Goal: Task Accomplishment & Management: Manage account settings

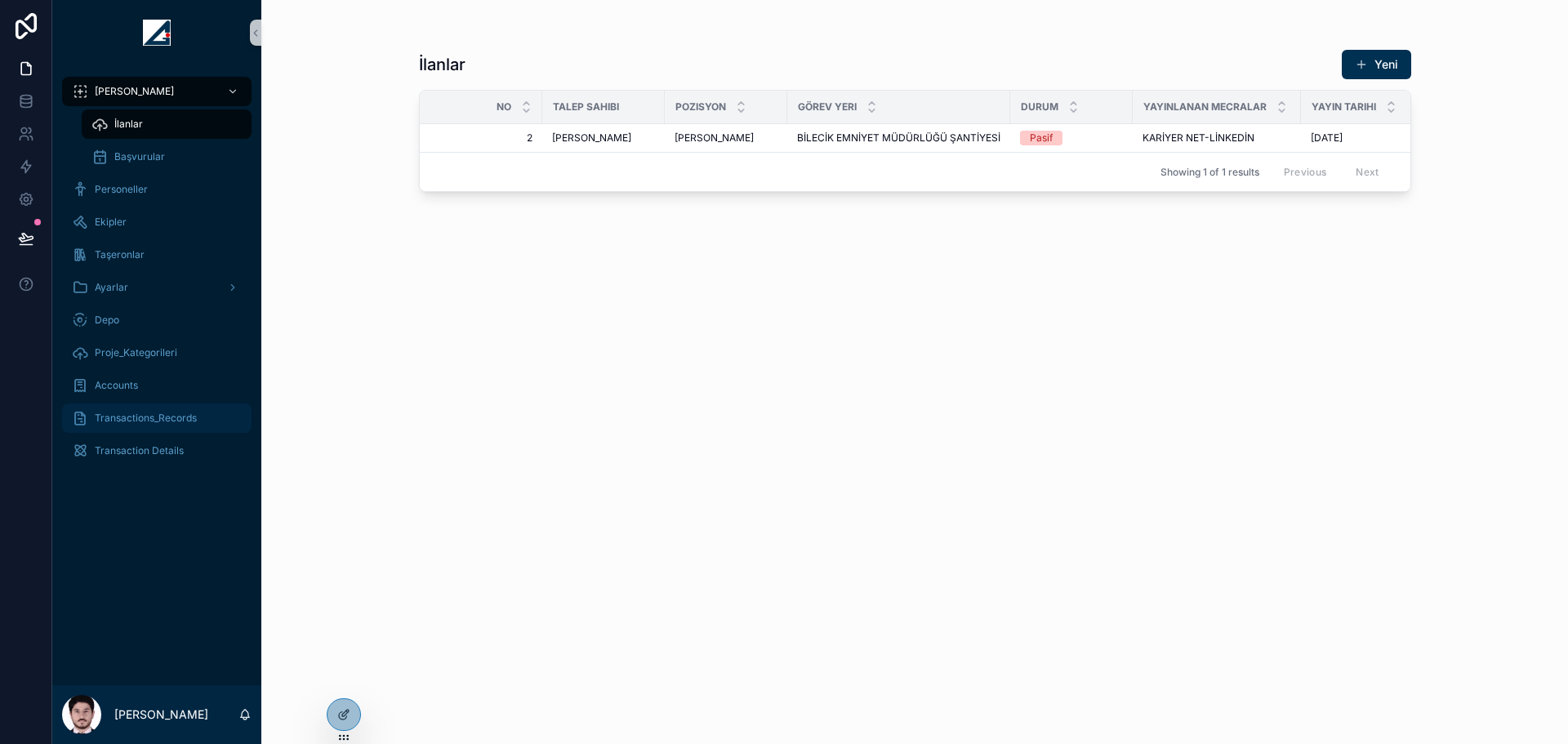
click at [198, 421] on div "Transactions_Records" at bounding box center [157, 417] width 170 height 26
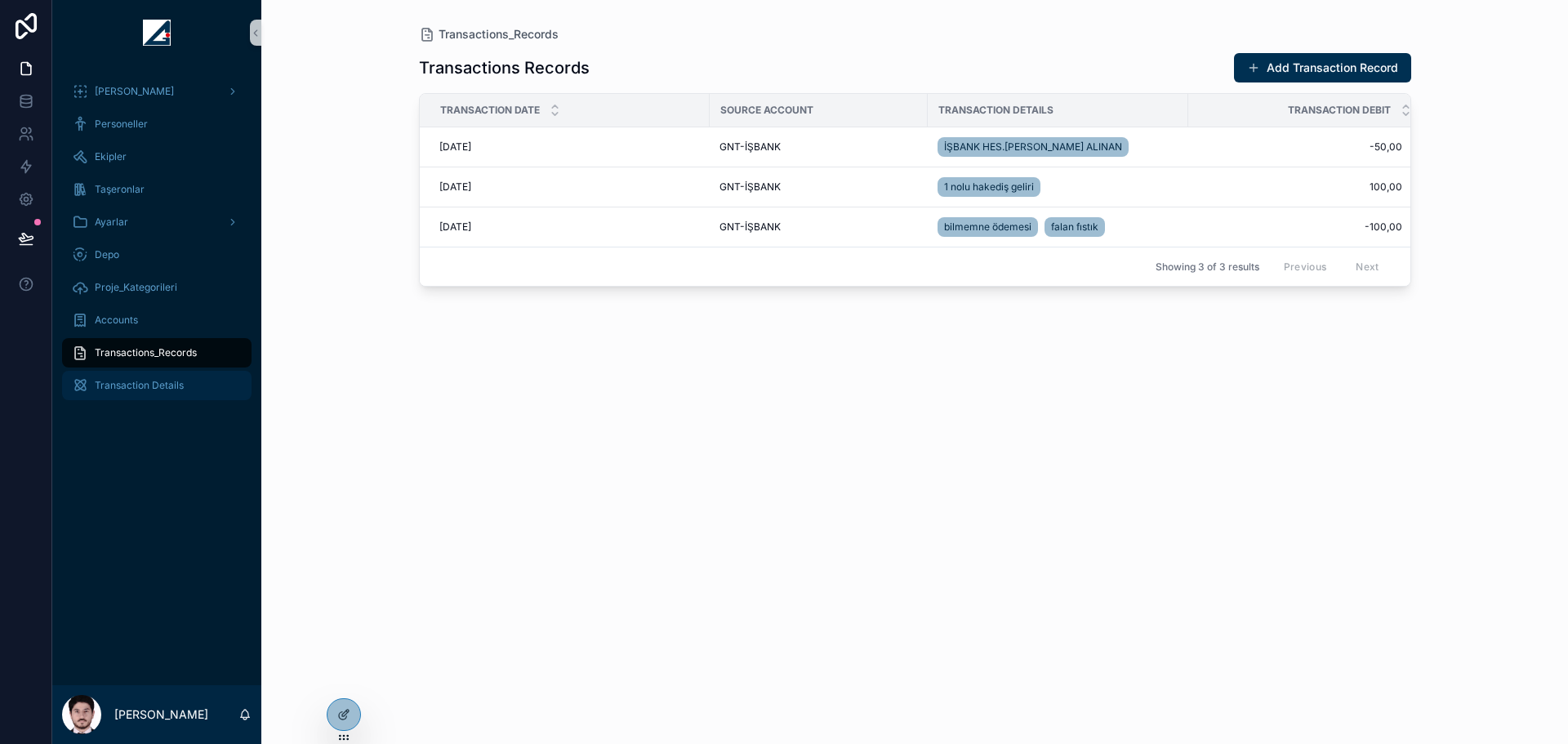
click at [173, 383] on span "Transaction Details" at bounding box center [139, 385] width 89 height 13
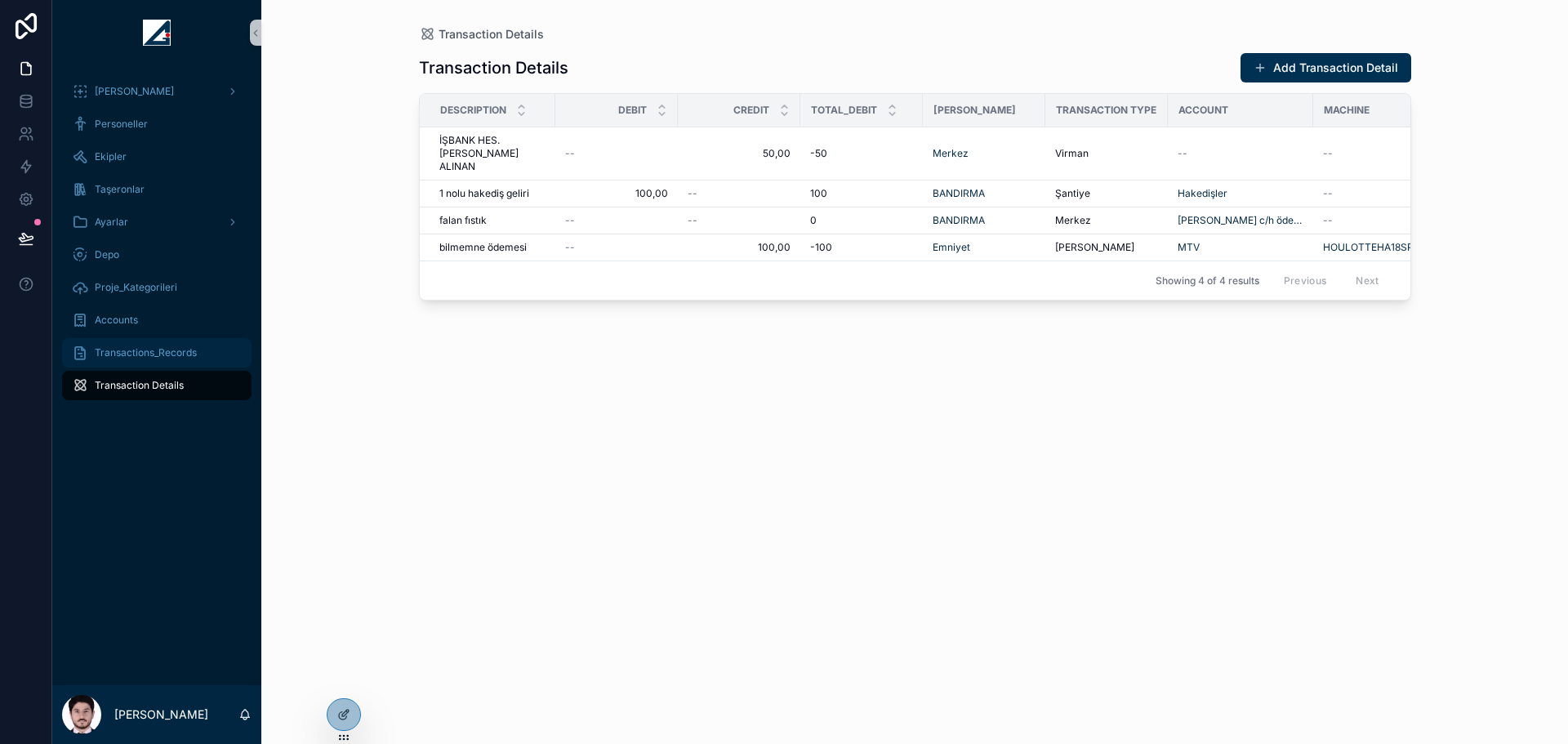
click at [171, 363] on div "Transactions_Records" at bounding box center [157, 353] width 170 height 26
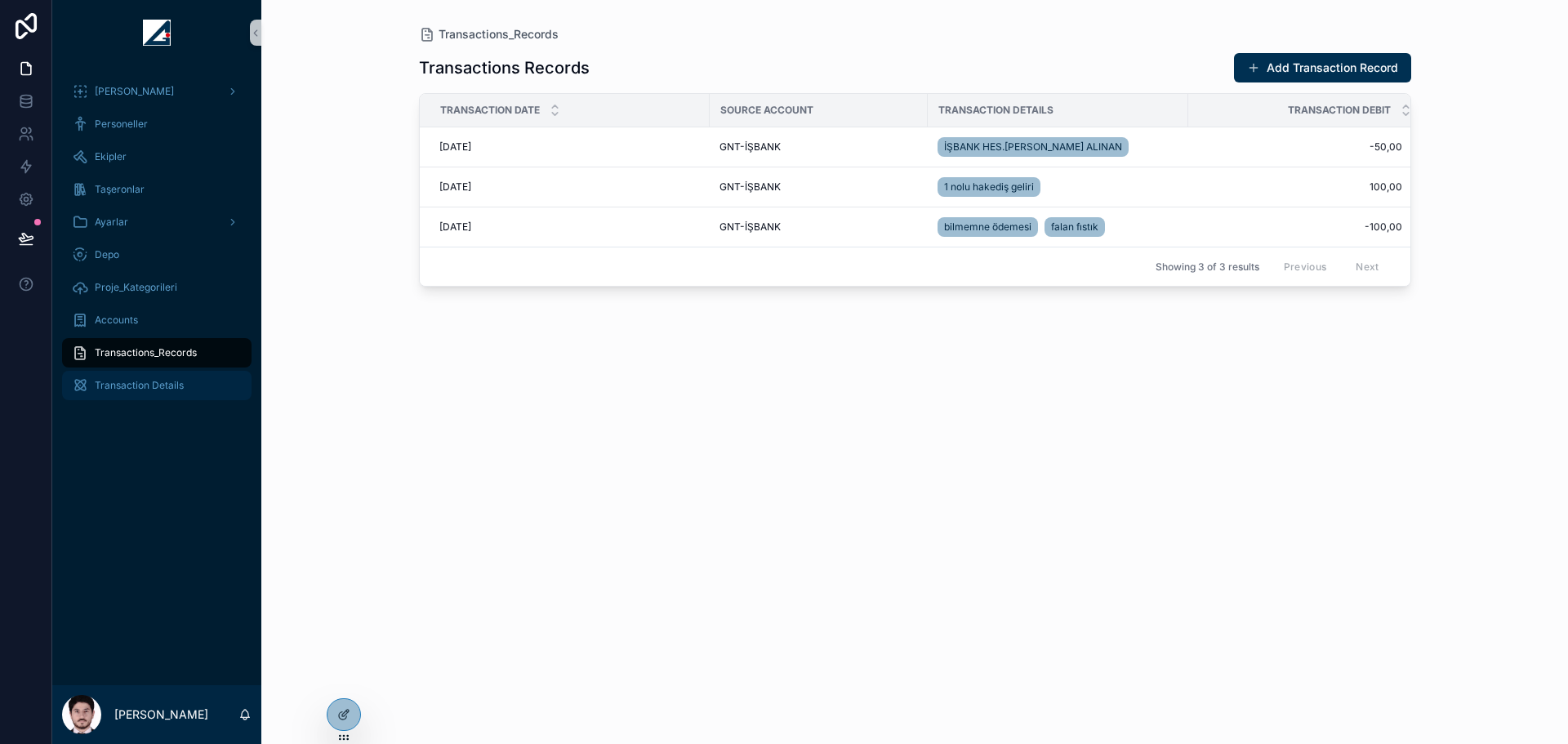
click at [174, 387] on span "Transaction Details" at bounding box center [139, 385] width 89 height 13
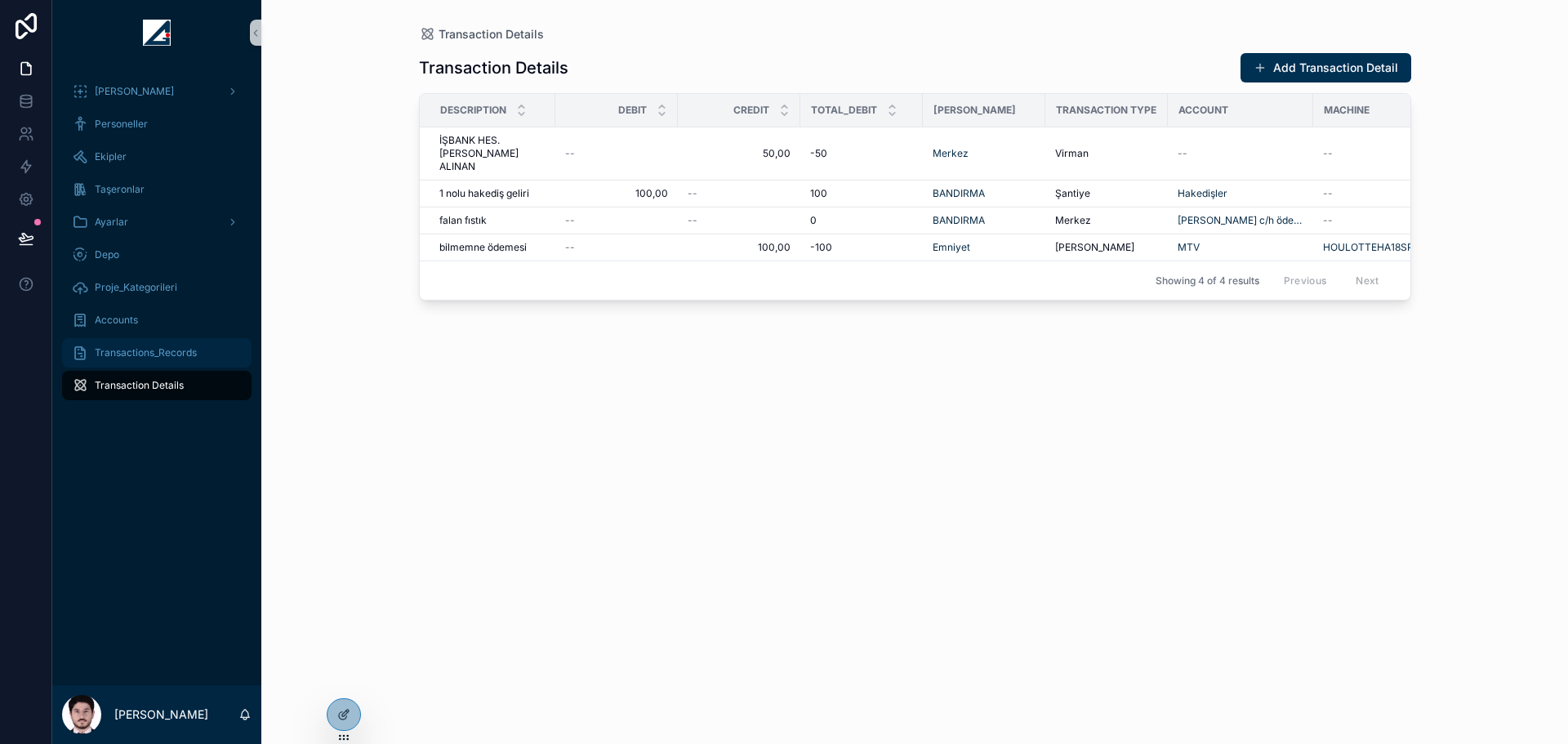
click at [129, 350] on span "Transactions_Records" at bounding box center [146, 353] width 103 height 13
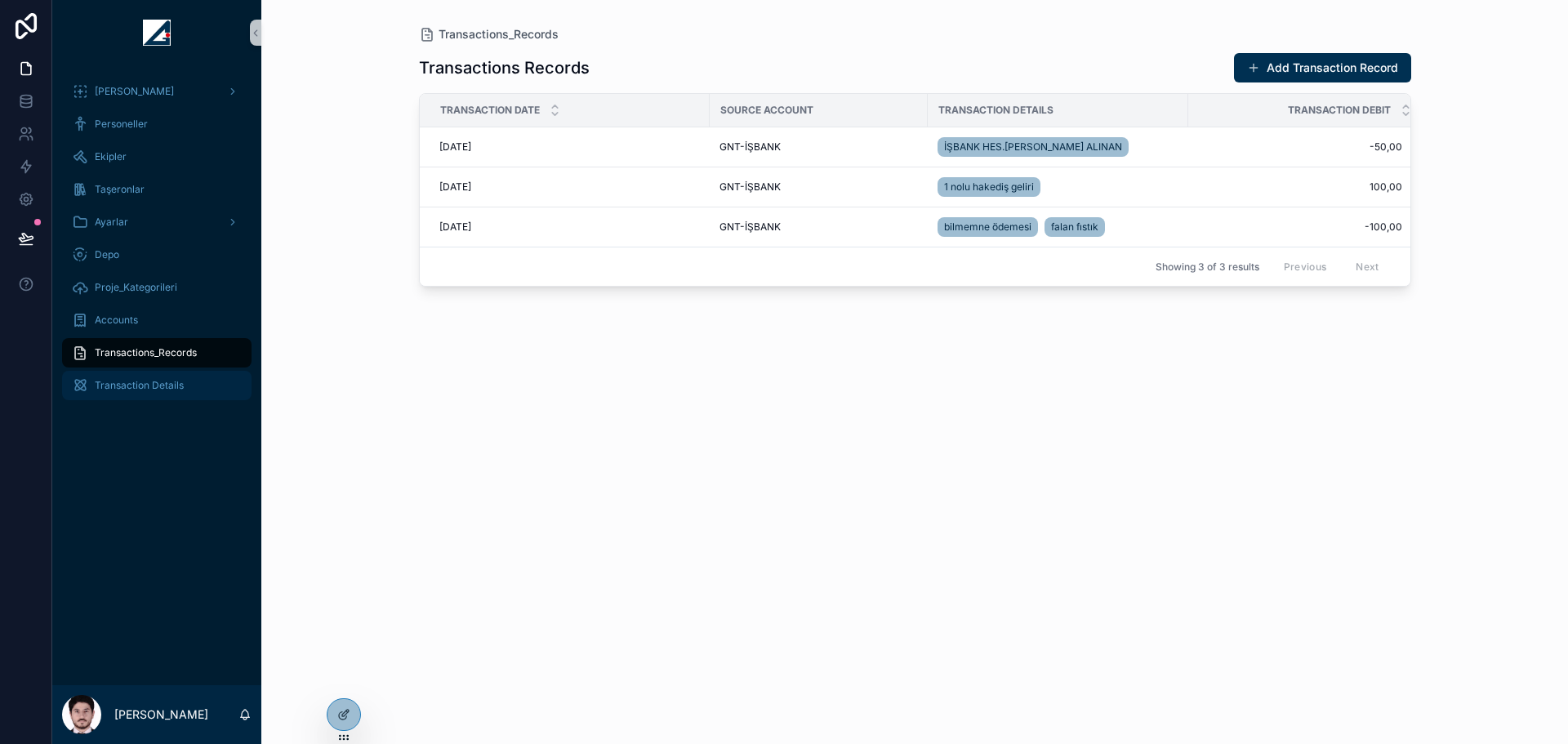
click at [138, 380] on span "Transaction Details" at bounding box center [139, 385] width 89 height 13
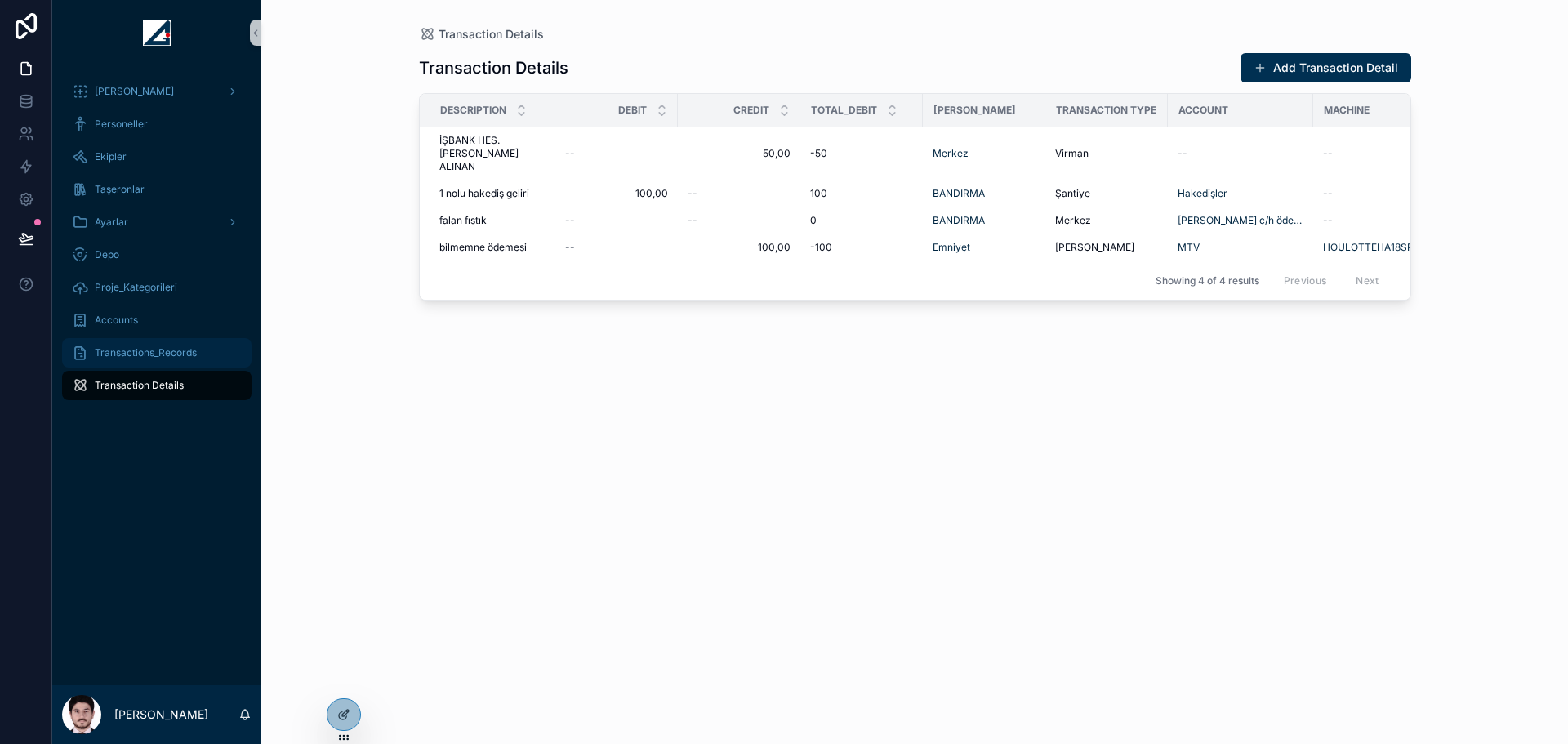
click at [166, 360] on div "Transactions_Records" at bounding box center [157, 353] width 170 height 26
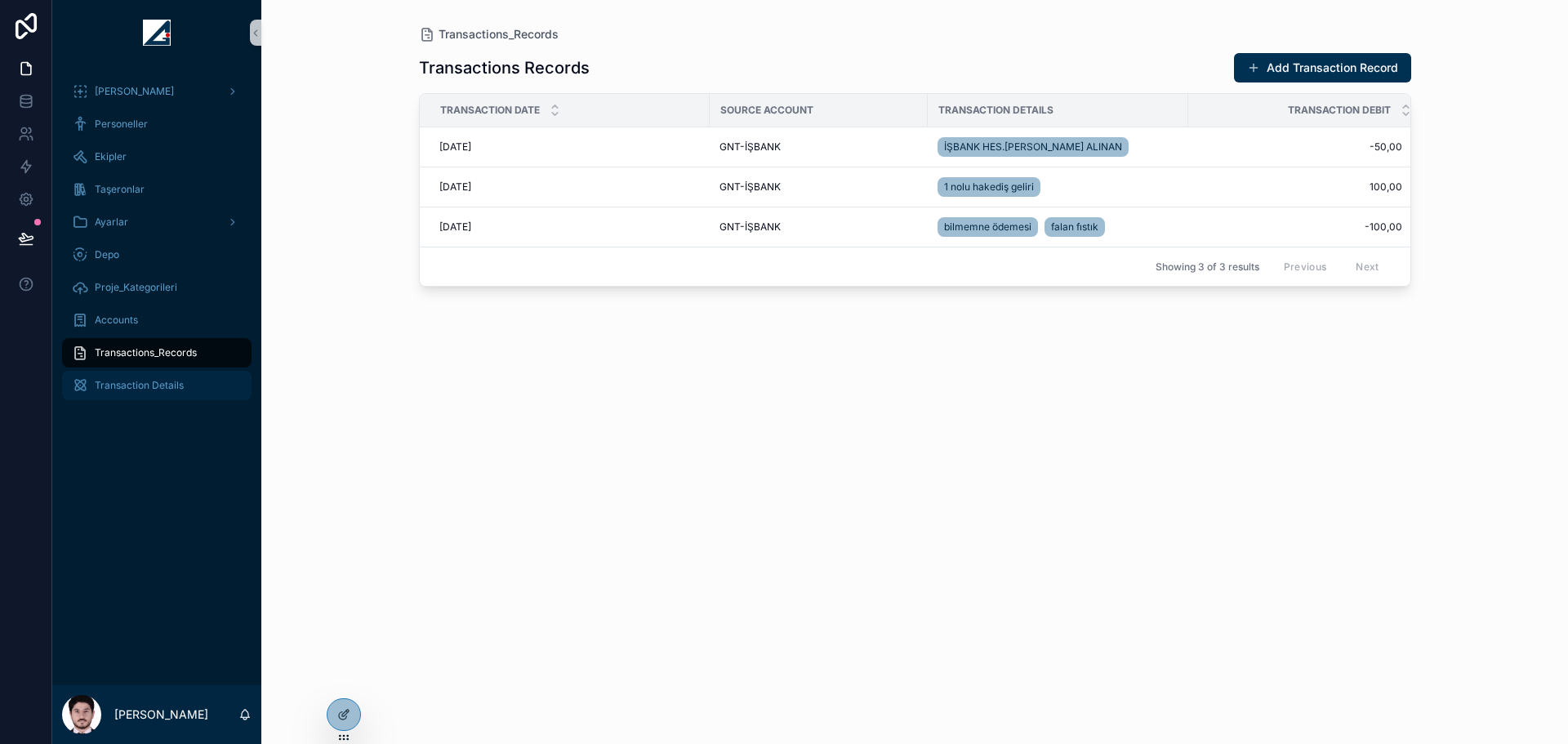
click at [166, 385] on span "Transaction Details" at bounding box center [139, 385] width 89 height 13
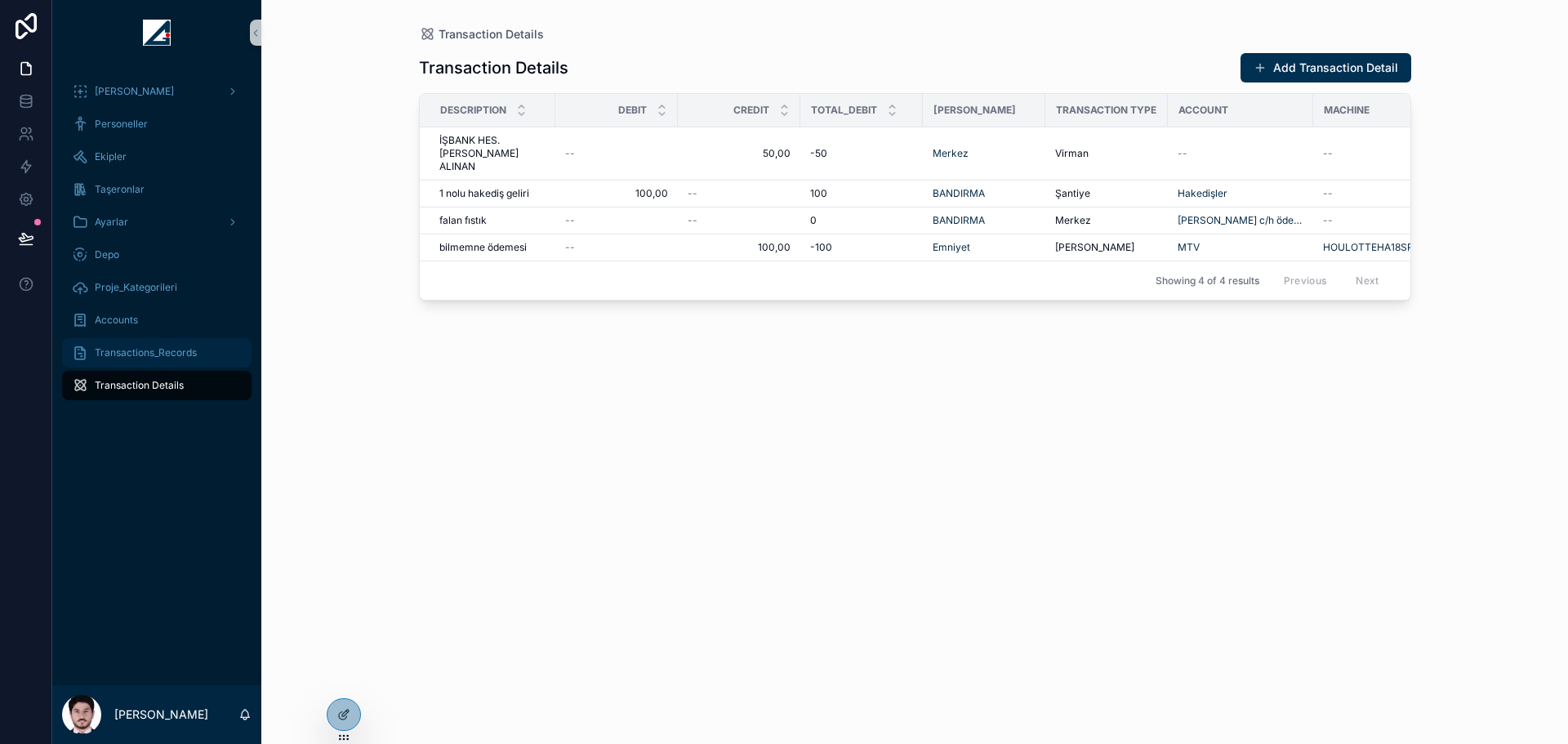
click at [179, 361] on div "Transactions_Records" at bounding box center [157, 353] width 170 height 26
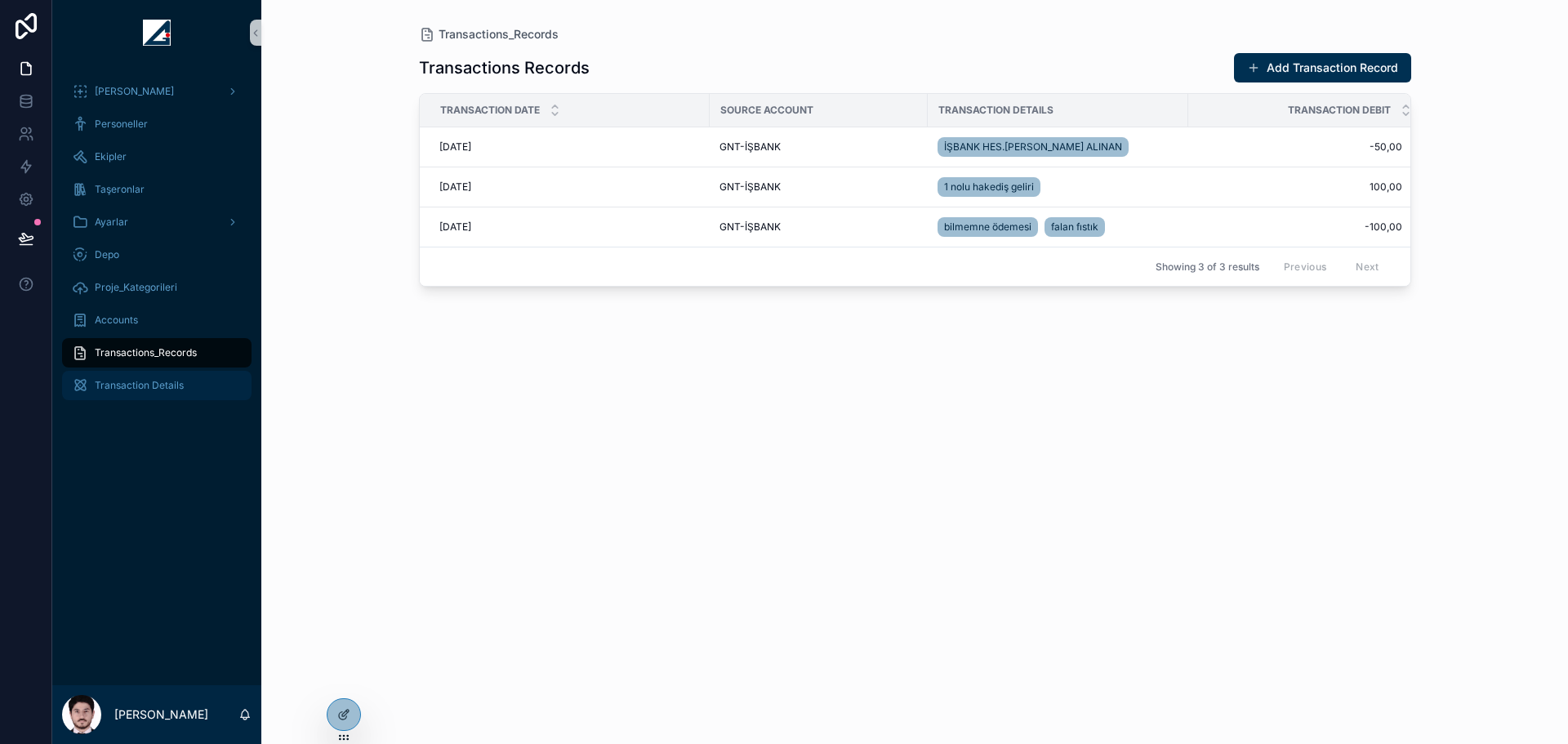
click at [176, 376] on div "Transaction Details" at bounding box center [157, 385] width 170 height 26
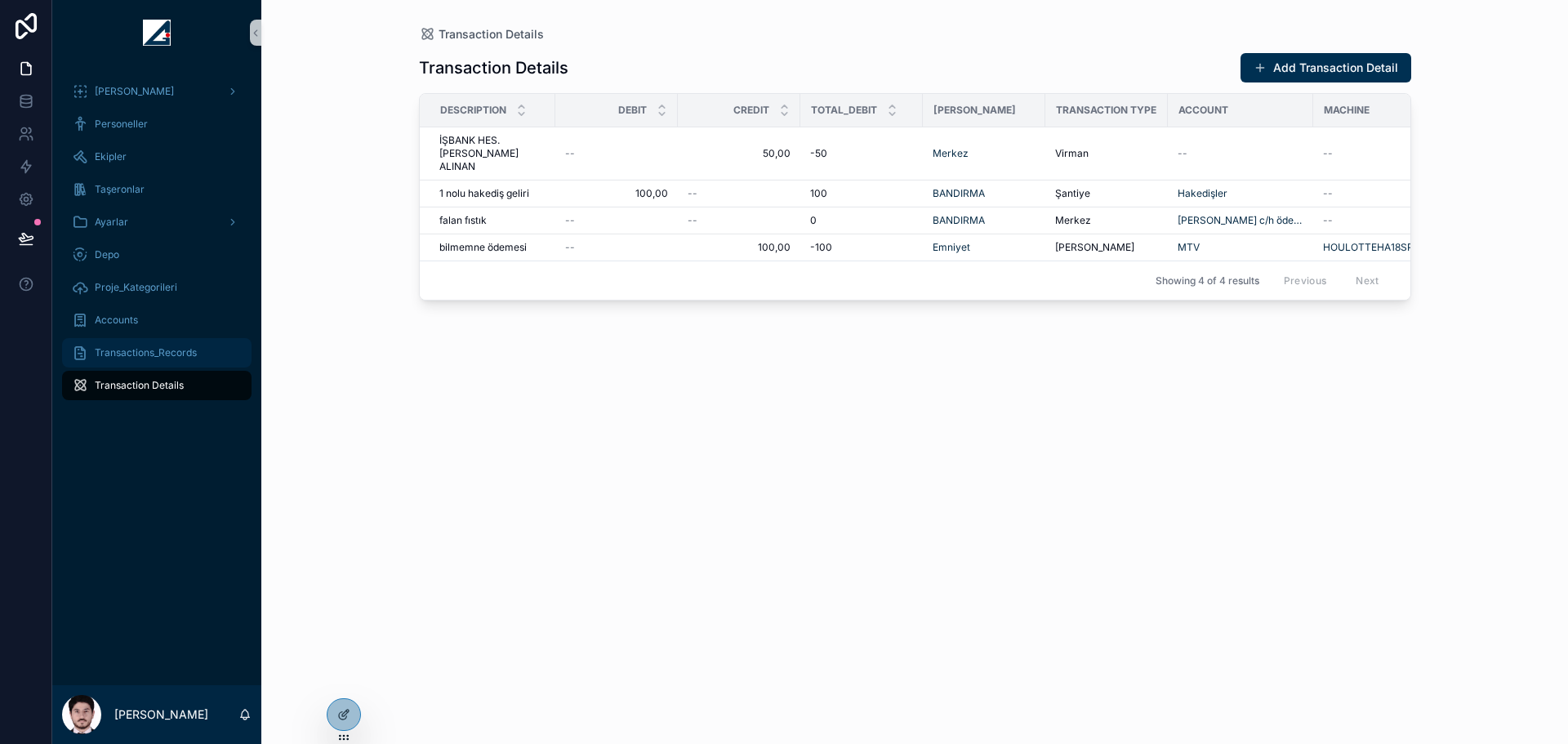
click at [172, 352] on span "Transactions_Records" at bounding box center [146, 353] width 103 height 13
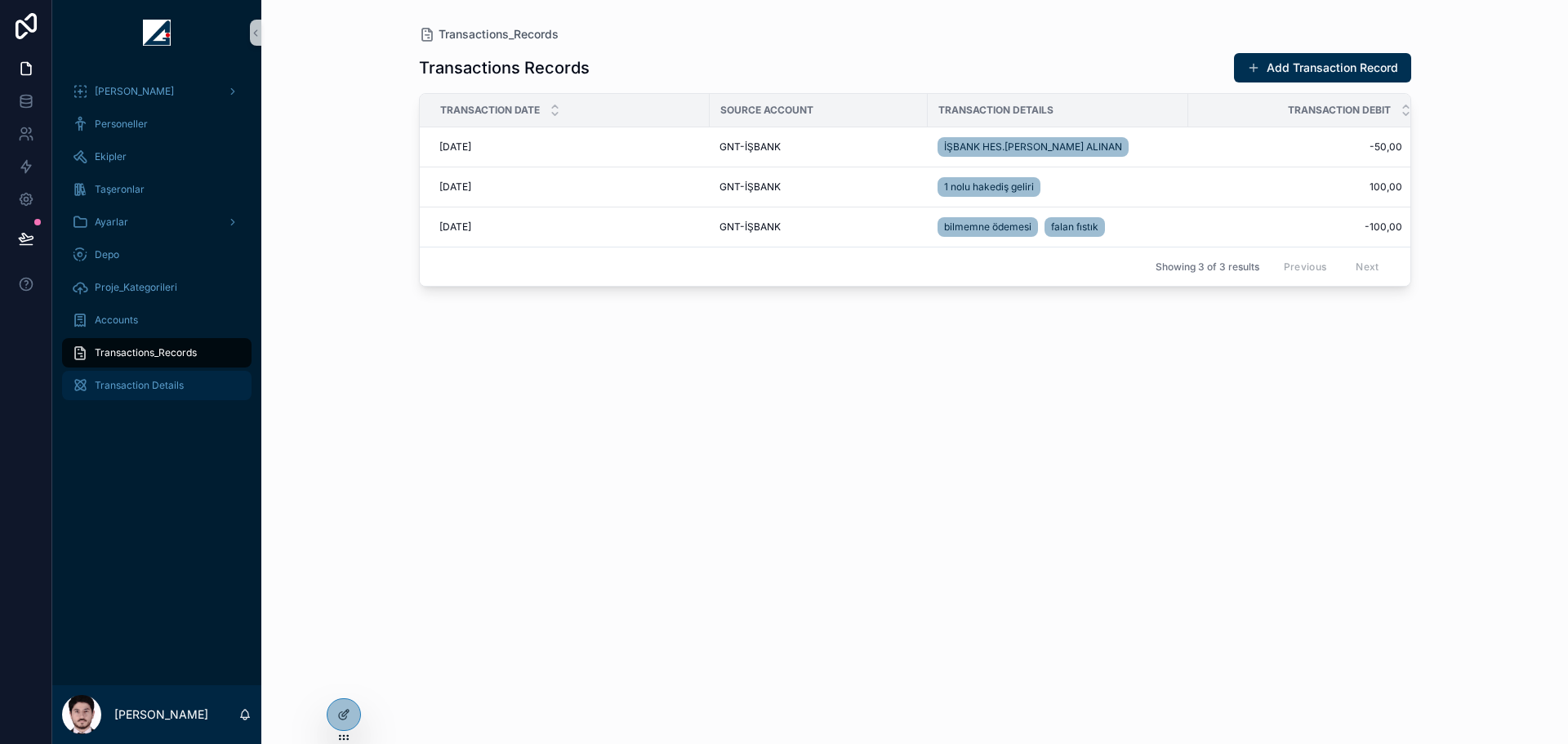
click at [172, 378] on div "Transaction Details" at bounding box center [157, 385] width 170 height 26
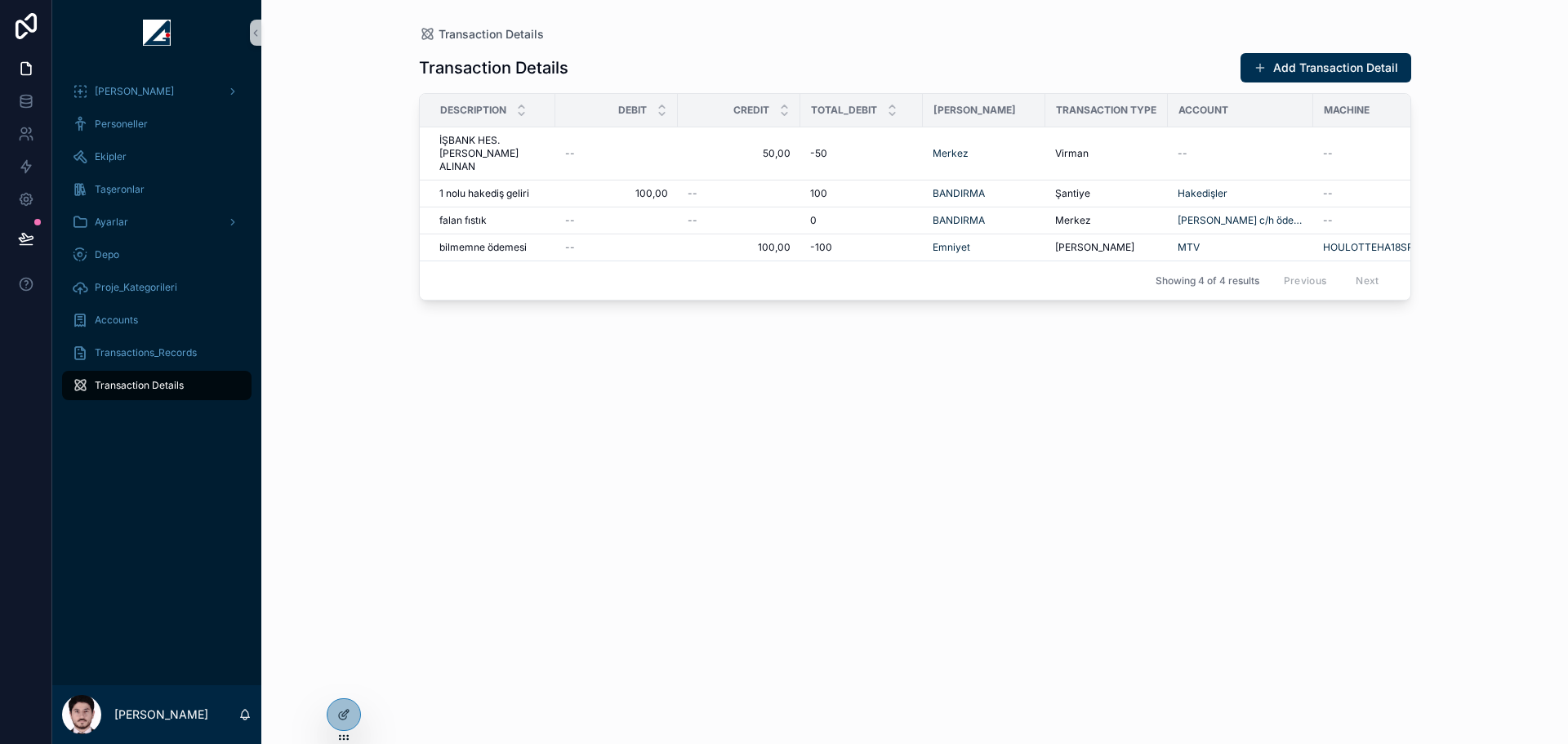
click at [838, 214] on div "0 0" at bounding box center [862, 220] width 103 height 13
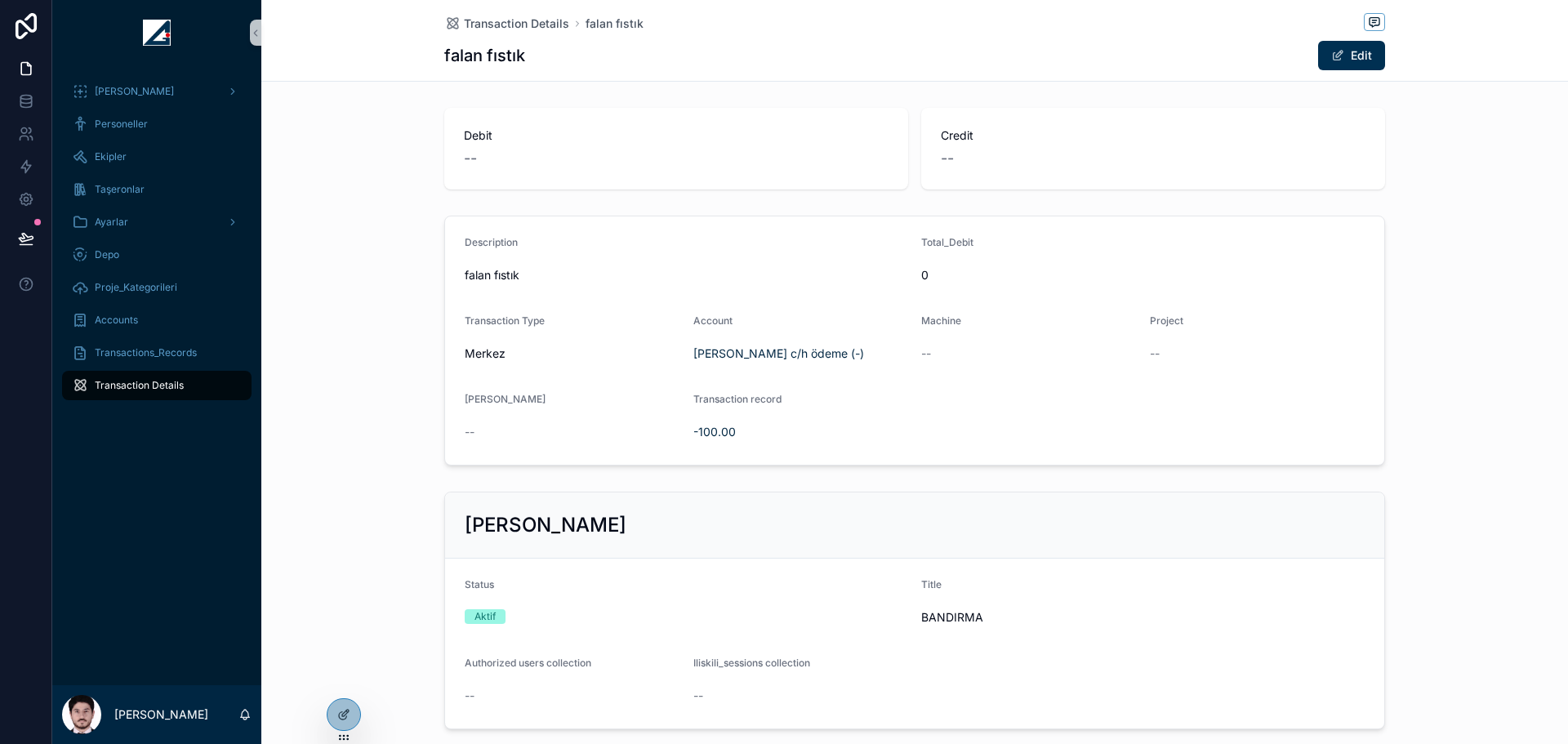
click at [148, 388] on span "Transaction Details" at bounding box center [139, 385] width 89 height 13
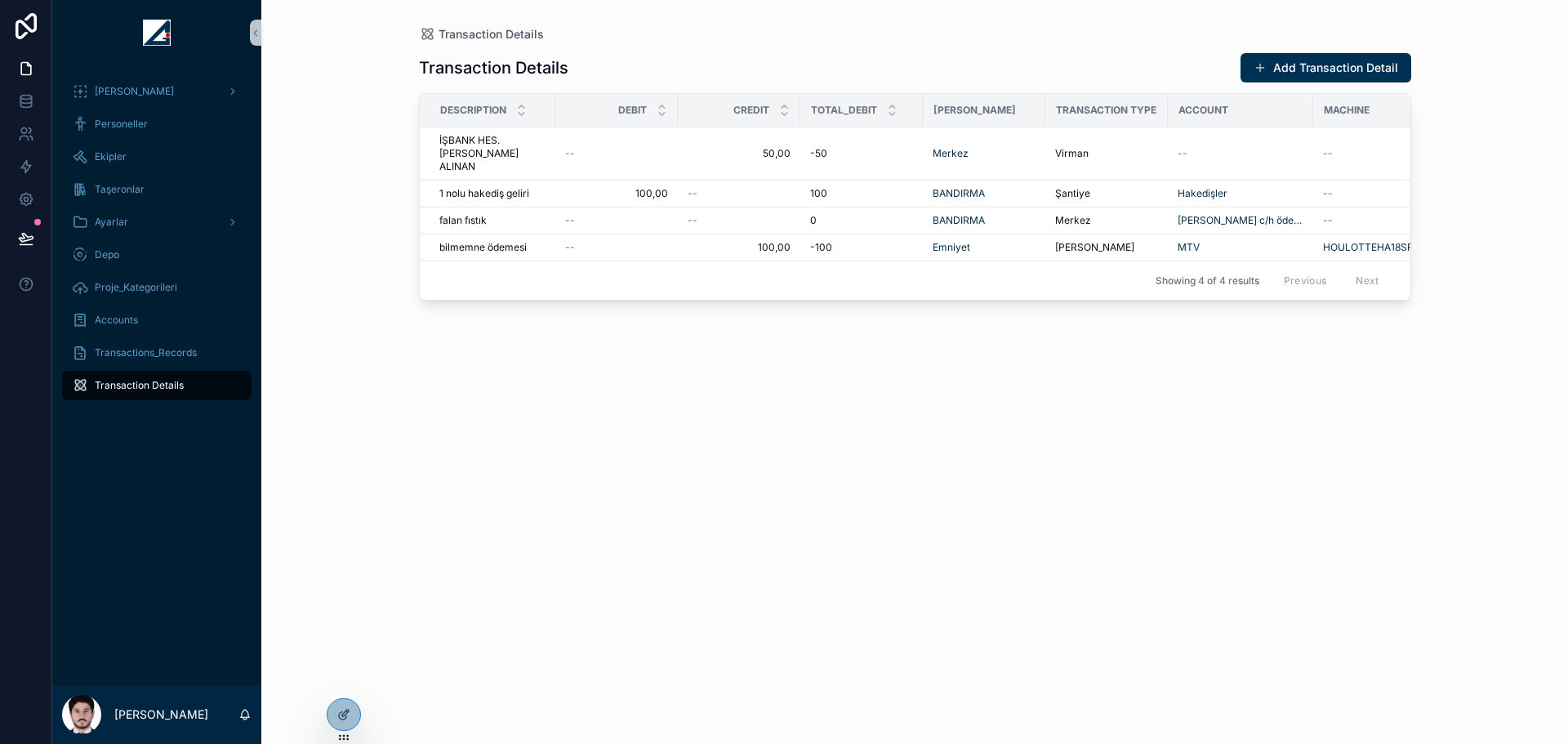
click at [339, 715] on icon at bounding box center [343, 716] width 7 height 7
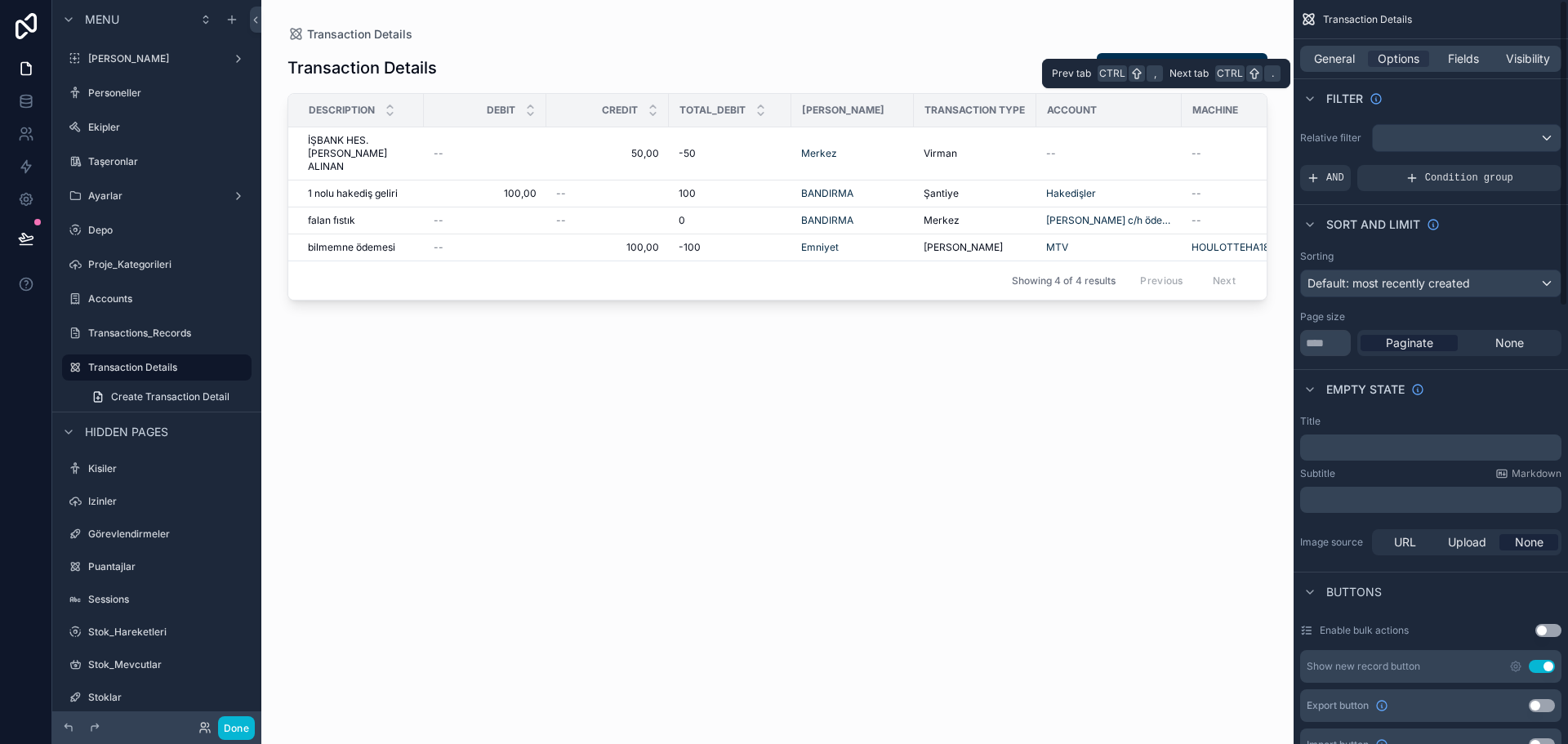
click at [1453, 58] on span "Fields" at bounding box center [1464, 58] width 31 height 16
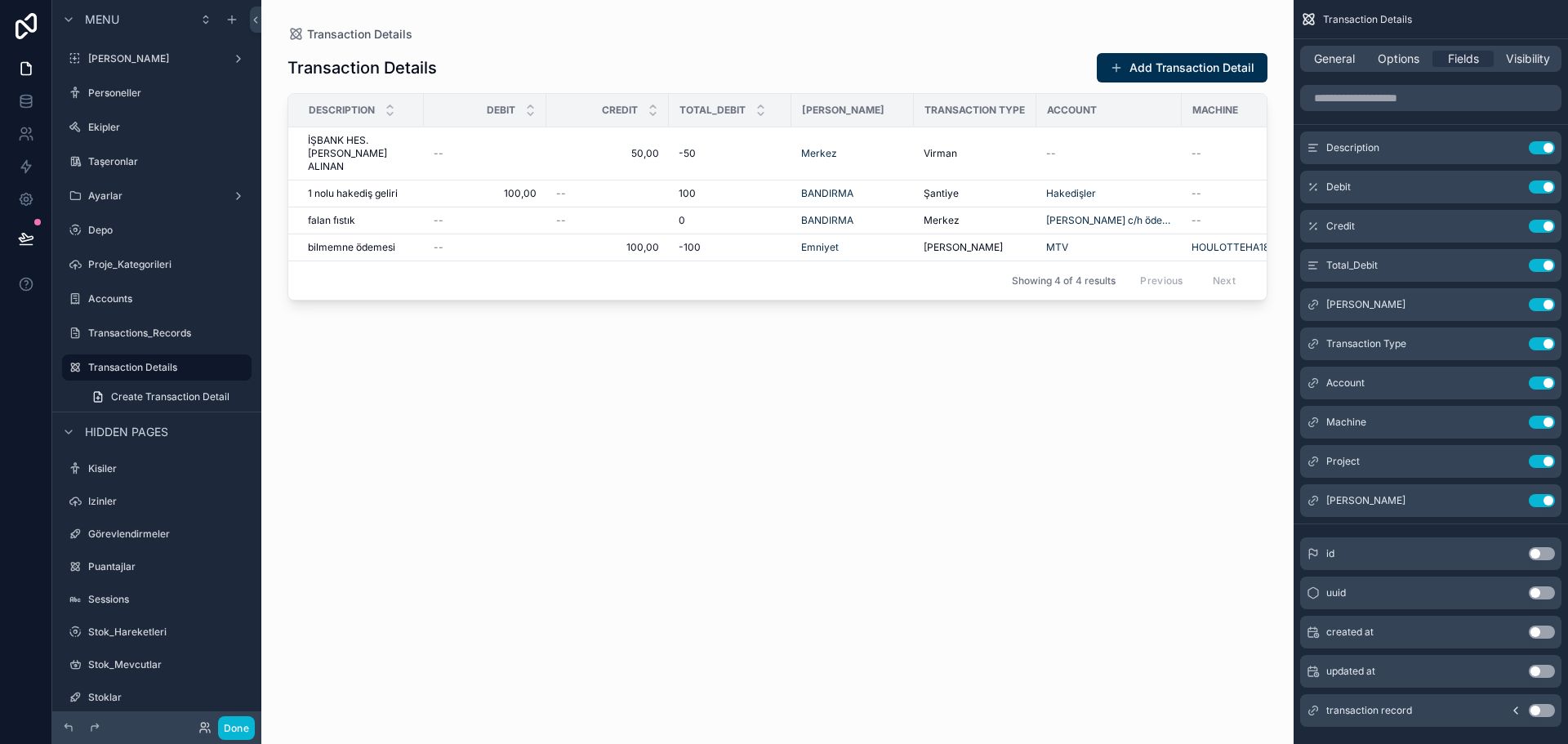
click at [0, 0] on icon "scrollable content" at bounding box center [0, 0] width 0 height 0
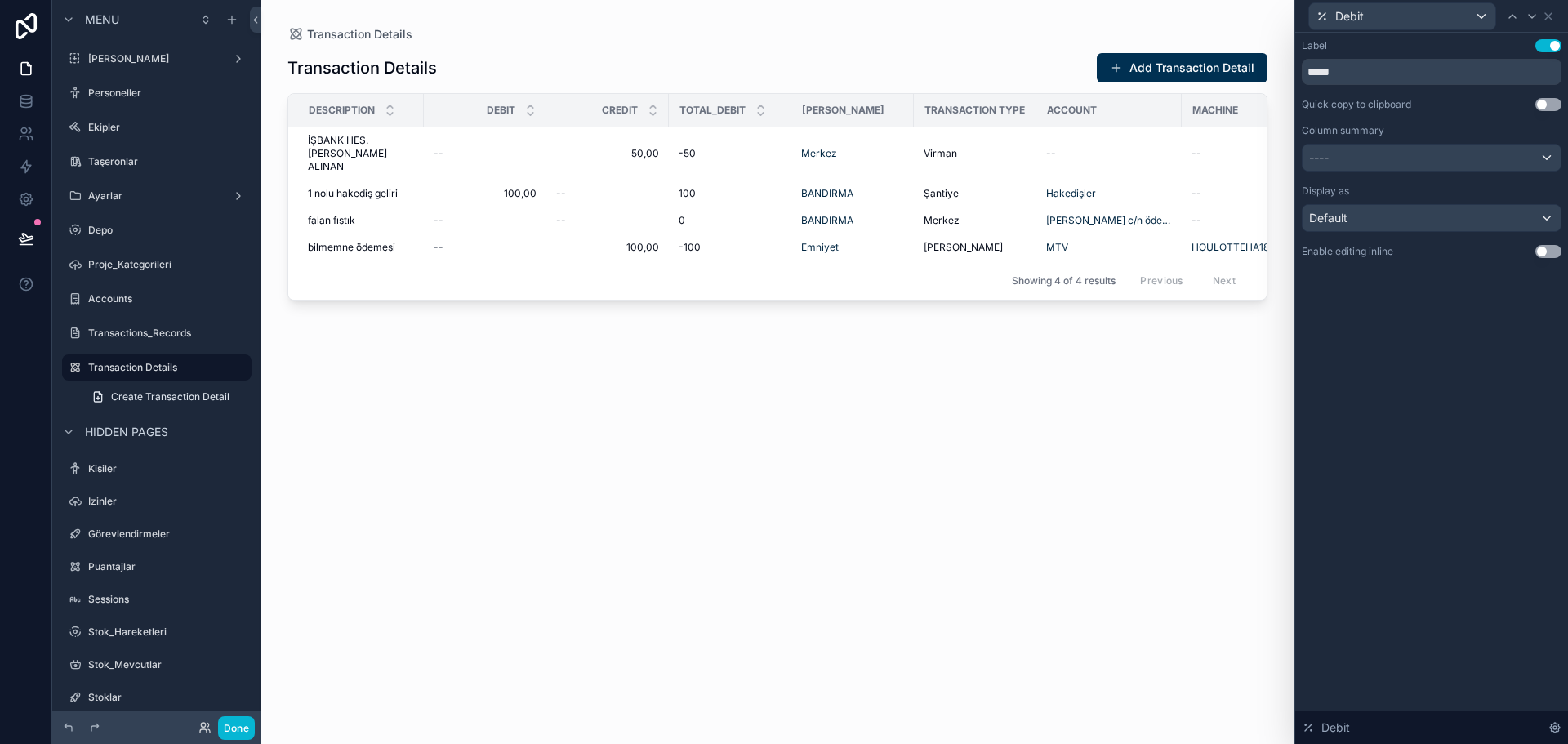
click at [1543, 247] on button "Use setting" at bounding box center [1548, 251] width 26 height 13
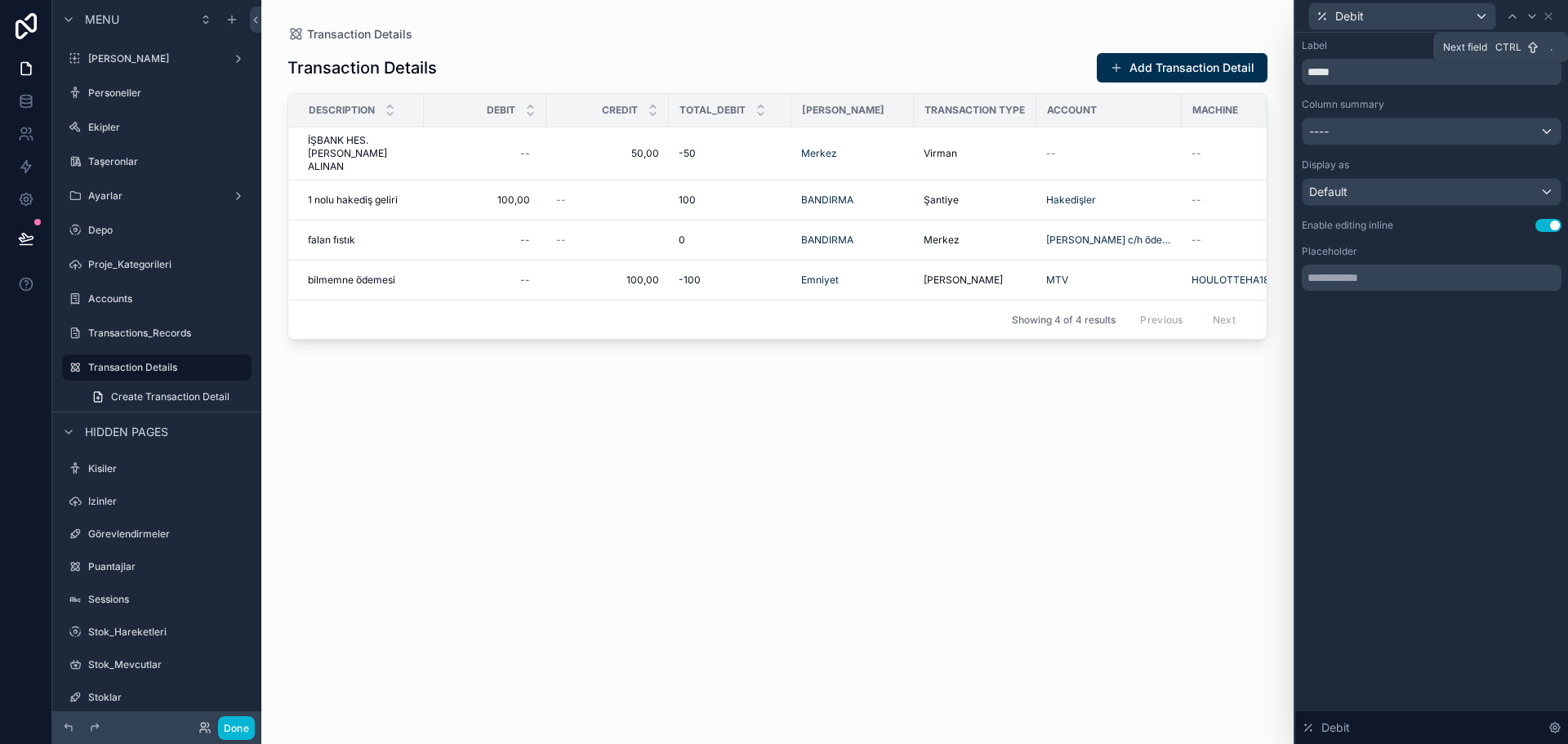
click at [1524, 16] on div at bounding box center [1533, 16] width 20 height 20
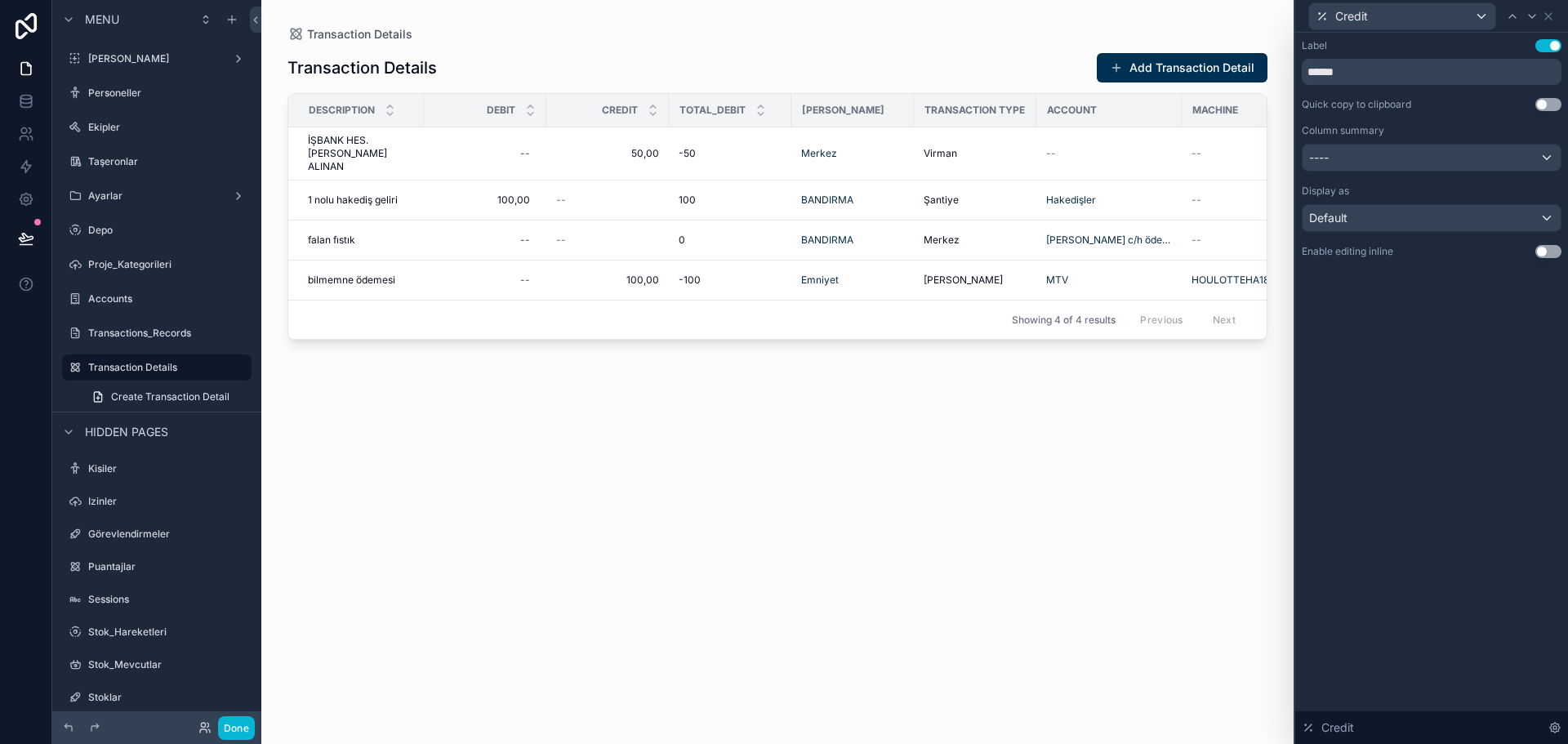
click at [1549, 252] on button "Use setting" at bounding box center [1548, 251] width 26 height 13
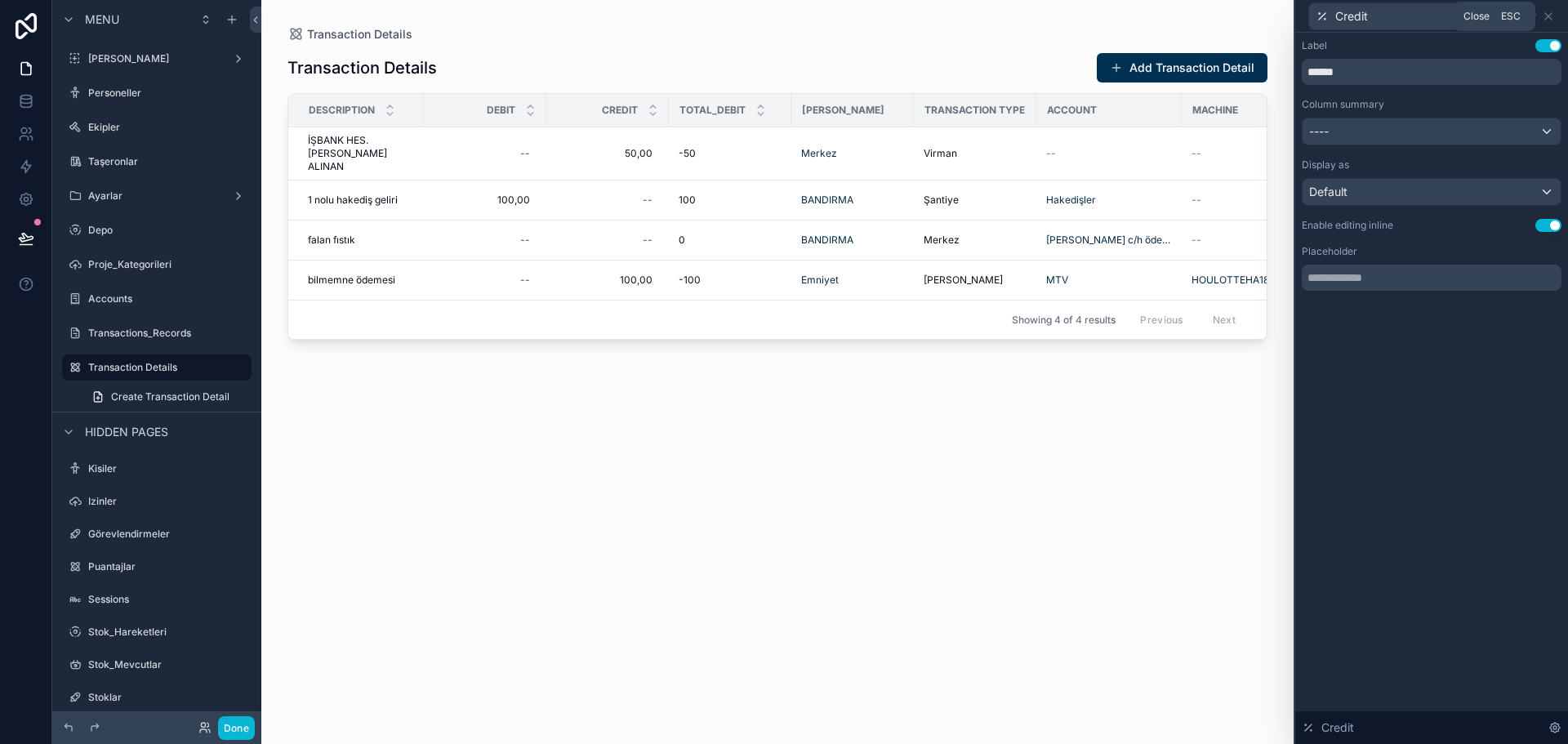
click at [1552, 11] on icon at bounding box center [1548, 16] width 13 height 13
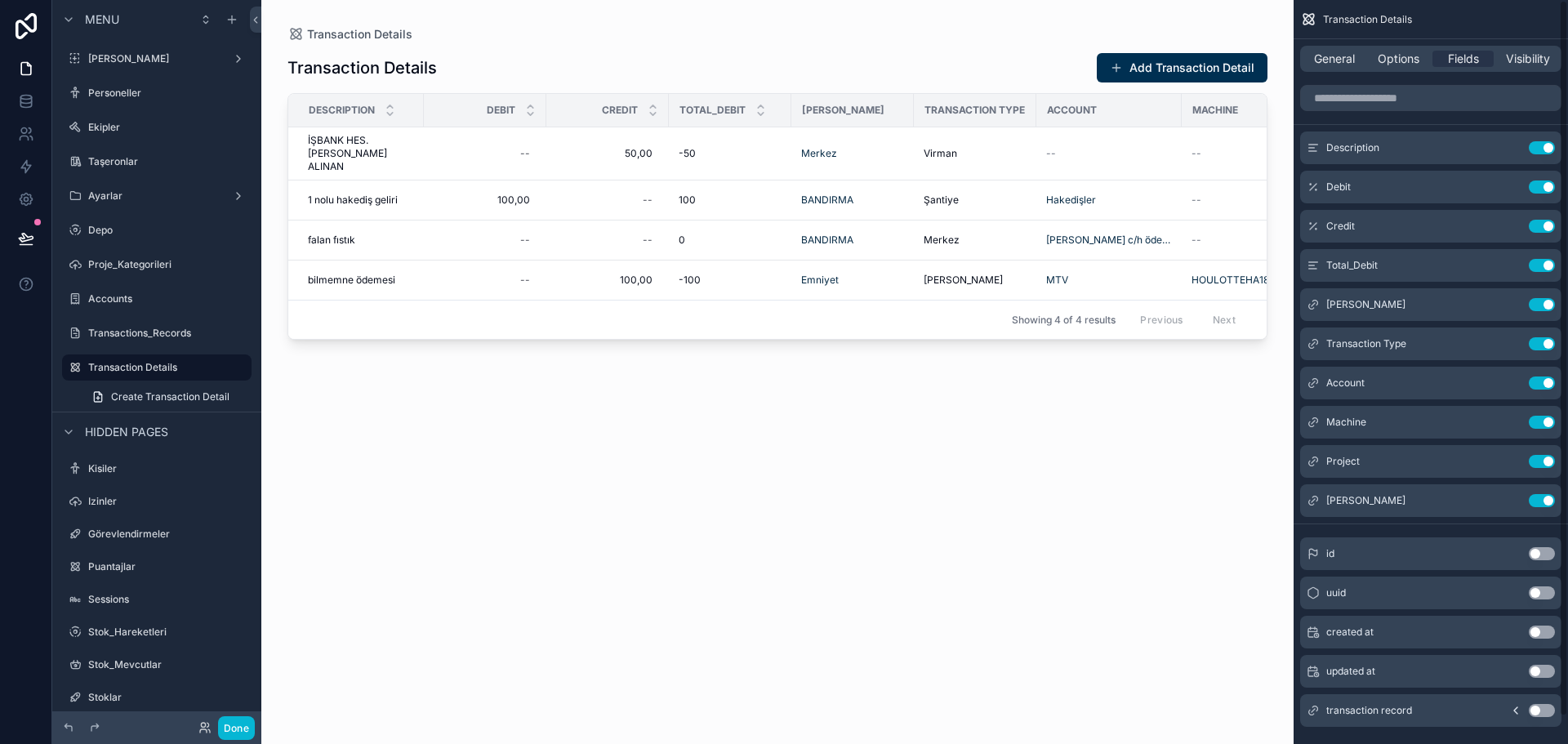
click at [645, 229] on div "scrollable content" at bounding box center [778, 362] width 1033 height 724
click at [626, 227] on div "--" at bounding box center [607, 239] width 103 height 26
type input "*****"
click at [848, 246] on icon "scrollable content" at bounding box center [844, 249] width 13 height 13
click at [151, 343] on div "Transactions_Records" at bounding box center [157, 333] width 183 height 26
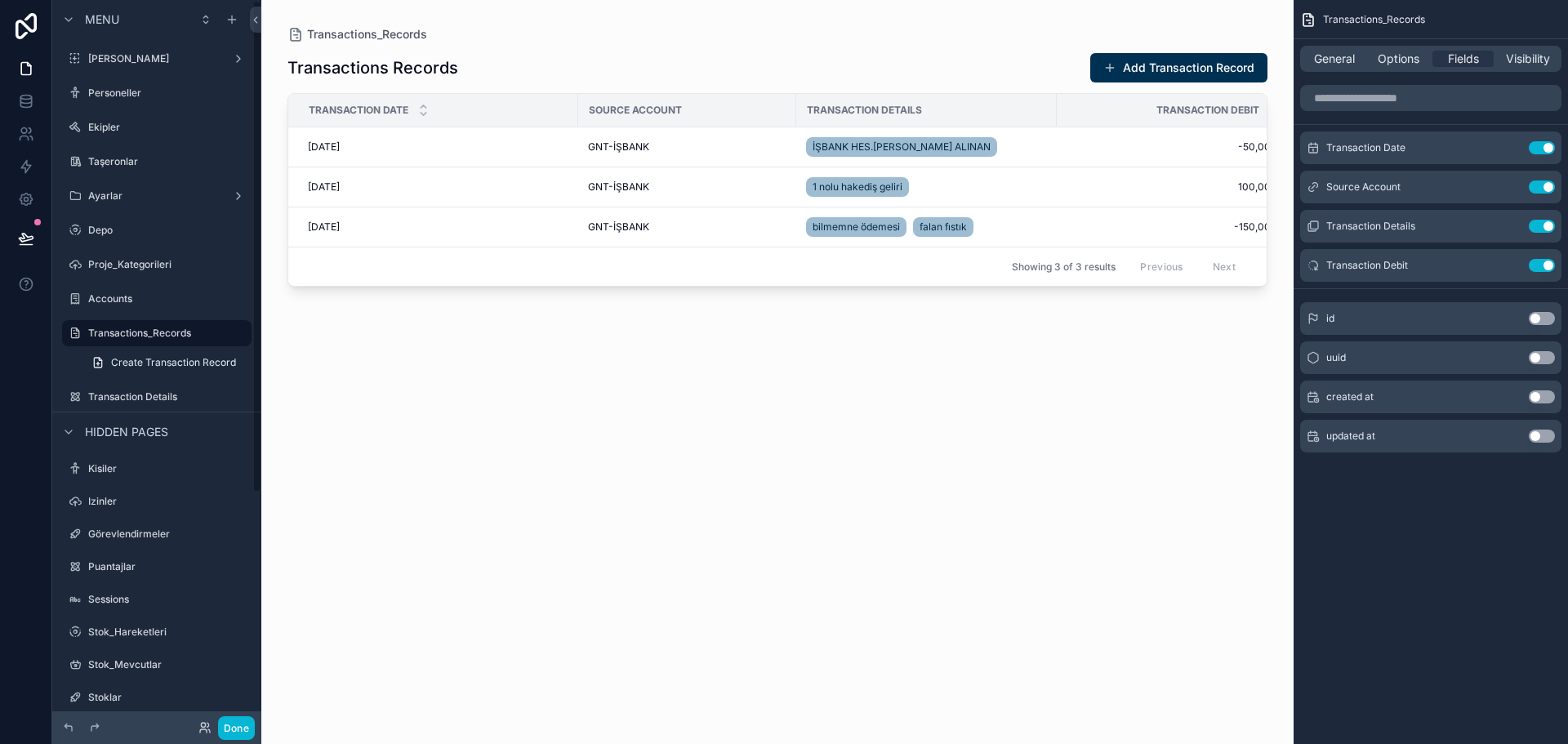
click at [165, 358] on span "Create Transaction Record" at bounding box center [173, 363] width 125 height 13
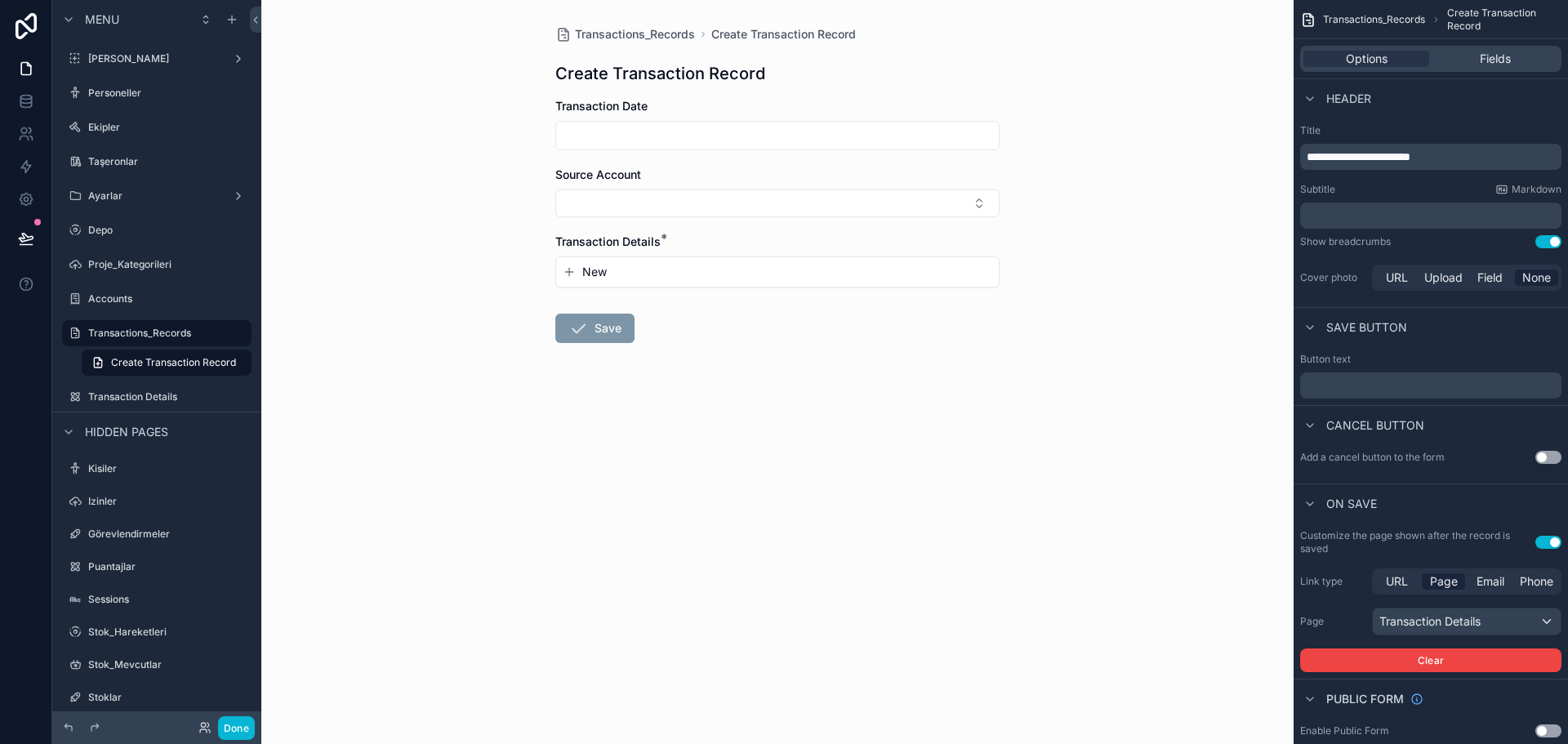
click at [174, 390] on label "Transaction Details" at bounding box center [168, 397] width 160 height 13
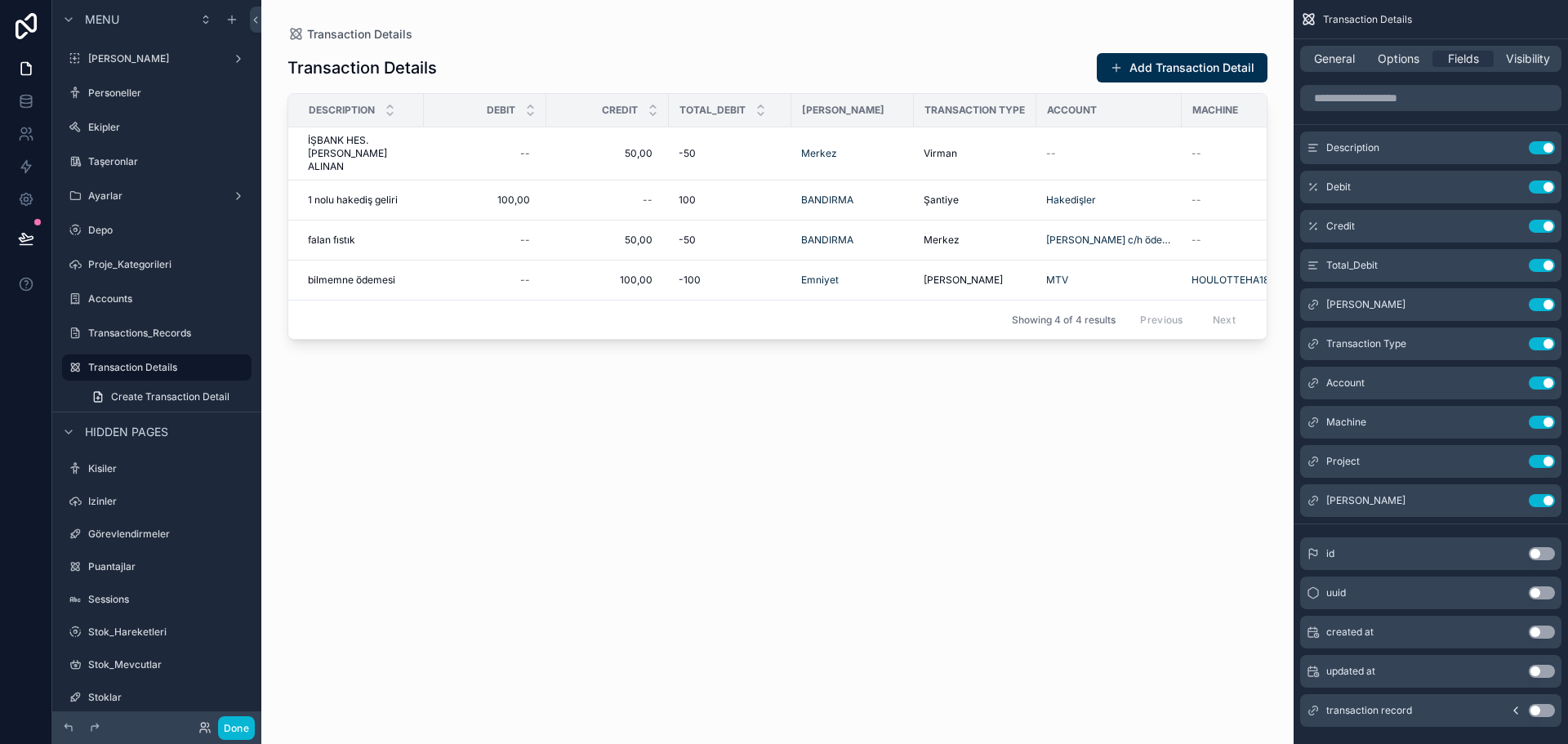
click at [180, 366] on label "Transaction Details" at bounding box center [165, 367] width 154 height 13
click at [175, 339] on label "Transactions_Records" at bounding box center [168, 333] width 160 height 13
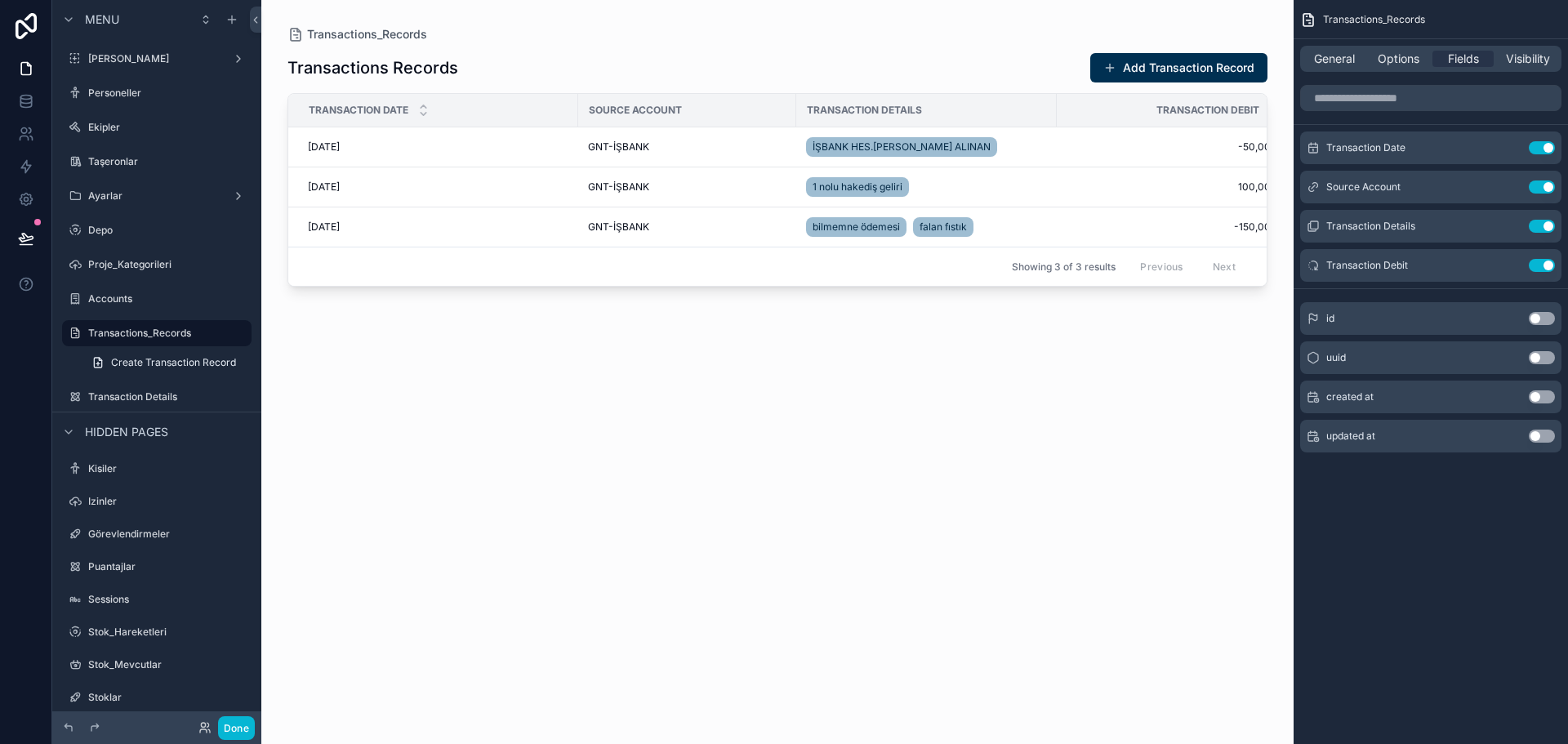
click at [174, 353] on link "Create Transaction Record" at bounding box center [166, 363] width 170 height 26
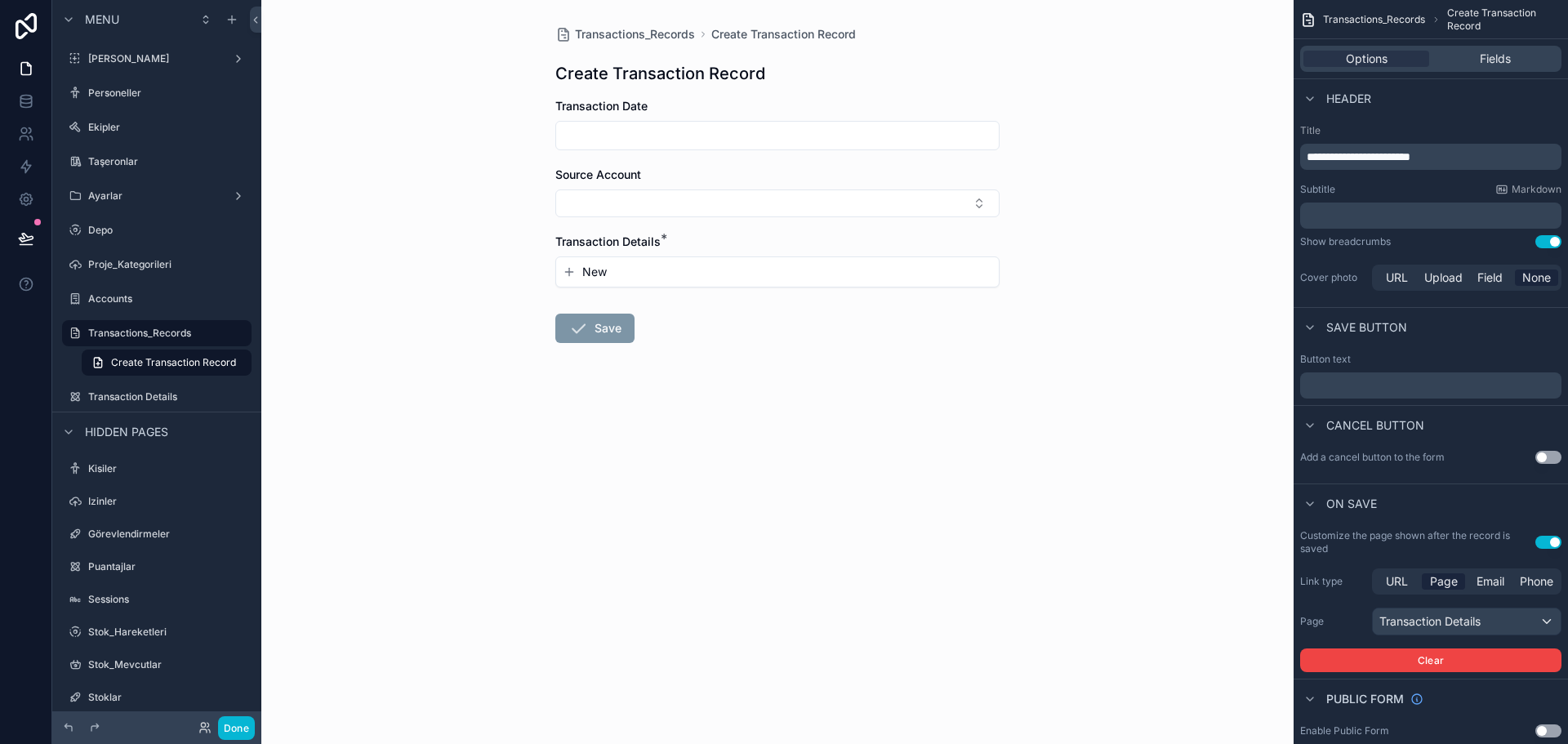
click at [161, 392] on label "Transaction Details" at bounding box center [168, 397] width 160 height 13
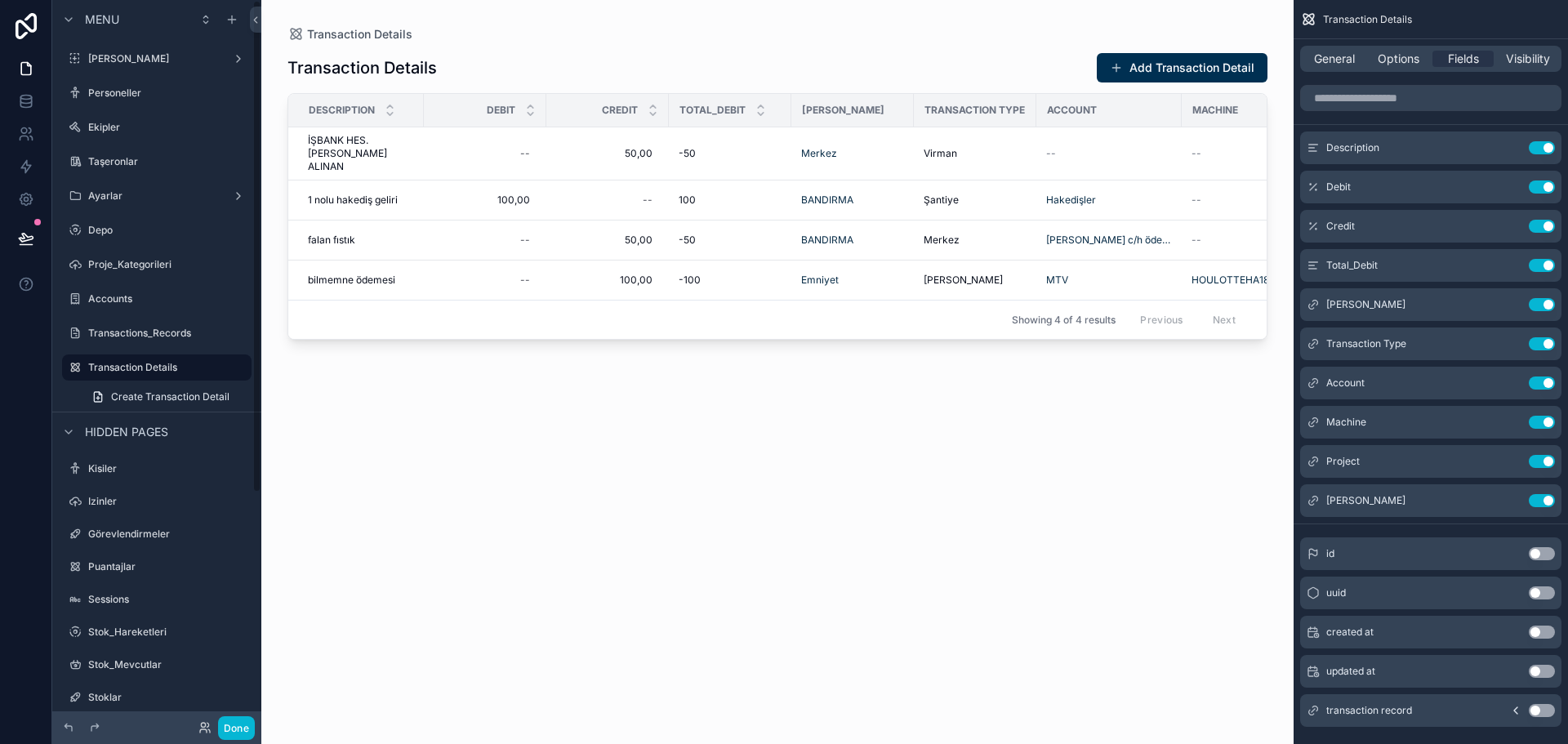
click at [150, 328] on label "Transactions_Records" at bounding box center [168, 333] width 160 height 13
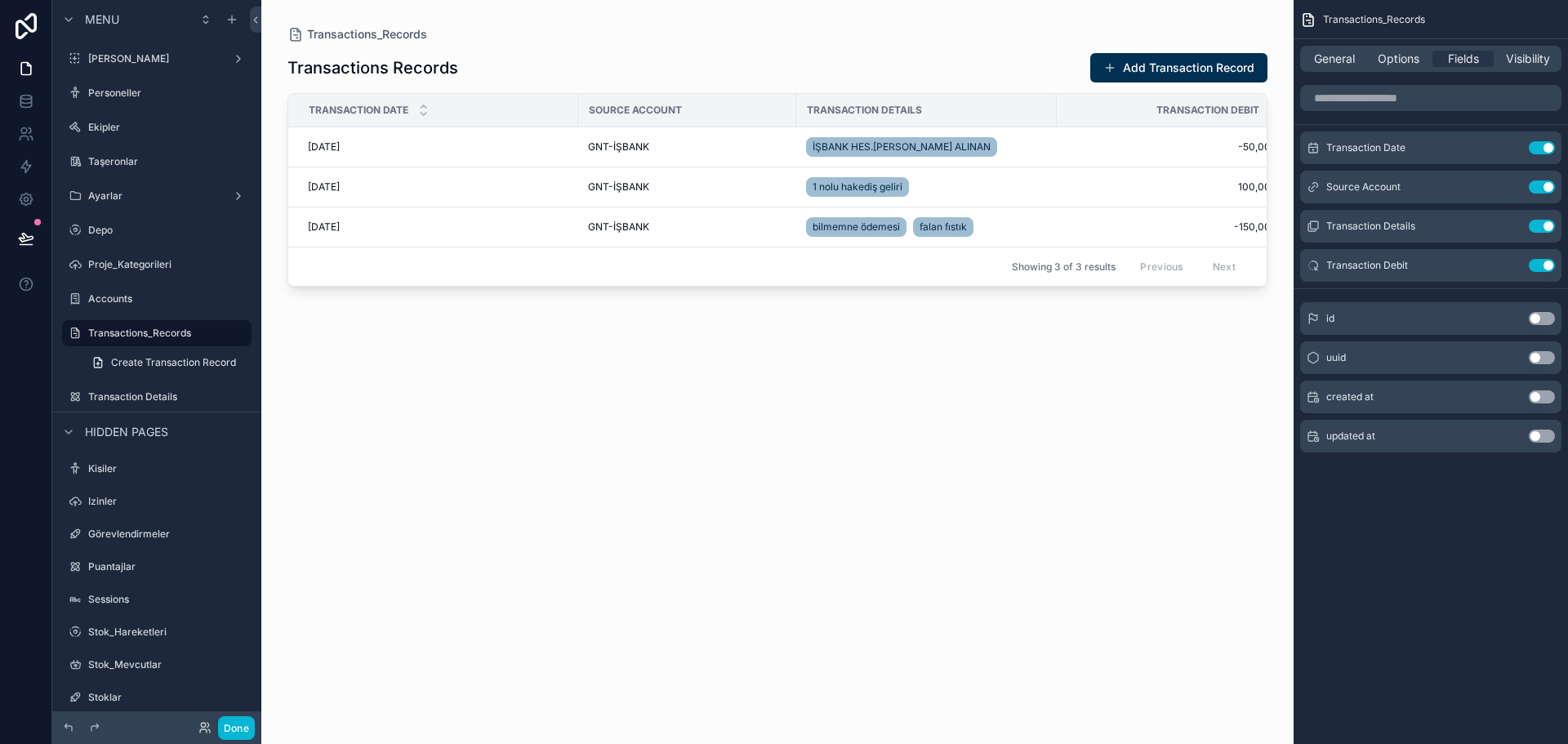
click at [166, 390] on div "Transaction Details" at bounding box center [168, 397] width 160 height 13
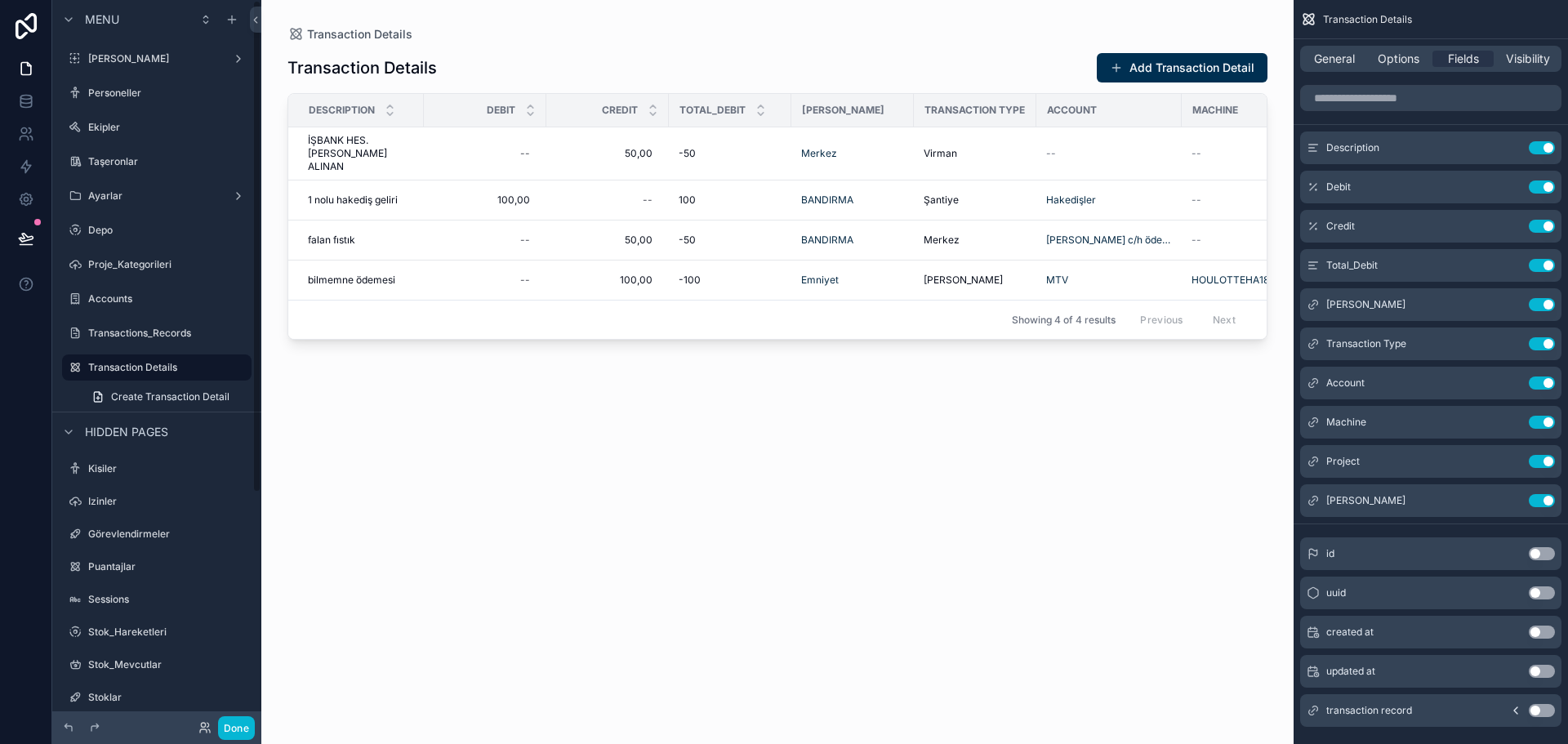
click at [164, 328] on label "Transactions_Records" at bounding box center [168, 333] width 160 height 13
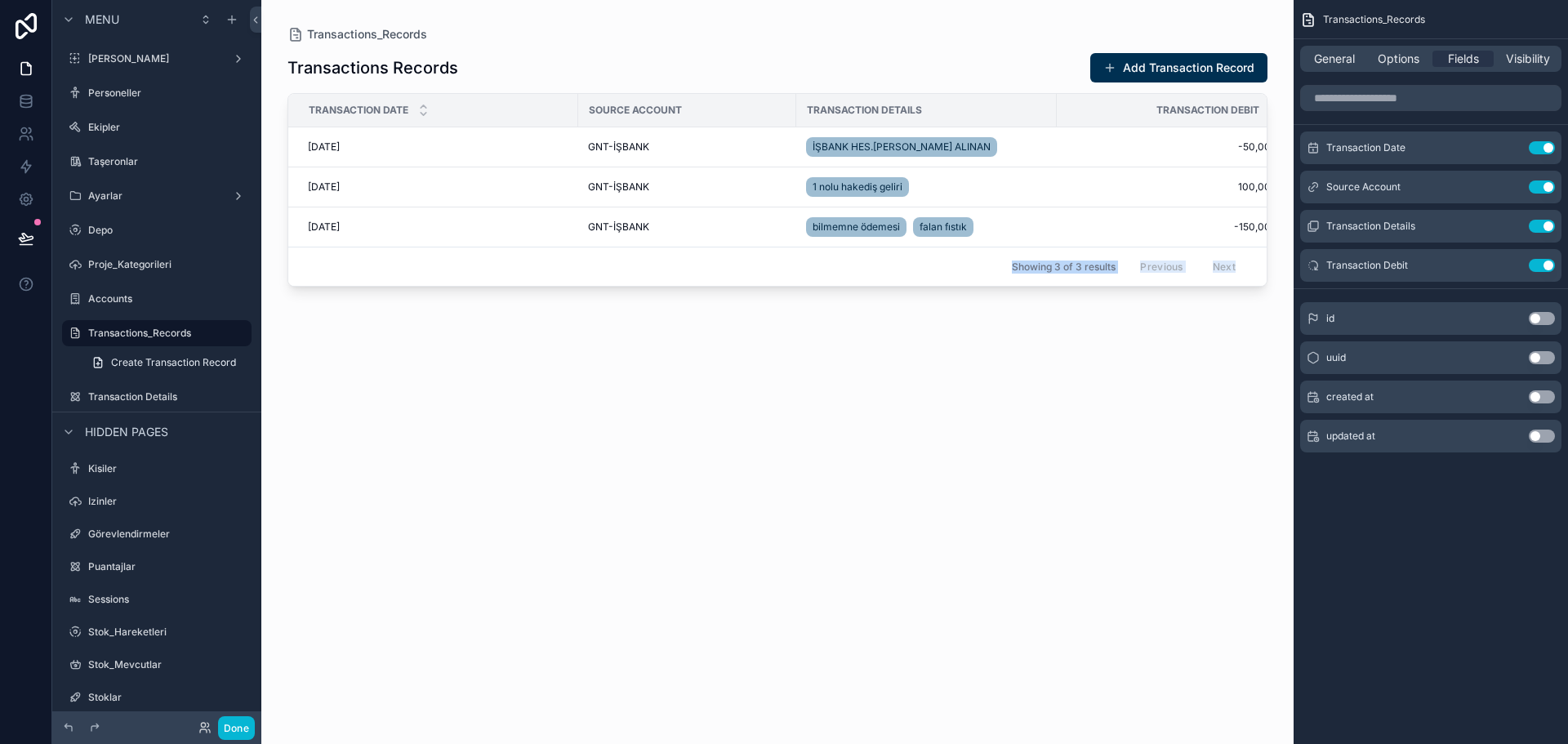
drag, startPoint x: 931, startPoint y: 289, endPoint x: 1006, endPoint y: 284, distance: 75.2
click at [1006, 284] on div "Transactions_Records Transactions Records Add Transaction Record Transaction Da…" at bounding box center [778, 362] width 1033 height 724
click at [935, 282] on div "Showing 3 of 3 results Previous Next" at bounding box center [778, 266] width 979 height 40
click at [166, 392] on label "Transaction Details" at bounding box center [168, 397] width 160 height 13
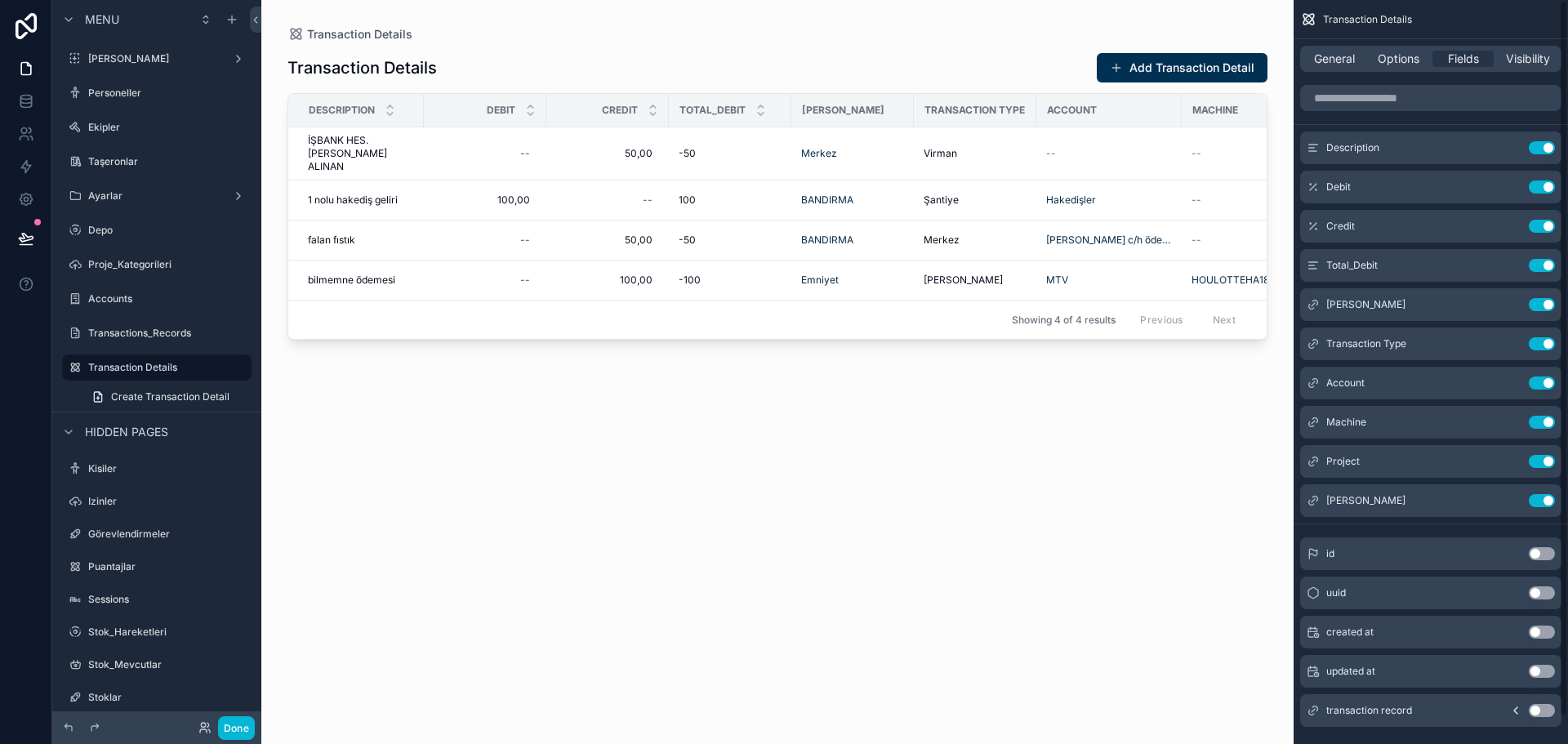
click at [1334, 70] on div "General Options Fields Visibility" at bounding box center [1431, 58] width 262 height 26
click at [1334, 56] on span "General" at bounding box center [1334, 58] width 40 height 16
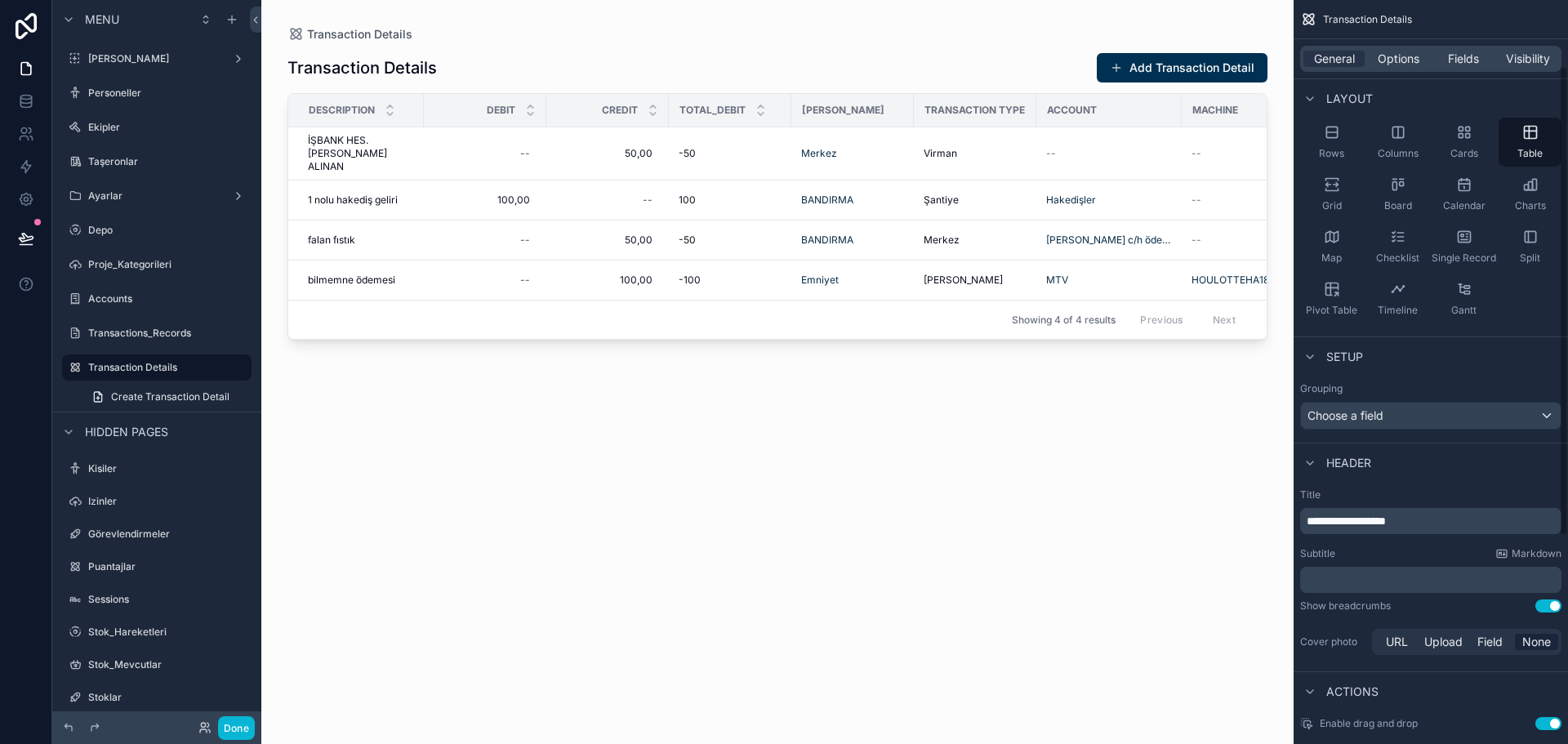
scroll to position [164, 0]
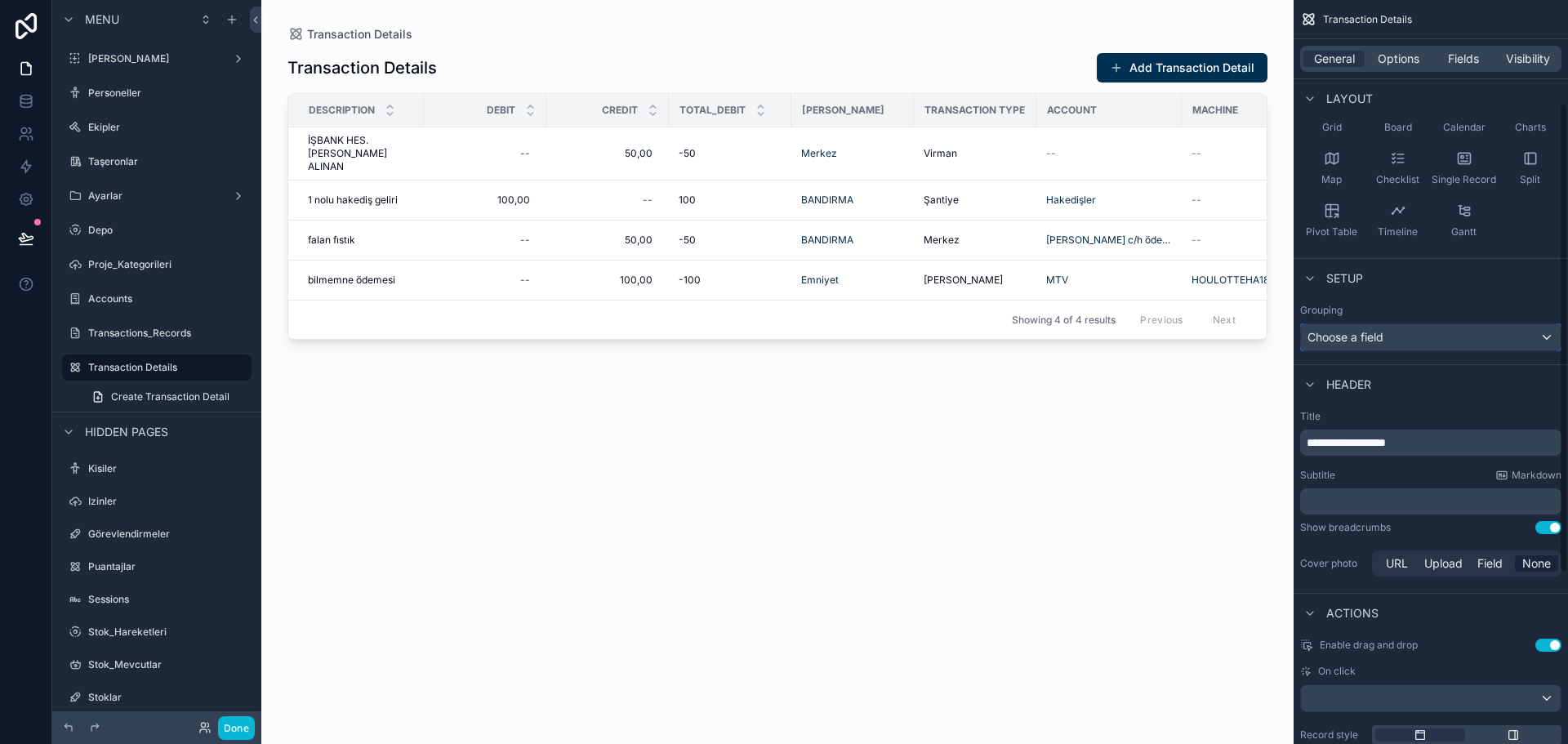
click at [1406, 340] on div "Choose a field" at bounding box center [1431, 337] width 260 height 26
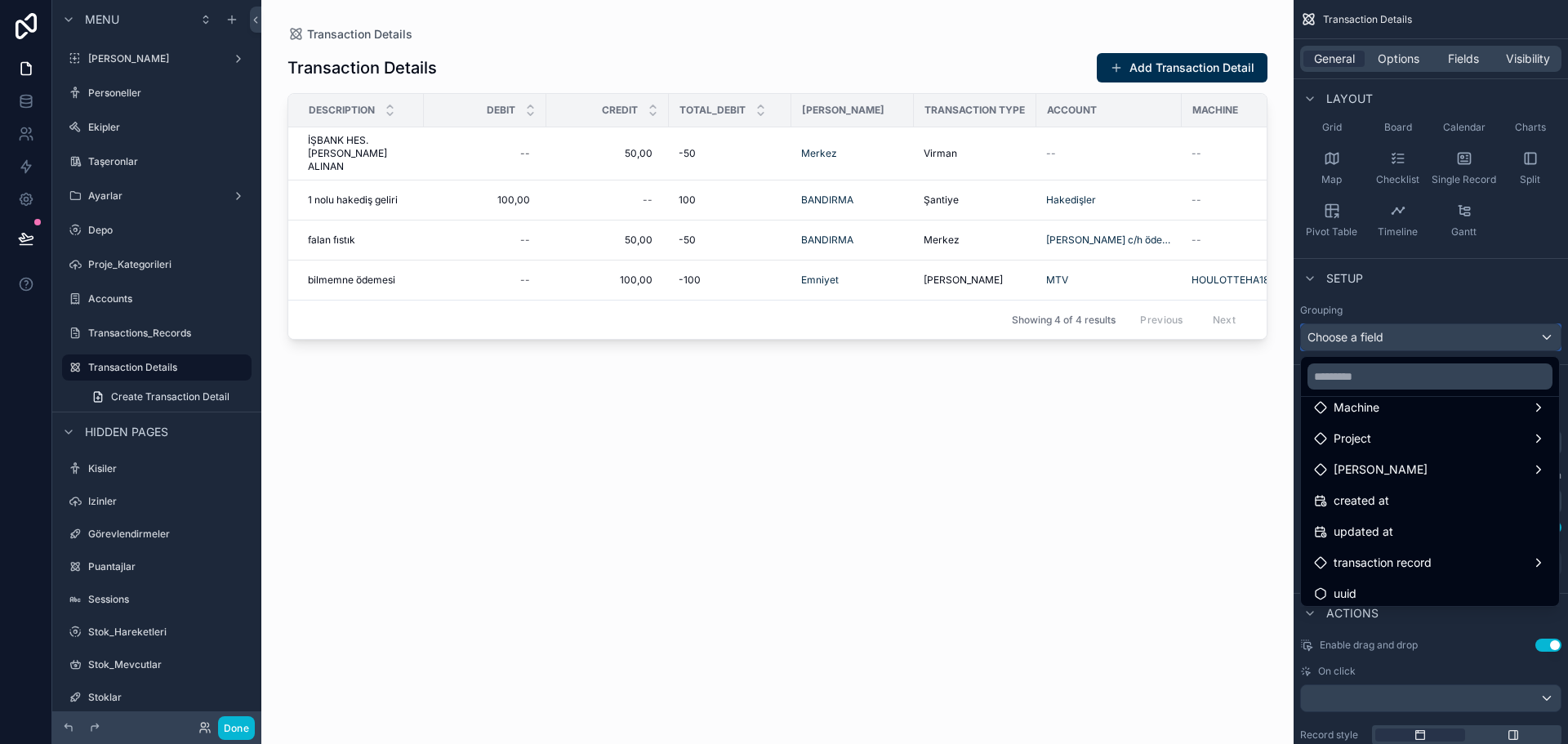
scroll to position [271, 0]
click at [1409, 562] on span "transaction record" at bounding box center [1383, 557] width 98 height 20
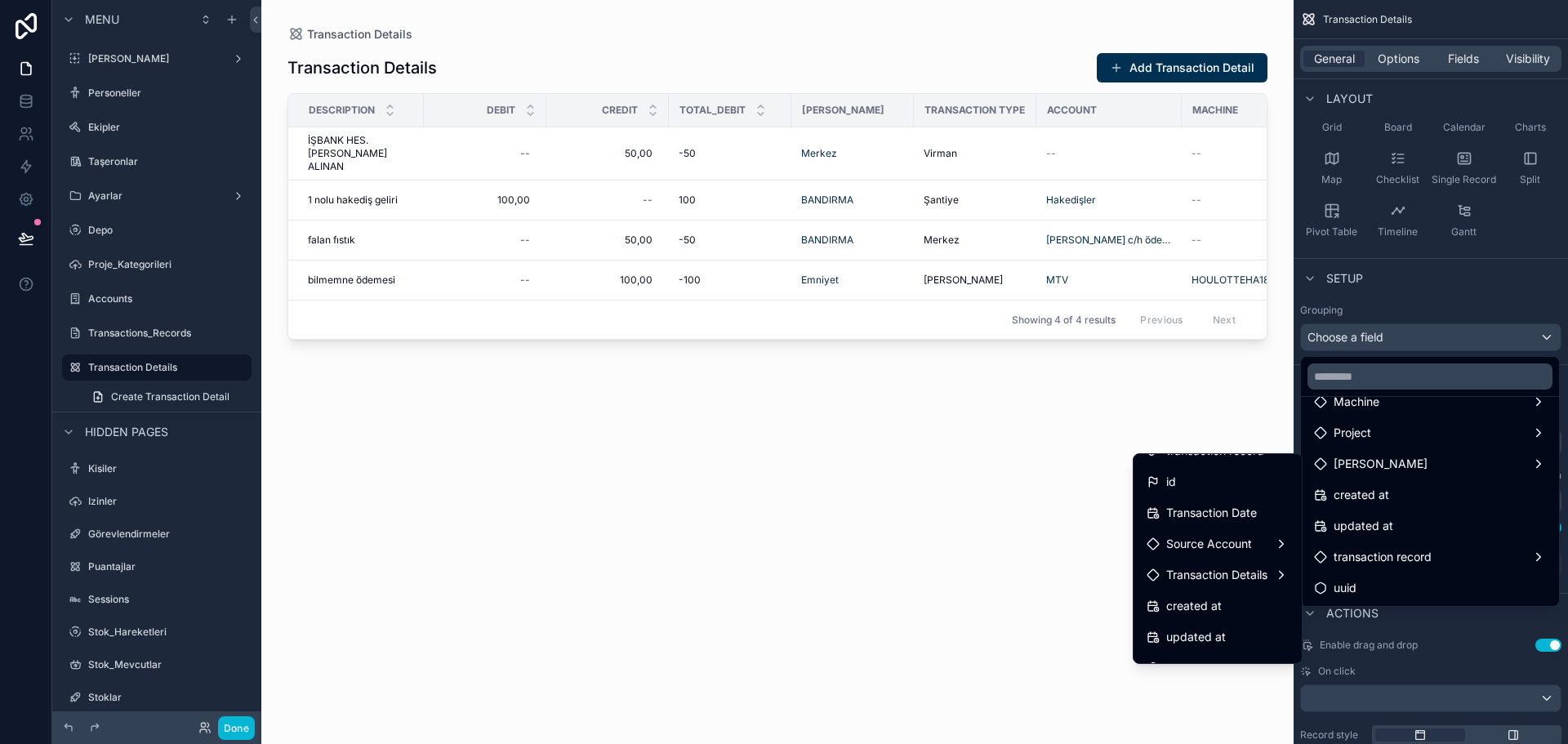
scroll to position [0, 0]
click at [1200, 532] on span "Transaction Date" at bounding box center [1212, 534] width 91 height 20
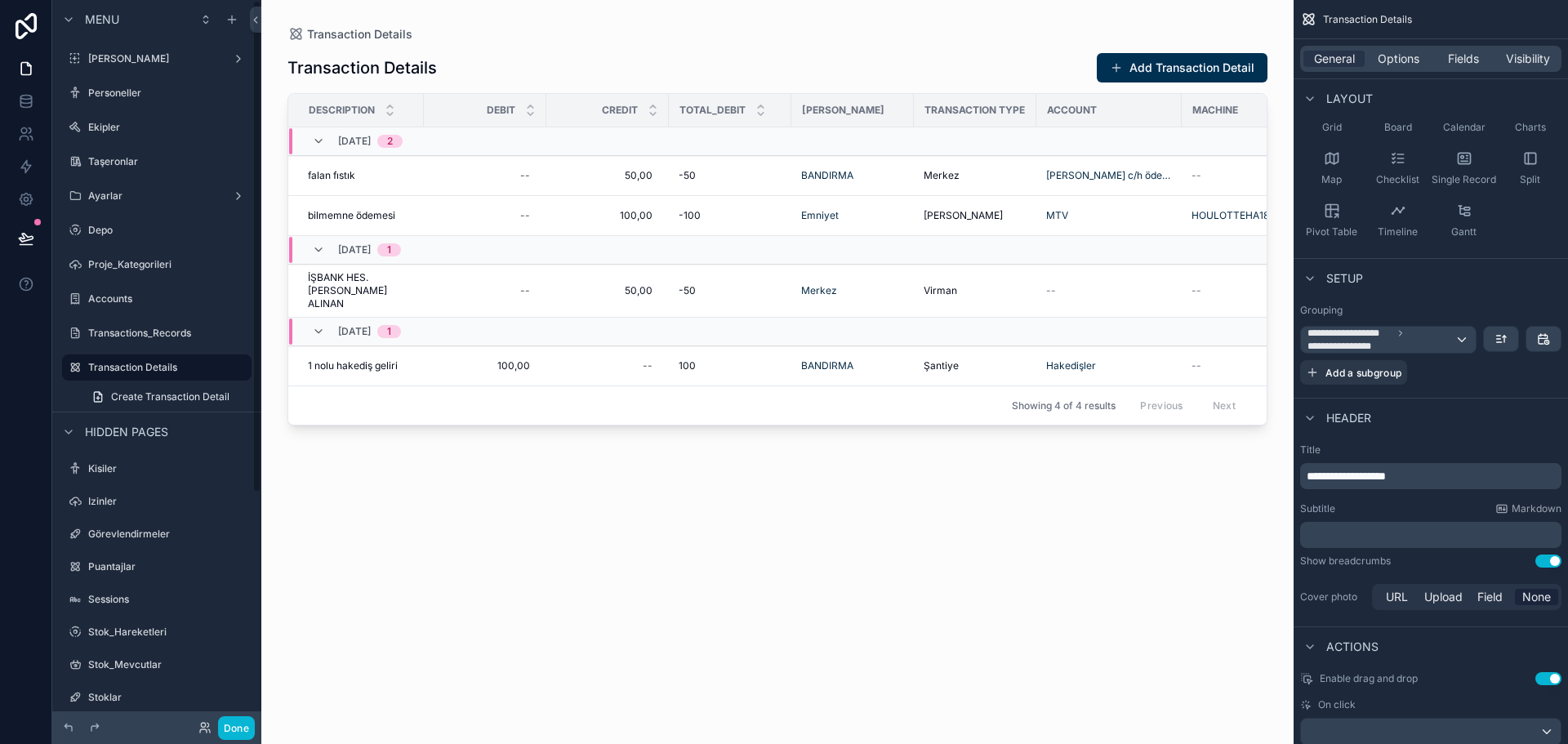
click at [143, 329] on label "Transactions_Records" at bounding box center [168, 333] width 160 height 13
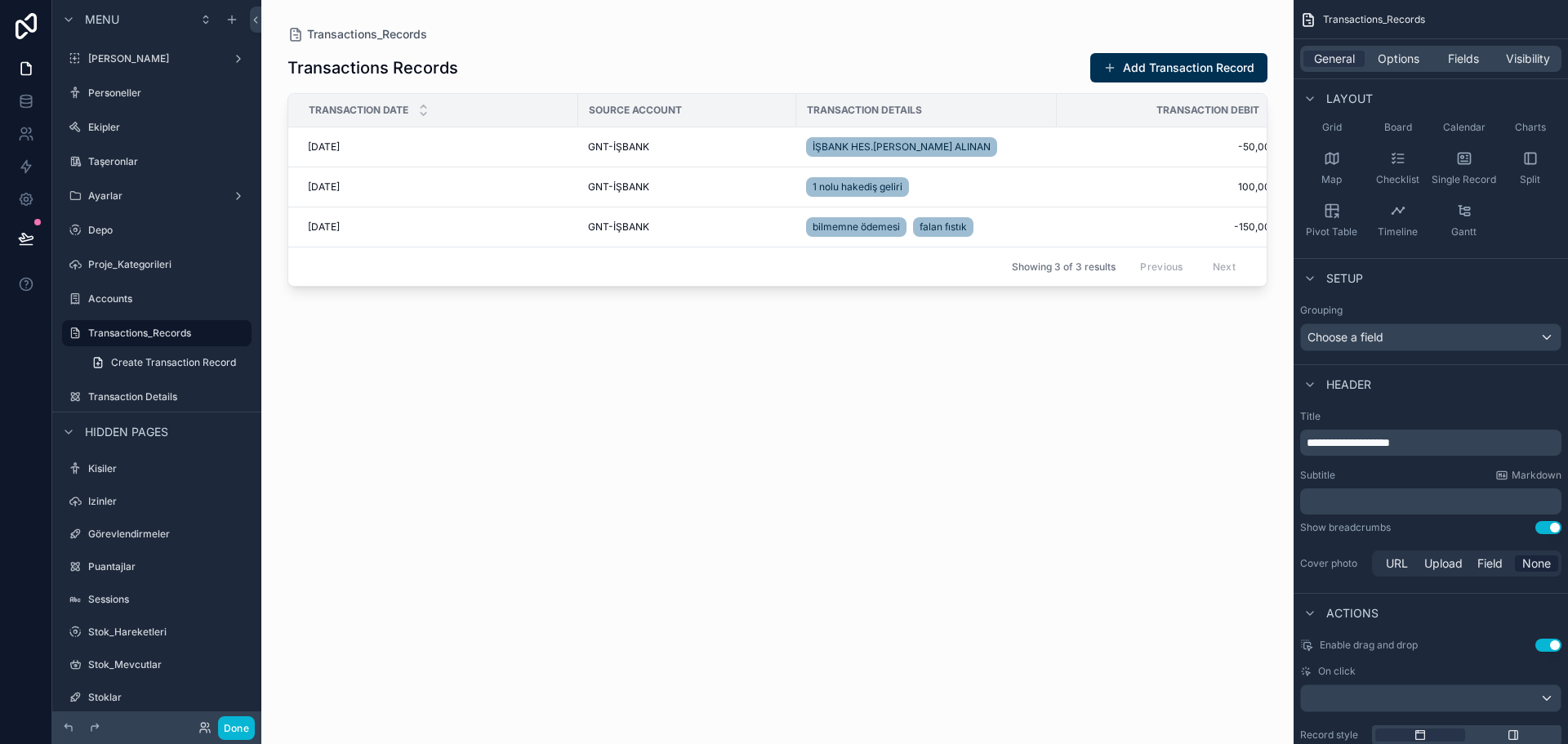
click at [1206, 65] on button "Add Transaction Record" at bounding box center [1178, 67] width 177 height 30
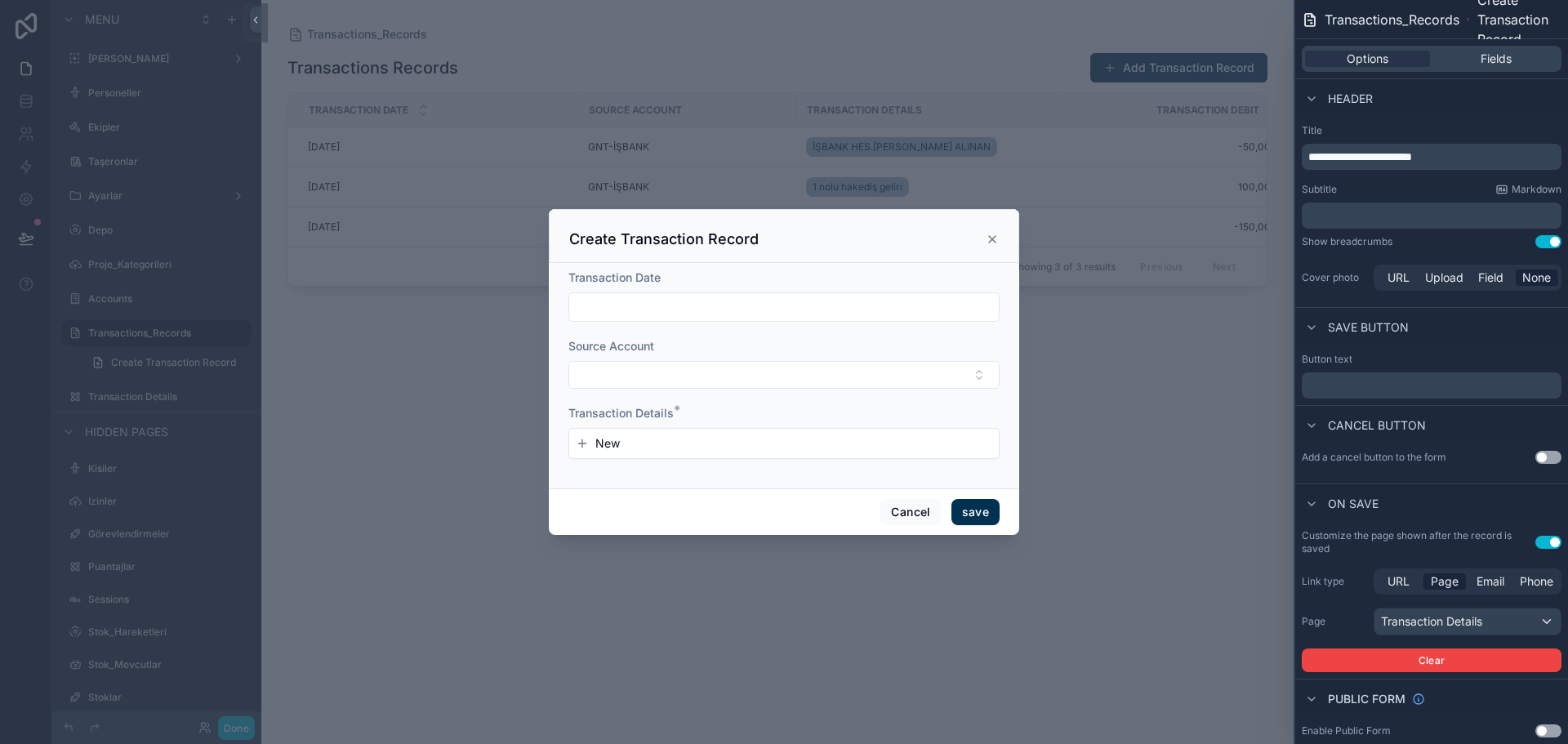
click at [630, 311] on input "scrollable content" at bounding box center [784, 307] width 430 height 22
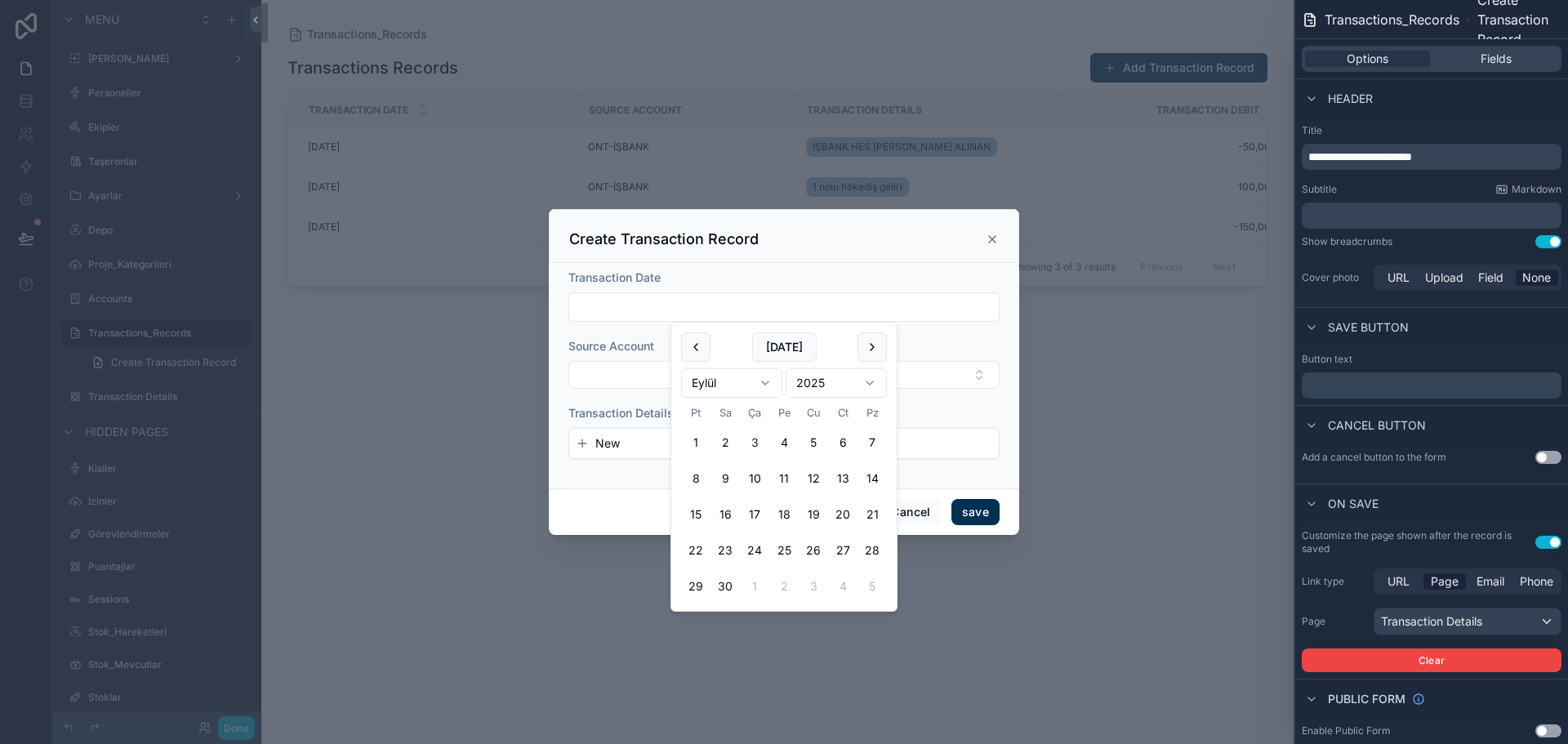
click at [765, 389] on html "**********" at bounding box center [784, 372] width 1568 height 744
click at [790, 549] on button "24" at bounding box center [784, 551] width 30 height 30
type input "**********"
click at [620, 376] on button "Select Button" at bounding box center [784, 374] width 431 height 28
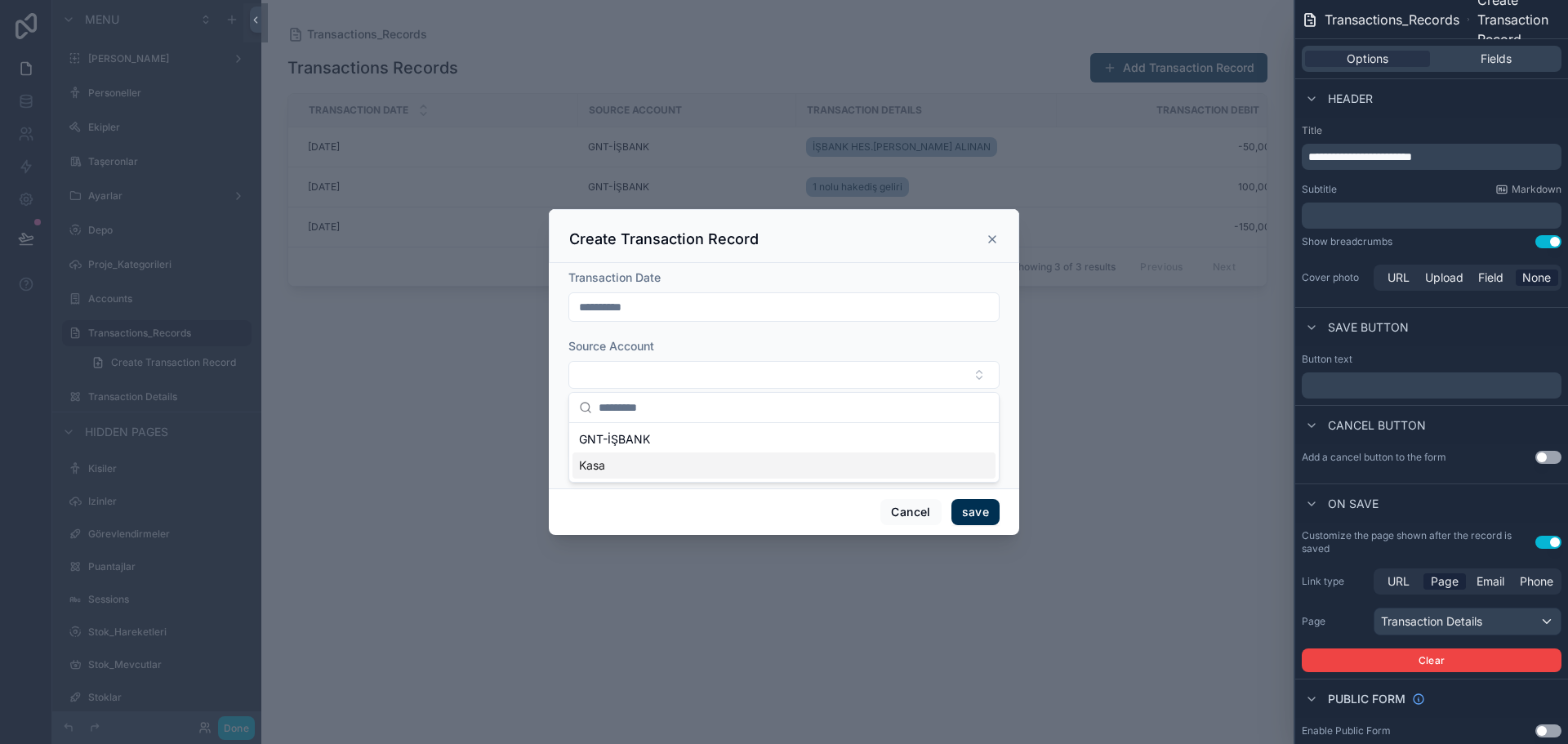
click at [620, 465] on div "Kasa" at bounding box center [784, 465] width 423 height 26
click at [653, 444] on button "New" at bounding box center [784, 445] width 417 height 16
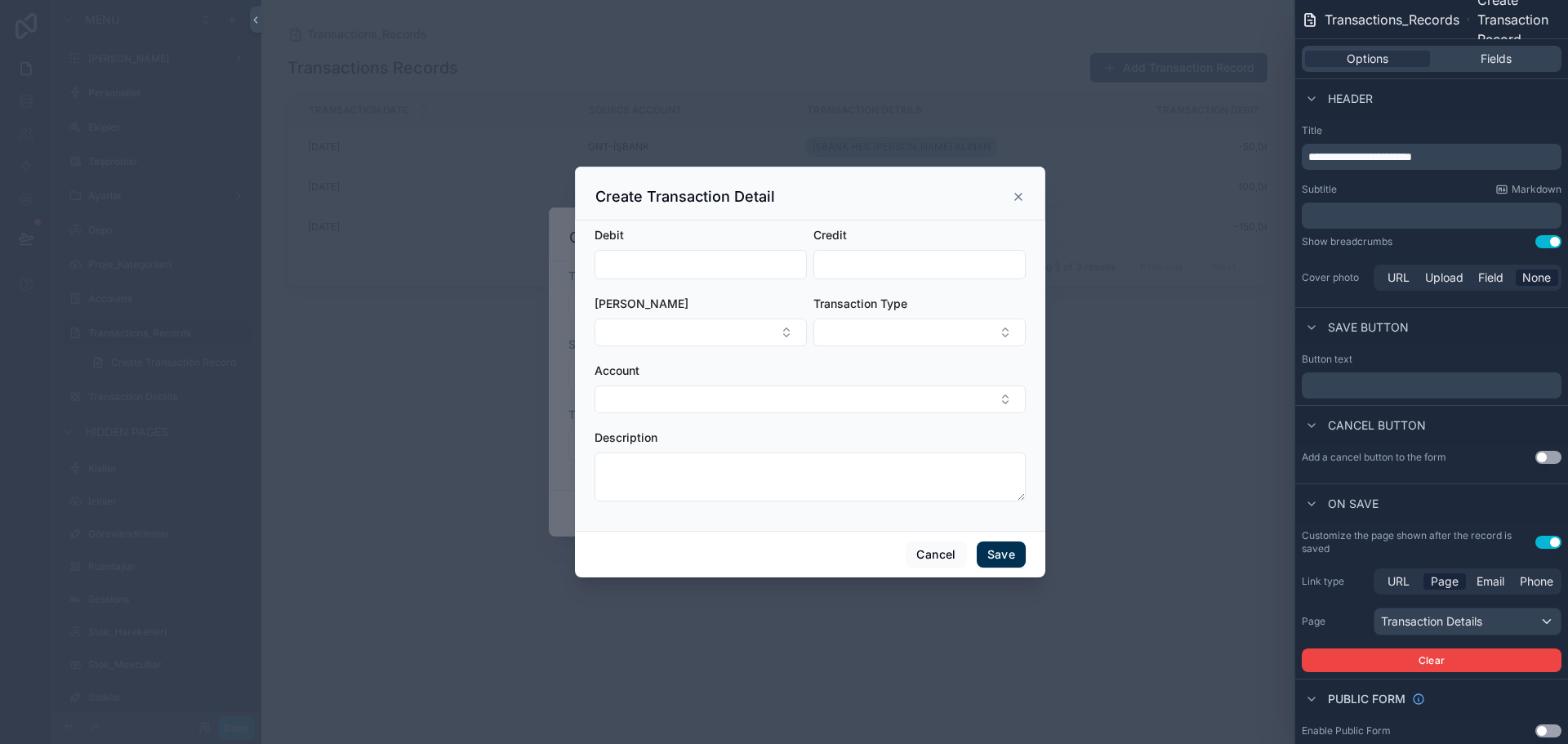
click at [682, 262] on input "scrollable content" at bounding box center [701, 264] width 211 height 22
click at [861, 264] on input "scrollable content" at bounding box center [919, 264] width 211 height 22
click at [715, 270] on input "scrollable content" at bounding box center [701, 264] width 211 height 22
click at [859, 271] on input "scrollable content" at bounding box center [919, 264] width 211 height 22
type input "*****"
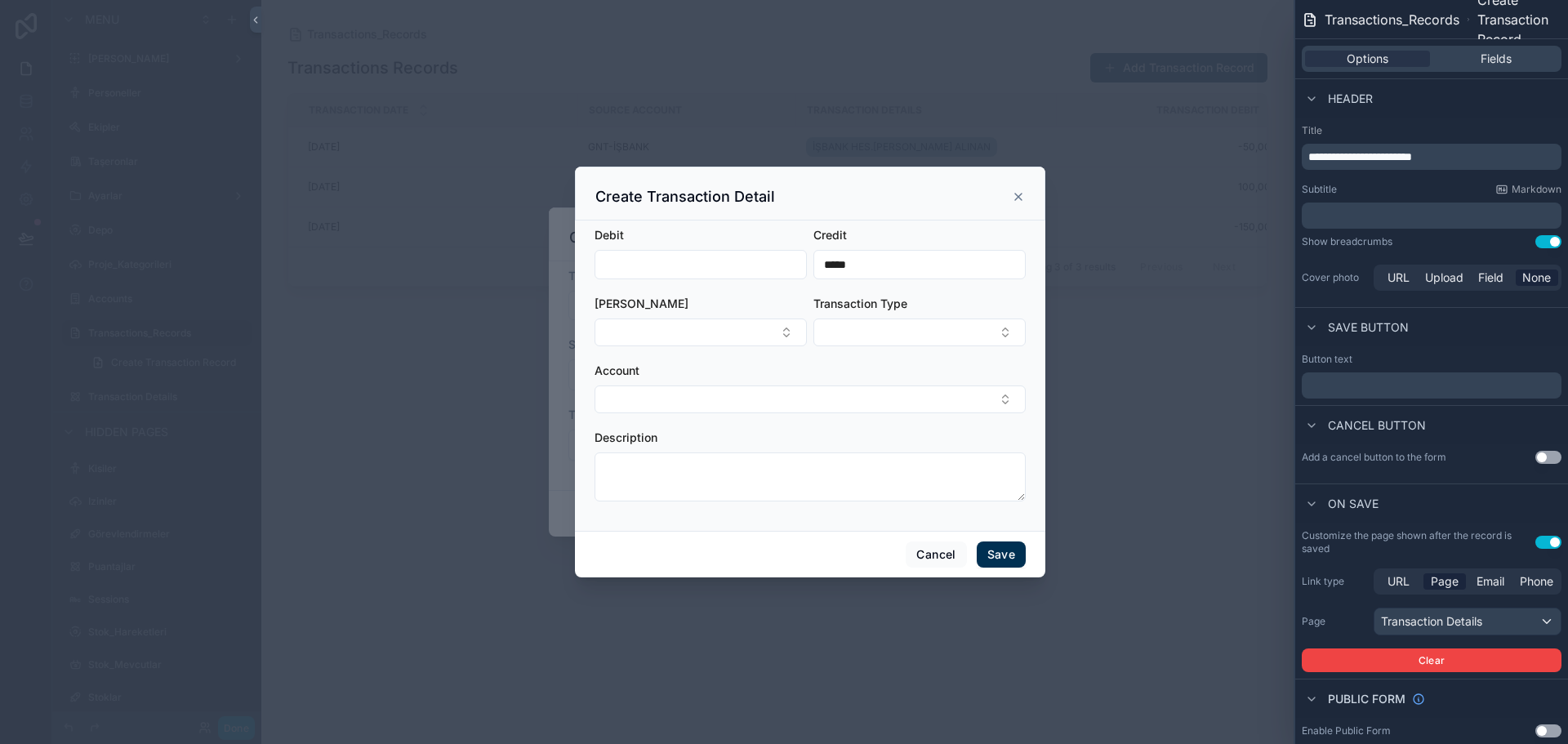
click at [703, 331] on button "Select Button" at bounding box center [701, 332] width 212 height 28
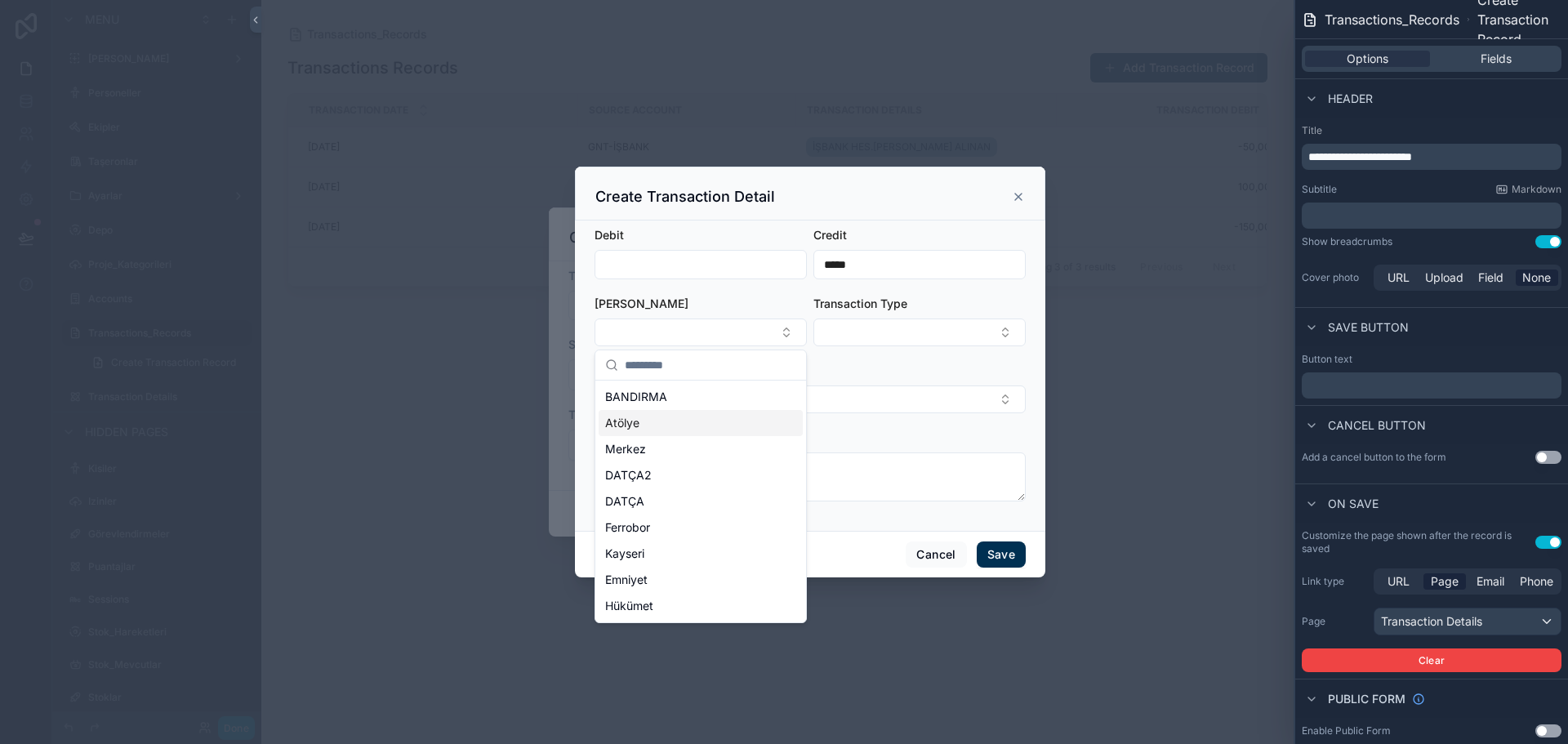
click at [659, 417] on div "Atölye" at bounding box center [701, 423] width 204 height 26
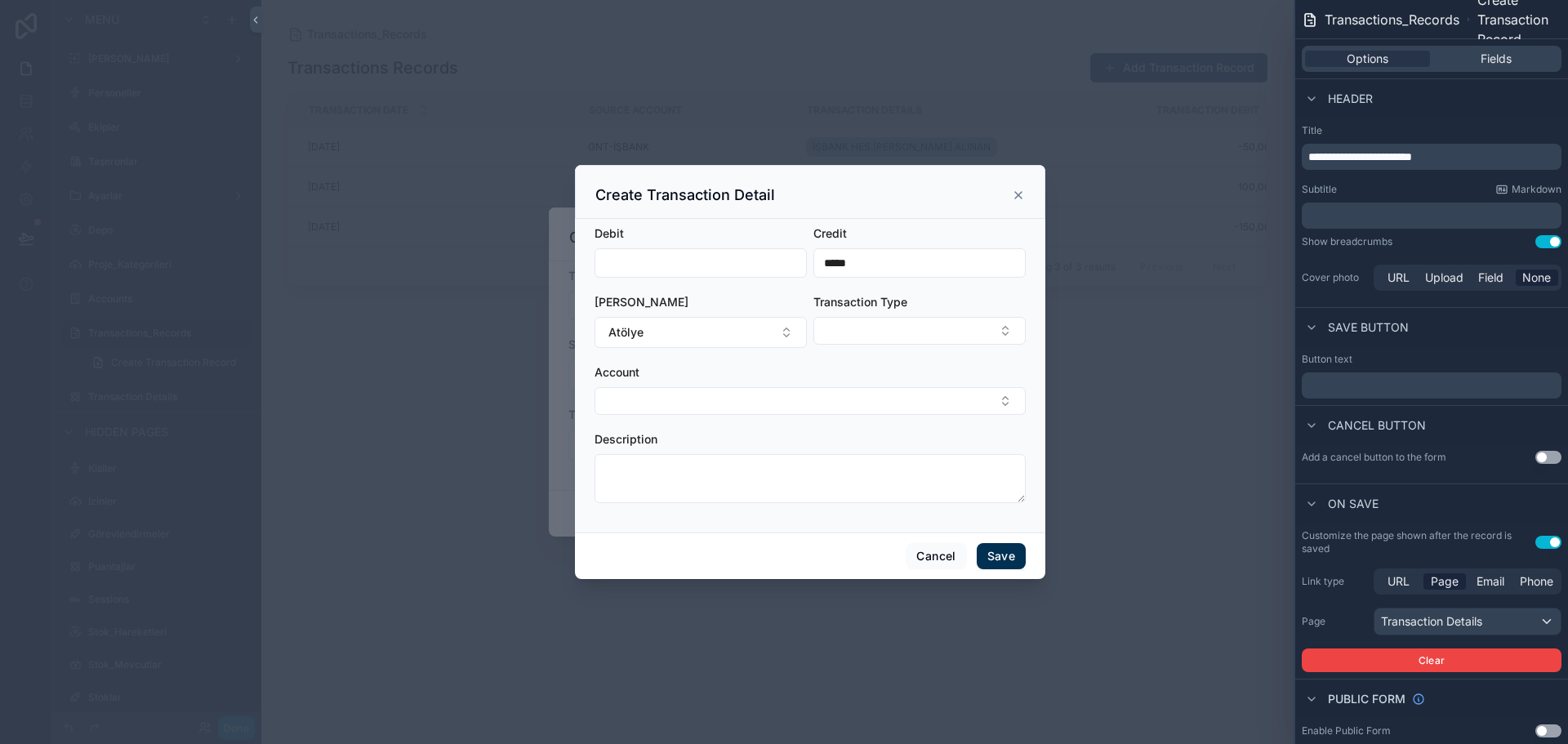
click at [902, 334] on button "Select Button" at bounding box center [919, 330] width 212 height 28
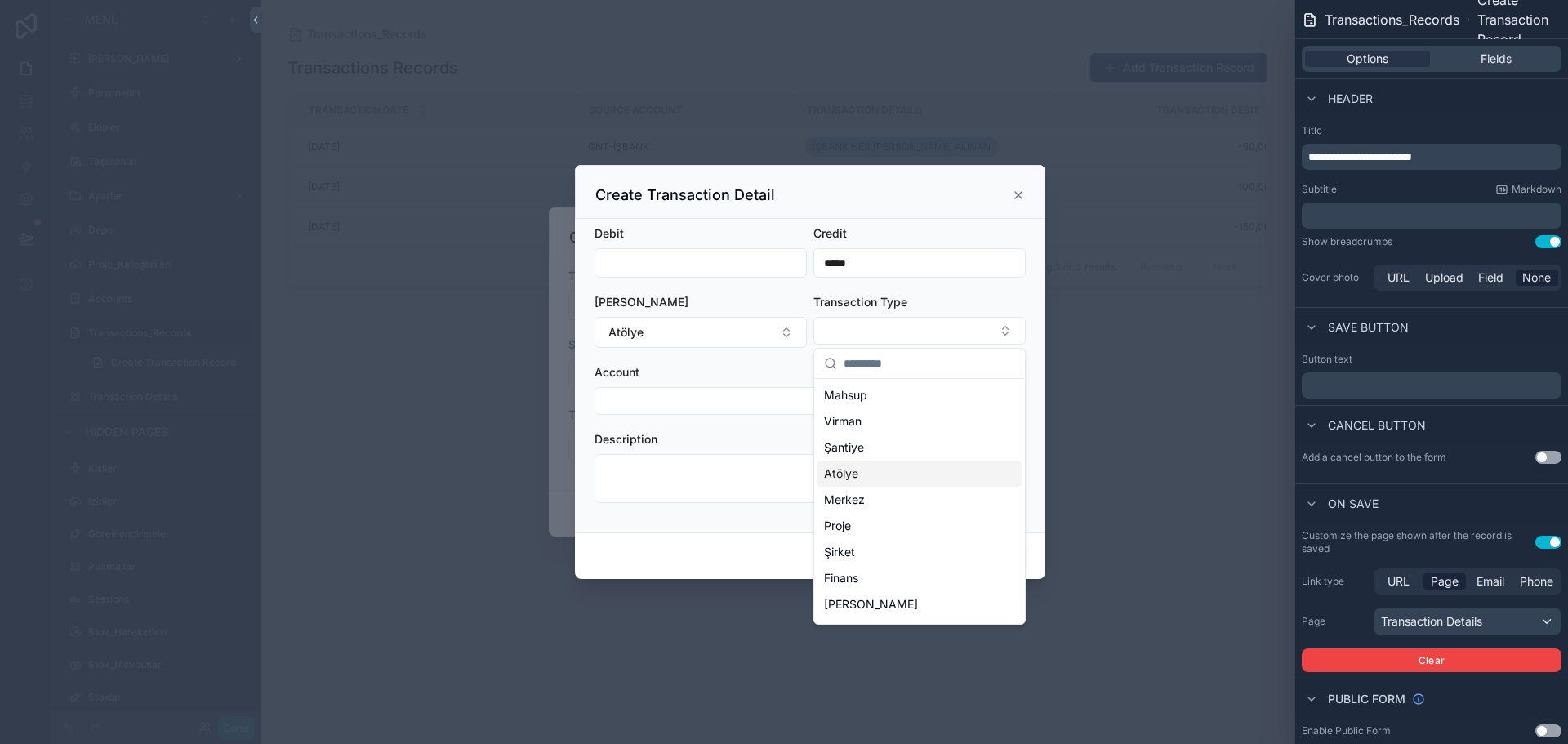
click at [860, 477] on div "Atölye" at bounding box center [919, 473] width 204 height 26
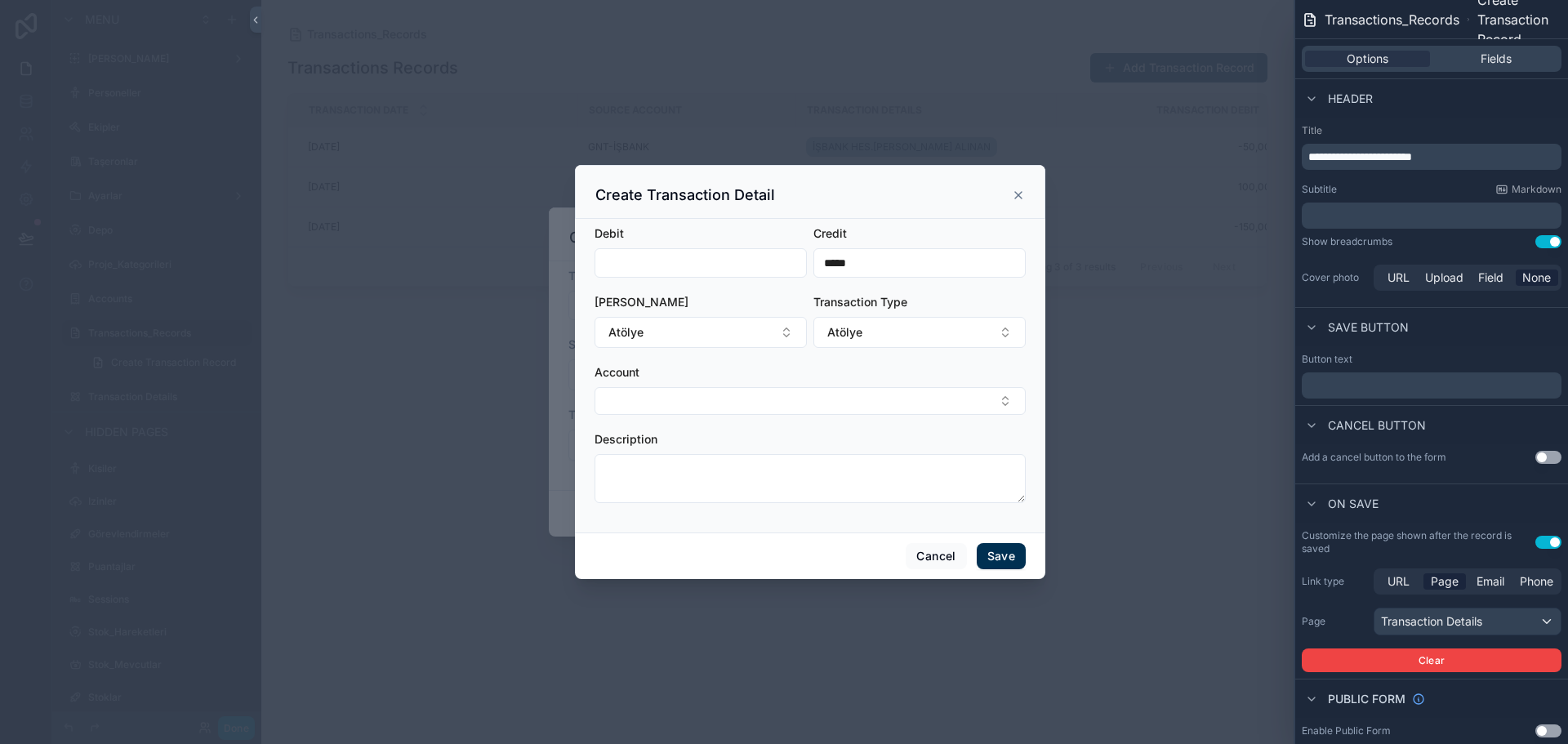
click at [709, 402] on button "Select Button" at bounding box center [810, 400] width 431 height 28
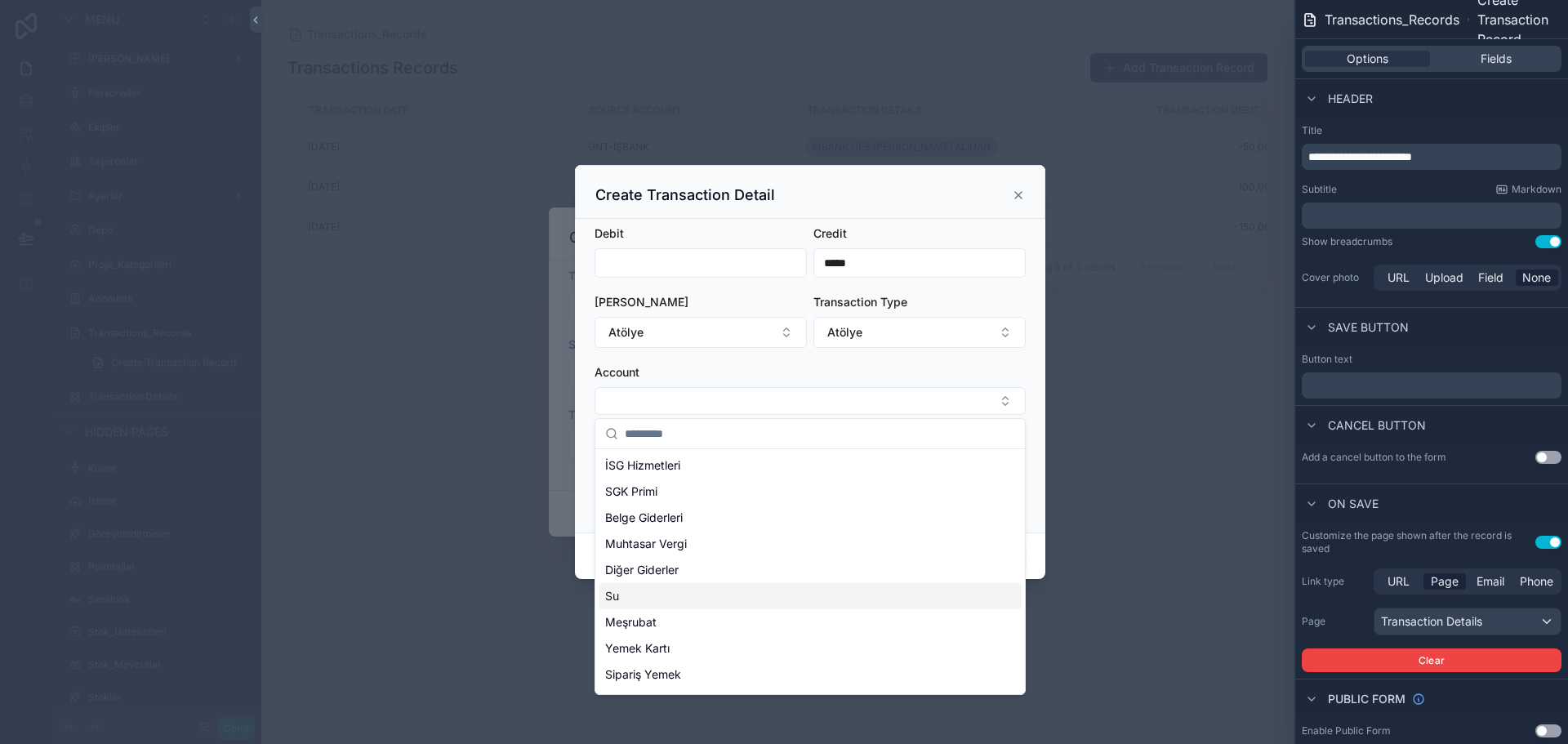
click at [651, 601] on div "Su" at bounding box center [811, 596] width 423 height 26
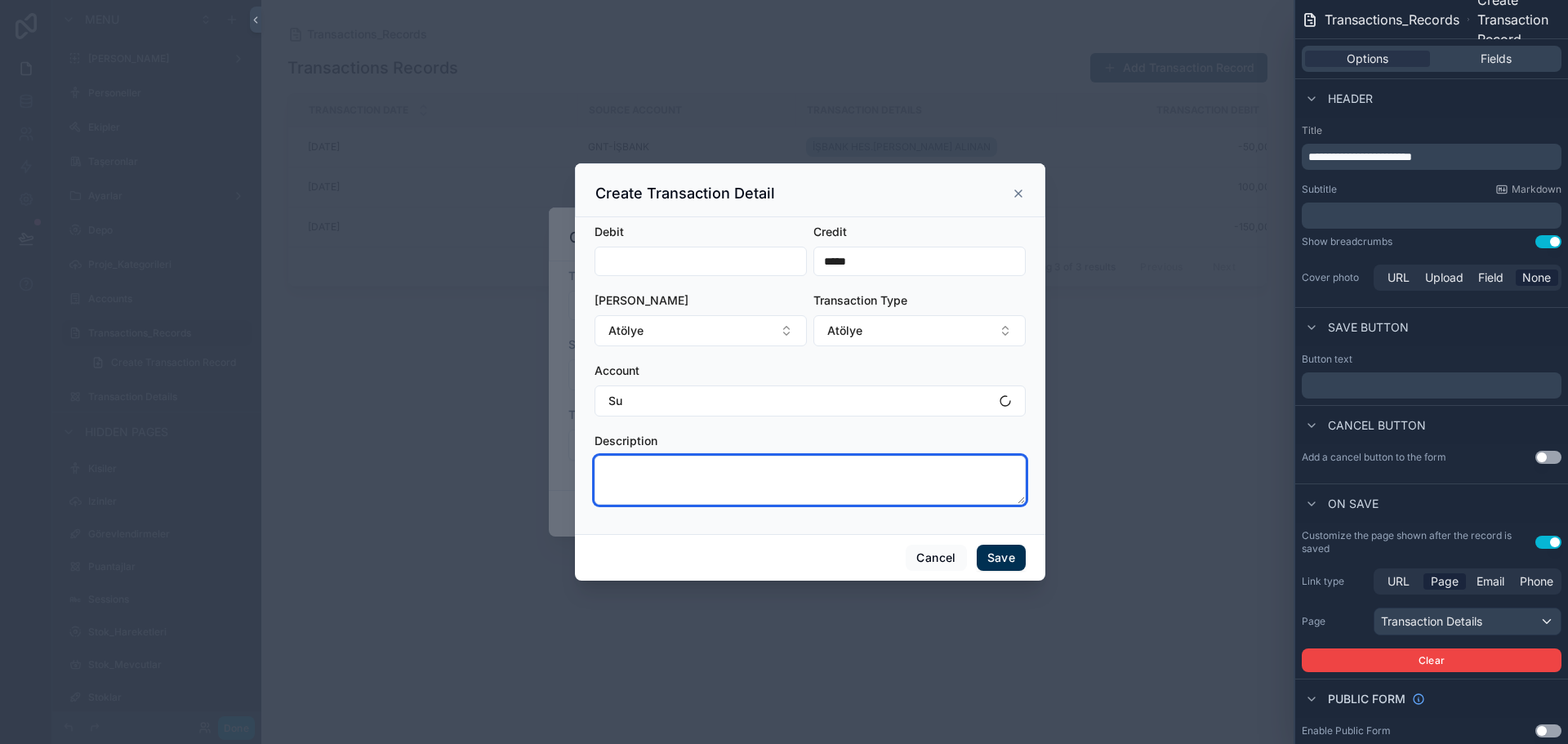
click at [718, 475] on textarea "scrollable content" at bounding box center [810, 480] width 431 height 49
type textarea "**********"
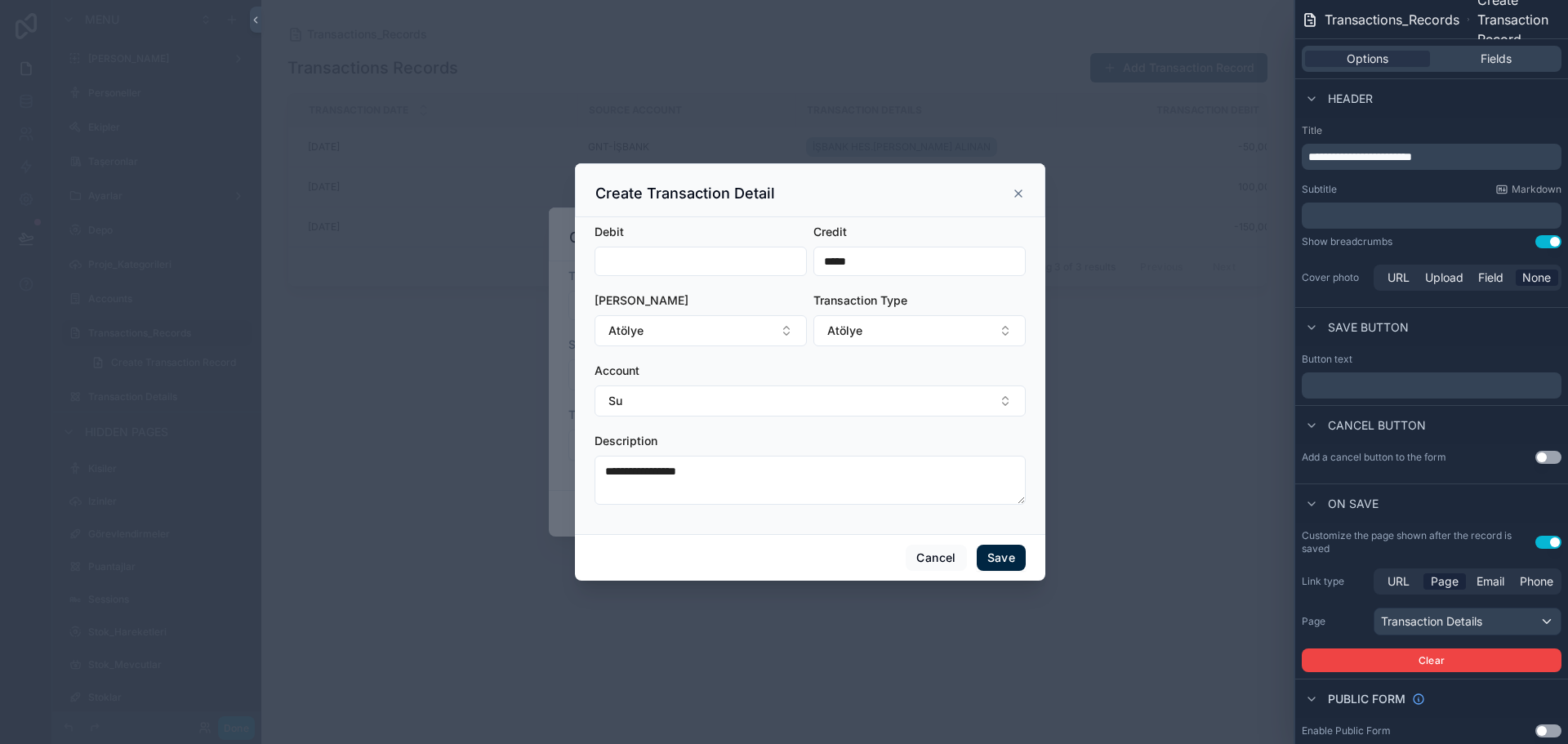
click at [1007, 556] on button "Save" at bounding box center [1001, 558] width 49 height 26
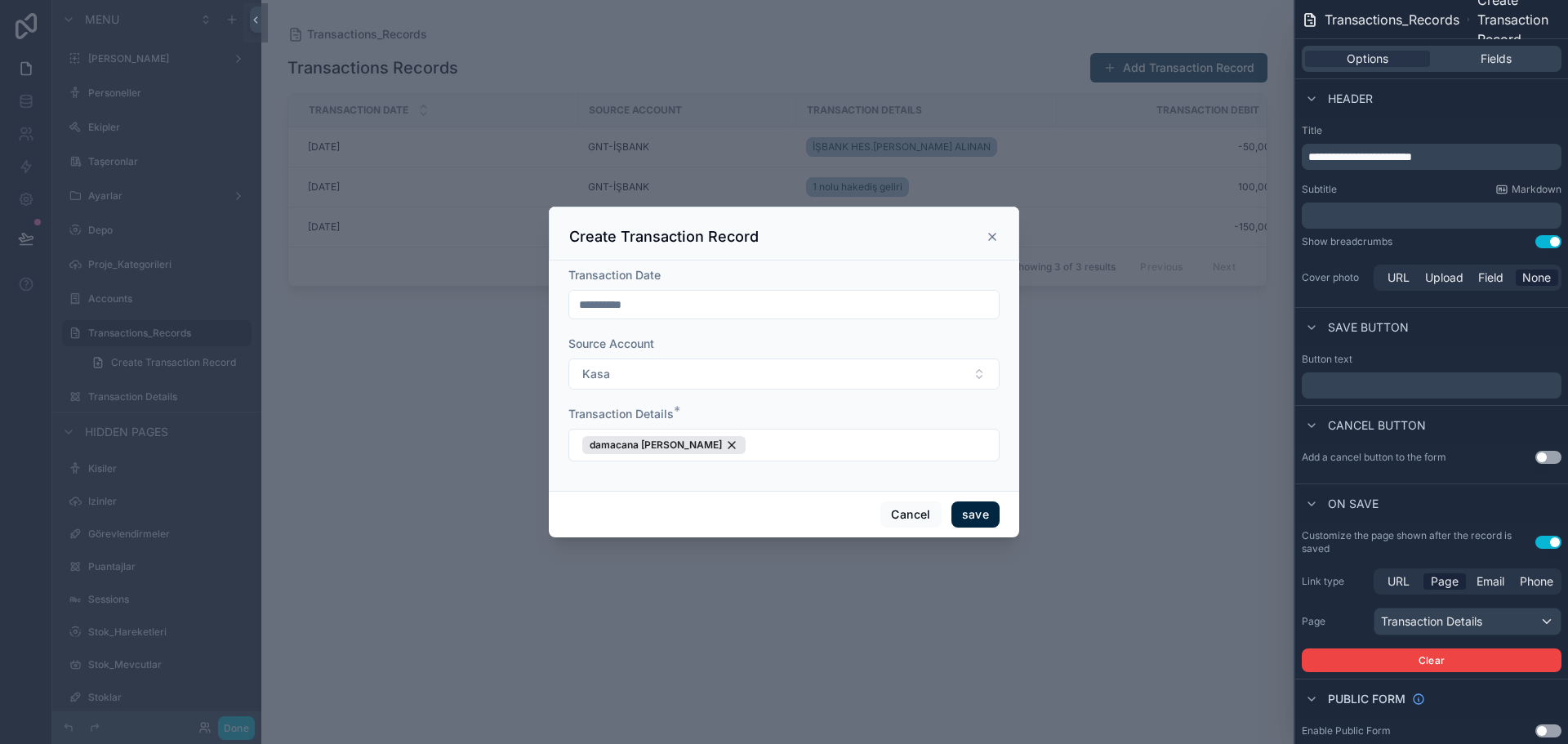
click at [978, 514] on button "save" at bounding box center [976, 515] width 49 height 26
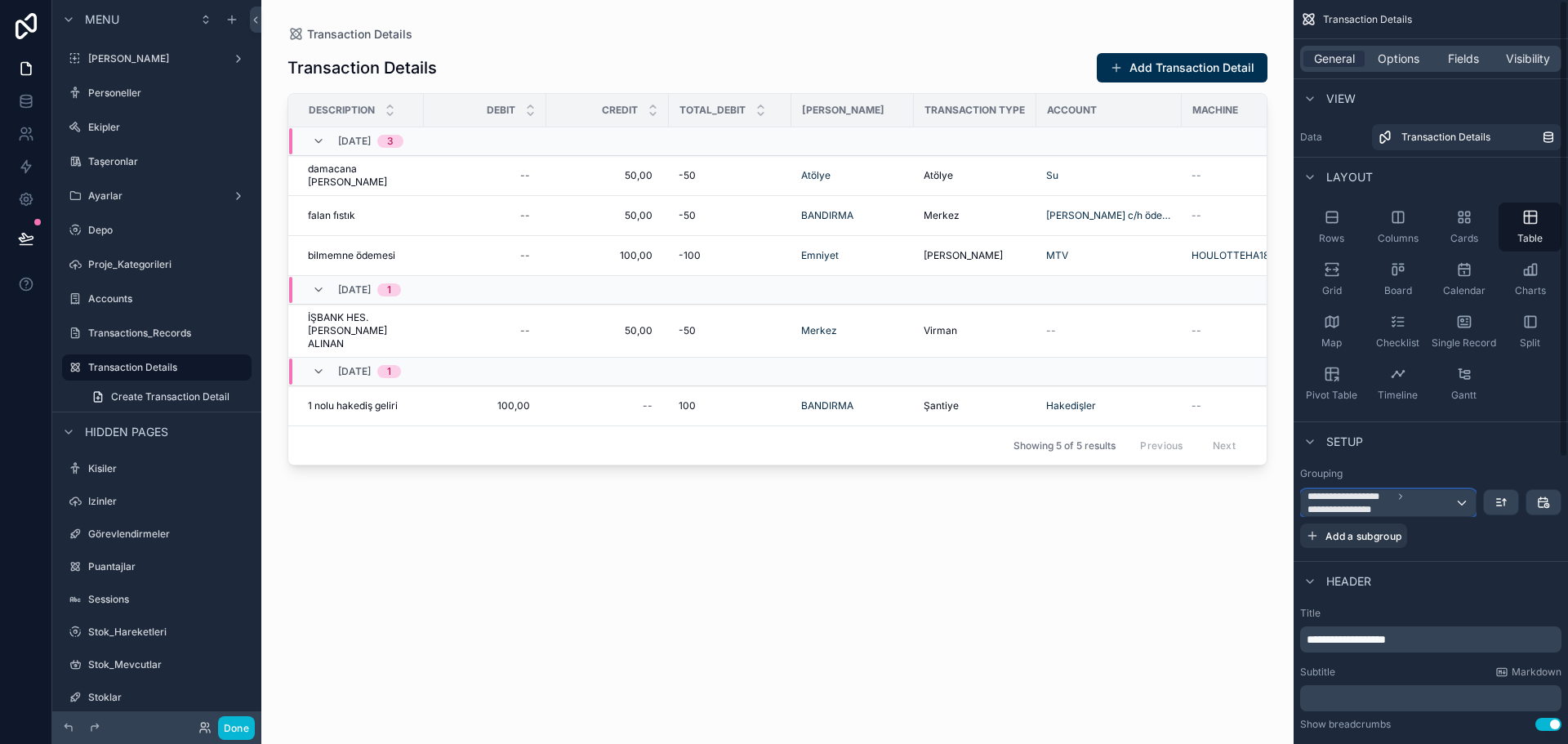
click at [1453, 502] on span "**********" at bounding box center [1381, 503] width 147 height 26
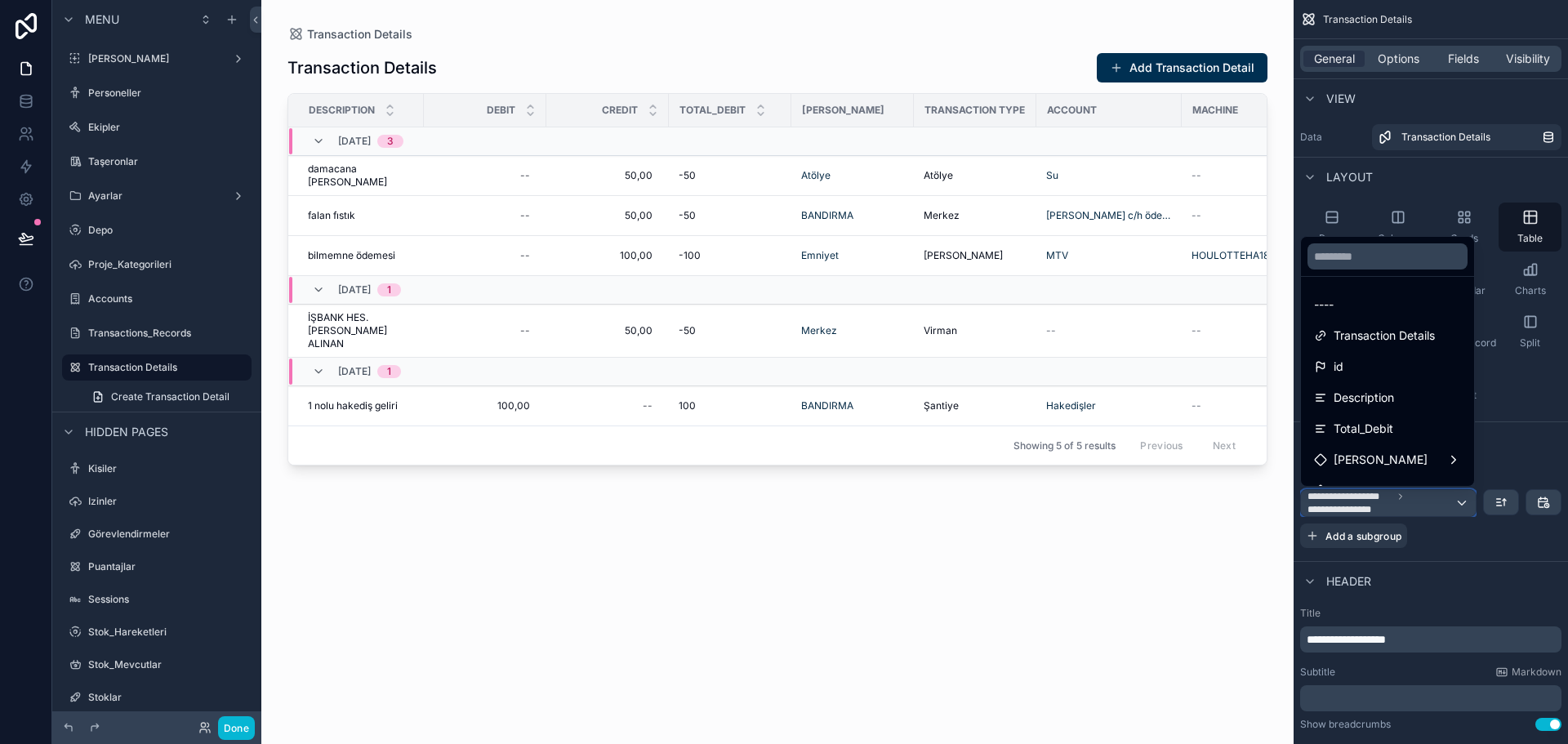
scroll to position [271, 0]
click at [1401, 431] on span "transaction record" at bounding box center [1383, 437] width 98 height 20
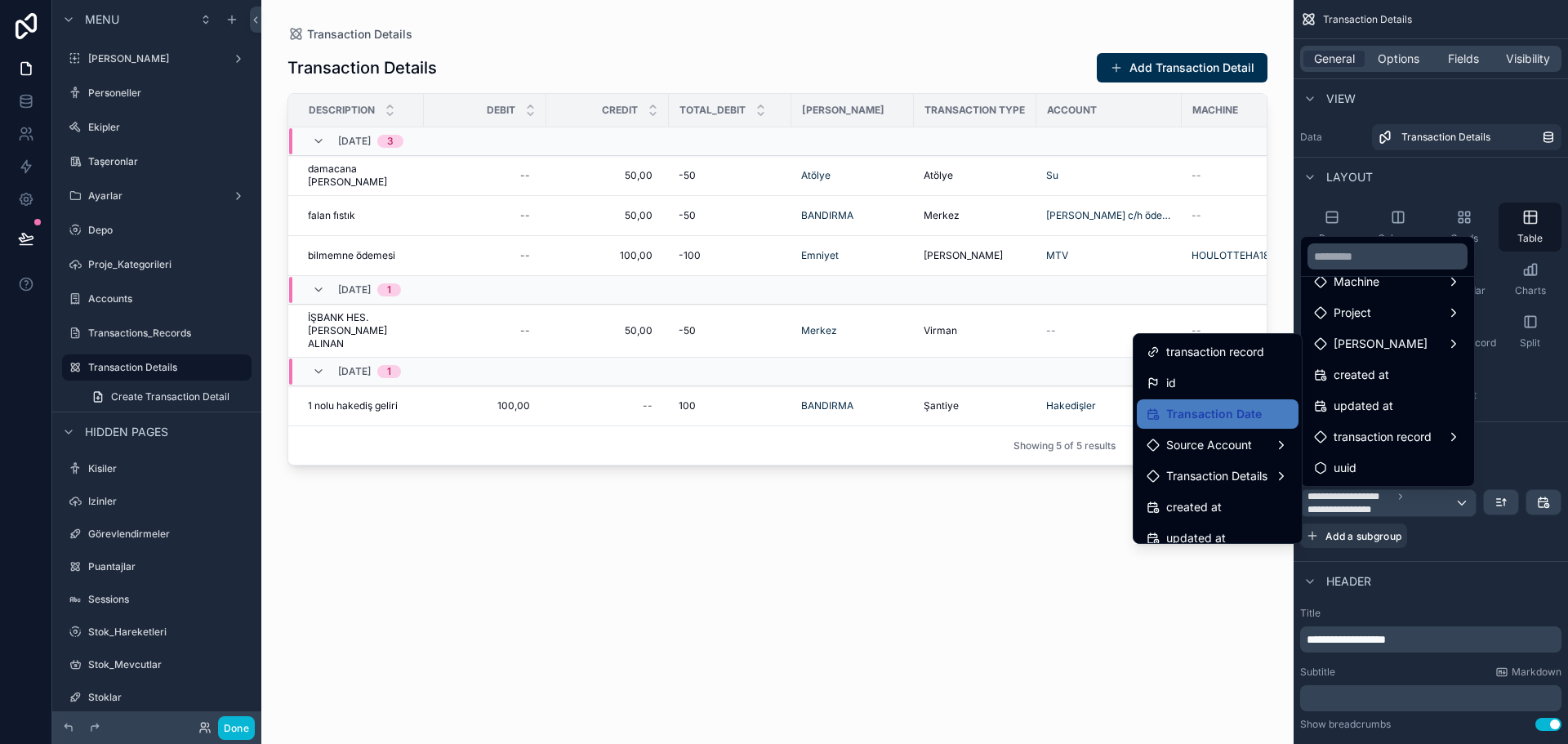
click at [1199, 356] on span "transaction record" at bounding box center [1215, 352] width 98 height 20
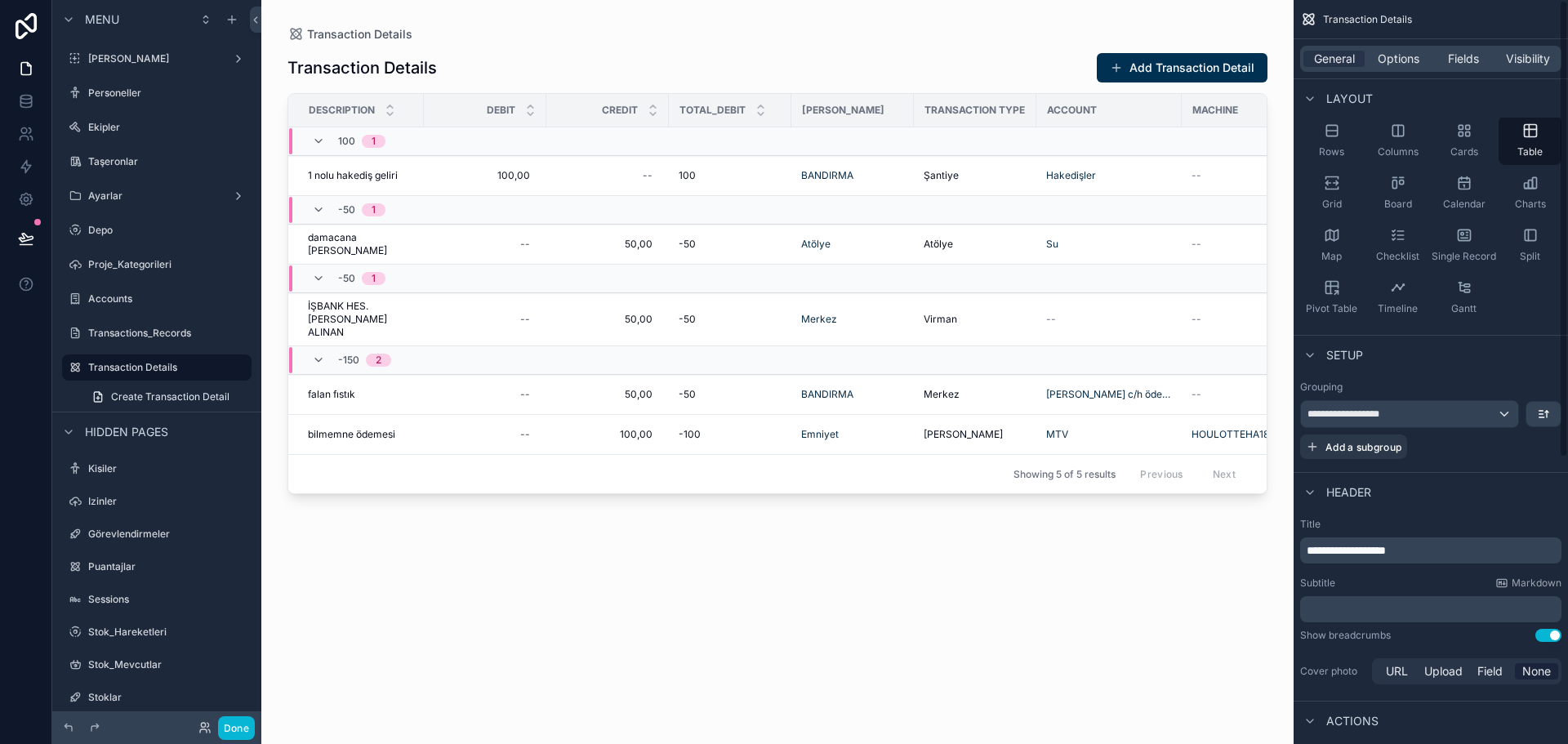
scroll to position [0, 0]
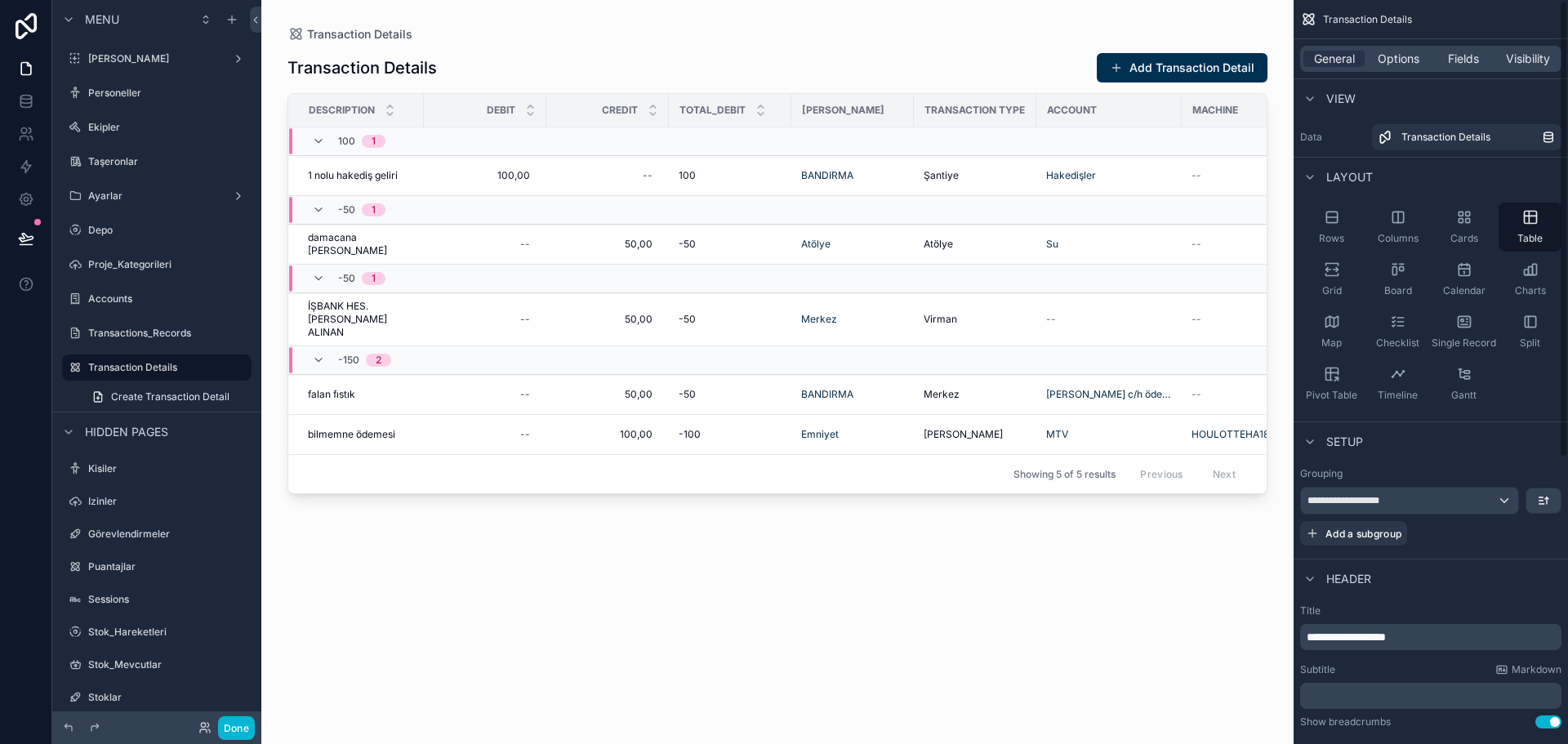
click at [1394, 55] on span "Options" at bounding box center [1399, 58] width 41 height 16
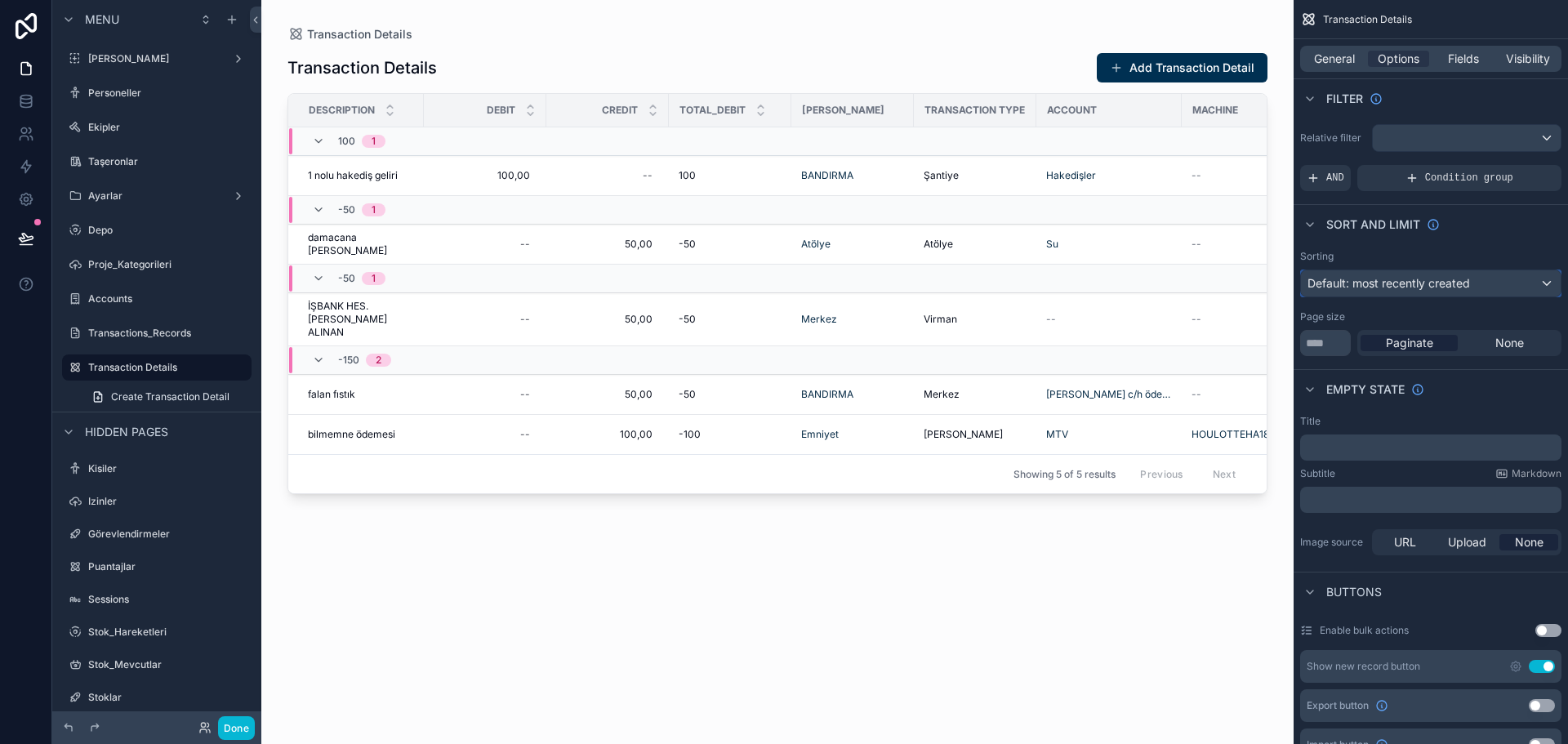
click at [1439, 279] on span "Default: most recently created" at bounding box center [1389, 282] width 163 height 13
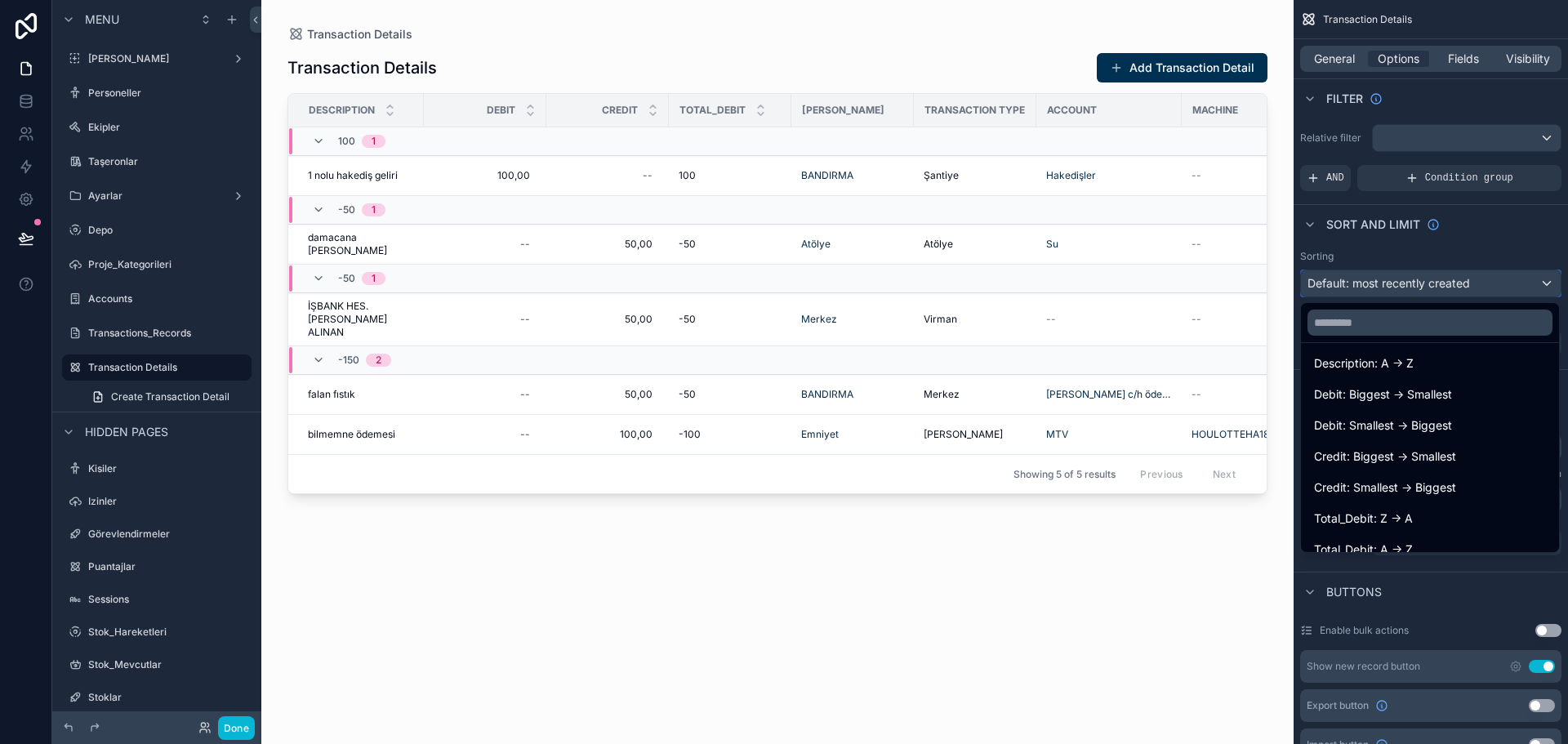
scroll to position [209, 0]
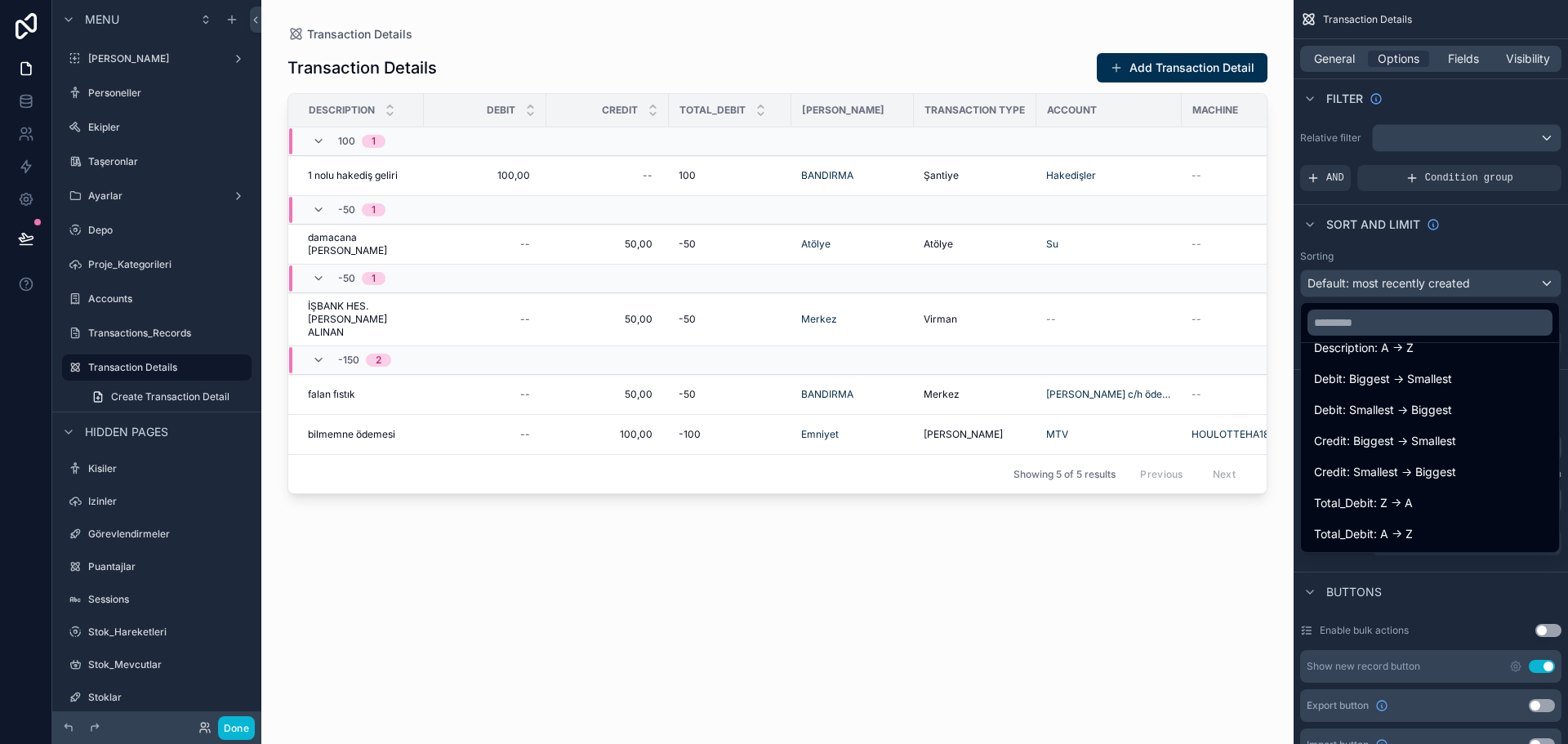
click at [1232, 552] on div "scrollable content" at bounding box center [778, 362] width 1033 height 724
click at [1541, 305] on div at bounding box center [1430, 323] width 258 height 40
click at [1512, 290] on div "scrollable content" at bounding box center [784, 372] width 1568 height 744
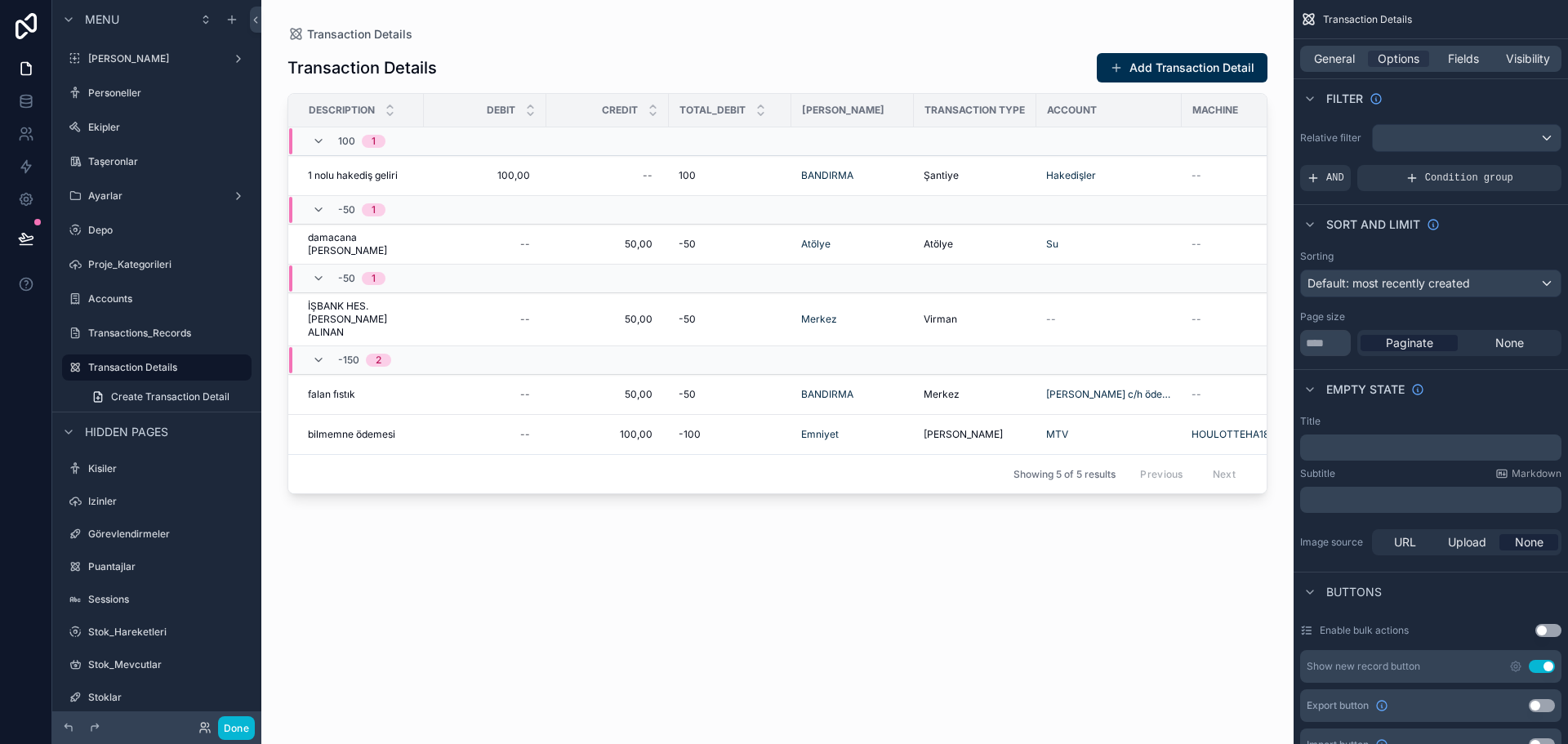
click at [1342, 51] on span "General" at bounding box center [1334, 58] width 40 height 16
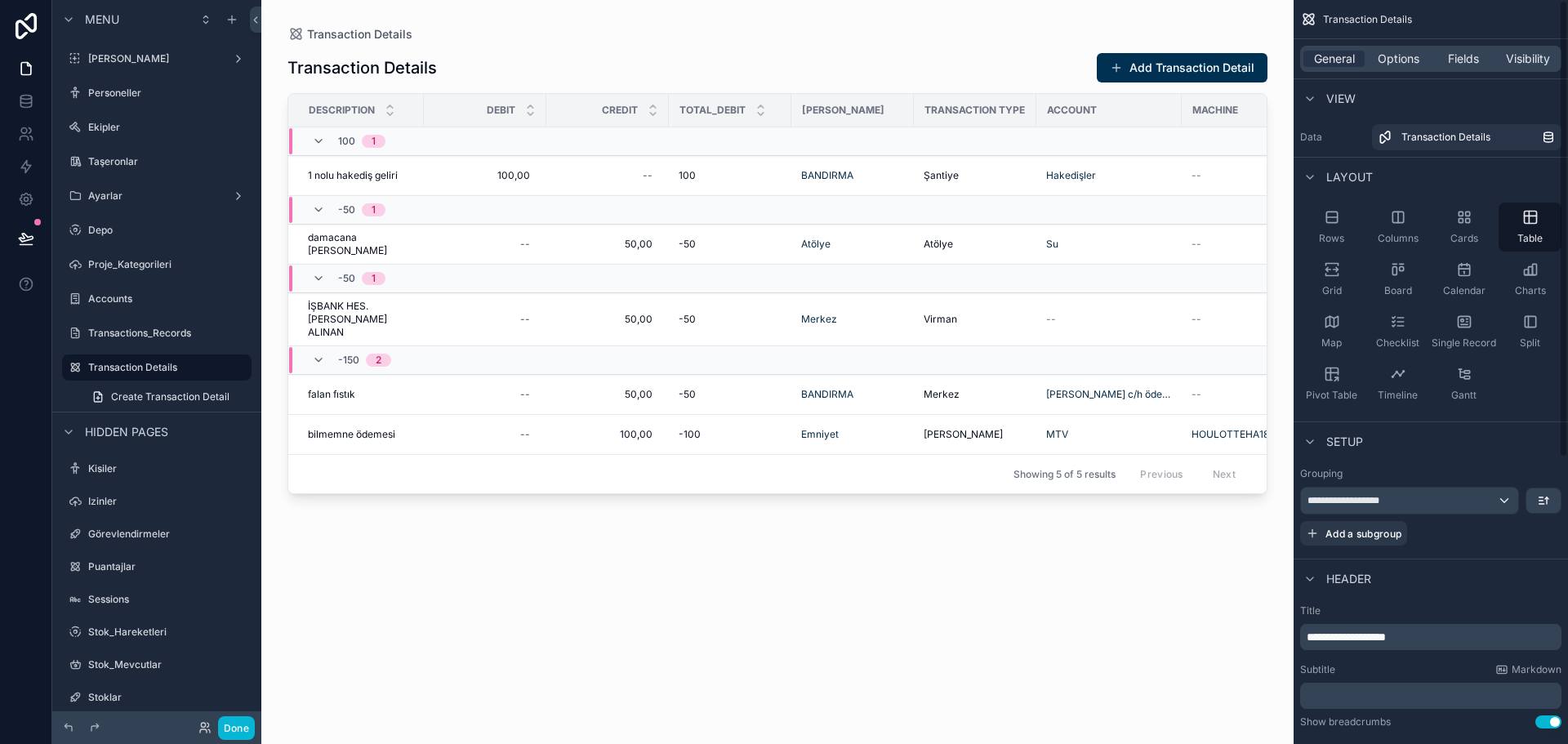
click at [1406, 52] on span "Options" at bounding box center [1399, 58] width 41 height 16
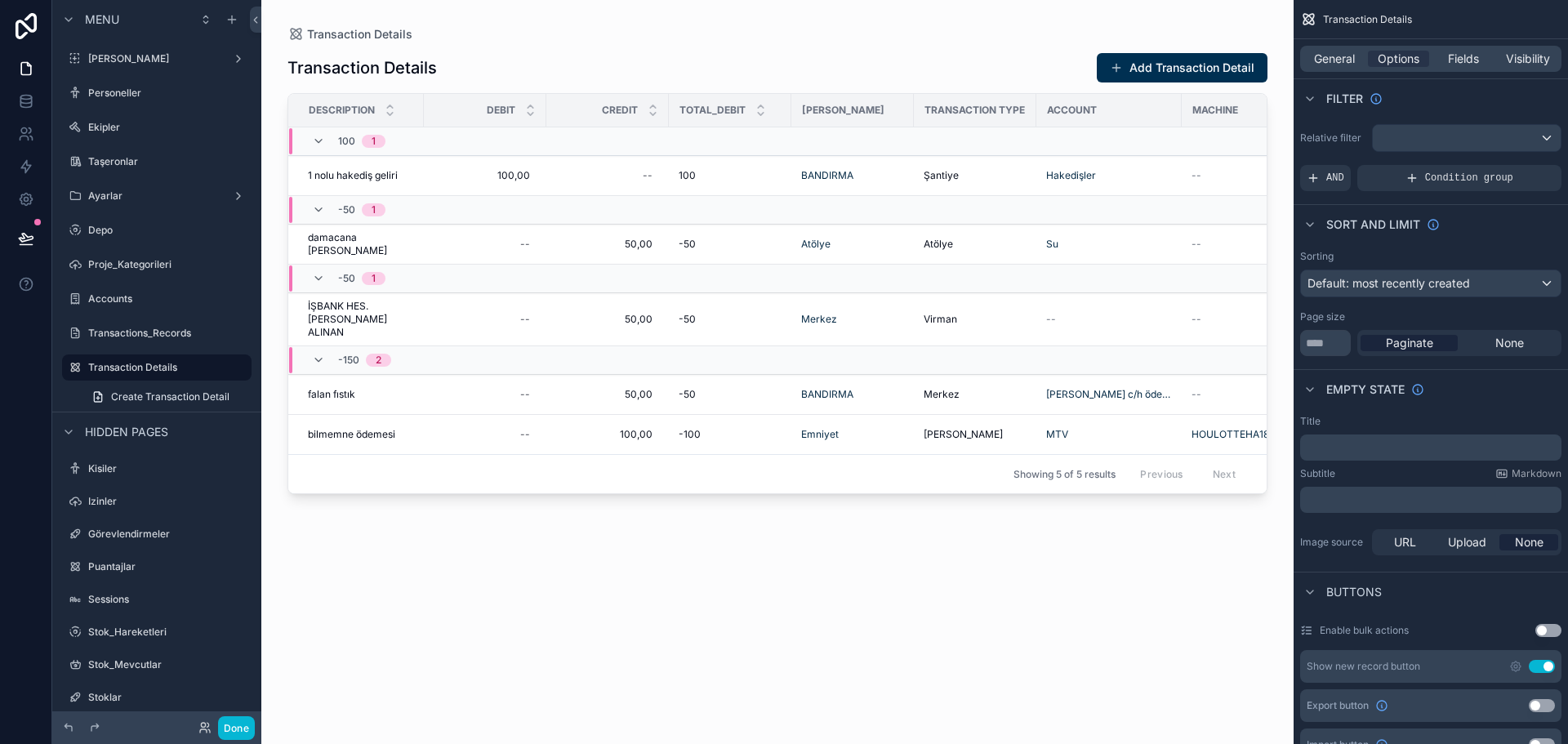
click at [1459, 58] on span "Fields" at bounding box center [1464, 58] width 31 height 16
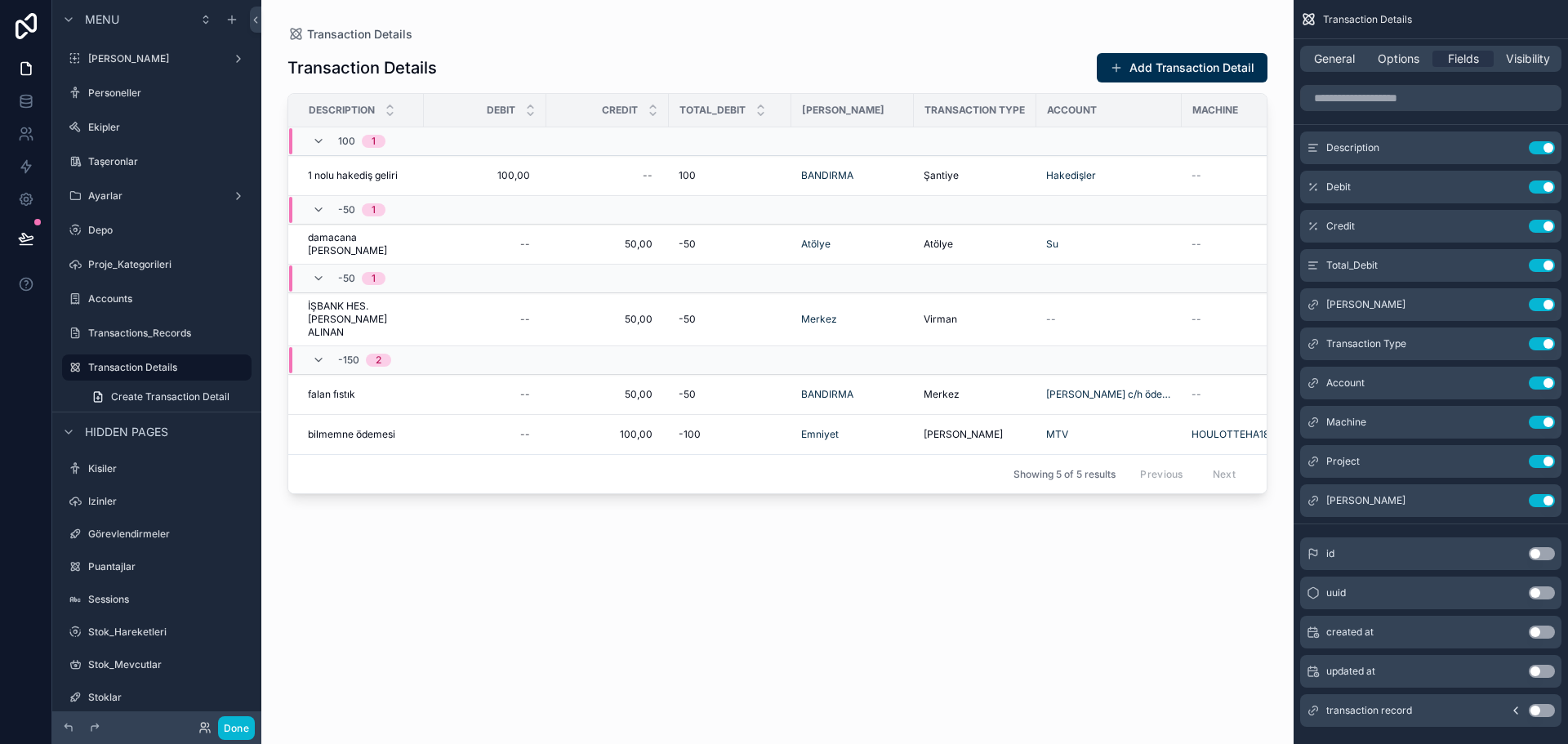
click at [1380, 67] on span "Options" at bounding box center [1399, 58] width 41 height 16
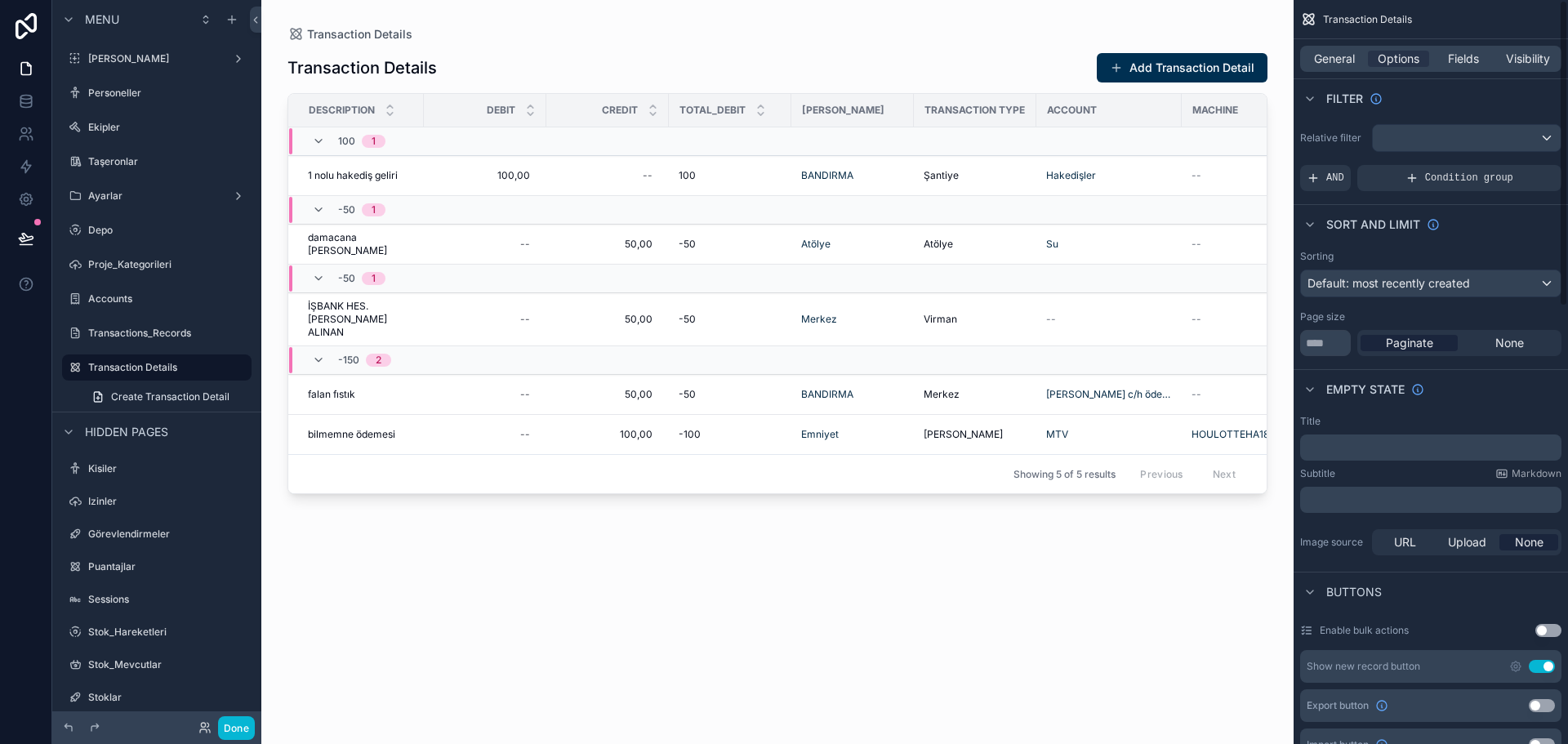
click at [1467, 60] on span "Fields" at bounding box center [1464, 58] width 31 height 16
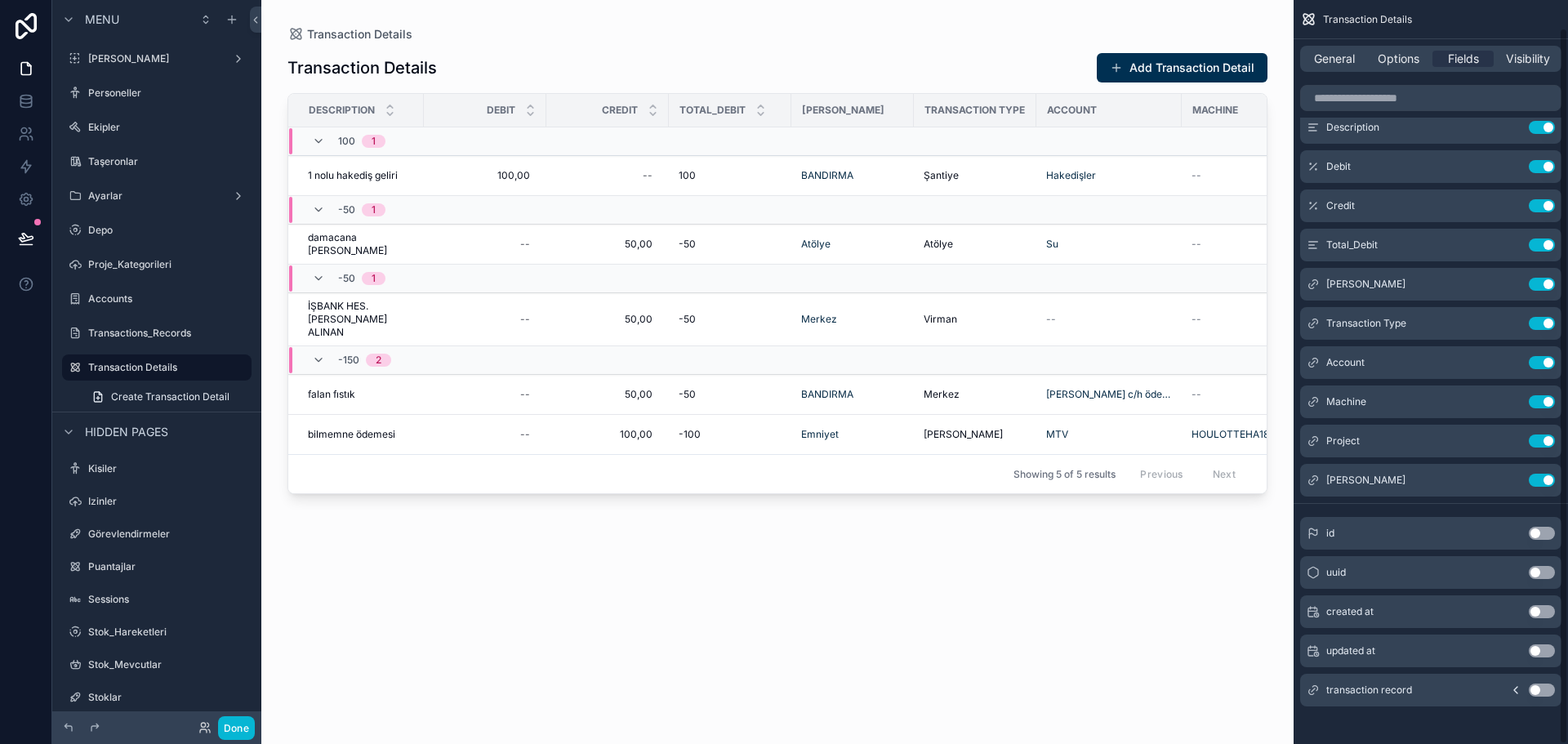
scroll to position [29, 0]
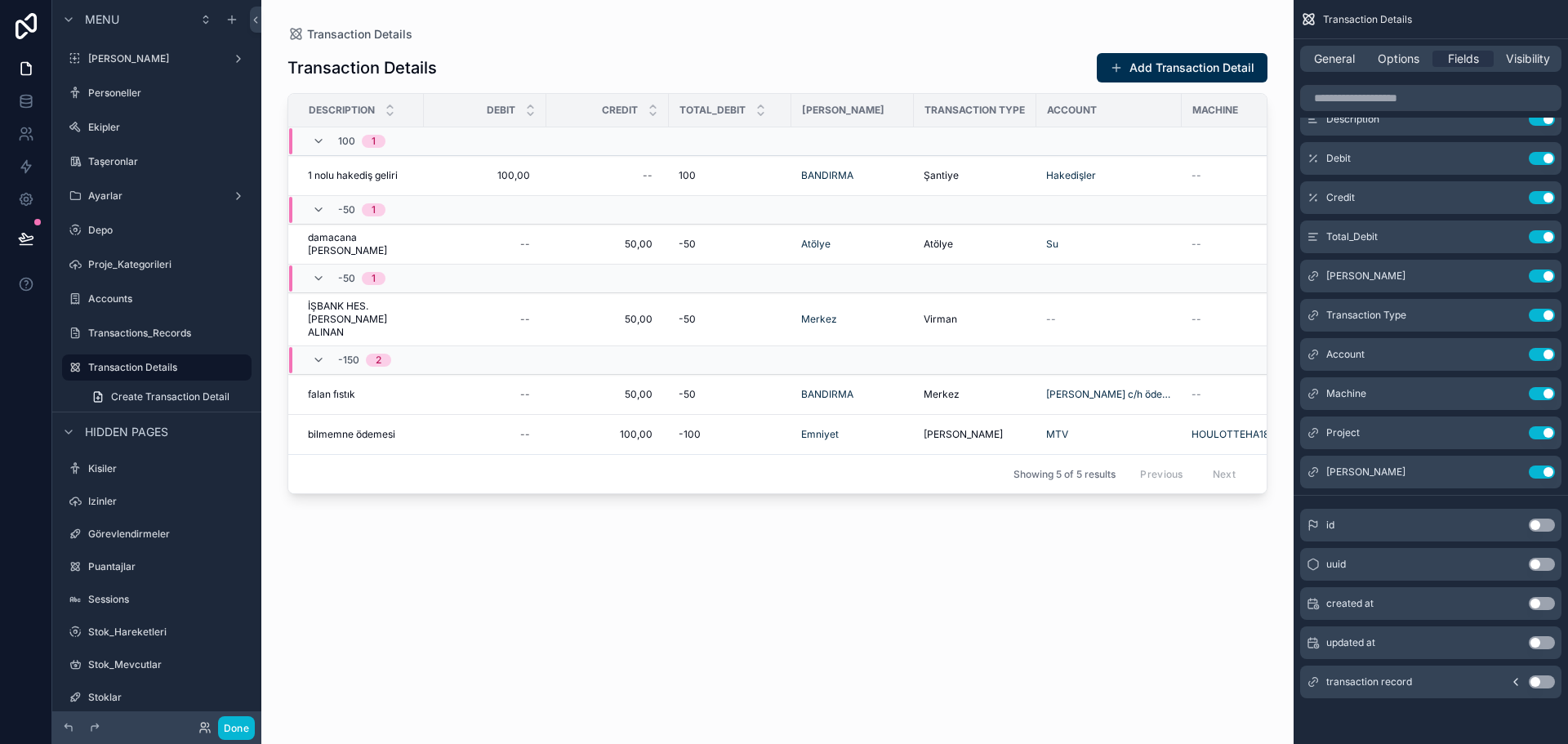
click at [1519, 681] on icon "scrollable content" at bounding box center [1516, 682] width 13 height 13
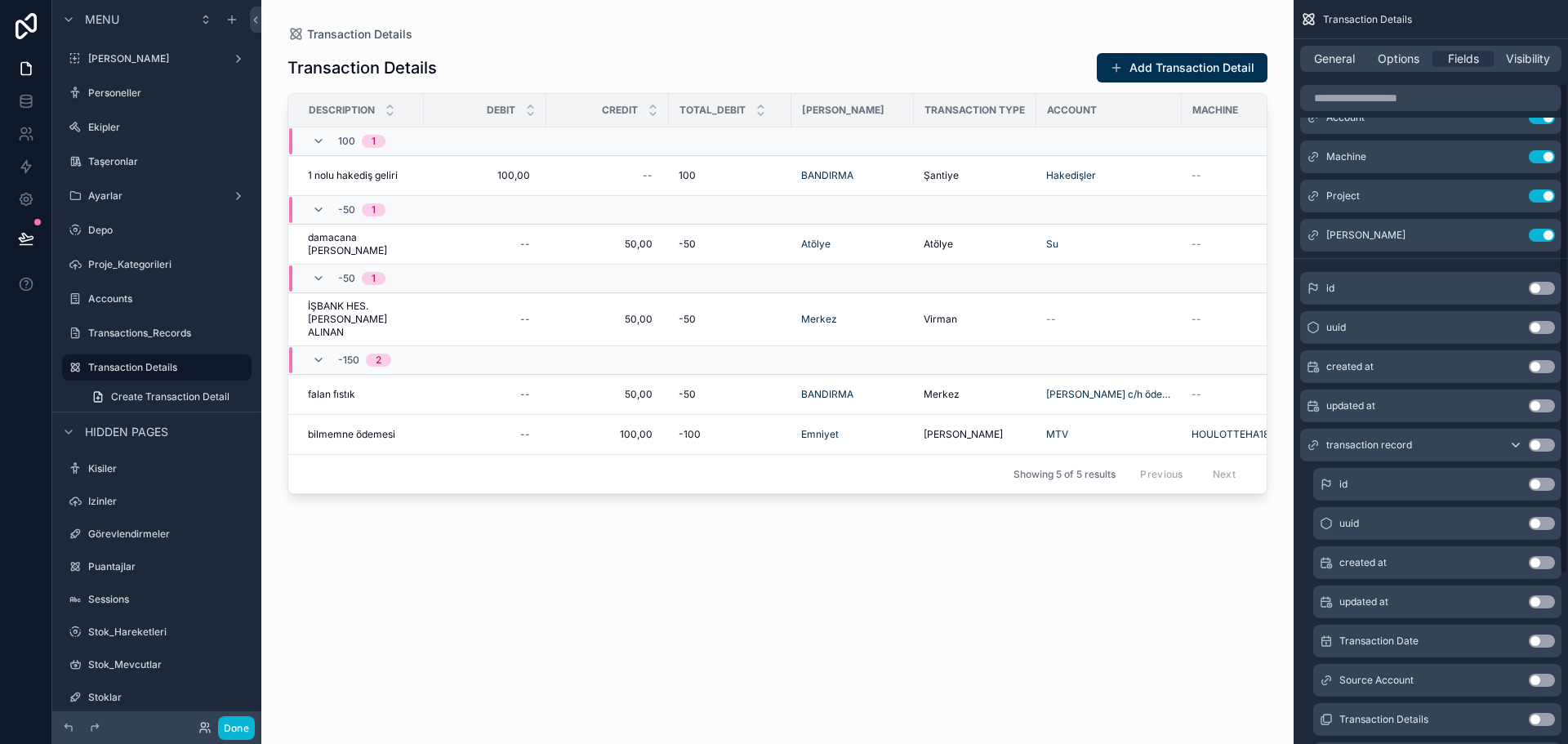
scroll to position [273, 0]
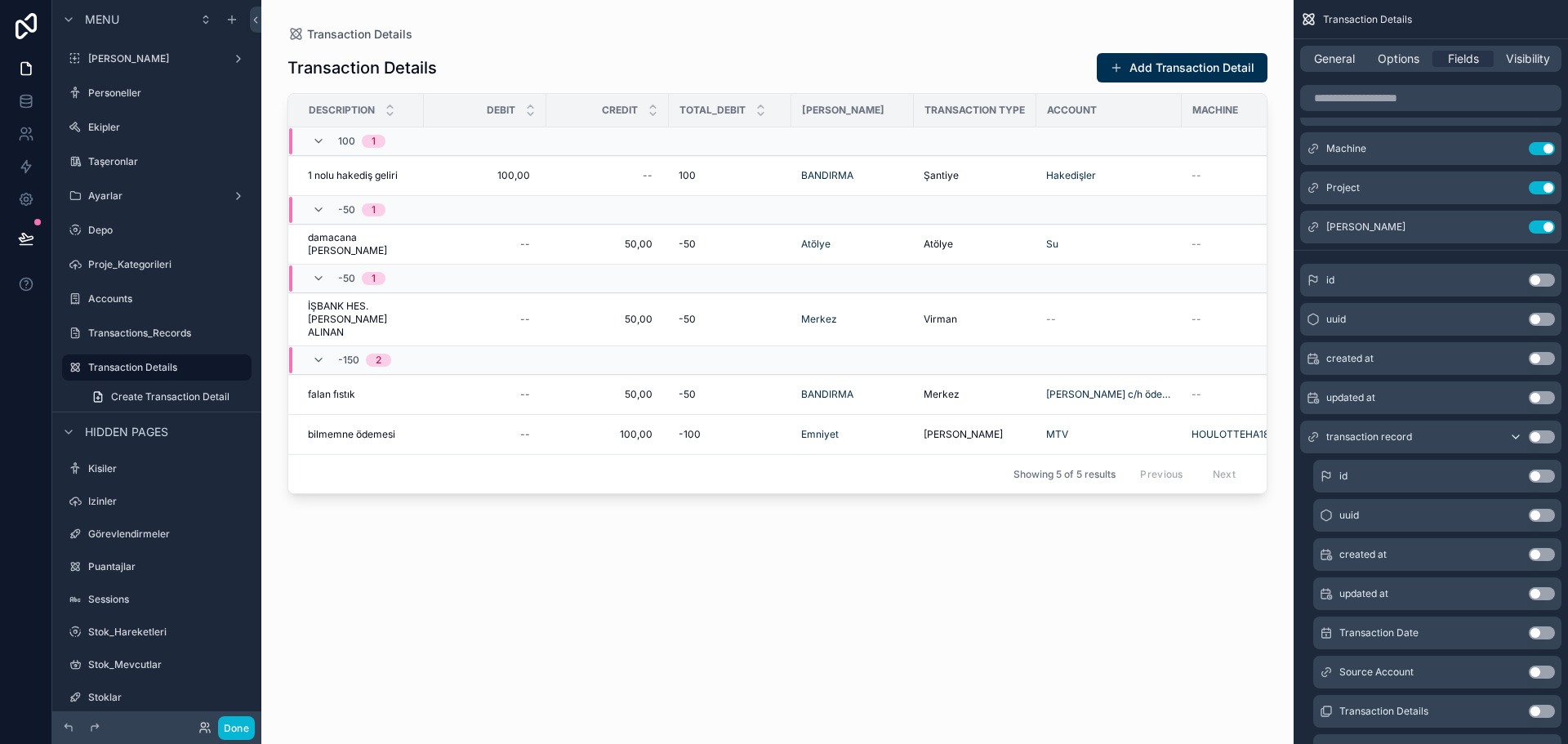
click at [1535, 474] on button "Use setting" at bounding box center [1542, 476] width 26 height 13
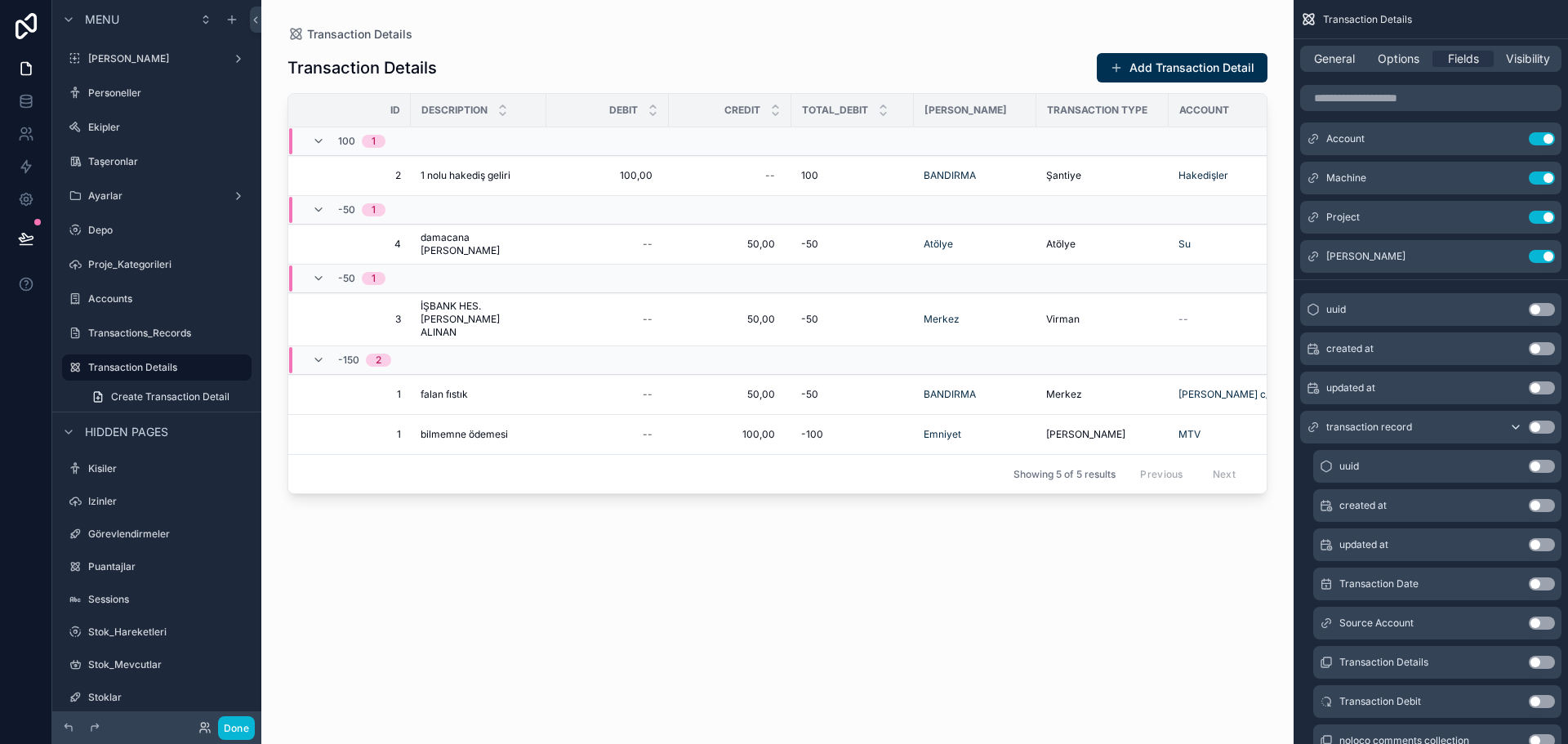
scroll to position [327, 0]
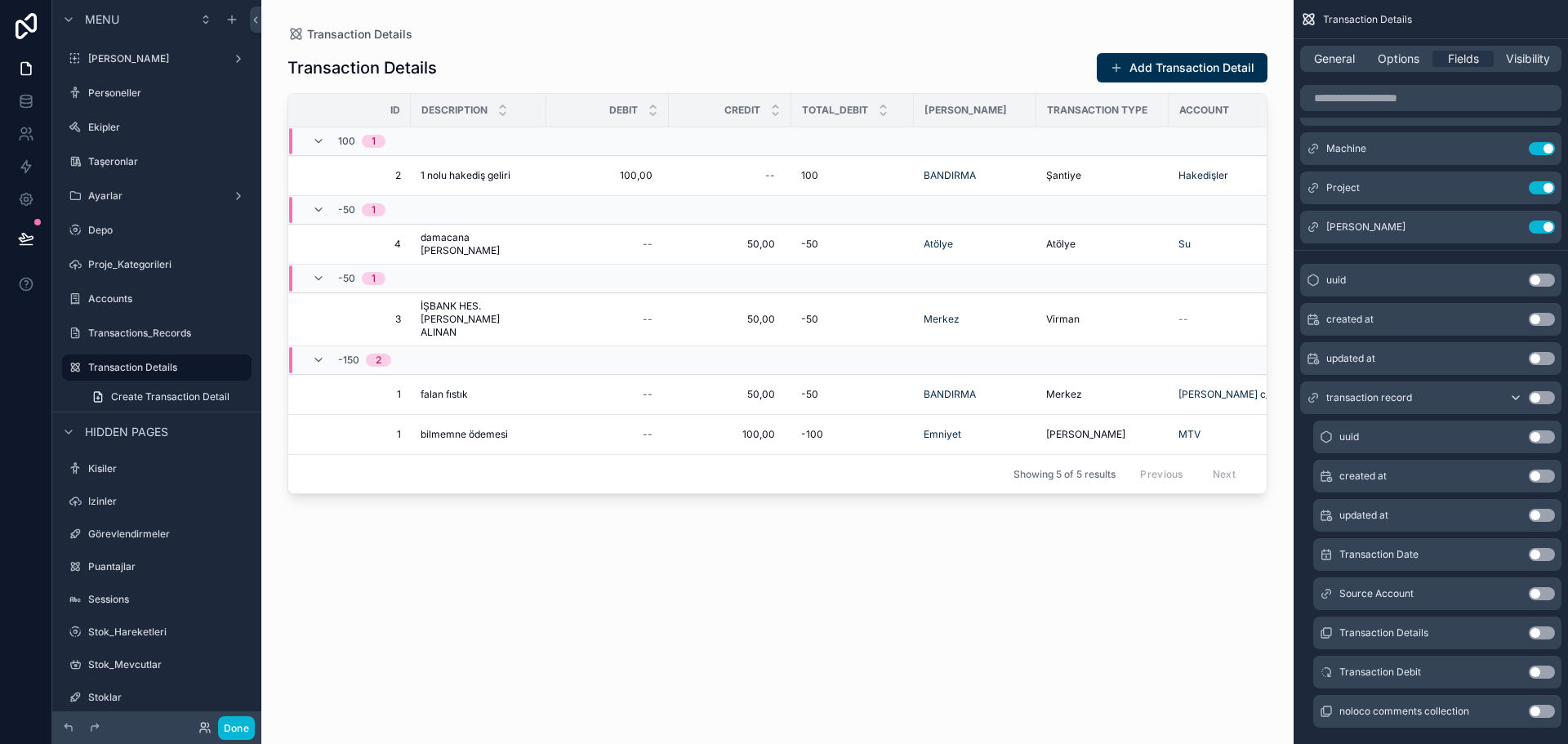
click at [1536, 553] on button "Use setting" at bounding box center [1542, 554] width 26 height 13
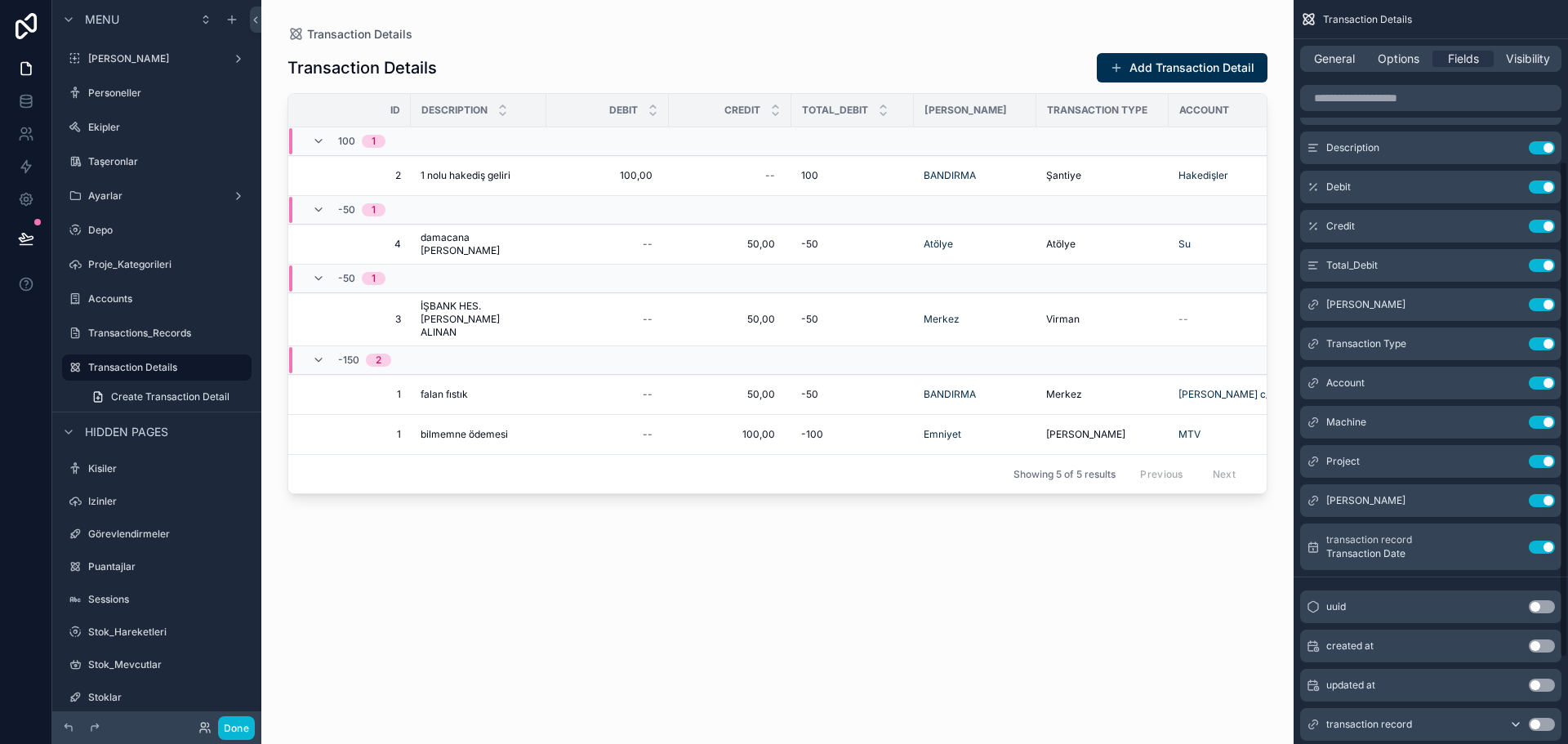
scroll to position [0, 0]
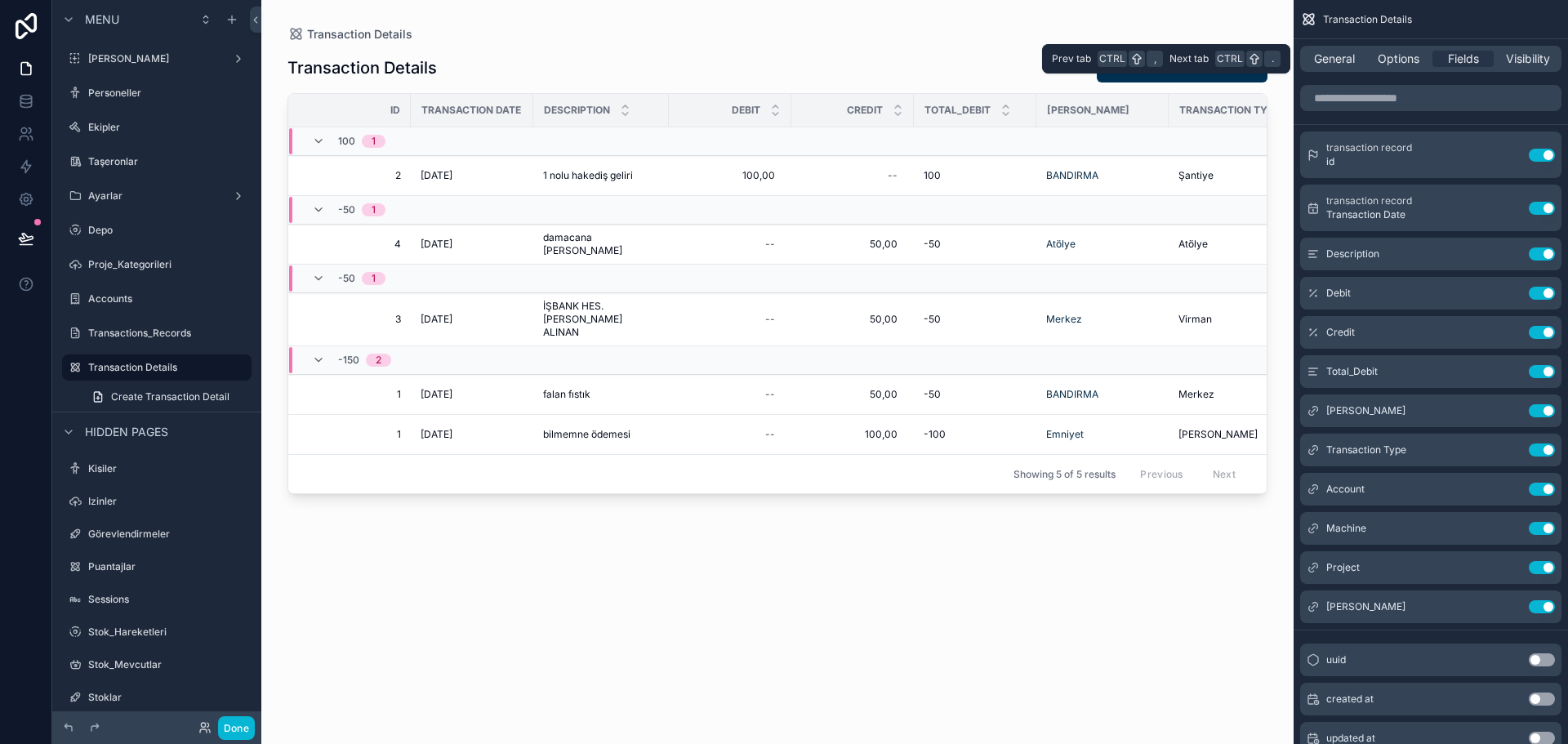
click at [1420, 54] on span "Options" at bounding box center [1399, 58] width 41 height 16
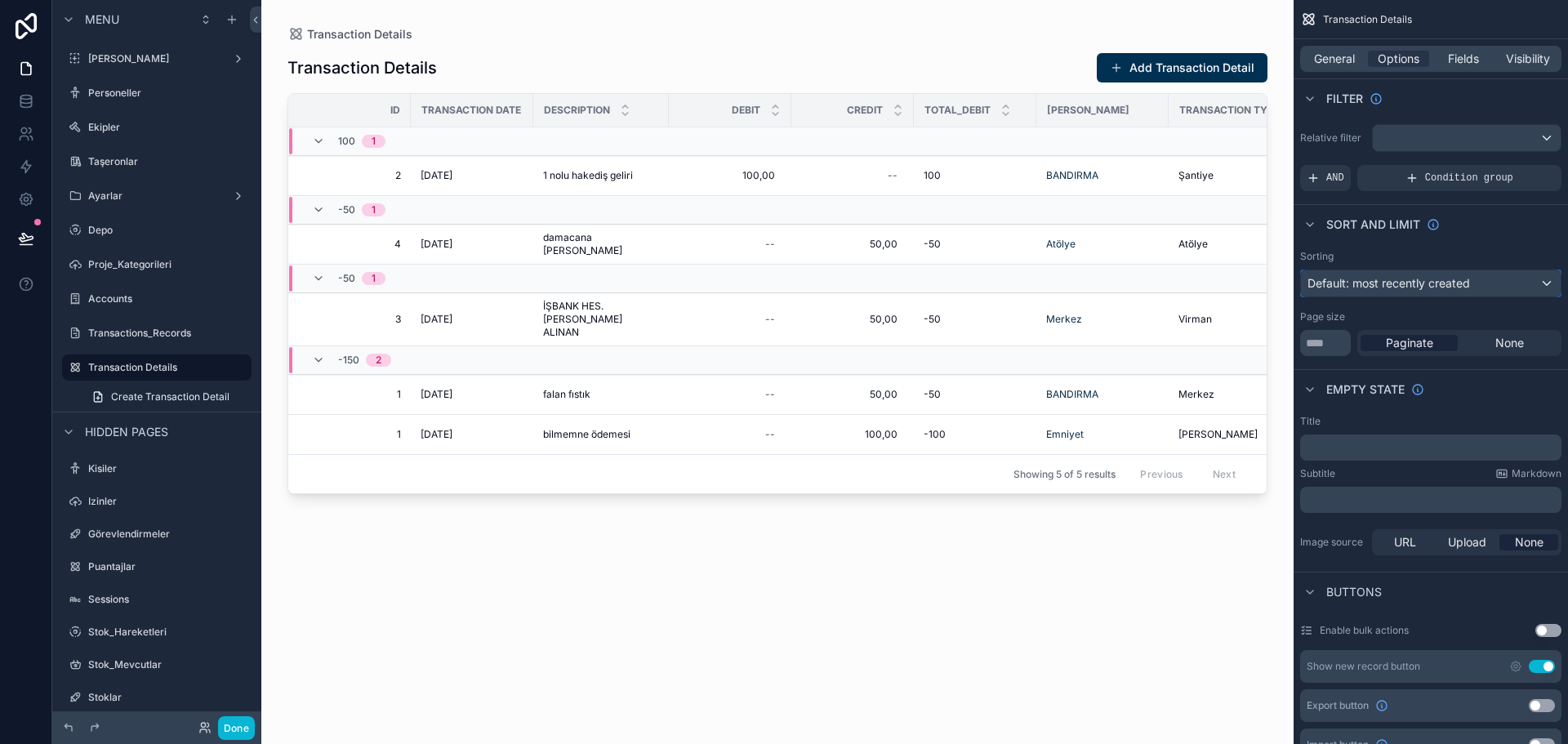
click at [1465, 287] on span "Default: most recently created" at bounding box center [1389, 282] width 163 height 13
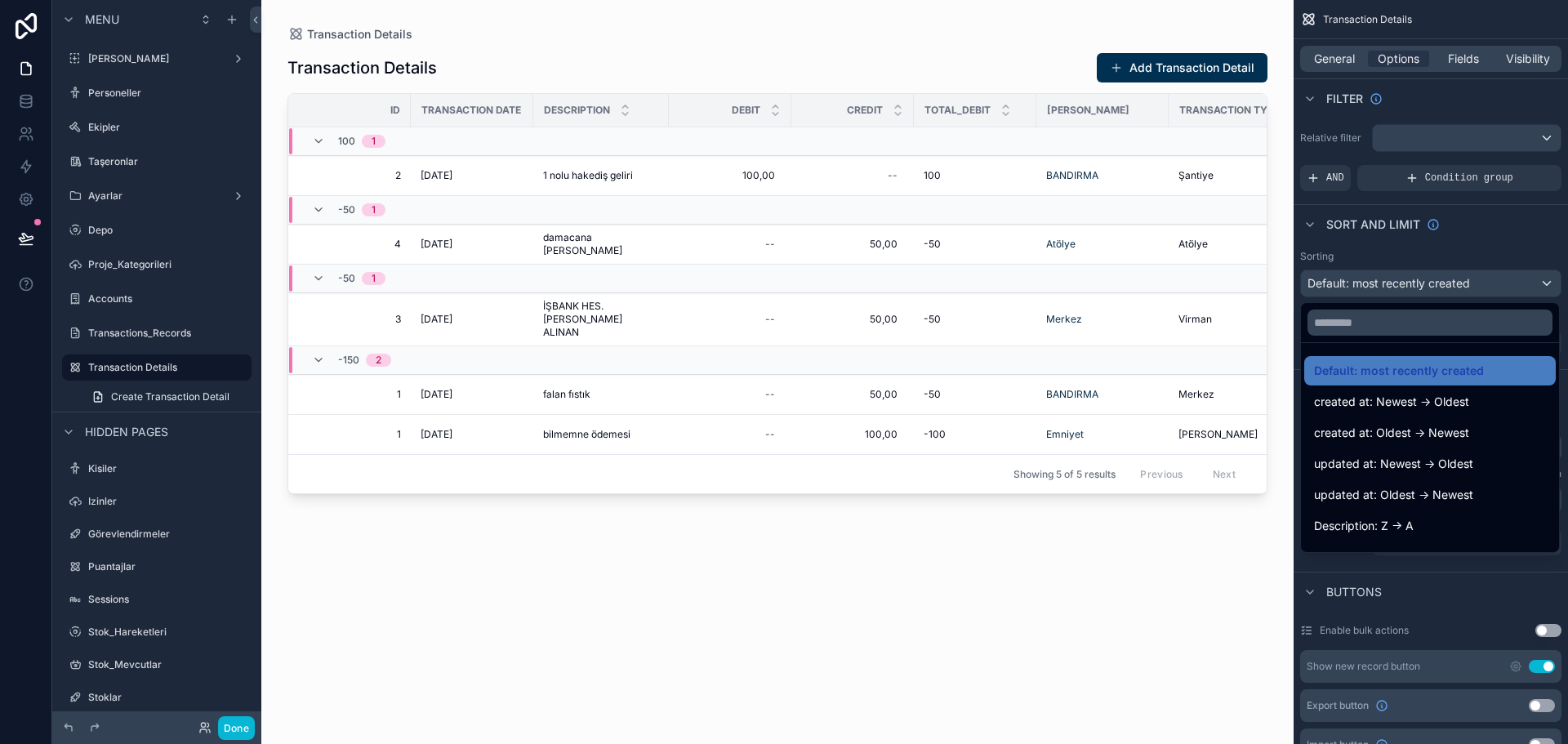
click at [1200, 605] on div "Transaction Details Add Transaction Detail Id Transaction Date Description Debi…" at bounding box center [778, 383] width 981 height 682
click at [24, 103] on div "scrollable content" at bounding box center [784, 372] width 1568 height 744
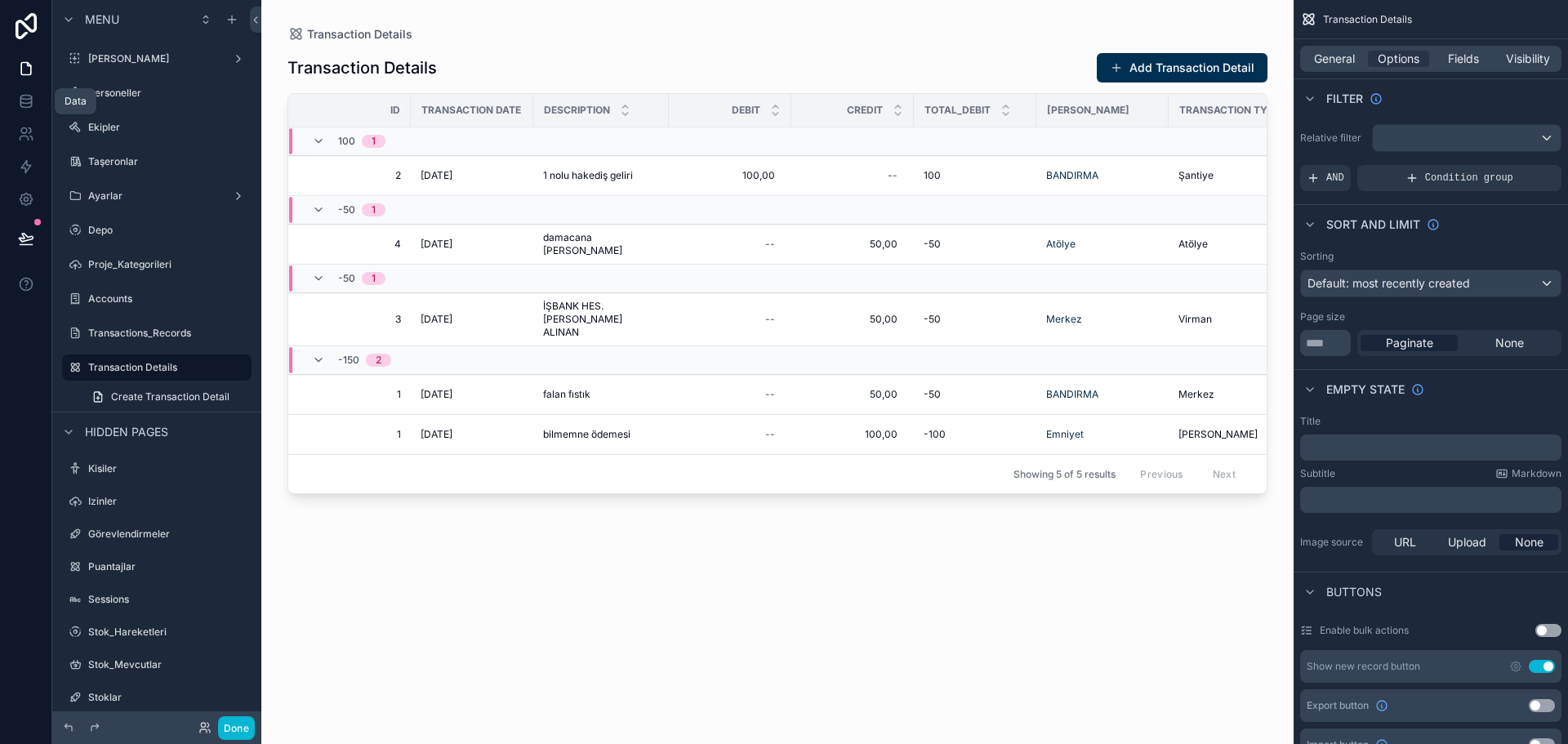
click at [25, 98] on icon at bounding box center [26, 102] width 16 height 16
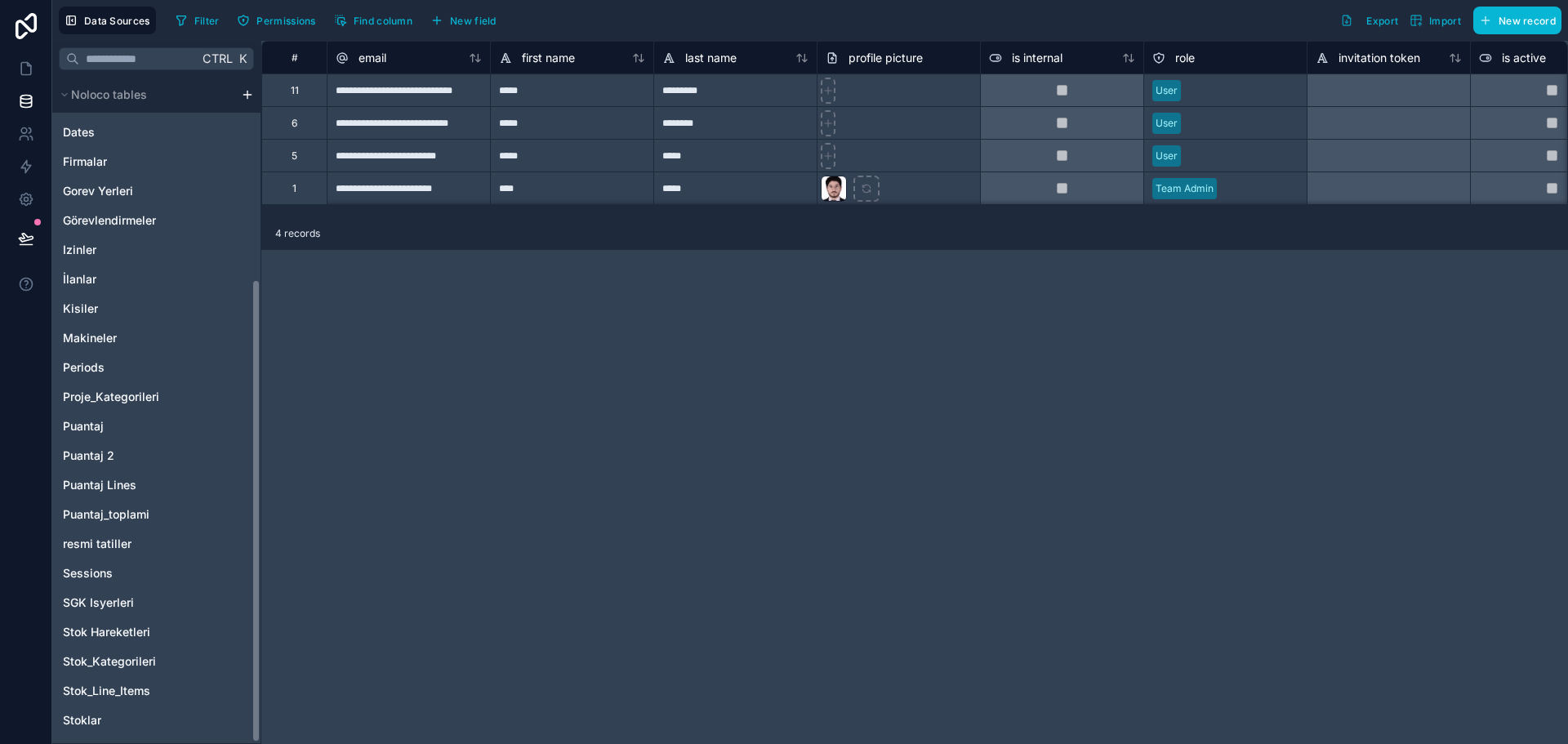
scroll to position [291, 0]
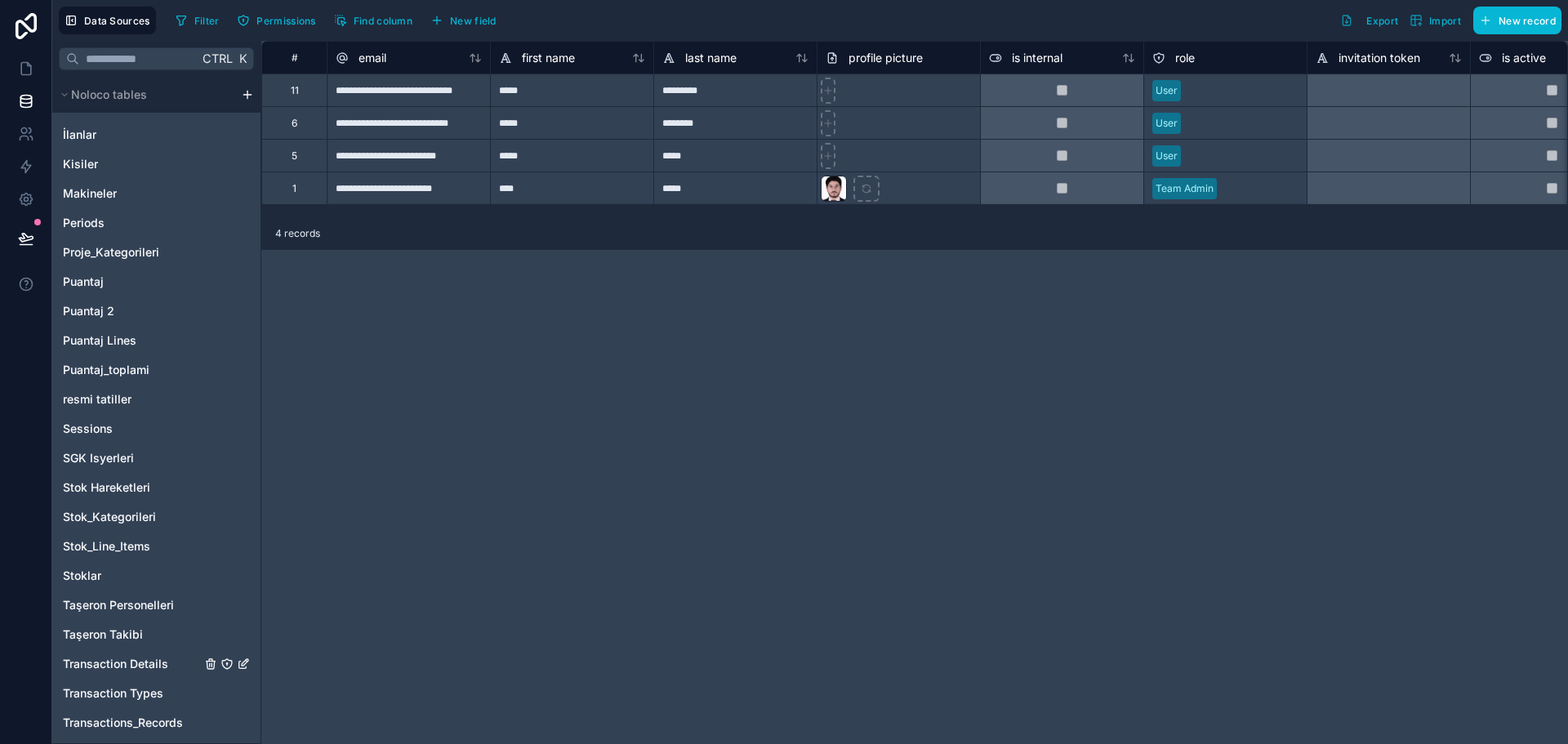
click at [154, 668] on span "Transaction Details" at bounding box center [115, 664] width 105 height 16
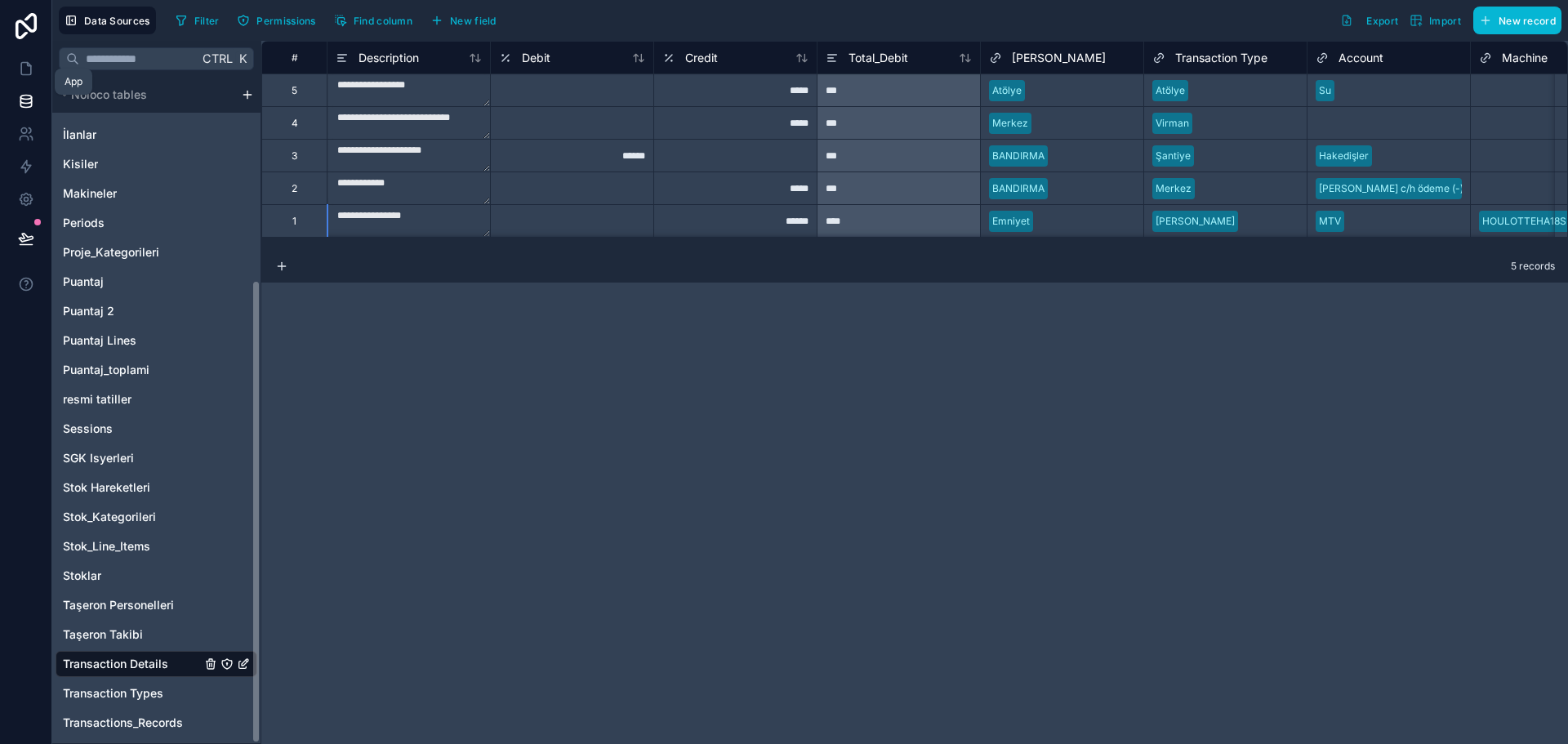
click at [22, 68] on icon at bounding box center [26, 69] width 10 height 13
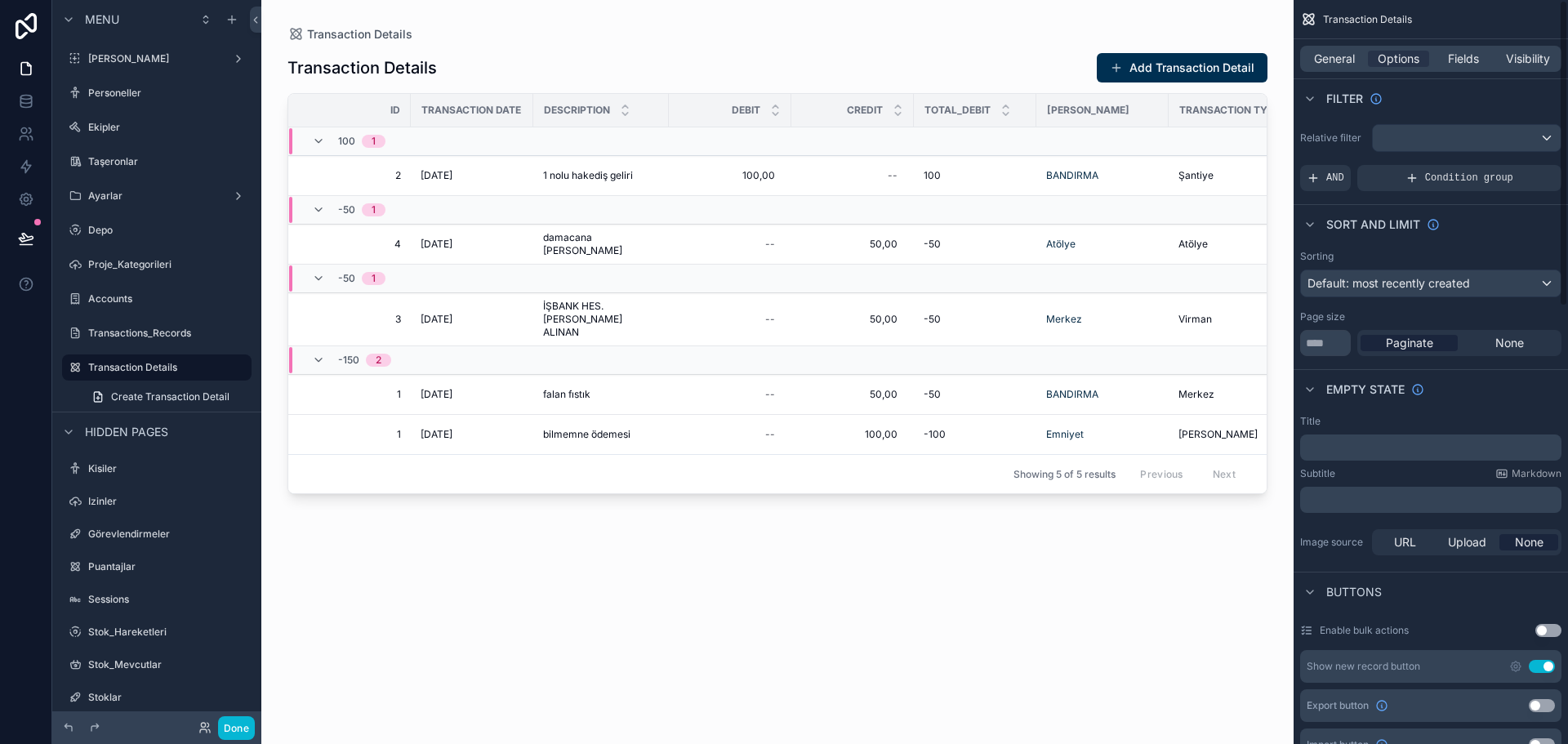
click at [1453, 43] on div "General Options Fields Visibility" at bounding box center [1430, 59] width 274 height 40
click at [1477, 286] on div "Default: most recently created" at bounding box center [1431, 283] width 260 height 26
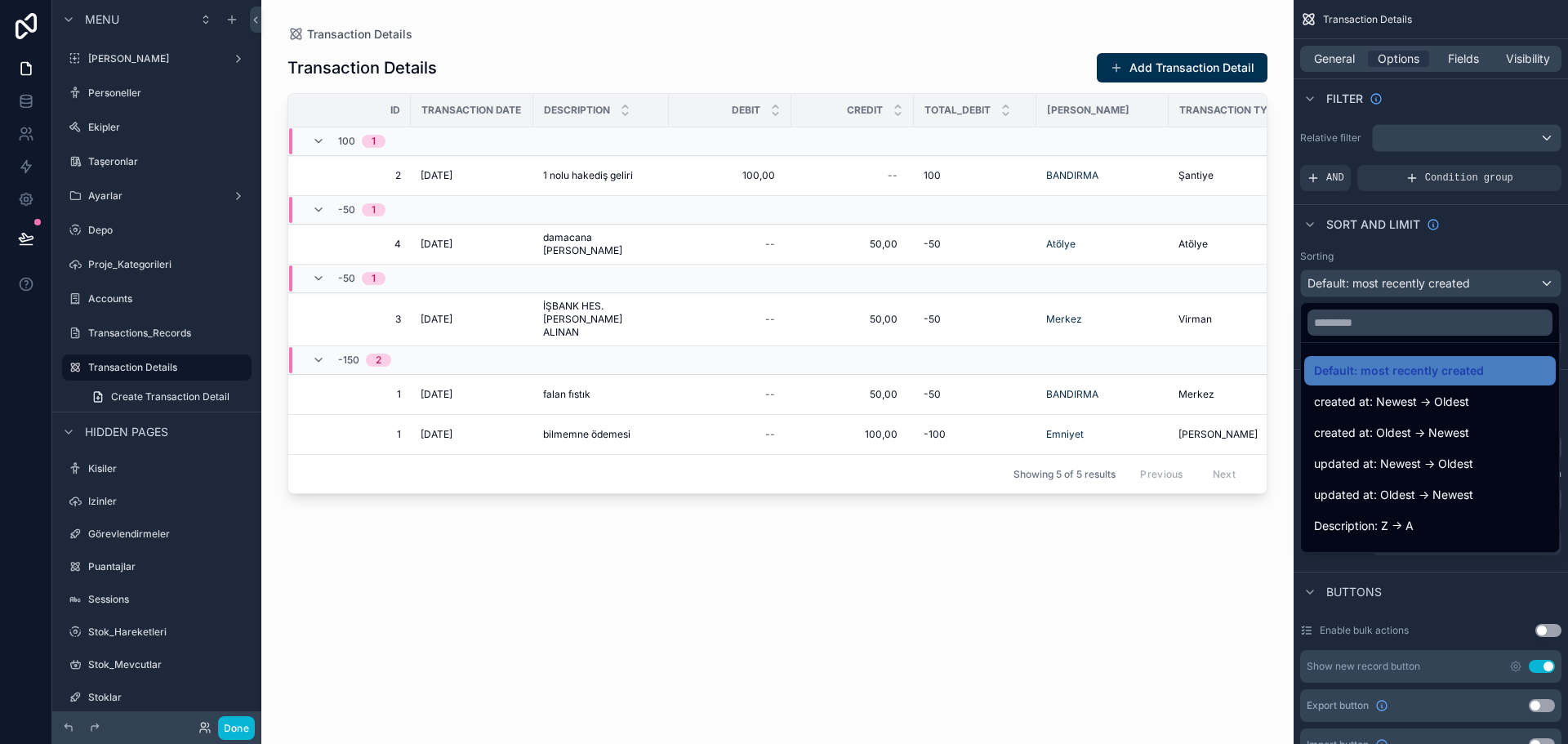
click at [900, 617] on div "Transaction Details Add Transaction Detail Id Transaction Date Description Debi…" at bounding box center [778, 383] width 981 height 682
click at [25, 103] on div "scrollable content" at bounding box center [784, 372] width 1568 height 744
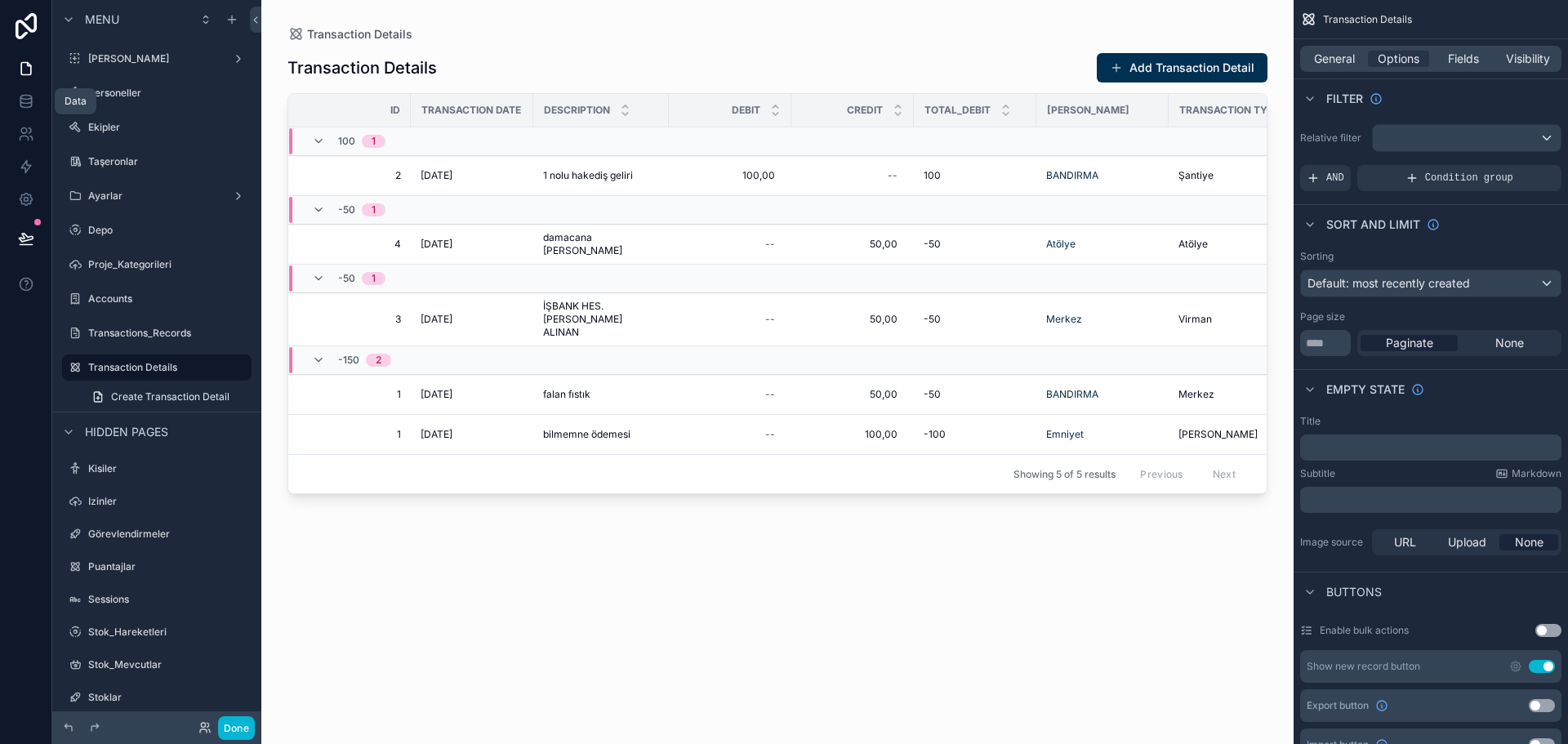
click at [25, 103] on icon at bounding box center [26, 100] width 11 height 6
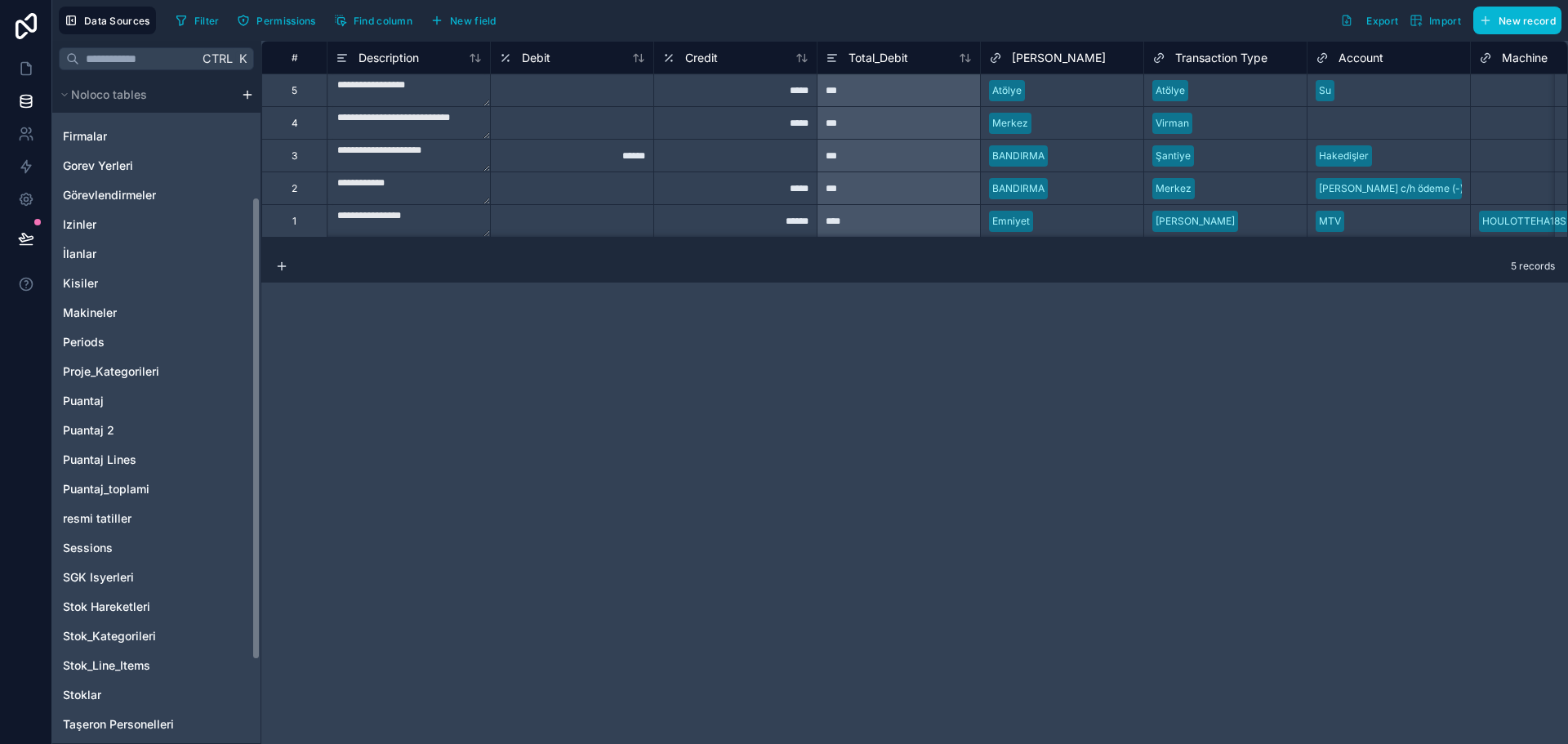
scroll to position [291, 0]
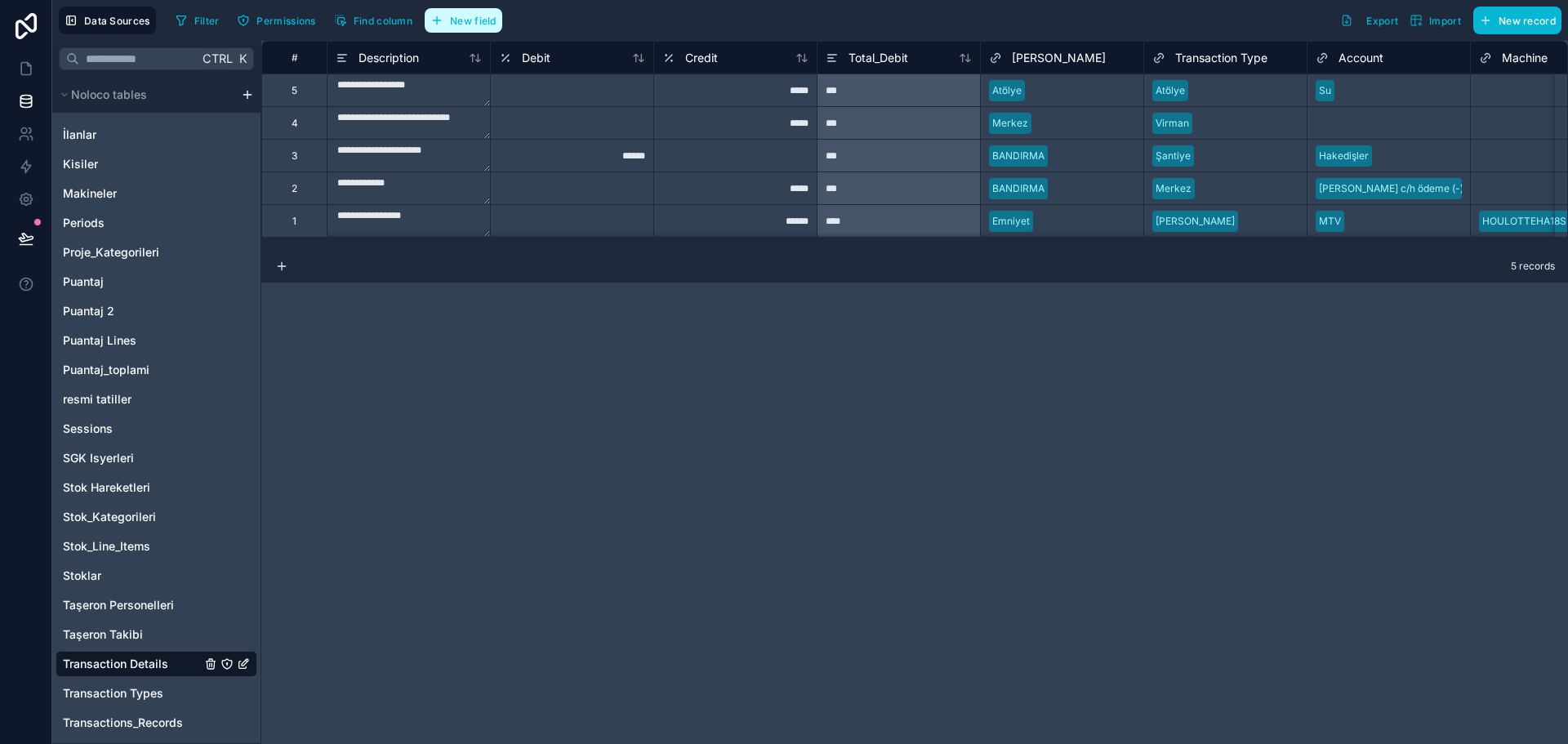
click at [470, 22] on span "New field" at bounding box center [473, 21] width 47 height 13
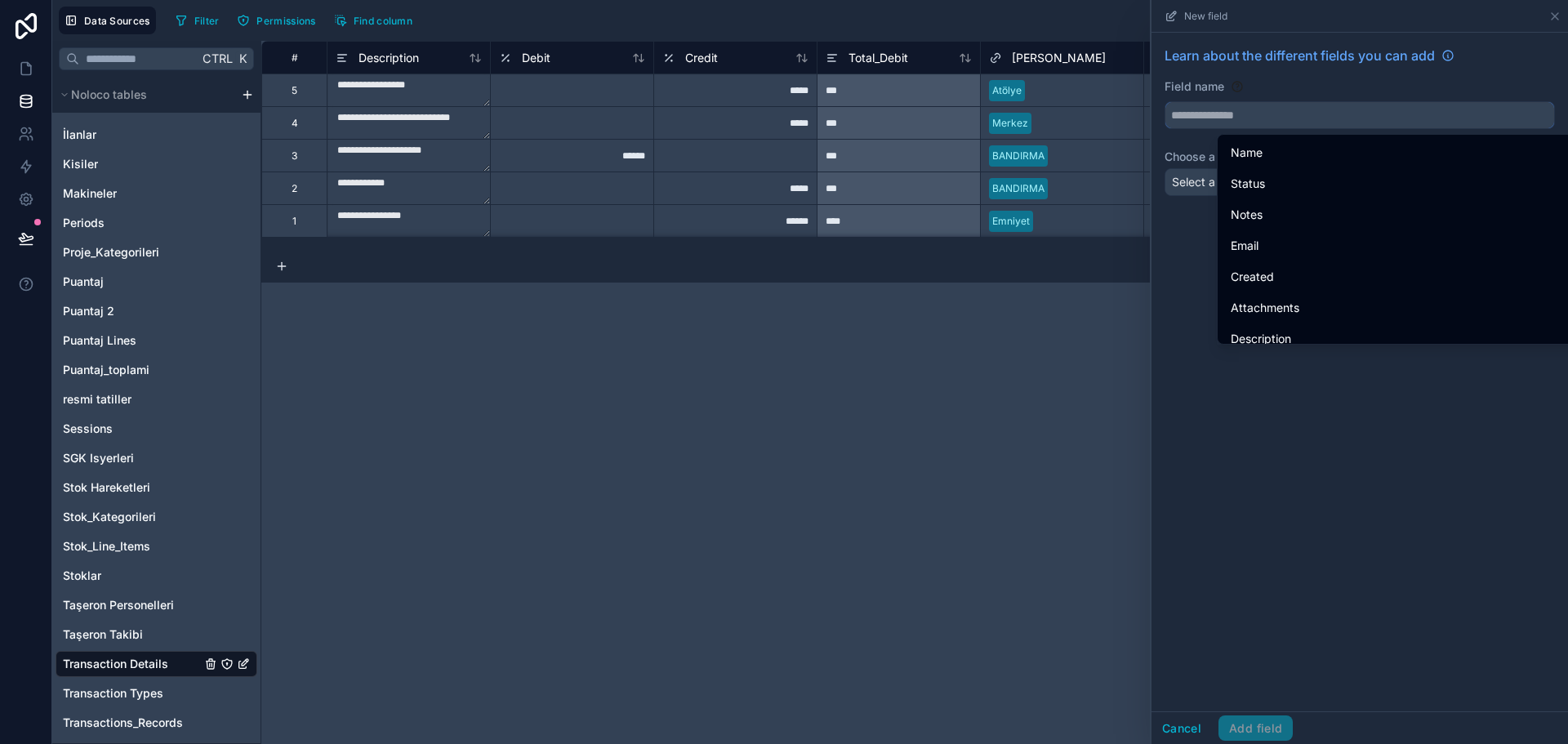
click at [1249, 125] on input "text" at bounding box center [1360, 115] width 389 height 26
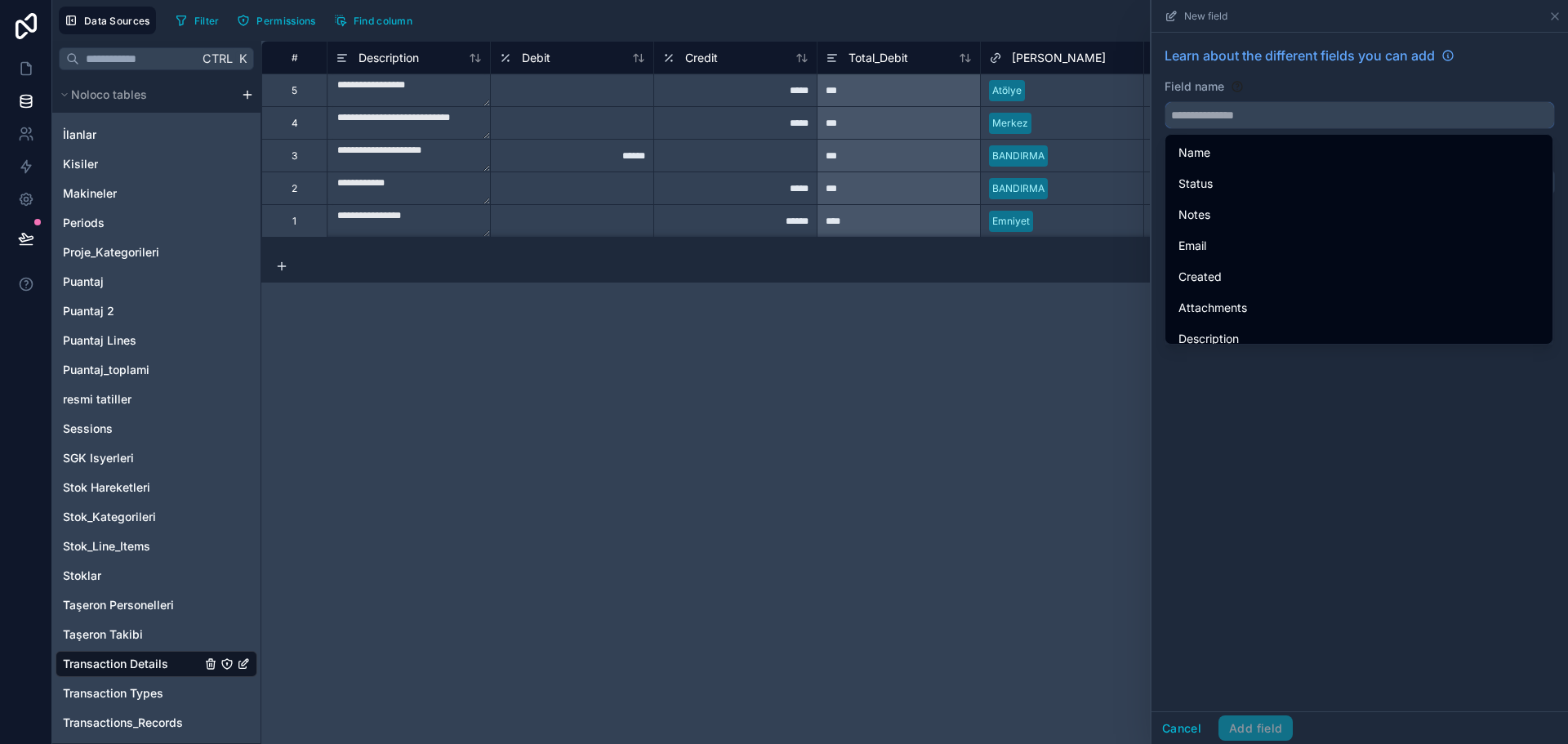
click at [1237, 112] on input "text" at bounding box center [1360, 115] width 389 height 26
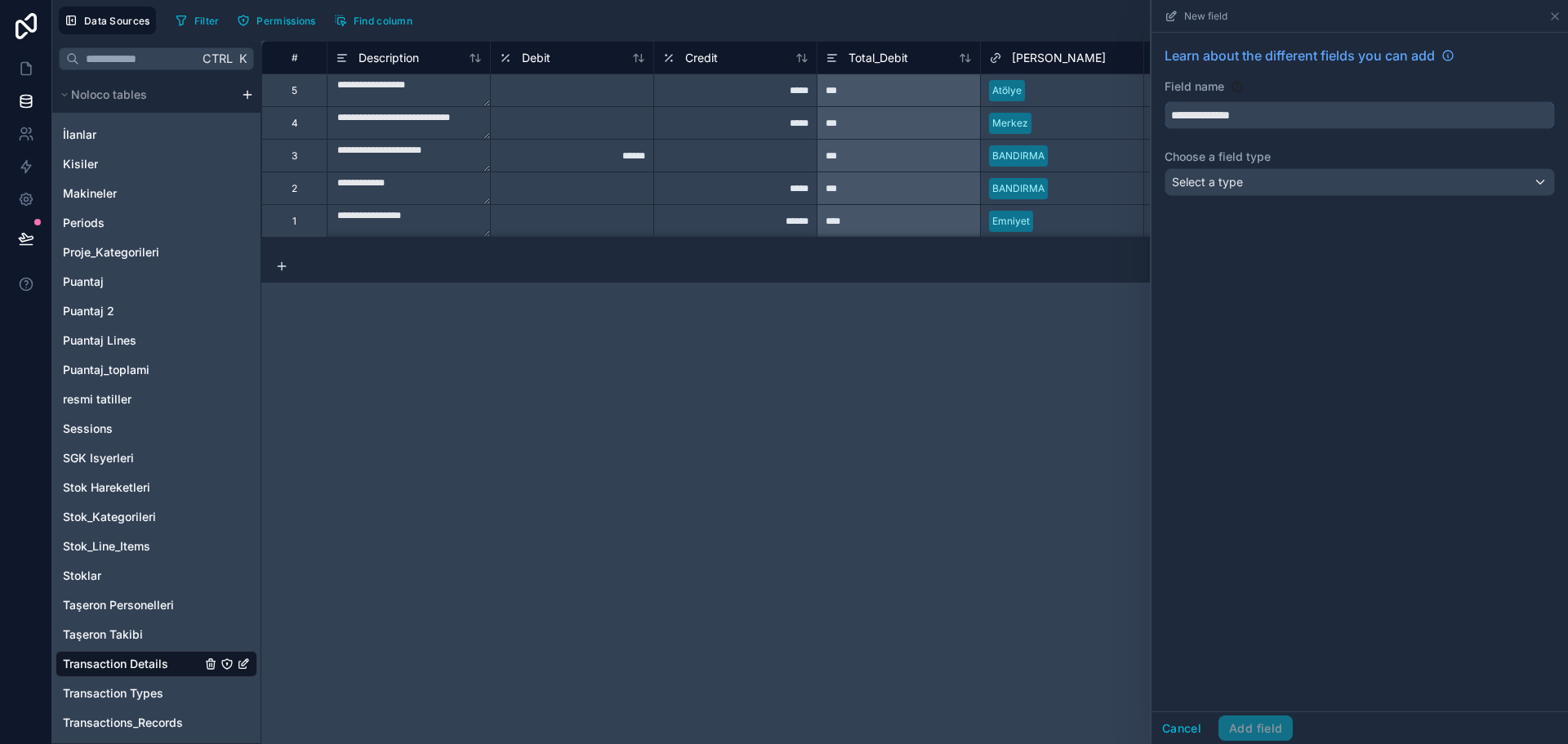
type input "**********"
click at [1236, 178] on span "Select a type" at bounding box center [1207, 181] width 71 height 13
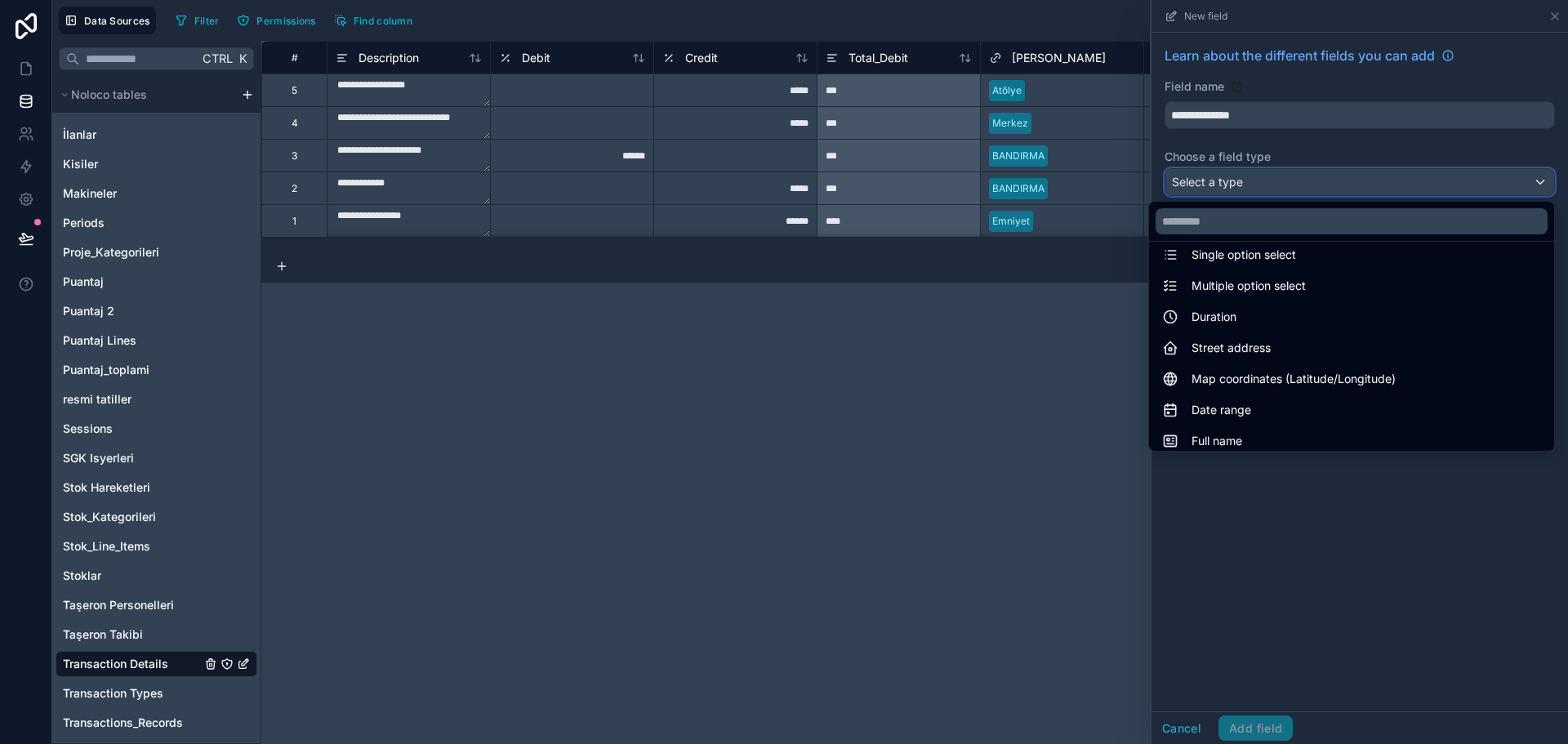
scroll to position [474, 0]
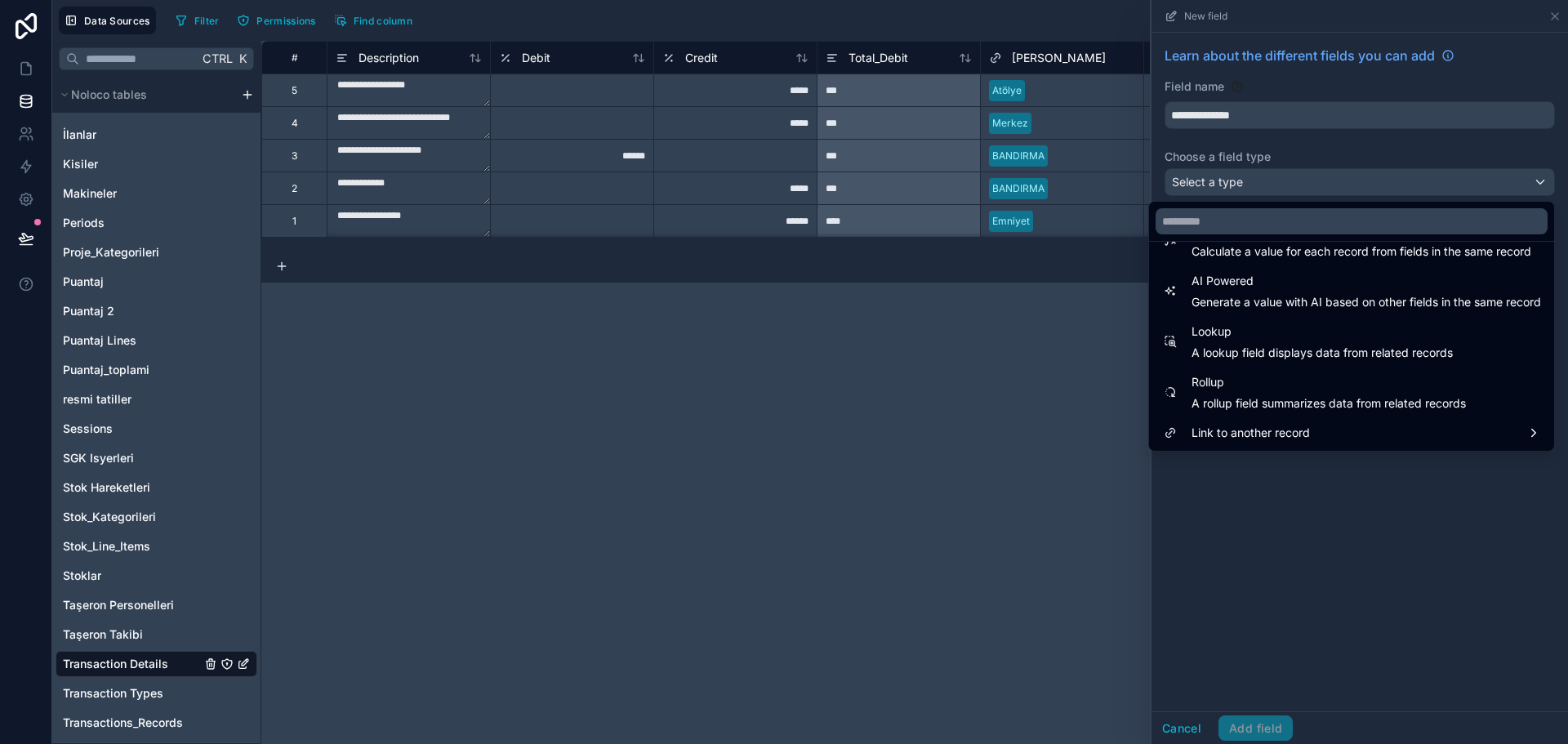
click at [1256, 353] on span "A lookup field displays data from related records" at bounding box center [1322, 353] width 262 height 16
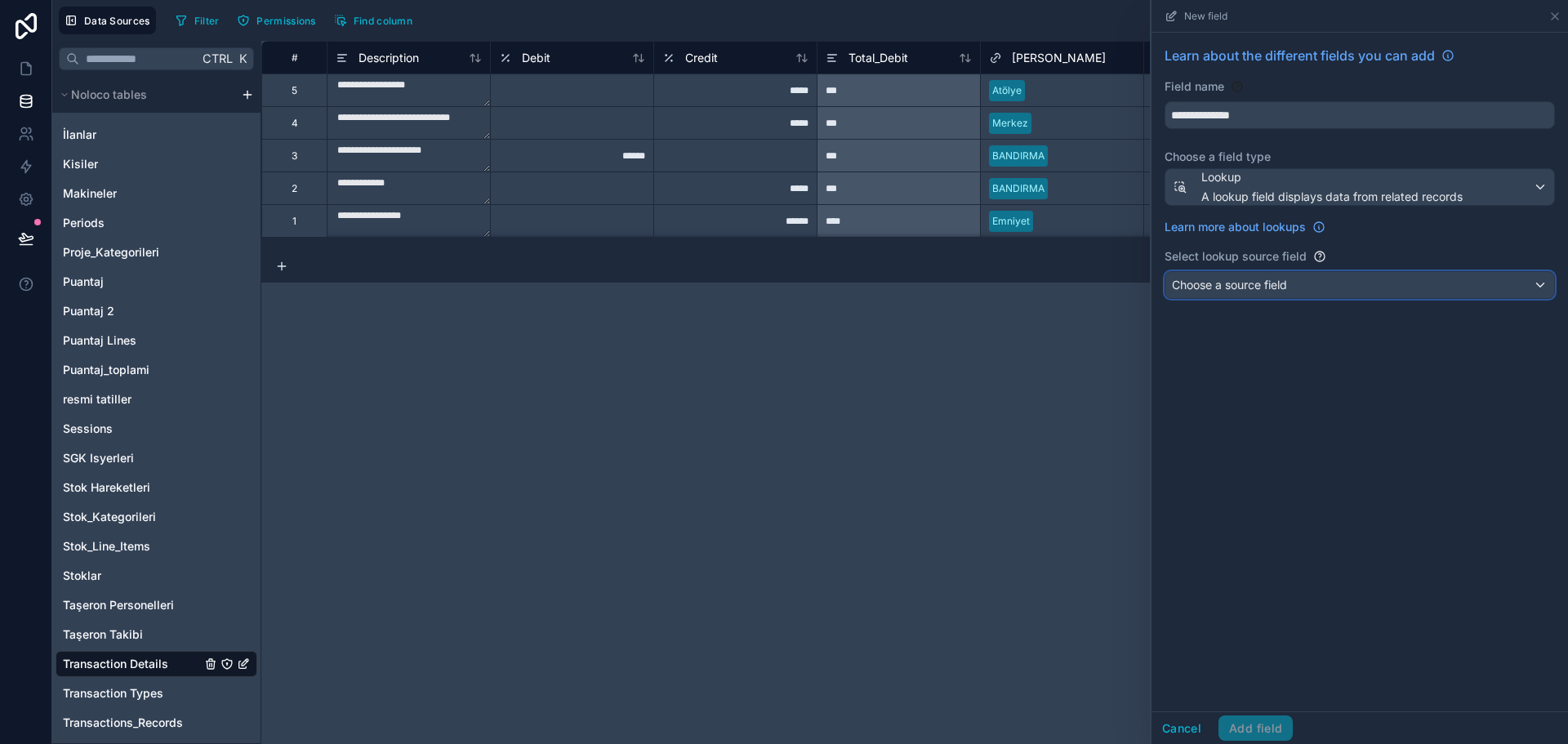
click at [1259, 280] on span "Choose a source field" at bounding box center [1230, 284] width 115 height 13
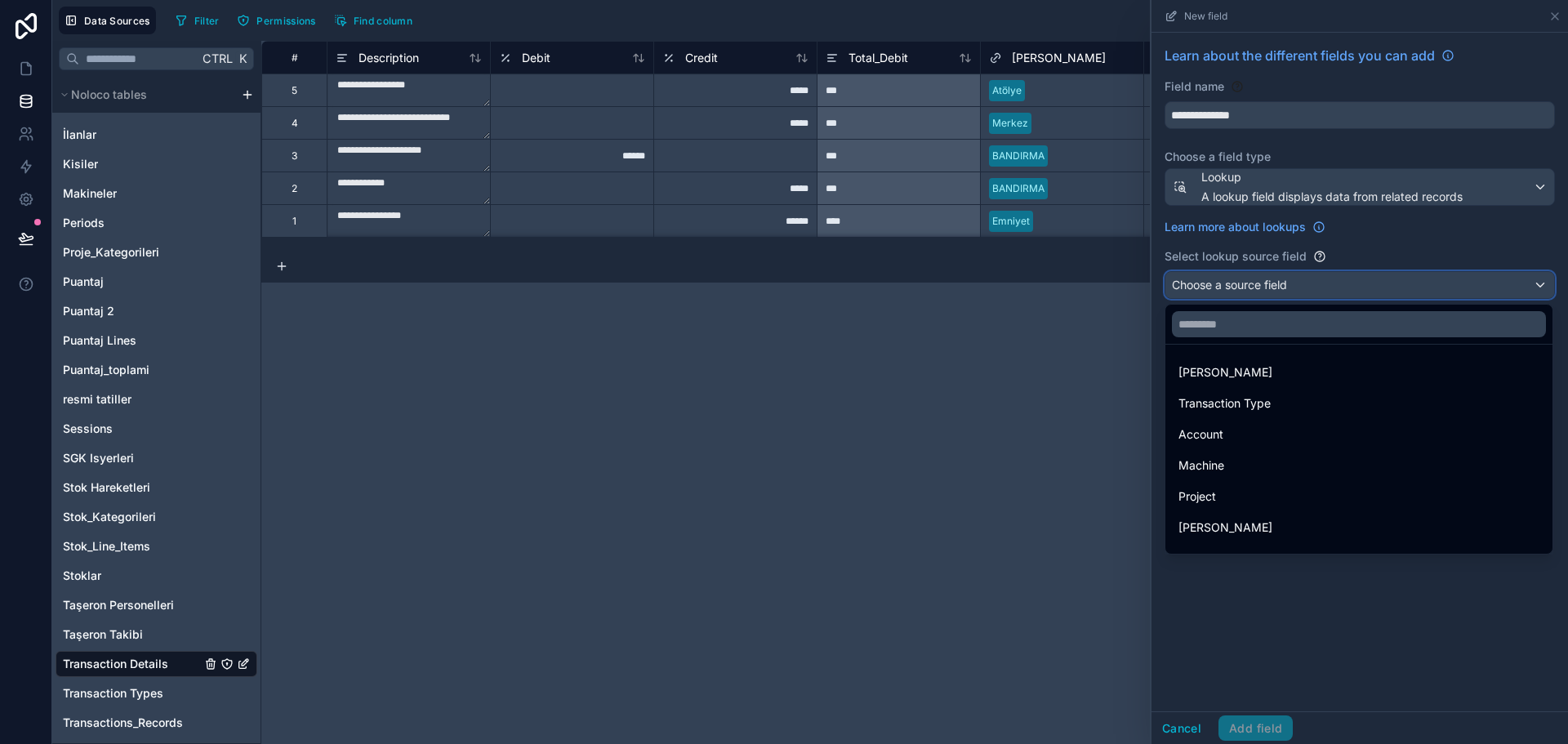
scroll to position [22, 0]
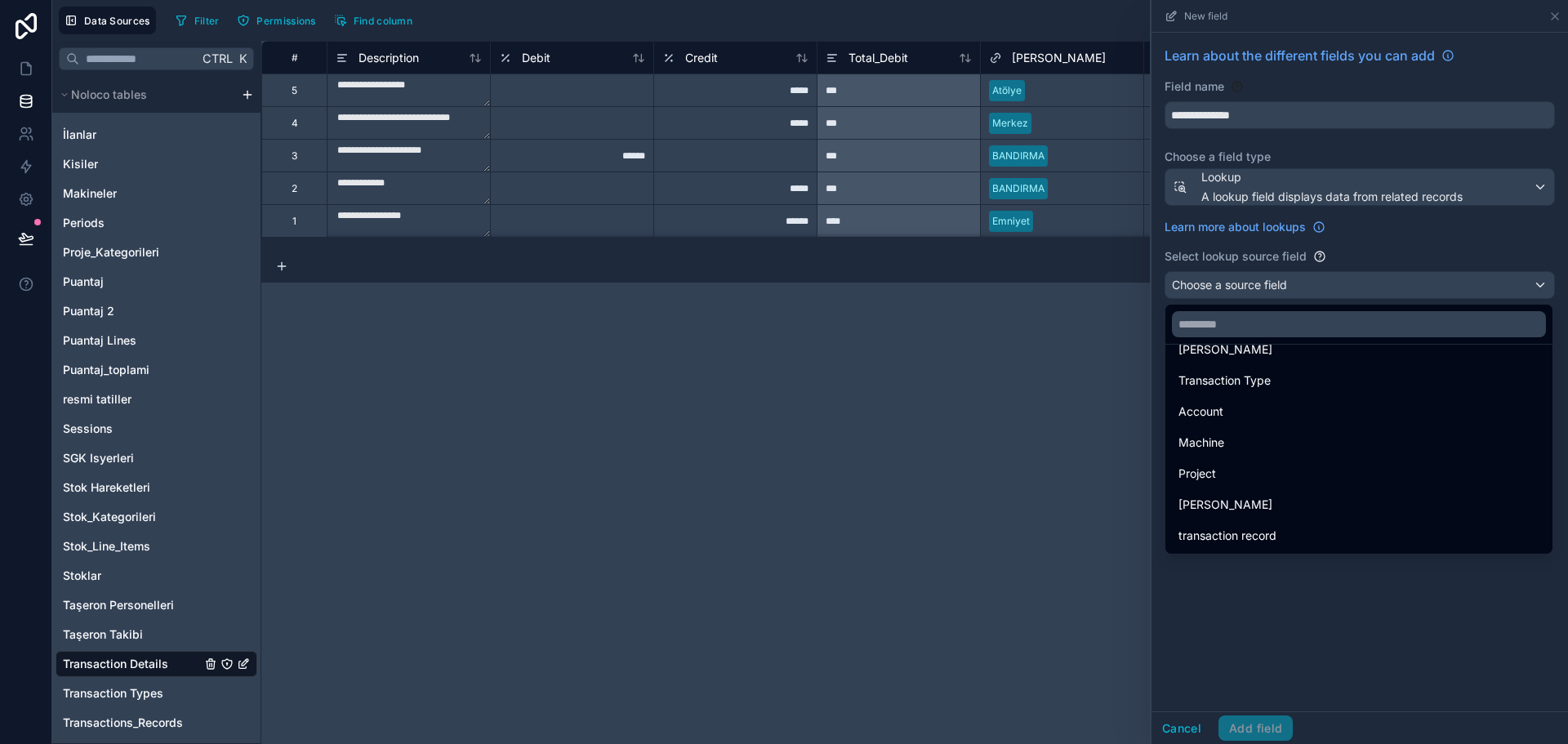
click at [1241, 534] on span "transaction record" at bounding box center [1227, 536] width 98 height 20
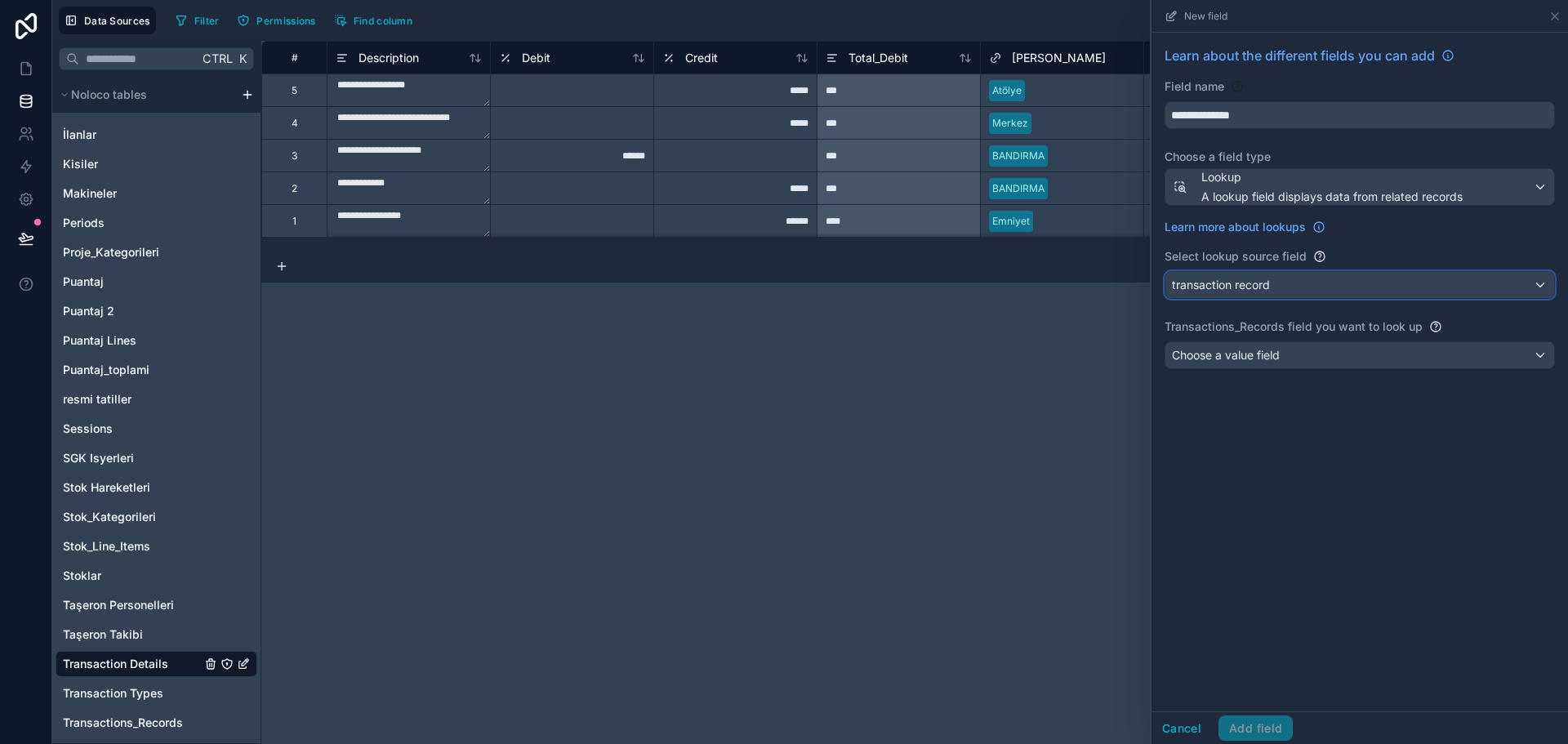
click at [1266, 289] on span "transaction record" at bounding box center [1221, 285] width 98 height 16
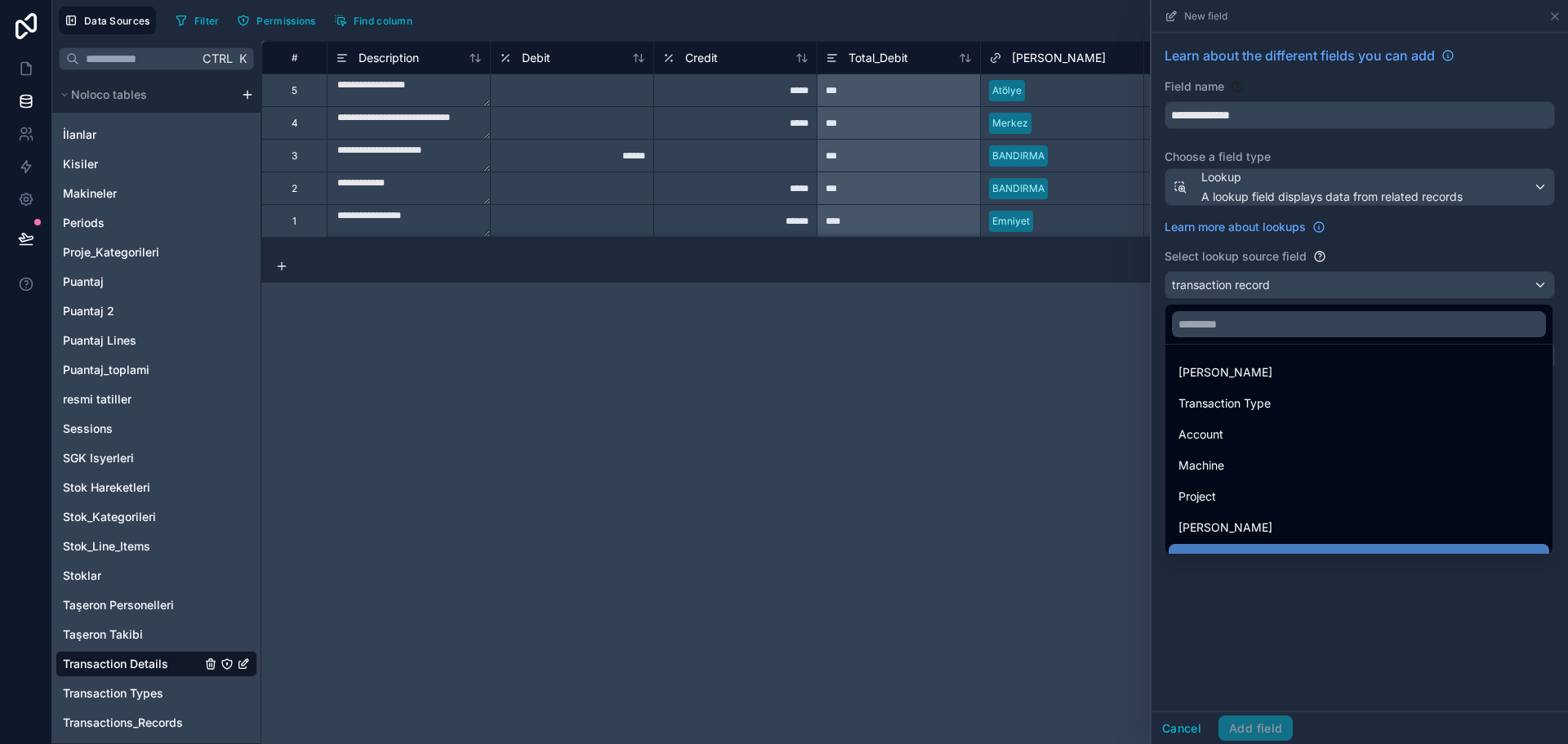
click at [1308, 591] on div at bounding box center [1359, 372] width 417 height 744
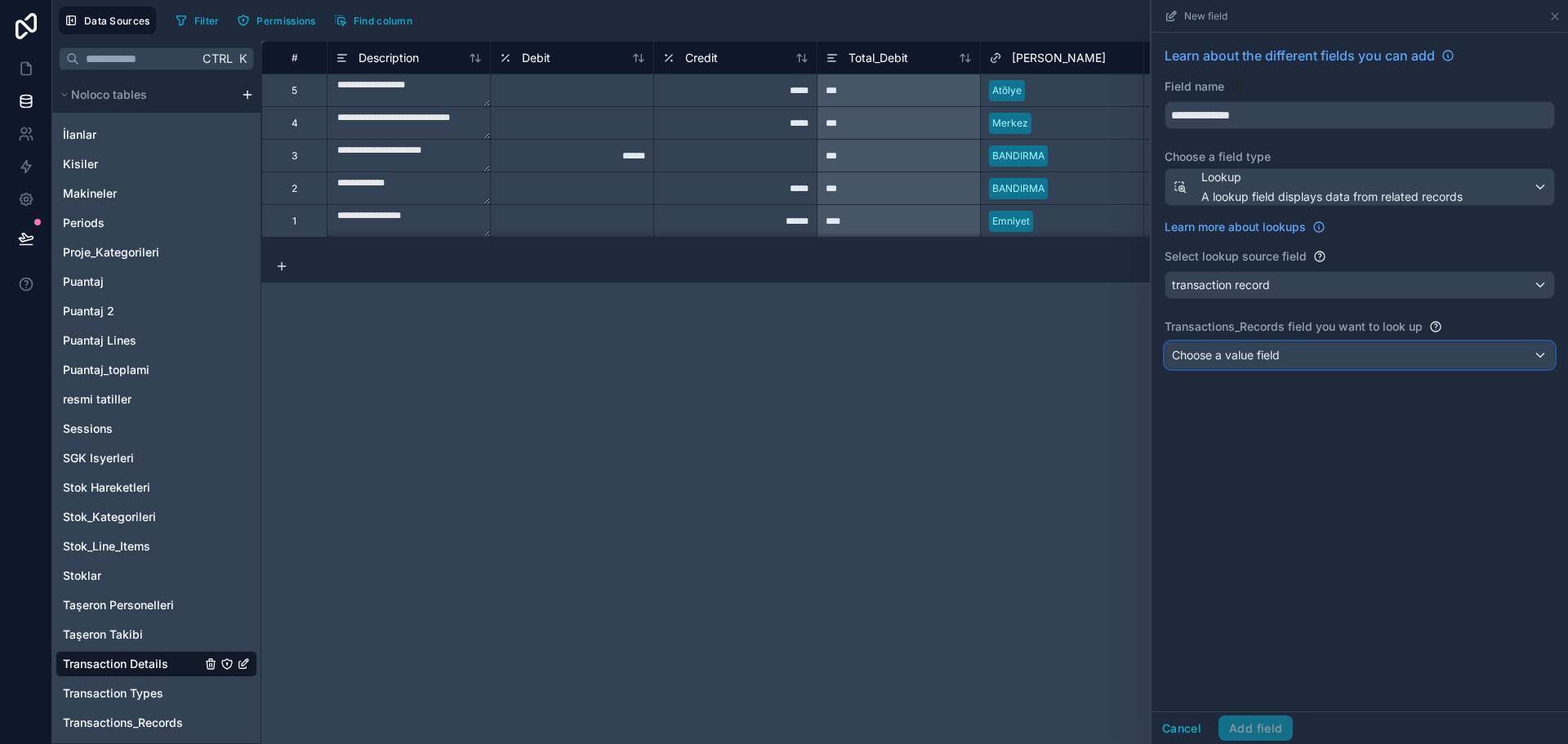
click at [1277, 351] on span "Choose a value field" at bounding box center [1226, 354] width 108 height 13
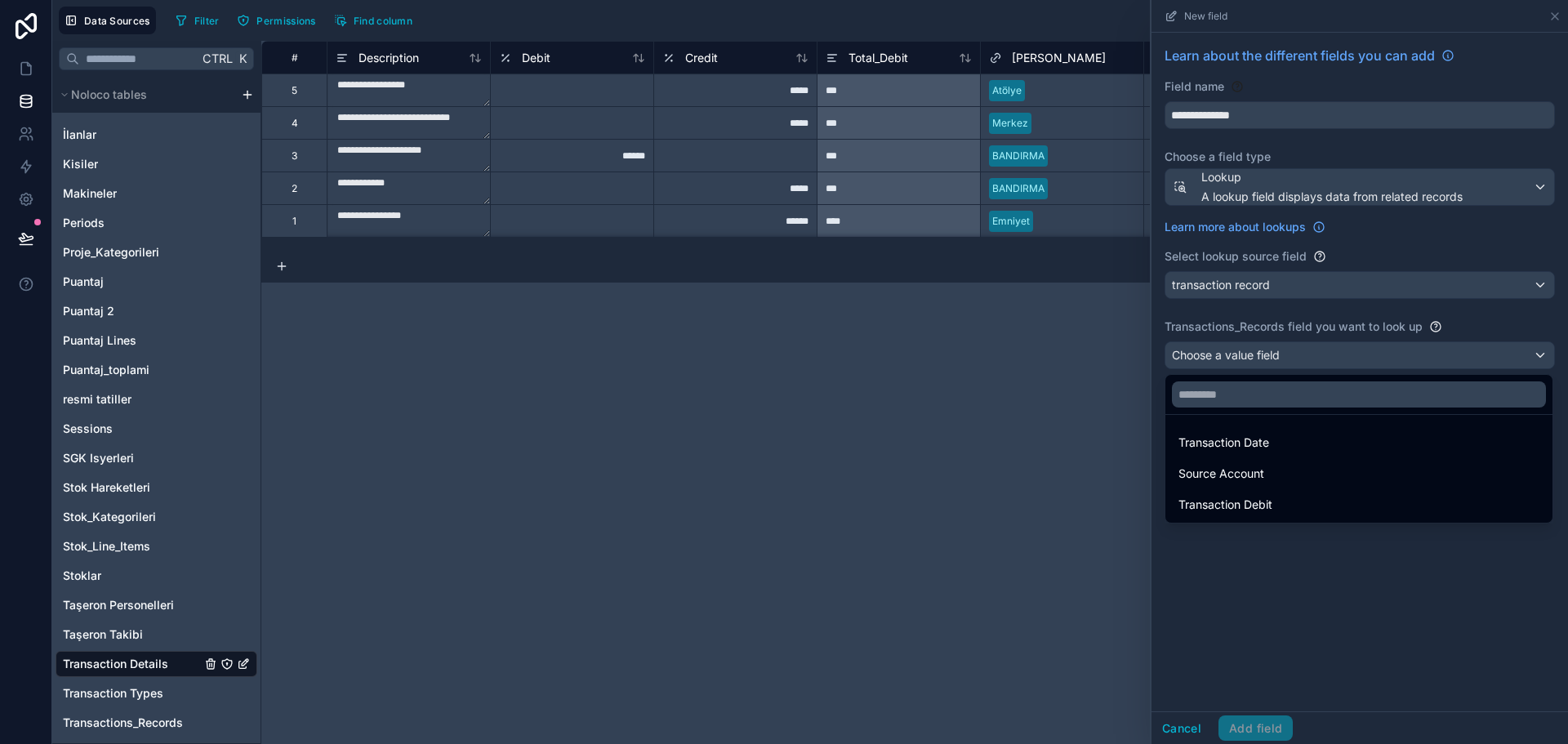
click at [1284, 587] on div at bounding box center [1359, 372] width 417 height 744
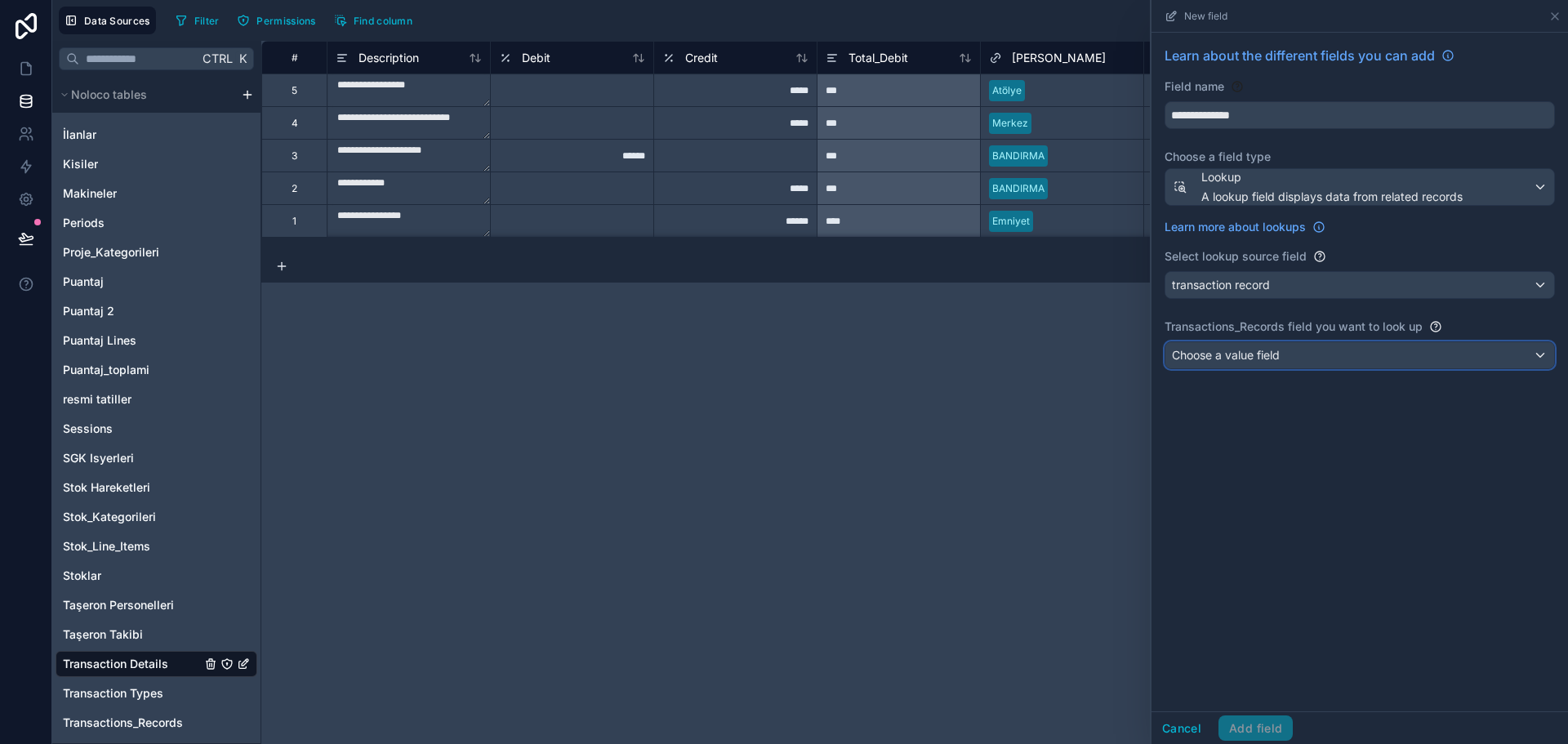
click at [1346, 353] on div "Choose a value field" at bounding box center [1360, 354] width 389 height 26
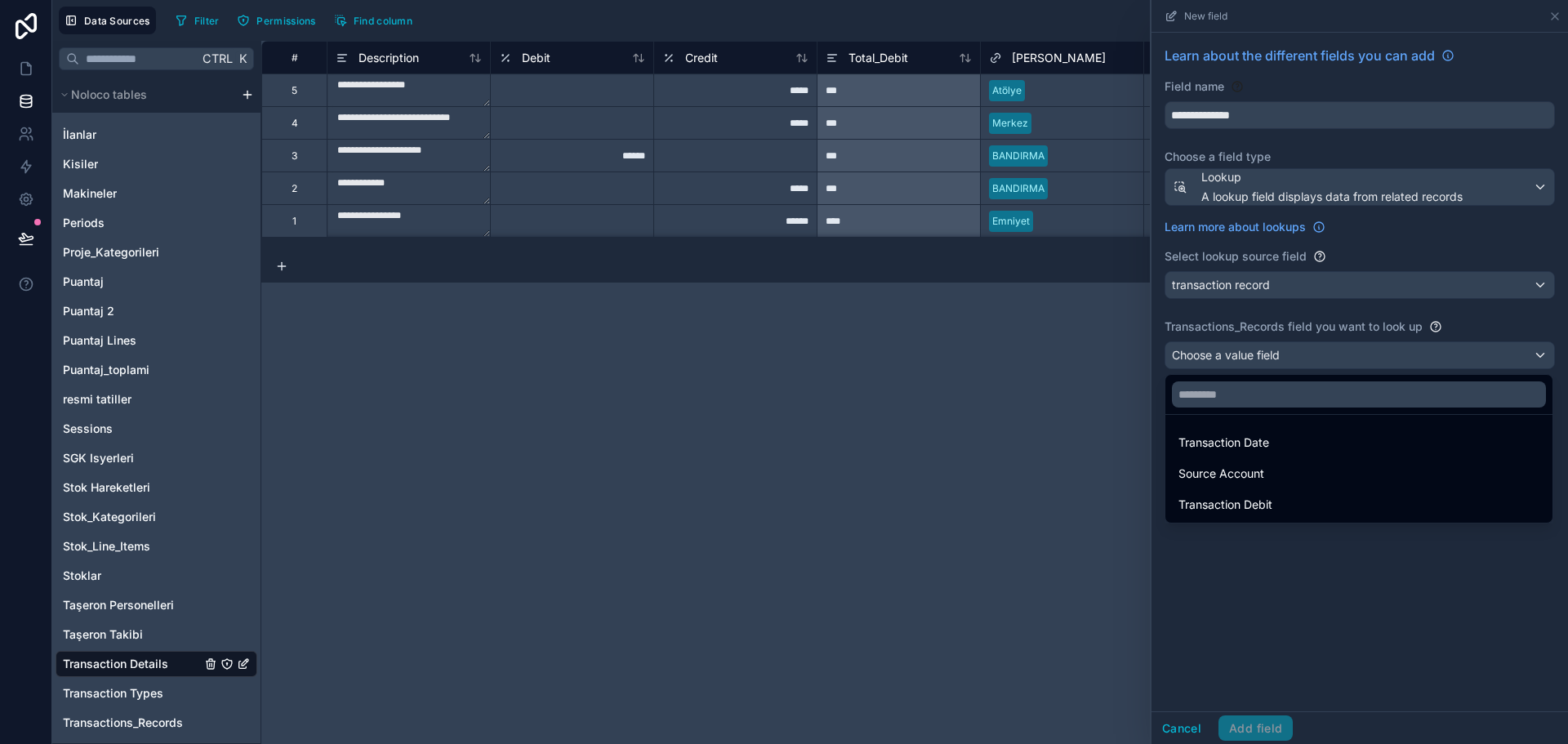
click at [1435, 323] on div at bounding box center [1359, 372] width 417 height 744
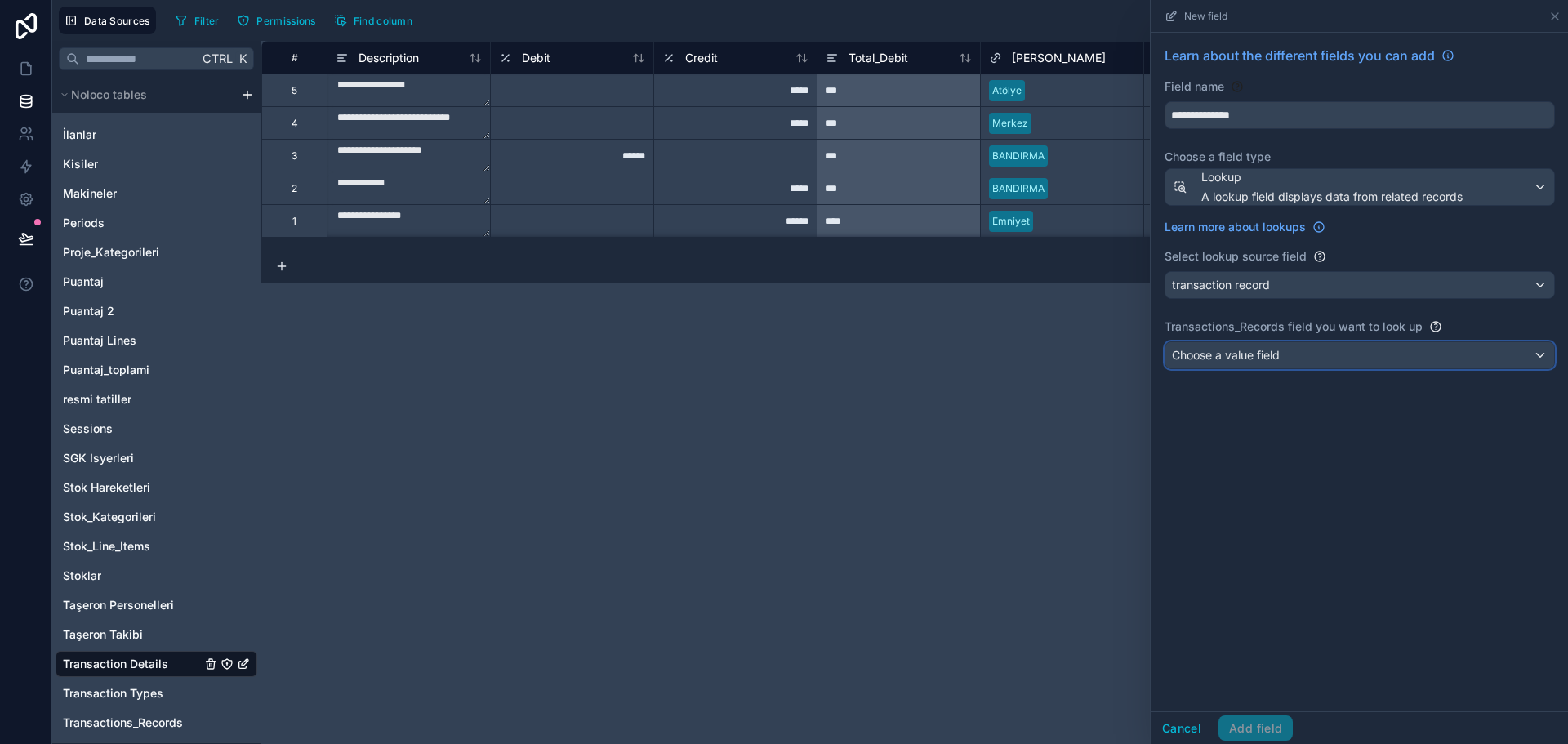
click at [1430, 348] on div "Choose a value field" at bounding box center [1360, 354] width 389 height 26
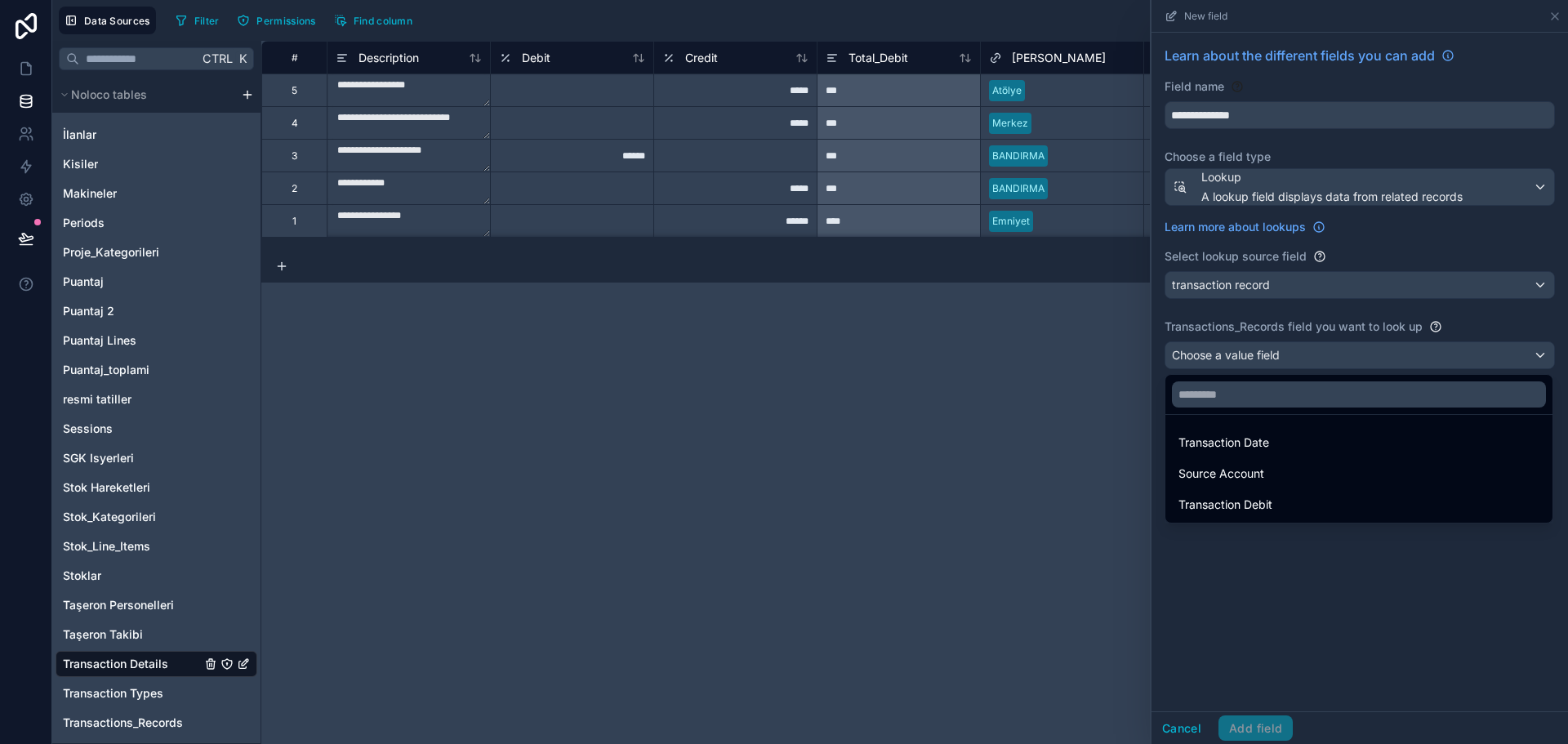
click at [1238, 531] on div at bounding box center [1359, 372] width 417 height 744
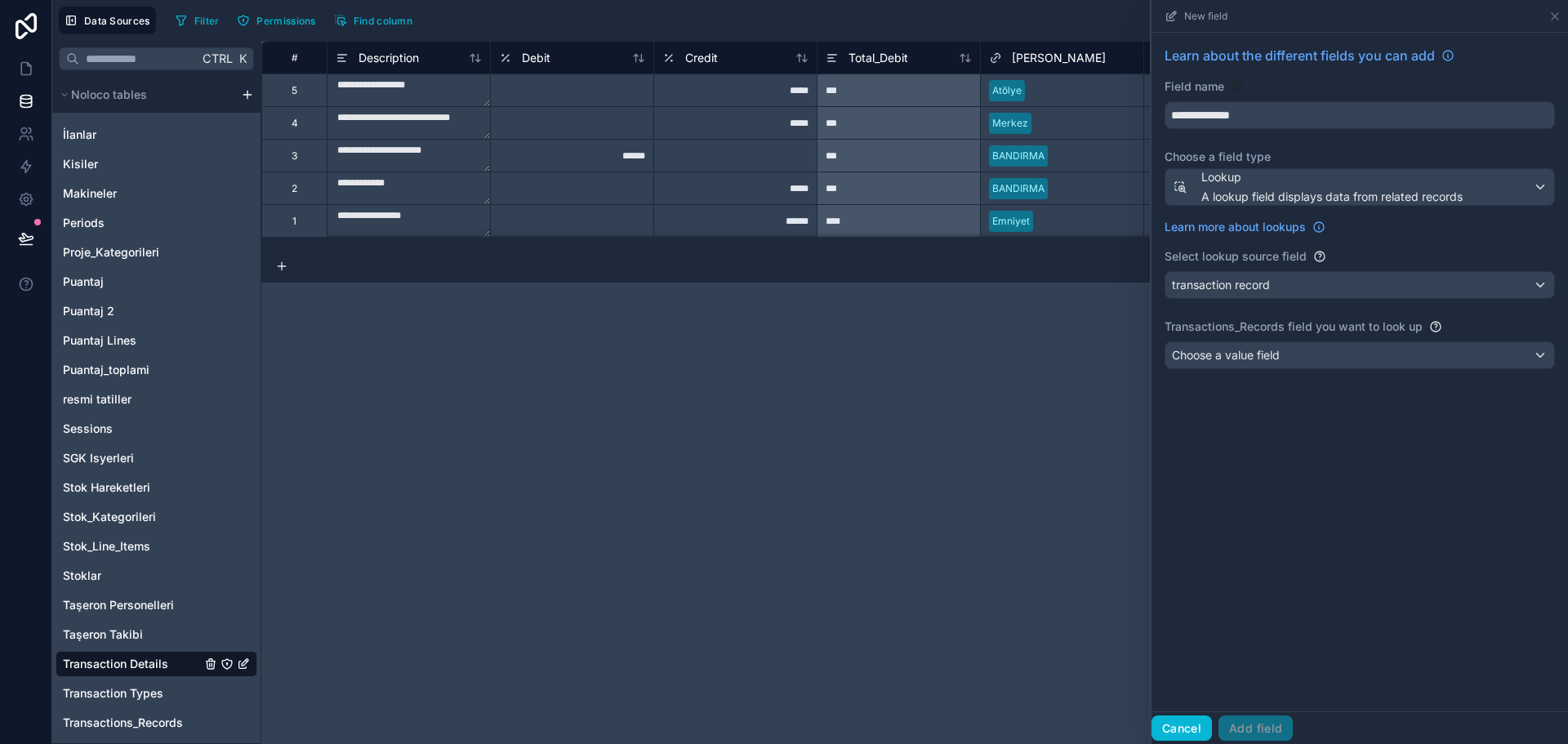
click at [1189, 732] on button "Cancel" at bounding box center [1181, 728] width 60 height 26
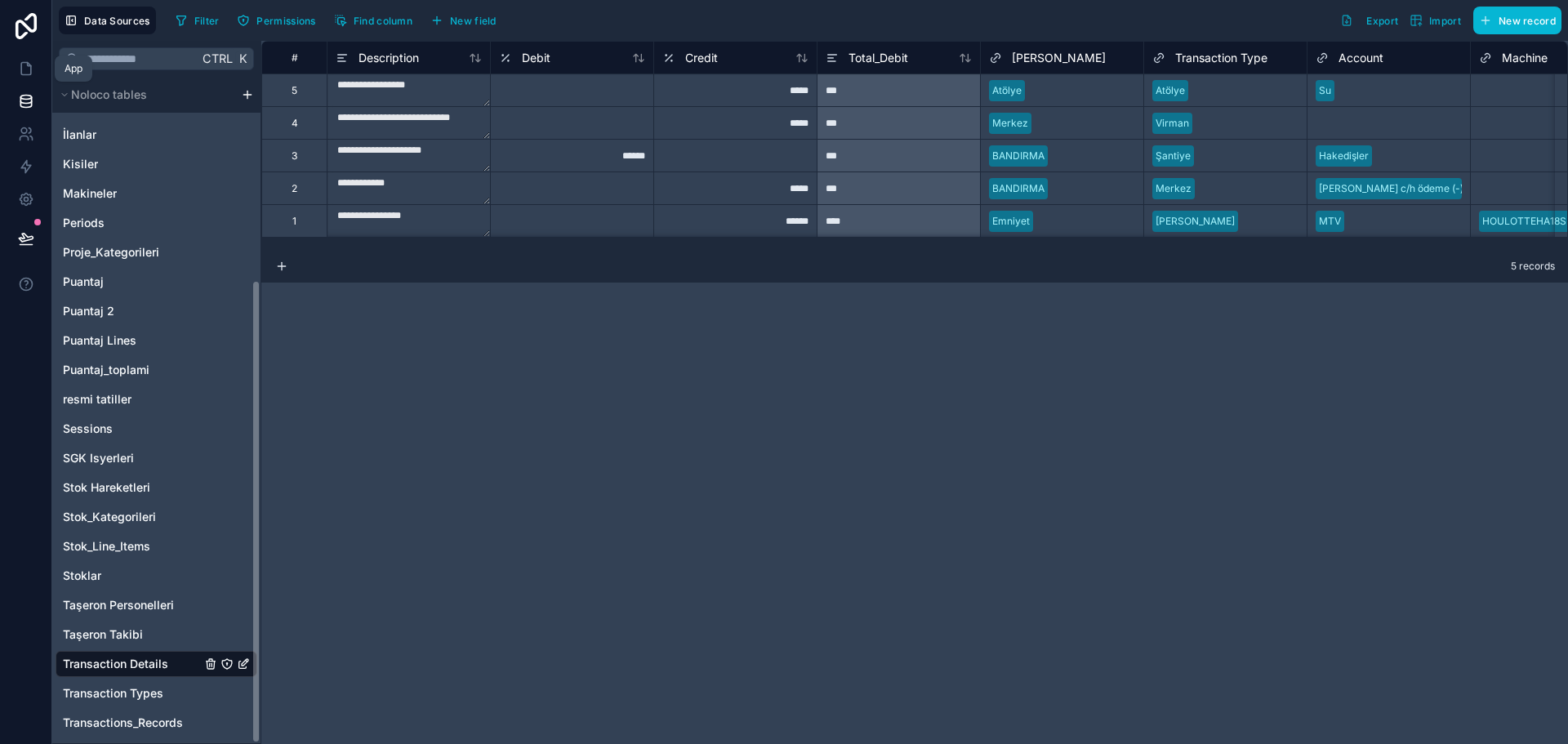
click at [16, 59] on link at bounding box center [25, 68] width 51 height 32
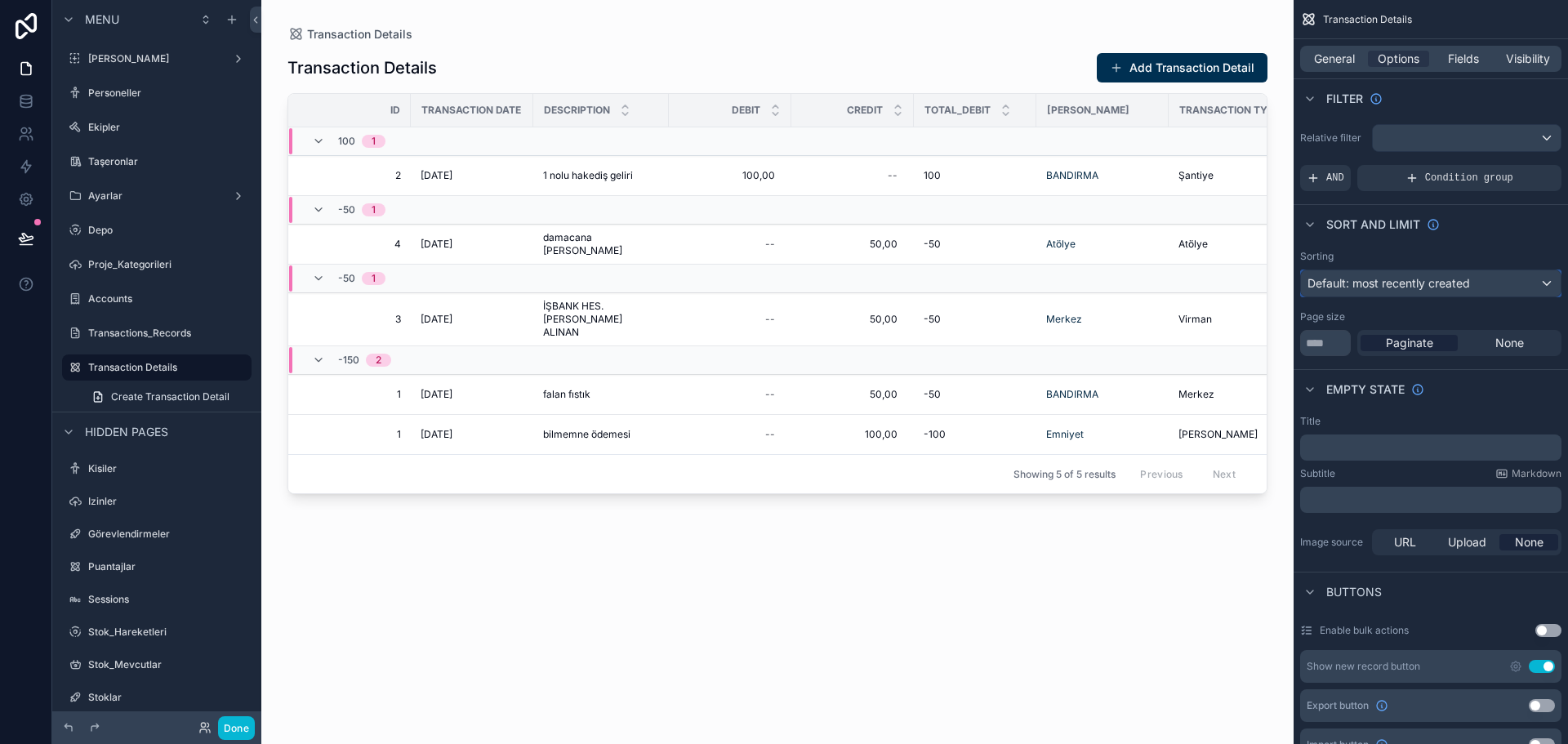
click at [1432, 284] on span "Default: most recently created" at bounding box center [1389, 282] width 163 height 13
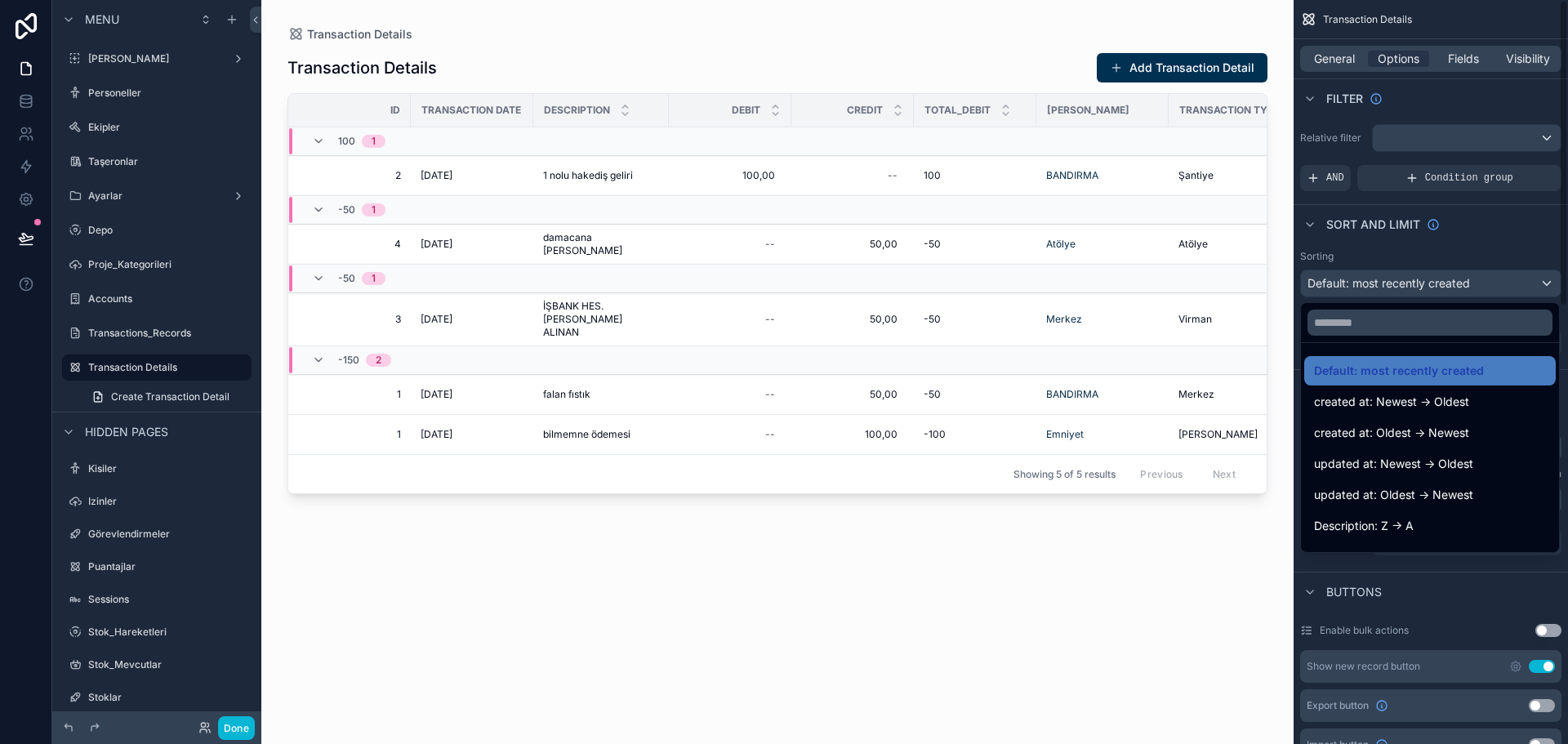
click at [1492, 254] on div "scrollable content" at bounding box center [784, 372] width 1568 height 744
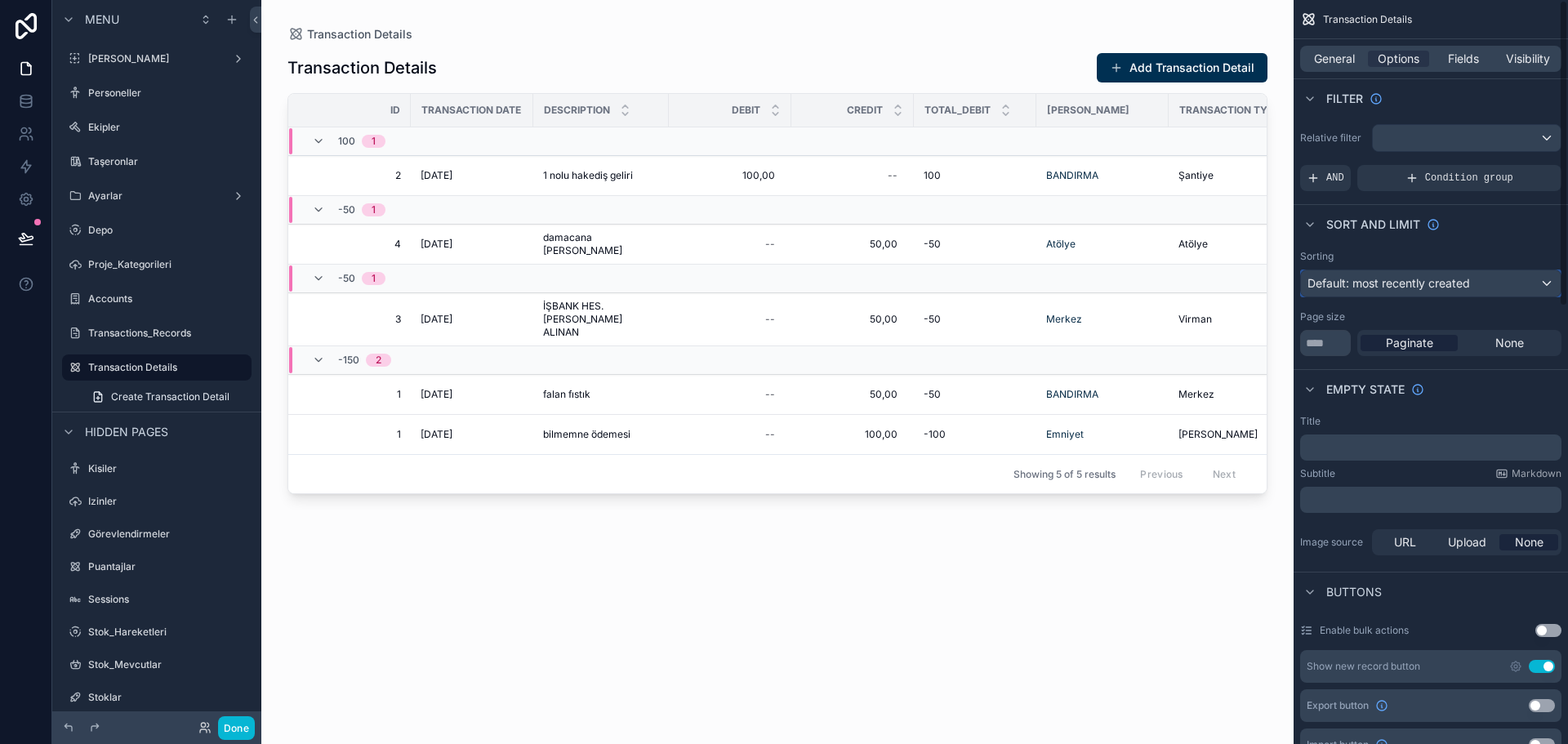
click at [1471, 283] on div "Default: most recently created" at bounding box center [1431, 283] width 260 height 26
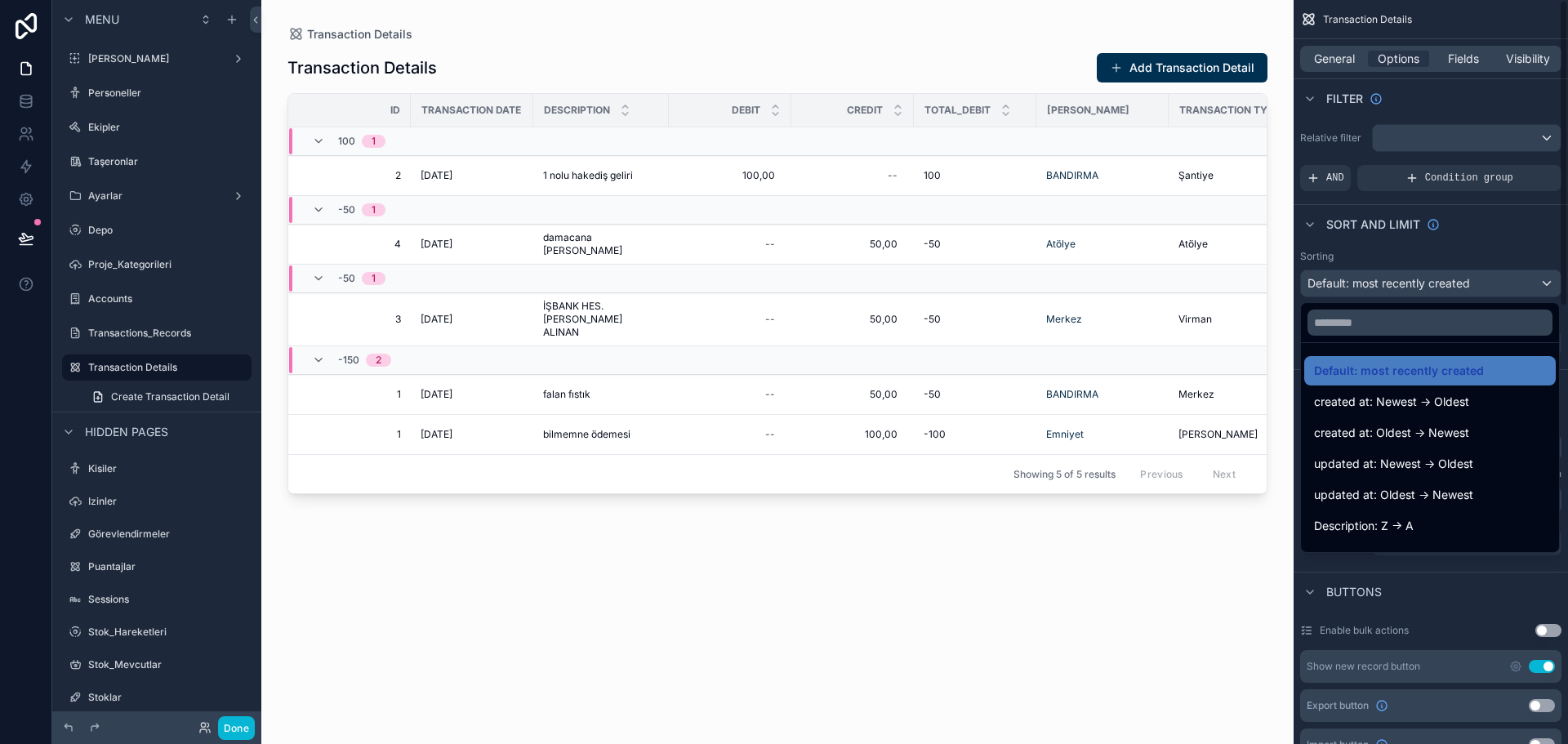
click at [1484, 258] on div "scrollable content" at bounding box center [784, 372] width 1568 height 744
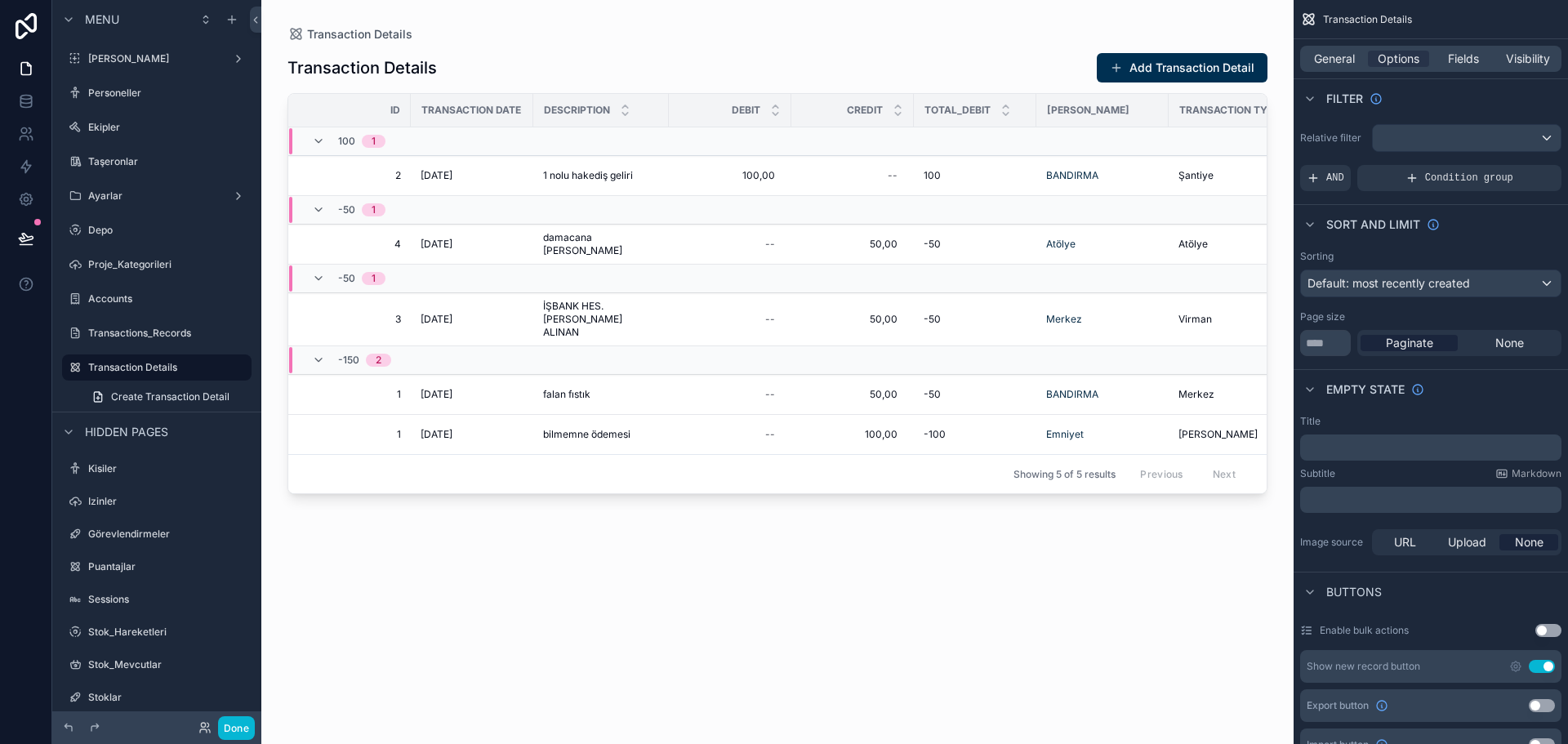
click at [387, 105] on div "Id" at bounding box center [349, 110] width 121 height 26
click at [388, 113] on div "Id" at bounding box center [349, 110] width 121 height 26
click at [369, 107] on div "Id" at bounding box center [349, 110] width 121 height 26
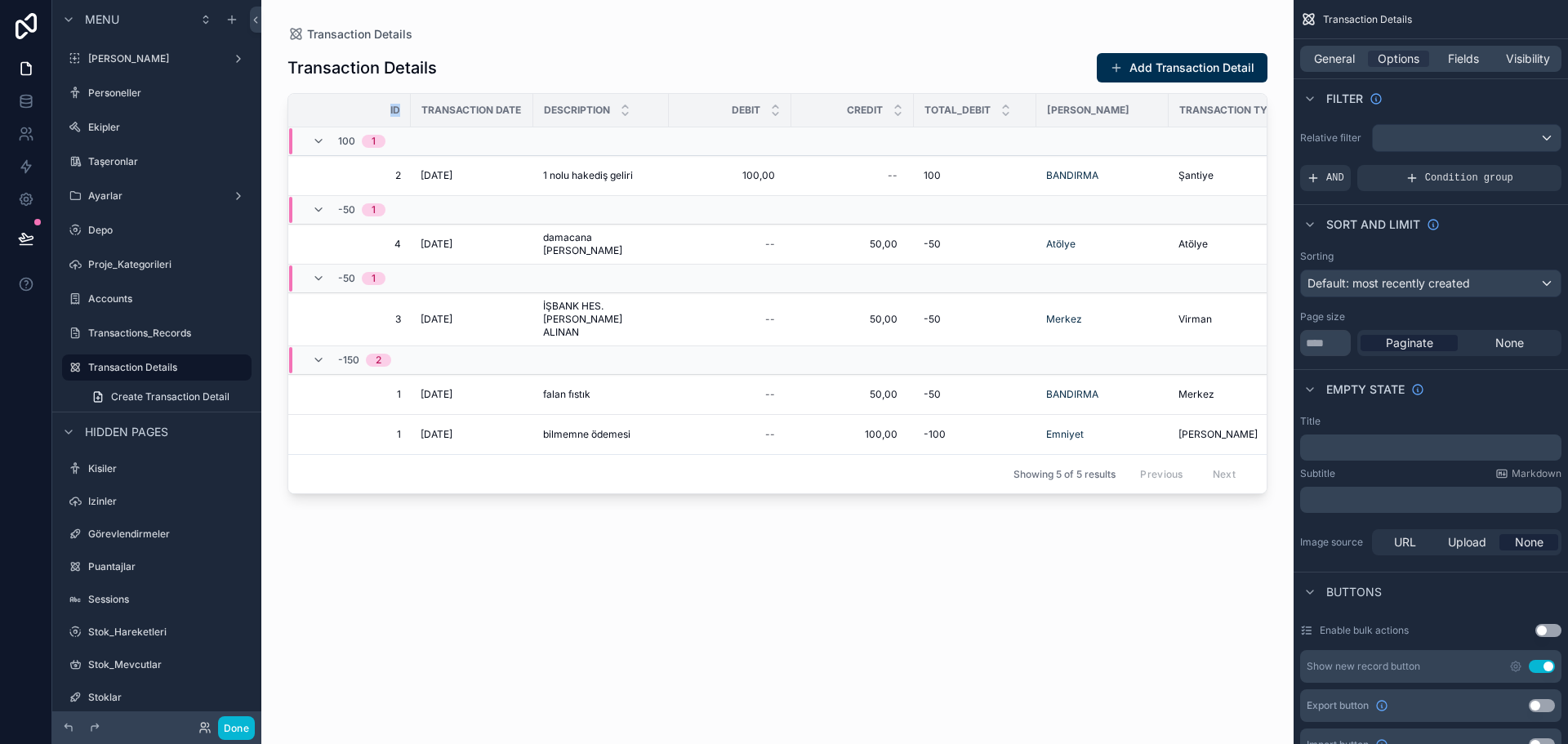
click at [369, 107] on div "Id" at bounding box center [349, 110] width 121 height 26
click at [680, 682] on div "Transaction Details Add Transaction Detail Id Transaction Date Description Debi…" at bounding box center [778, 383] width 981 height 682
click at [30, 102] on icon at bounding box center [26, 102] width 16 height 16
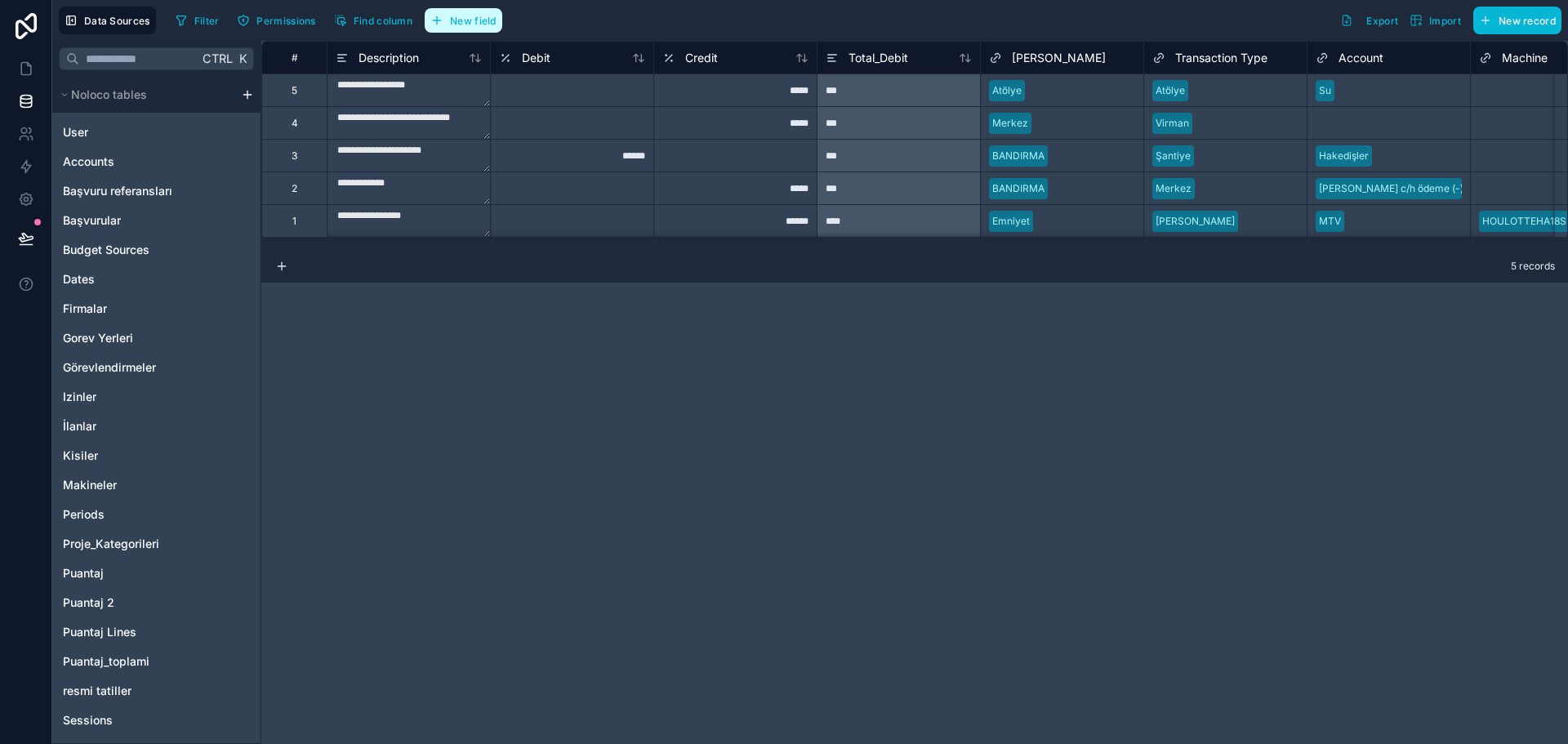
click at [480, 23] on span "New field" at bounding box center [473, 21] width 47 height 13
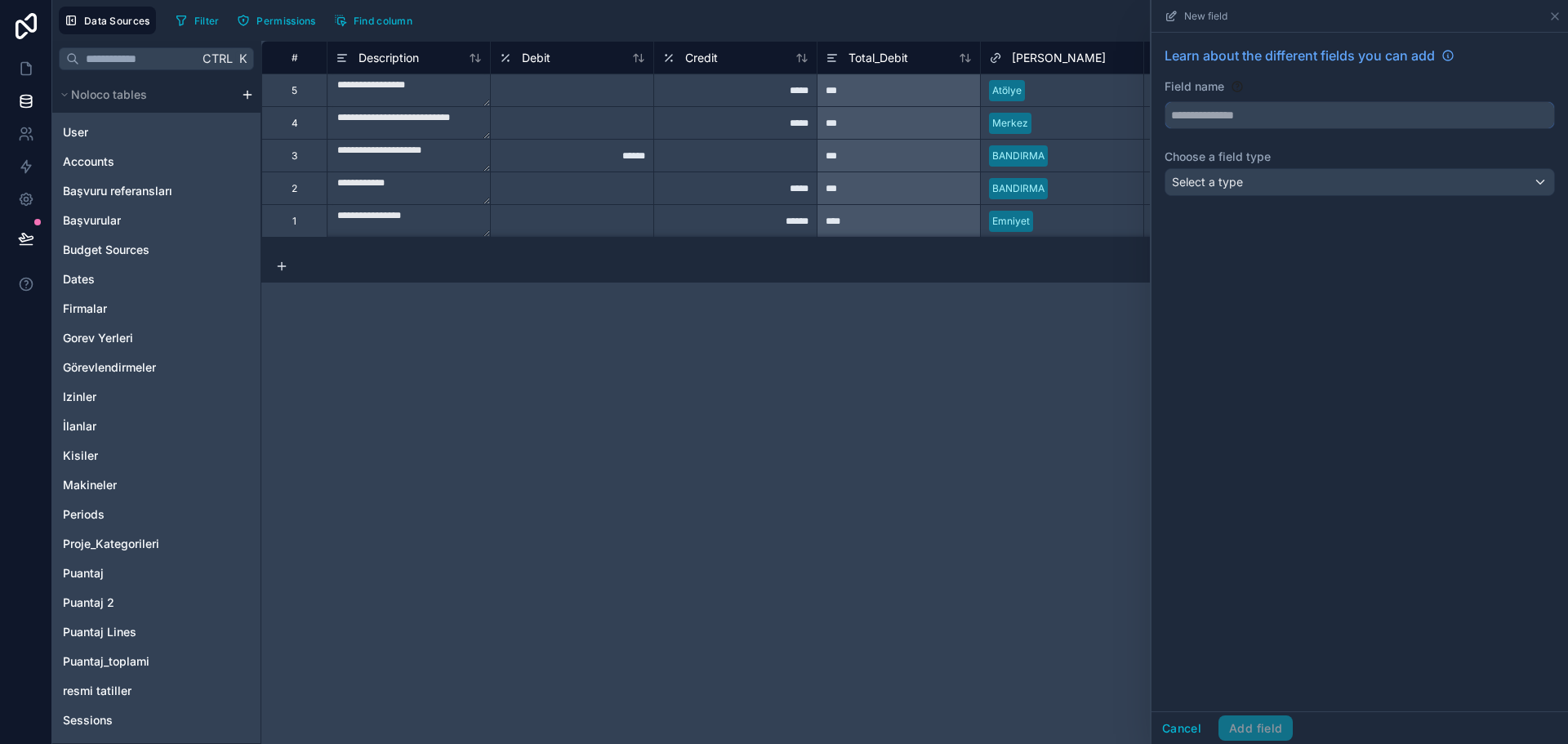
click at [1245, 112] on input "text" at bounding box center [1360, 115] width 389 height 26
type input "**********"
click at [1258, 179] on div "Select a type" at bounding box center [1360, 182] width 389 height 26
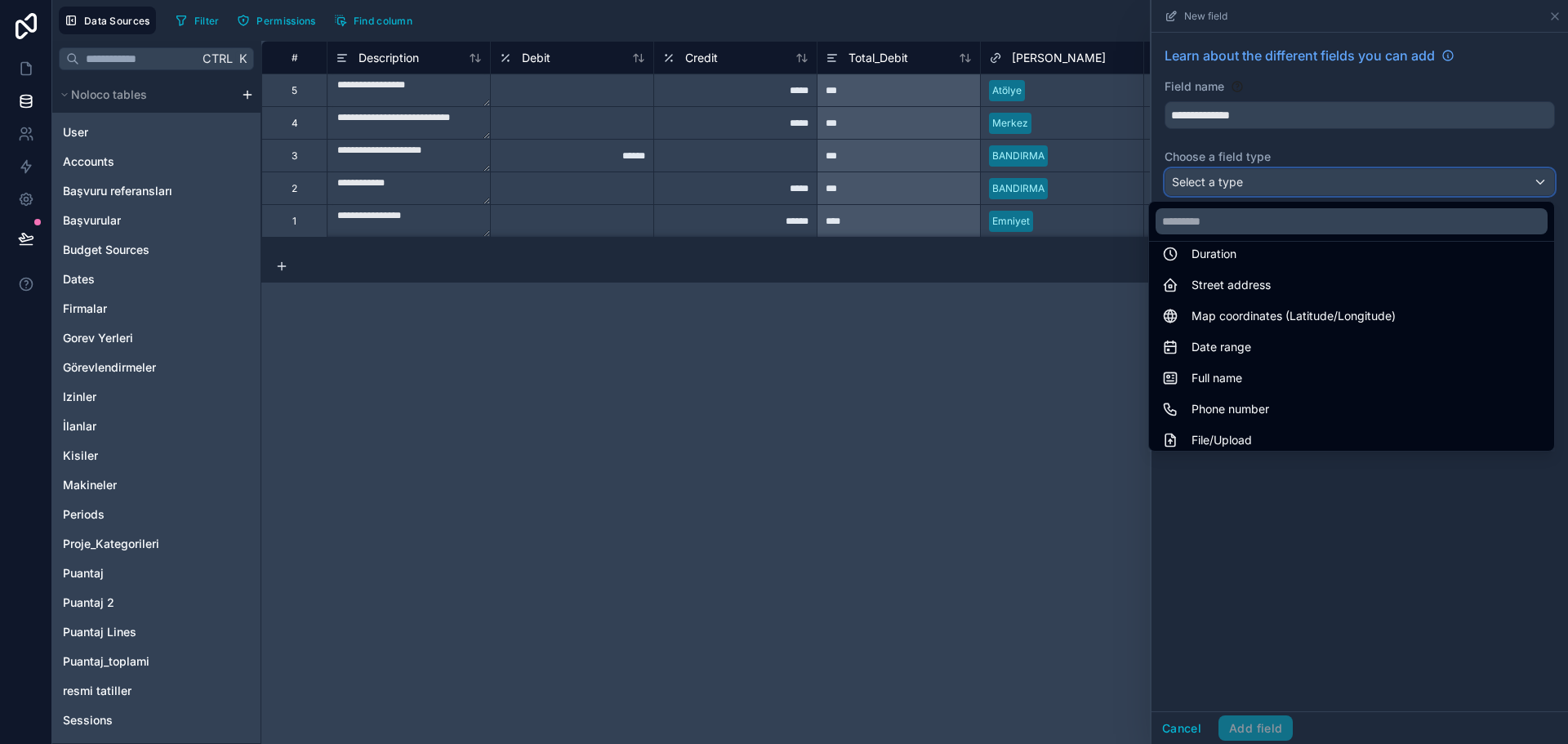
scroll to position [474, 0]
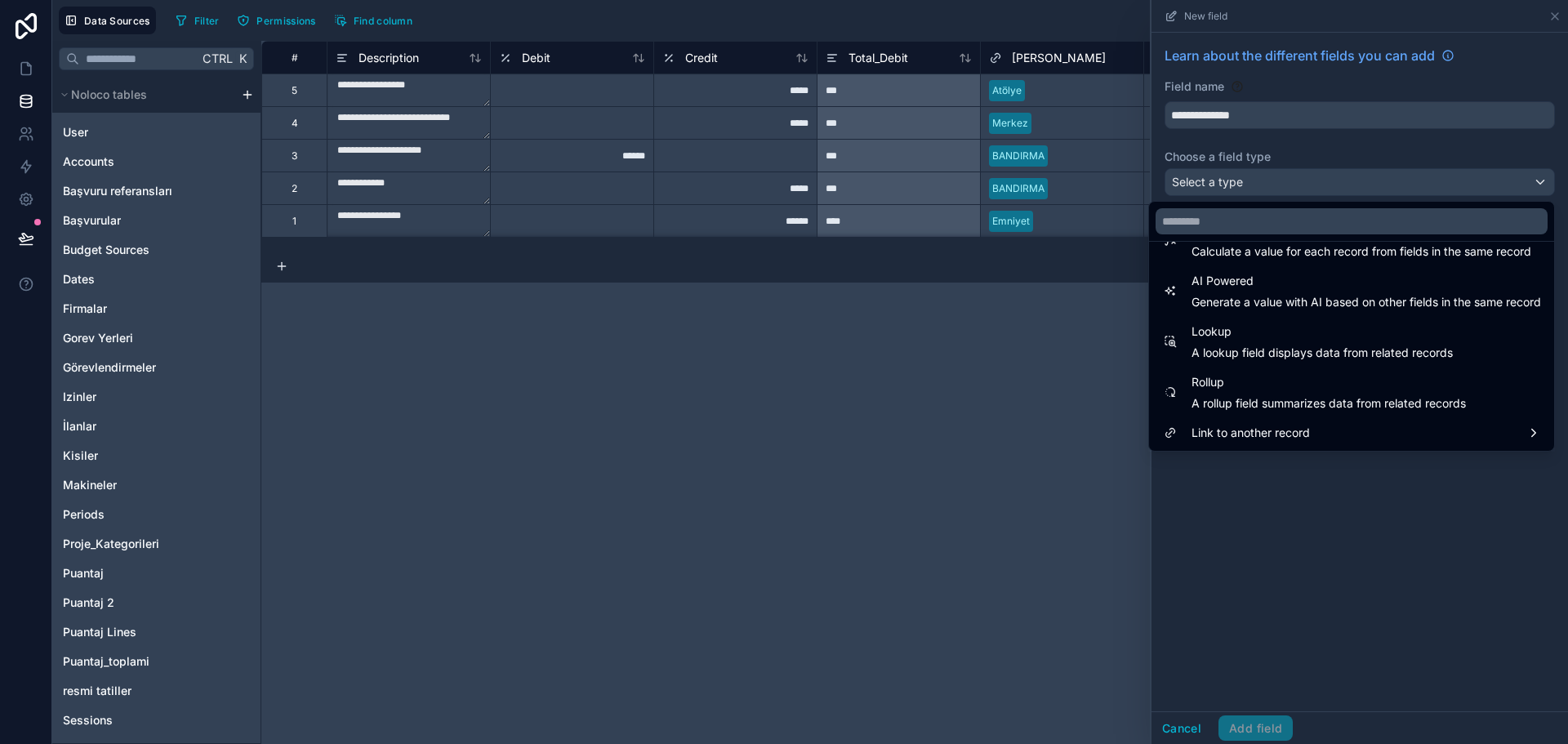
click at [1255, 348] on span "A lookup field displays data from related records" at bounding box center [1322, 353] width 262 height 16
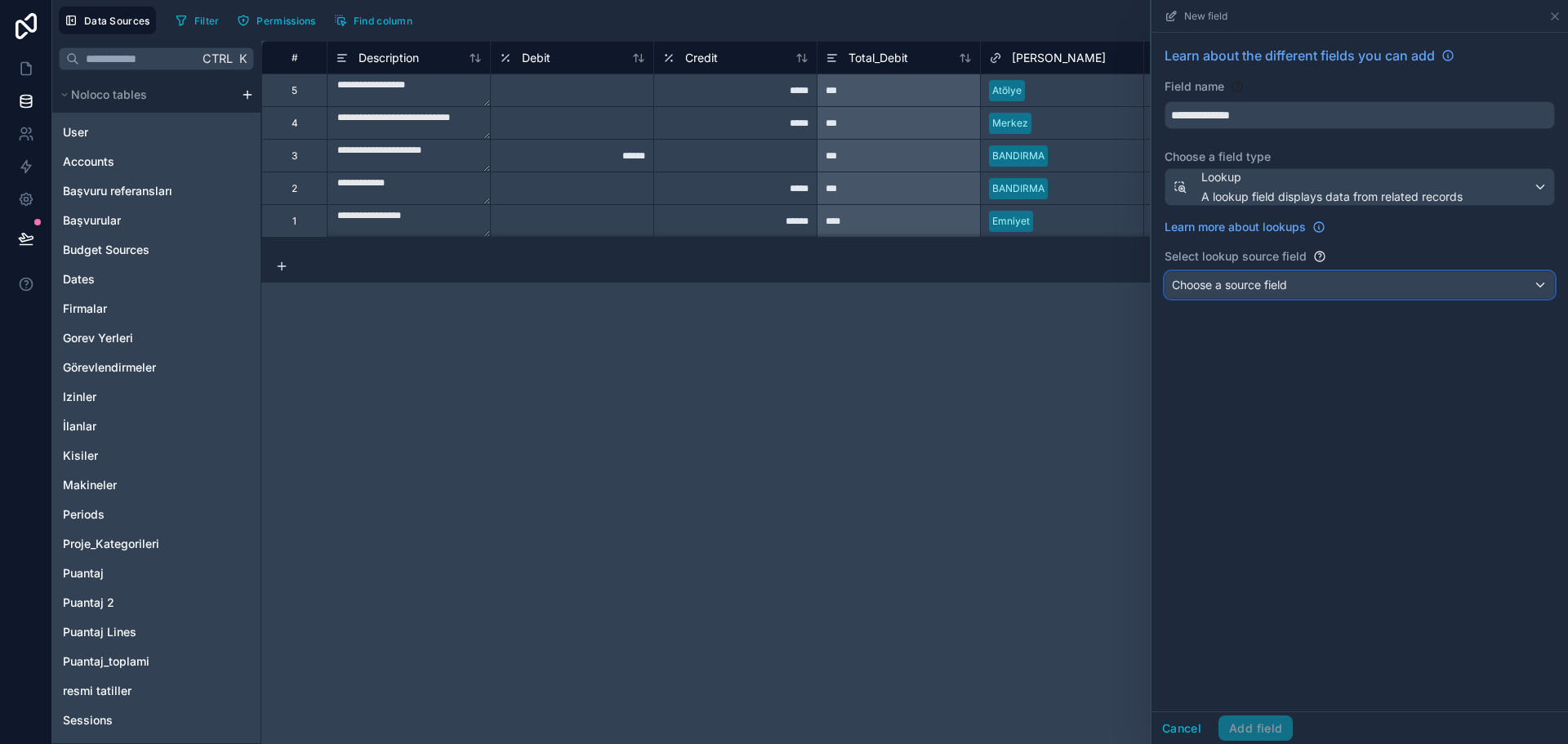
click at [1267, 282] on span "Choose a source field" at bounding box center [1230, 284] width 115 height 13
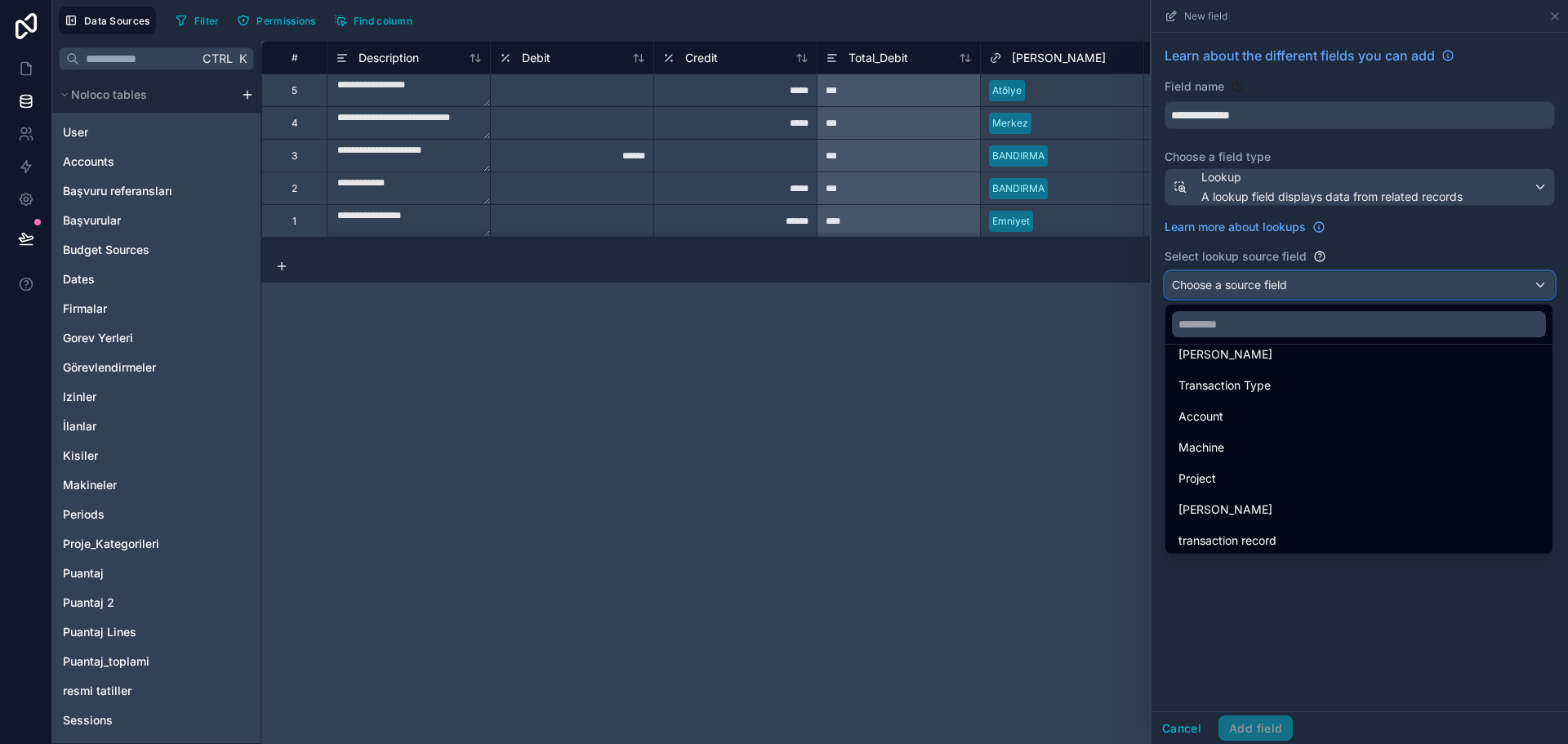
scroll to position [22, 0]
click at [1271, 529] on span "transaction record" at bounding box center [1227, 536] width 98 height 20
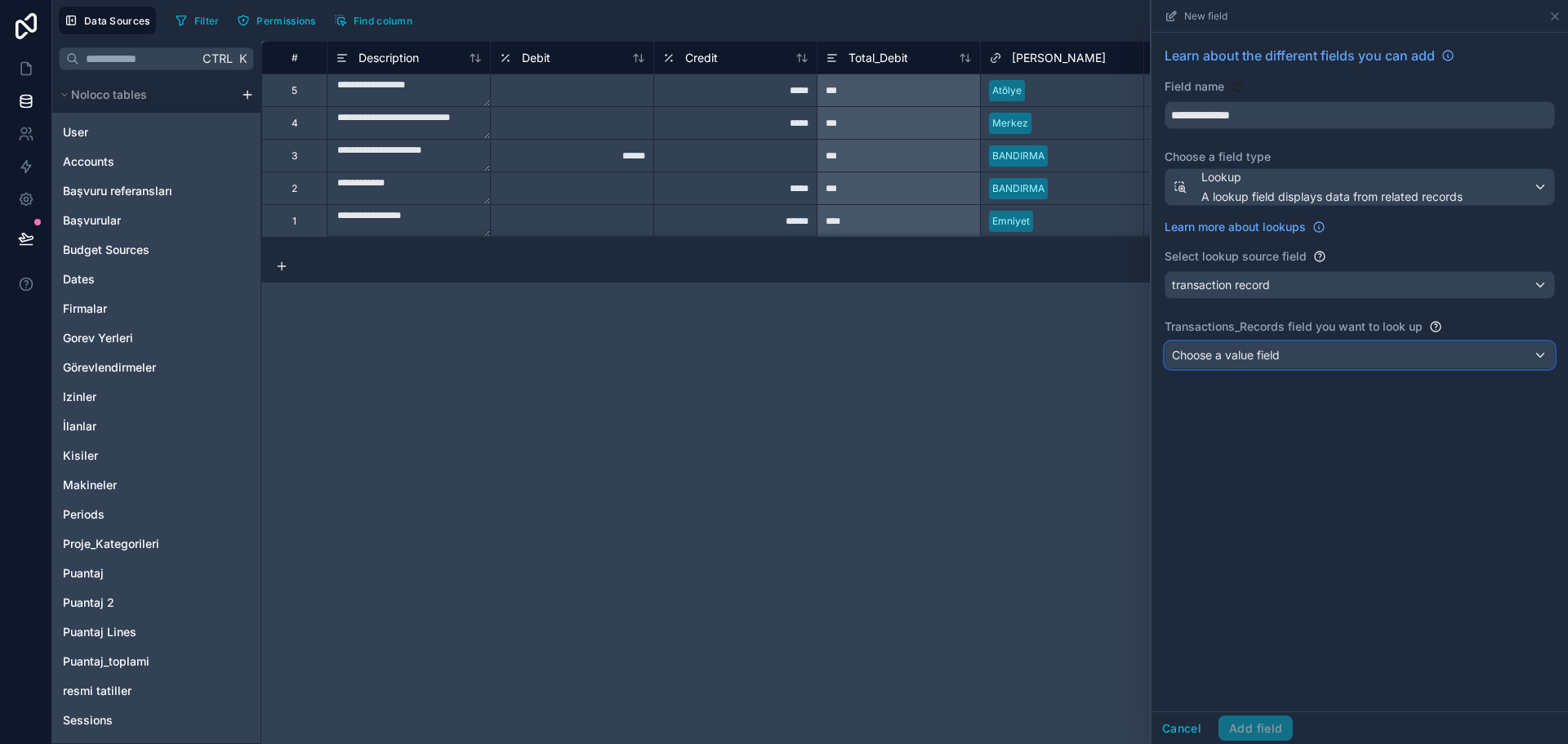
click at [1255, 345] on div "Choose a value field" at bounding box center [1360, 354] width 389 height 26
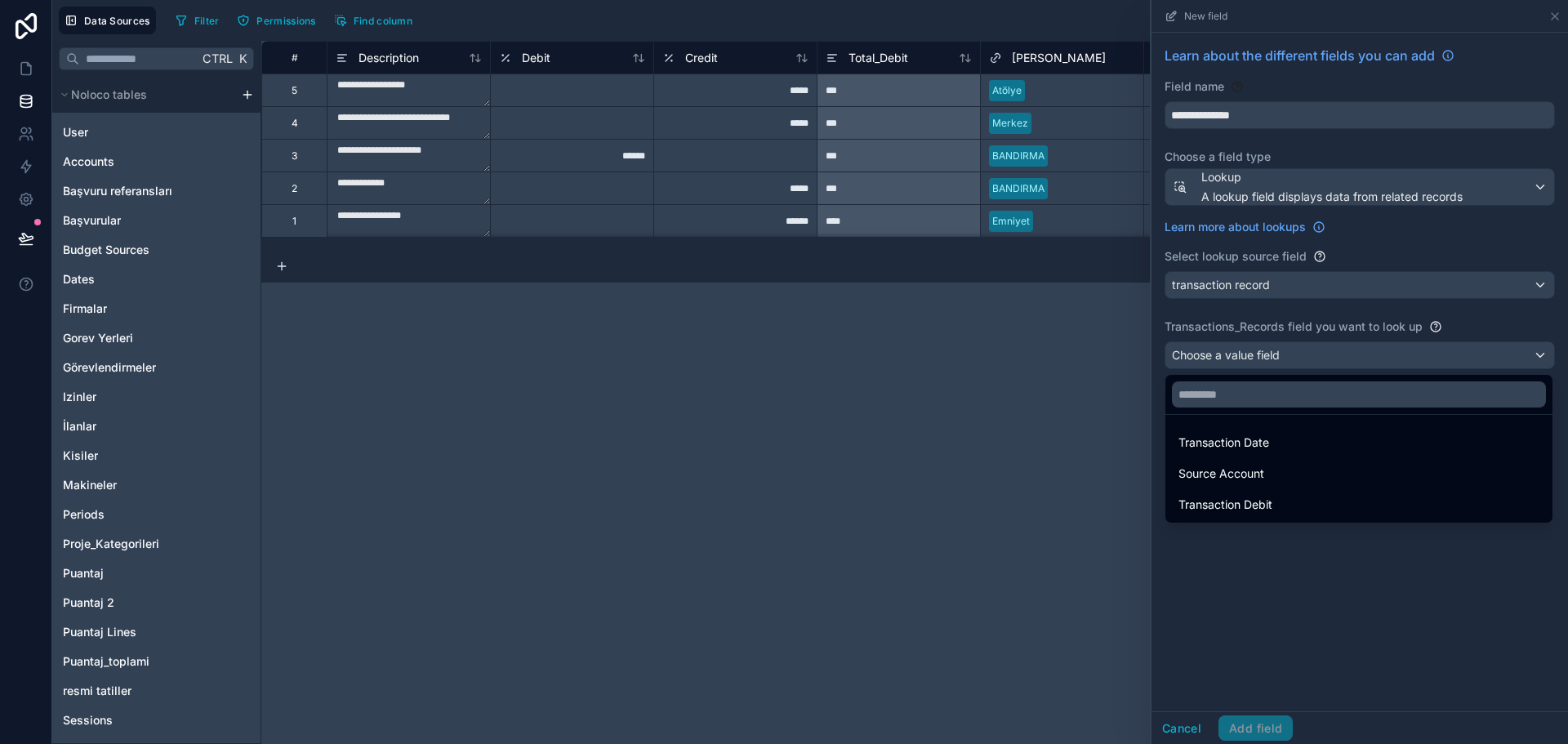
click at [827, 464] on div "**********" at bounding box center [915, 392] width 1307 height 704
click at [27, 66] on icon at bounding box center [29, 65] width 4 height 4
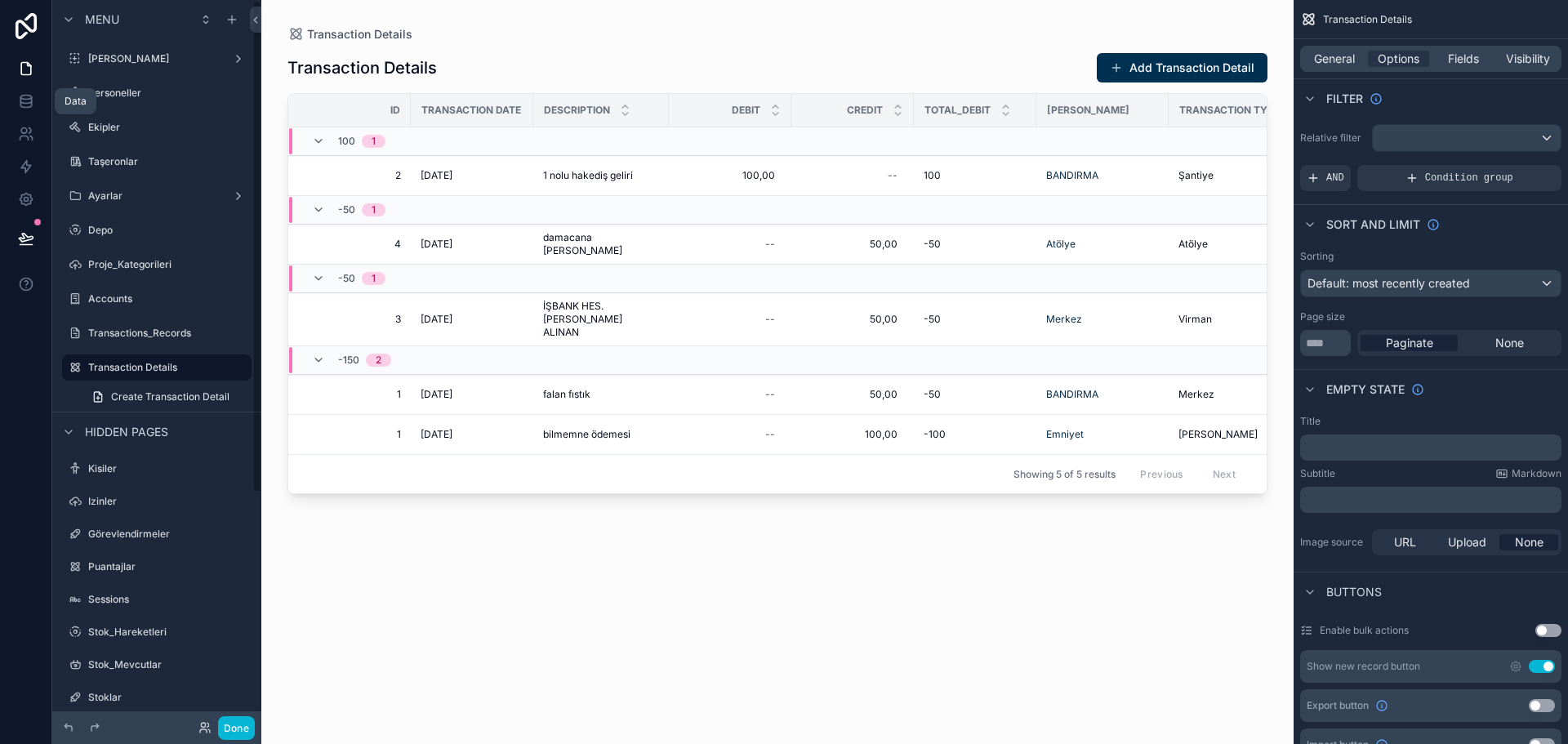
click at [25, 95] on icon at bounding box center [26, 97] width 11 height 4
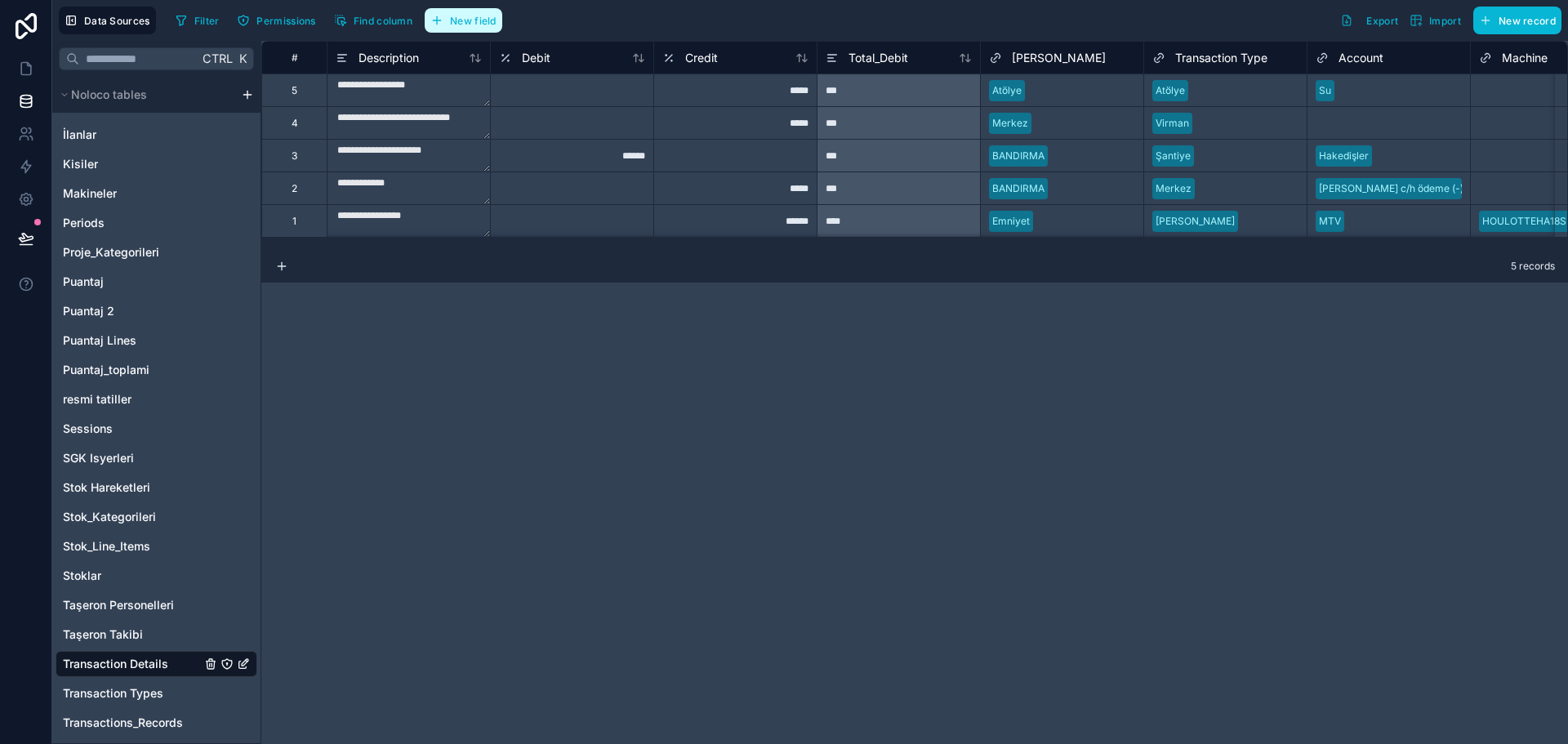
click at [486, 25] on span "New field" at bounding box center [473, 21] width 47 height 13
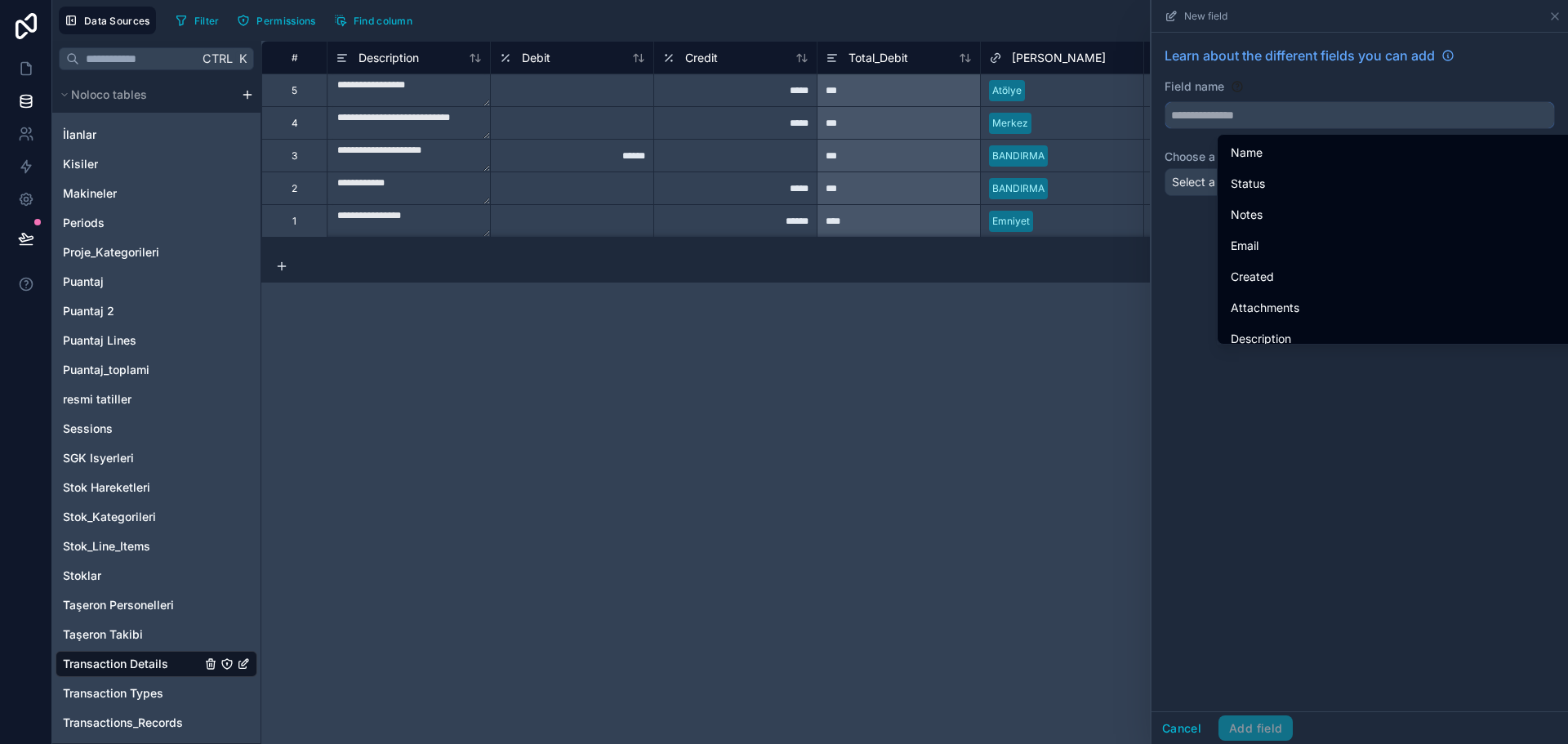
click at [1205, 120] on input "text" at bounding box center [1360, 115] width 389 height 26
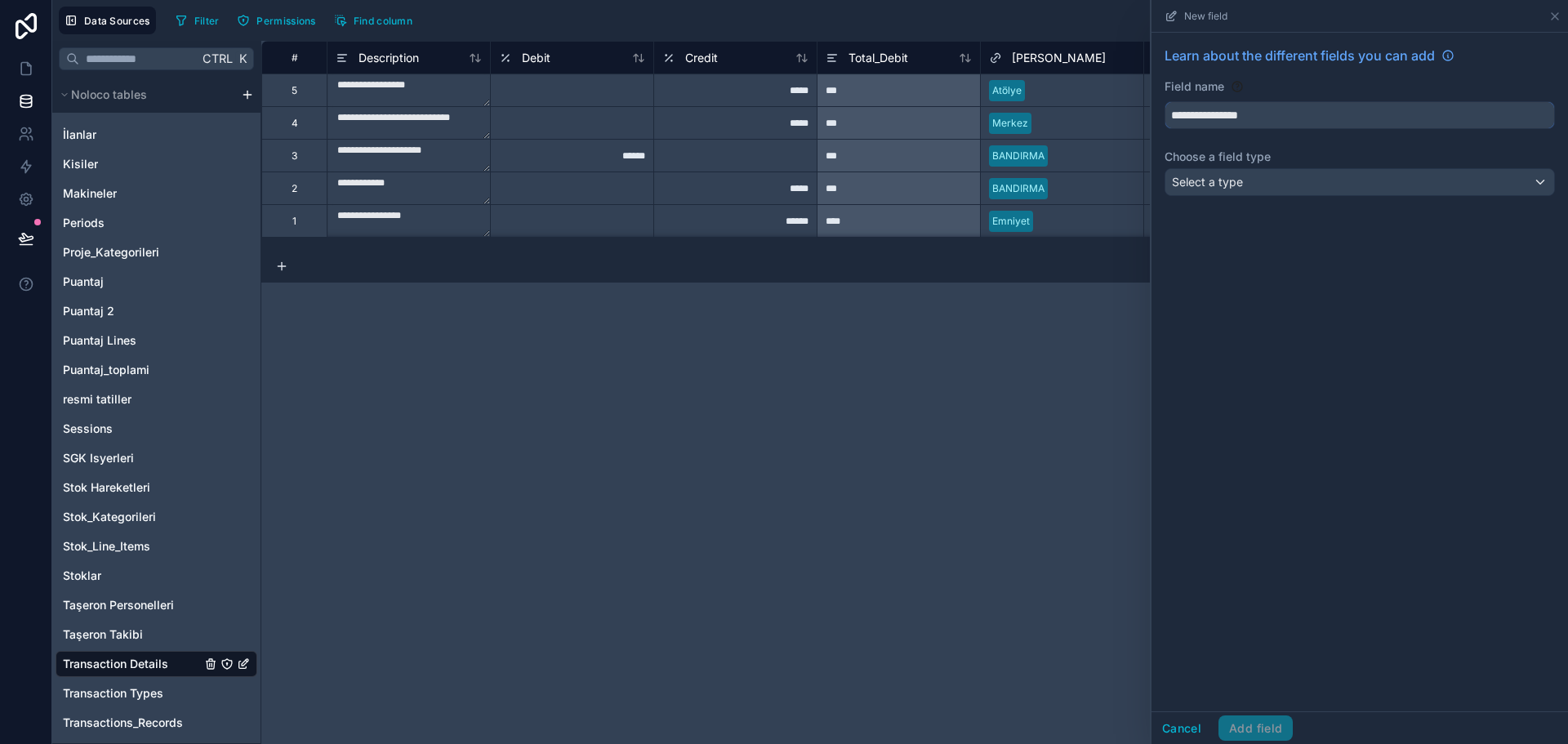
type input "**********"
click at [1247, 188] on div "Select a type" at bounding box center [1360, 182] width 389 height 26
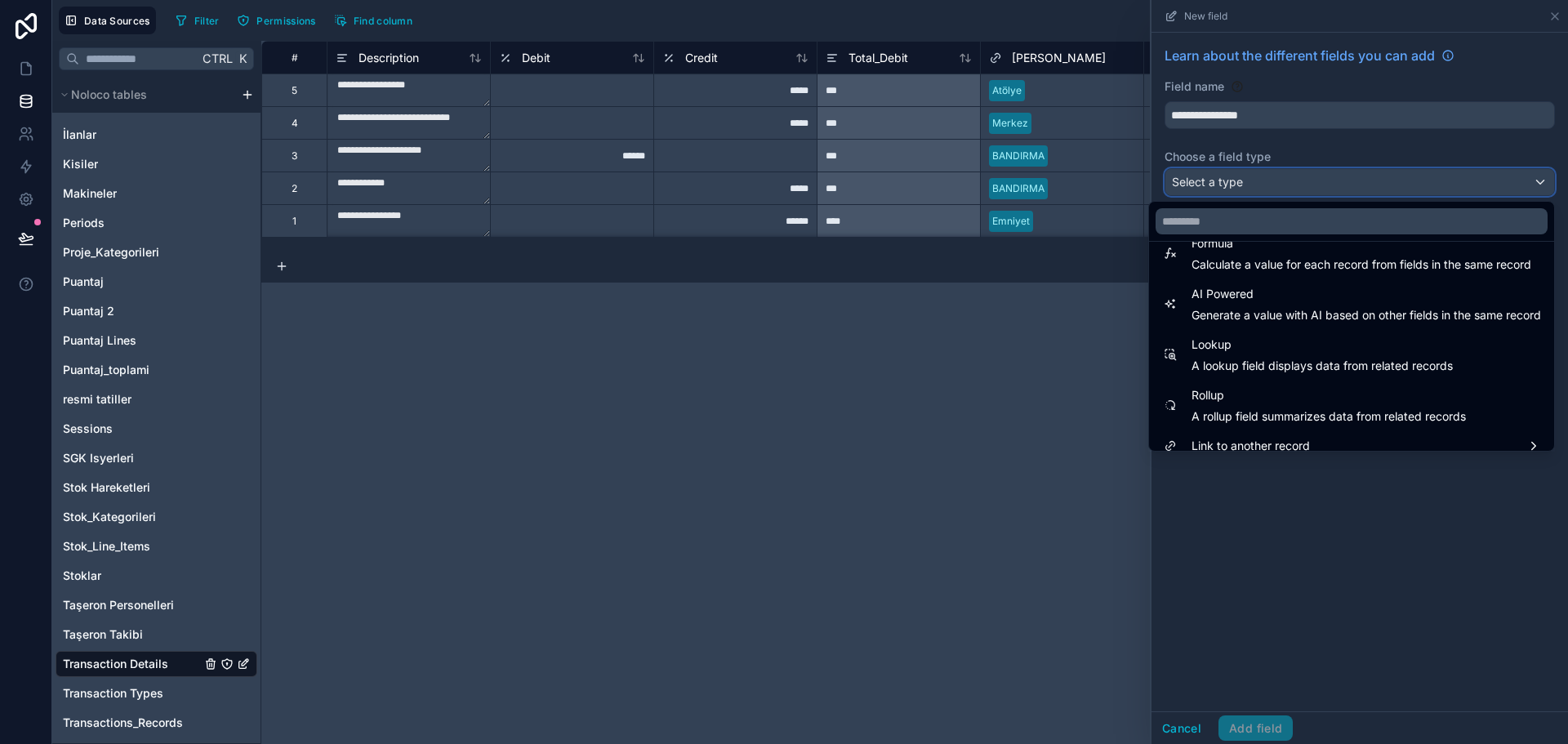
scroll to position [474, 0]
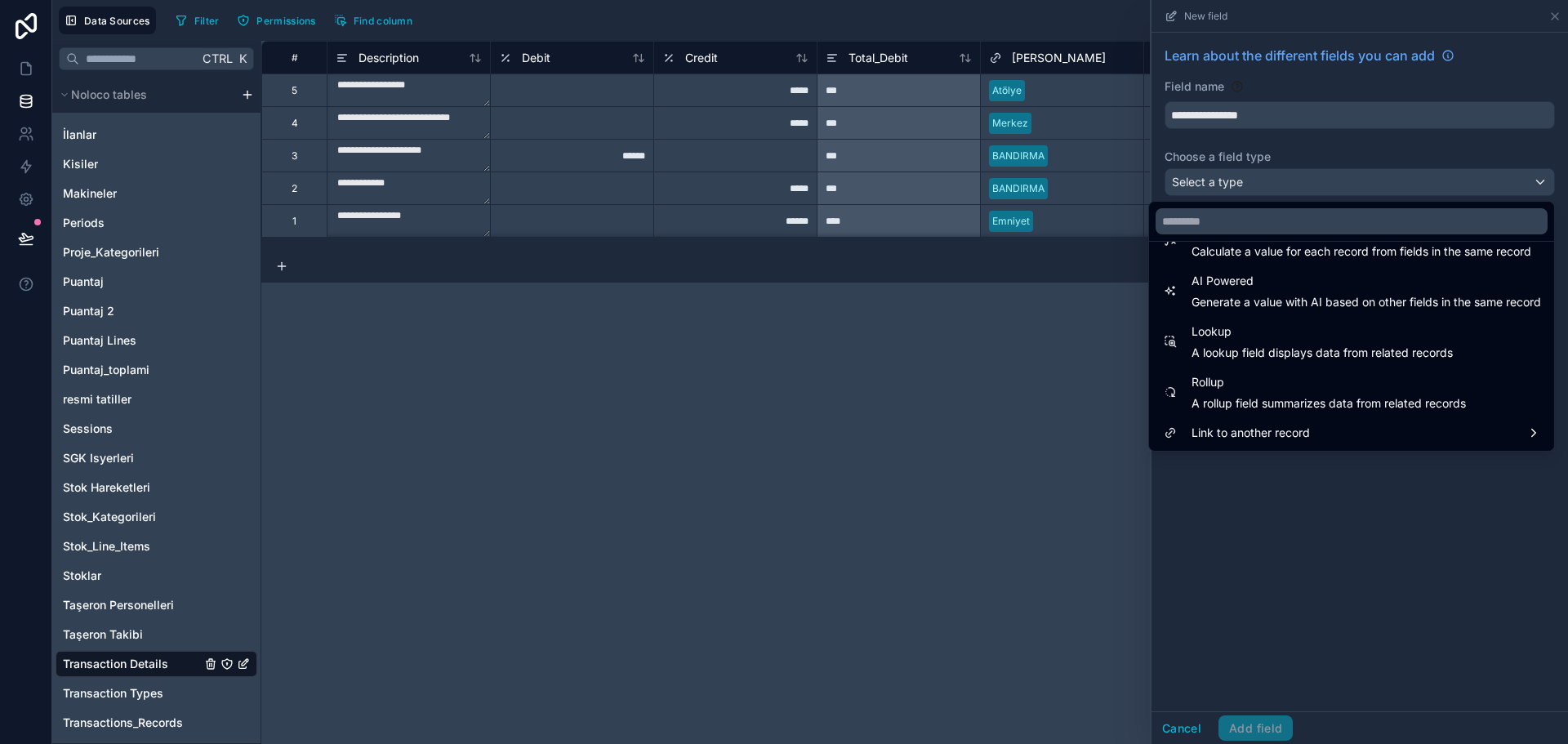
click at [1231, 351] on span "A lookup field displays data from related records" at bounding box center [1322, 353] width 262 height 16
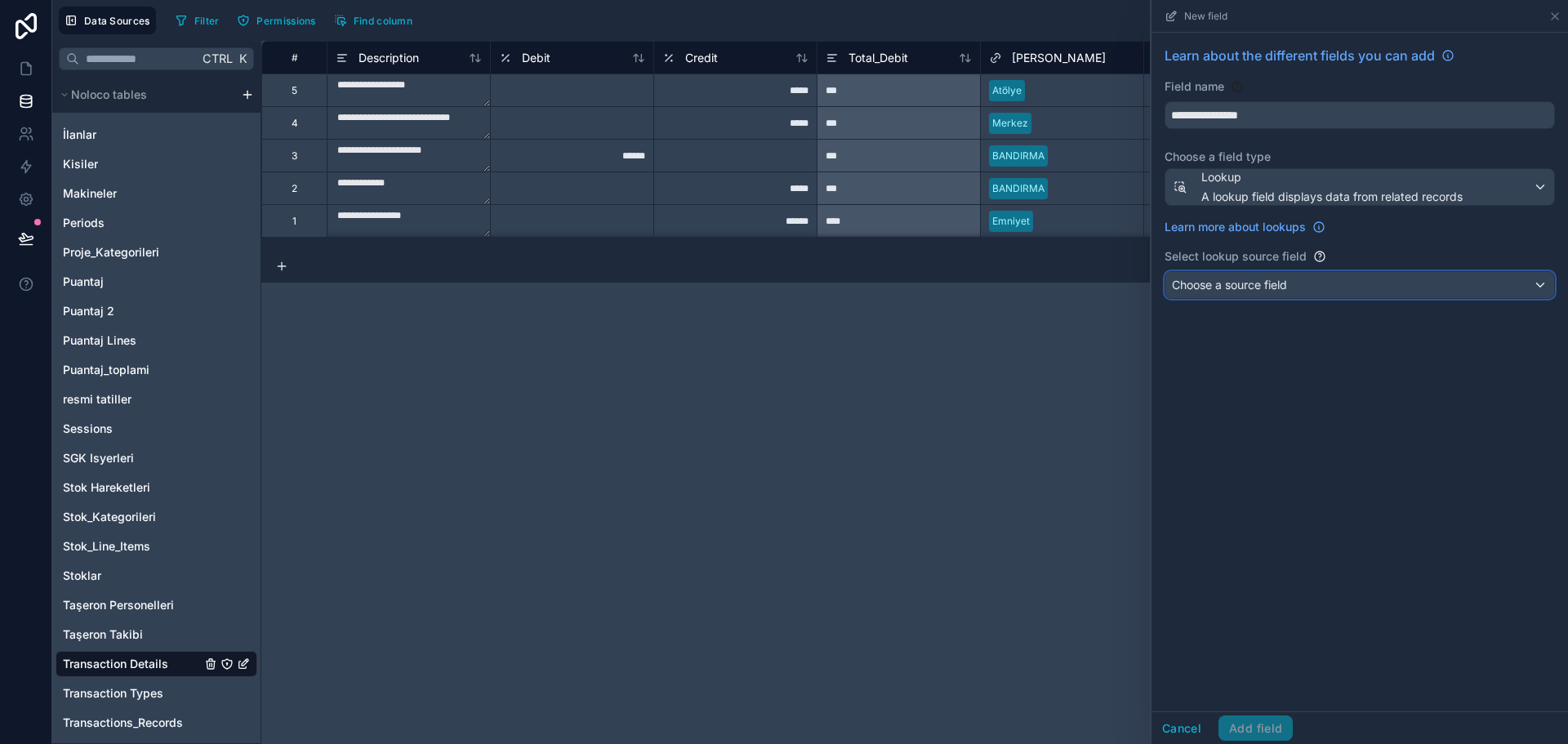
click at [1258, 274] on div "Choose a source field" at bounding box center [1360, 284] width 389 height 26
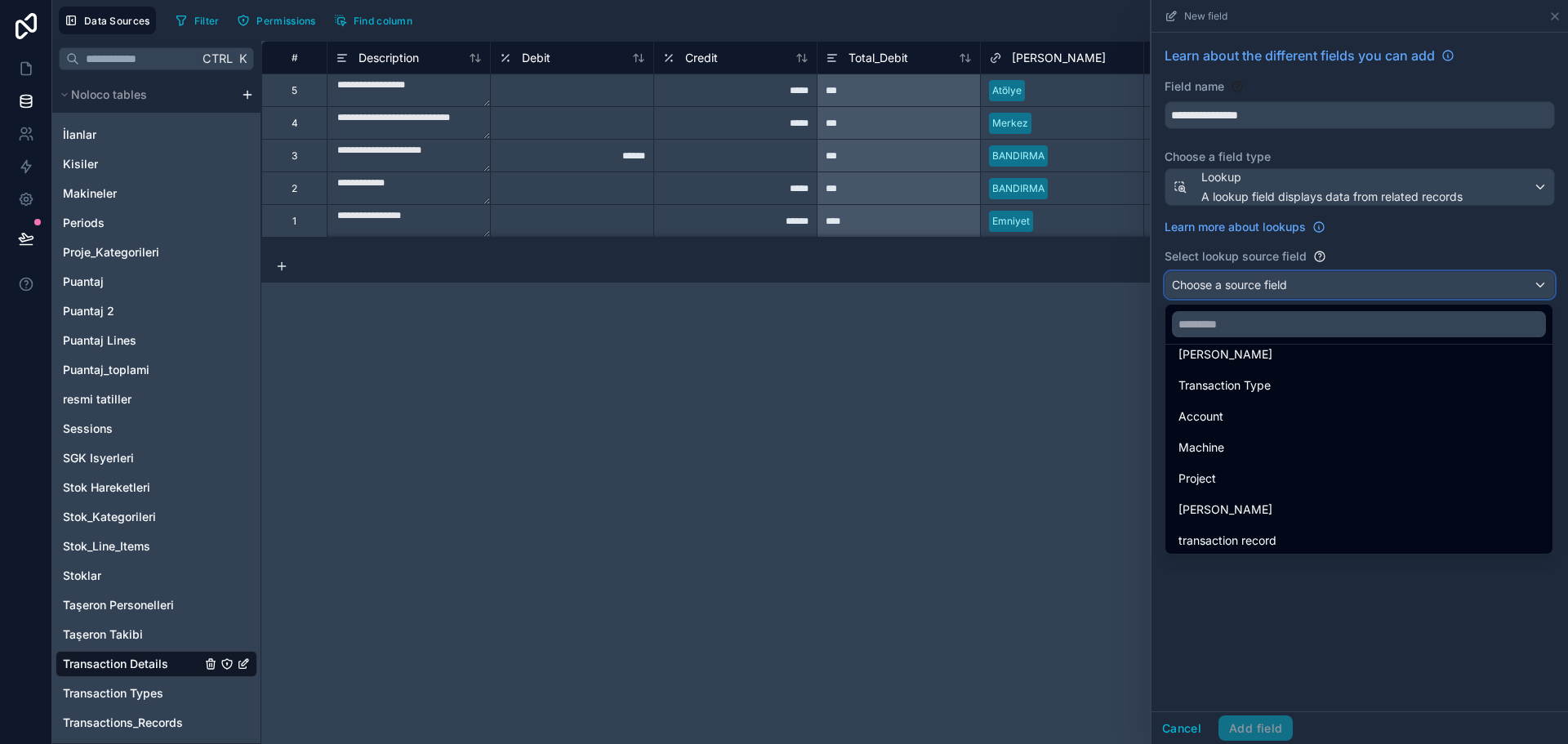
scroll to position [22, 0]
click at [1242, 524] on div "transaction record" at bounding box center [1358, 535] width 381 height 30
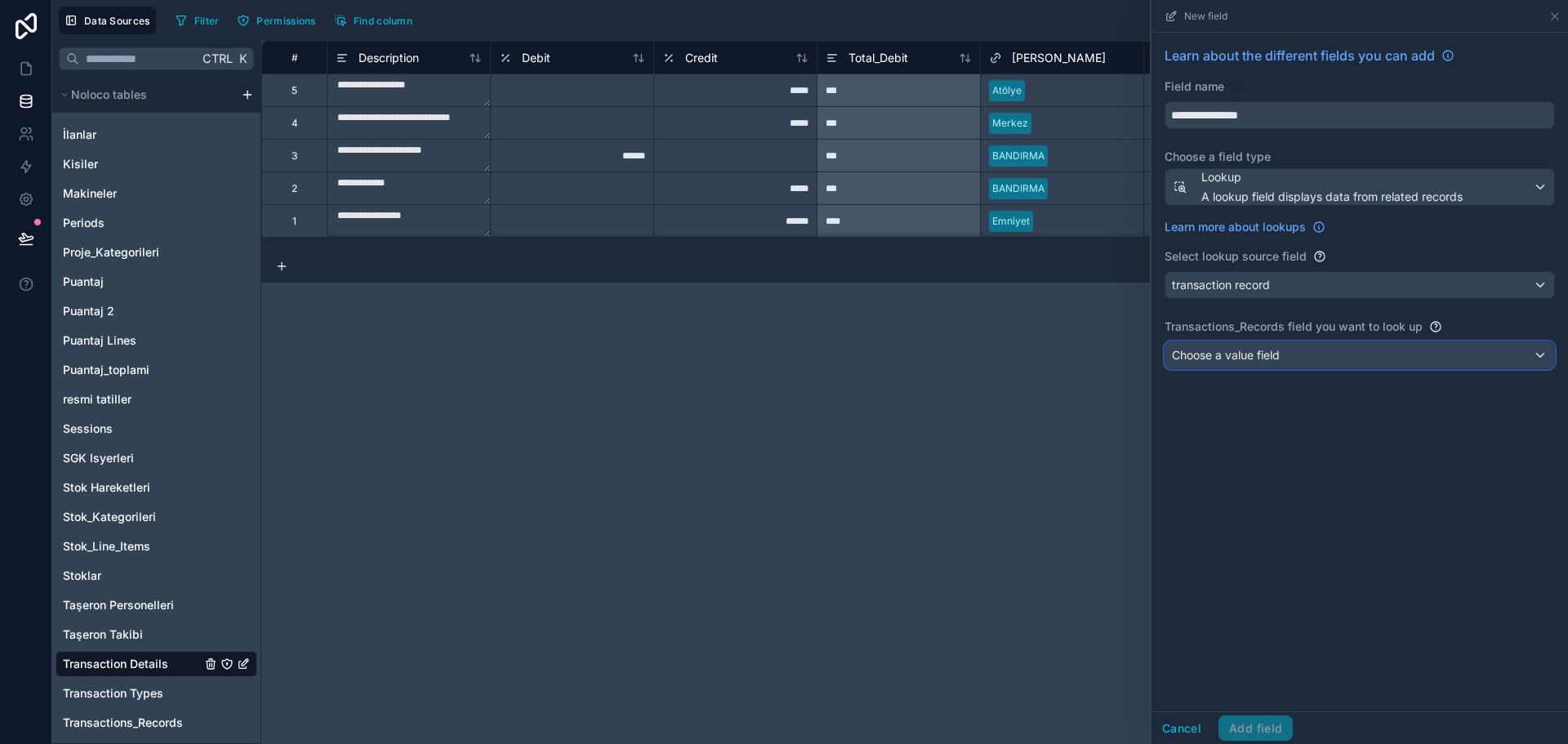
click at [1280, 358] on span "Choose a value field" at bounding box center [1226, 354] width 108 height 13
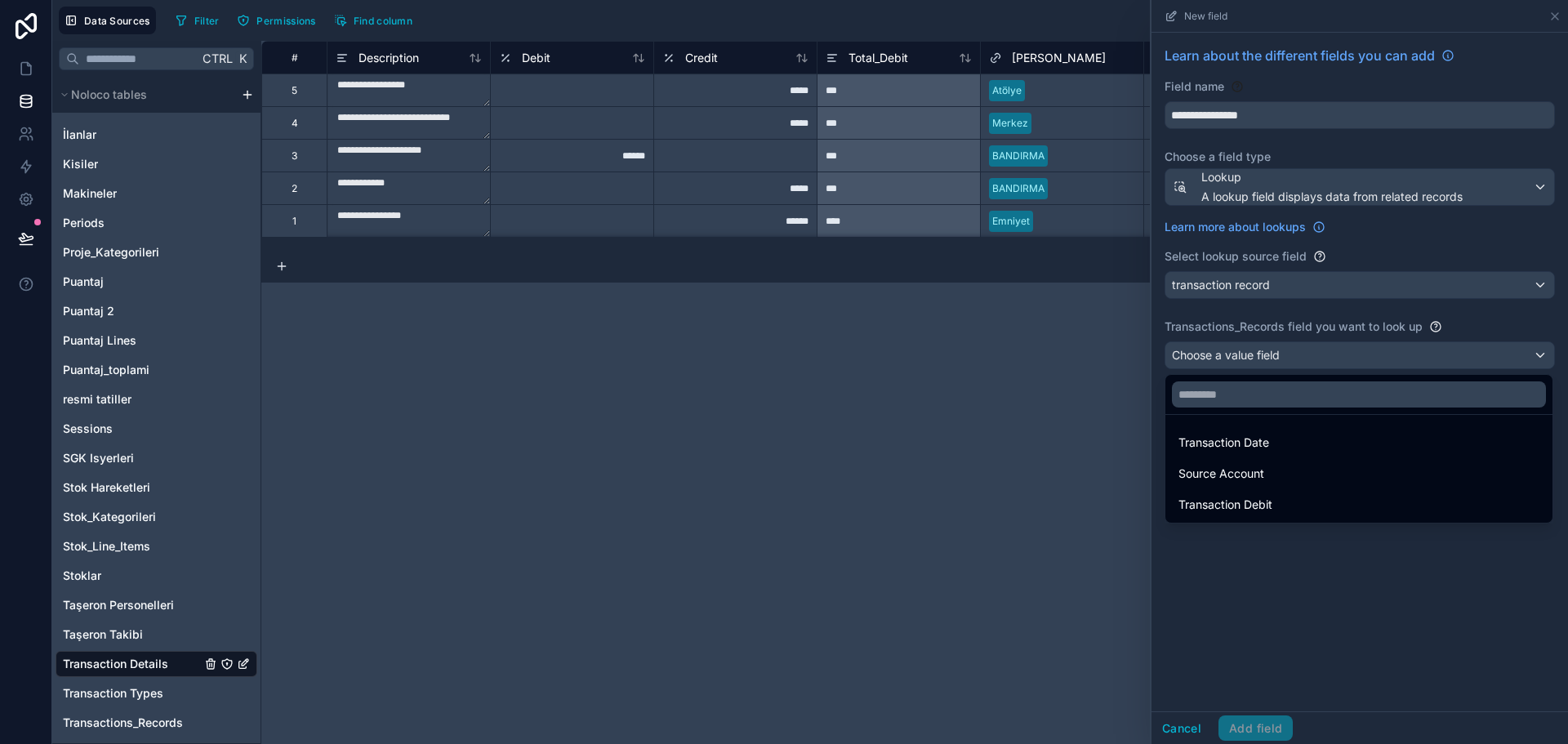
click at [1257, 445] on span "Transaction Date" at bounding box center [1223, 443] width 91 height 20
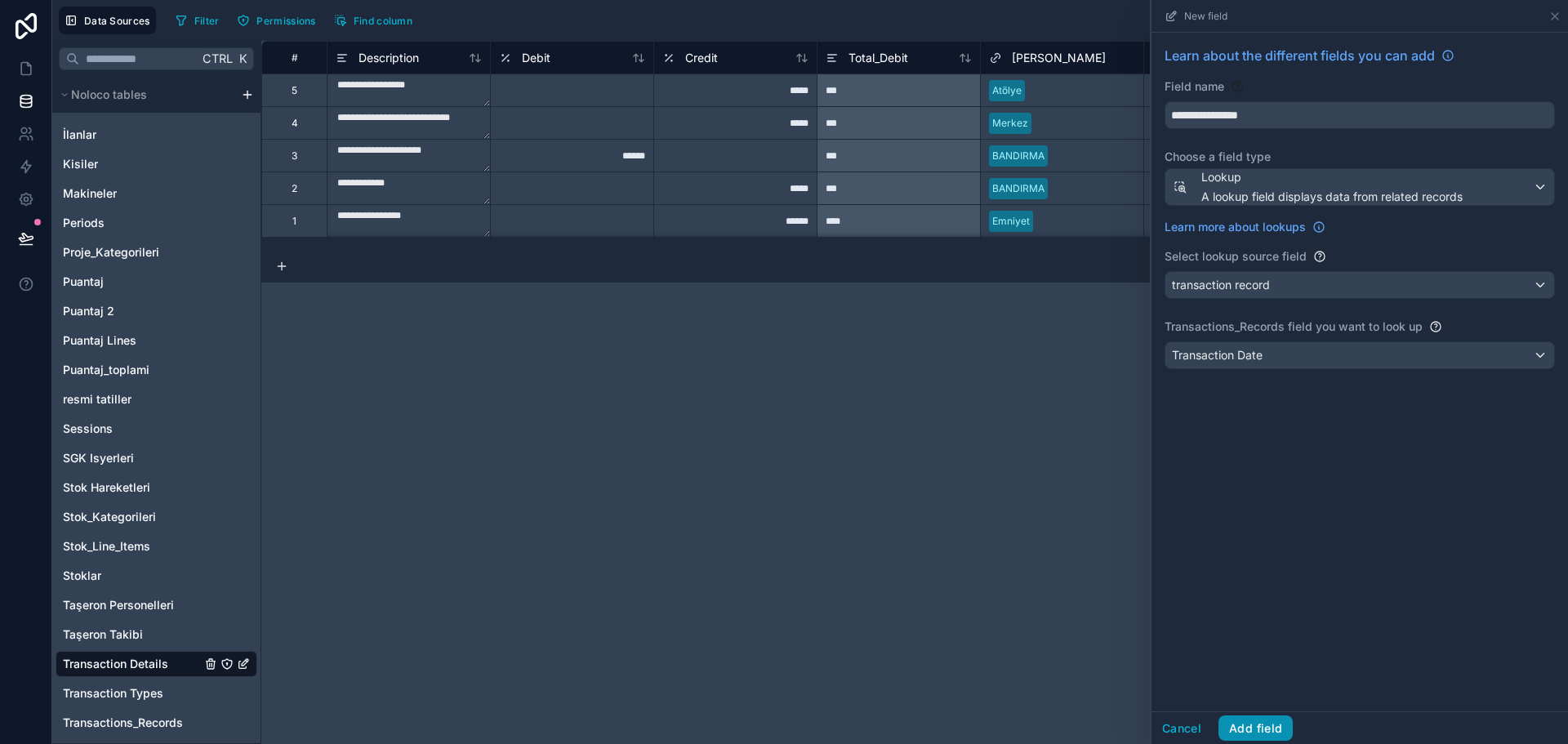
click at [1261, 731] on button "Add field" at bounding box center [1256, 728] width 75 height 26
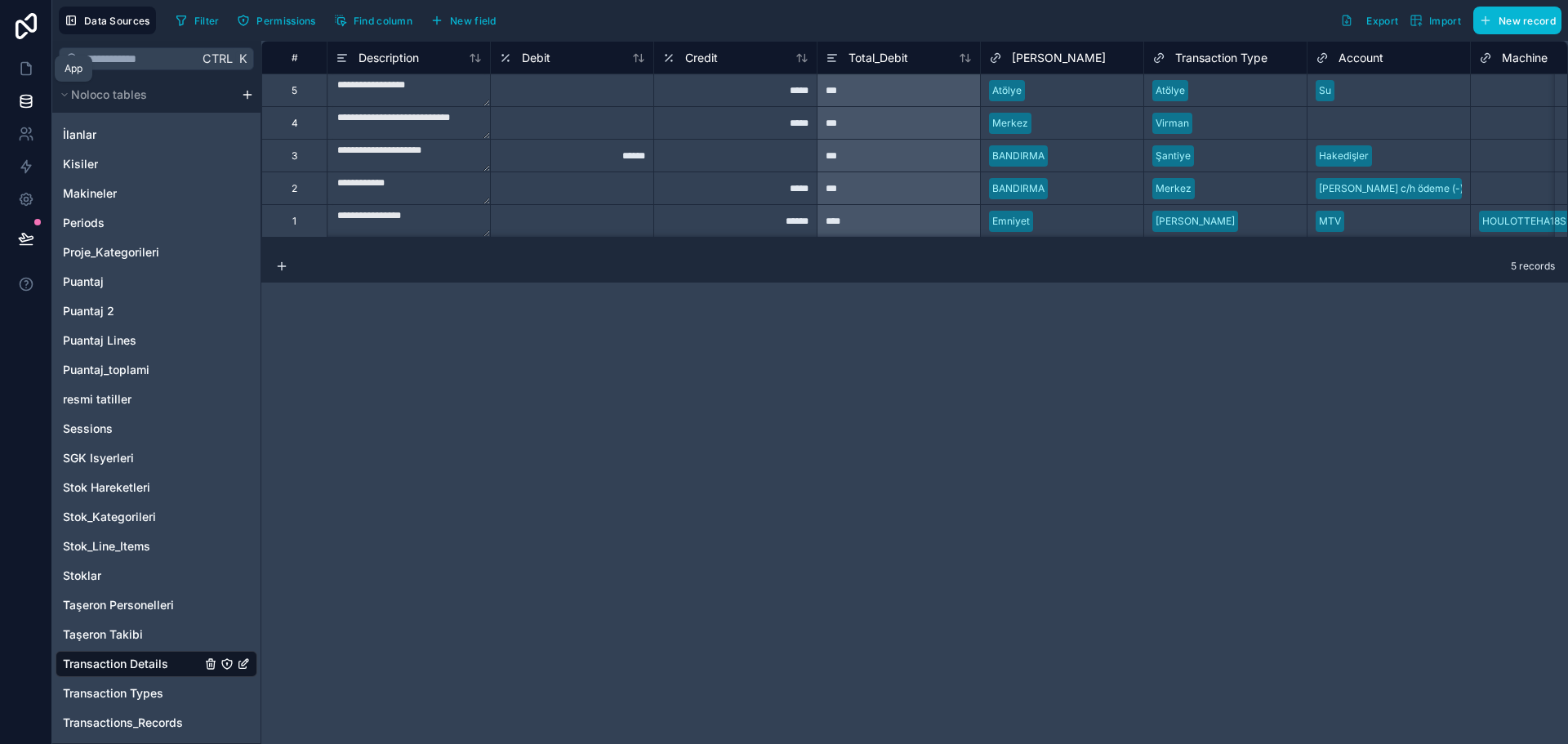
click at [27, 67] on icon at bounding box center [29, 65] width 4 height 4
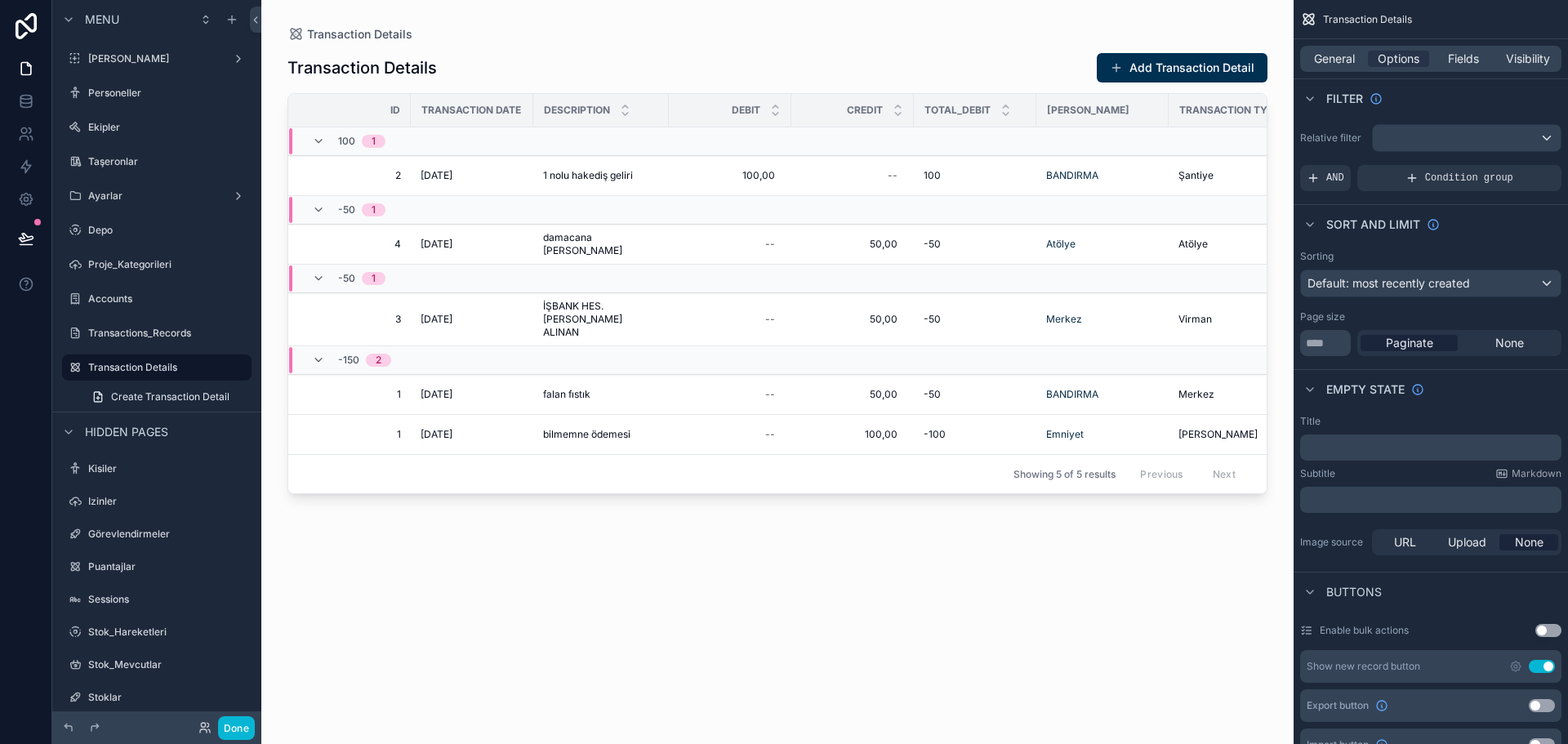
click at [1455, 53] on span "Fields" at bounding box center [1464, 58] width 31 height 16
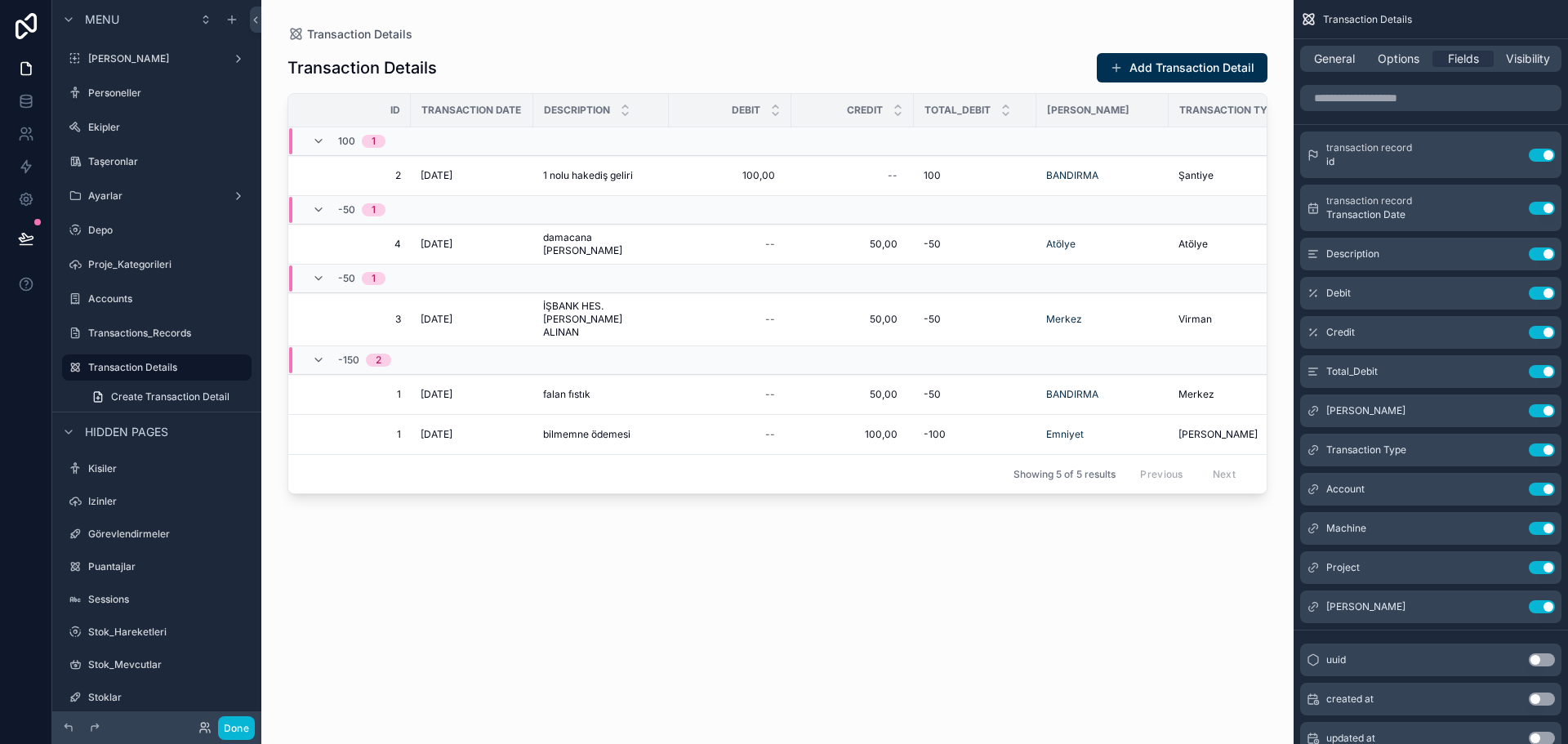
click at [1544, 206] on button "Use setting" at bounding box center [1542, 208] width 26 height 13
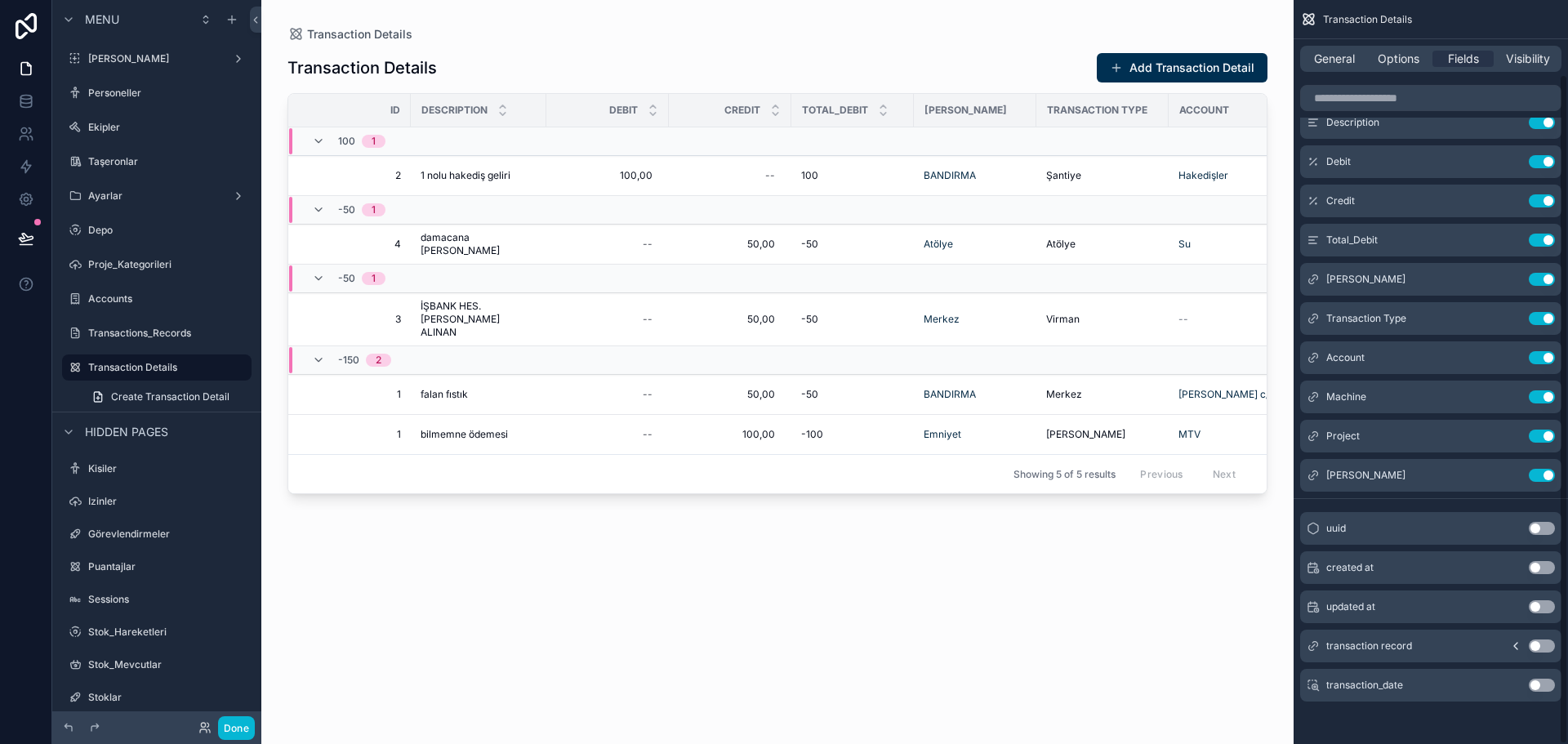
scroll to position [82, 0]
click at [1538, 682] on button "Use setting" at bounding box center [1542, 682] width 26 height 13
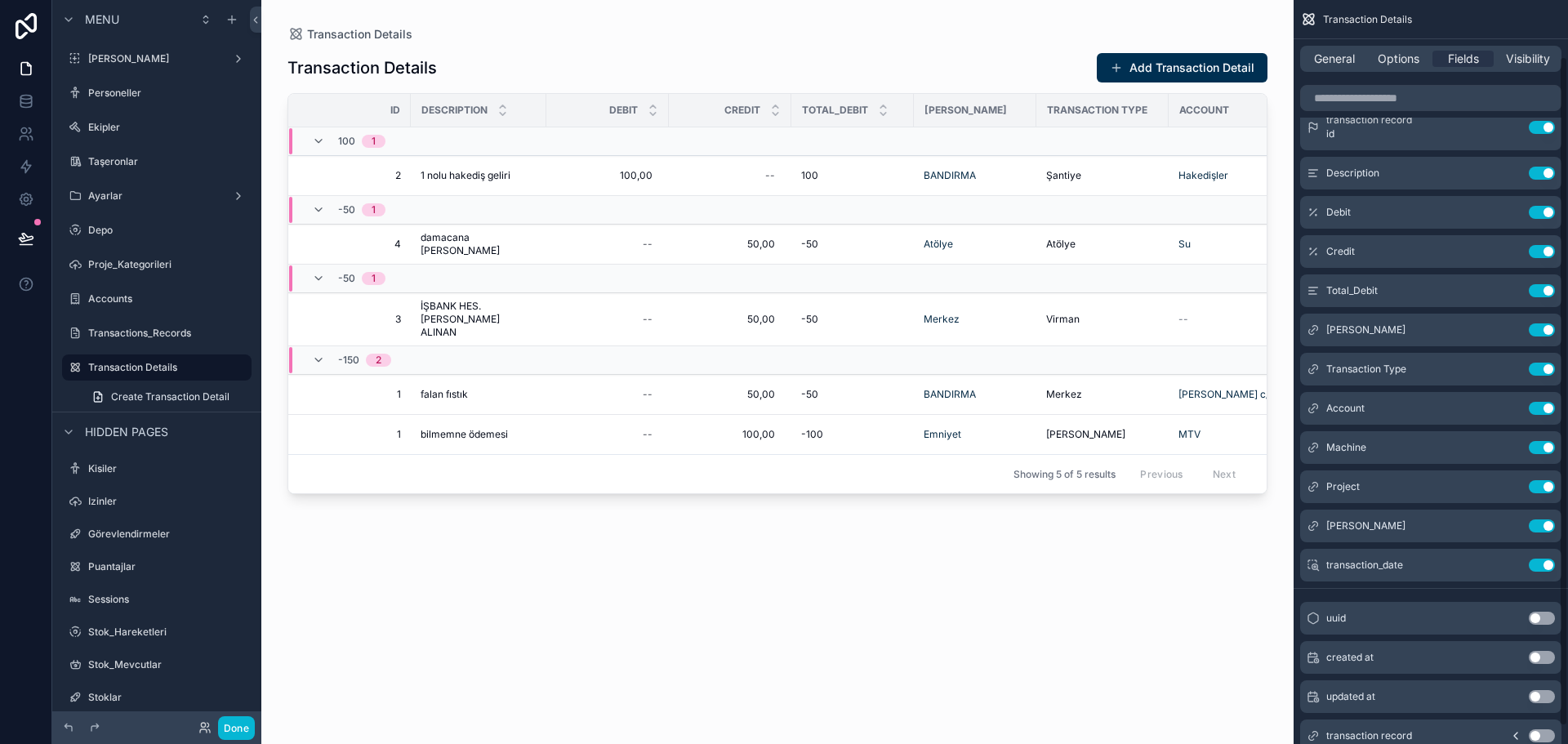
scroll to position [0, 0]
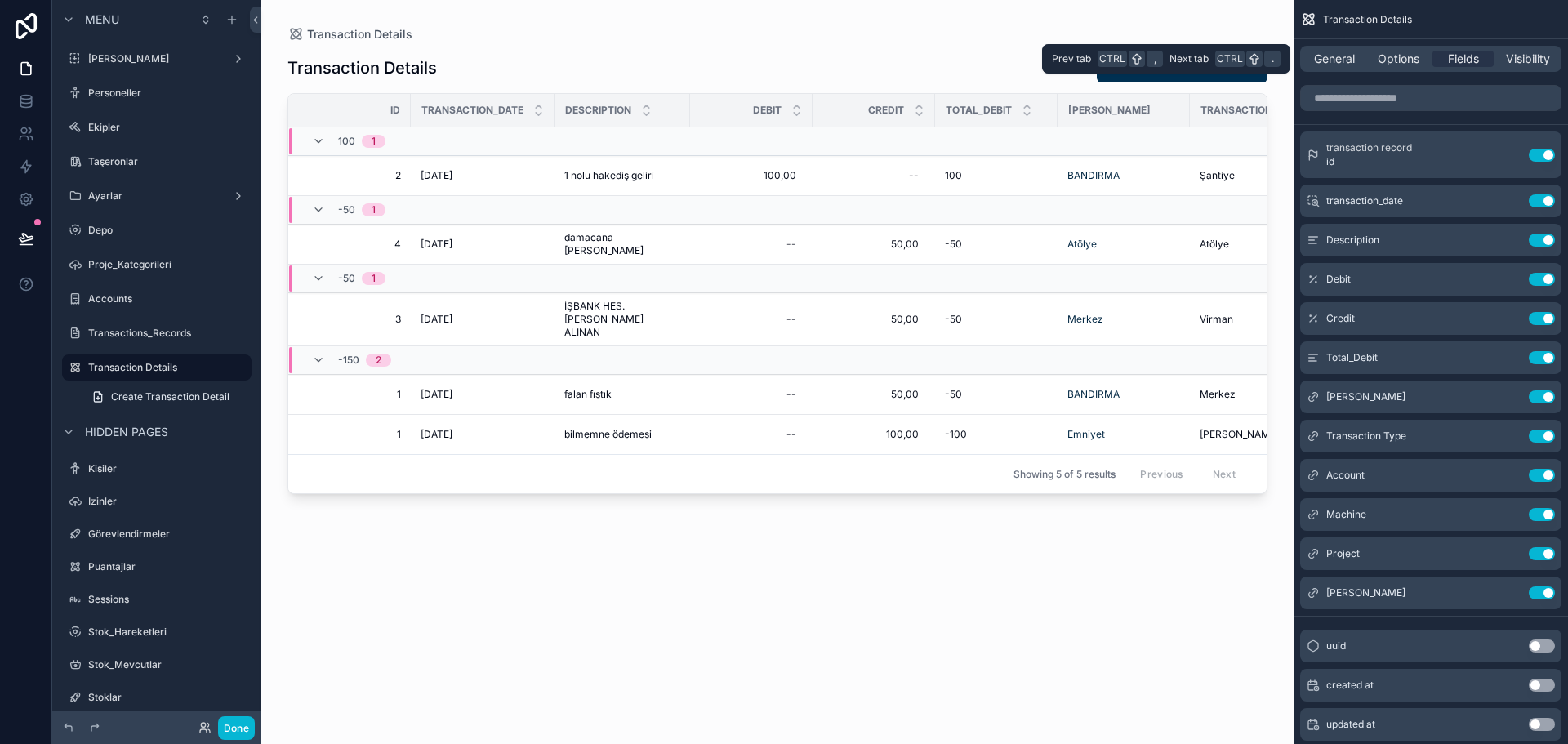
click at [1411, 59] on span "Options" at bounding box center [1399, 58] width 41 height 16
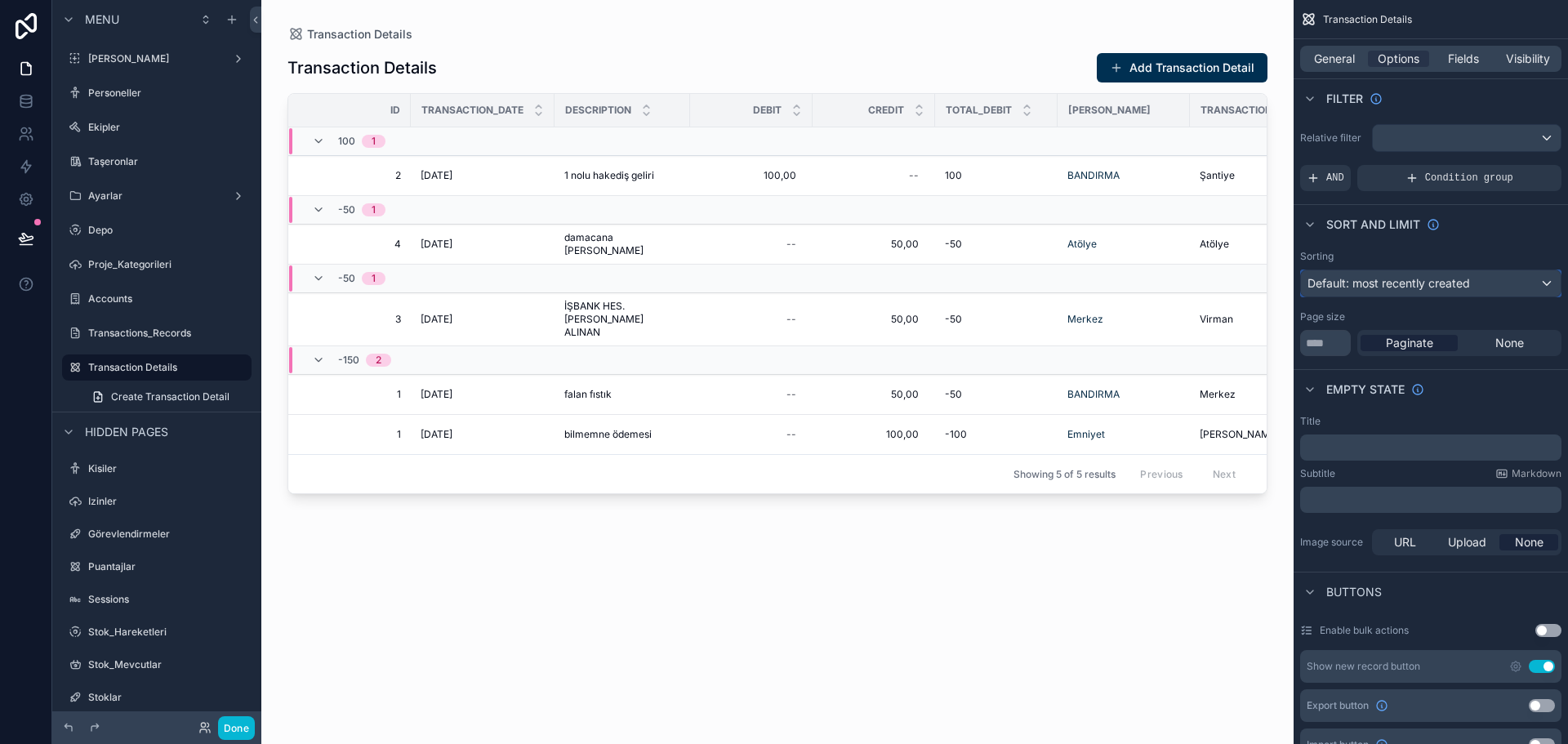
click at [1436, 278] on span "Default: most recently created" at bounding box center [1389, 282] width 163 height 13
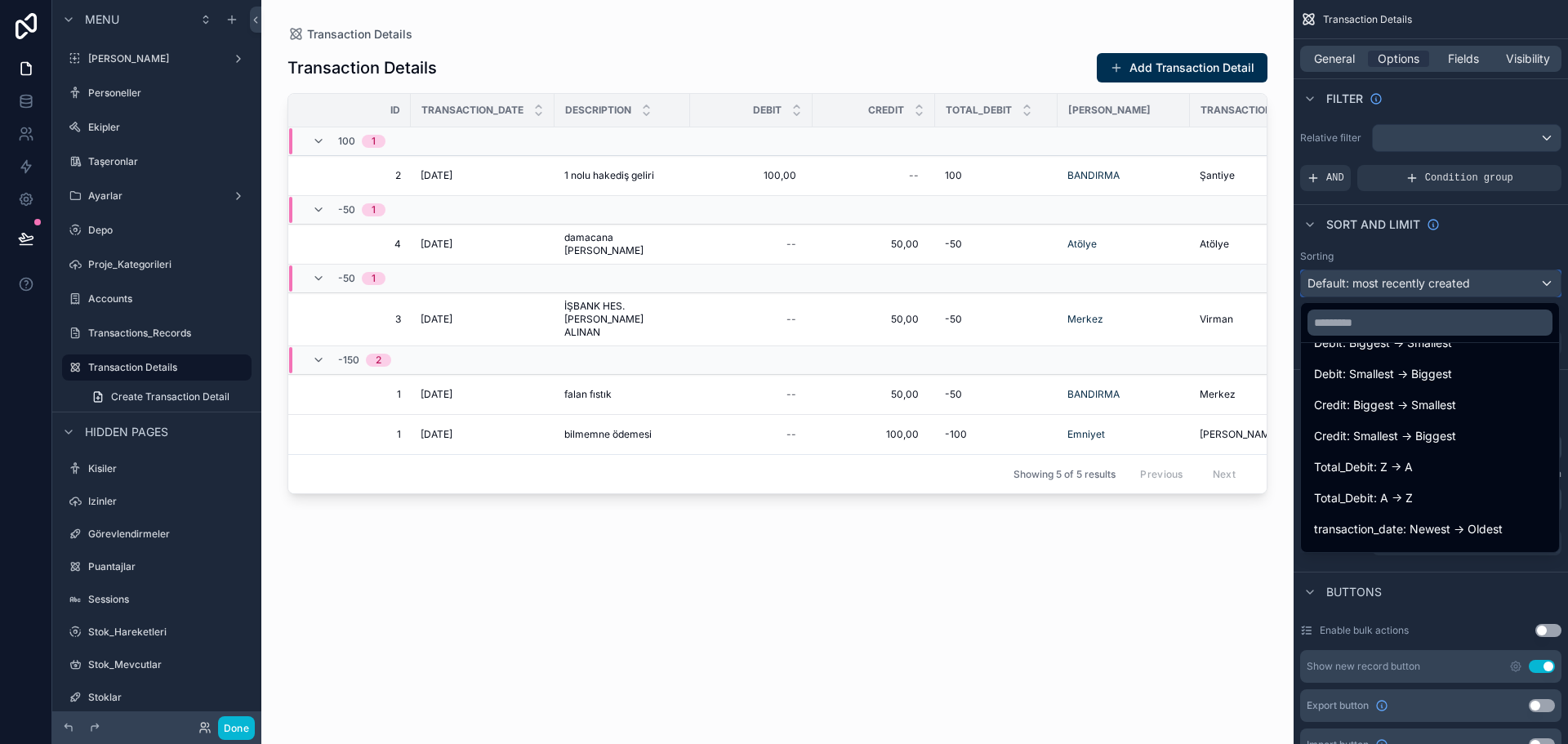
scroll to position [271, 0]
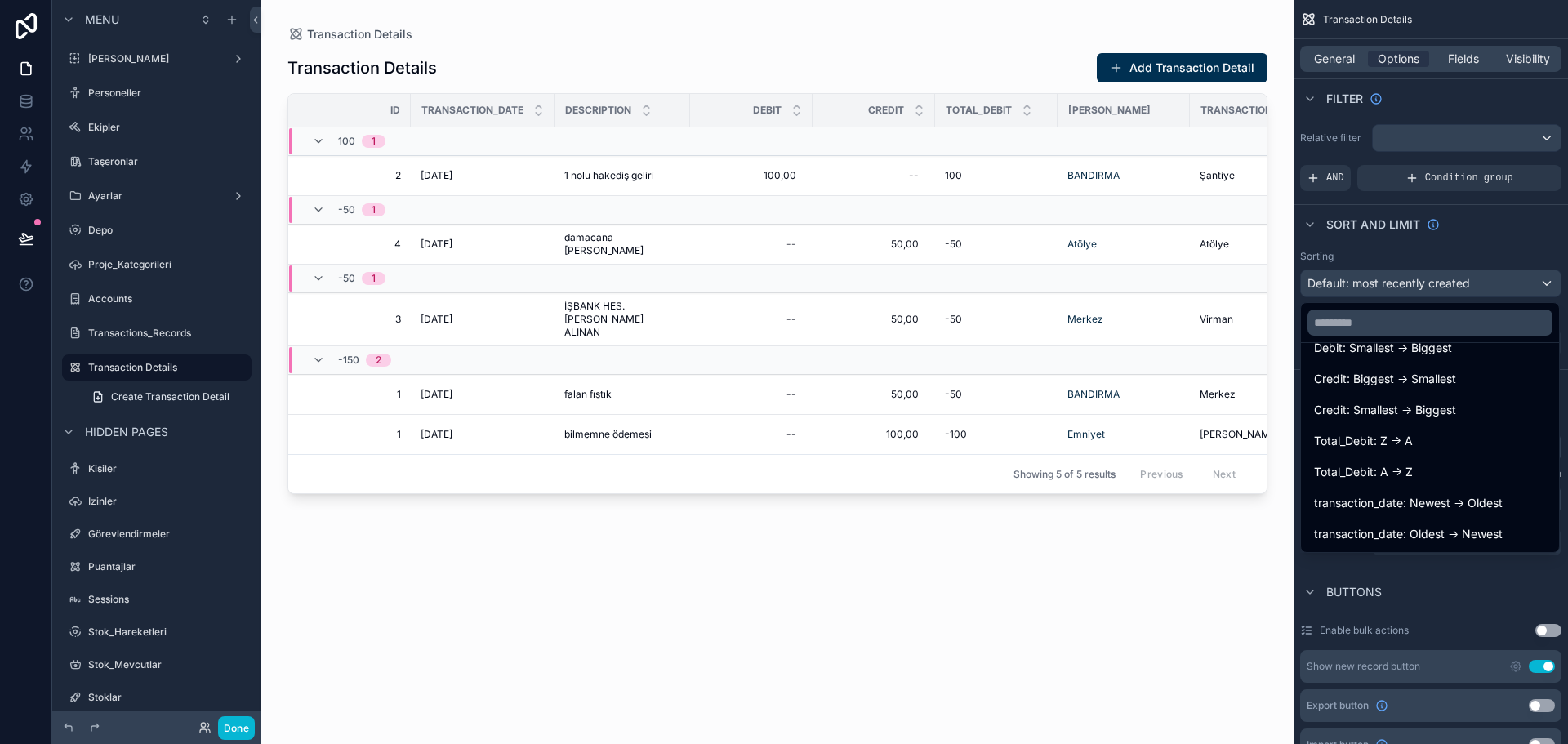
click at [1441, 533] on span "transaction_date: Oldest -> Newest" at bounding box center [1409, 534] width 189 height 20
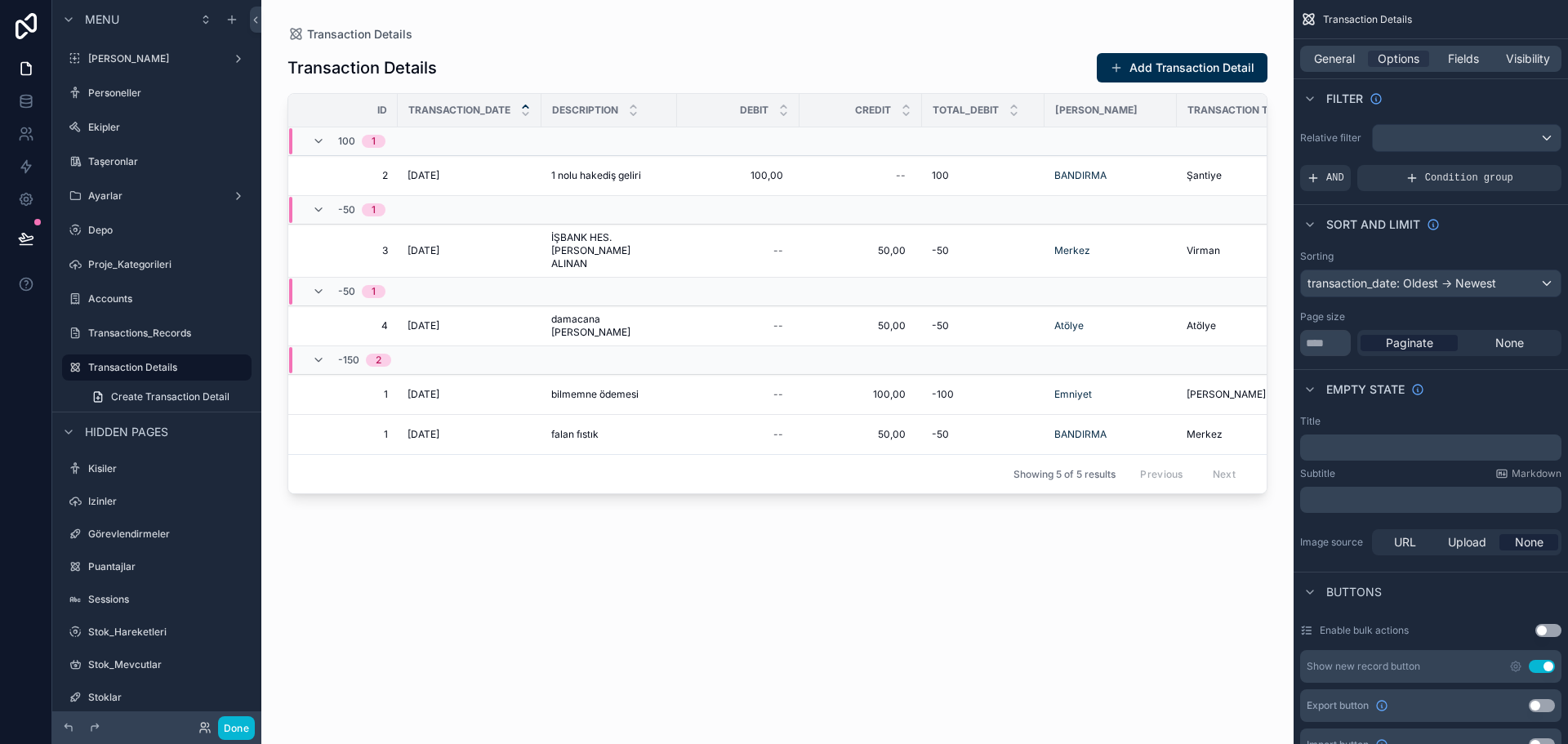
scroll to position [0, 0]
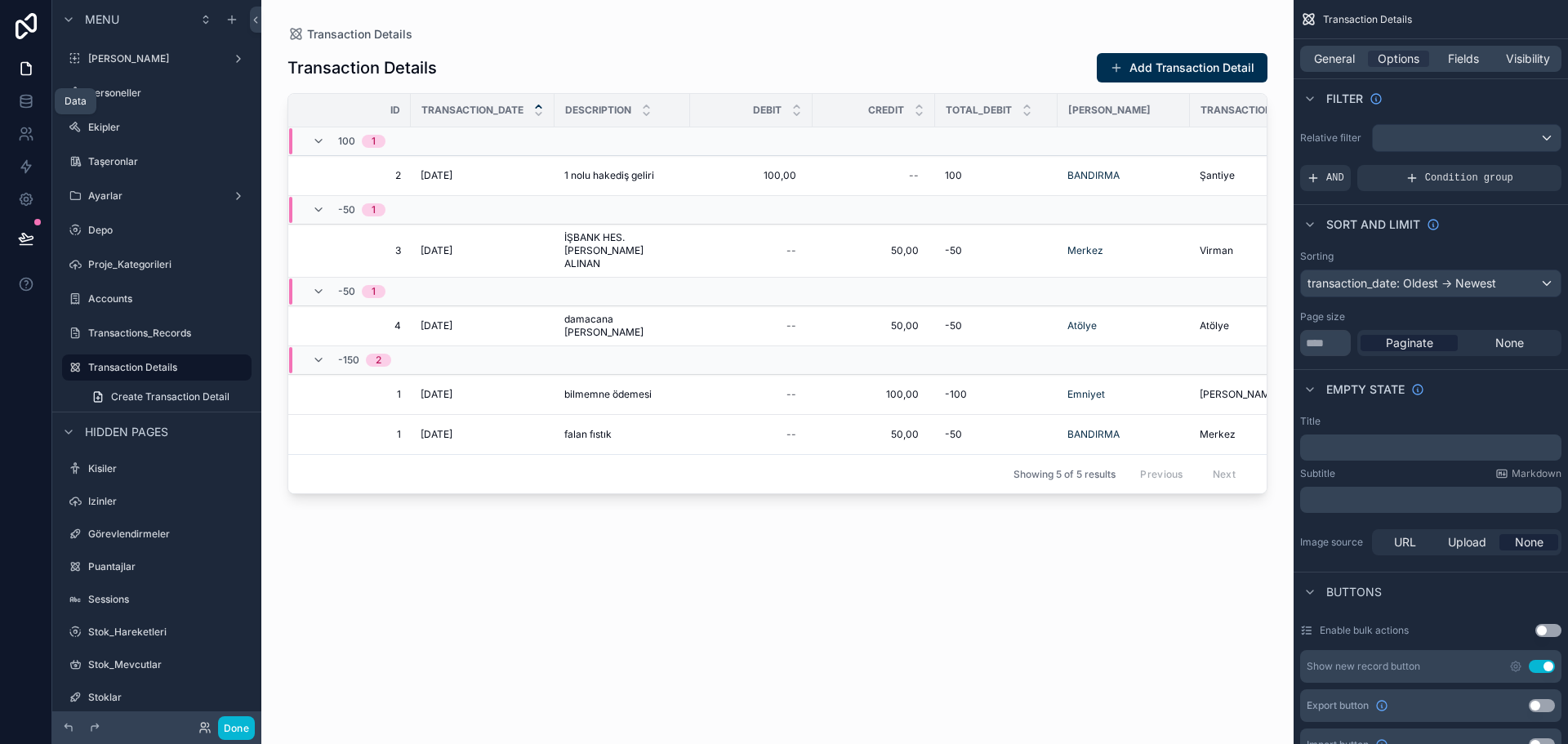
click at [25, 103] on icon at bounding box center [26, 102] width 16 height 16
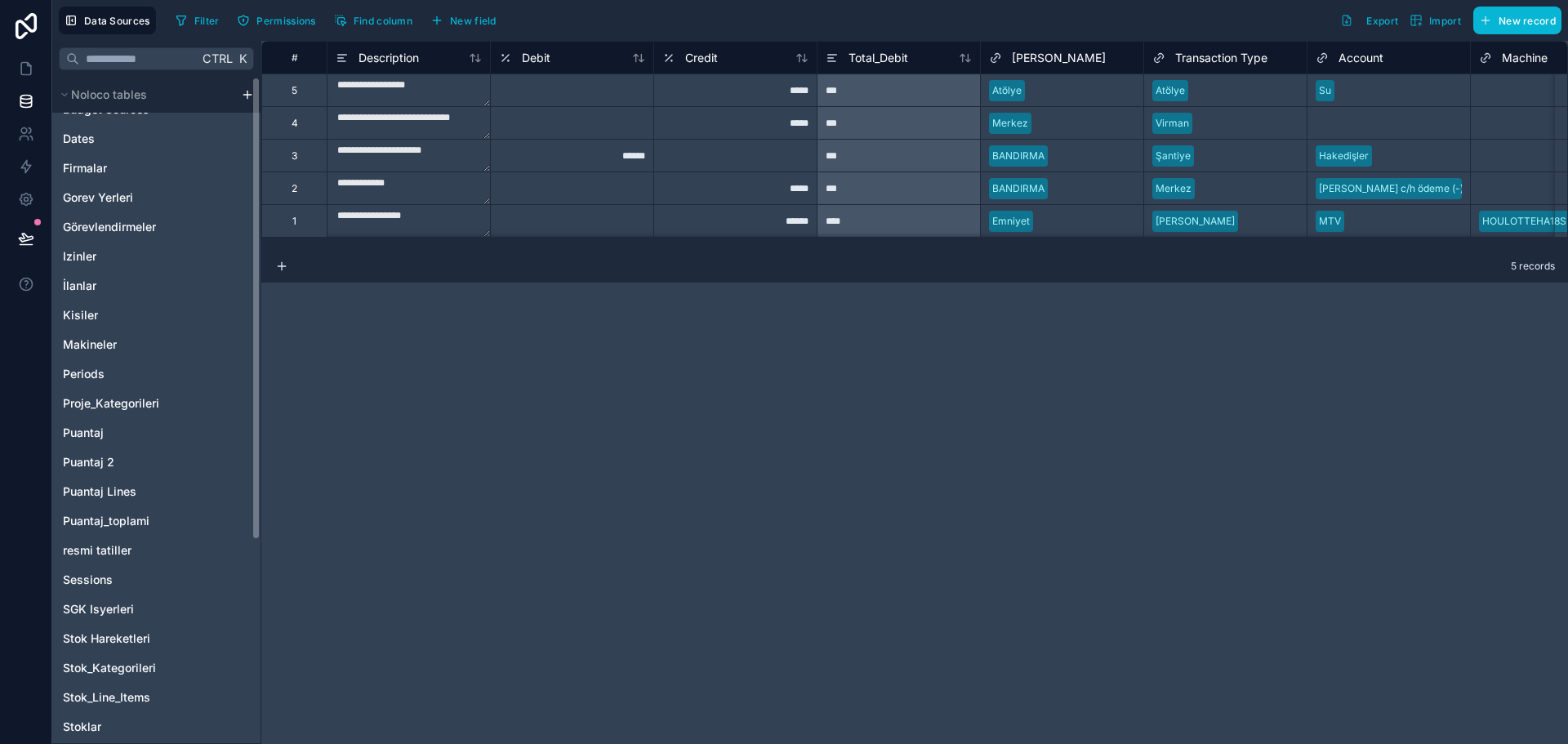
scroll to position [291, 0]
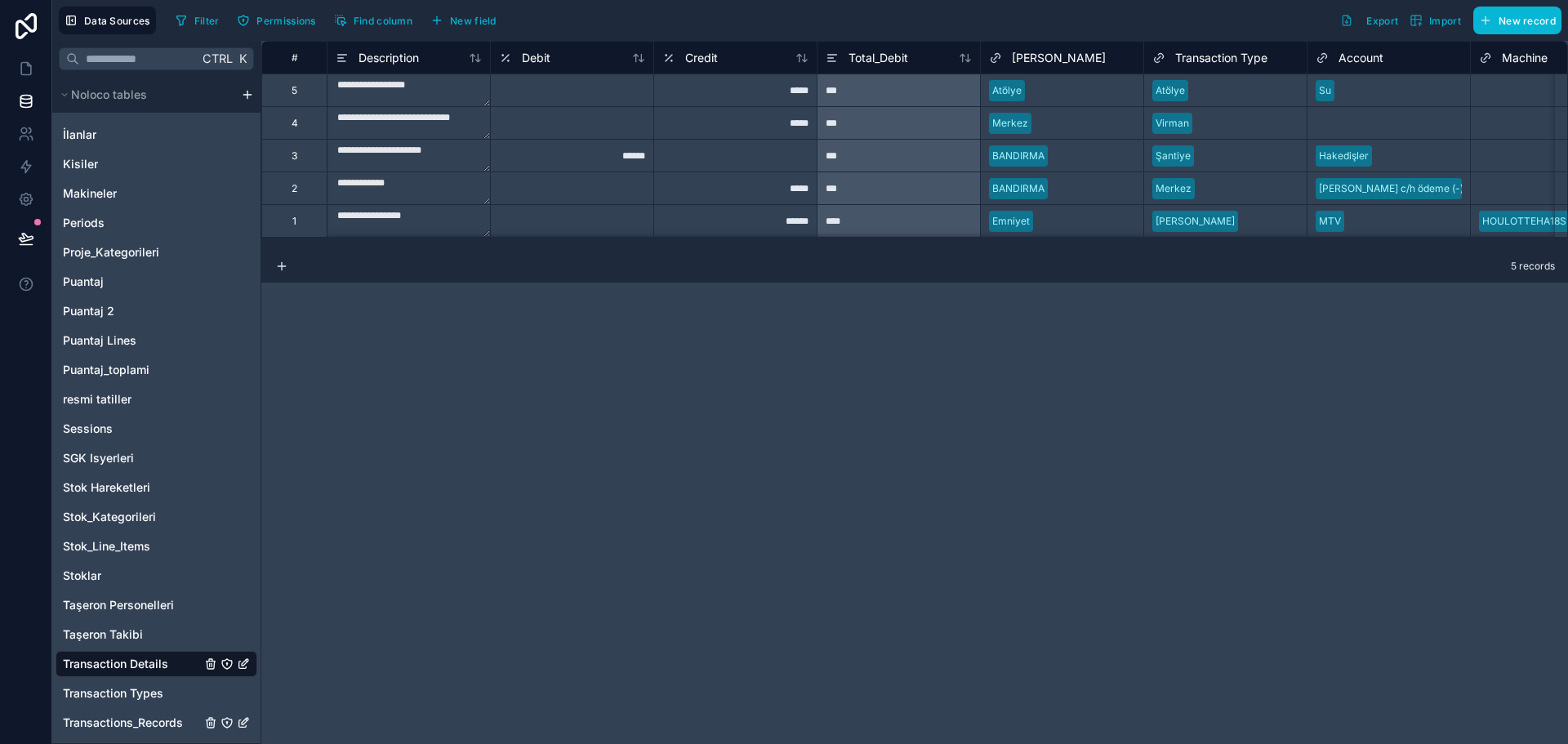
click at [156, 719] on span "Transactions_Records" at bounding box center [122, 723] width 120 height 16
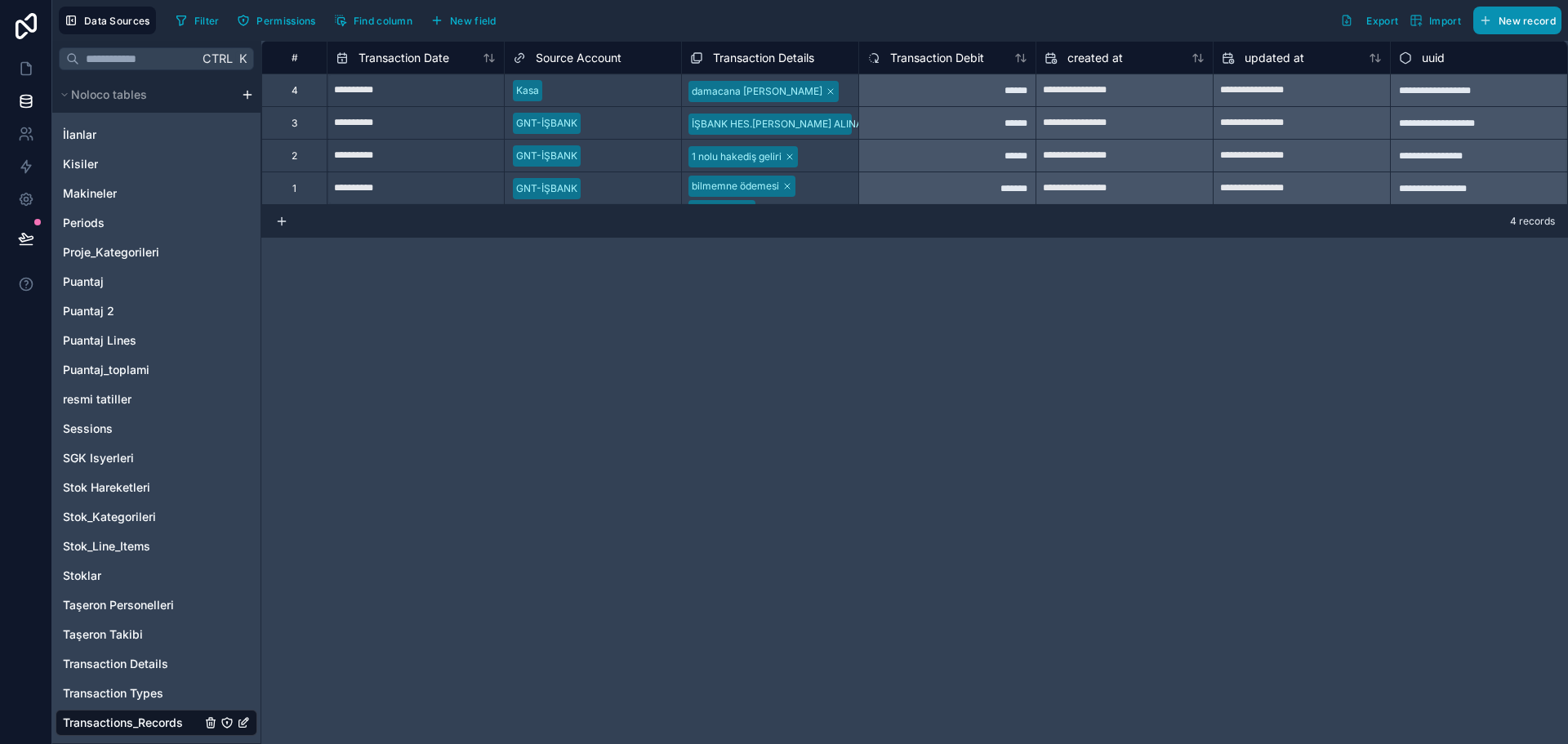
click at [1491, 21] on icon "button" at bounding box center [1486, 20] width 13 height 13
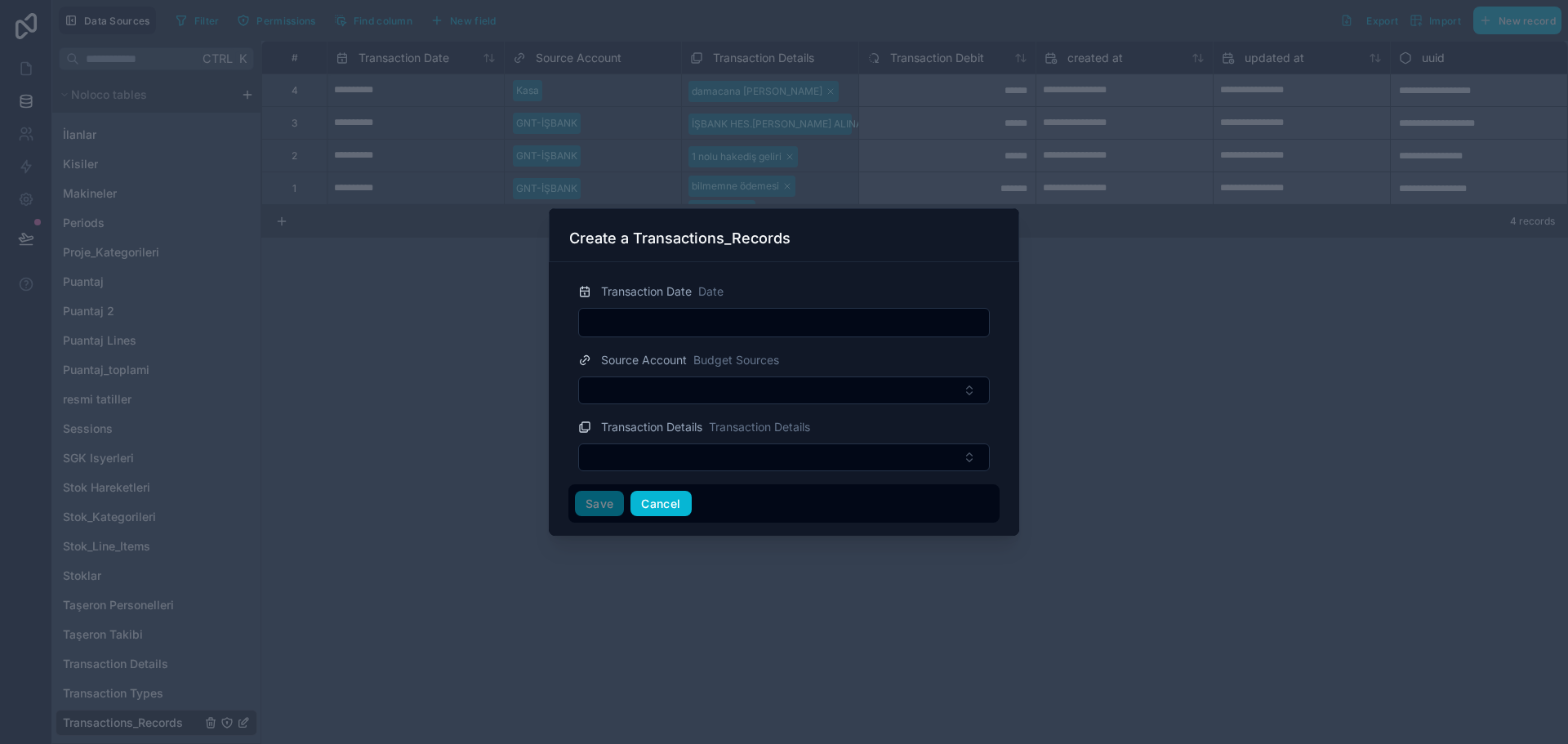
click at [653, 498] on button "Cancel" at bounding box center [660, 504] width 60 height 26
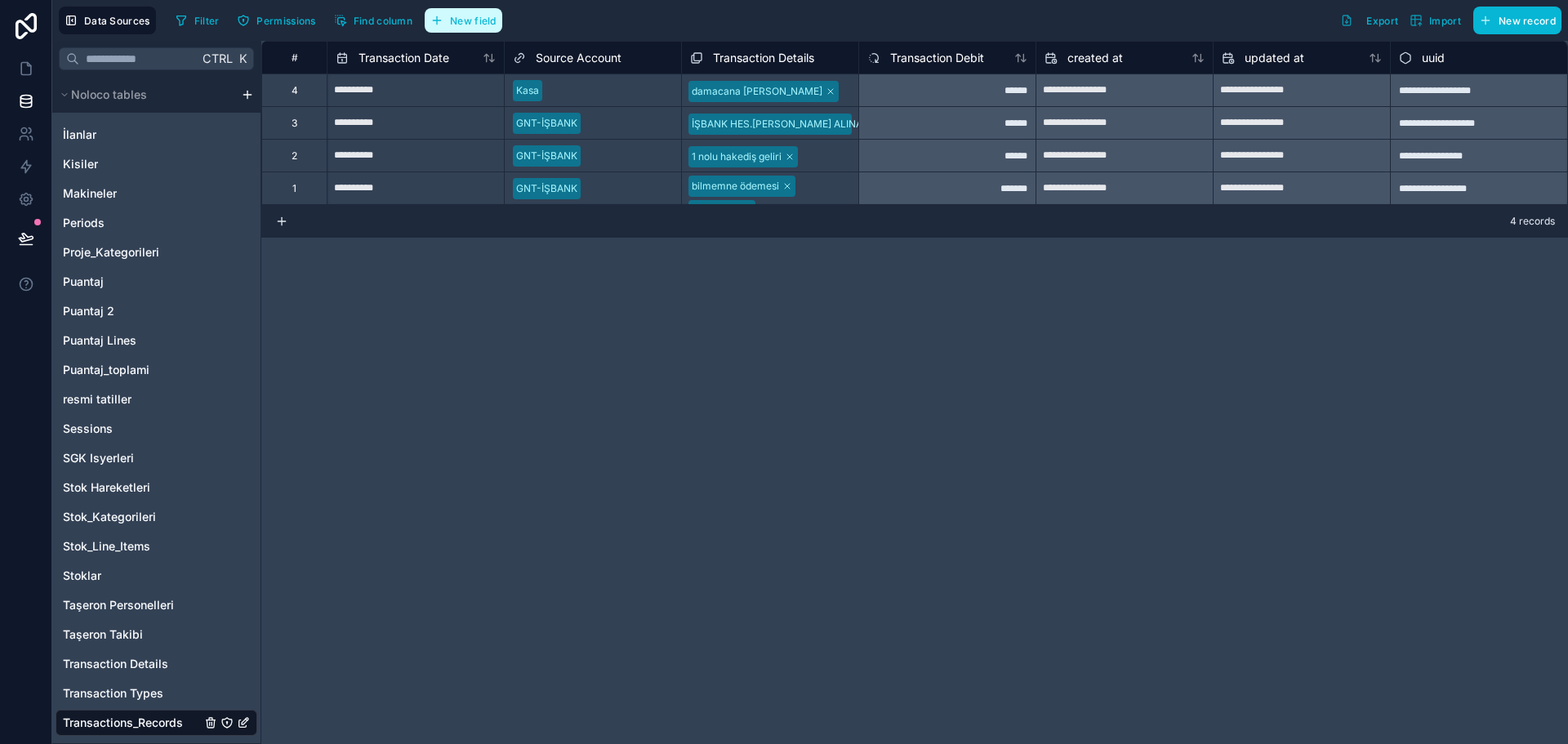
click at [471, 15] on span "New field" at bounding box center [473, 21] width 47 height 13
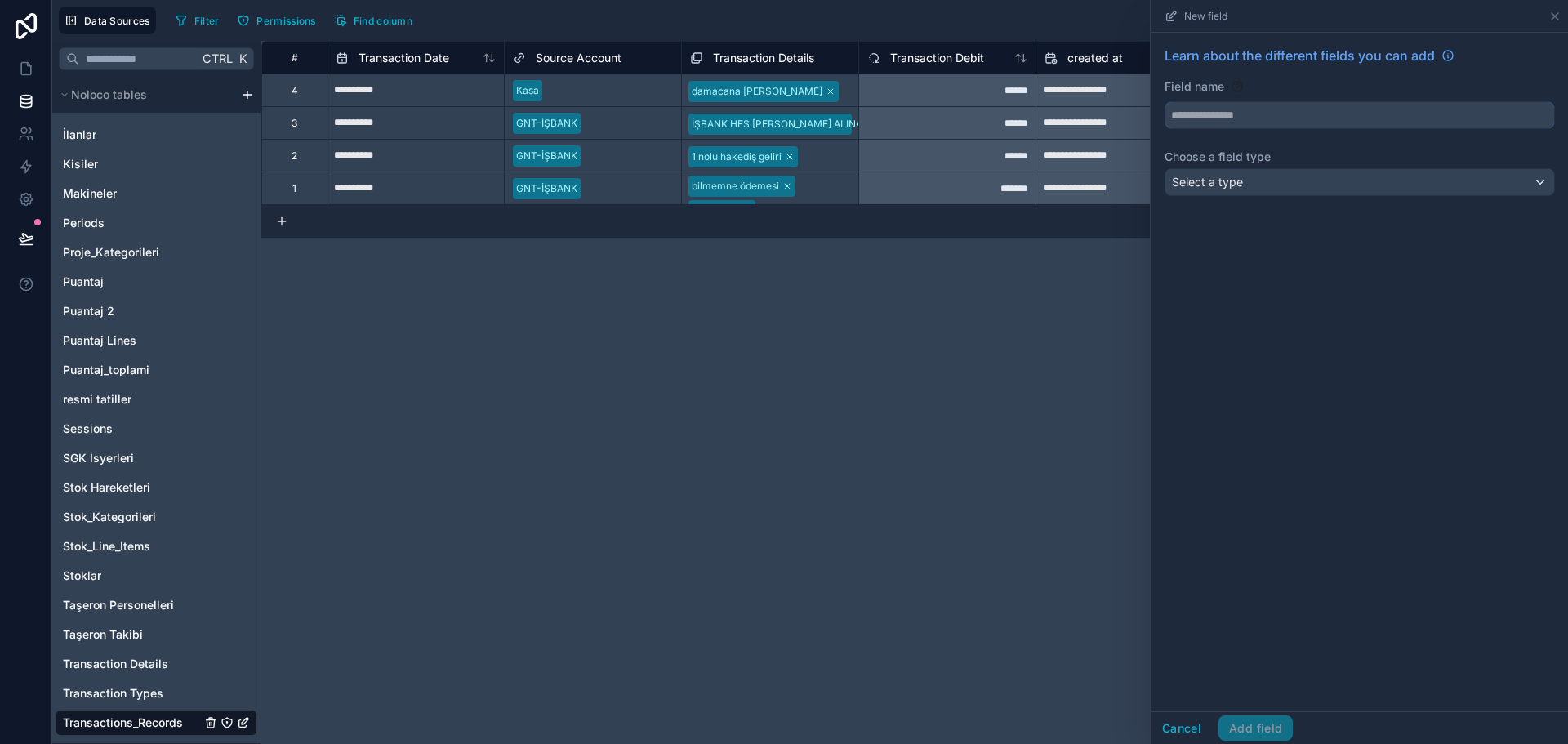
click at [1199, 119] on input "text" at bounding box center [1360, 115] width 389 height 26
type input "*"
type input "**********"
click at [1309, 175] on div "Select a type" at bounding box center [1360, 182] width 389 height 26
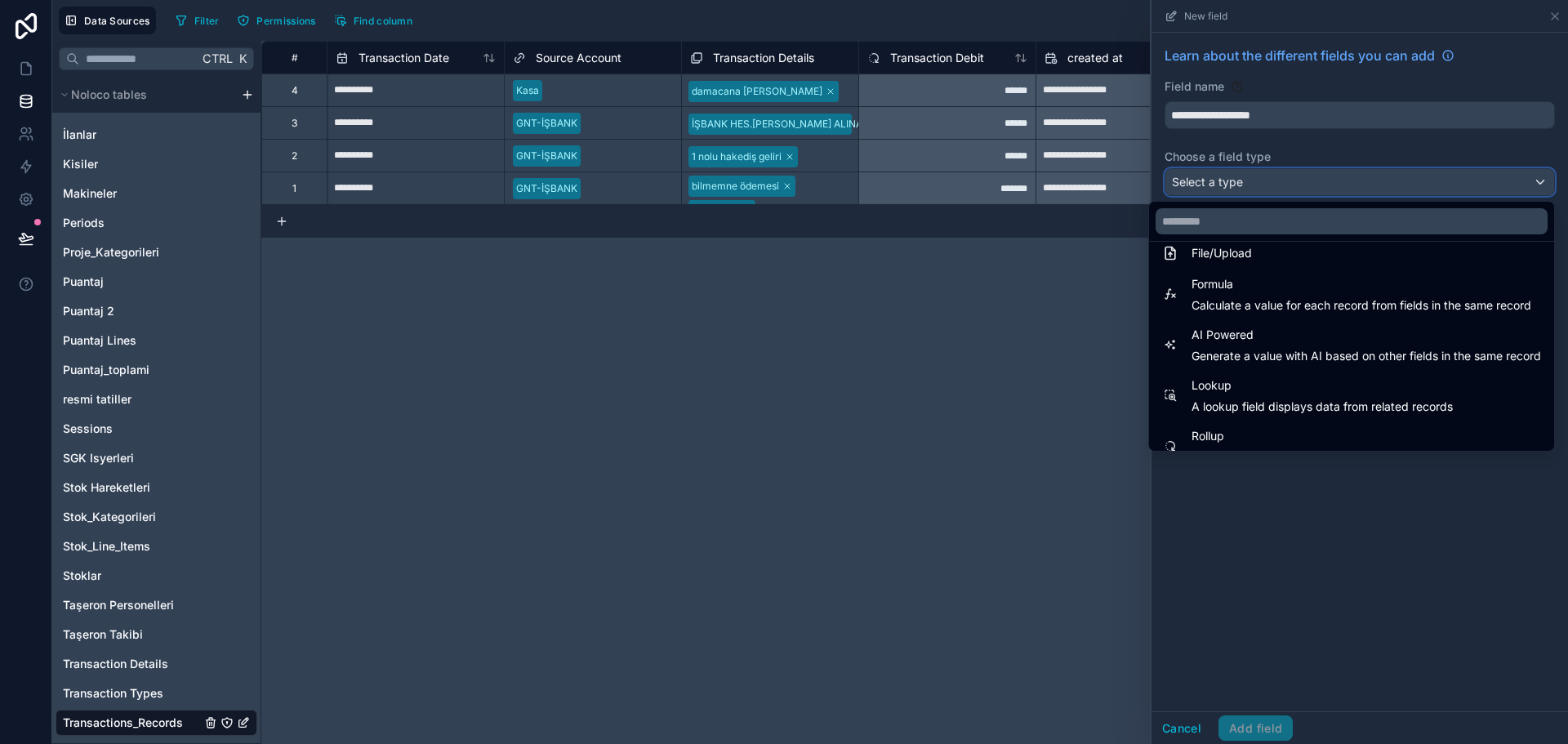
scroll to position [392, 0]
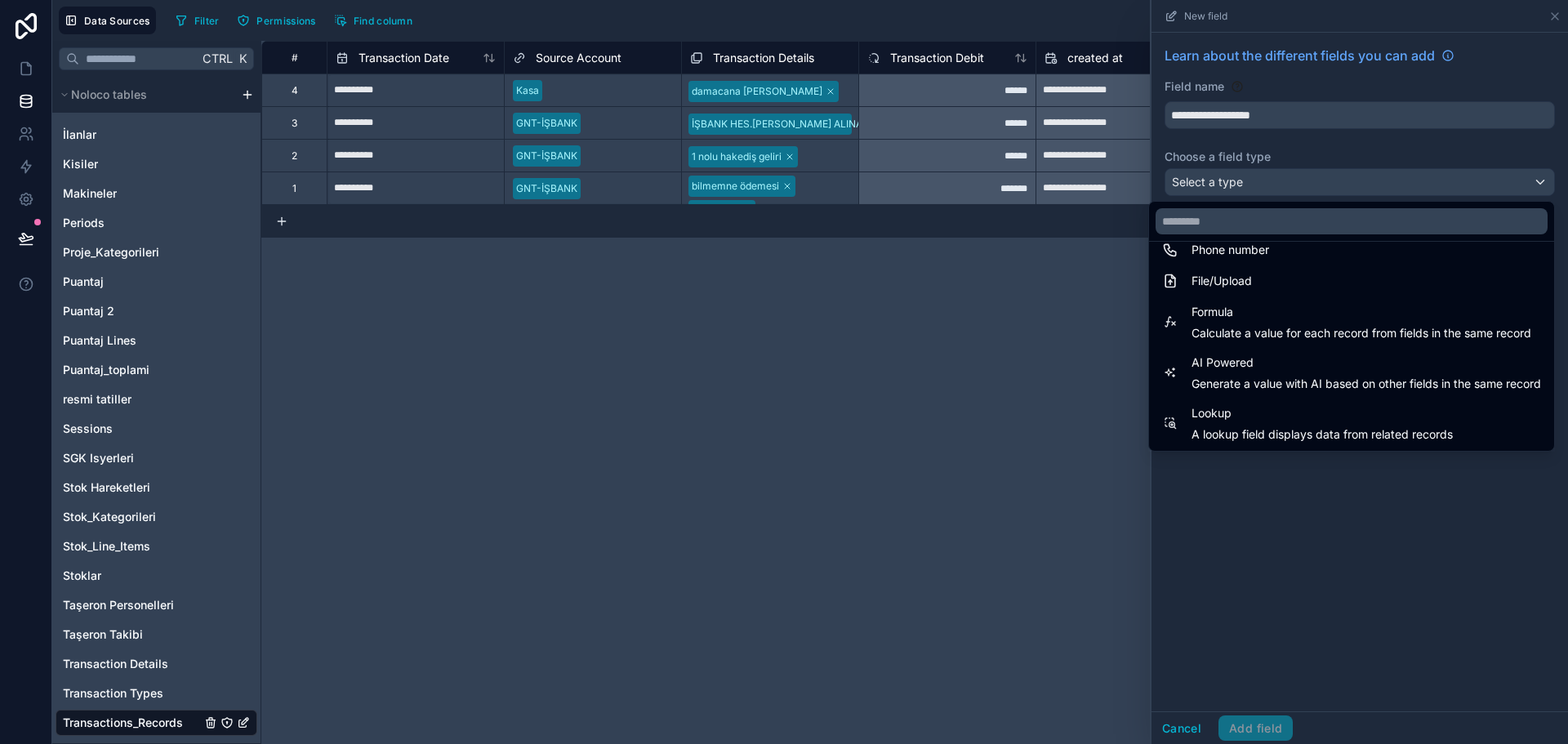
click at [1238, 321] on div "Formula Calculate a value for each record from fields in the same record" at bounding box center [1362, 322] width 340 height 40
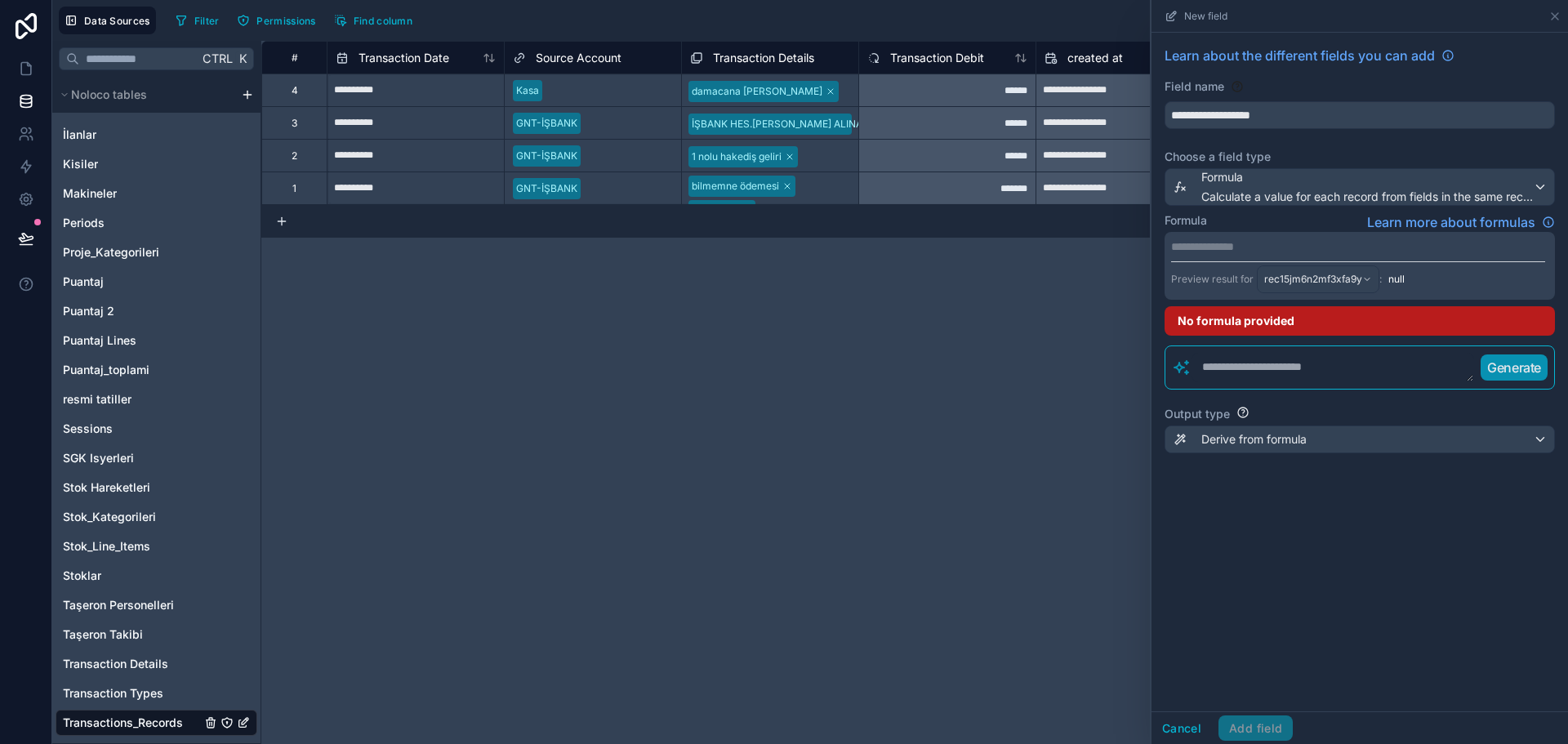
click at [1245, 239] on p "**********" at bounding box center [1358, 247] width 374 height 16
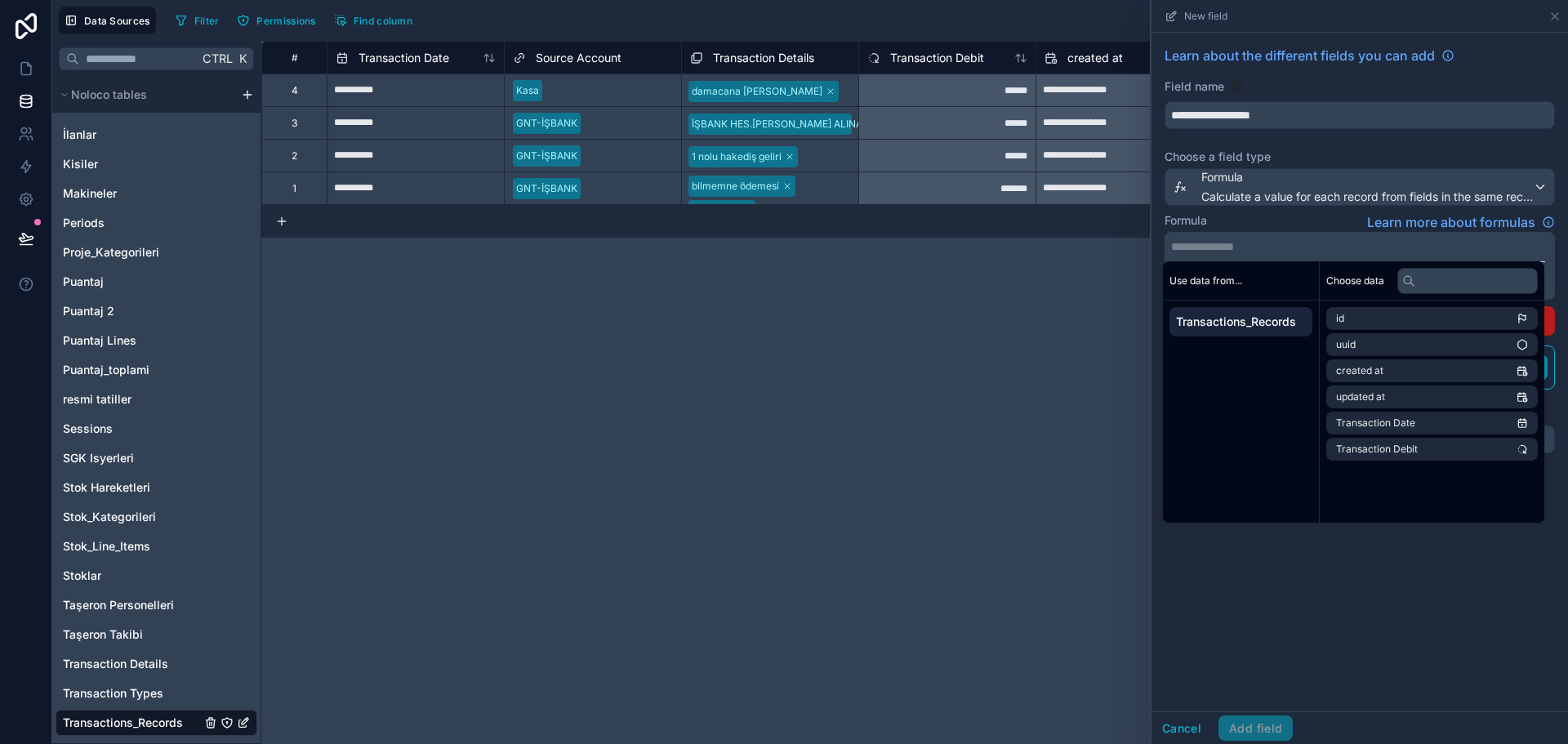
click at [964, 394] on div "**********" at bounding box center [915, 392] width 1307 height 704
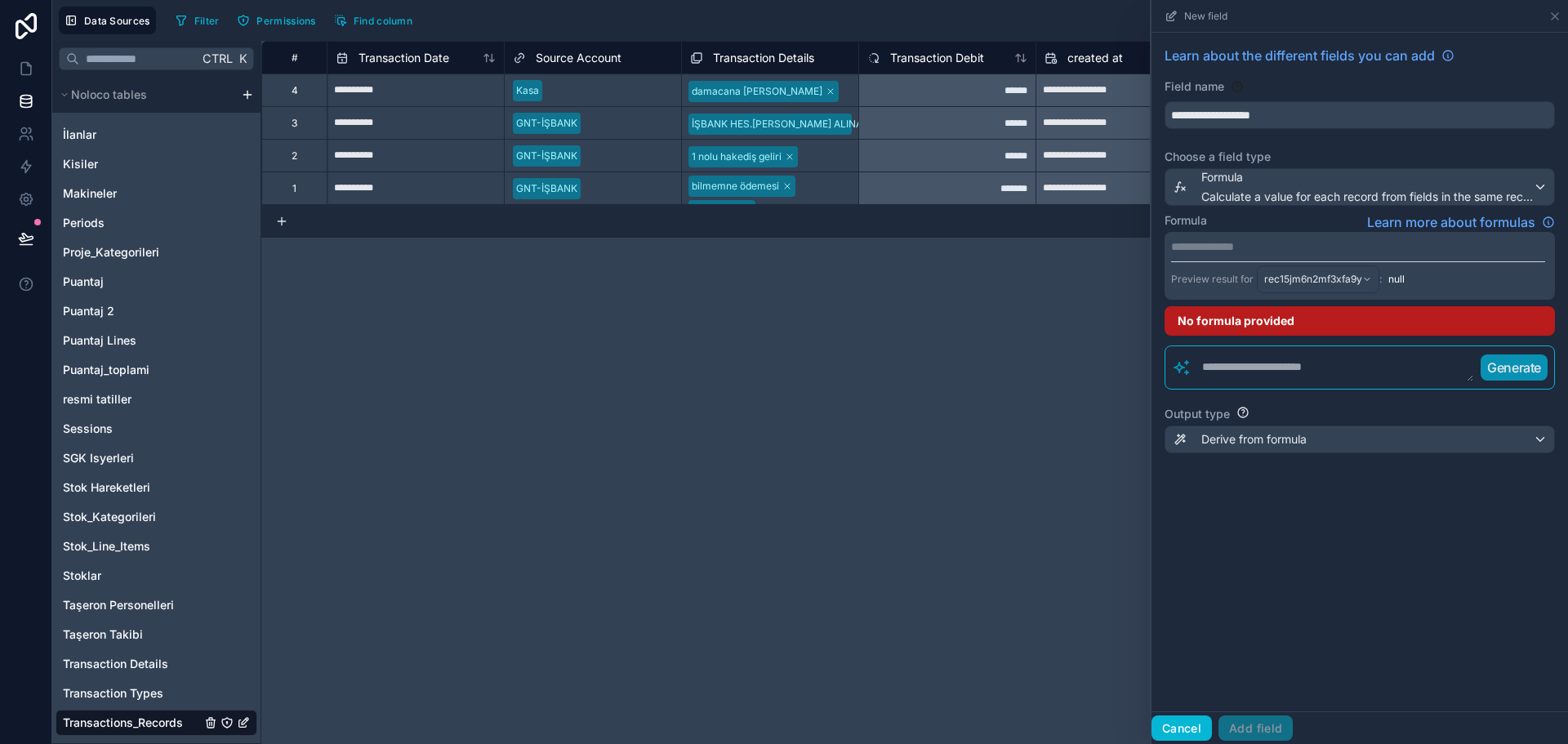
click at [1186, 732] on button "Cancel" at bounding box center [1181, 728] width 60 height 26
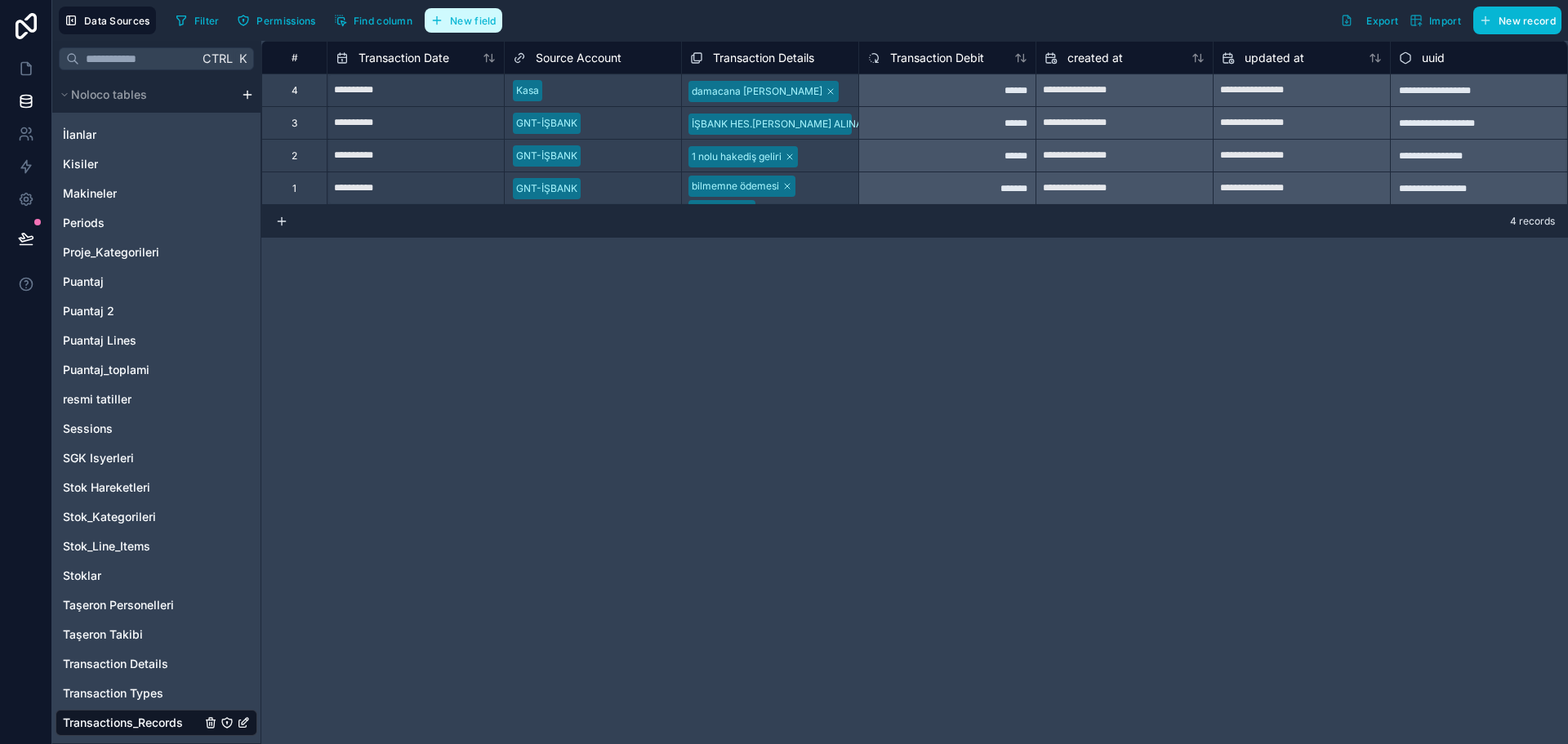
click at [480, 31] on button "New field" at bounding box center [463, 20] width 77 height 24
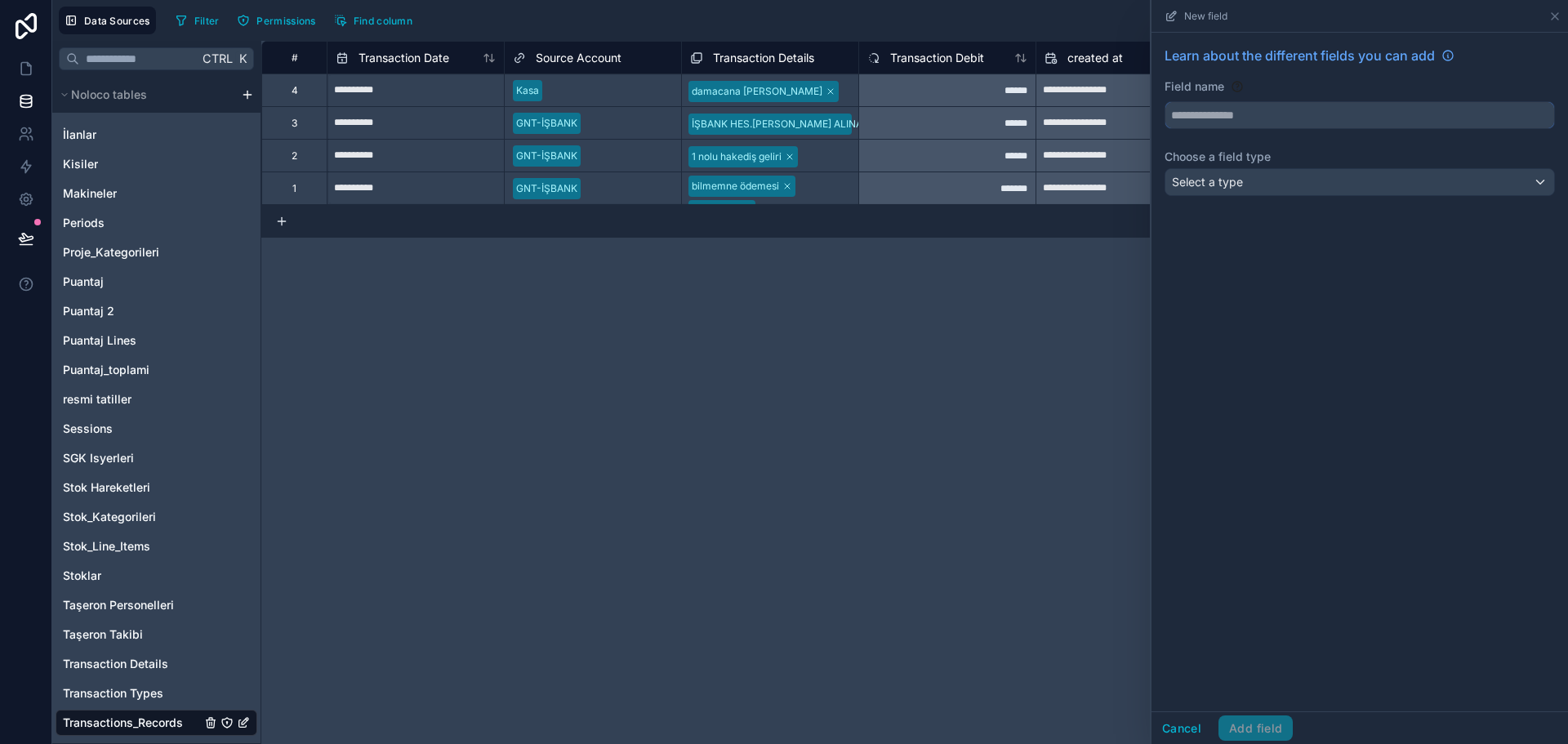
click at [1223, 112] on input "text" at bounding box center [1360, 115] width 389 height 26
type input "**********"
click at [1232, 184] on span "Select a type" at bounding box center [1207, 181] width 71 height 13
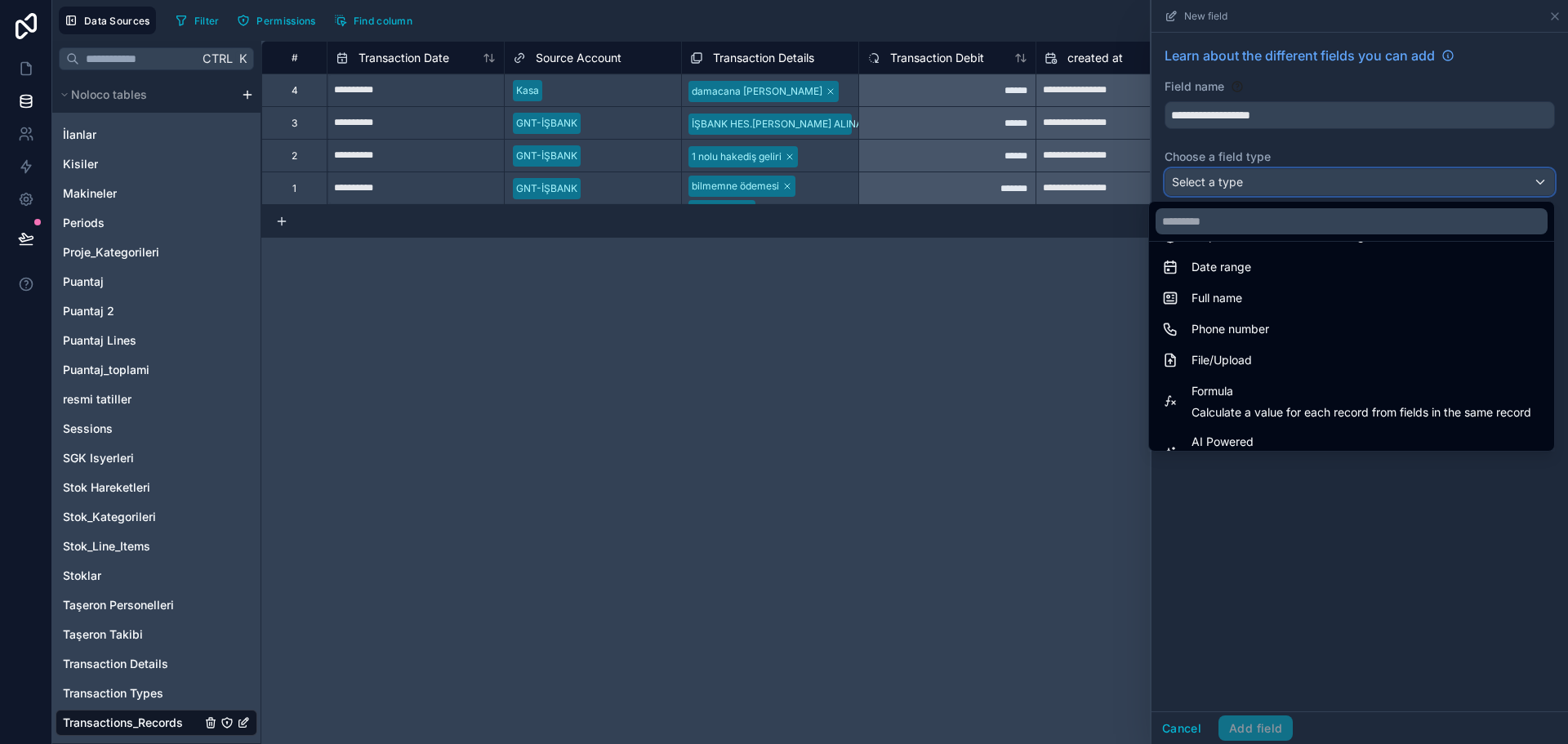
scroll to position [474, 0]
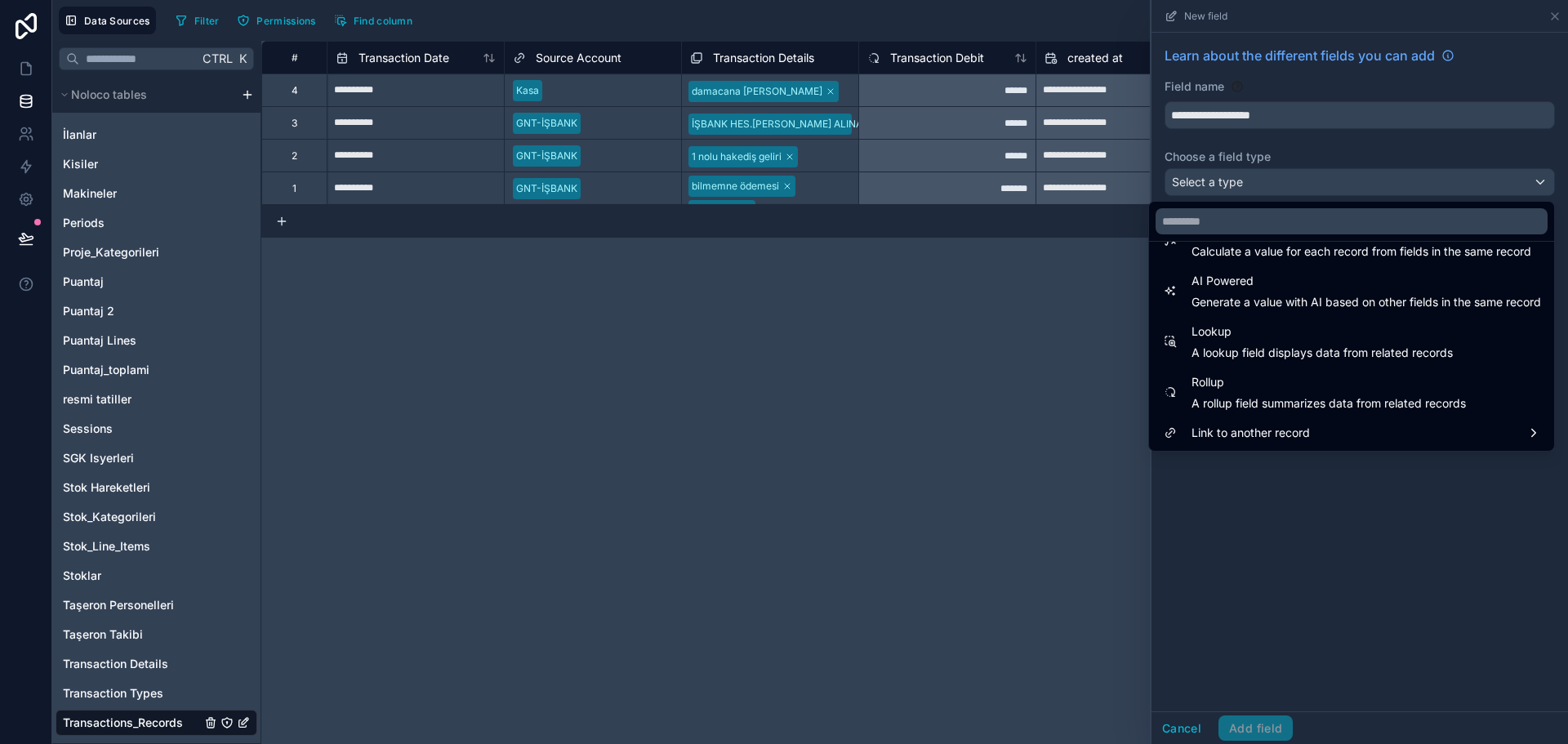
click at [1266, 338] on span "Lookup" at bounding box center [1322, 332] width 262 height 20
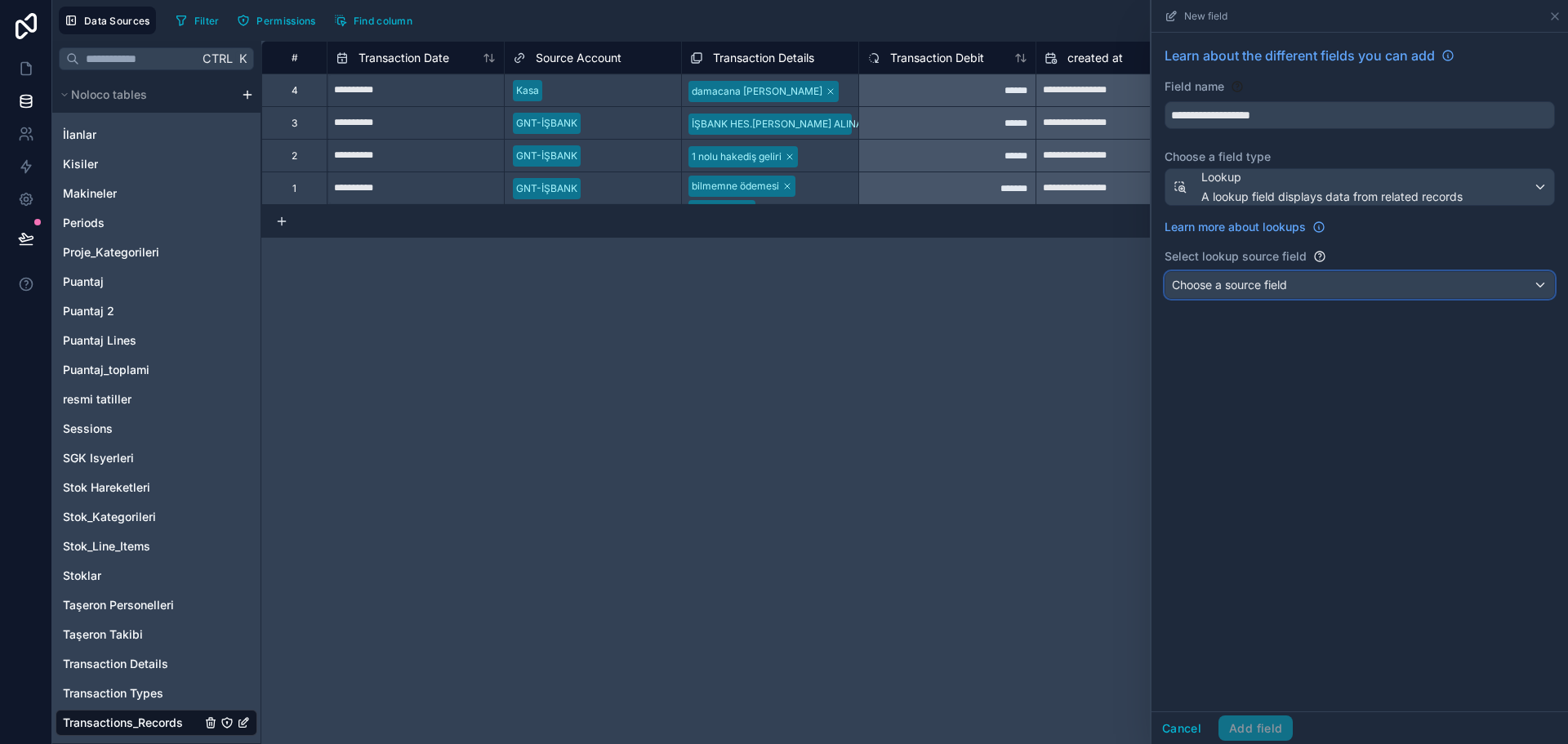
click at [1261, 289] on span "Choose a source field" at bounding box center [1230, 284] width 115 height 13
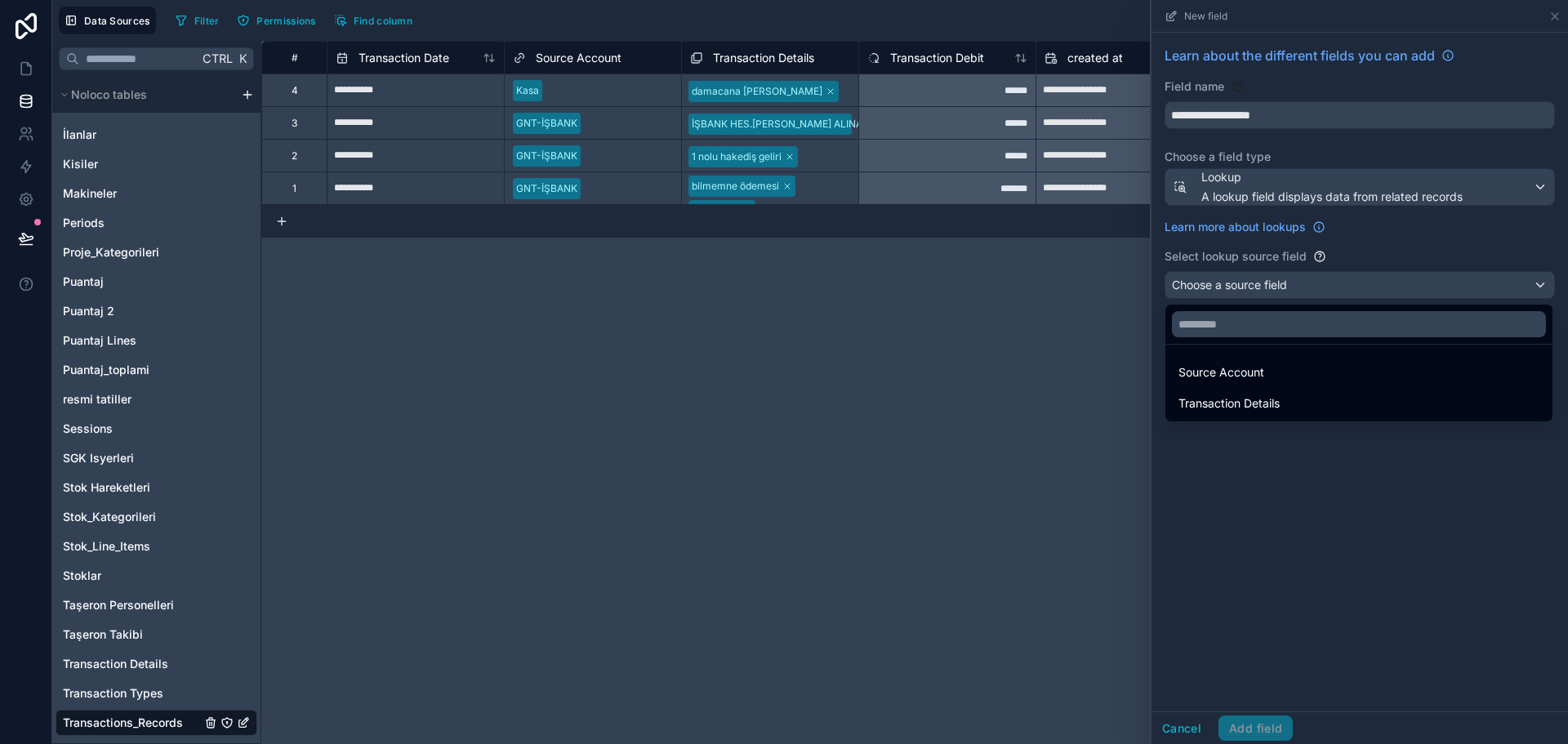
click at [1249, 374] on span "Source Account" at bounding box center [1221, 372] width 85 height 20
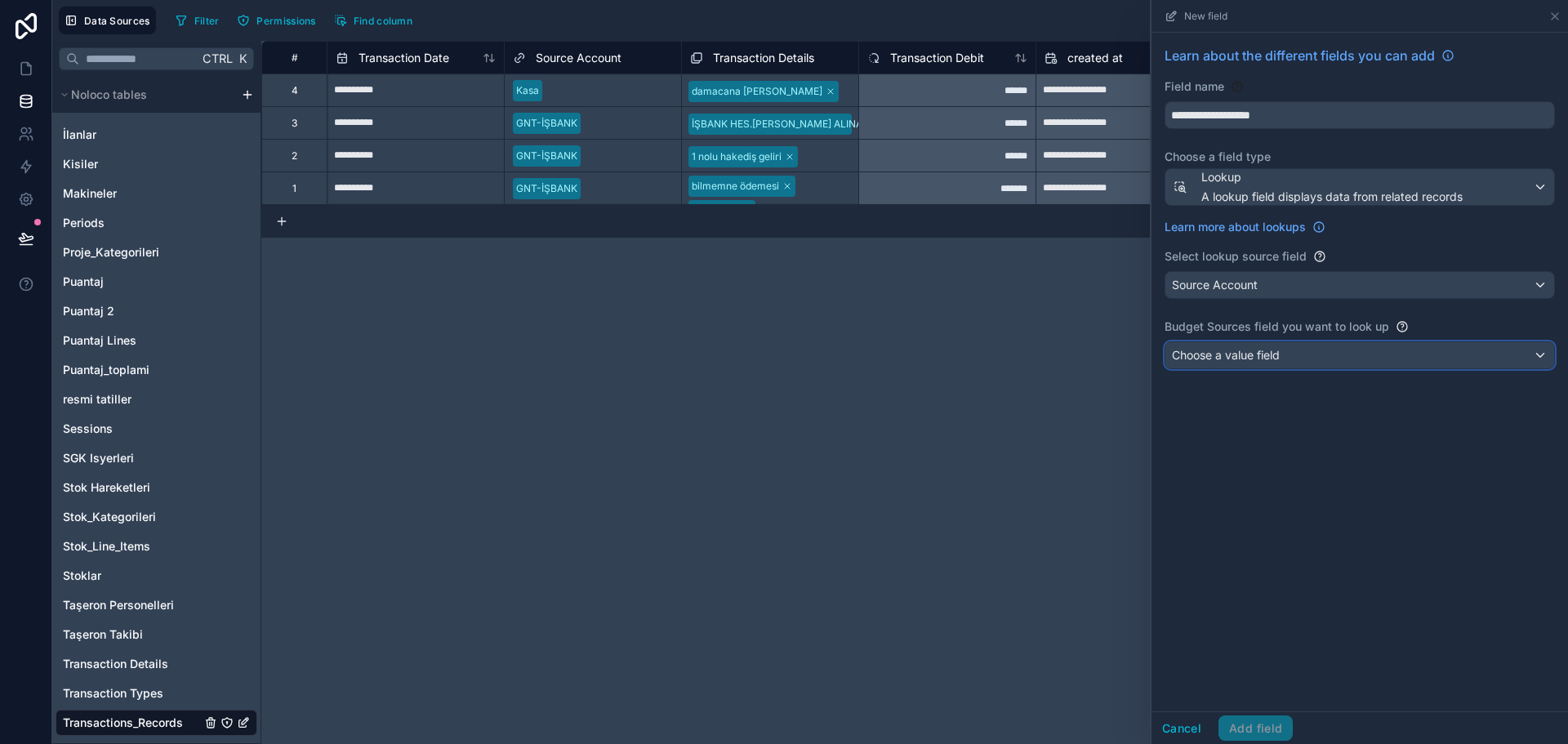
click at [1267, 358] on span "Choose a value field" at bounding box center [1226, 354] width 108 height 13
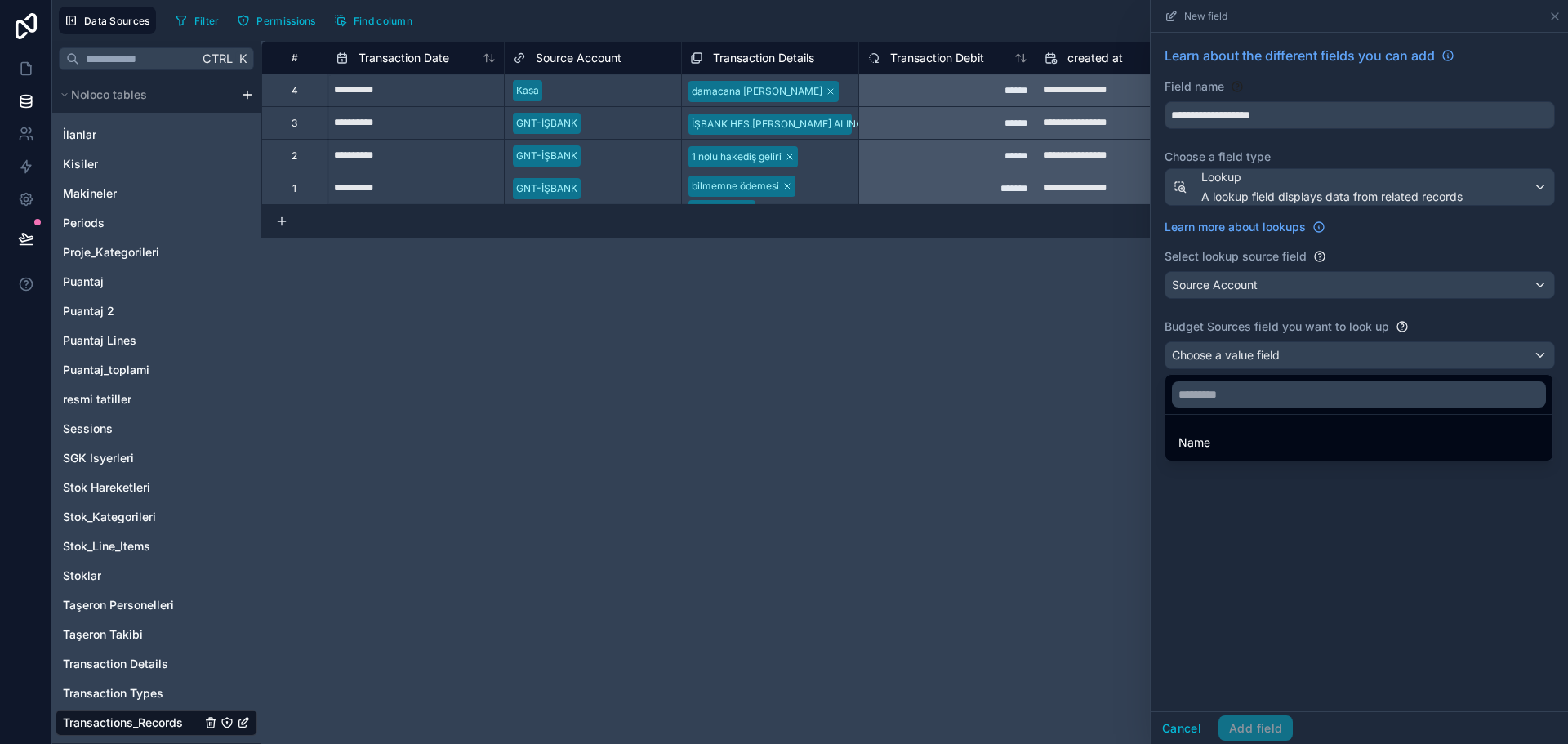
click at [1231, 442] on div "Name" at bounding box center [1358, 443] width 361 height 20
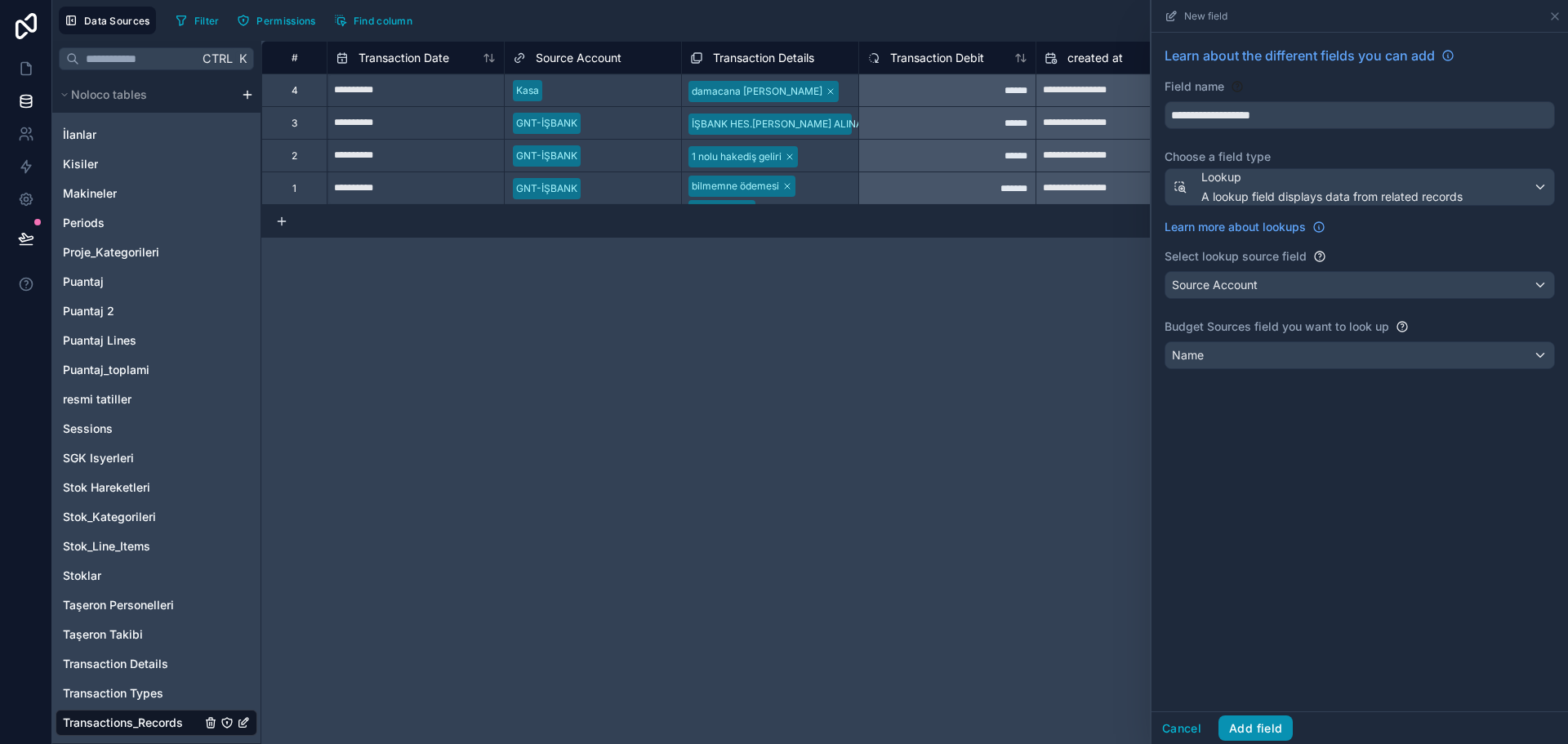
click at [1258, 727] on button "Add field" at bounding box center [1256, 728] width 75 height 26
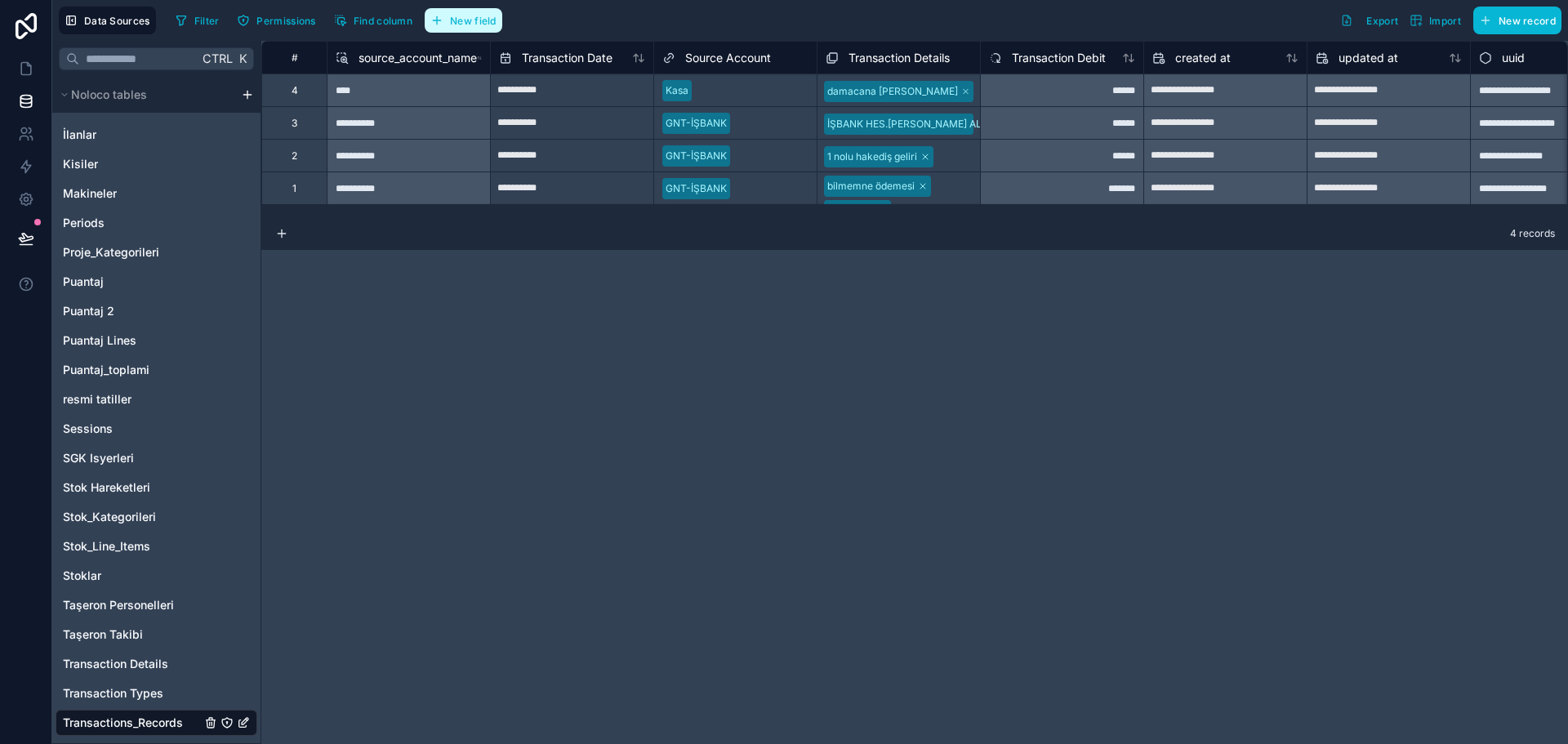
click at [473, 14] on span "New field" at bounding box center [473, 21] width 47 height 13
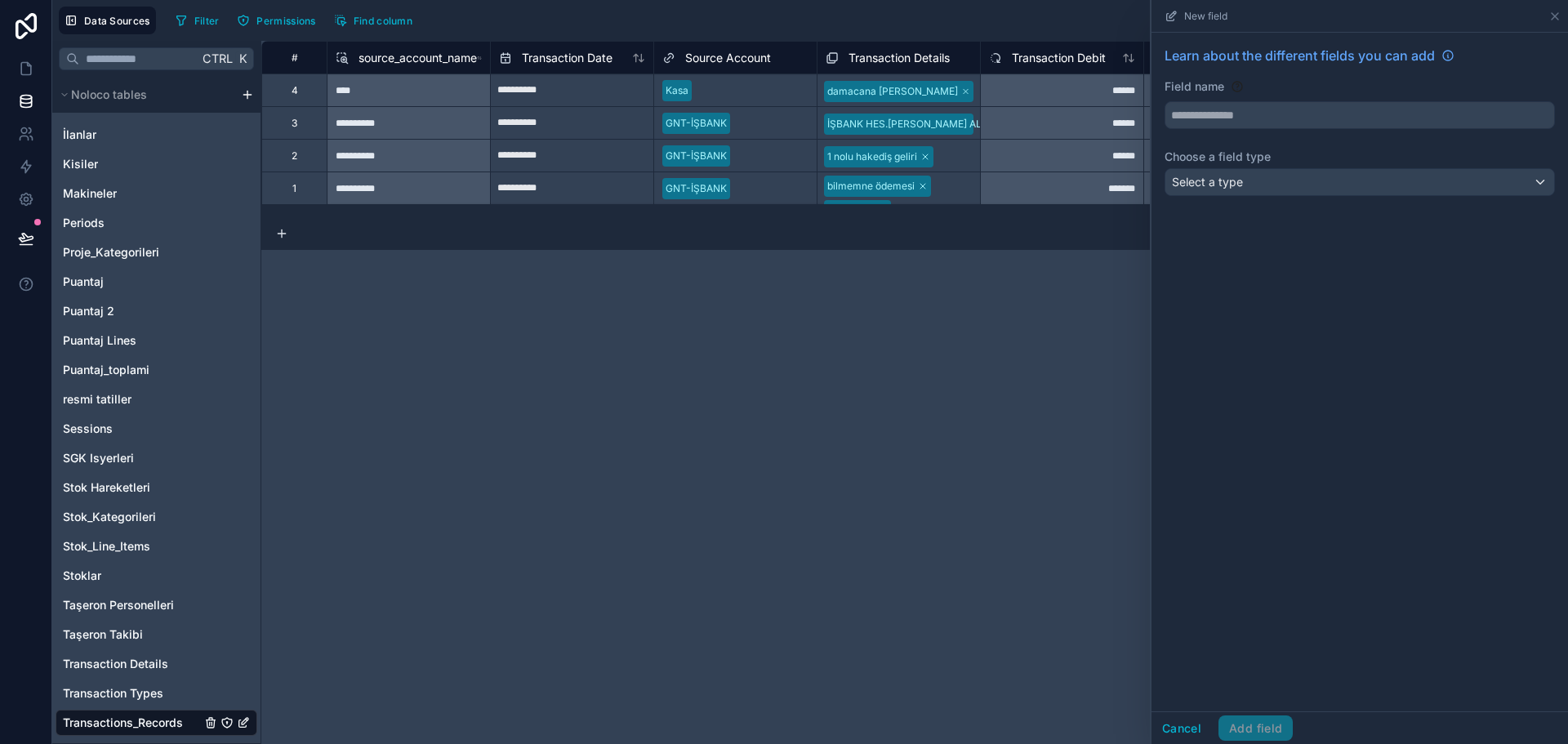
click at [683, 333] on div "**********" at bounding box center [915, 392] width 1307 height 704
click at [1557, 13] on icon at bounding box center [1555, 16] width 13 height 13
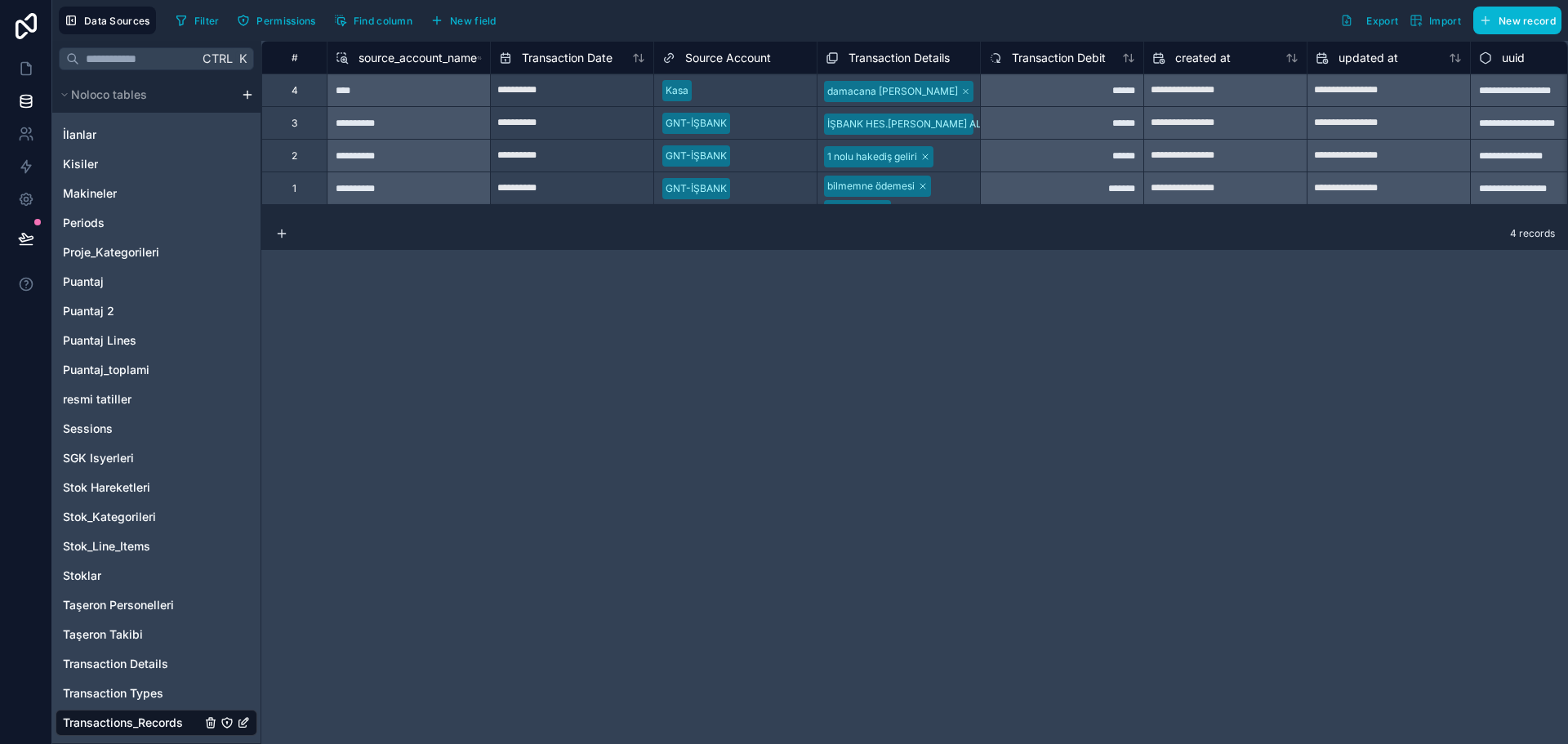
click at [619, 316] on div "**********" at bounding box center [915, 392] width 1307 height 704
click at [468, 22] on span "New field" at bounding box center [473, 21] width 47 height 13
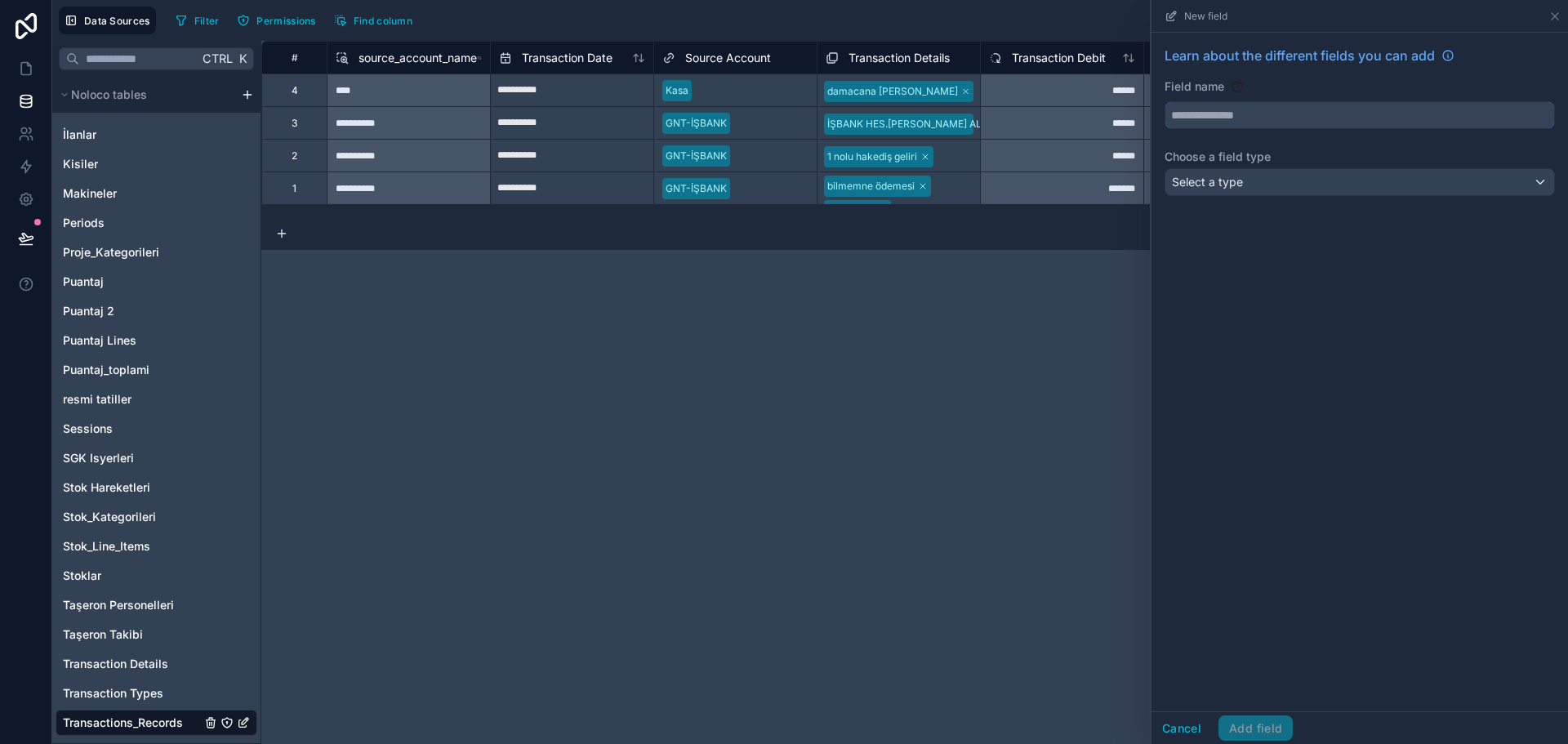
click at [1237, 118] on input "text" at bounding box center [1360, 115] width 389 height 26
type input "**********"
click at [1296, 191] on div "Select a type" at bounding box center [1360, 182] width 389 height 26
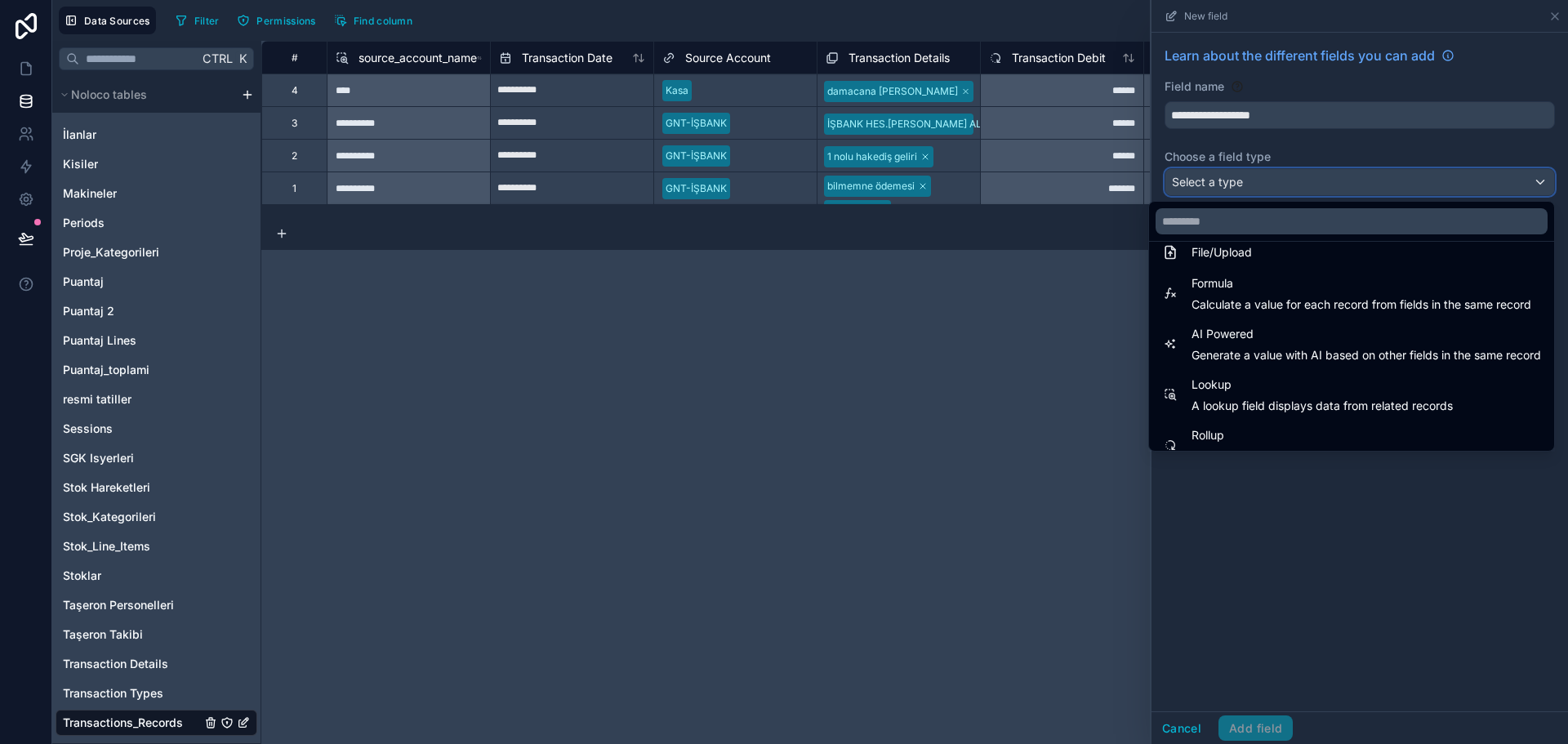
scroll to position [392, 0]
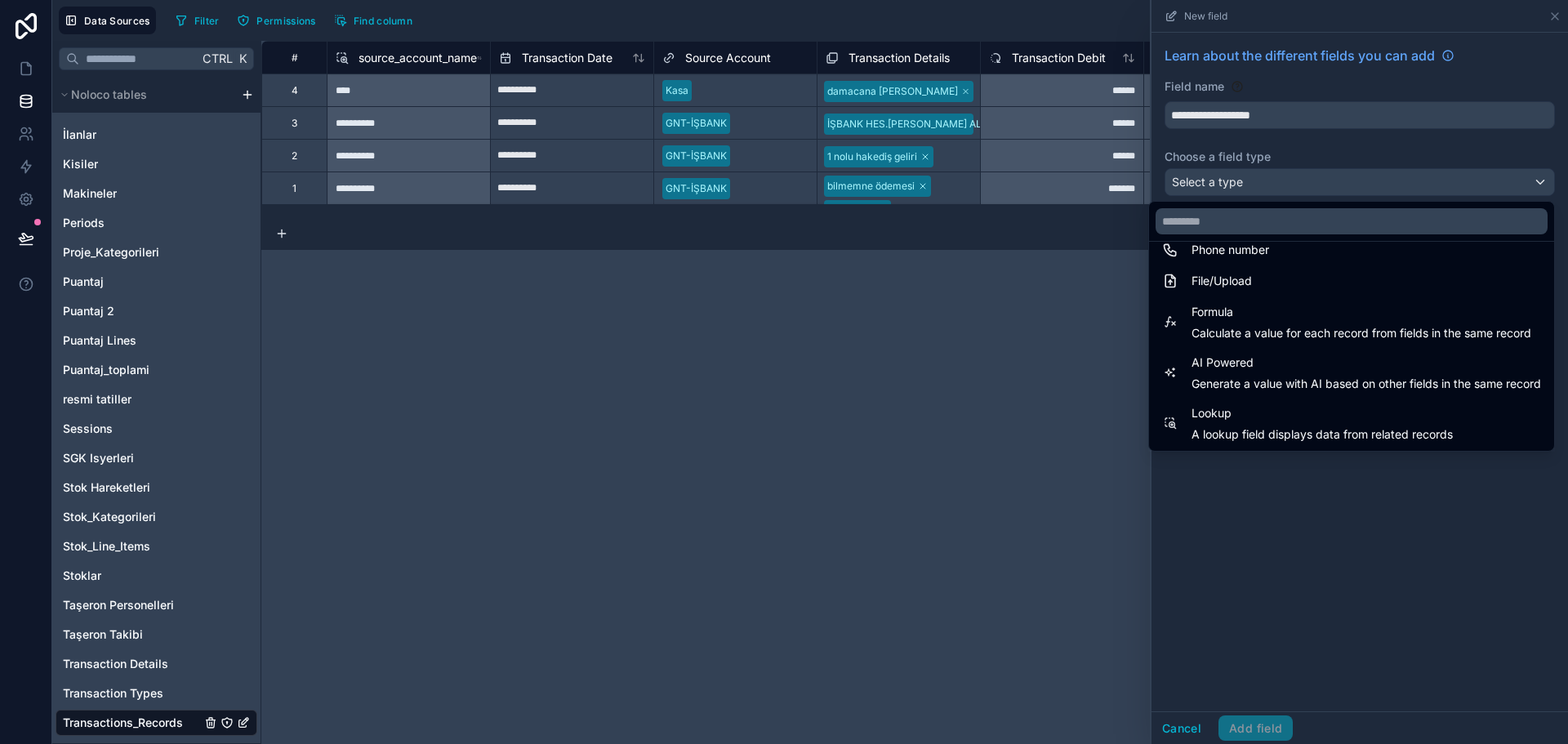
click at [989, 309] on div "**********" at bounding box center [915, 392] width 1307 height 704
click at [1551, 13] on div at bounding box center [1359, 372] width 417 height 744
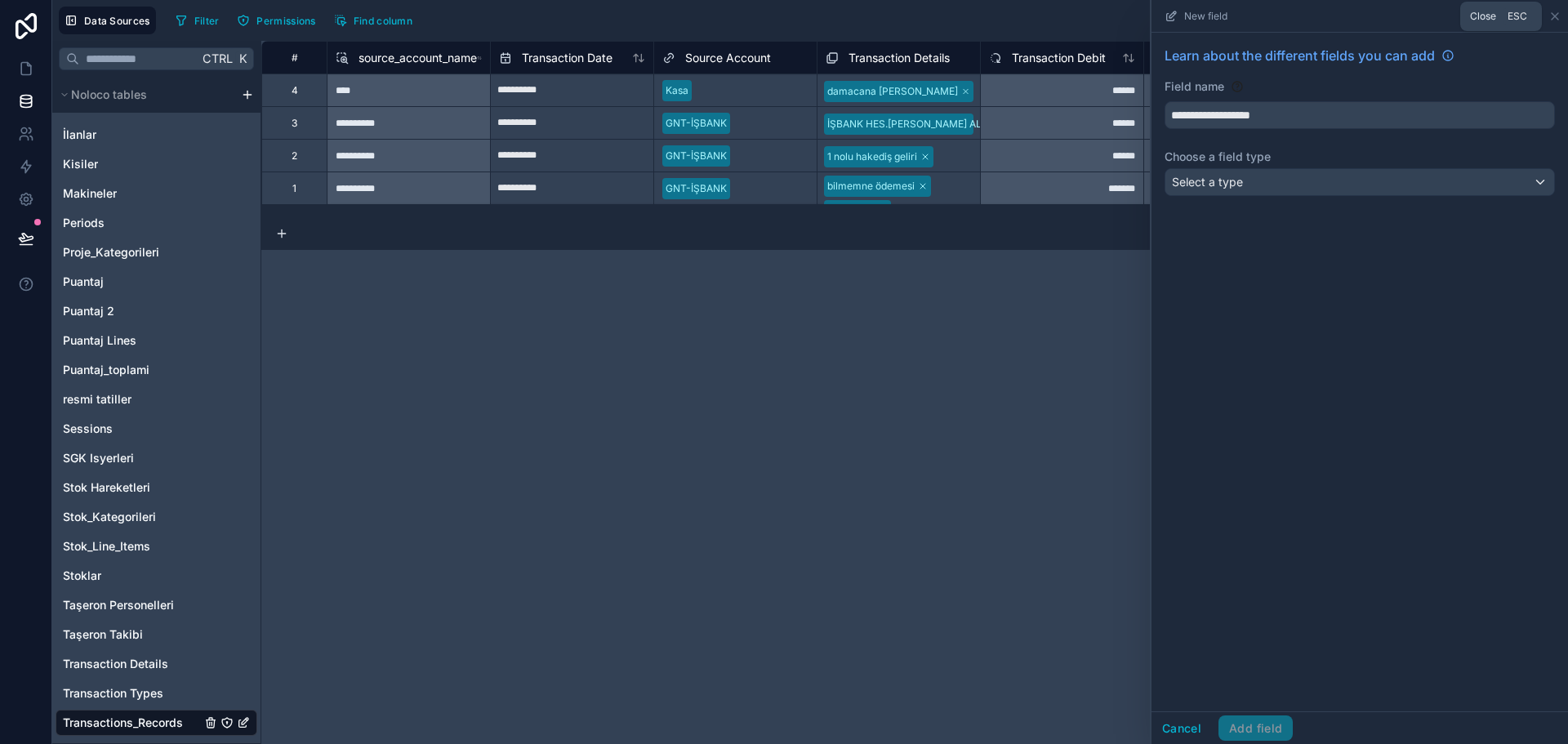
click at [1554, 13] on icon at bounding box center [1555, 16] width 13 height 13
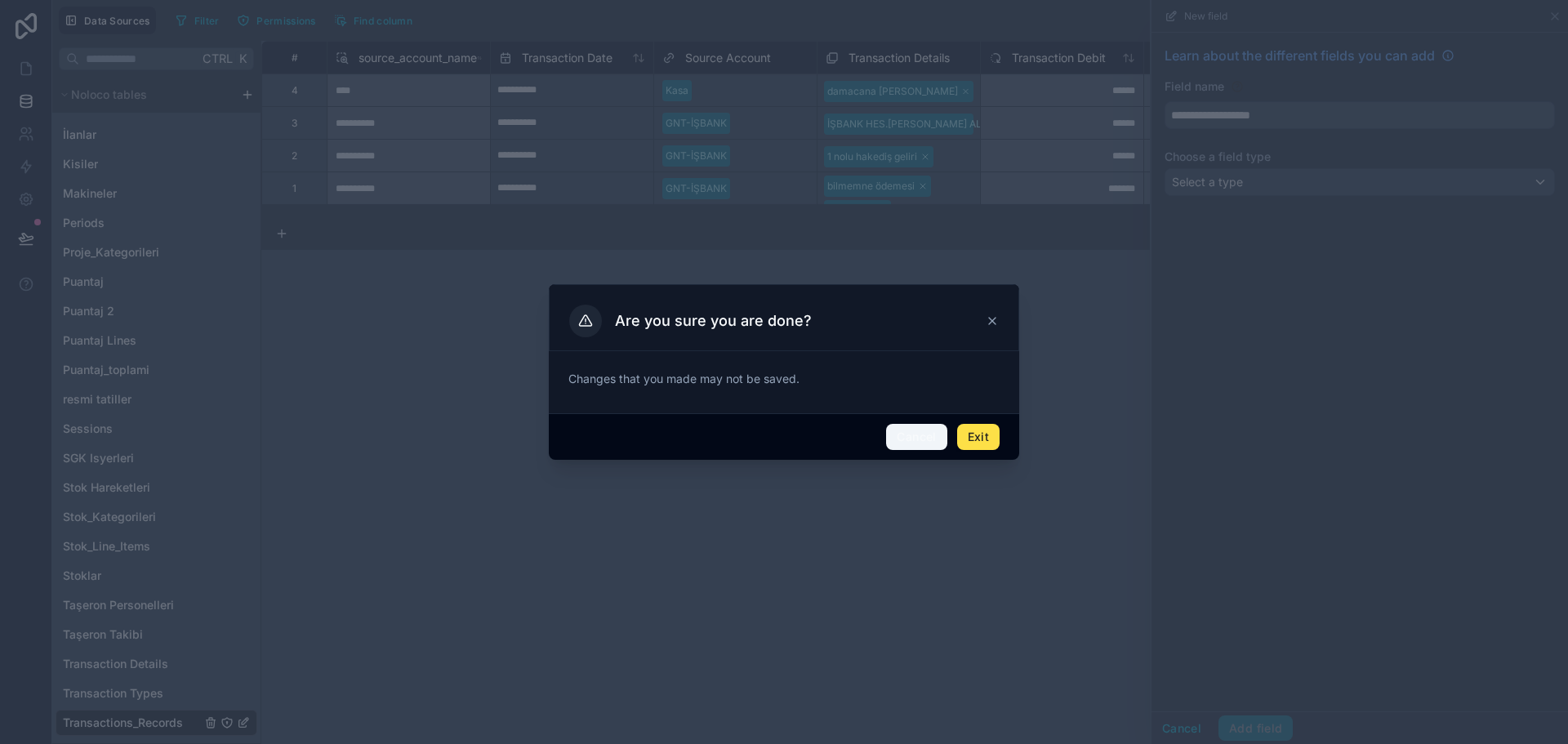
click at [928, 434] on button "Cancel" at bounding box center [916, 436] width 60 height 26
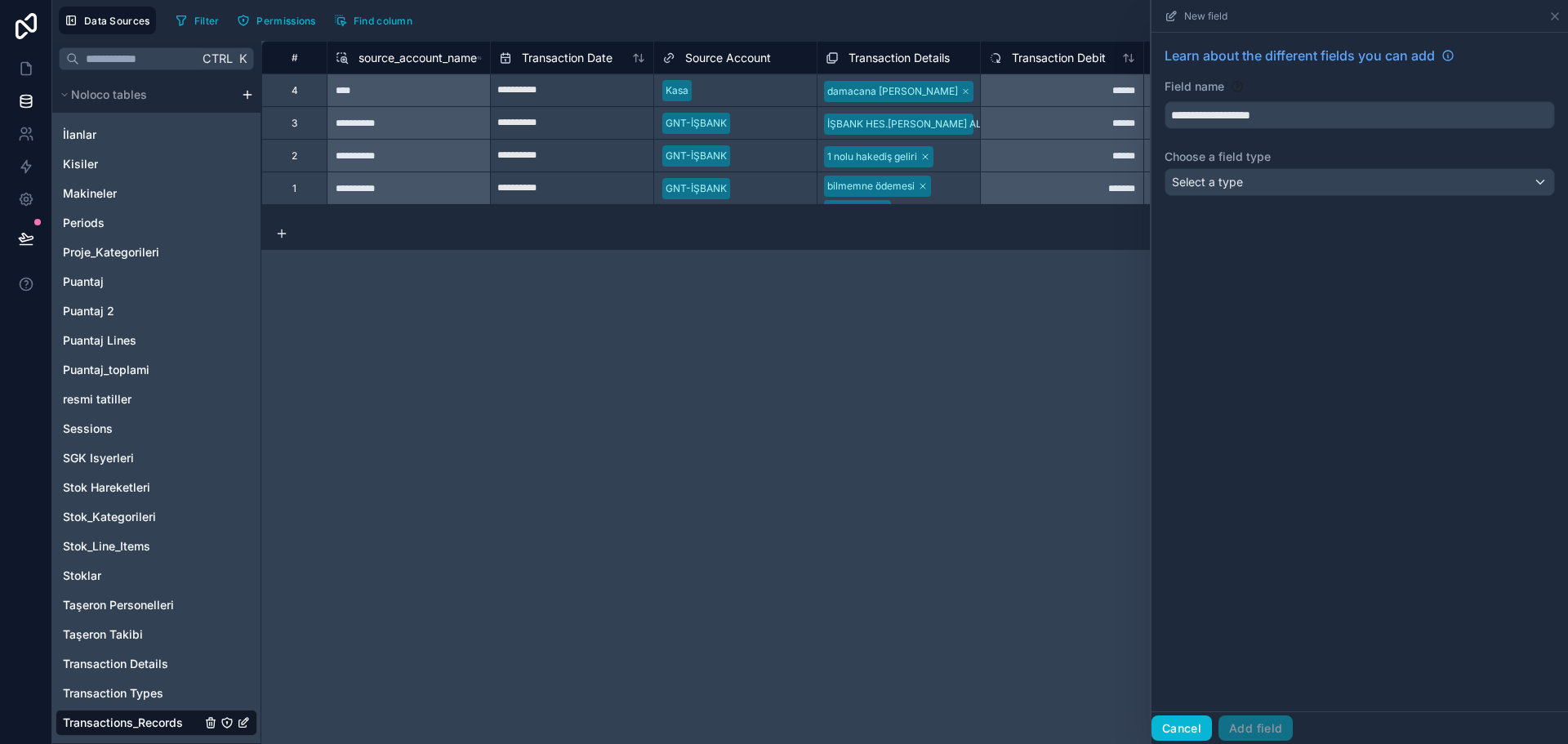
click at [1178, 715] on button "Cancel" at bounding box center [1181, 728] width 60 height 26
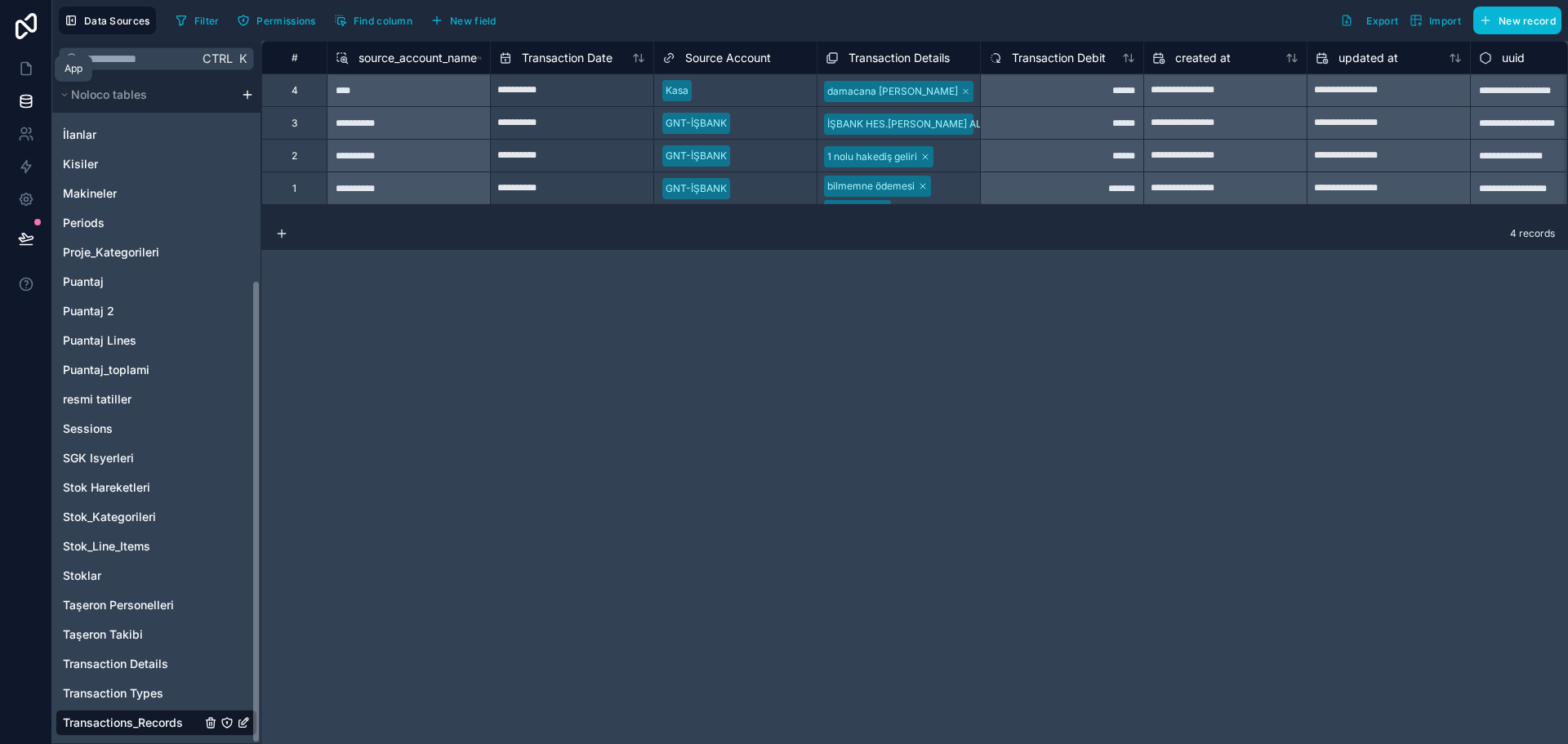
click at [24, 72] on icon at bounding box center [26, 68] width 16 height 16
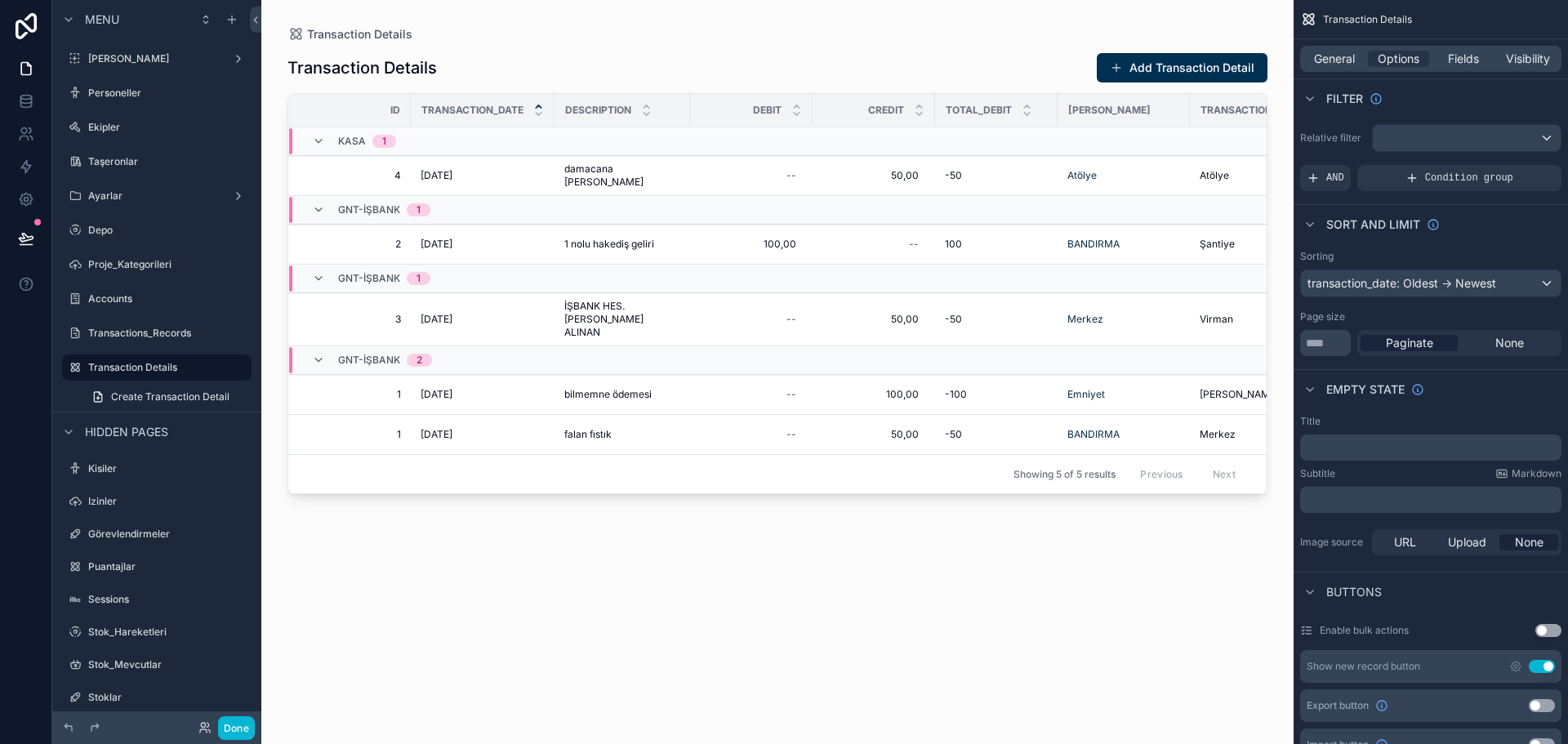
click at [1338, 57] on span "General" at bounding box center [1334, 58] width 40 height 16
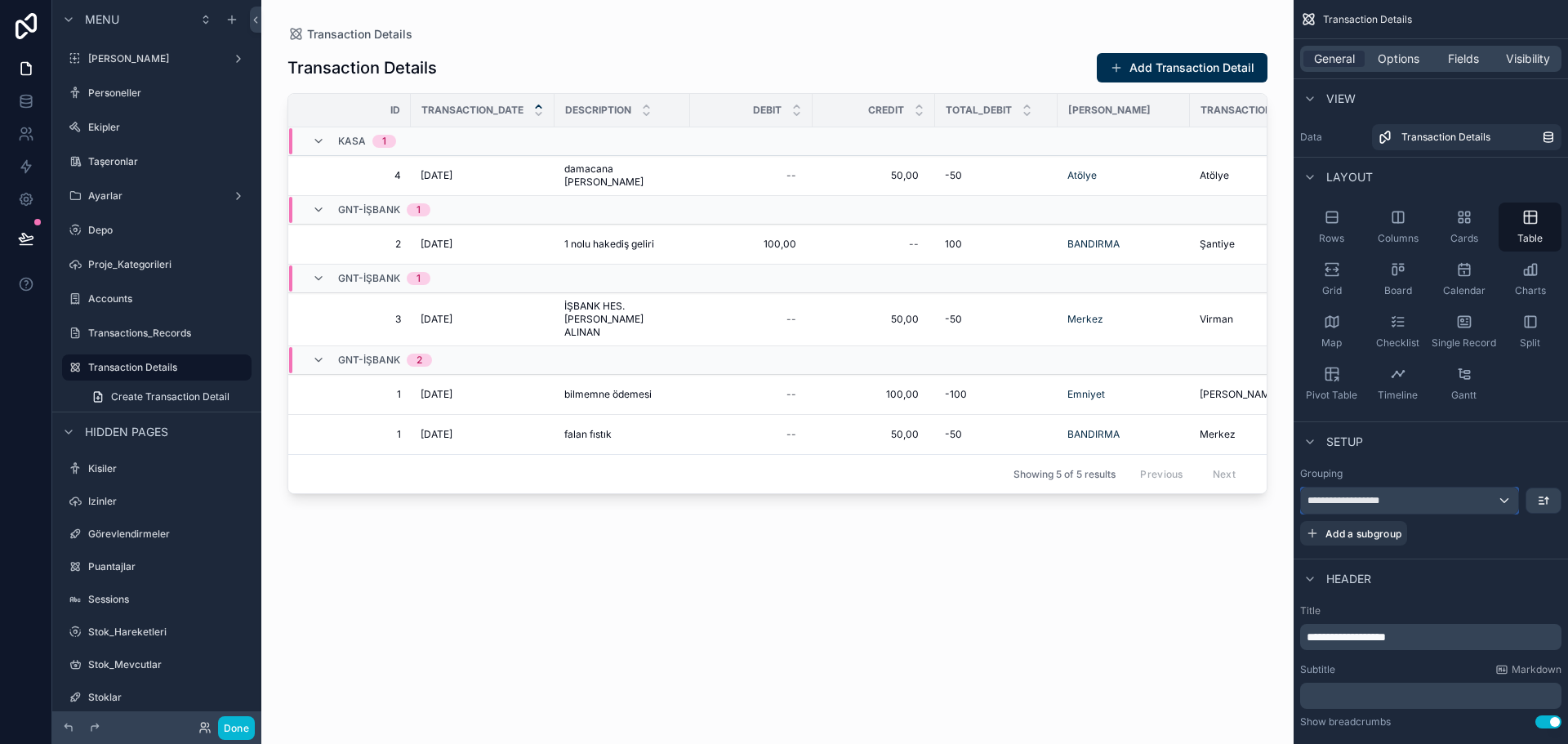
click at [1432, 499] on div "**********" at bounding box center [1411, 500] width 218 height 26
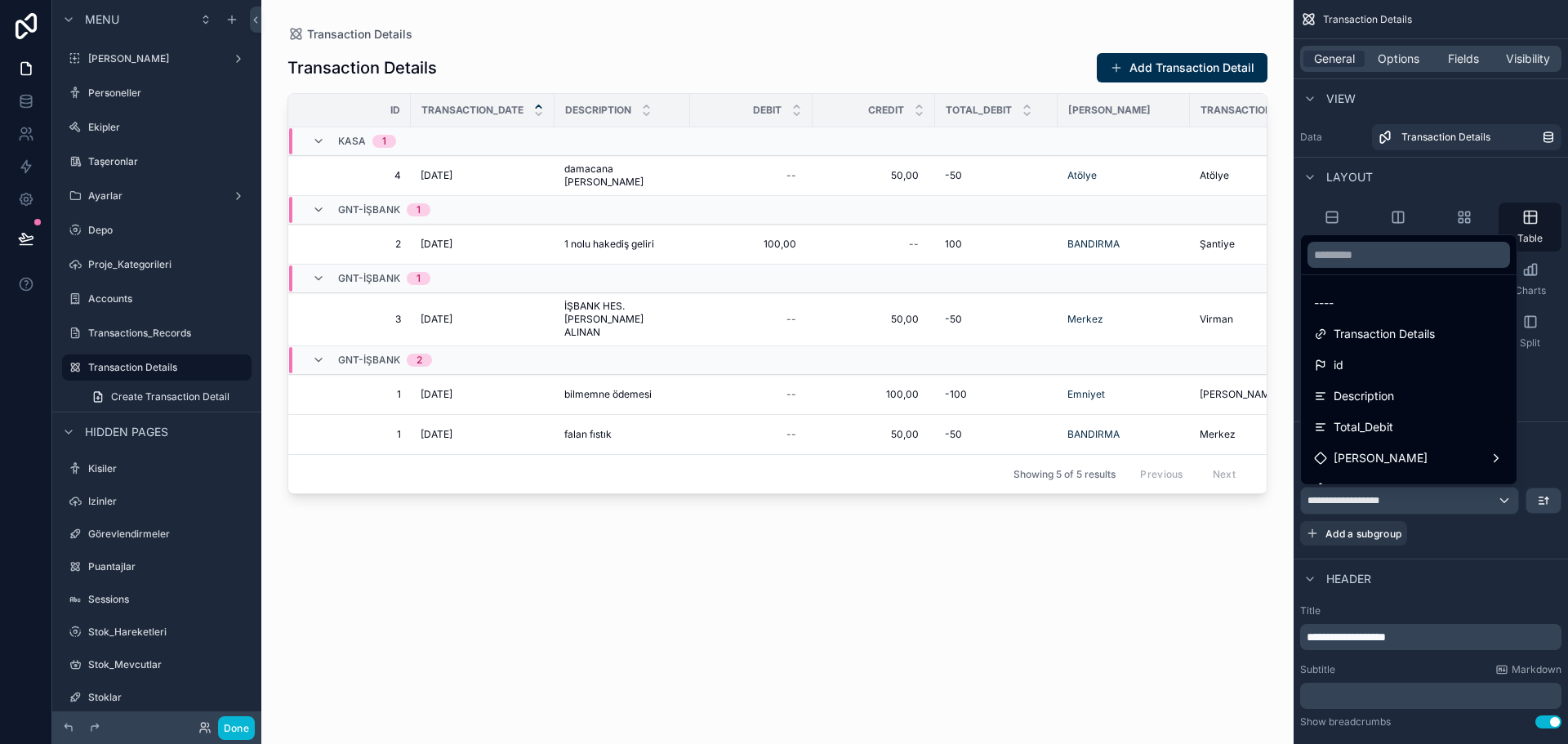
click at [1372, 295] on div "----" at bounding box center [1409, 303] width 190 height 20
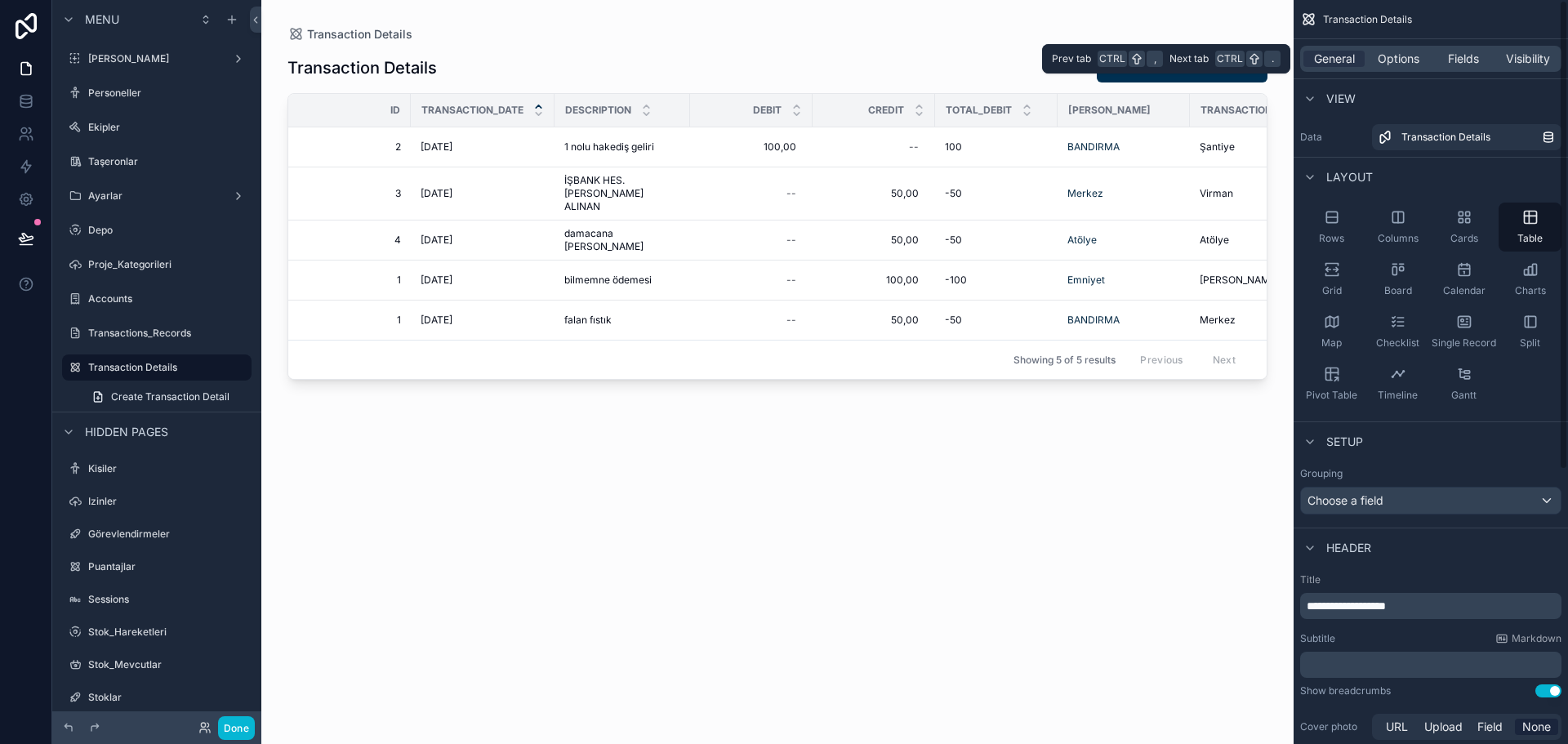
click at [1456, 54] on span "Fields" at bounding box center [1464, 58] width 31 height 16
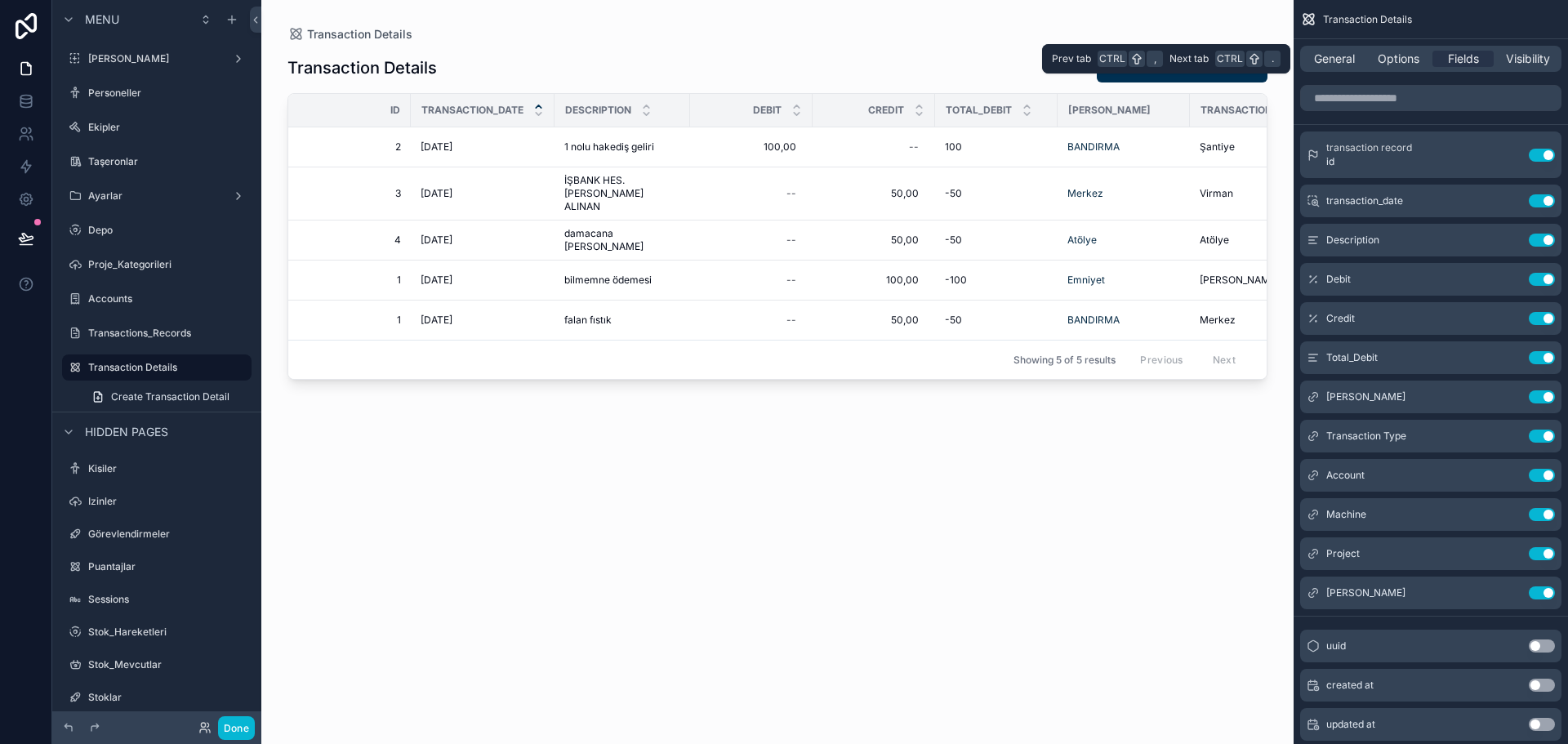
click at [1414, 54] on span "Options" at bounding box center [1399, 58] width 41 height 16
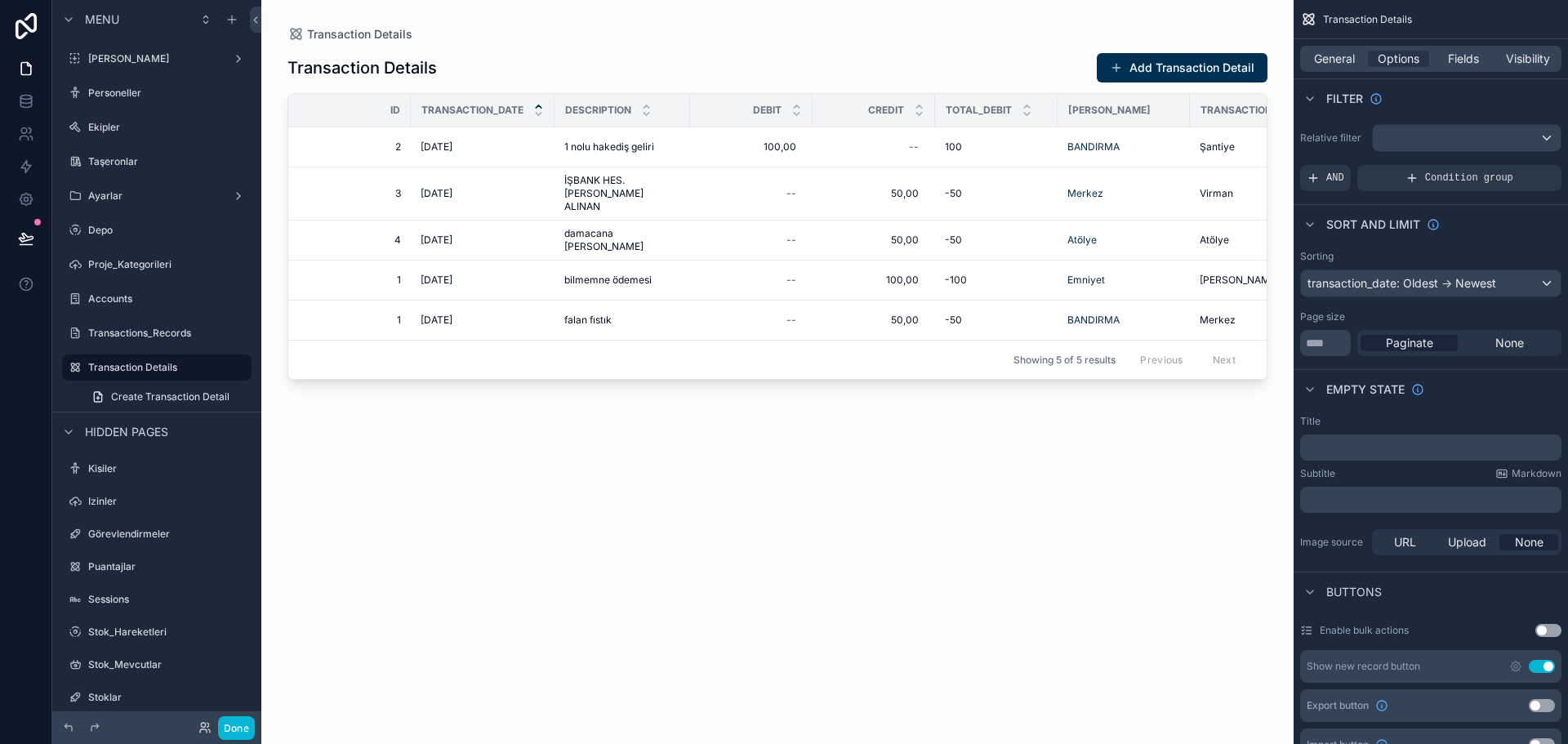
click at [1448, 305] on div "Sorting transaction_date: Oldest -> Newest Page size ** Paginate None" at bounding box center [1430, 303] width 274 height 120
click at [1340, 59] on span "General" at bounding box center [1334, 58] width 40 height 16
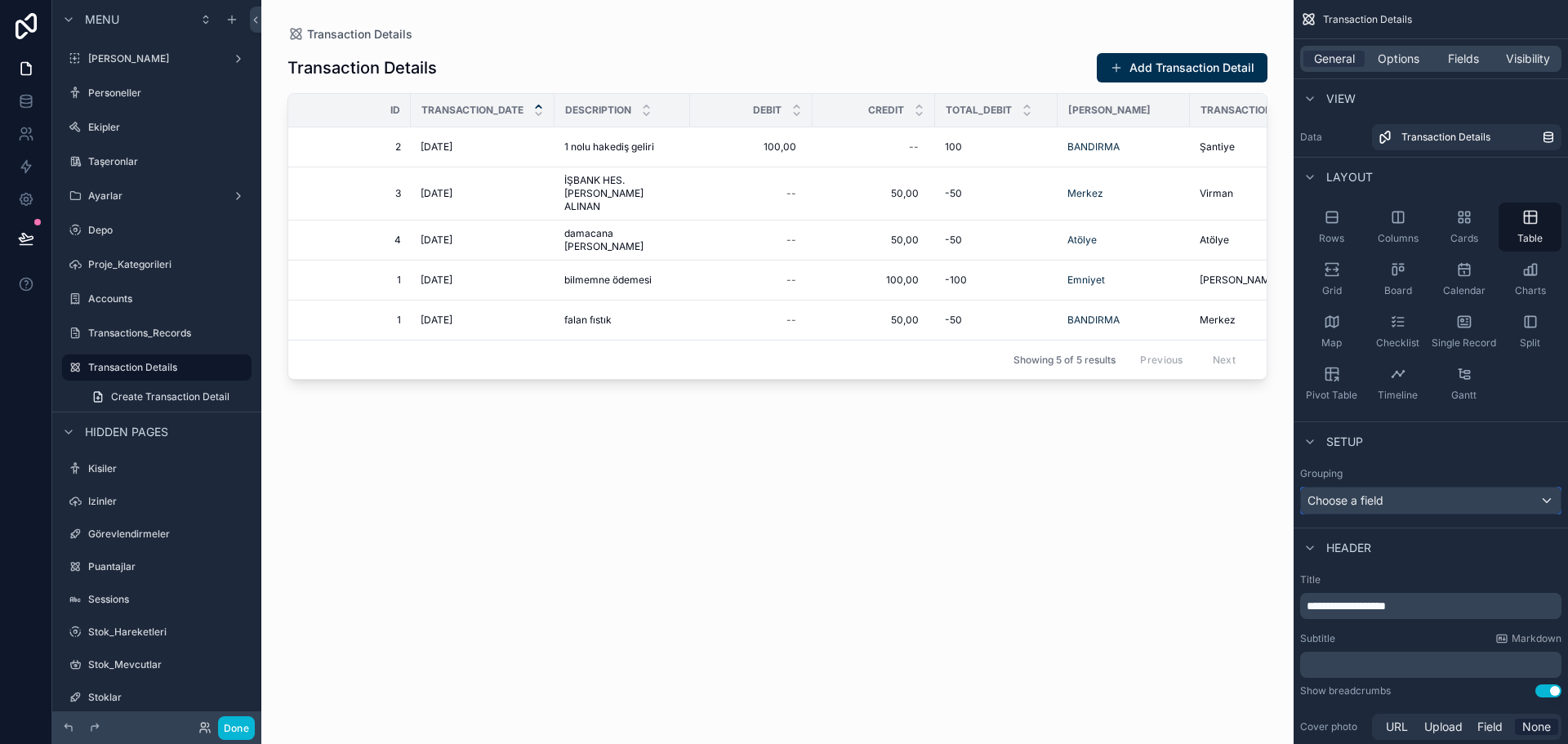
click at [1435, 501] on div "Choose a field" at bounding box center [1431, 500] width 260 height 26
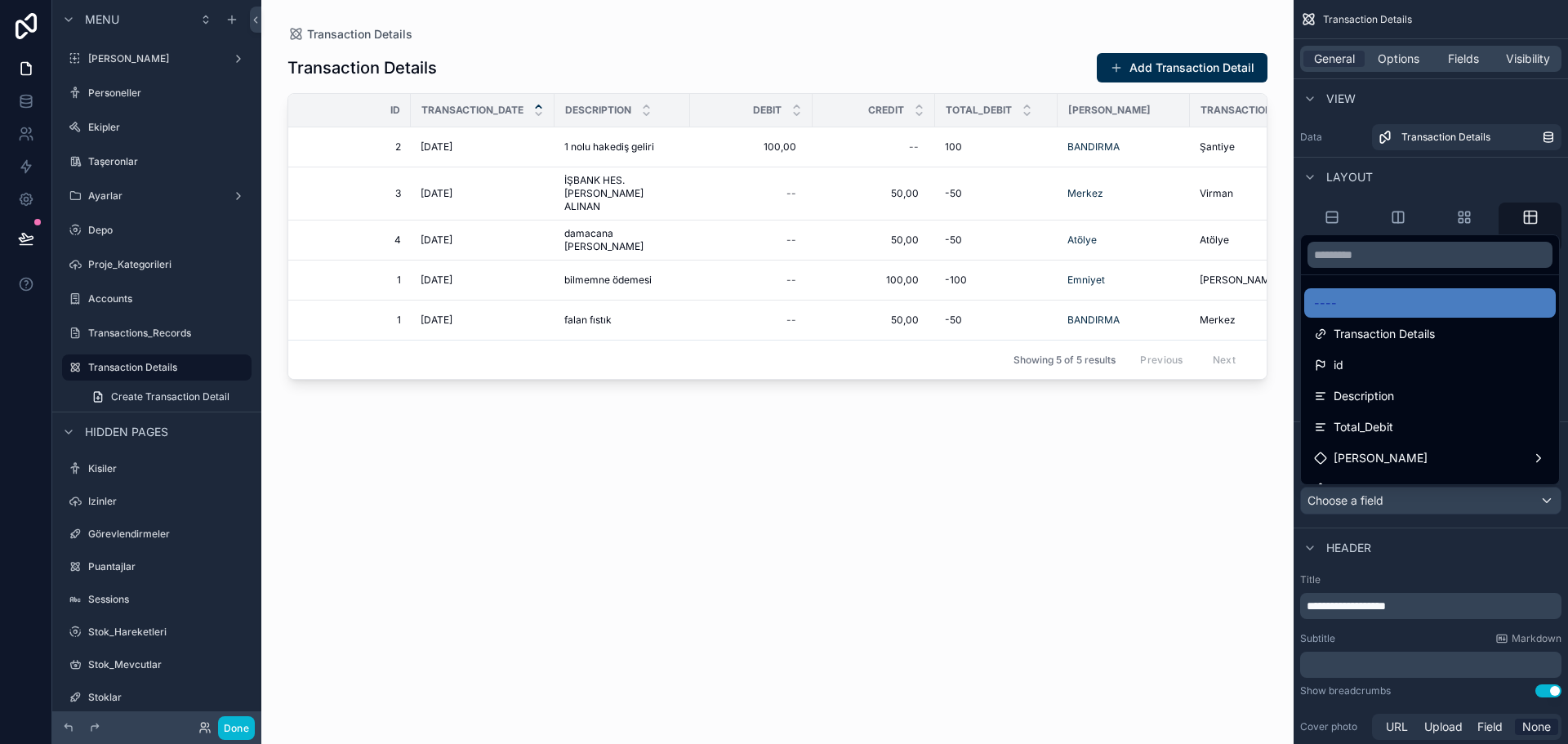
click at [1400, 333] on span "Transaction Details" at bounding box center [1384, 335] width 102 height 20
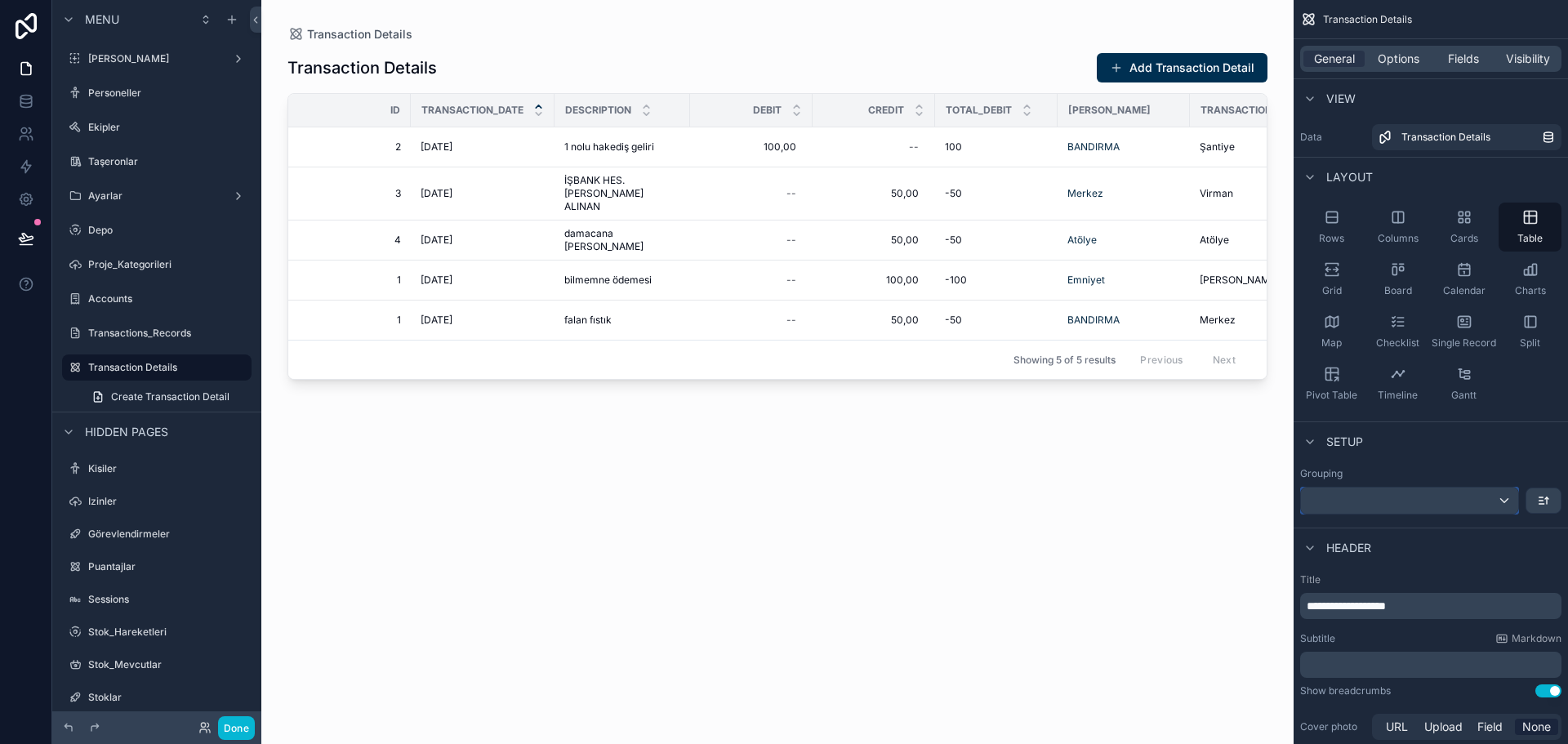
click at [1435, 497] on div "scrollable content" at bounding box center [1411, 500] width 218 height 26
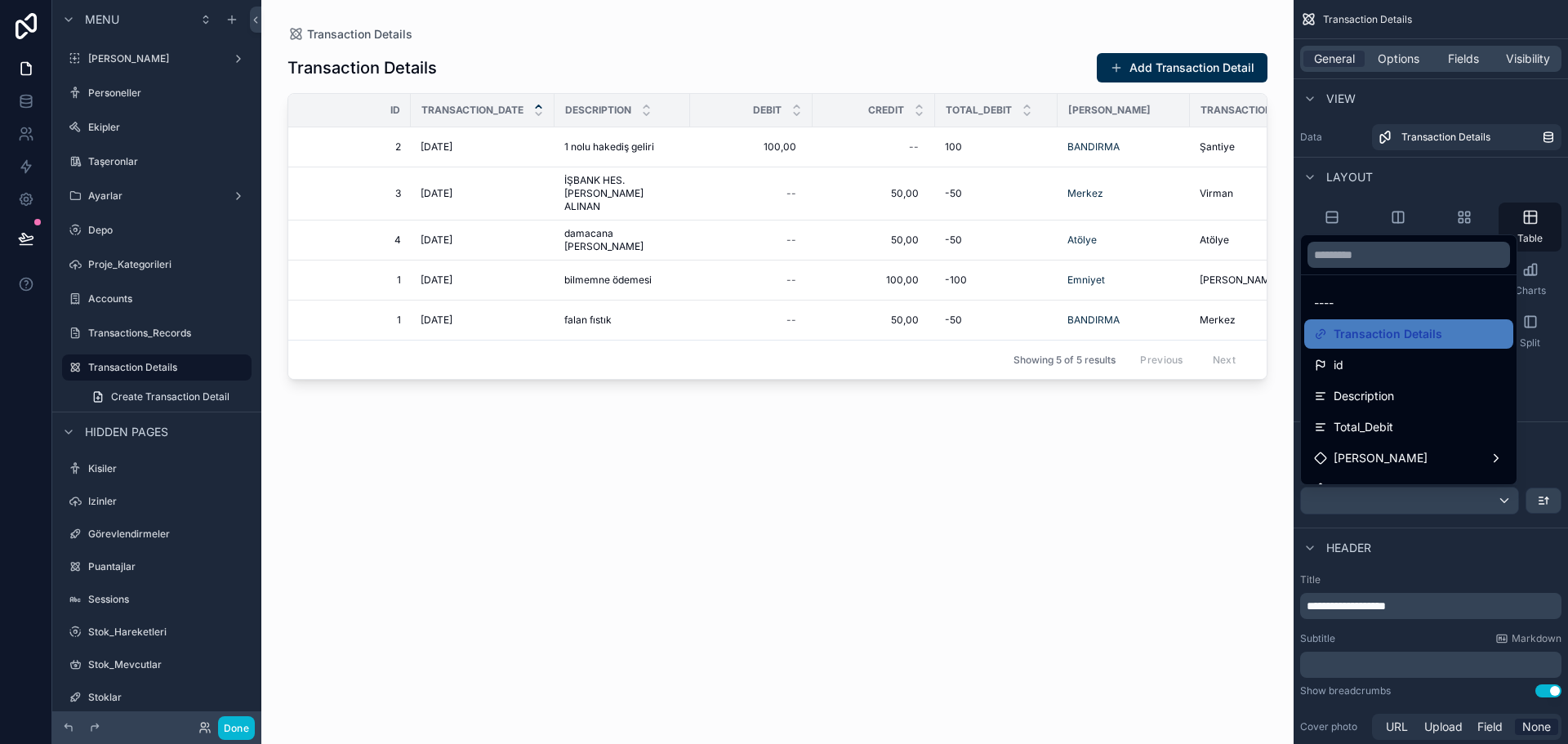
click at [1389, 334] on span "Transaction Details" at bounding box center [1388, 335] width 109 height 20
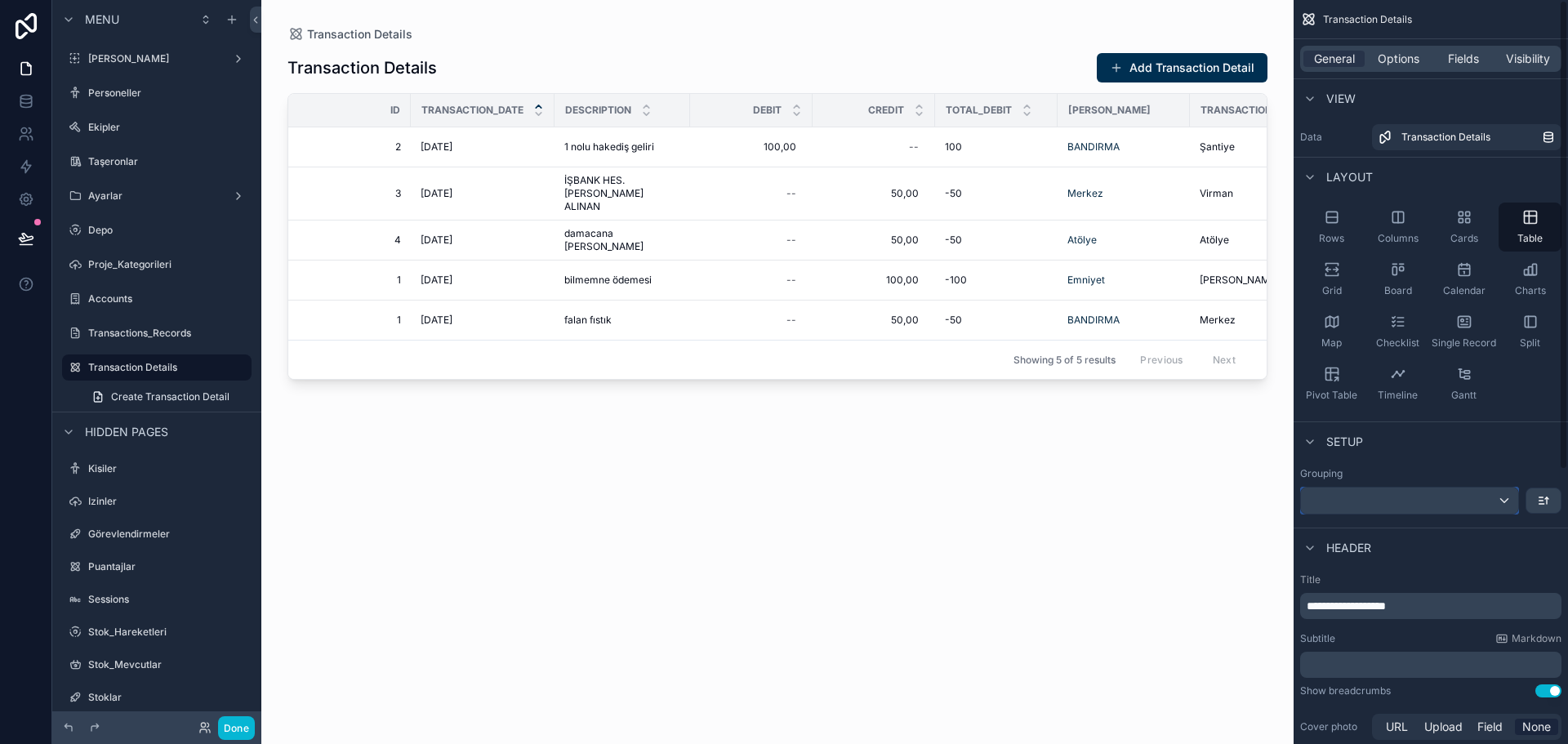
click at [1423, 500] on div "scrollable content" at bounding box center [1411, 500] width 218 height 26
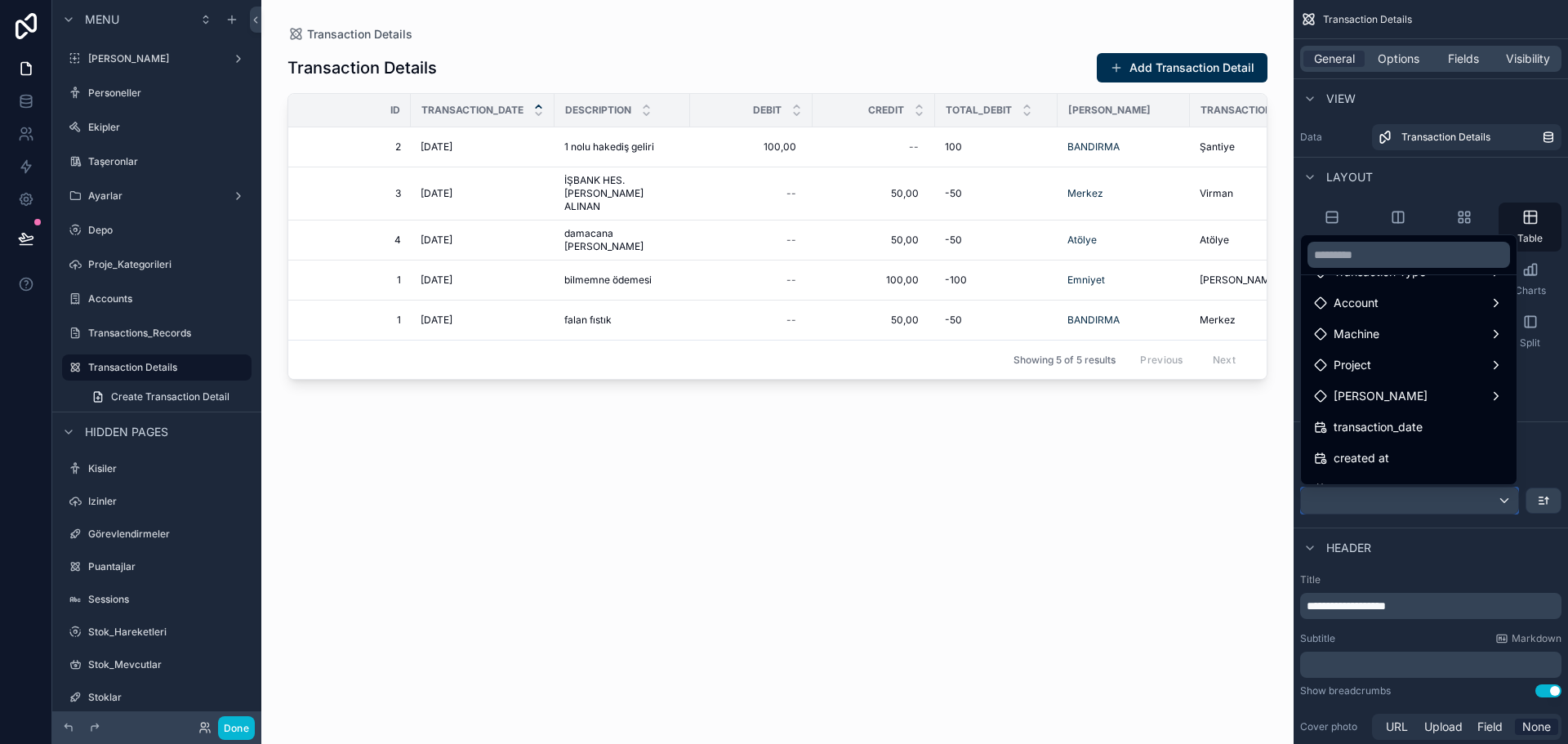
scroll to position [302, 0]
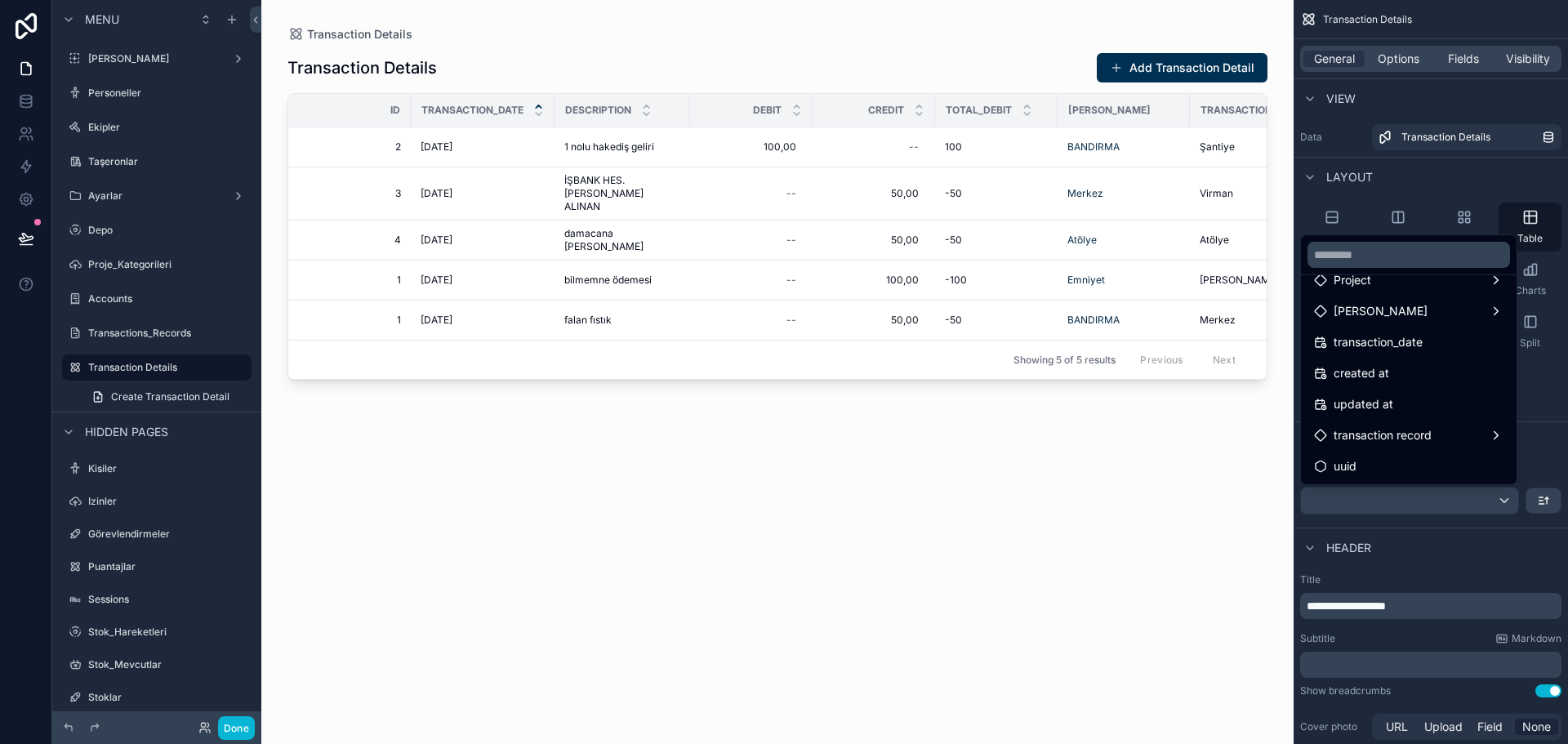
click at [1411, 435] on span "transaction record" at bounding box center [1383, 435] width 98 height 20
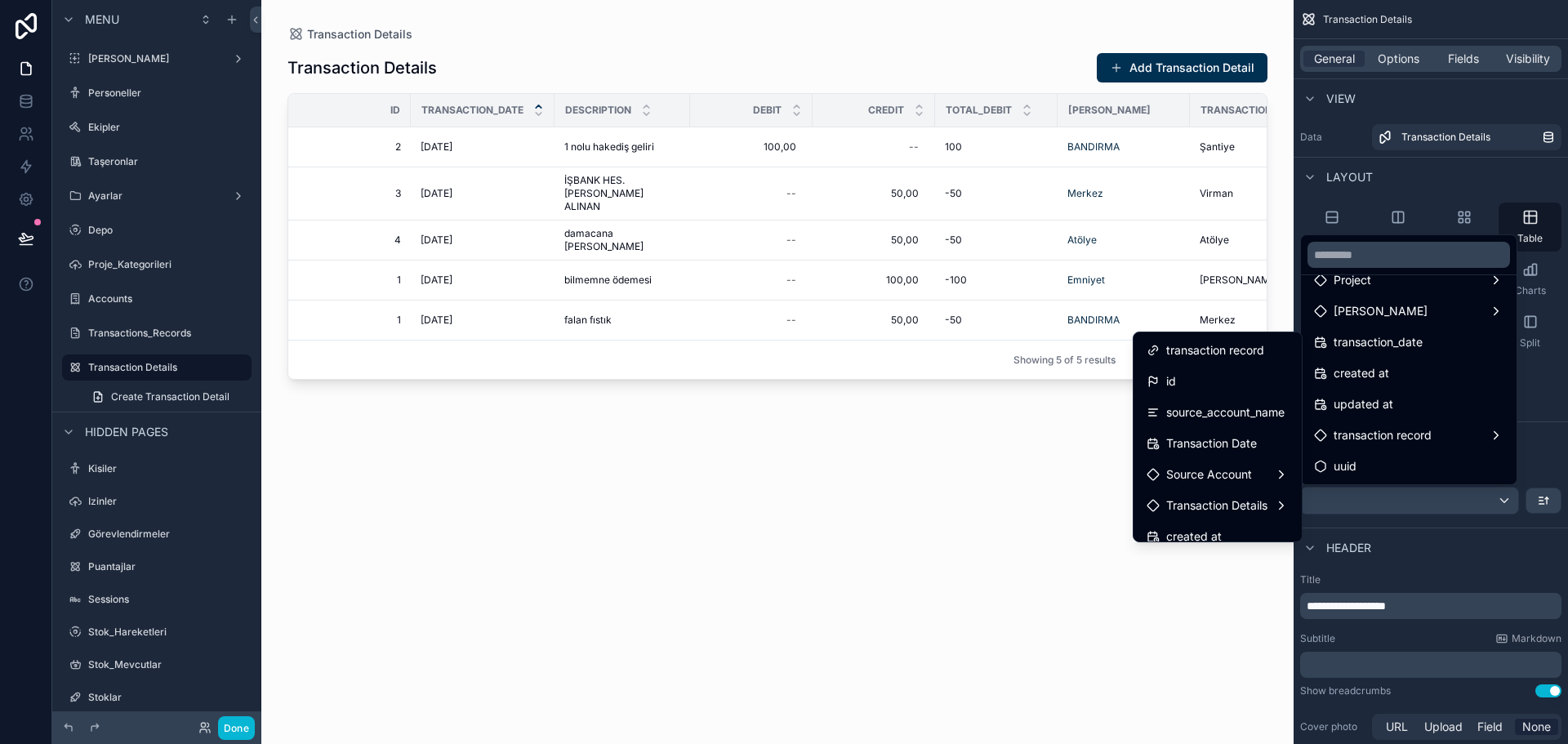
click at [1175, 347] on span "transaction record" at bounding box center [1215, 351] width 98 height 20
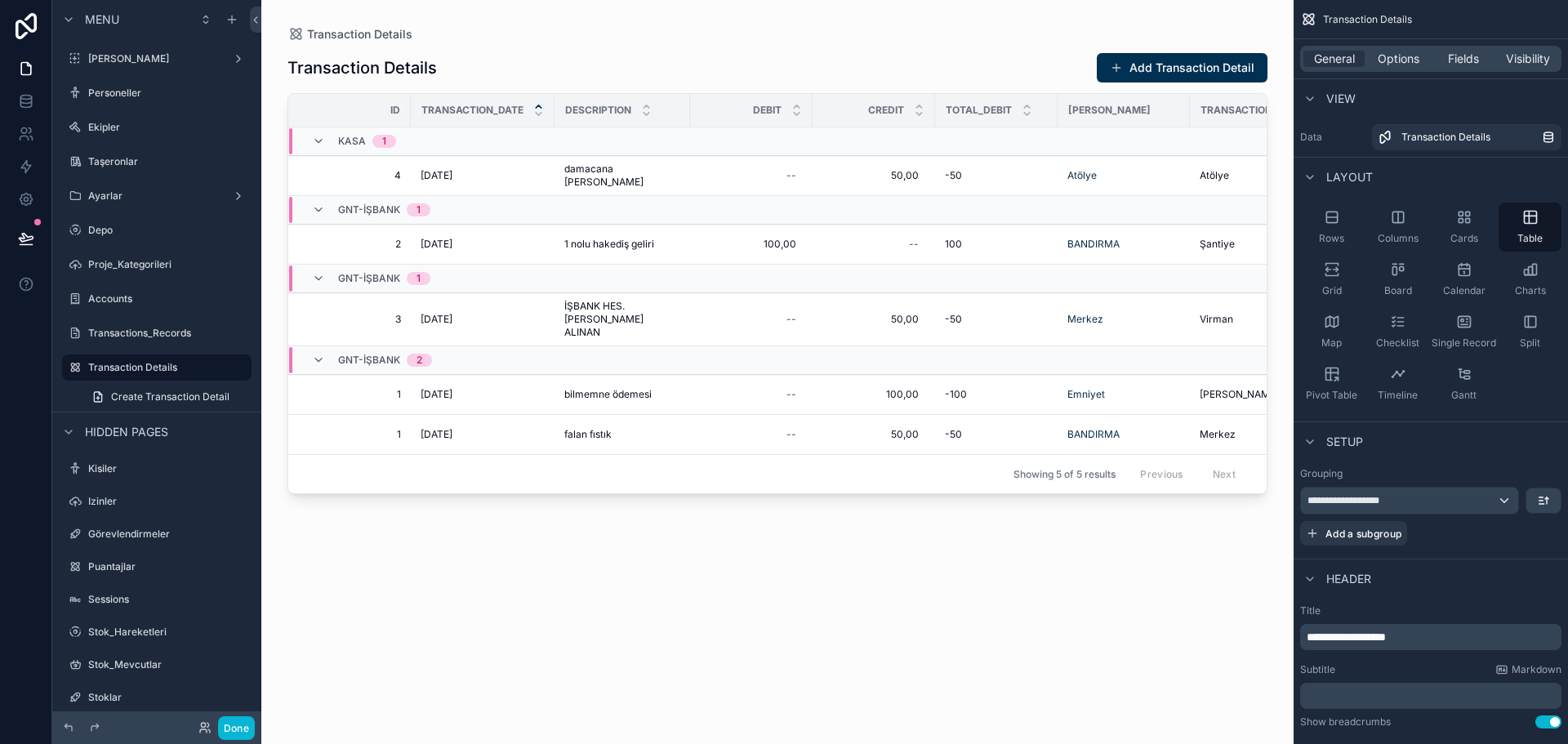
click at [814, 531] on div "Transaction Details Add Transaction Detail Id Transaction_date Description Debi…" at bounding box center [778, 383] width 981 height 682
click at [540, 116] on icon "scrollable content" at bounding box center [539, 114] width 11 height 11
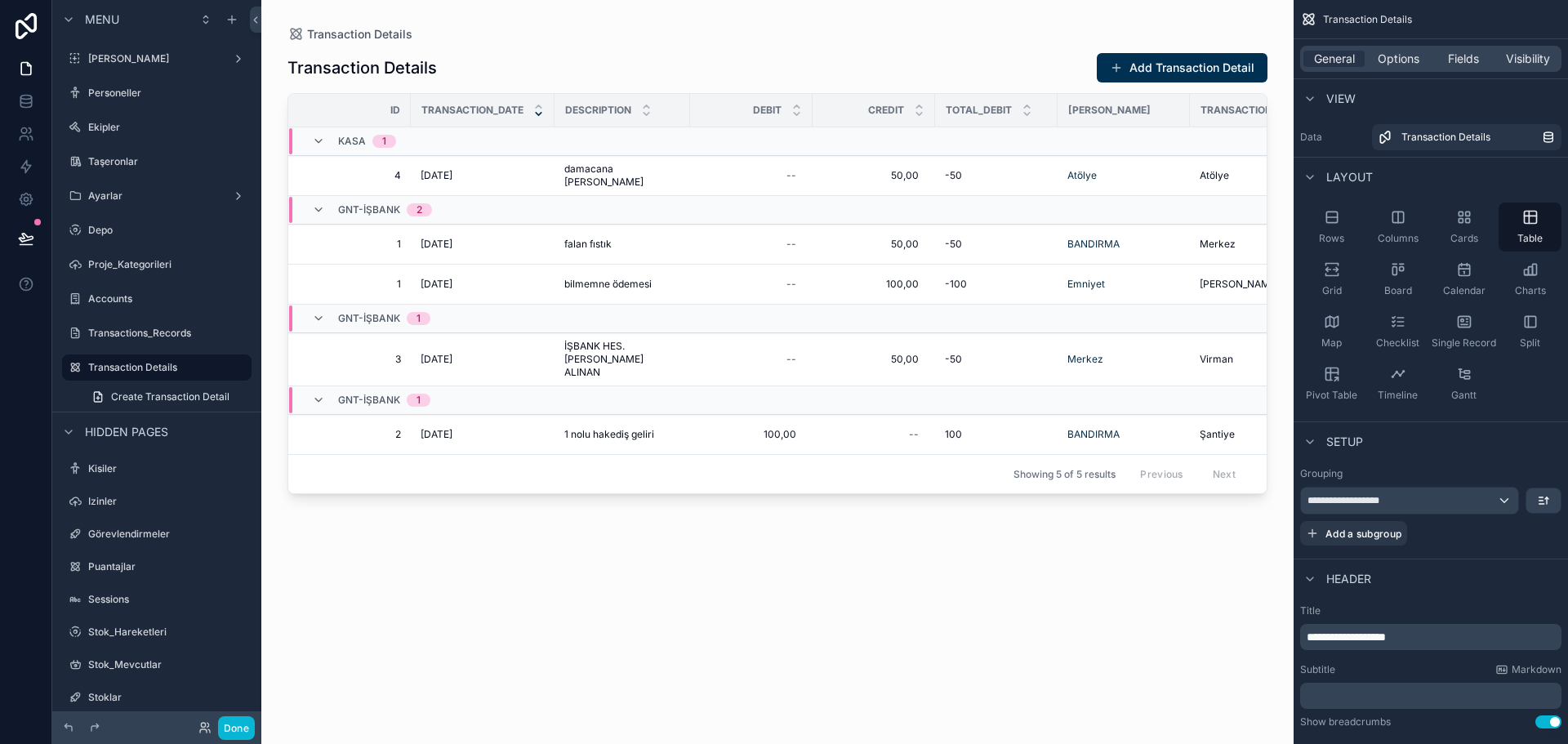
click at [538, 103] on icon "scrollable content" at bounding box center [539, 107] width 11 height 11
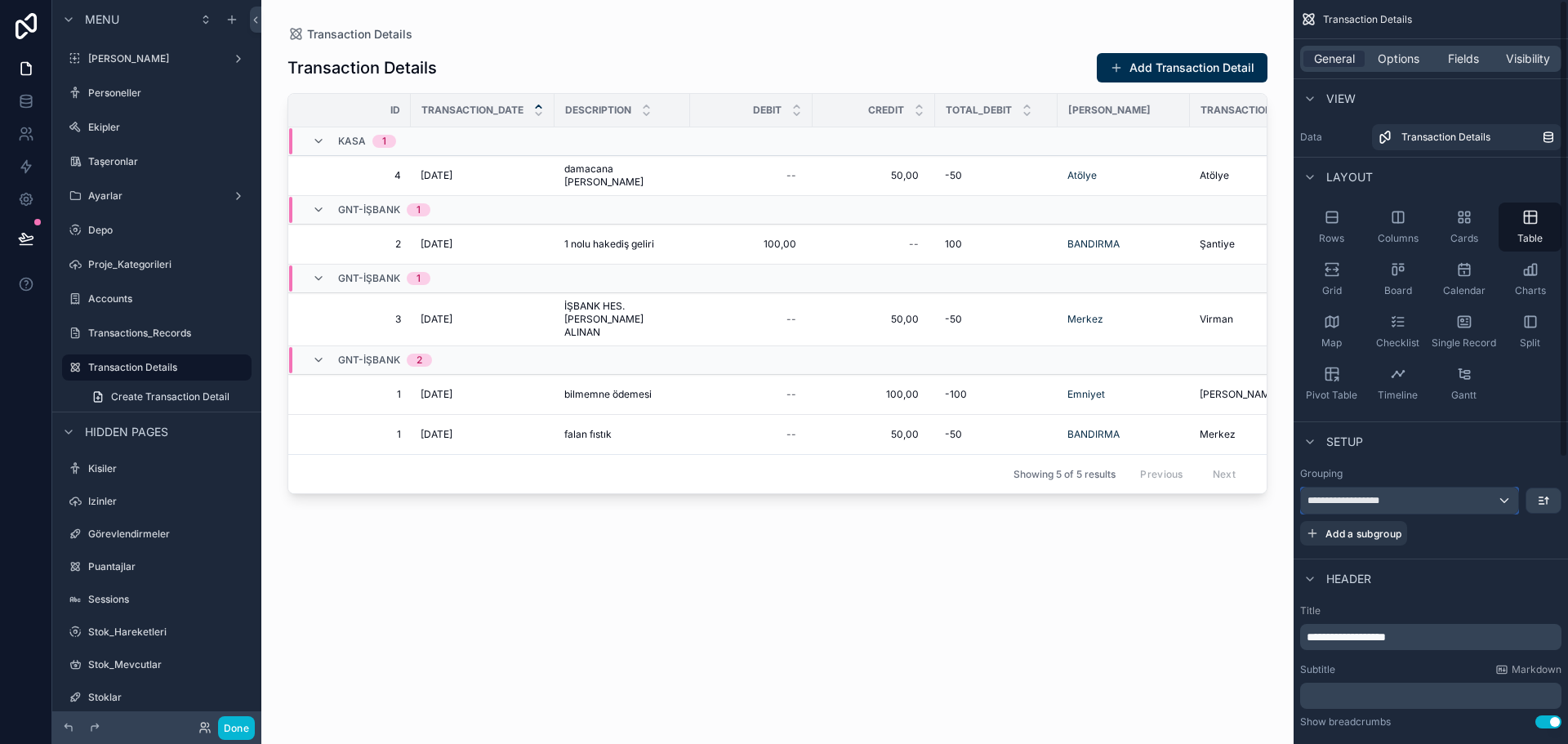
click at [1426, 489] on div "**********" at bounding box center [1411, 500] width 218 height 26
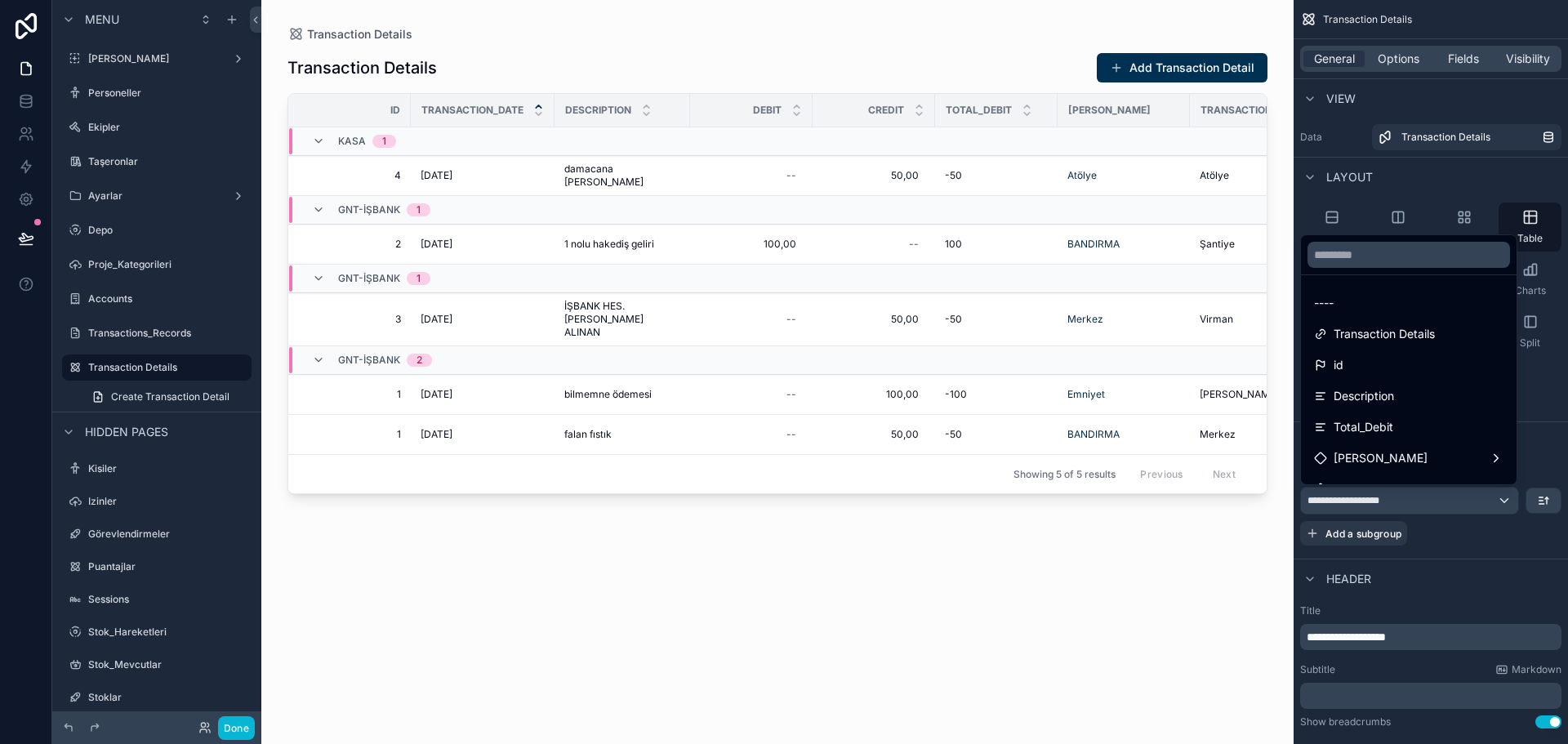
click at [1356, 304] on div "----" at bounding box center [1409, 303] width 190 height 20
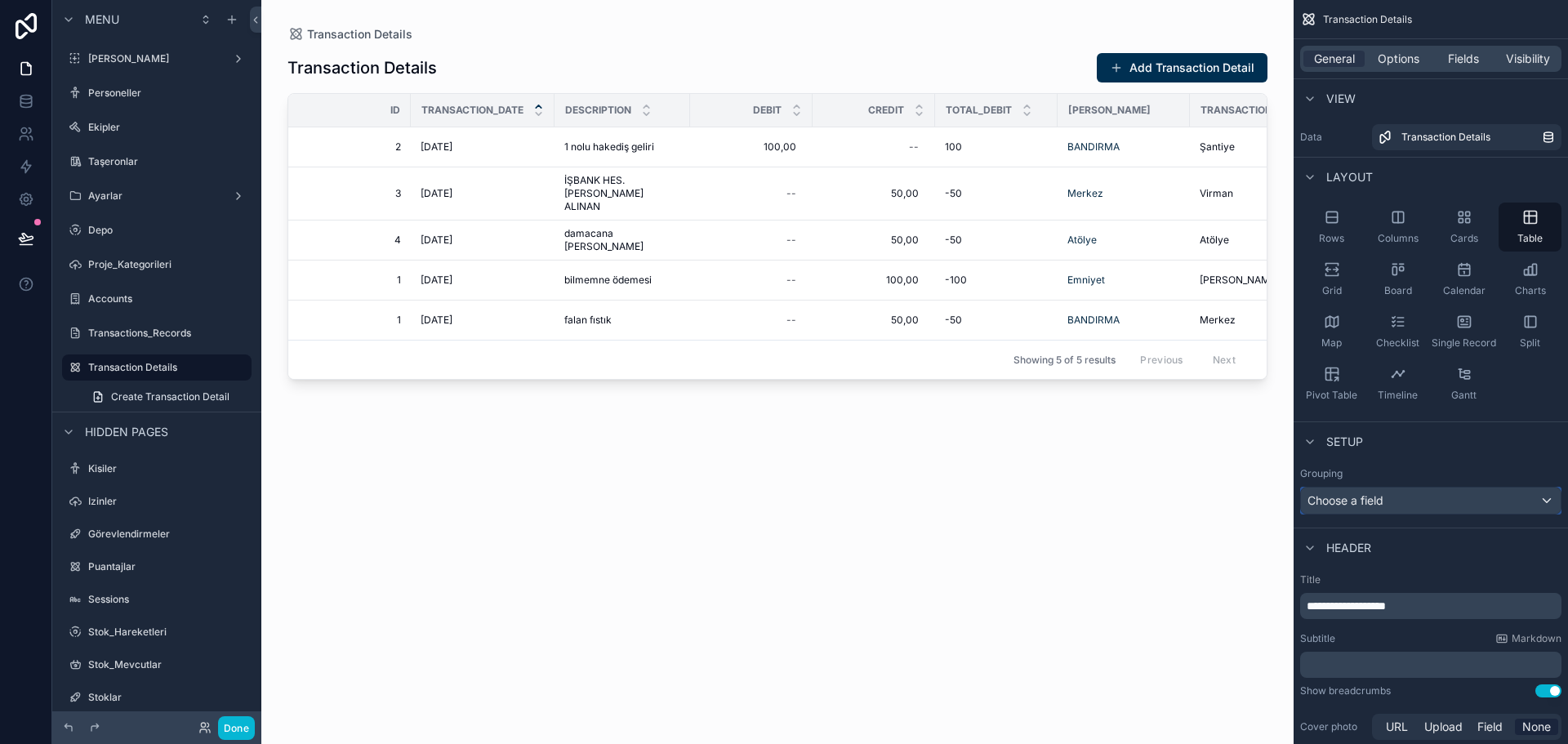
click at [1437, 503] on div "Choose a field" at bounding box center [1431, 500] width 260 height 26
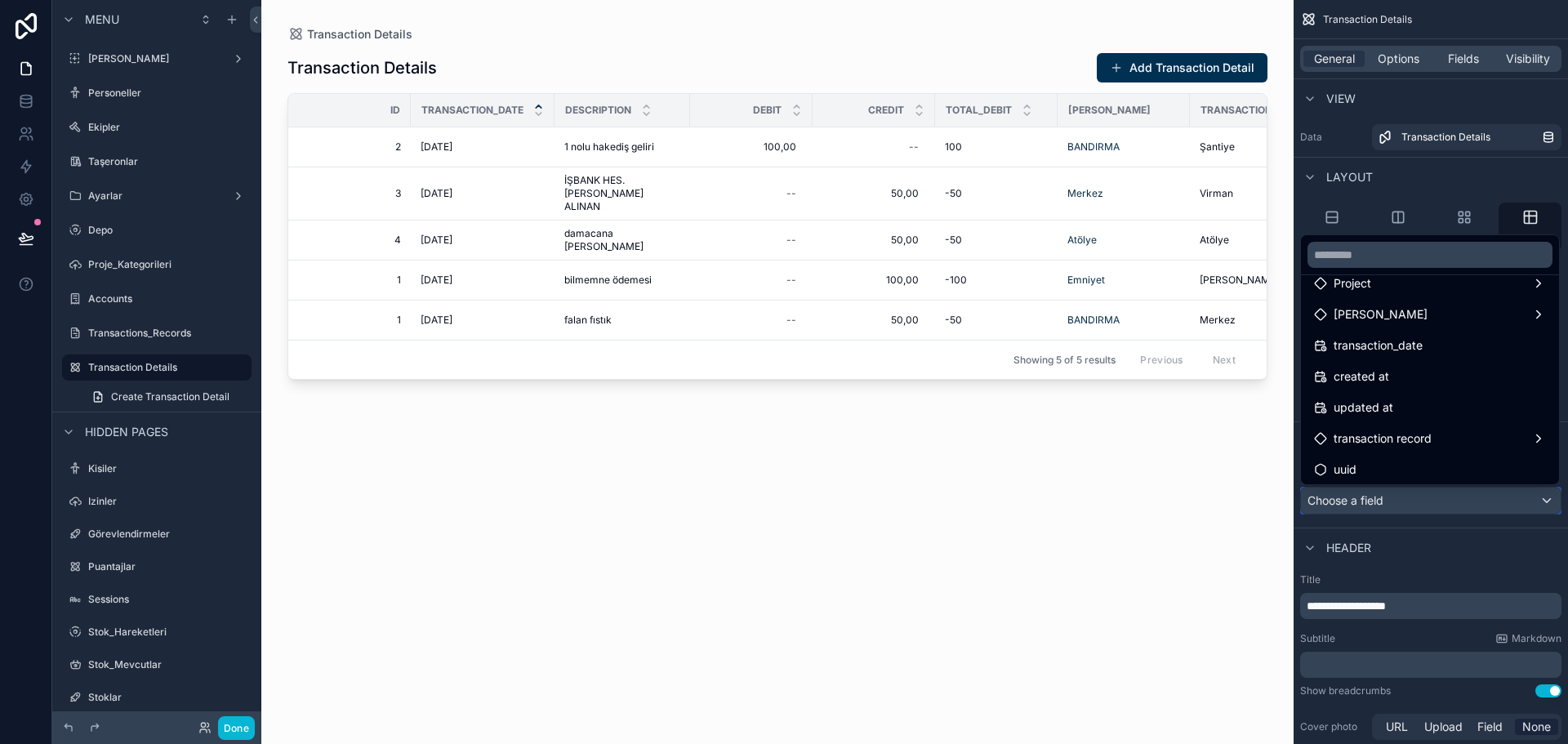
scroll to position [302, 0]
click at [1391, 435] on span "transaction record" at bounding box center [1383, 435] width 98 height 20
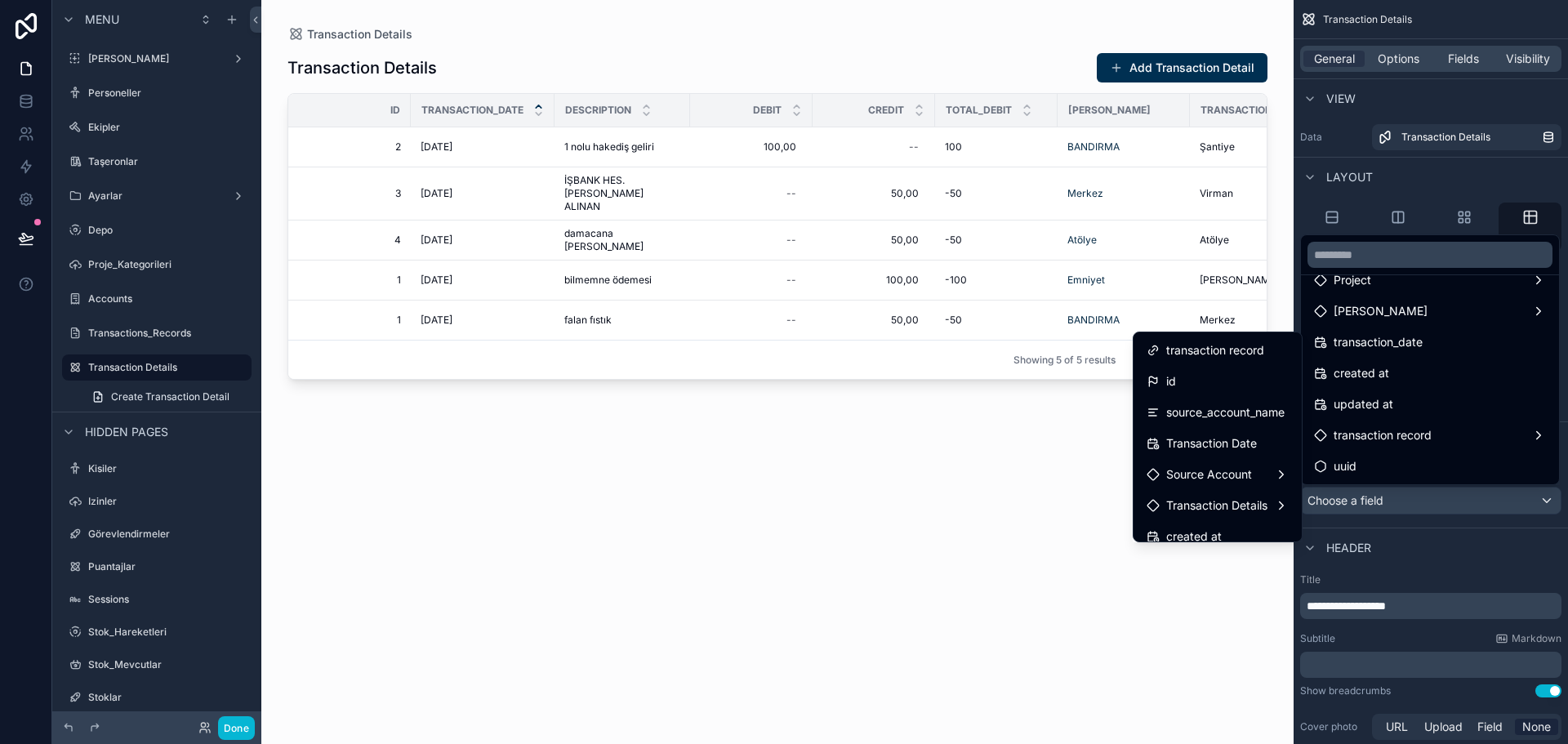
click at [1196, 373] on div "id" at bounding box center [1218, 381] width 142 height 20
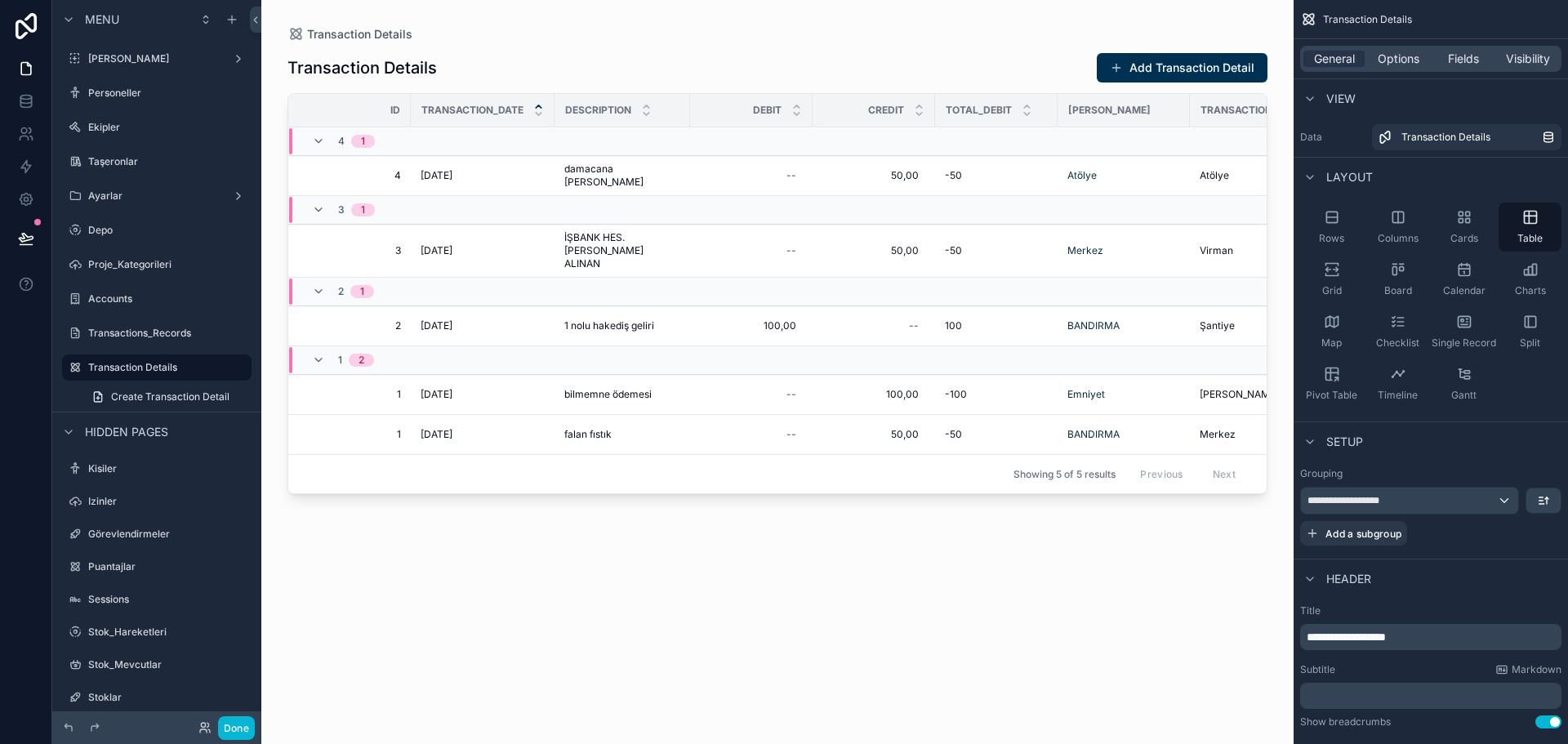
click at [1438, 51] on div "Fields" at bounding box center [1464, 58] width 61 height 16
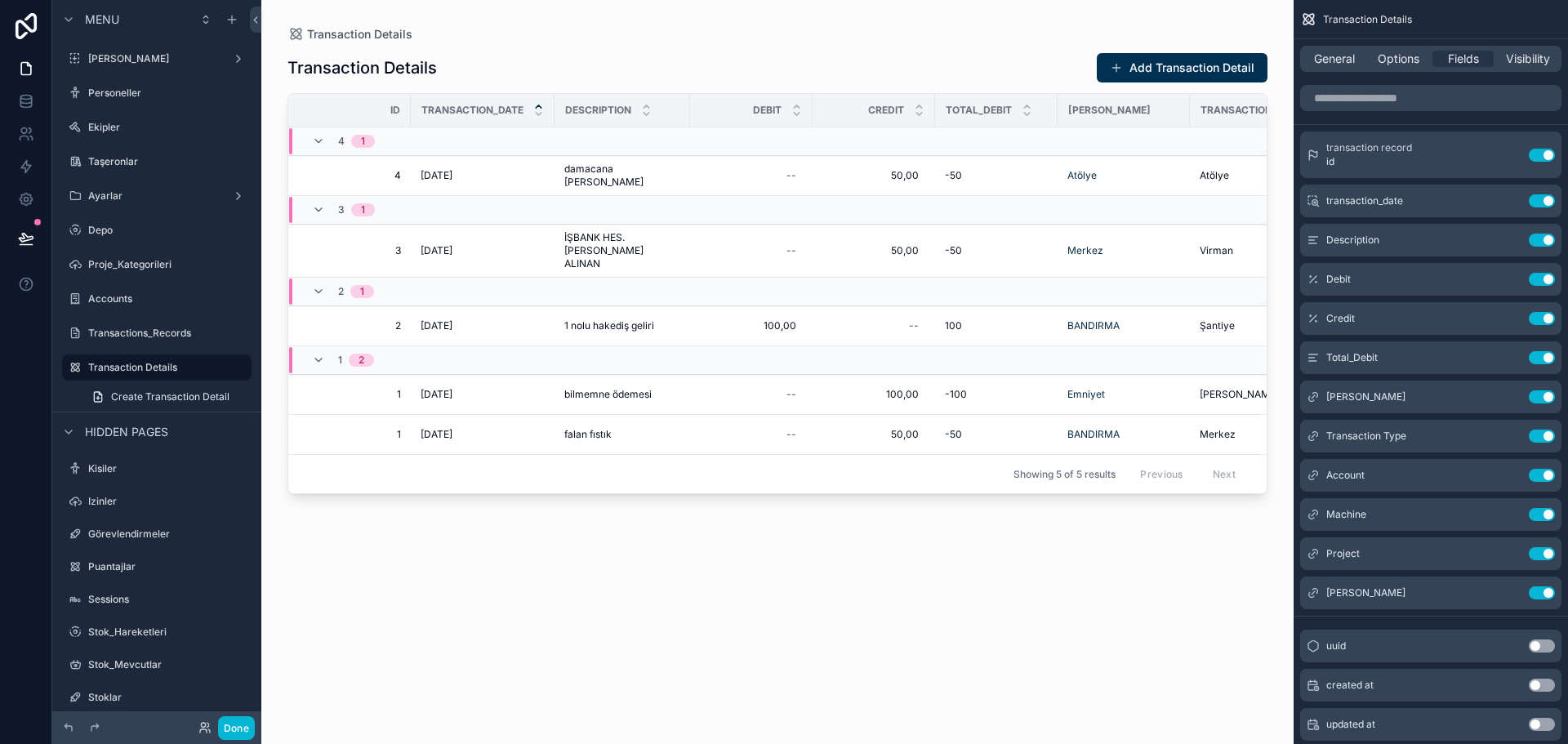
click at [1544, 152] on button "Use setting" at bounding box center [1542, 155] width 26 height 13
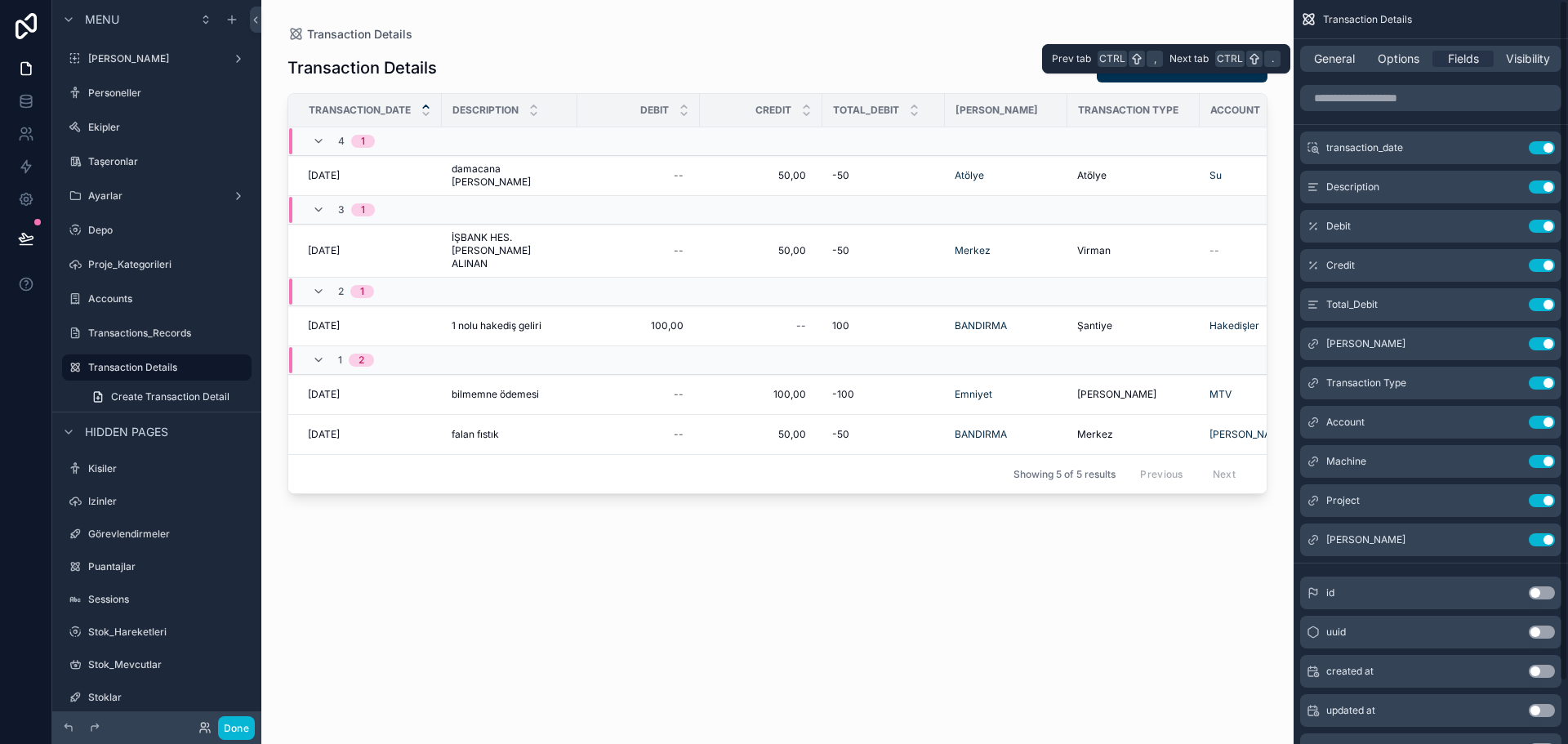
click at [1414, 54] on span "Options" at bounding box center [1399, 58] width 41 height 16
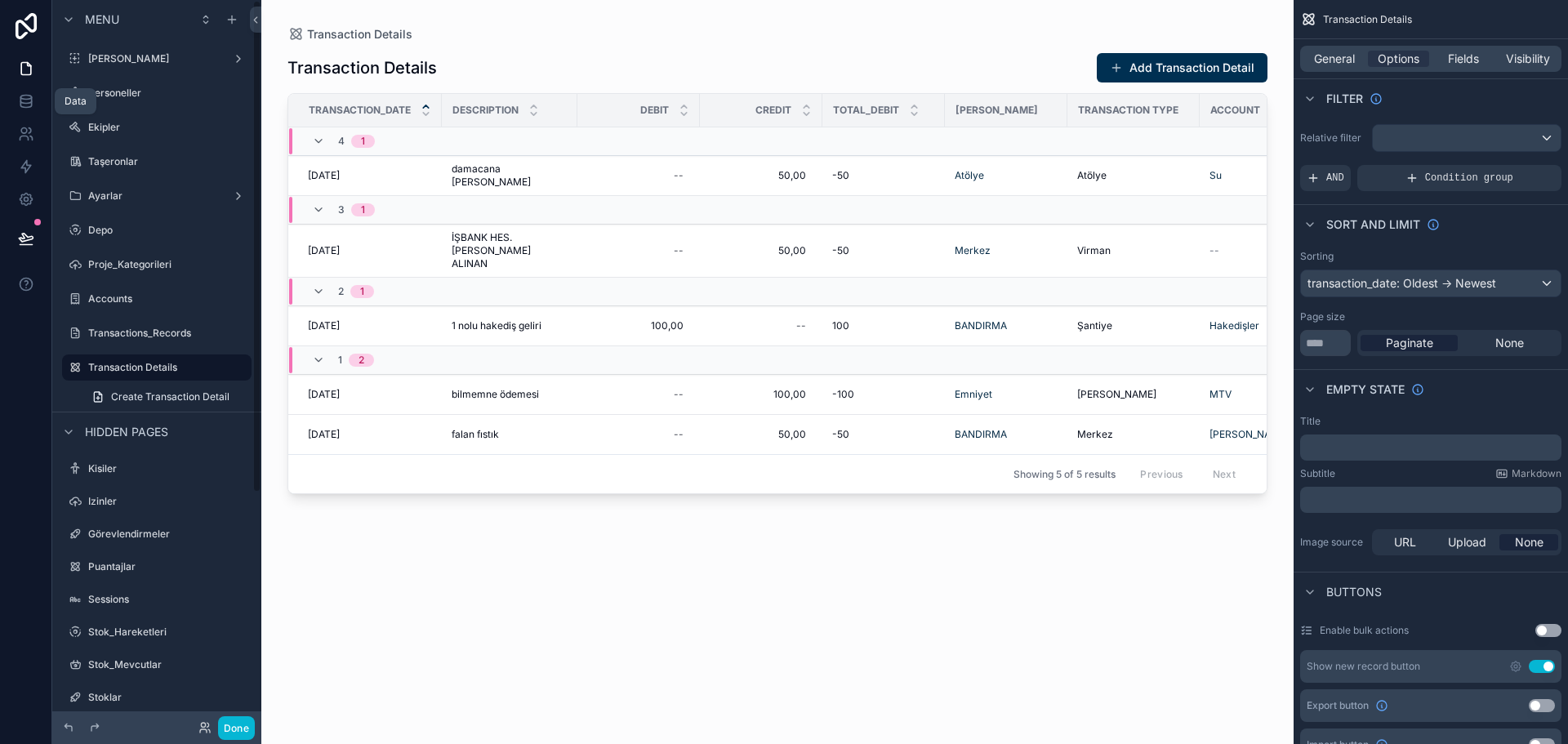
click at [22, 98] on icon at bounding box center [26, 97] width 11 height 4
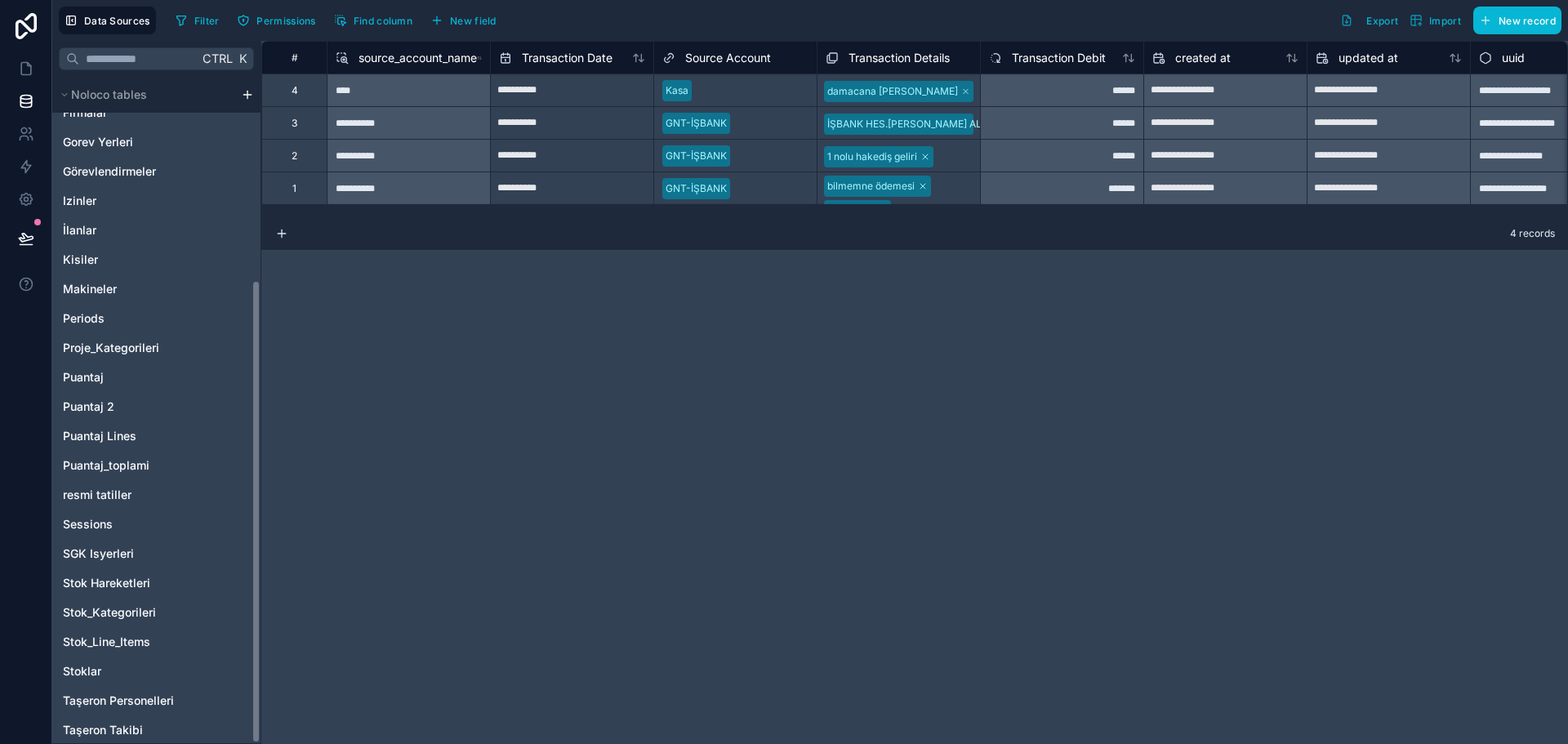
scroll to position [291, 0]
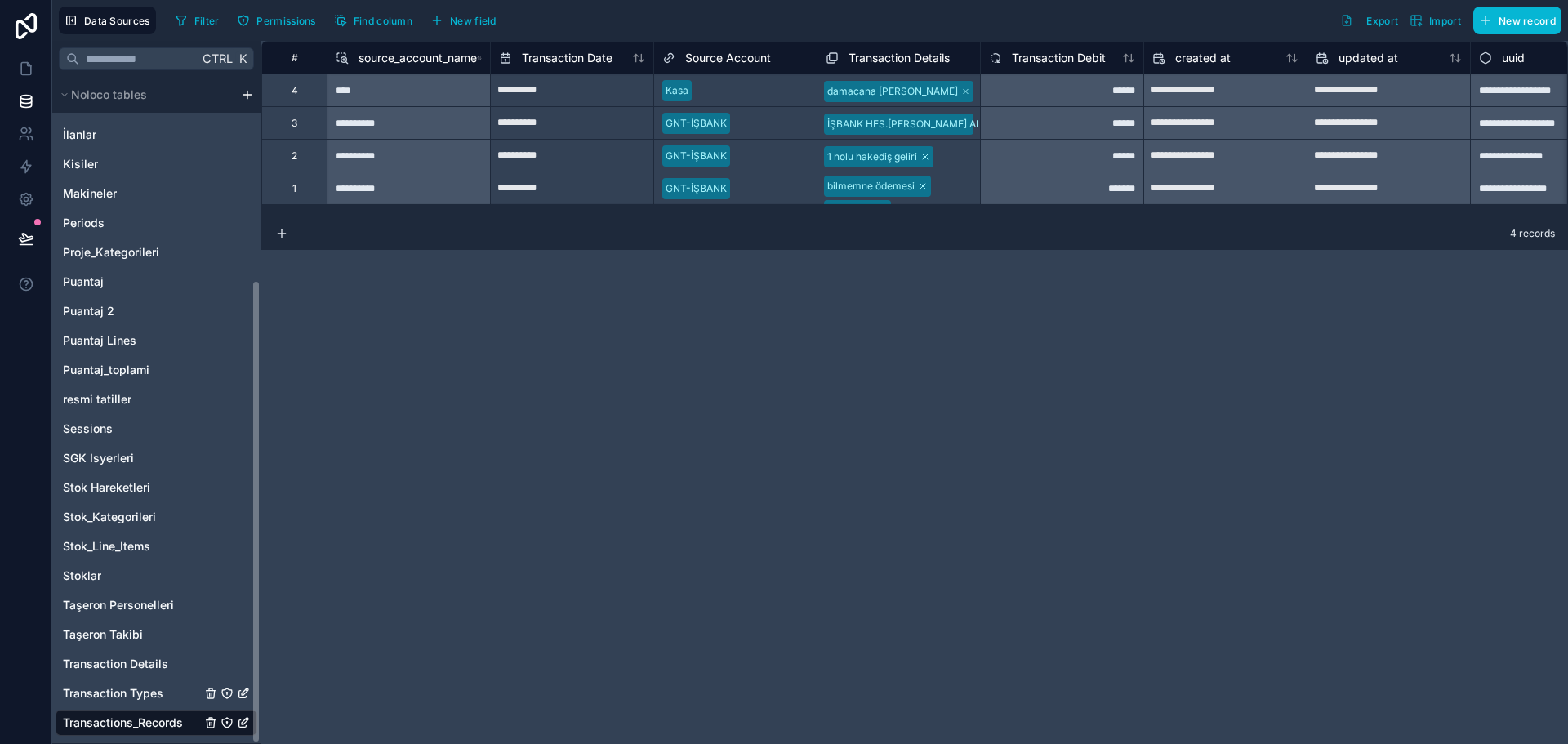
click at [141, 695] on span "Transaction Types" at bounding box center [113, 694] width 101 height 16
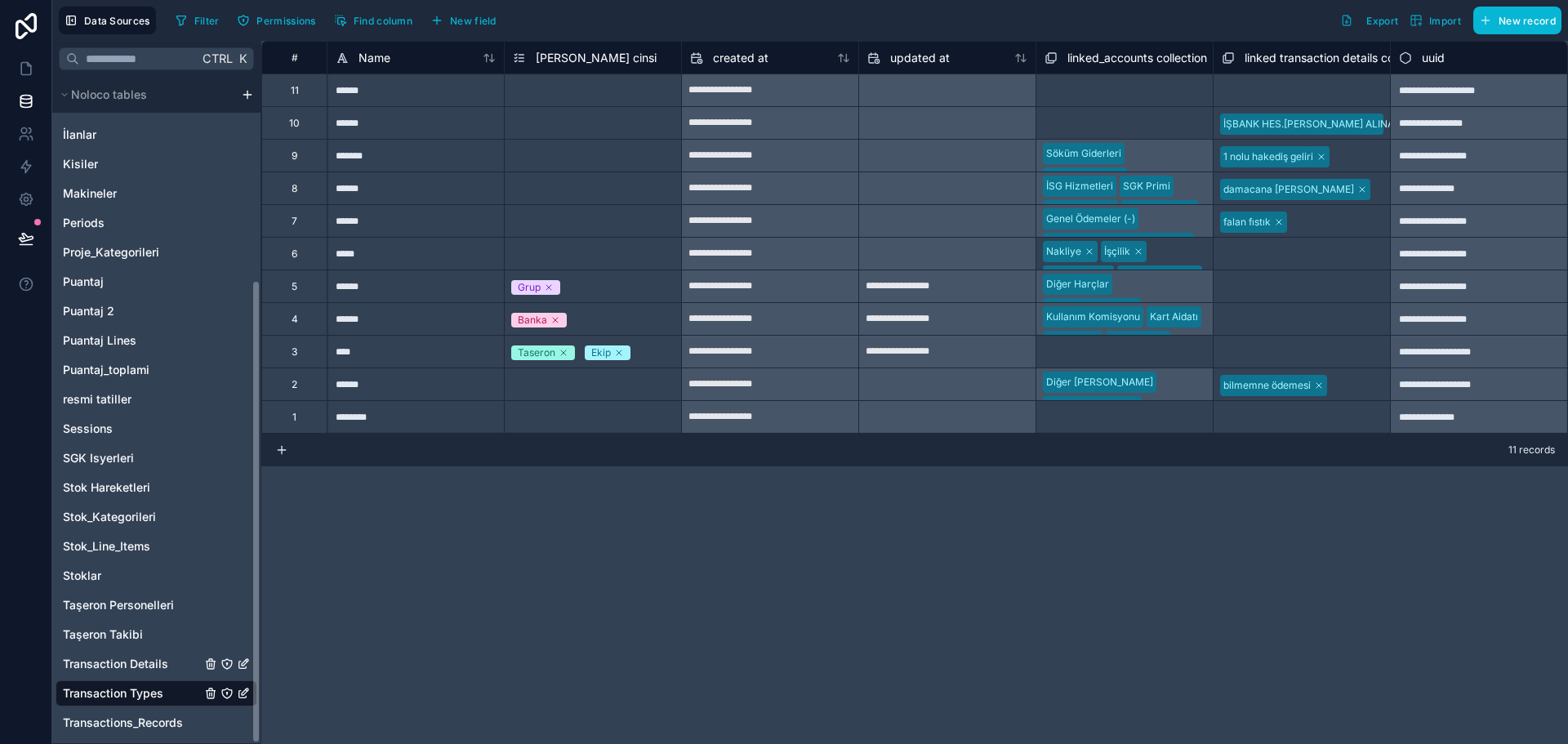
click at [151, 662] on span "Transaction Details" at bounding box center [115, 664] width 105 height 16
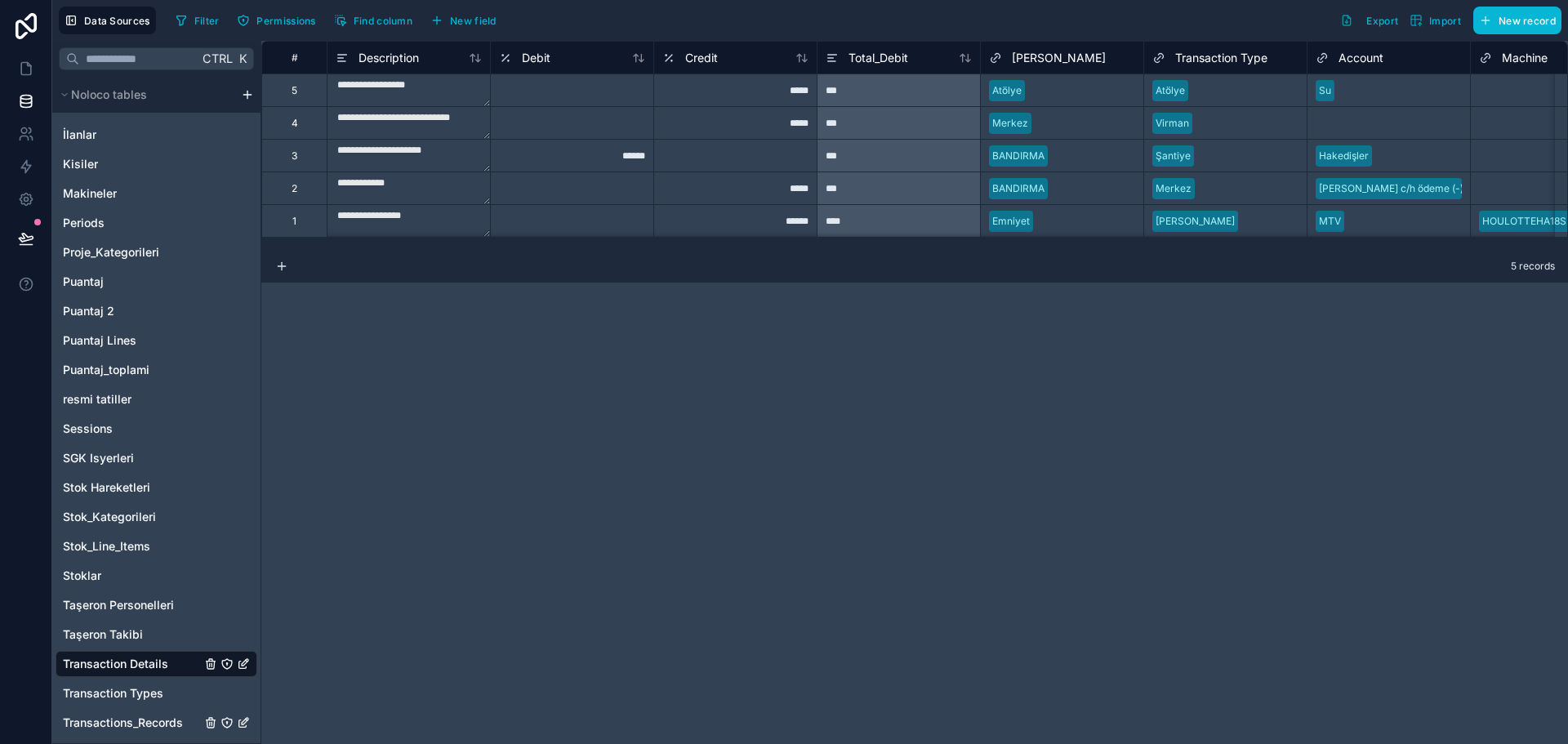
click at [163, 716] on span "Transactions_Records" at bounding box center [122, 723] width 120 height 16
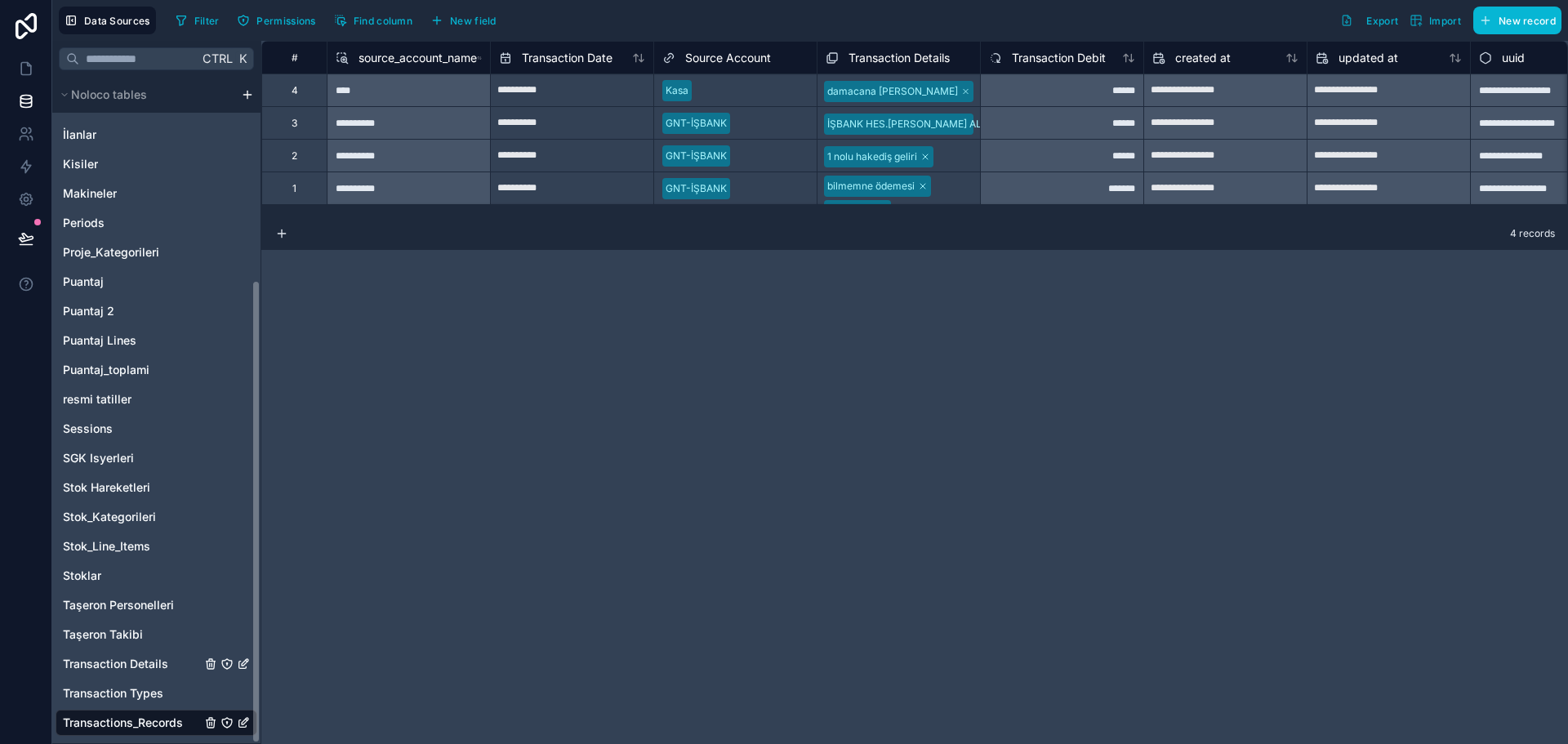
click at [147, 664] on span "Transaction Details" at bounding box center [115, 664] width 105 height 16
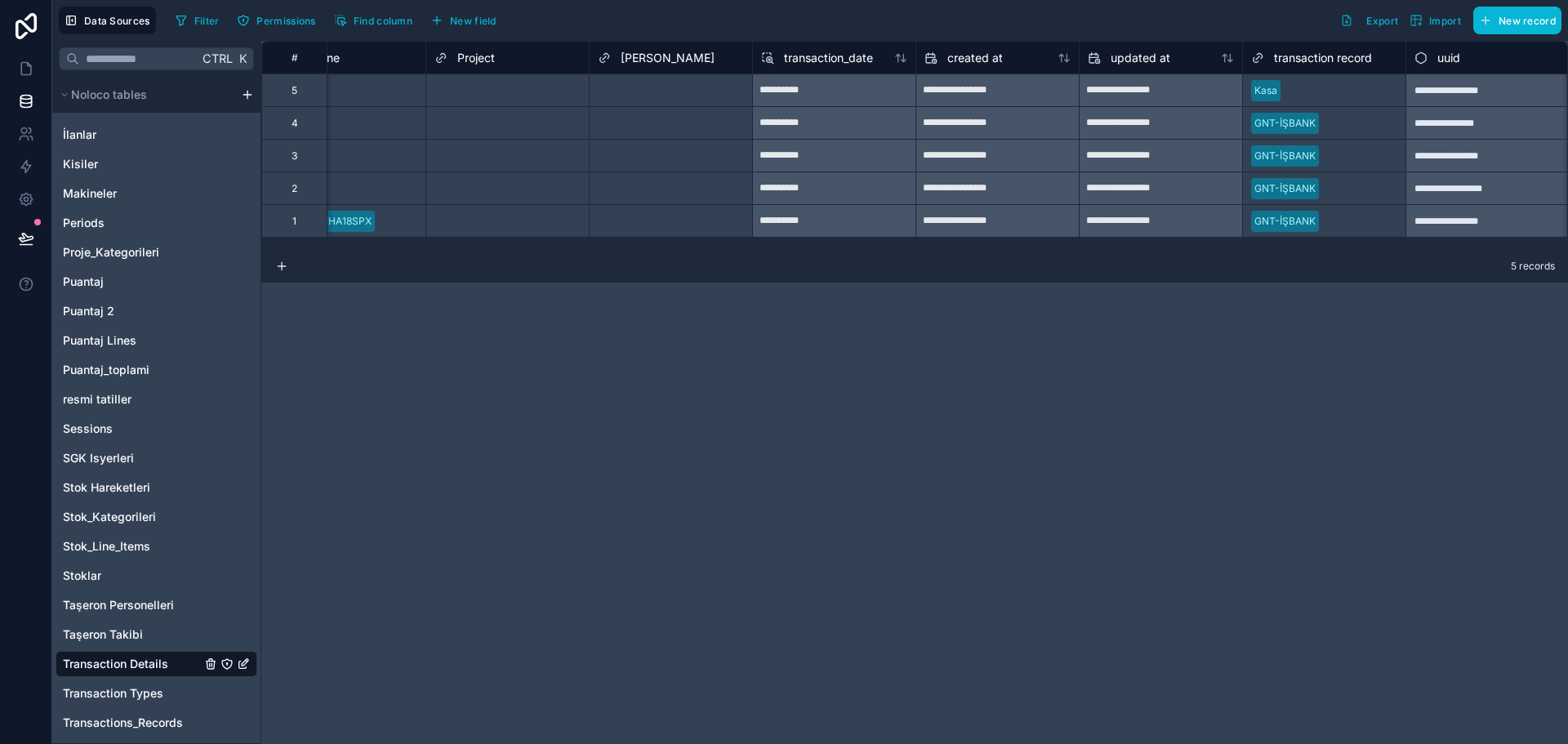
scroll to position [0, 1210]
click at [21, 75] on icon at bounding box center [26, 68] width 16 height 16
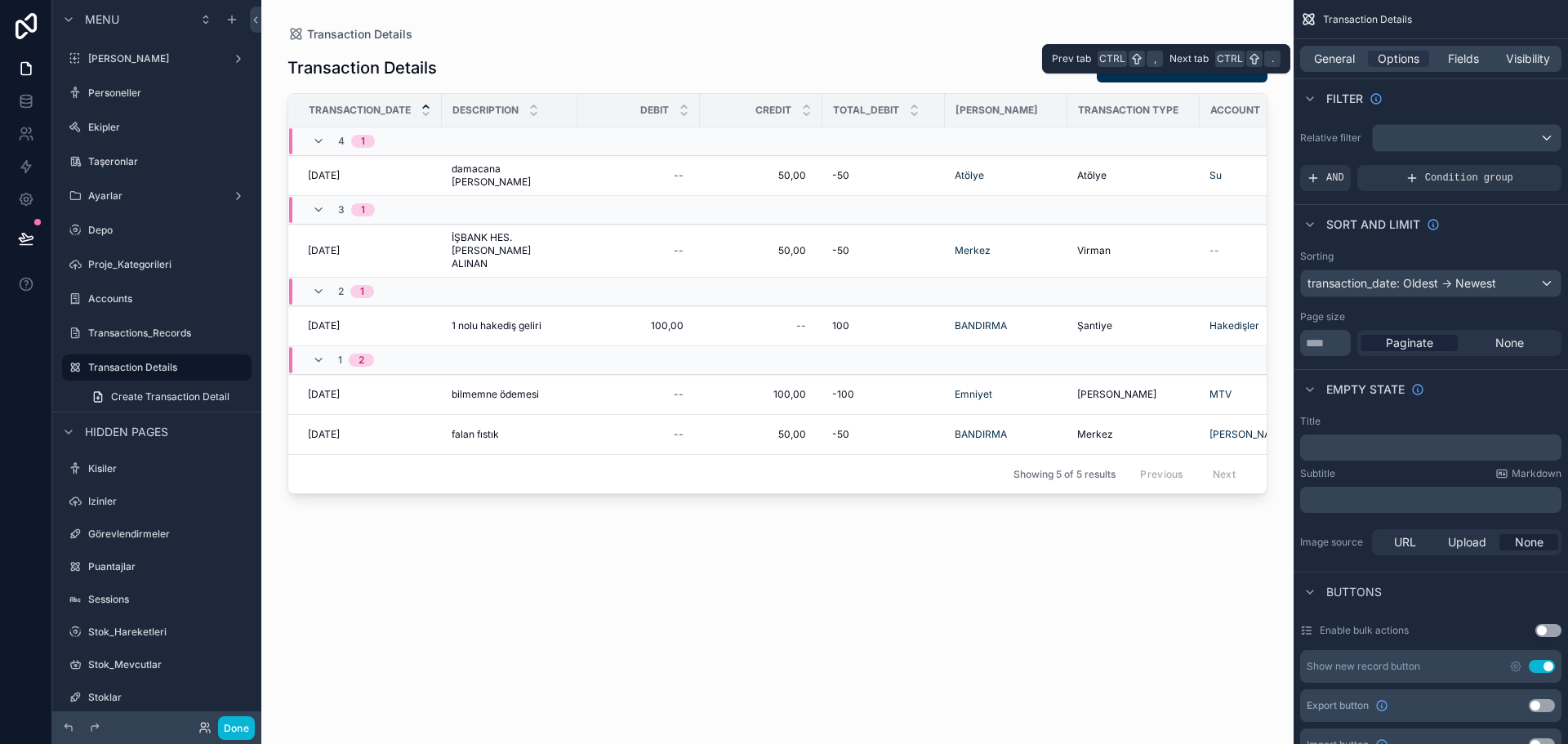
click at [1347, 46] on div "General Options Fields Visibility" at bounding box center [1431, 58] width 262 height 26
click at [1347, 55] on span "General" at bounding box center [1334, 58] width 40 height 16
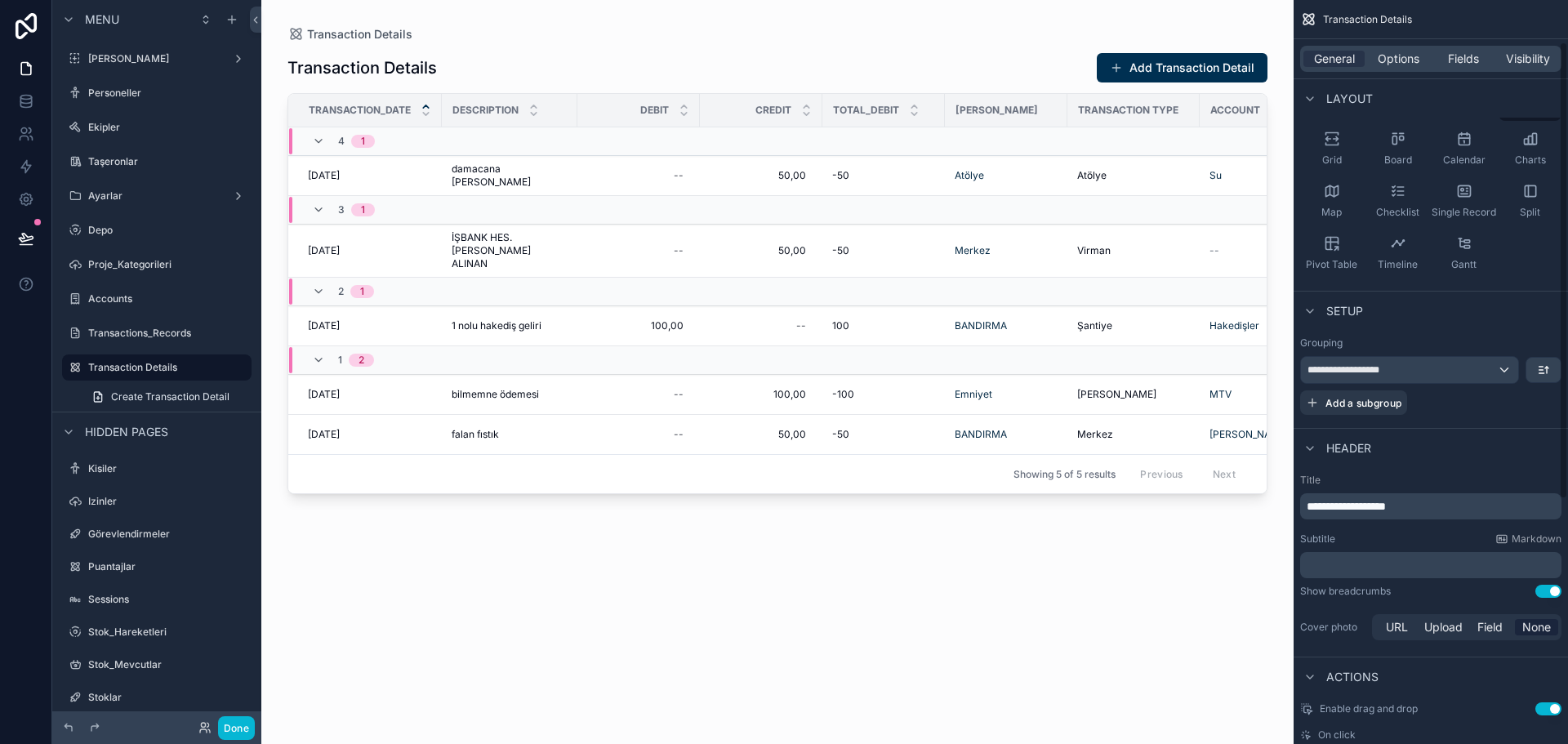
scroll to position [164, 0]
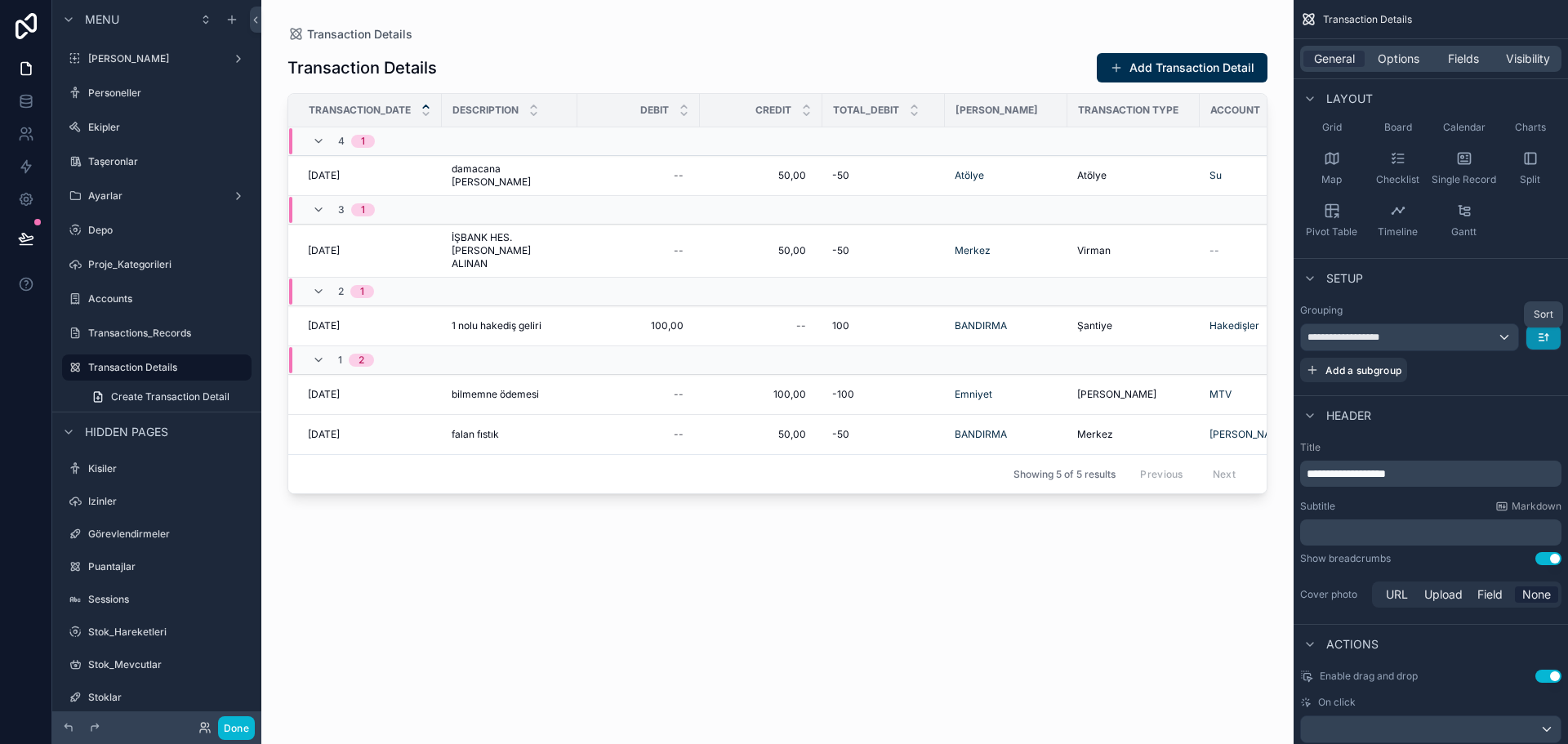
click at [1539, 339] on icon "scrollable content" at bounding box center [1544, 337] width 13 height 13
click at [1541, 338] on div "scrollable content" at bounding box center [784, 372] width 1568 height 744
click at [1441, 333] on div "**********" at bounding box center [1411, 337] width 218 height 26
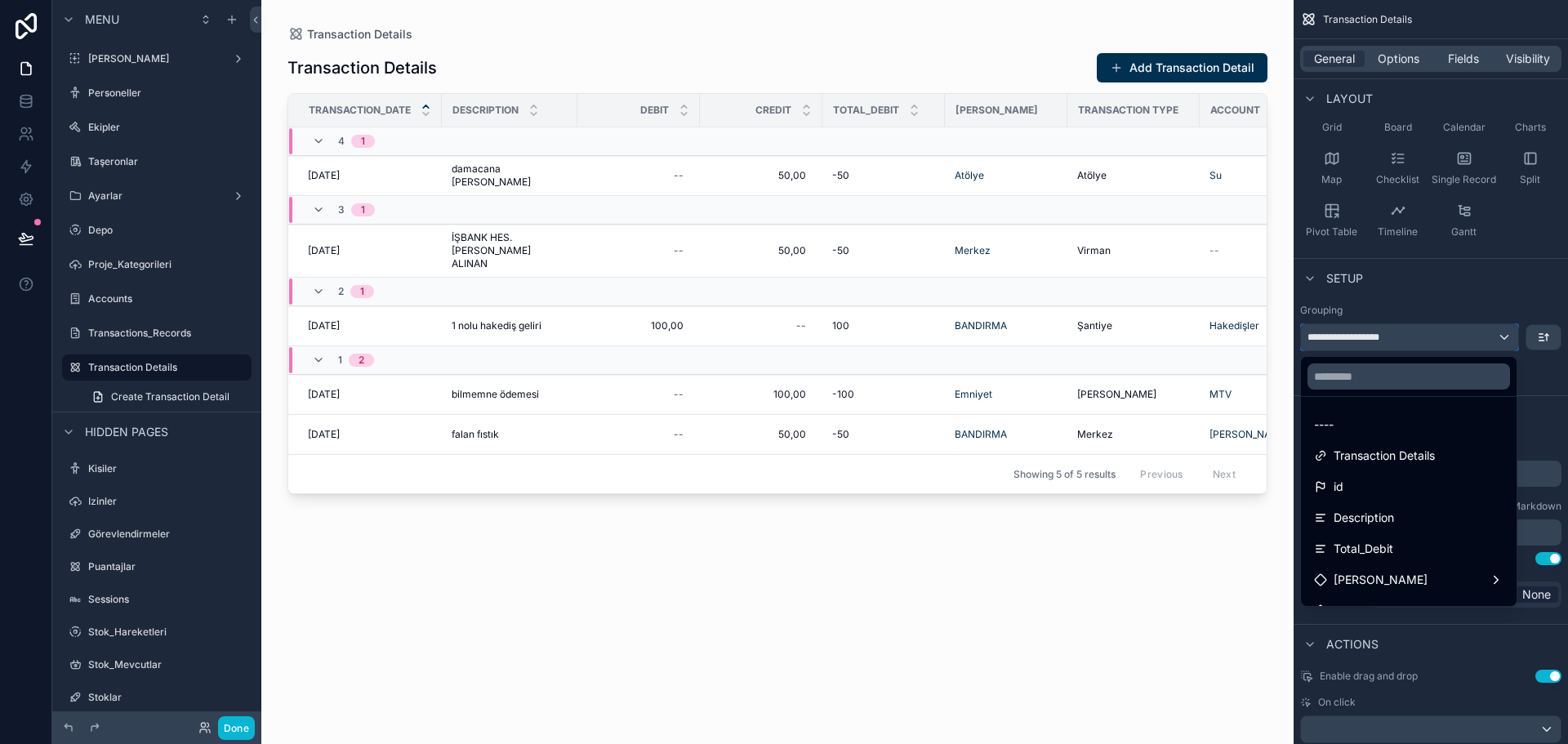
scroll to position [302, 0]
click at [1400, 555] on span "transaction record" at bounding box center [1383, 557] width 98 height 20
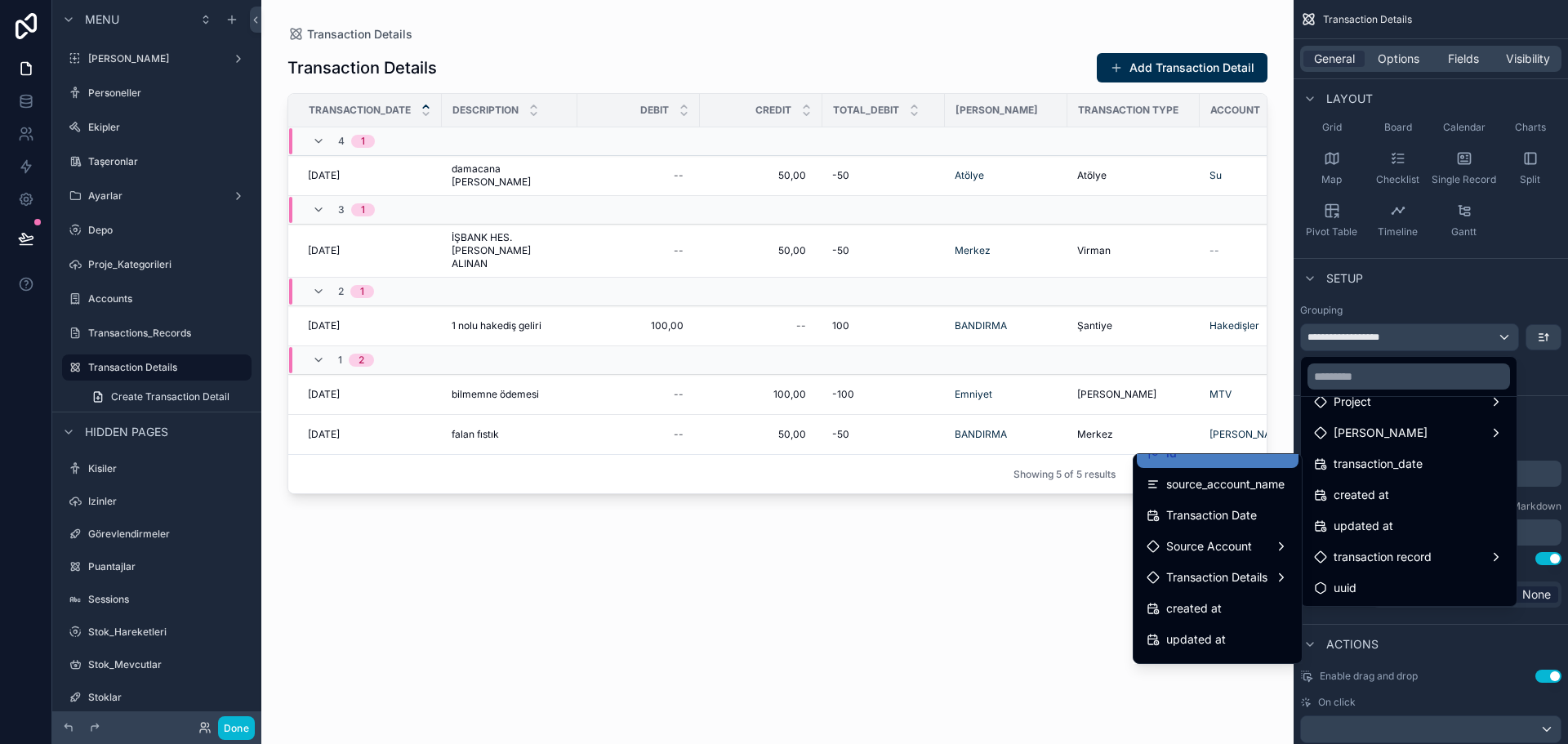
scroll to position [76, 0]
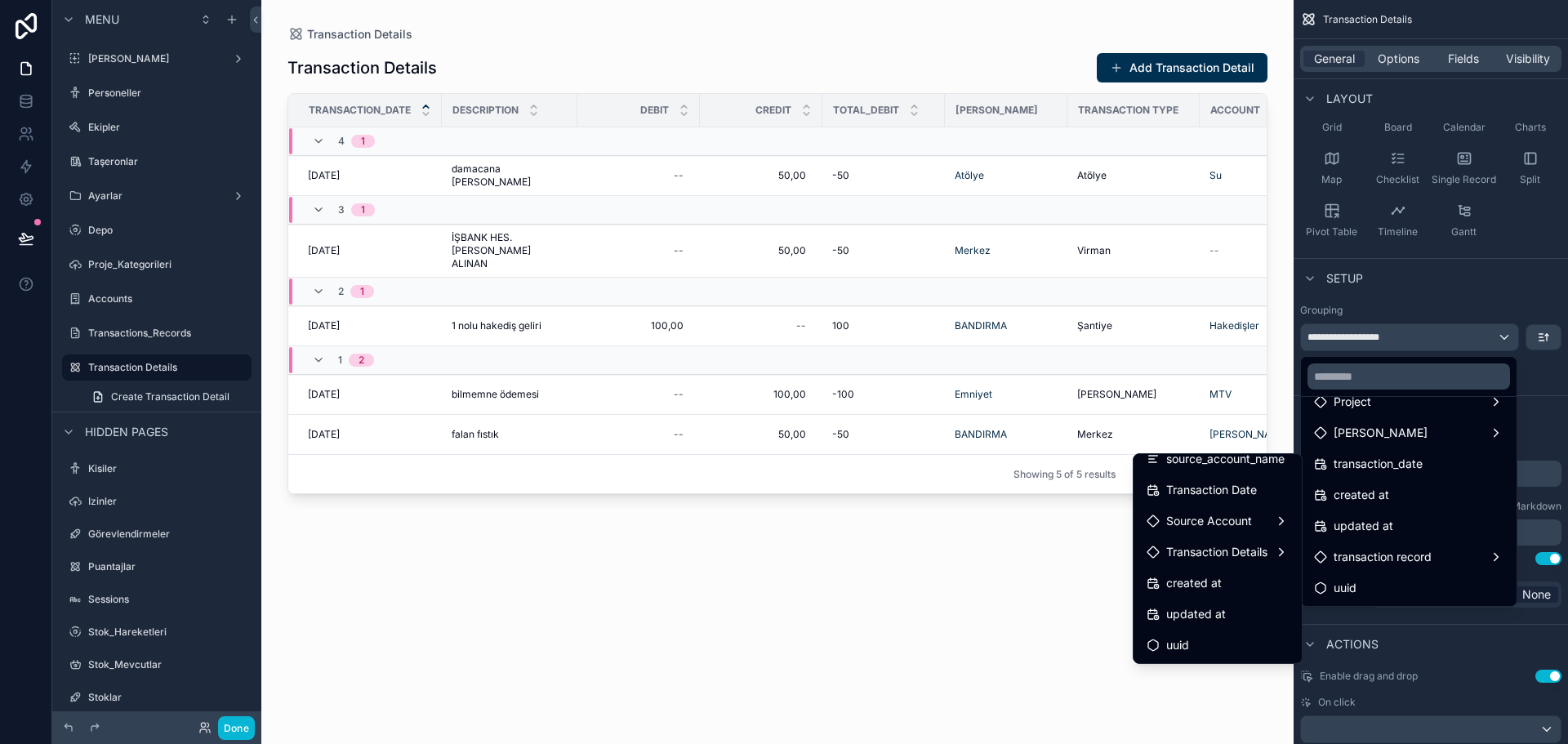
click at [1214, 559] on span "Transaction Details" at bounding box center [1217, 552] width 102 height 20
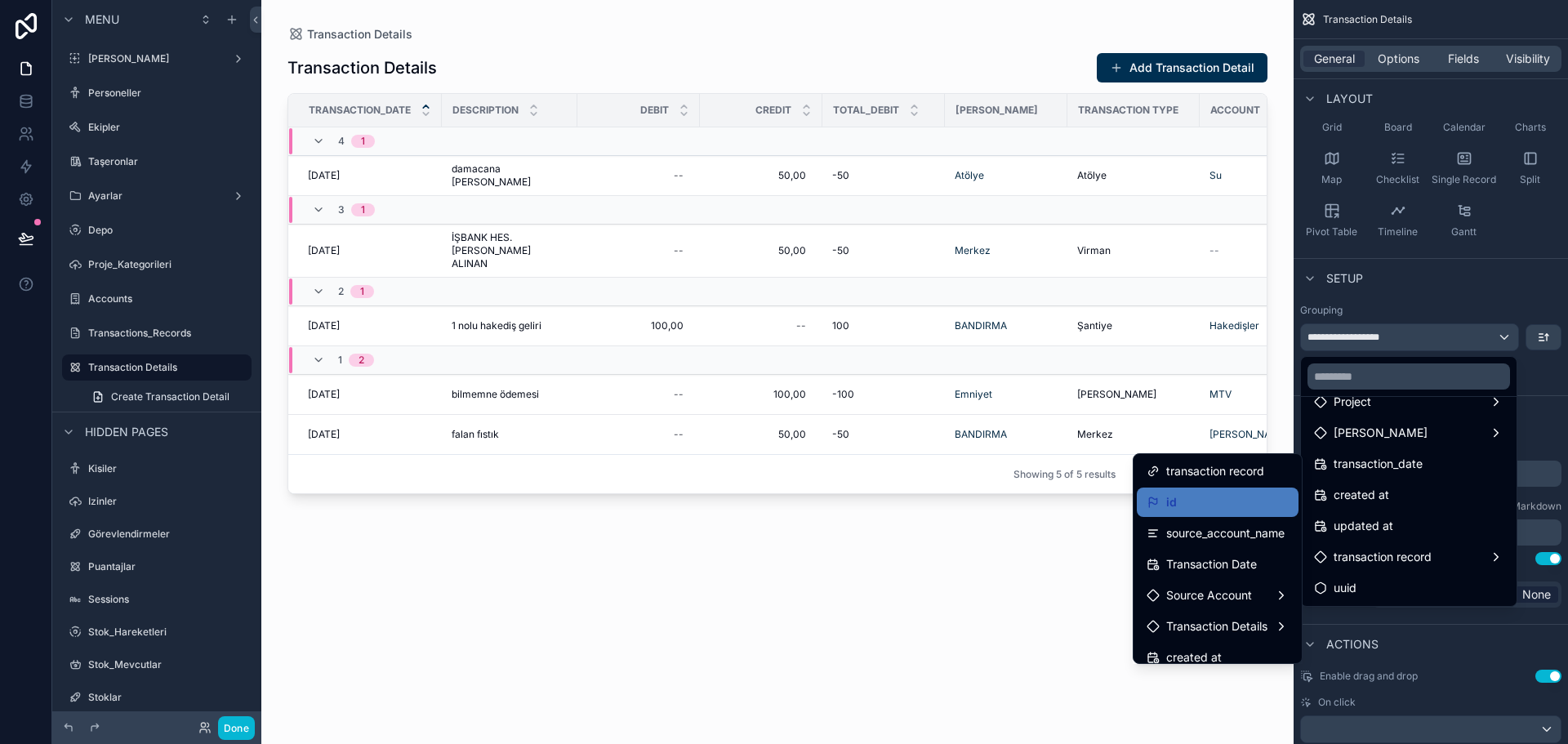
scroll to position [0, 0]
click at [1034, 569] on div "Transaction Details Add Transaction Detail Transaction_date Description Debit C…" at bounding box center [778, 383] width 981 height 682
click at [1503, 353] on div "---- Transaction Details id Description Total_Debit [PERSON_NAME] Transaction T…" at bounding box center [1410, 480] width 218 height 254
click at [1501, 337] on div "scrollable content" at bounding box center [784, 372] width 1568 height 744
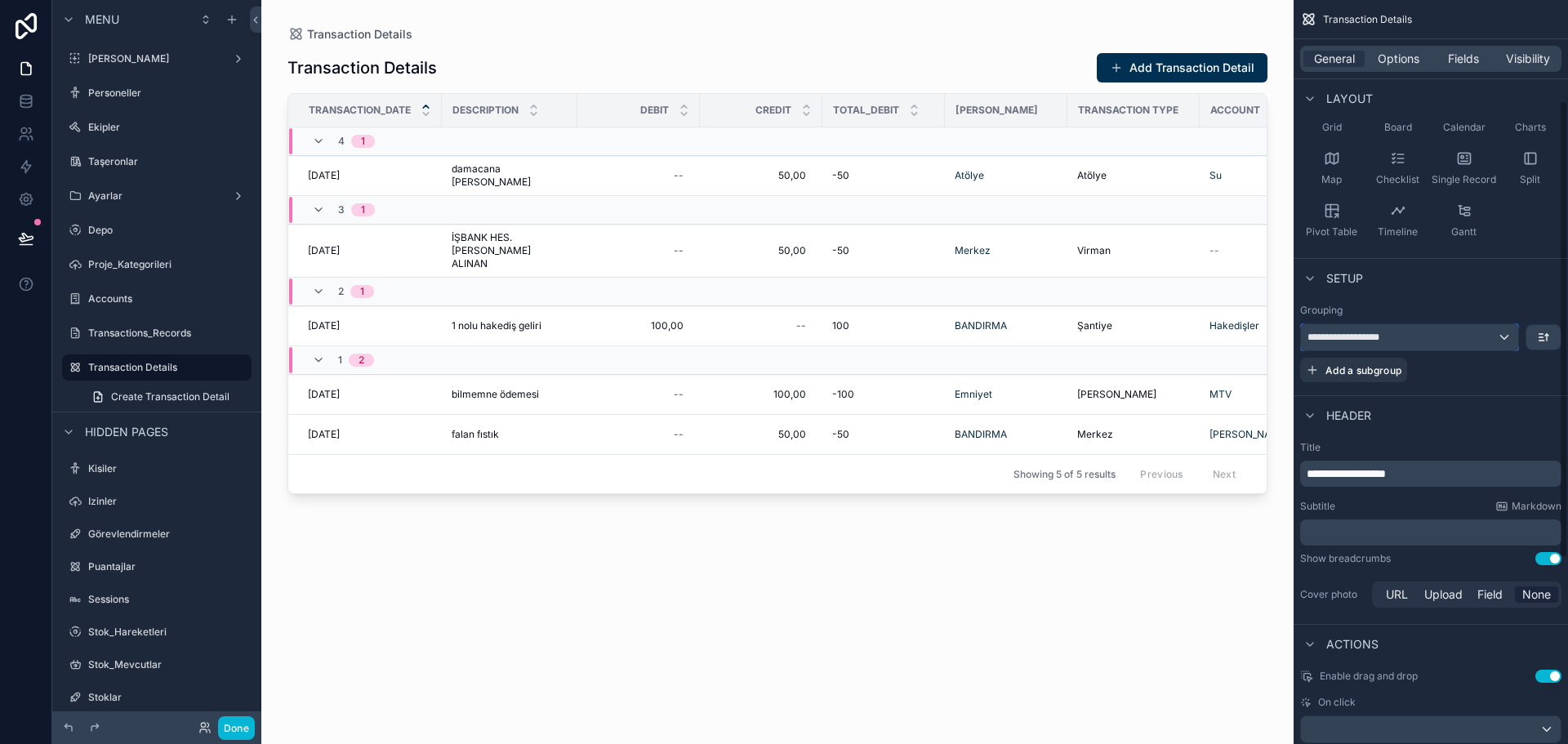
click at [1494, 339] on div "**********" at bounding box center [1411, 337] width 218 height 26
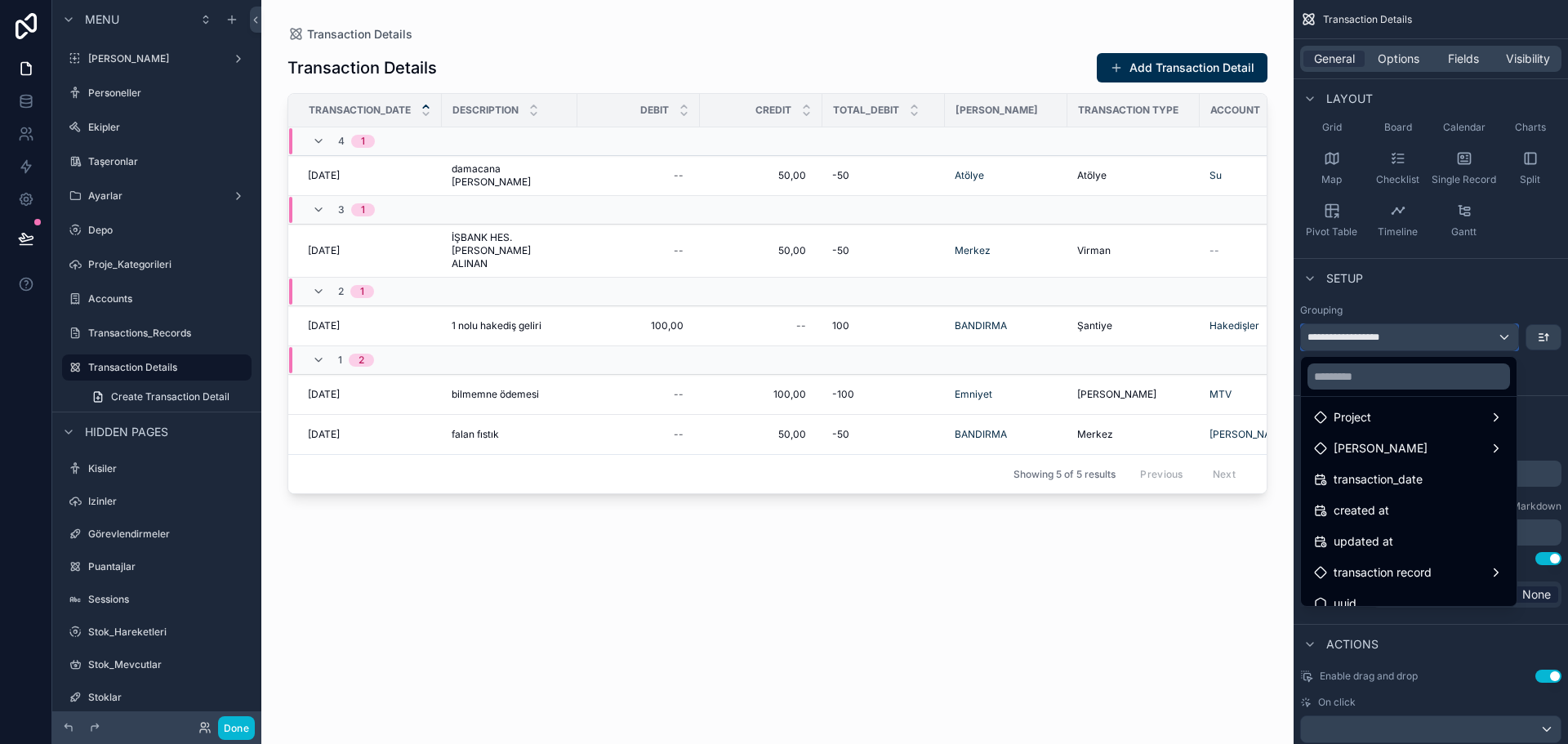
scroll to position [302, 0]
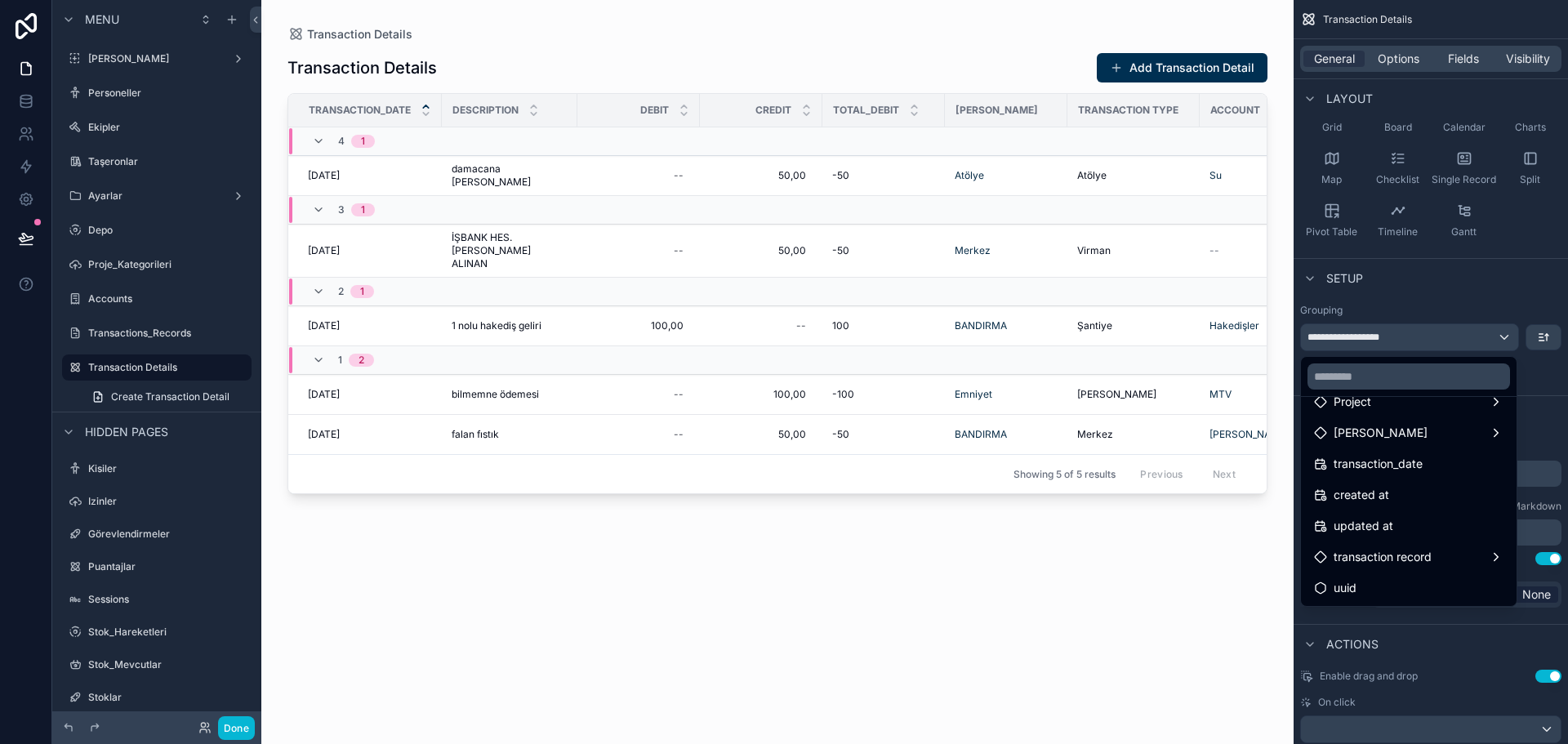
click at [1419, 557] on span "transaction record" at bounding box center [1383, 557] width 98 height 20
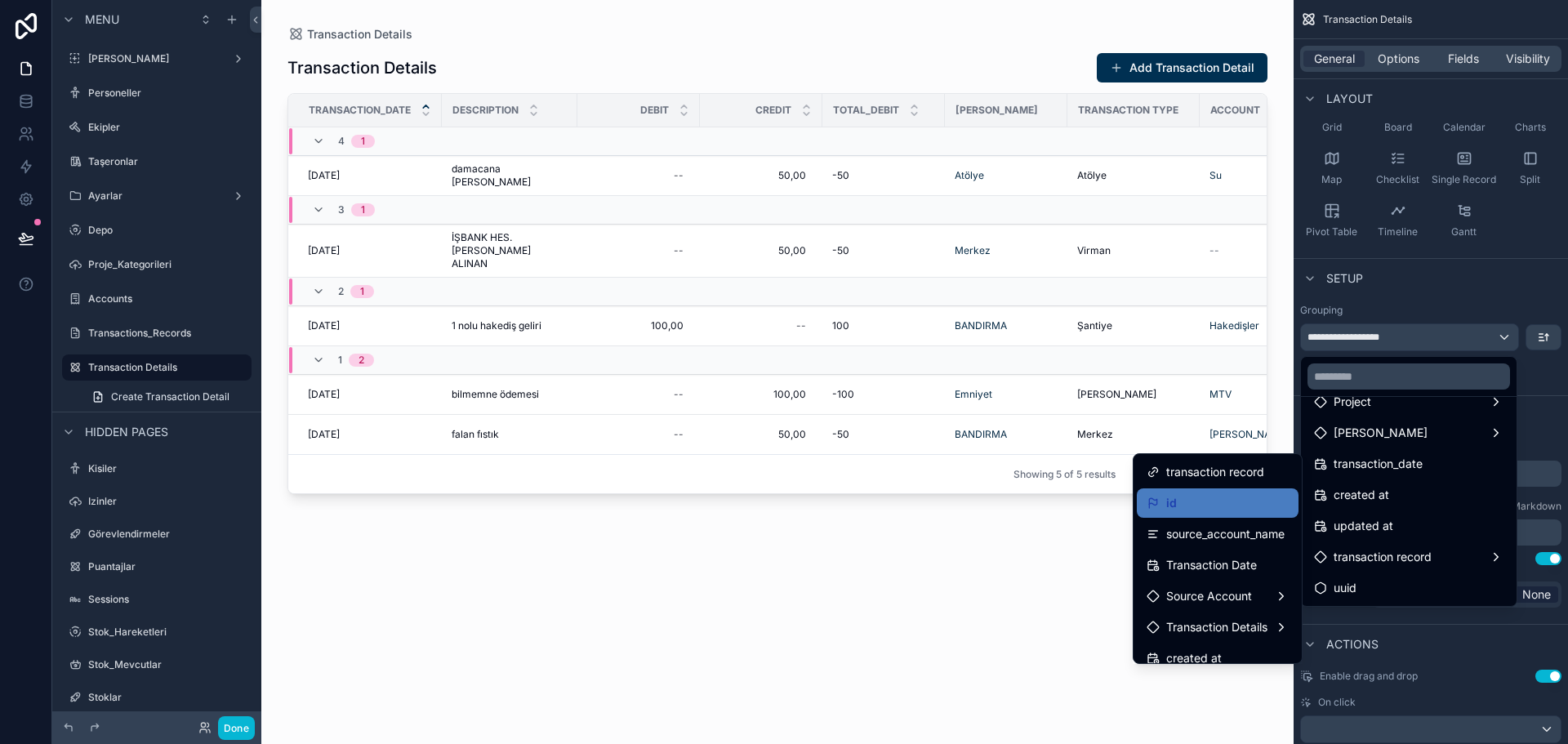
click at [883, 624] on div "Transaction Details Add Transaction Detail Transaction_date Description Debit C…" at bounding box center [778, 383] width 981 height 682
click at [20, 94] on div "scrollable content" at bounding box center [784, 372] width 1568 height 744
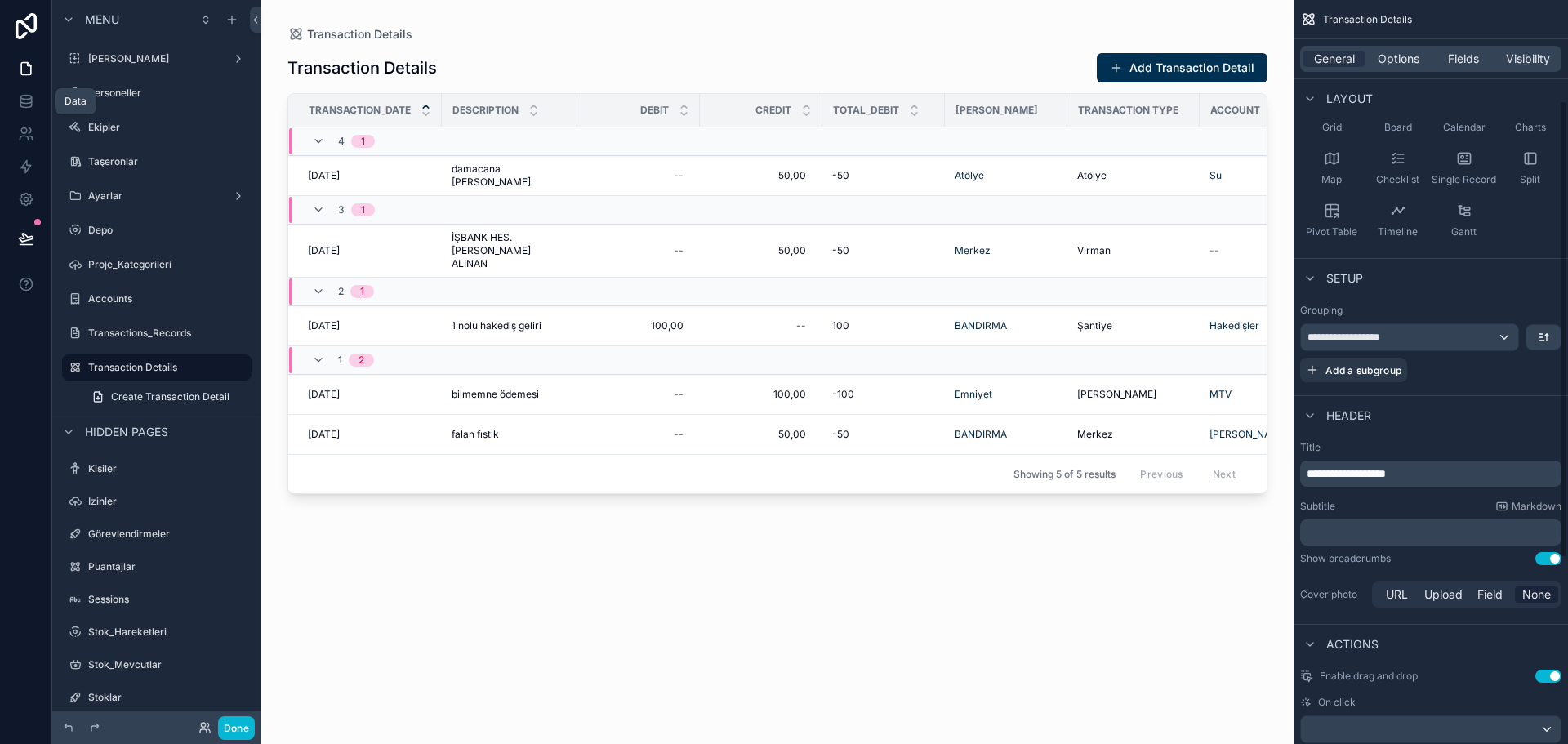
click at [25, 101] on icon at bounding box center [26, 102] width 16 height 16
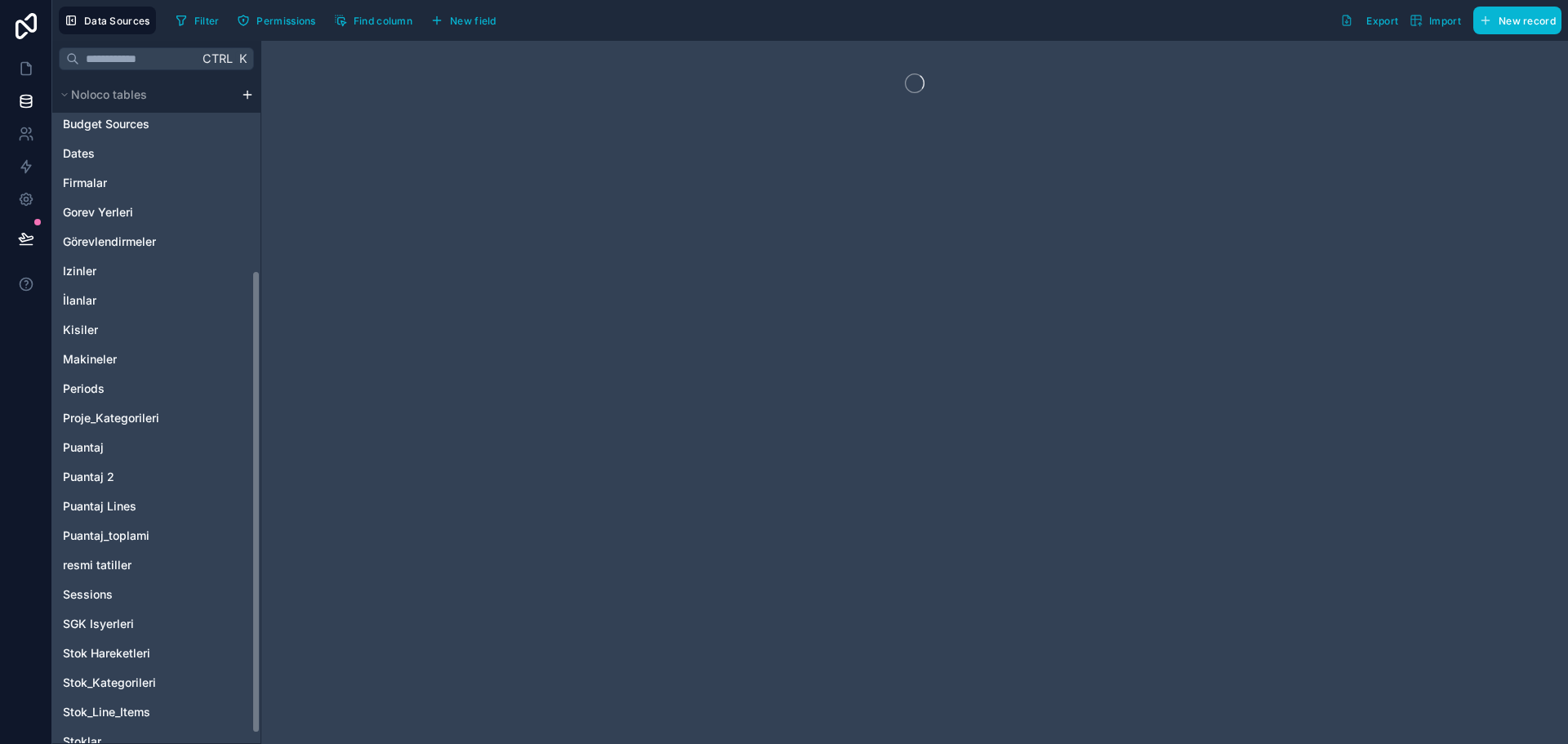
scroll to position [291, 0]
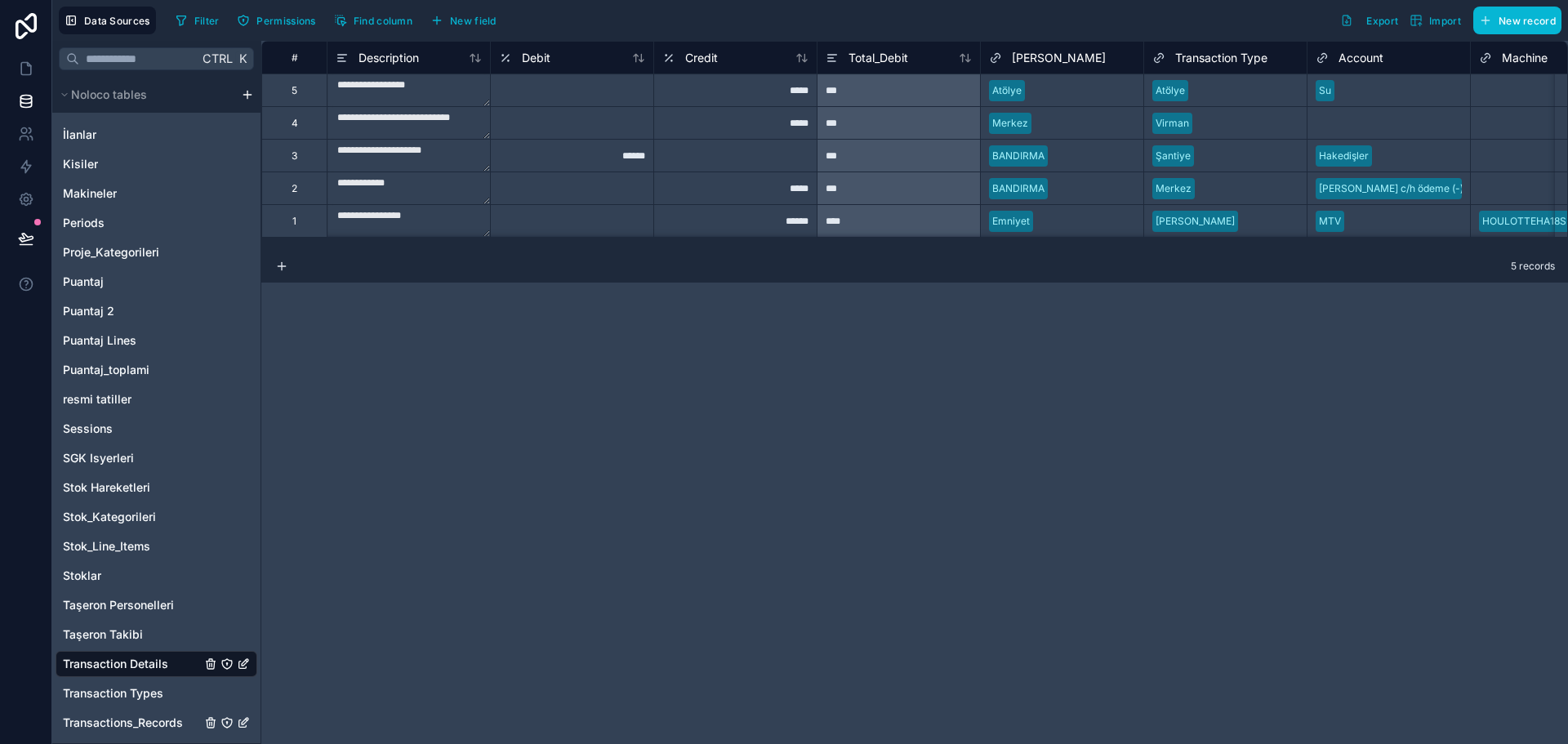
click at [156, 723] on span "Transactions_Records" at bounding box center [122, 723] width 120 height 16
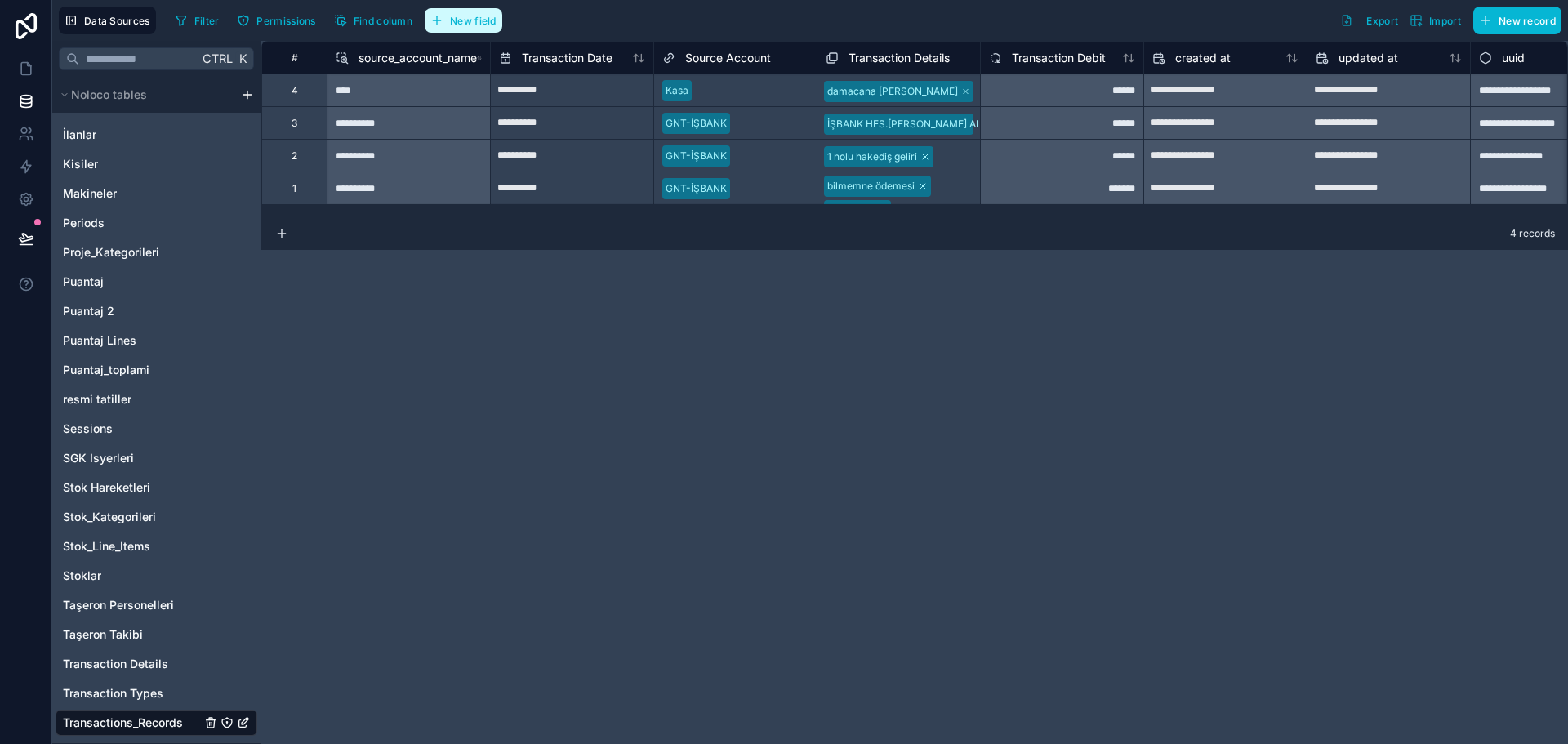
click at [474, 22] on span "New field" at bounding box center [473, 21] width 47 height 13
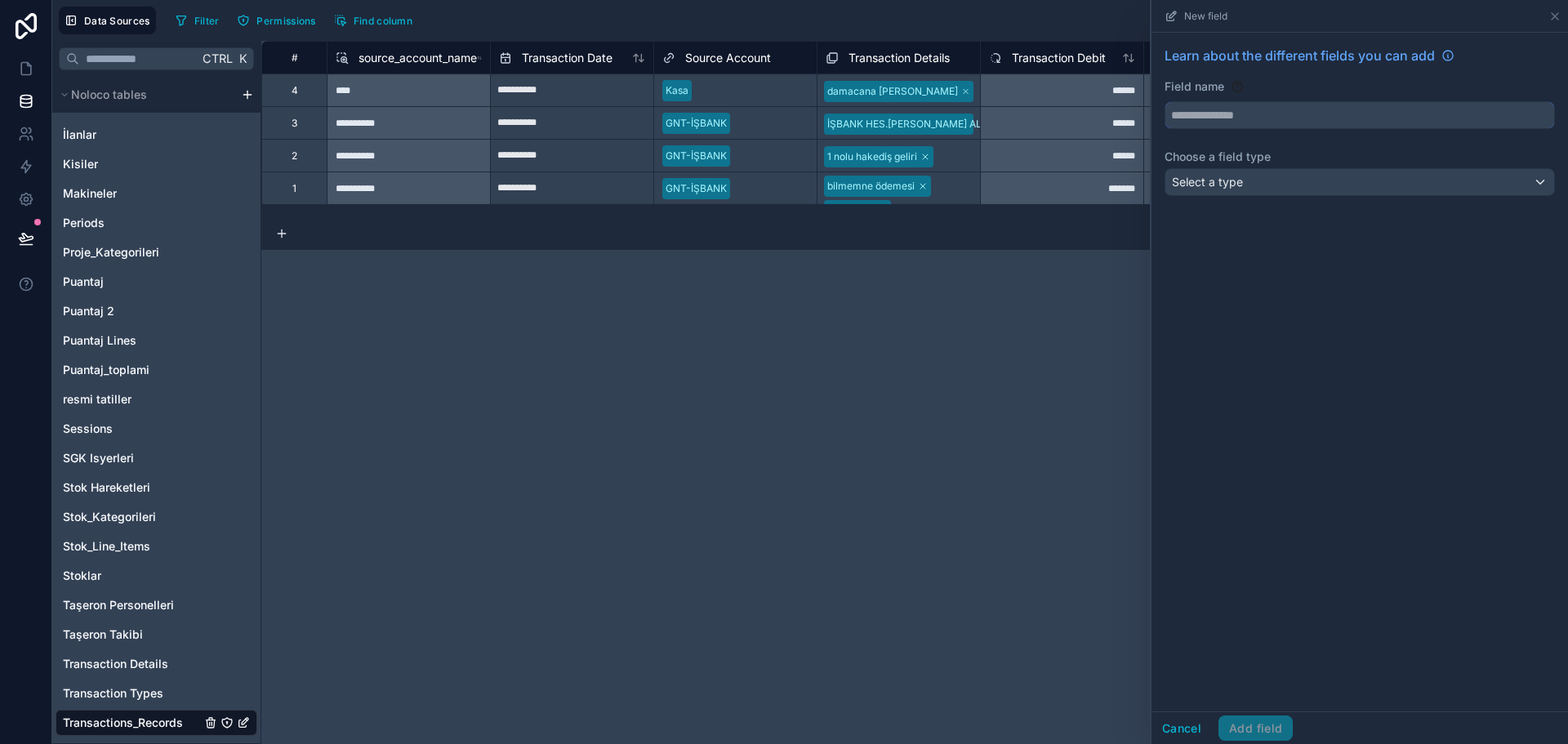
click at [1232, 118] on input "text" at bounding box center [1360, 115] width 389 height 26
click at [1165, 102] on button "*******" at bounding box center [1360, 115] width 390 height 28
type input "*********"
click at [1190, 724] on button "Cancel" at bounding box center [1181, 728] width 60 height 26
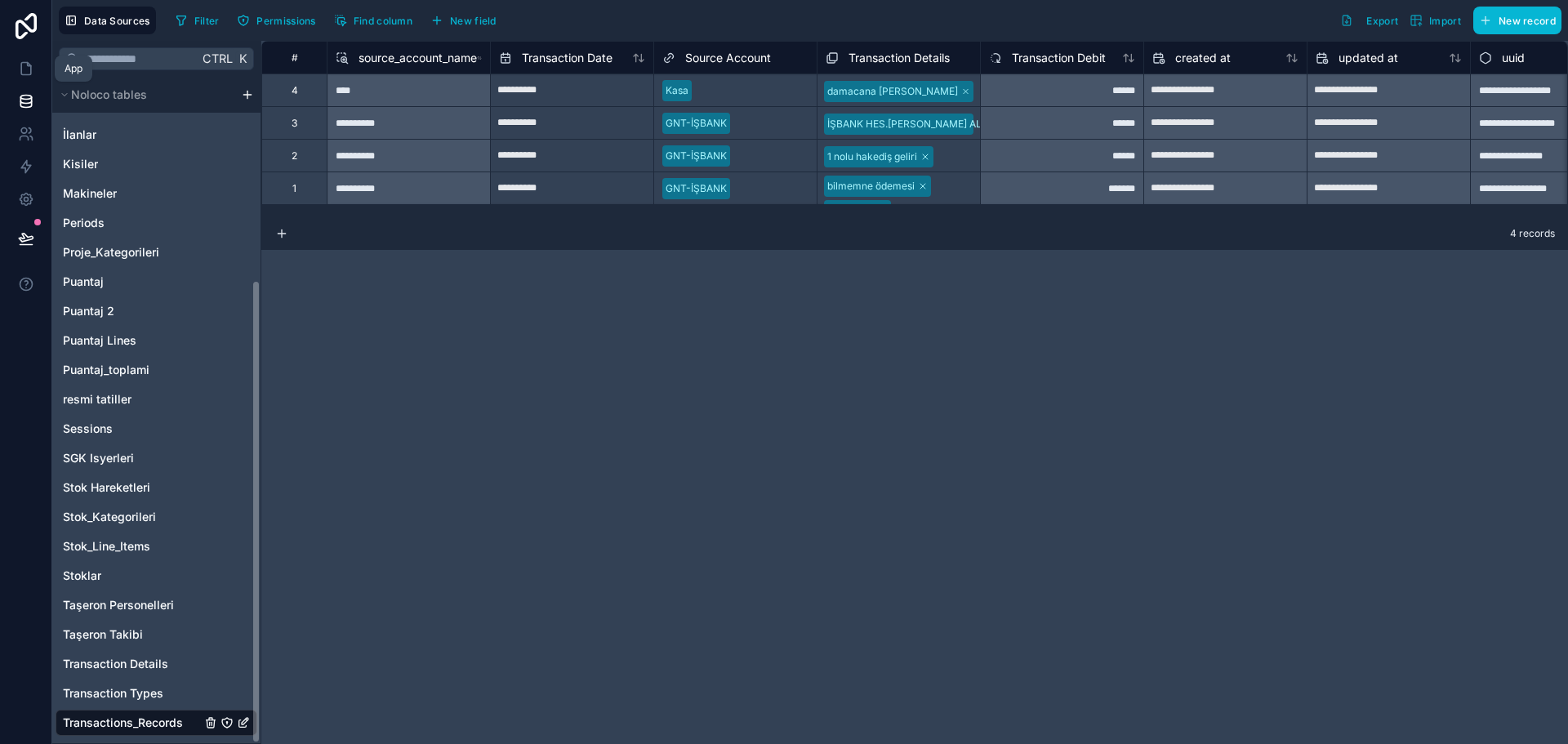
click at [25, 67] on icon at bounding box center [26, 68] width 16 height 16
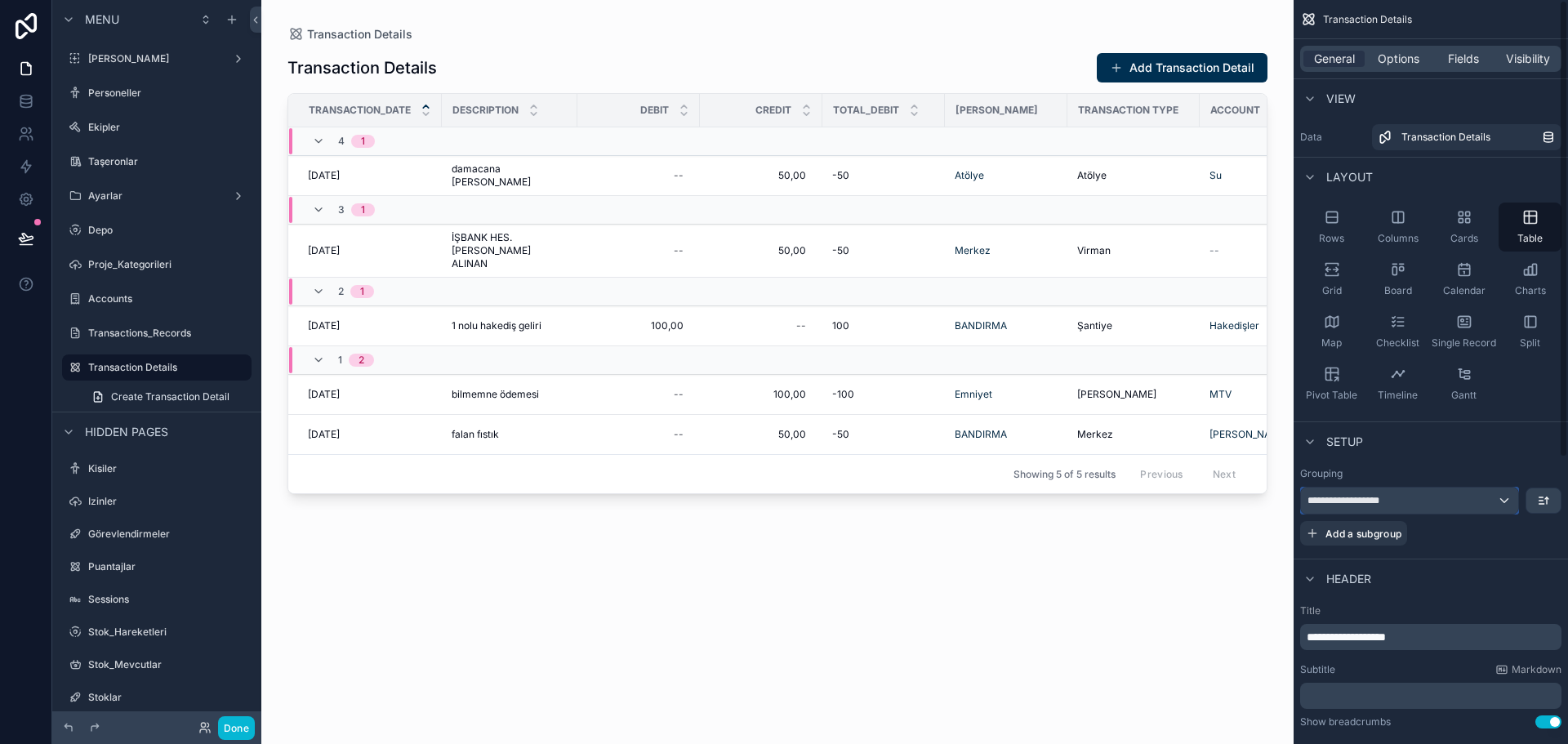
click at [1462, 497] on div "**********" at bounding box center [1411, 500] width 218 height 26
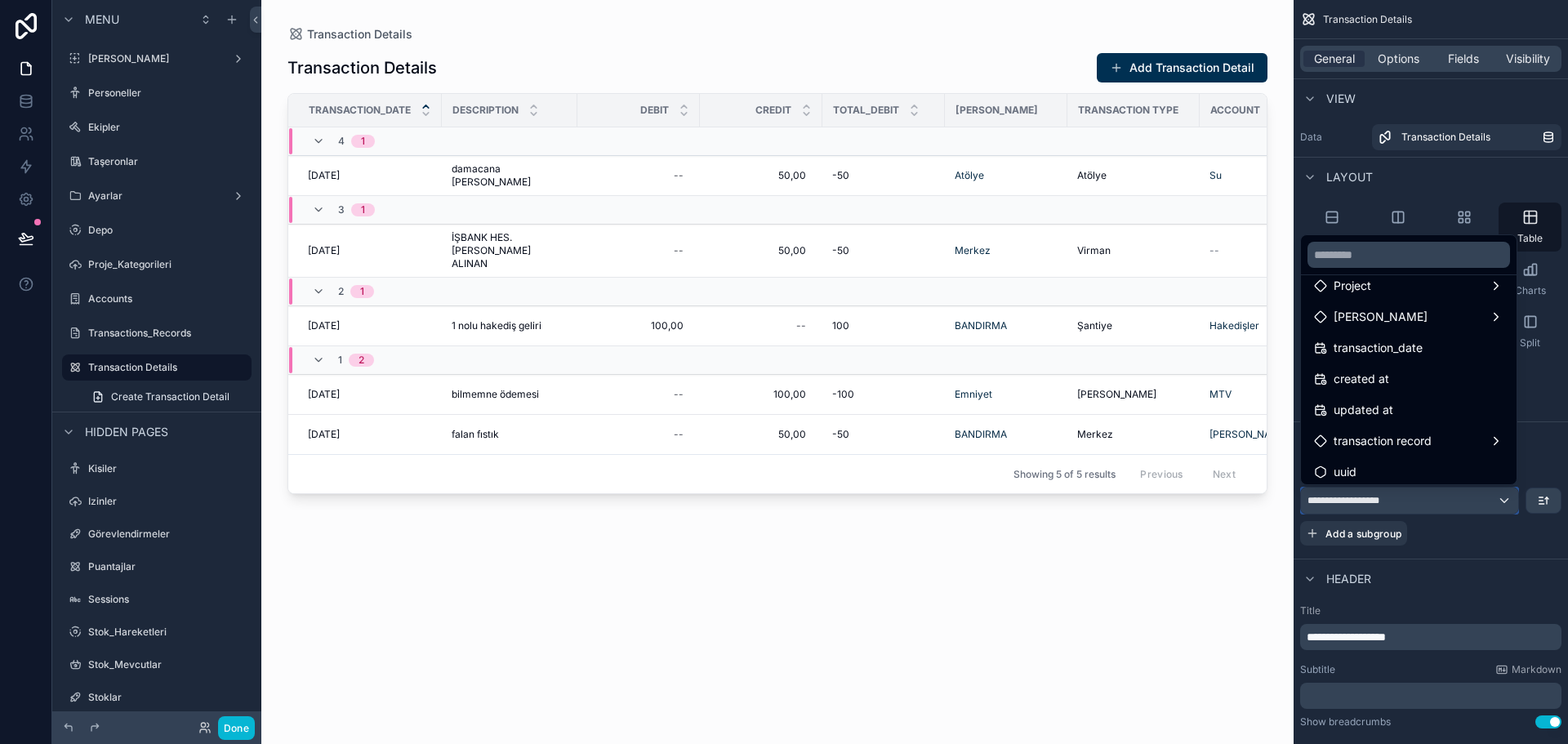
scroll to position [302, 0]
click at [1426, 442] on span "transaction record" at bounding box center [1383, 435] width 98 height 20
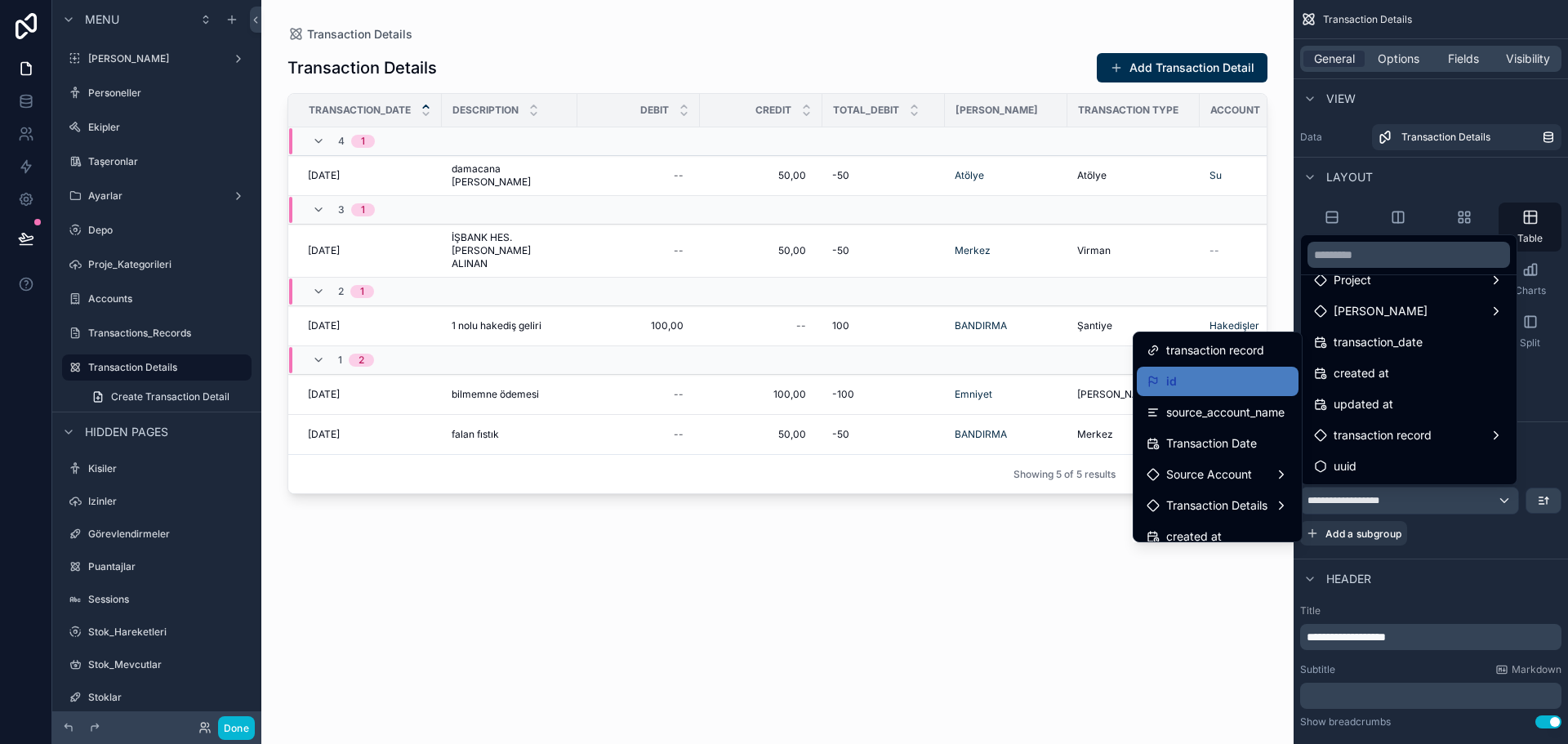
click at [1203, 442] on span "Transaction Date" at bounding box center [1212, 444] width 91 height 20
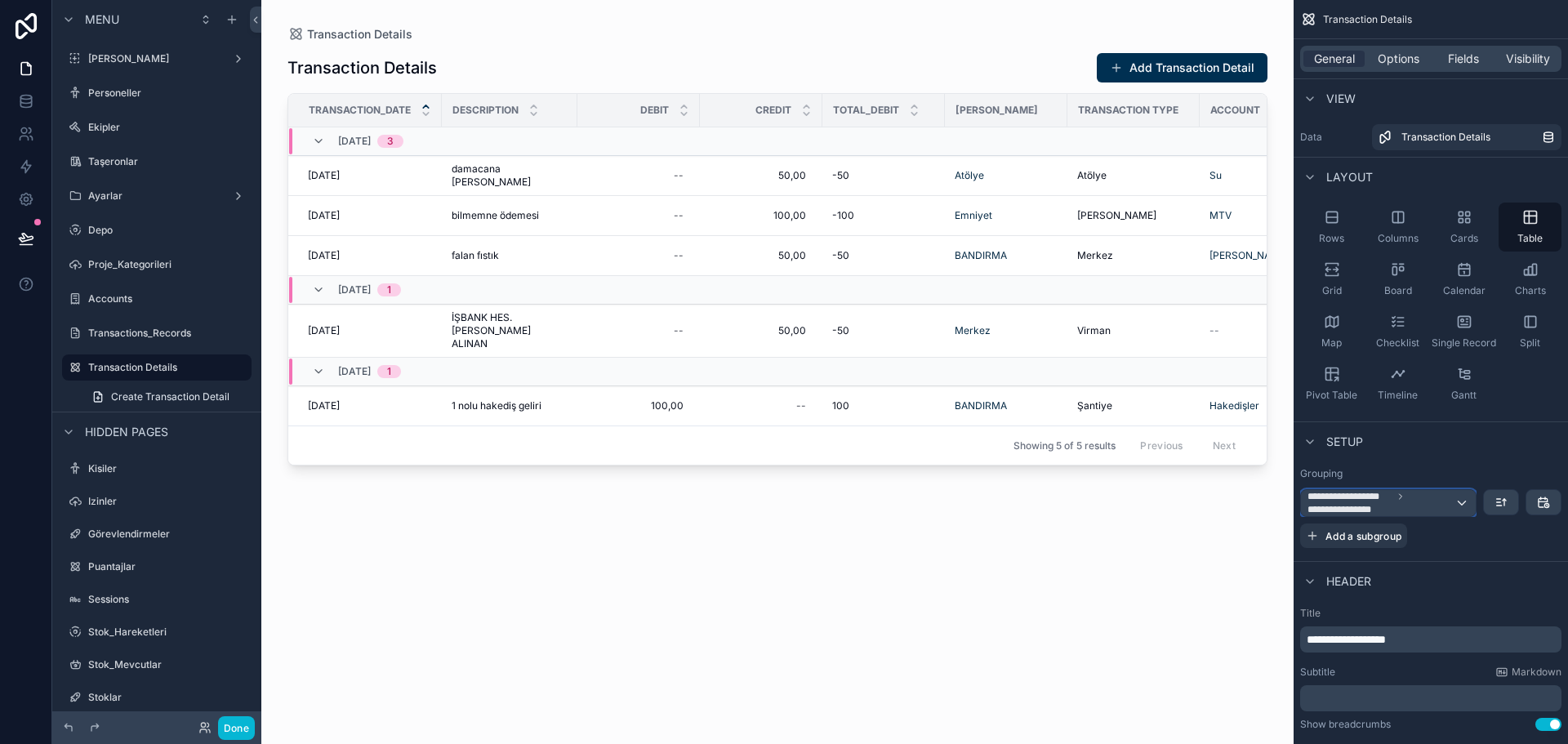
click at [1420, 493] on span "**********" at bounding box center [1381, 503] width 147 height 26
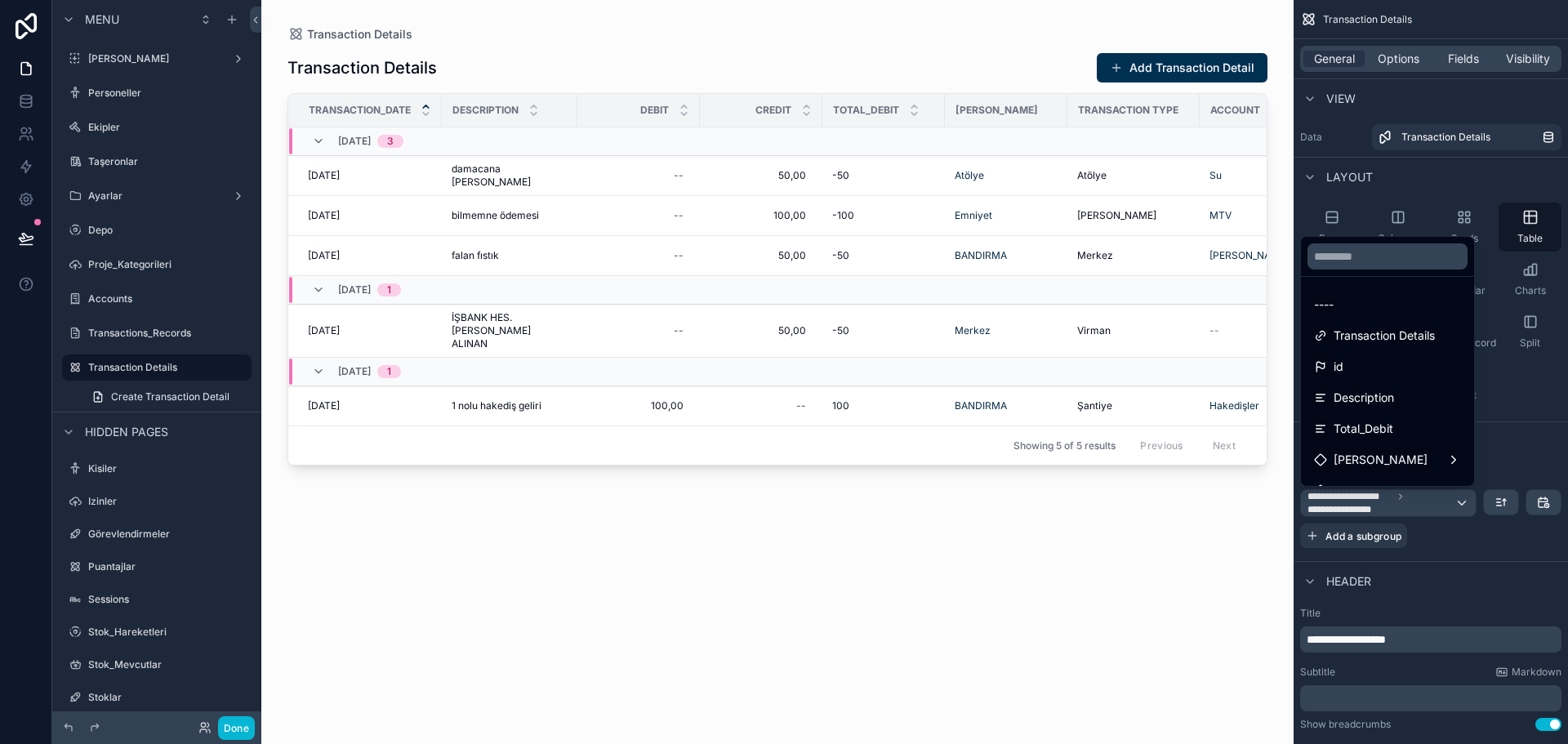
click at [28, 102] on div "scrollable content" at bounding box center [784, 372] width 1568 height 744
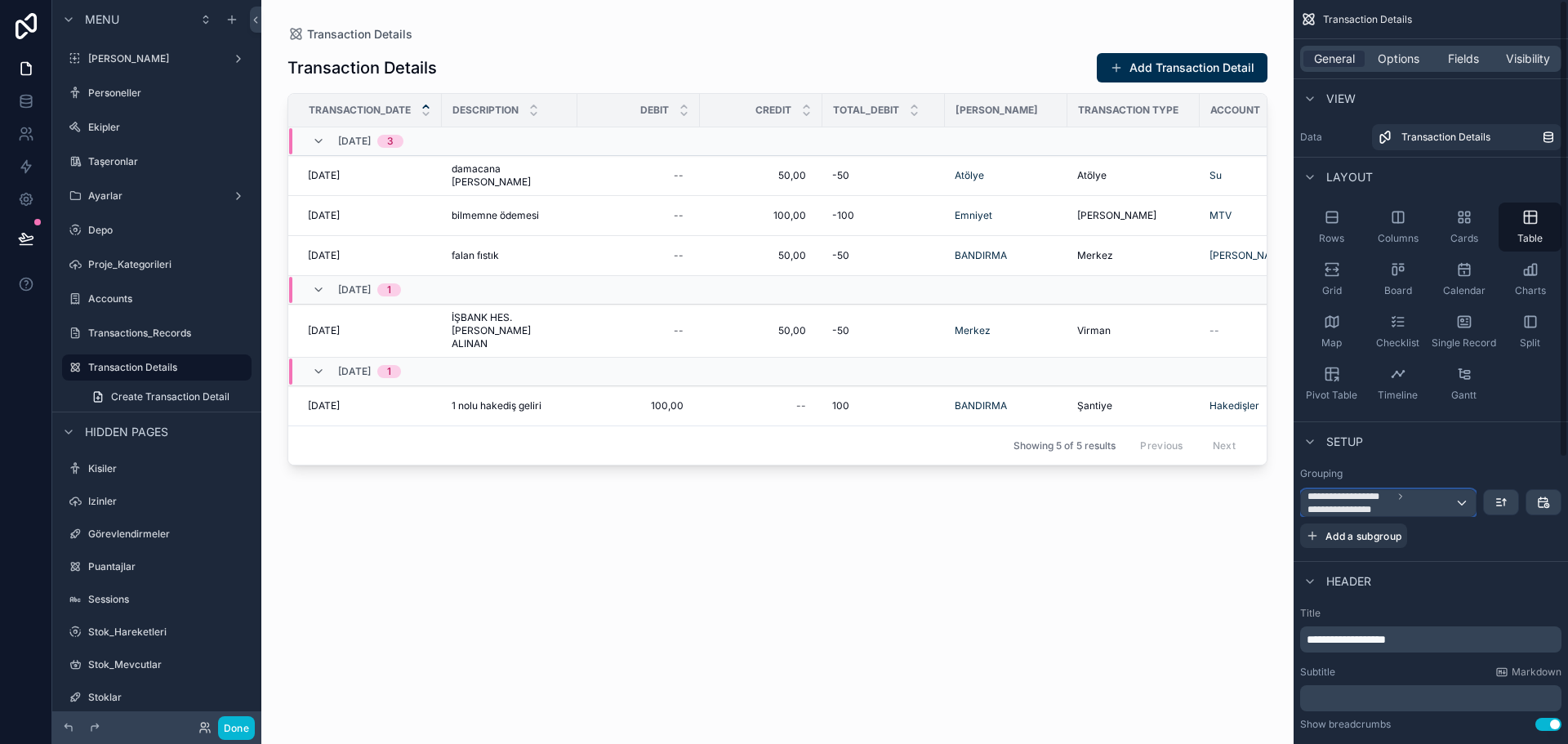
click at [1411, 493] on span "**********" at bounding box center [1381, 503] width 147 height 26
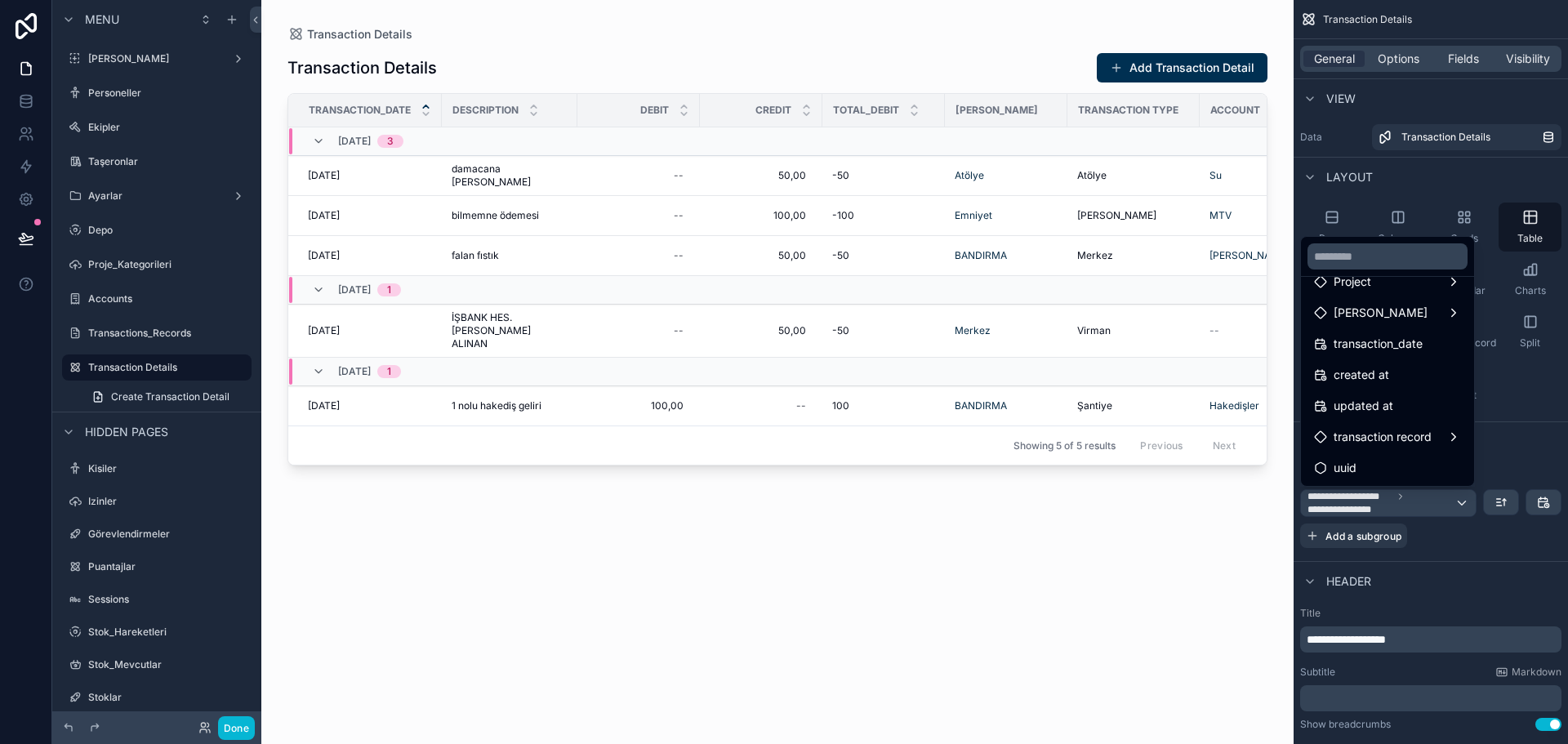
click at [1417, 442] on span "transaction record" at bounding box center [1383, 437] width 98 height 20
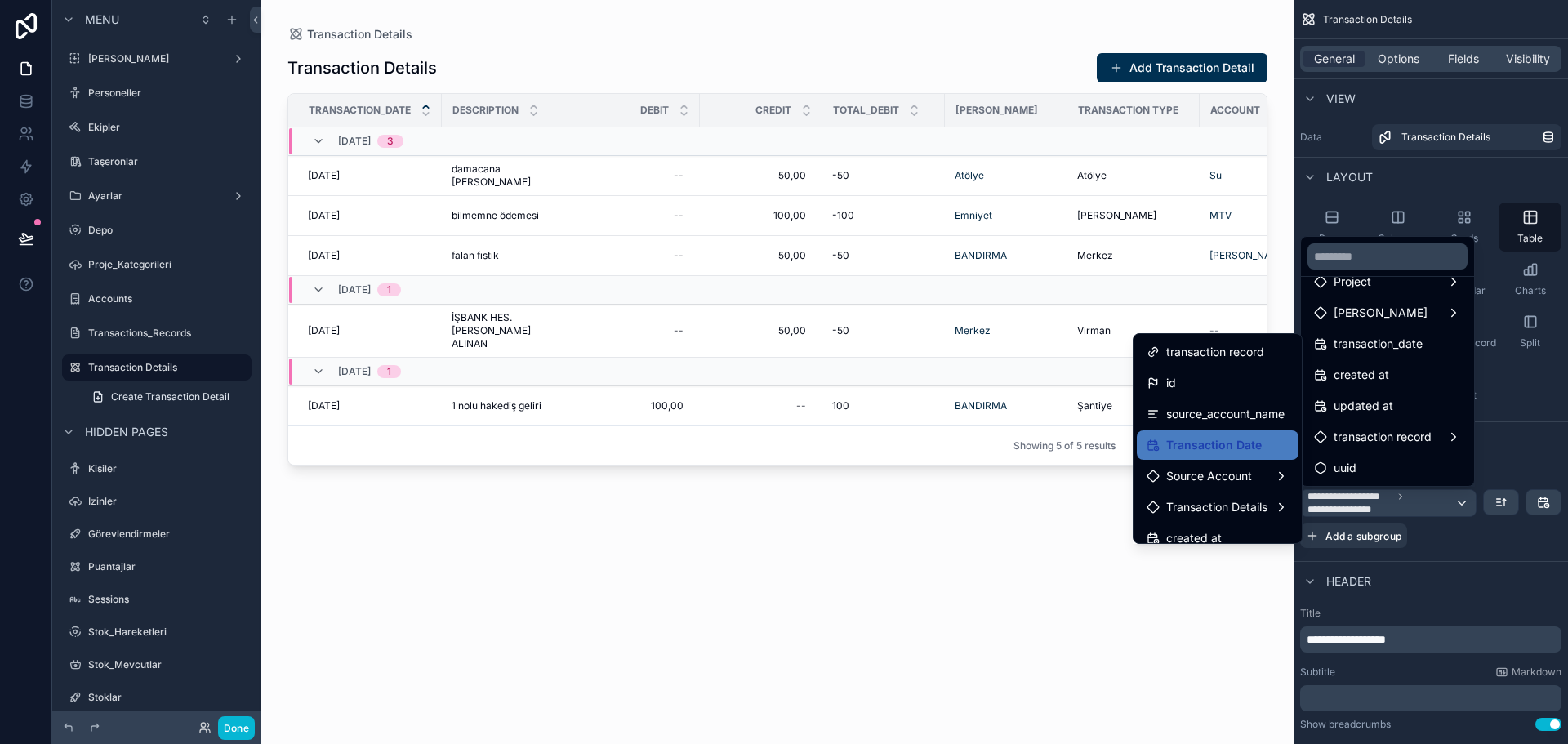
click at [1192, 354] on span "transaction record" at bounding box center [1215, 352] width 98 height 20
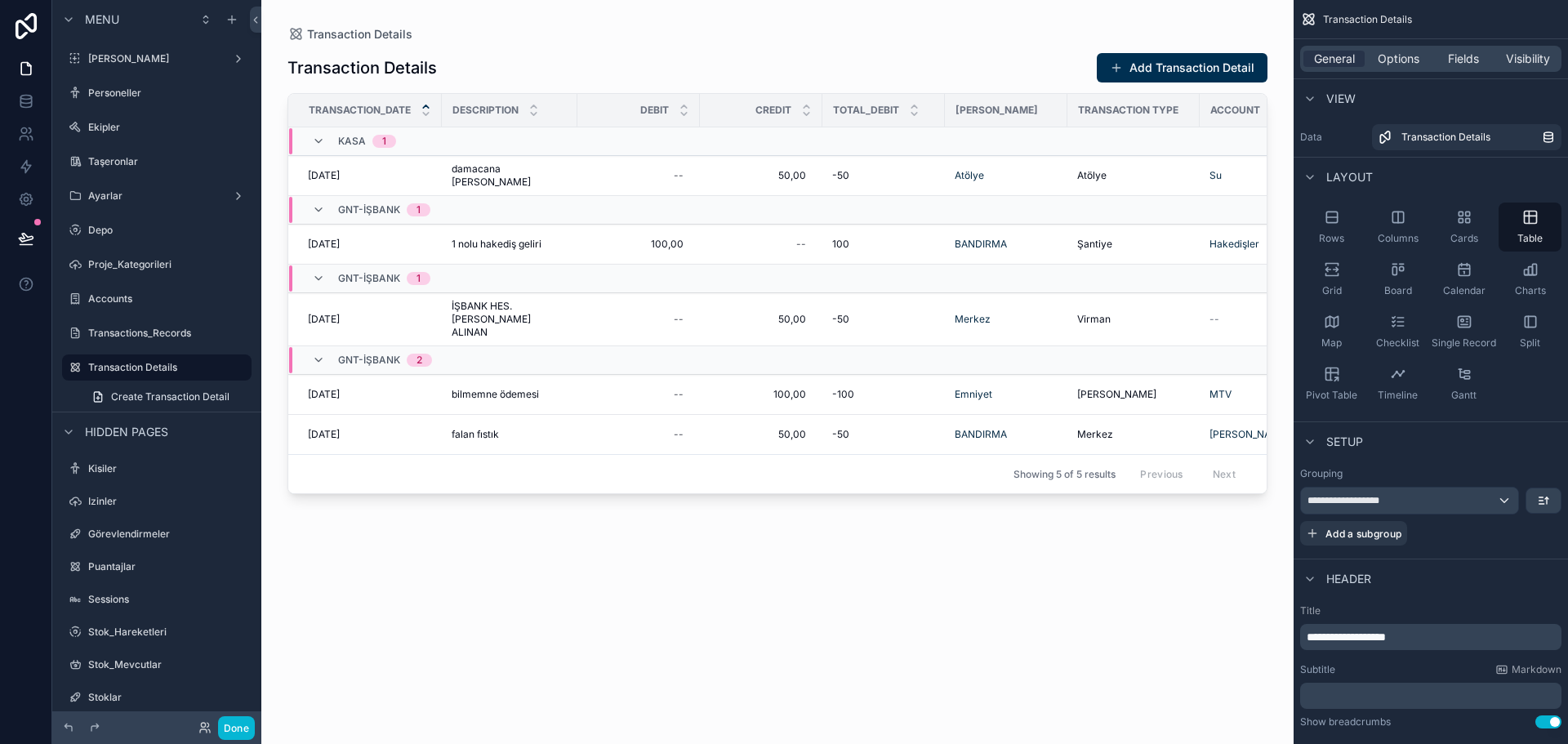
click at [179, 343] on div "Transactions_Records" at bounding box center [157, 333] width 183 height 26
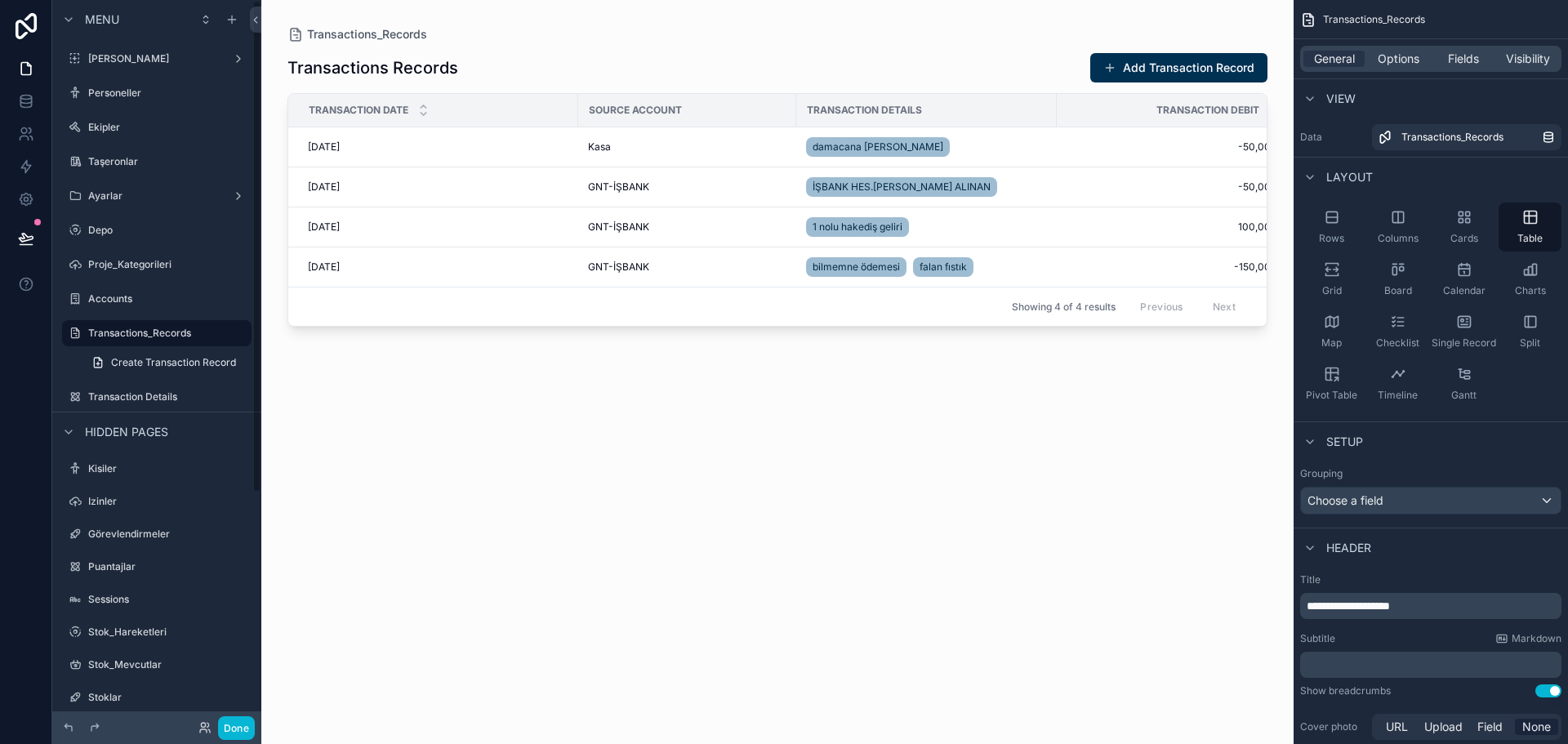
click at [192, 395] on label "Transaction Details" at bounding box center [168, 397] width 160 height 13
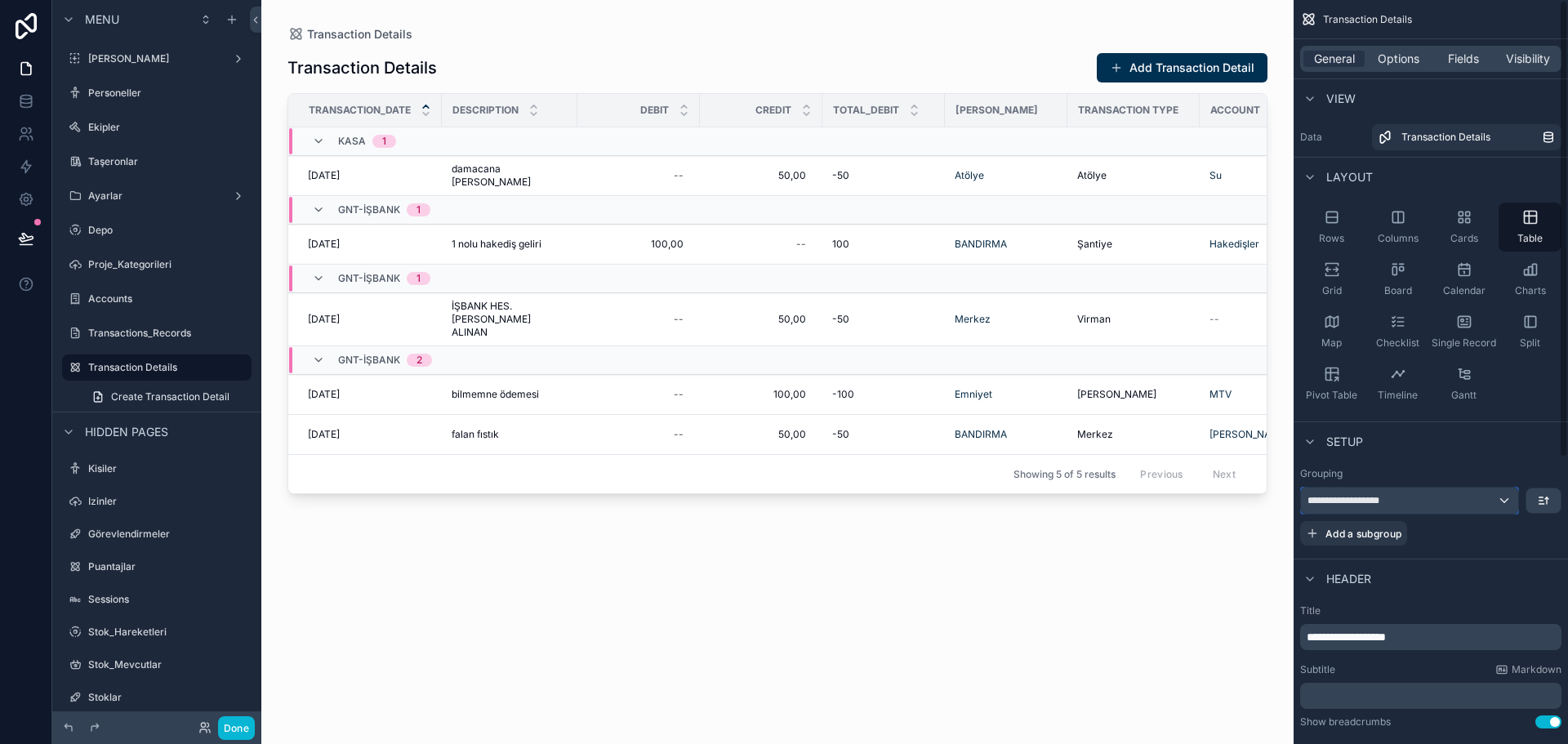
click at [1490, 493] on div "**********" at bounding box center [1411, 500] width 218 height 26
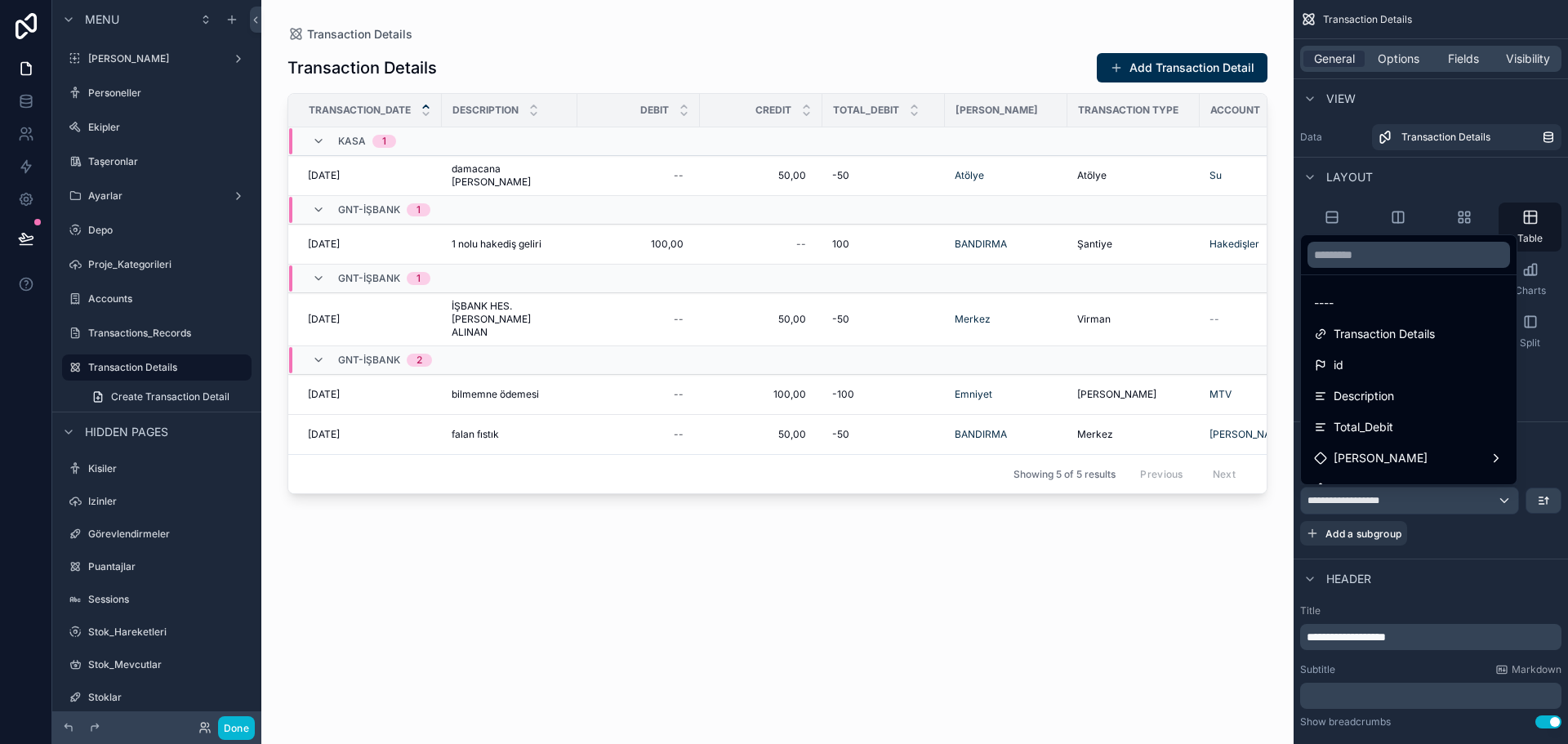
click at [1387, 300] on div "----" at bounding box center [1409, 303] width 190 height 20
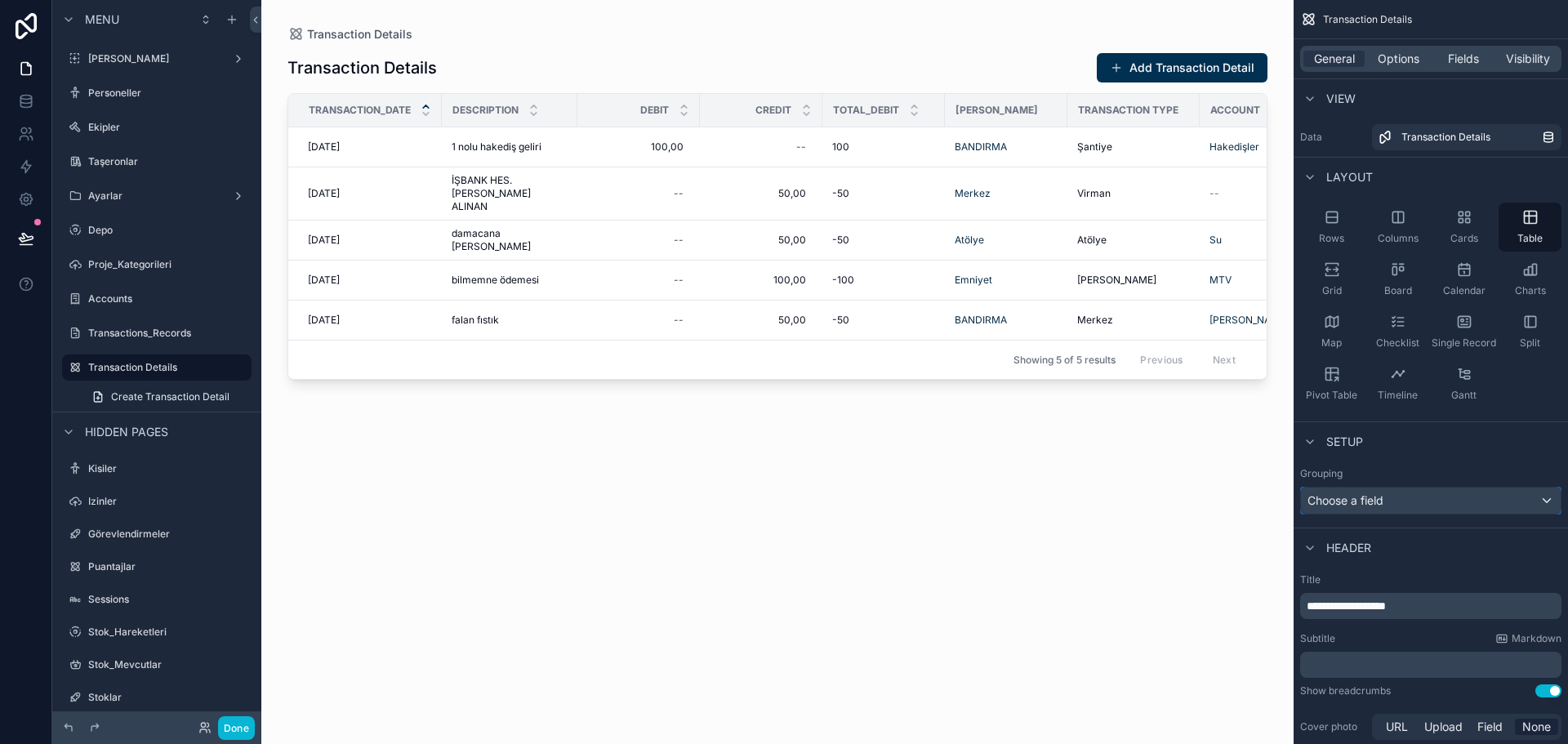
click at [1421, 498] on div "Choose a field" at bounding box center [1431, 500] width 260 height 26
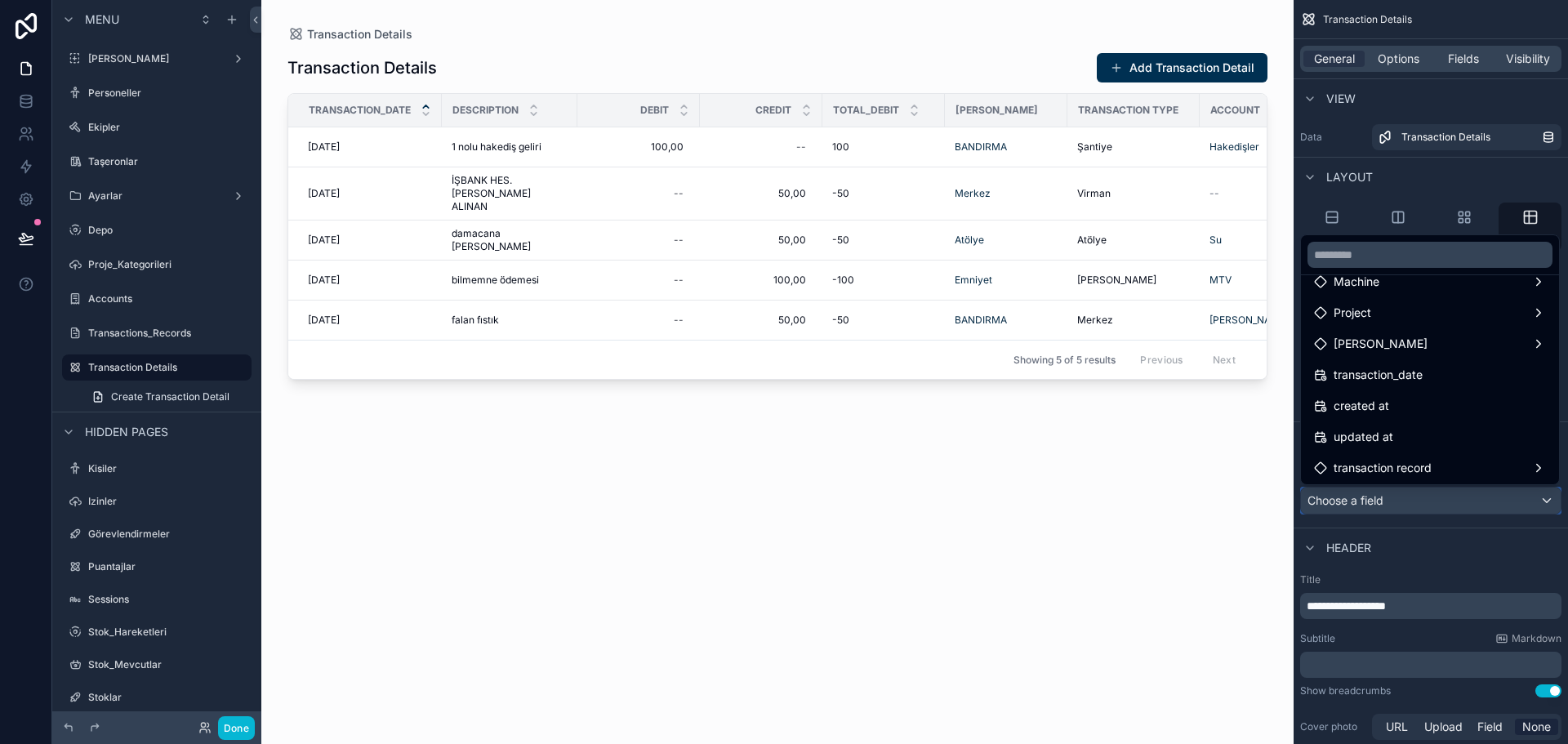
scroll to position [302, 0]
click at [1421, 426] on span "transaction record" at bounding box center [1383, 435] width 98 height 20
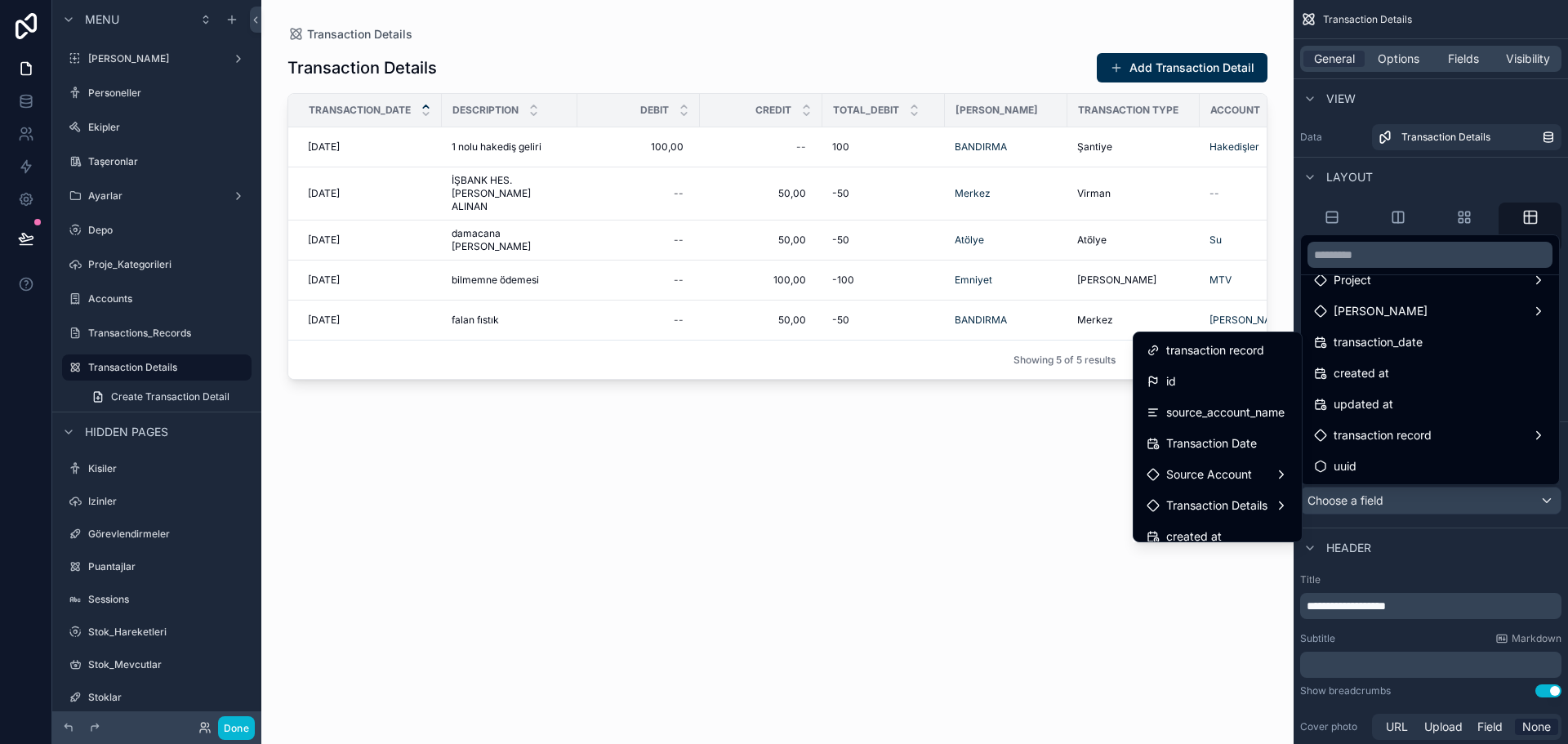
click at [1180, 349] on span "transaction record" at bounding box center [1215, 351] width 98 height 20
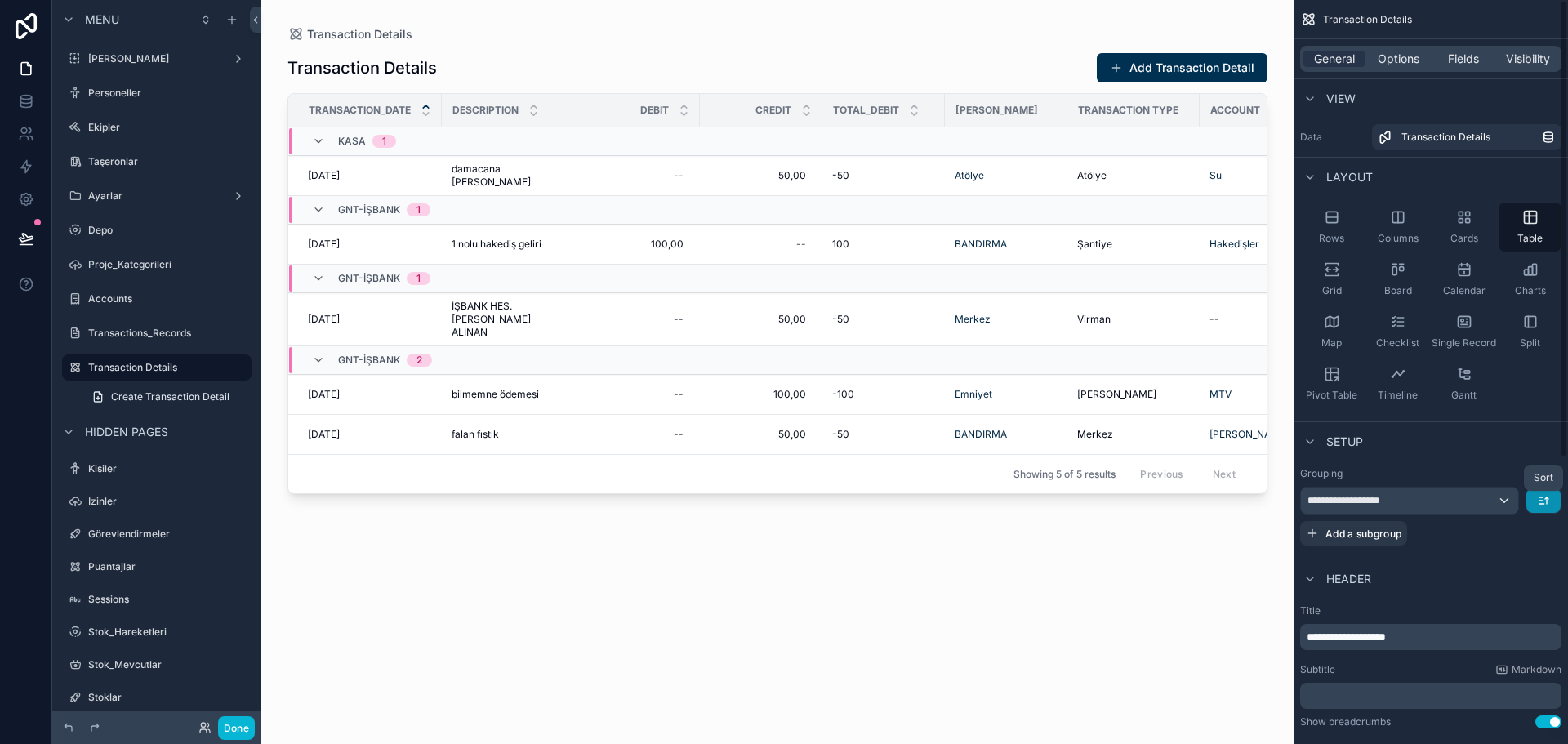
click at [1540, 494] on icon "scrollable content" at bounding box center [1544, 500] width 13 height 13
click at [1497, 451] on div "scrollable content" at bounding box center [784, 372] width 1568 height 744
click at [25, 94] on icon at bounding box center [26, 102] width 16 height 16
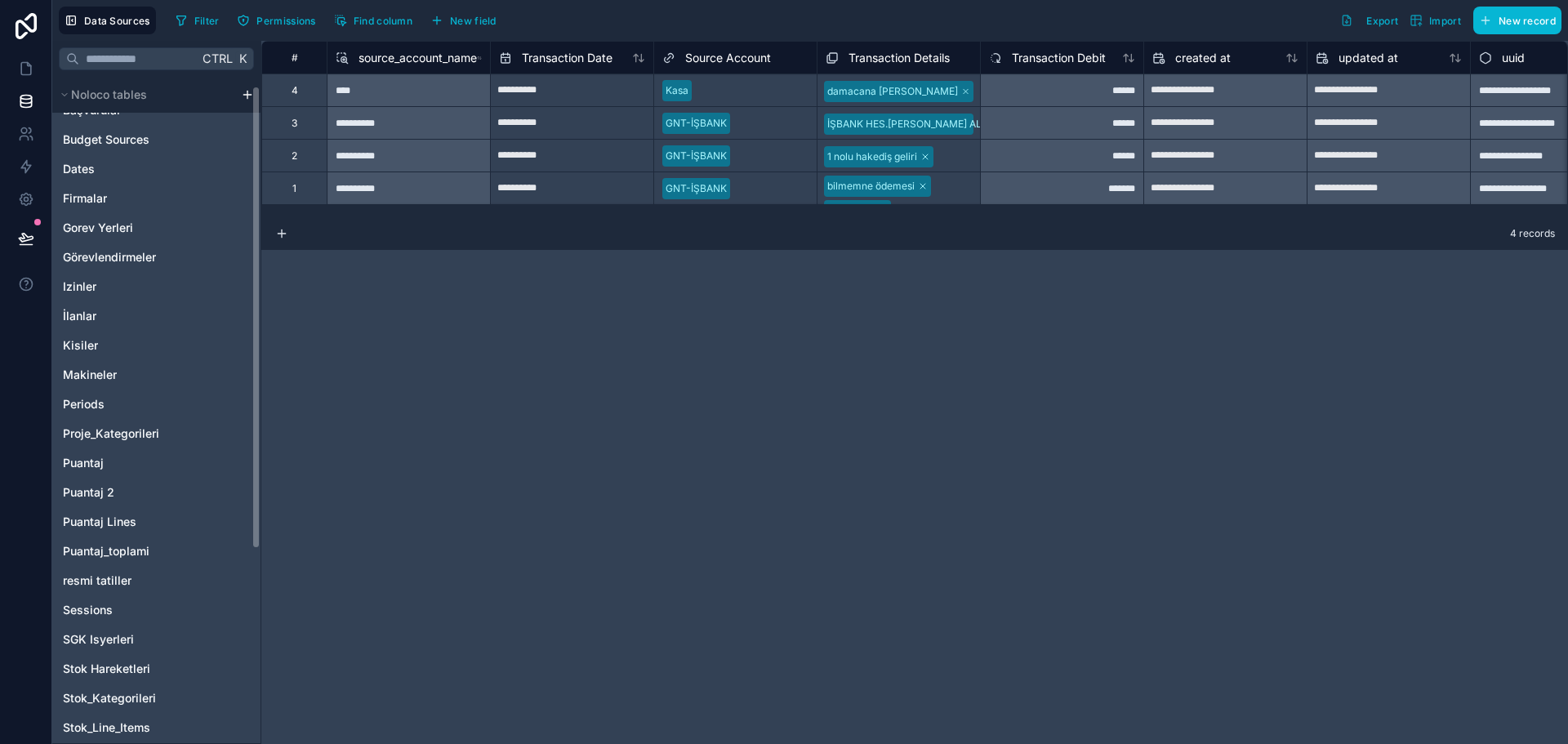
scroll to position [291, 0]
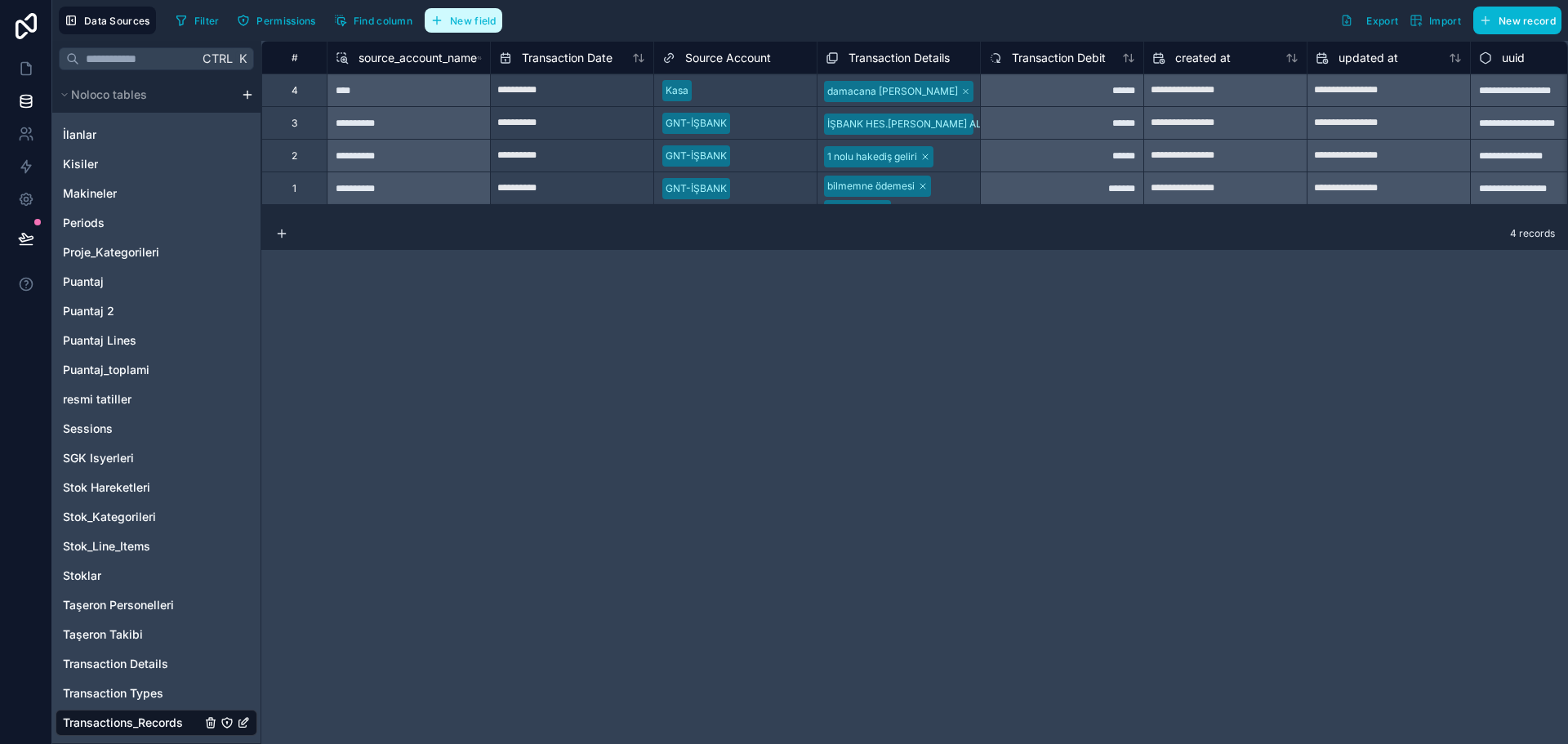
click at [470, 22] on span "New field" at bounding box center [473, 21] width 47 height 13
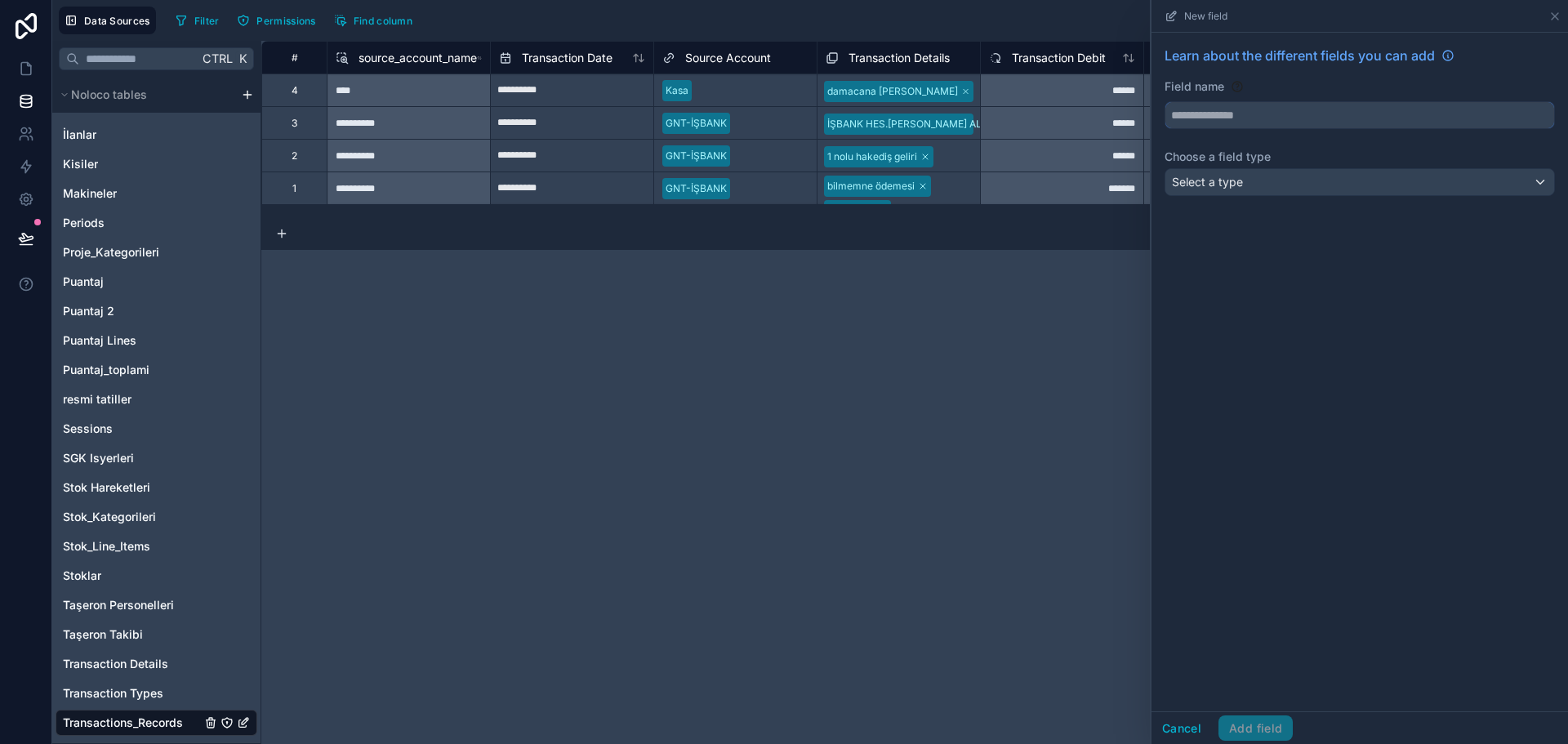
click at [1296, 109] on input "text" at bounding box center [1360, 115] width 389 height 26
type input "**********"
click at [1271, 171] on div "Select a type" at bounding box center [1360, 182] width 389 height 26
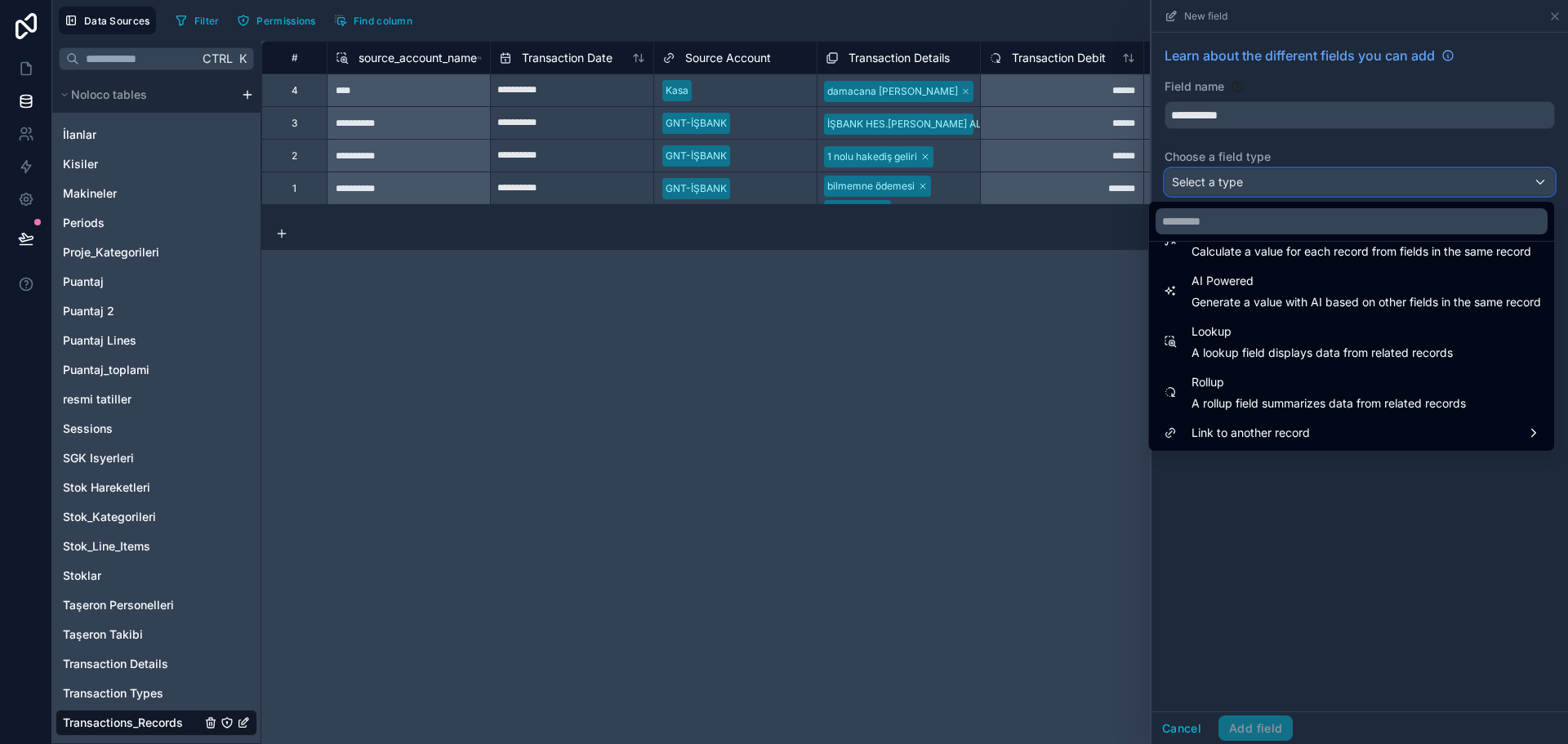
scroll to position [392, 0]
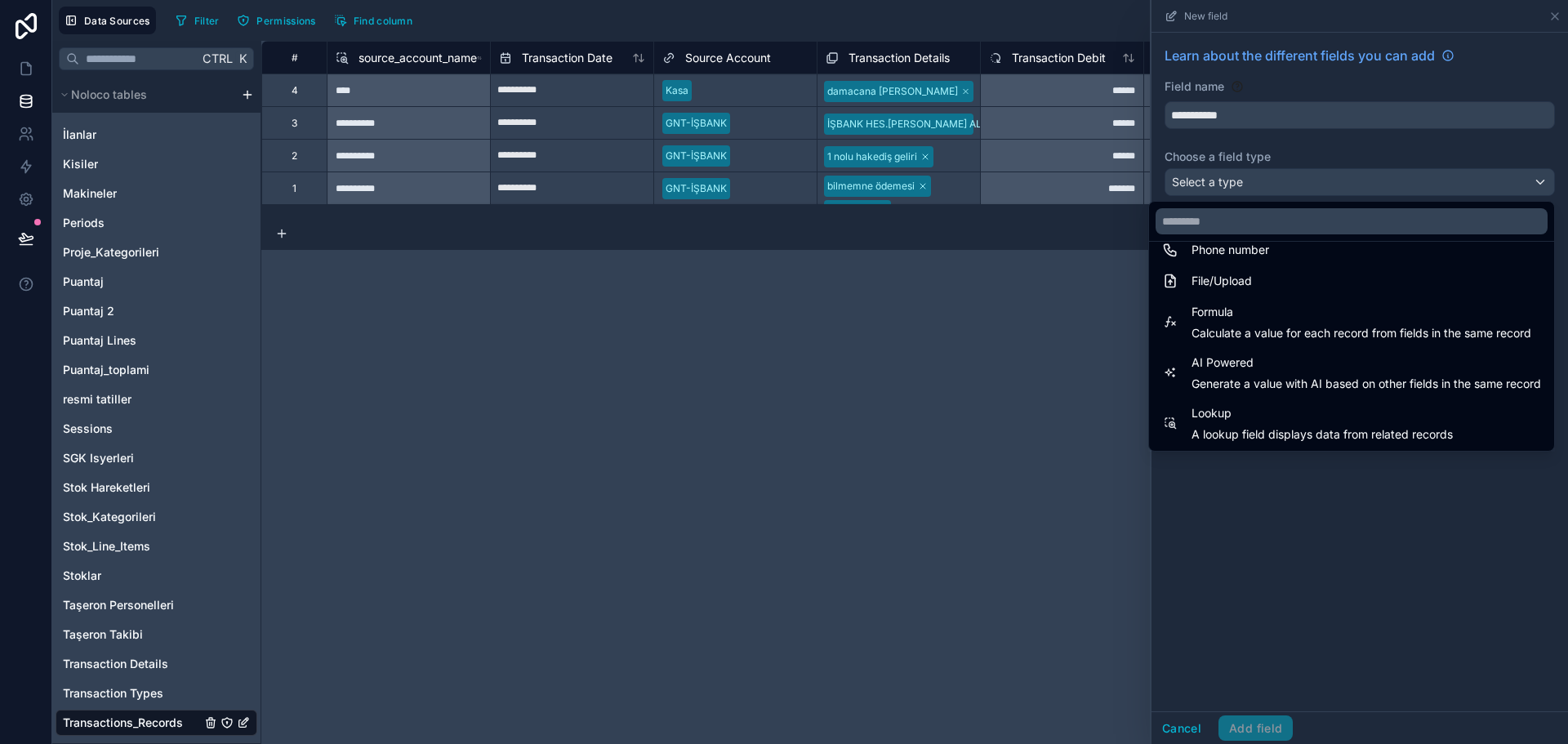
click at [1235, 320] on span "Formula" at bounding box center [1362, 312] width 340 height 20
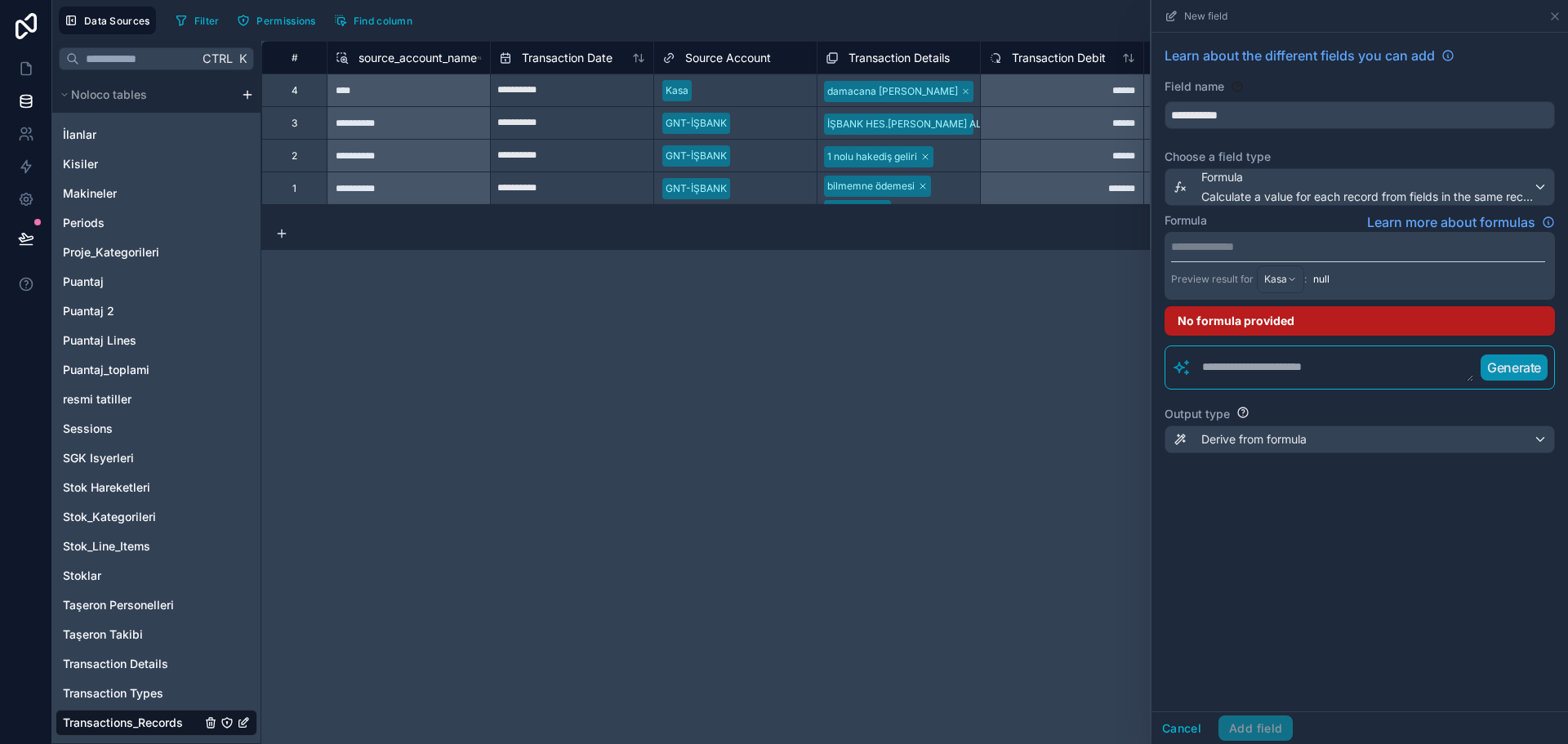
click at [1257, 241] on p "**********" at bounding box center [1358, 247] width 374 height 16
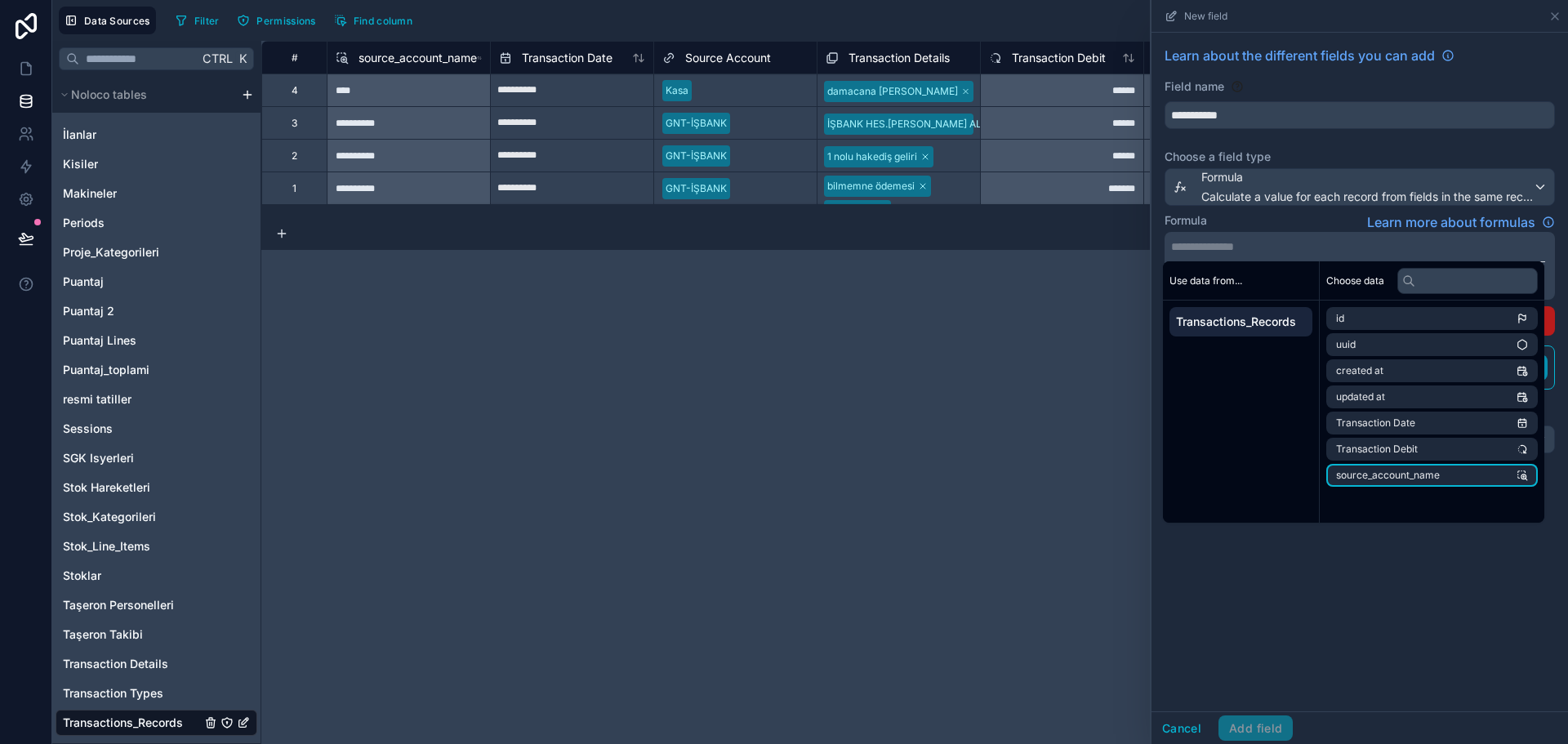
click at [1405, 468] on li "source_account_name" at bounding box center [1432, 475] width 211 height 22
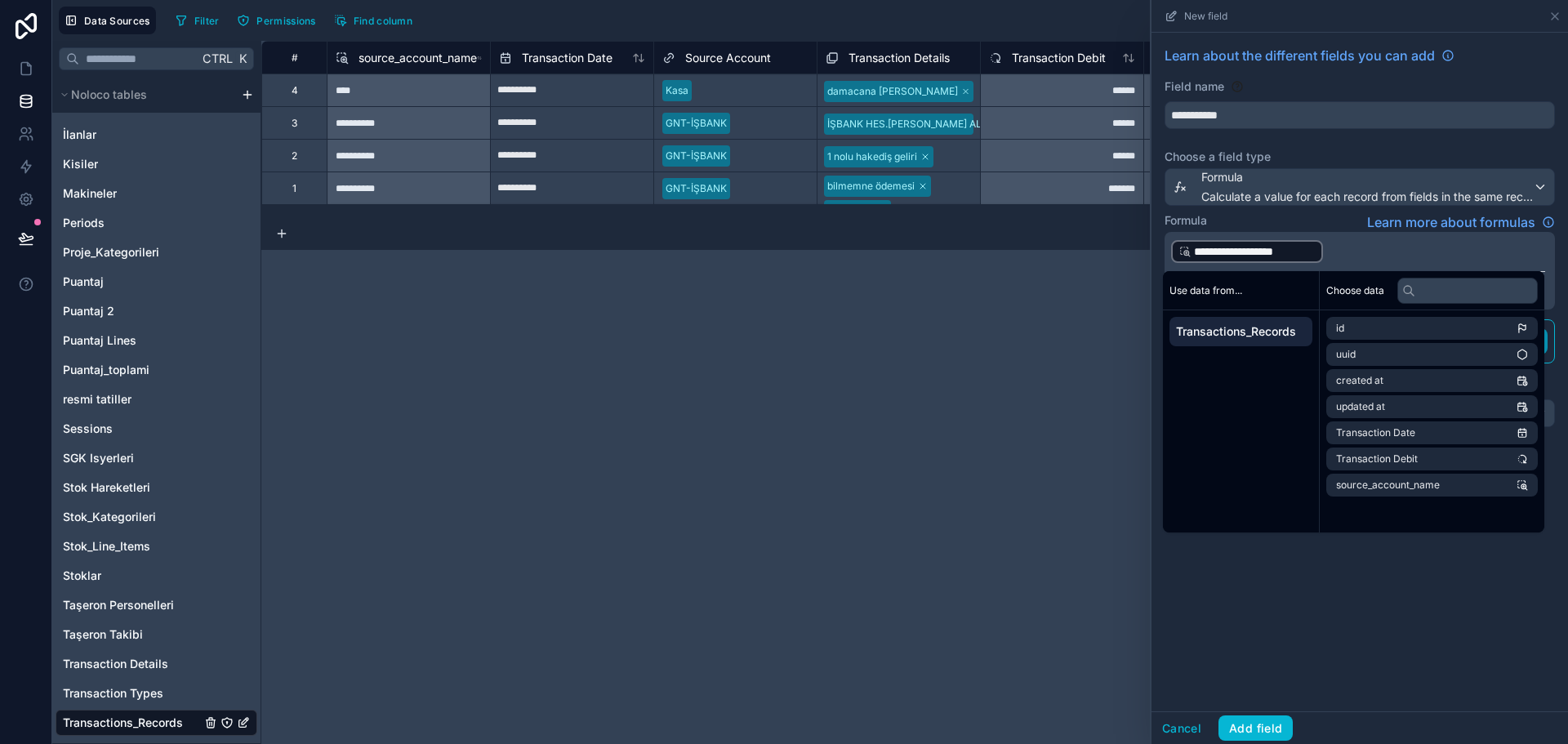
click at [1346, 260] on p "**********" at bounding box center [1358, 251] width 374 height 26
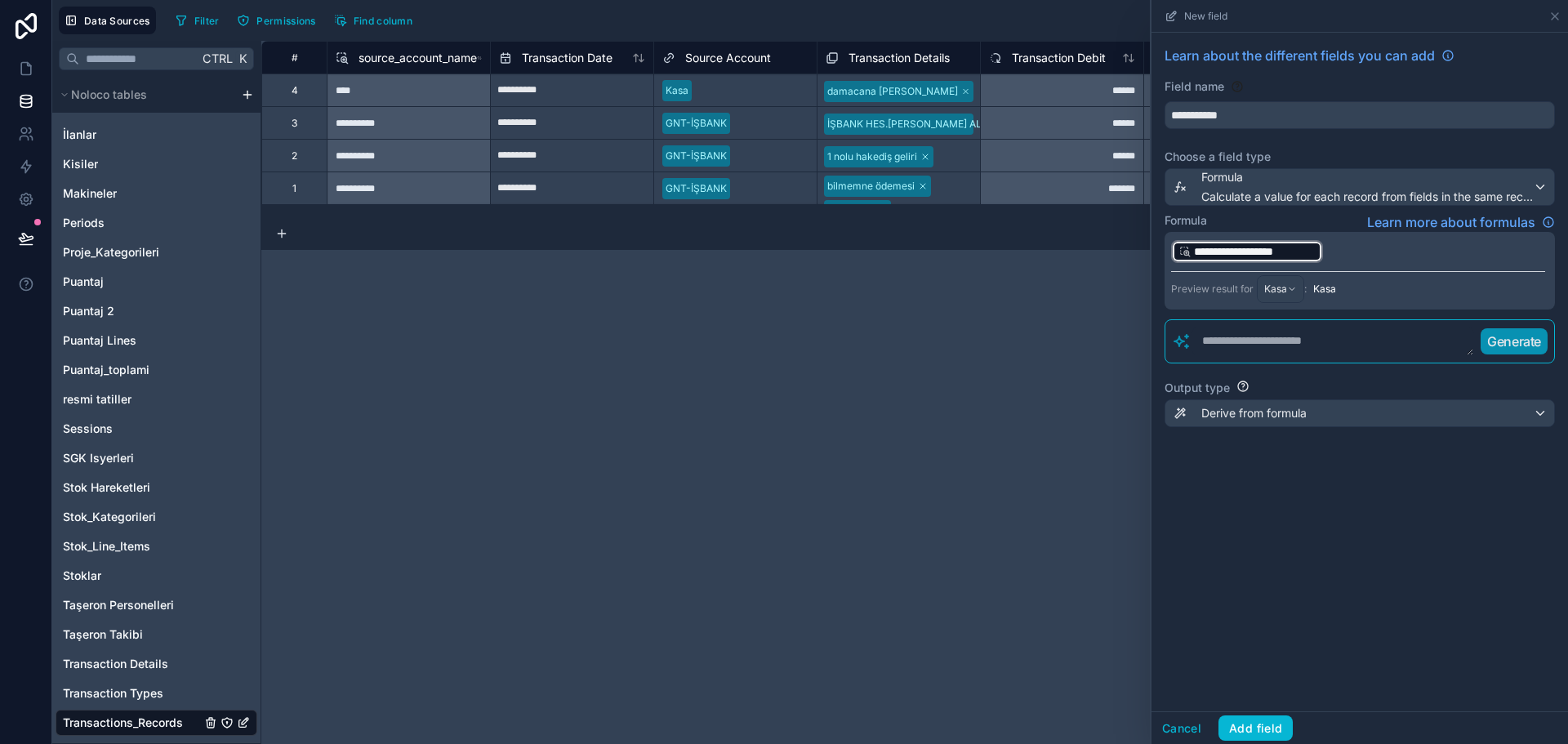
click at [1346, 253] on p "**********" at bounding box center [1358, 251] width 374 height 26
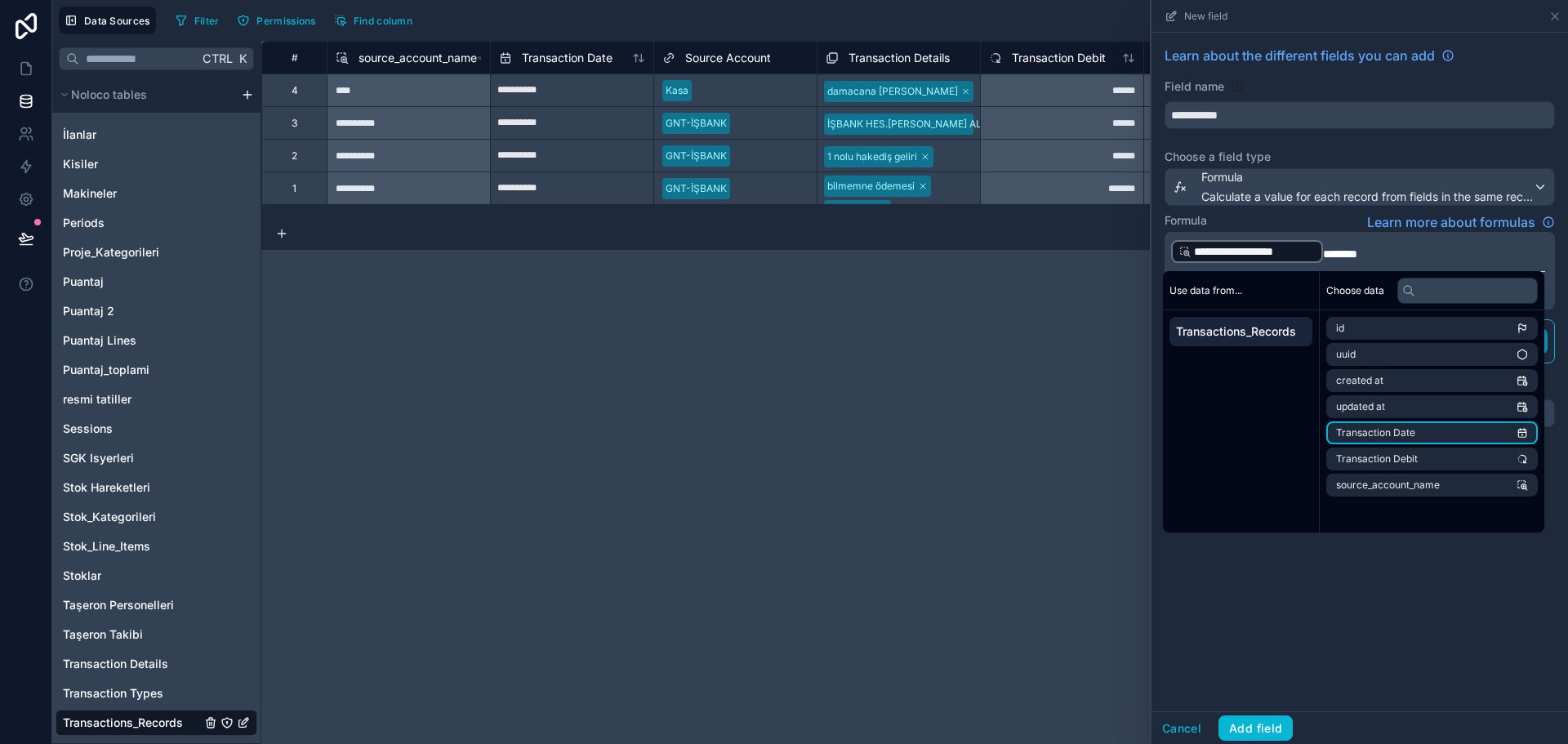
click at [1411, 437] on span "Transaction Date" at bounding box center [1376, 433] width 79 height 13
click at [1510, 255] on p "**********" at bounding box center [1358, 251] width 374 height 26
click at [1248, 731] on button "Add field" at bounding box center [1256, 728] width 75 height 26
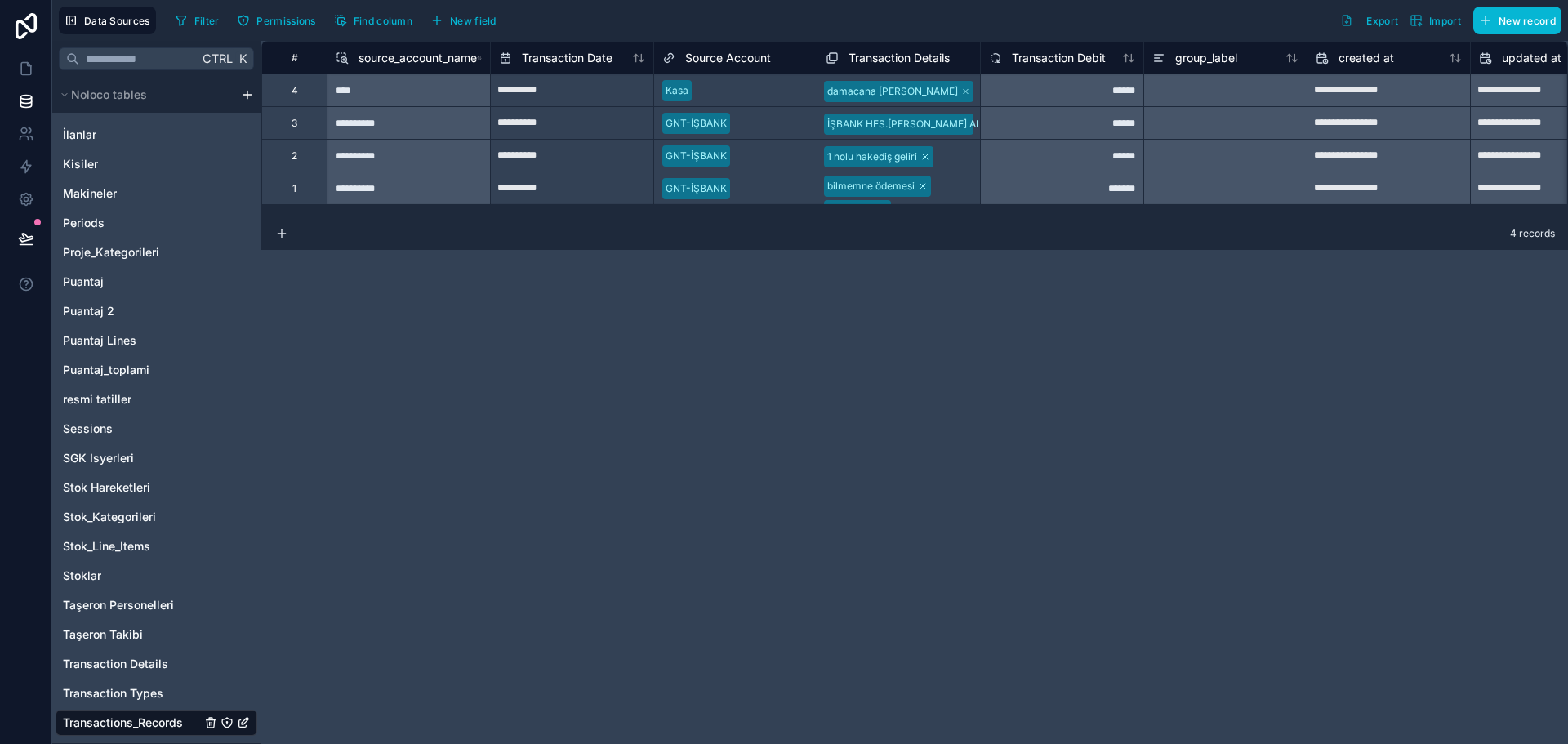
scroll to position [0, 229]
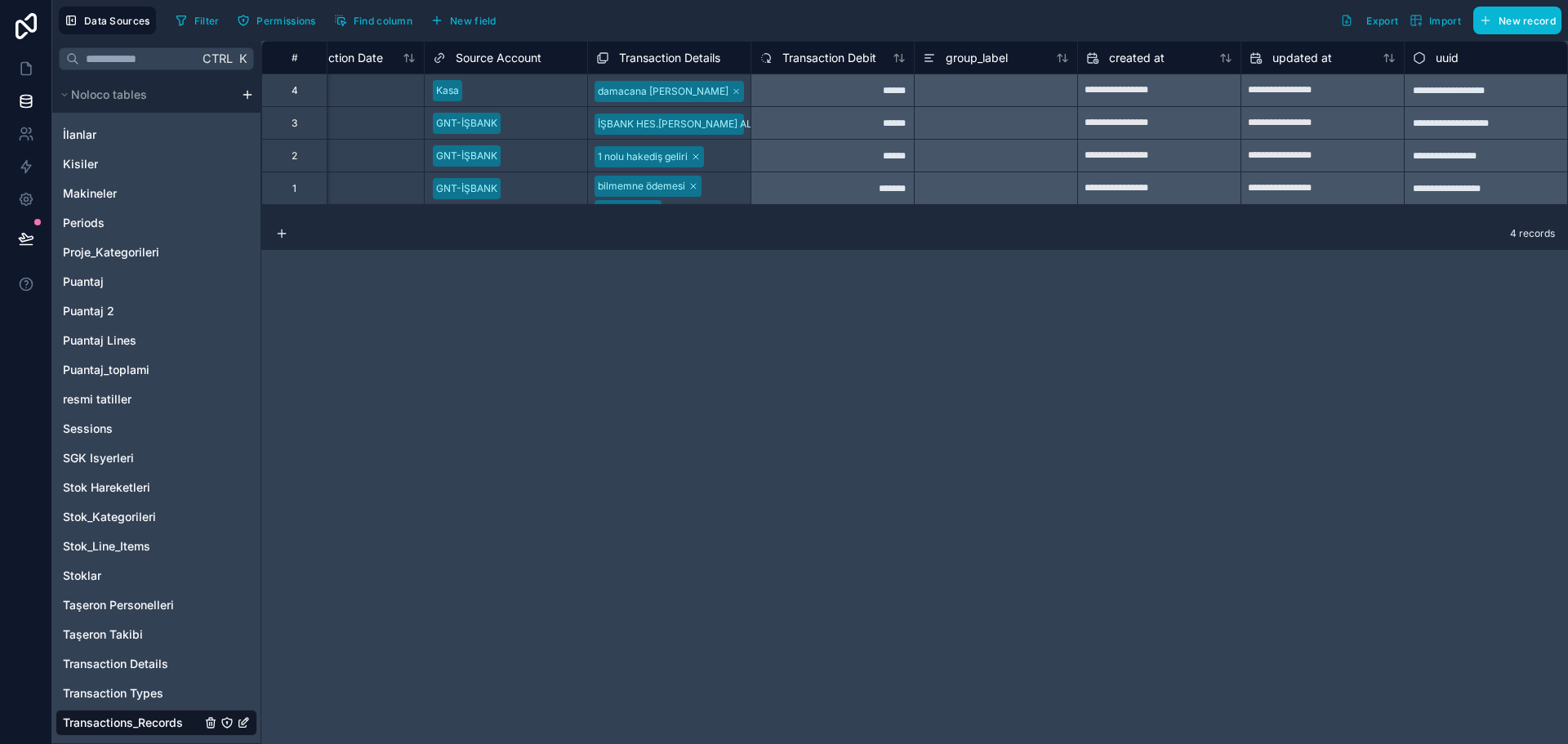
click at [1015, 58] on div "group_label" at bounding box center [996, 58] width 147 height 20
click at [976, 54] on span "group_label" at bounding box center [977, 58] width 62 height 16
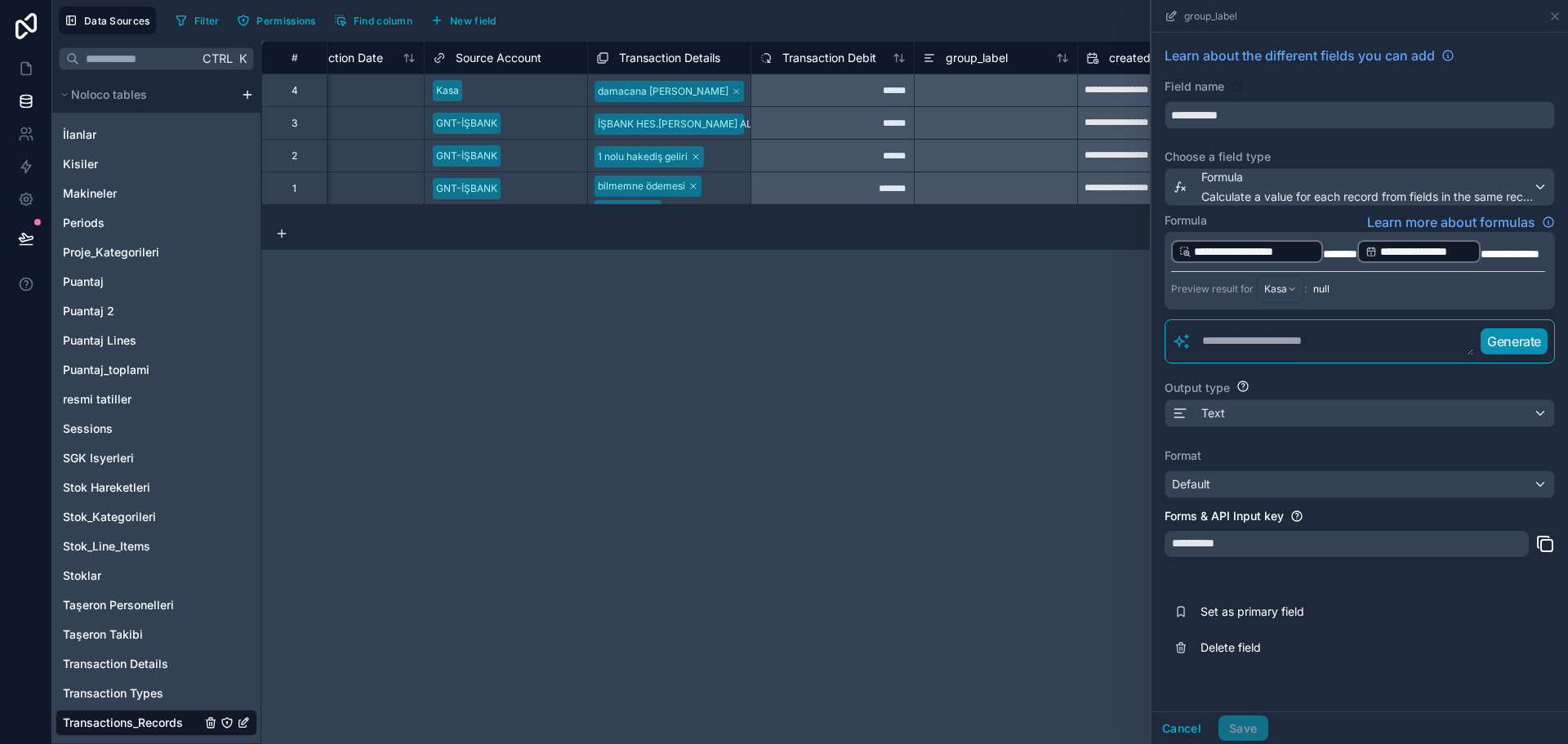
click at [1302, 264] on p "**********" at bounding box center [1358, 251] width 374 height 26
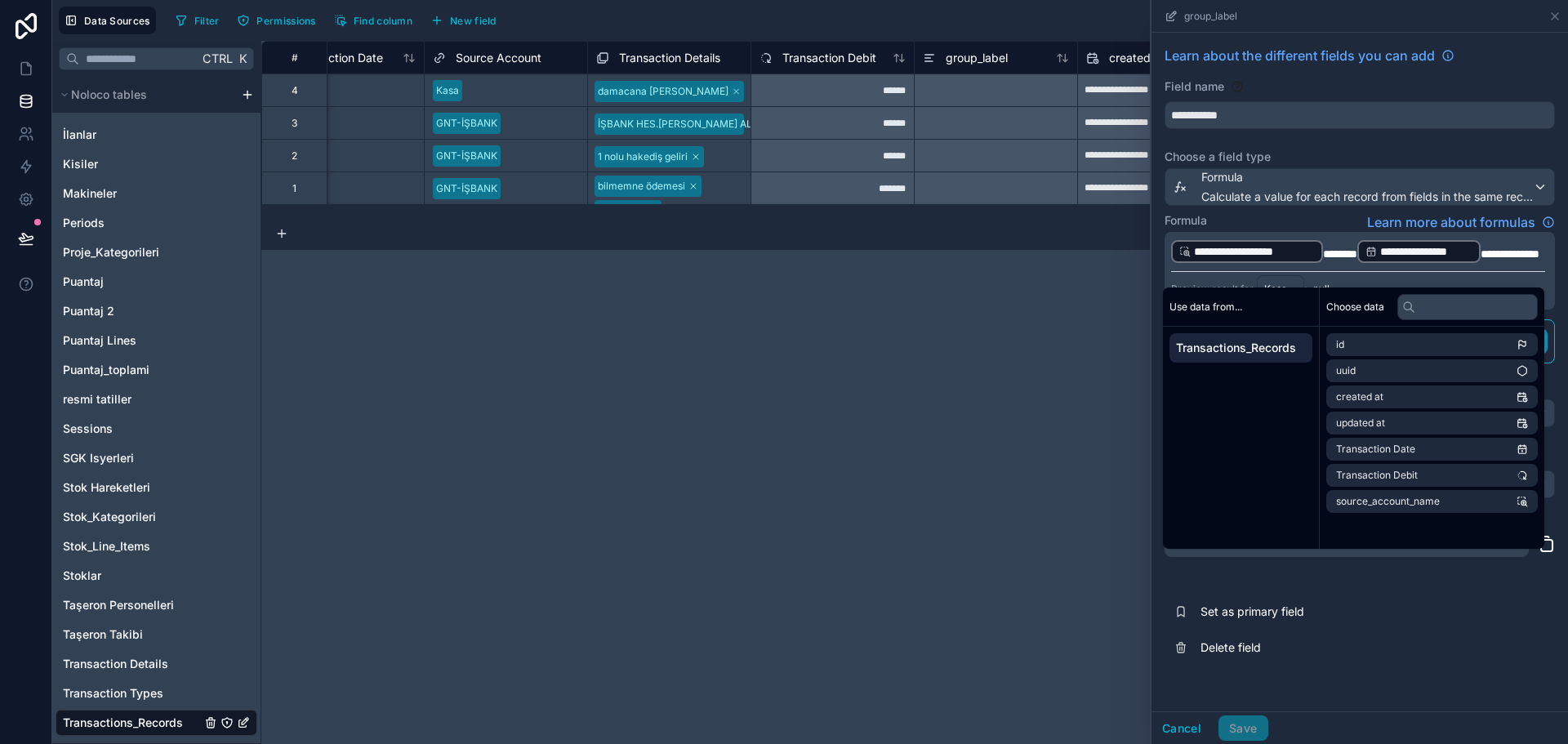
click at [1533, 257] on p "**********" at bounding box center [1358, 251] width 374 height 26
click at [1503, 227] on span "Learn more about formulas" at bounding box center [1451, 222] width 168 height 20
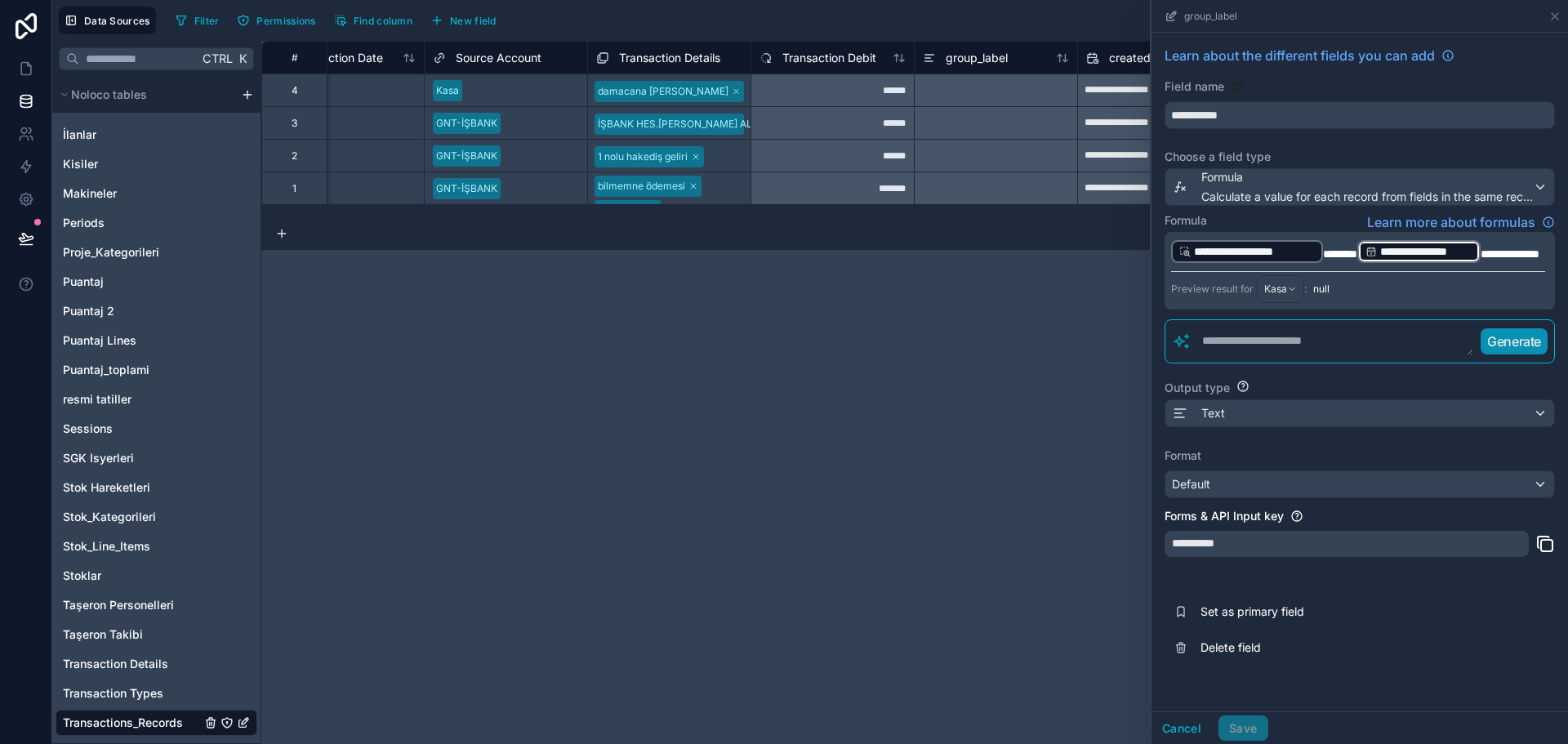
click at [1481, 260] on span "**********" at bounding box center [1510, 254] width 58 height 12
click at [1289, 264] on p "**********" at bounding box center [1358, 251] width 374 height 26
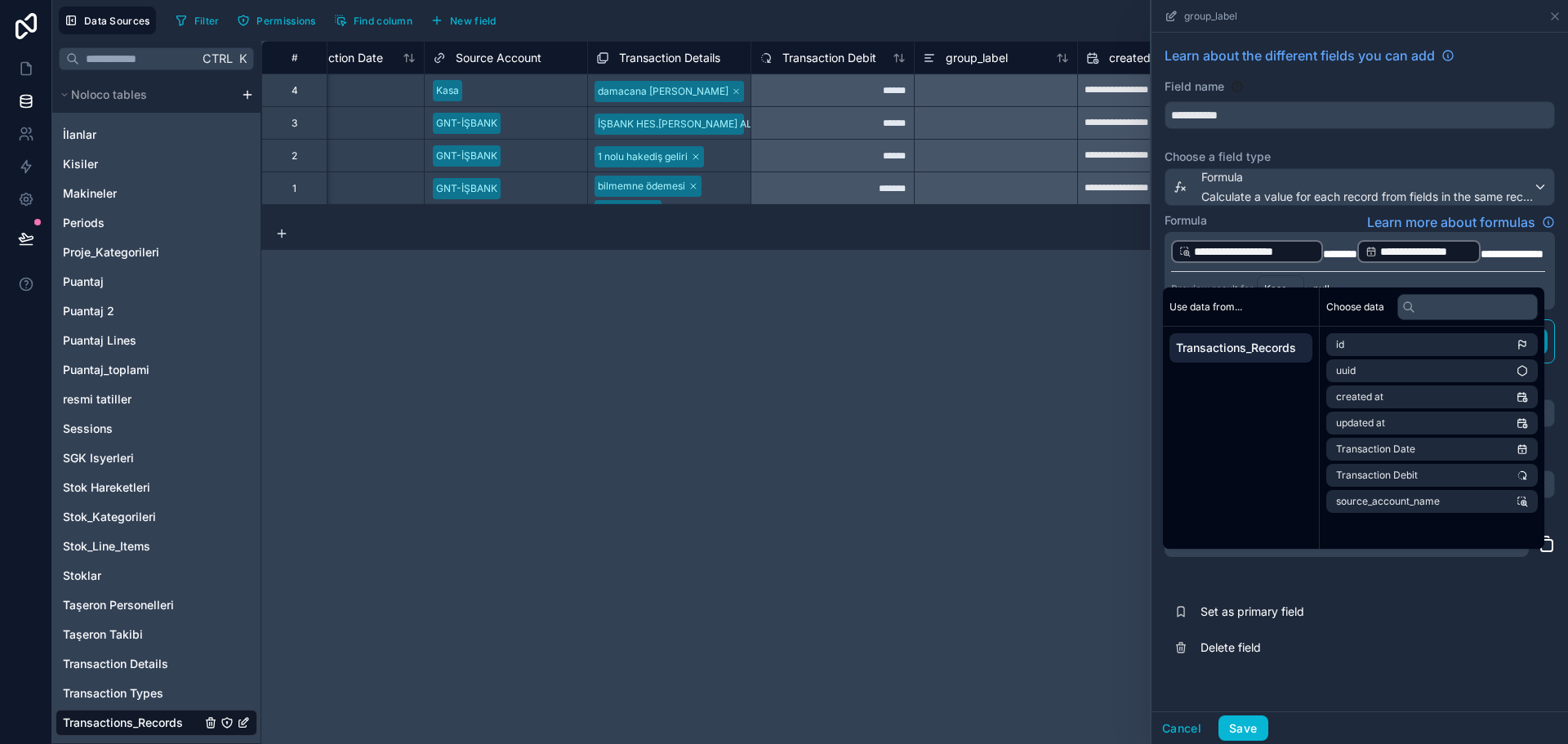
click at [1453, 666] on button "Delete field" at bounding box center [1360, 648] width 390 height 36
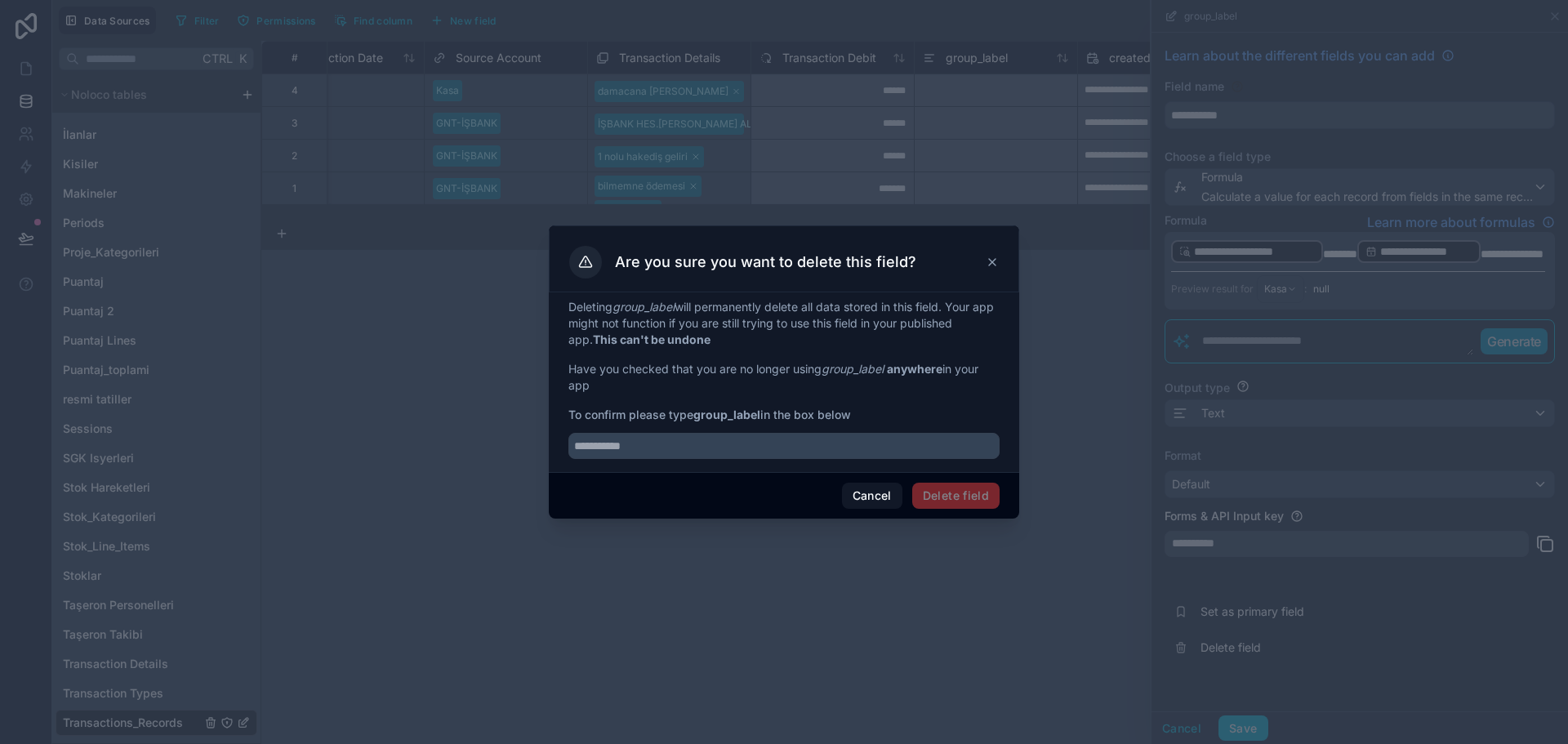
click at [996, 264] on icon at bounding box center [992, 262] width 13 height 13
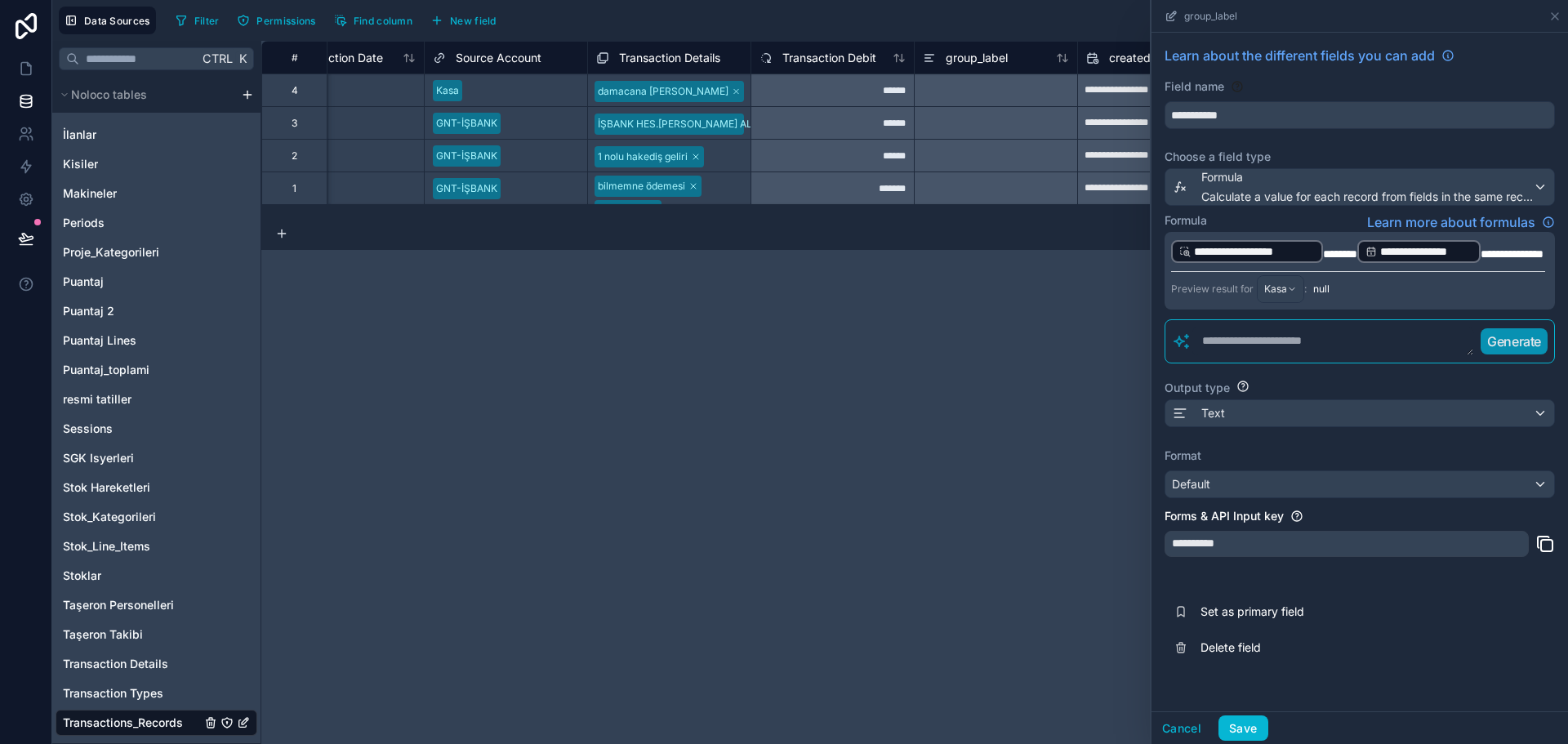
click at [1358, 356] on textarea at bounding box center [1333, 341] width 282 height 30
type textarea "*"
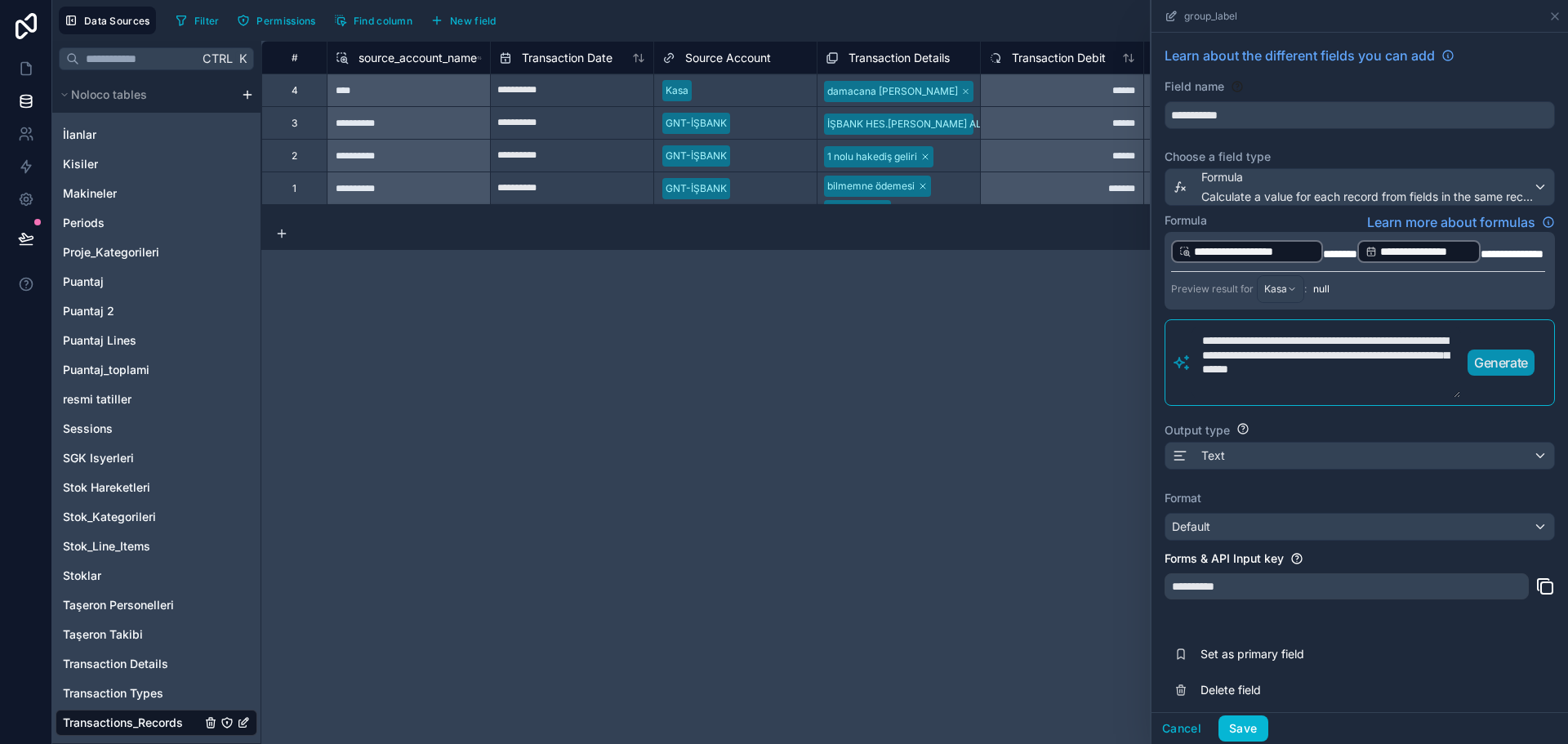
click at [1387, 399] on textarea "**********" at bounding box center [1327, 363] width 270 height 72
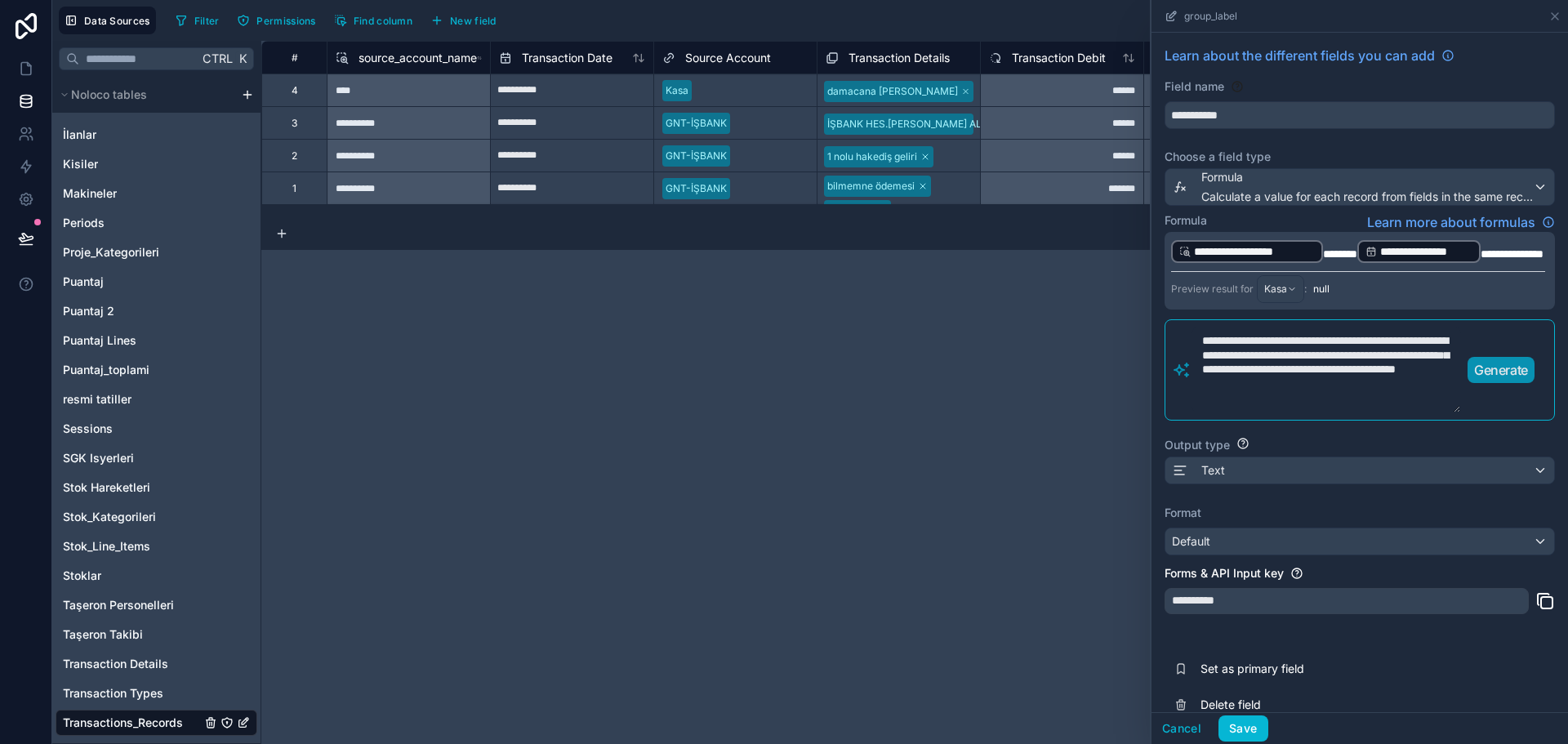
click at [1244, 413] on textarea "**********" at bounding box center [1327, 370] width 270 height 86
type textarea "**********"
click at [1508, 380] on p "Generate" at bounding box center [1501, 370] width 54 height 20
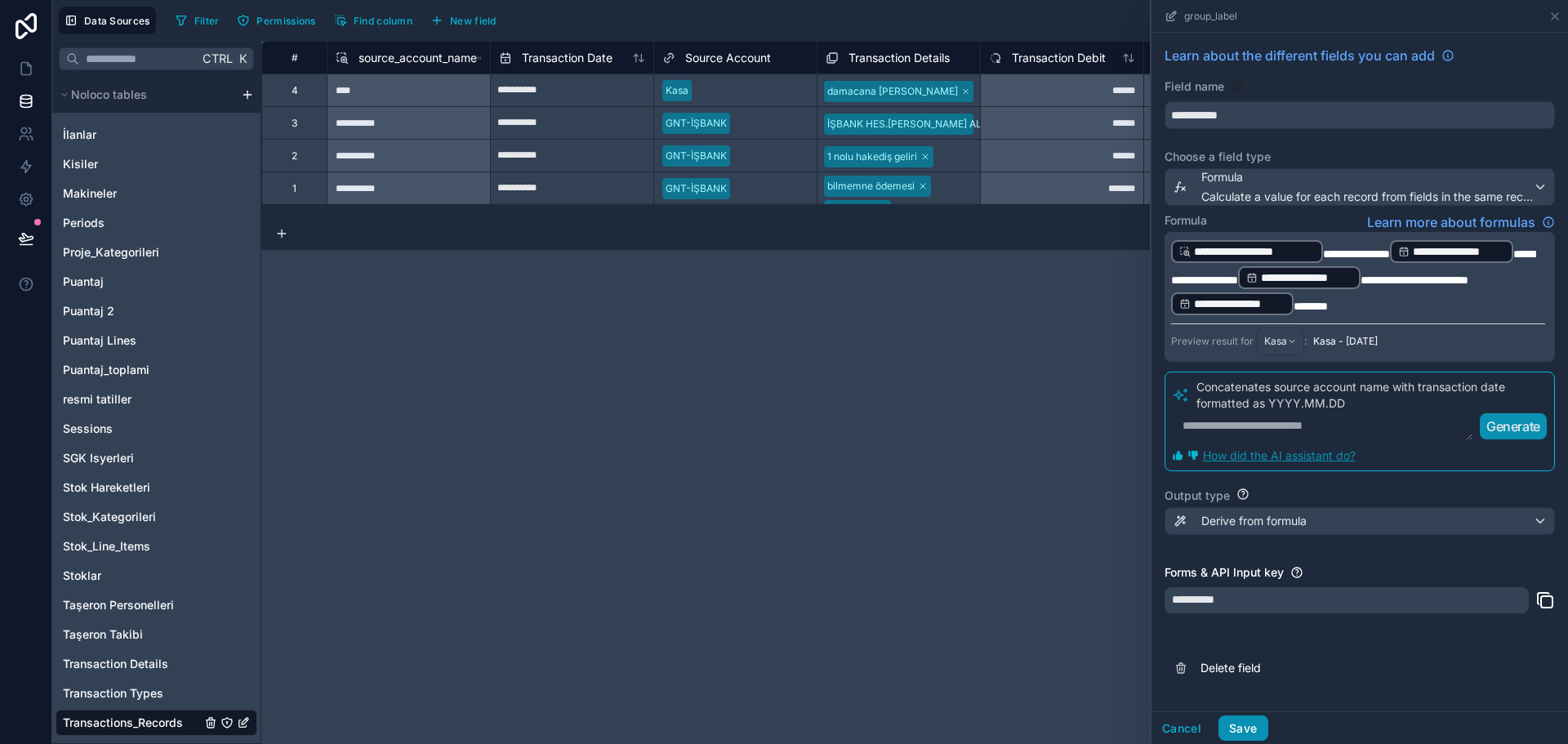
click at [1250, 731] on button "Save" at bounding box center [1243, 728] width 49 height 26
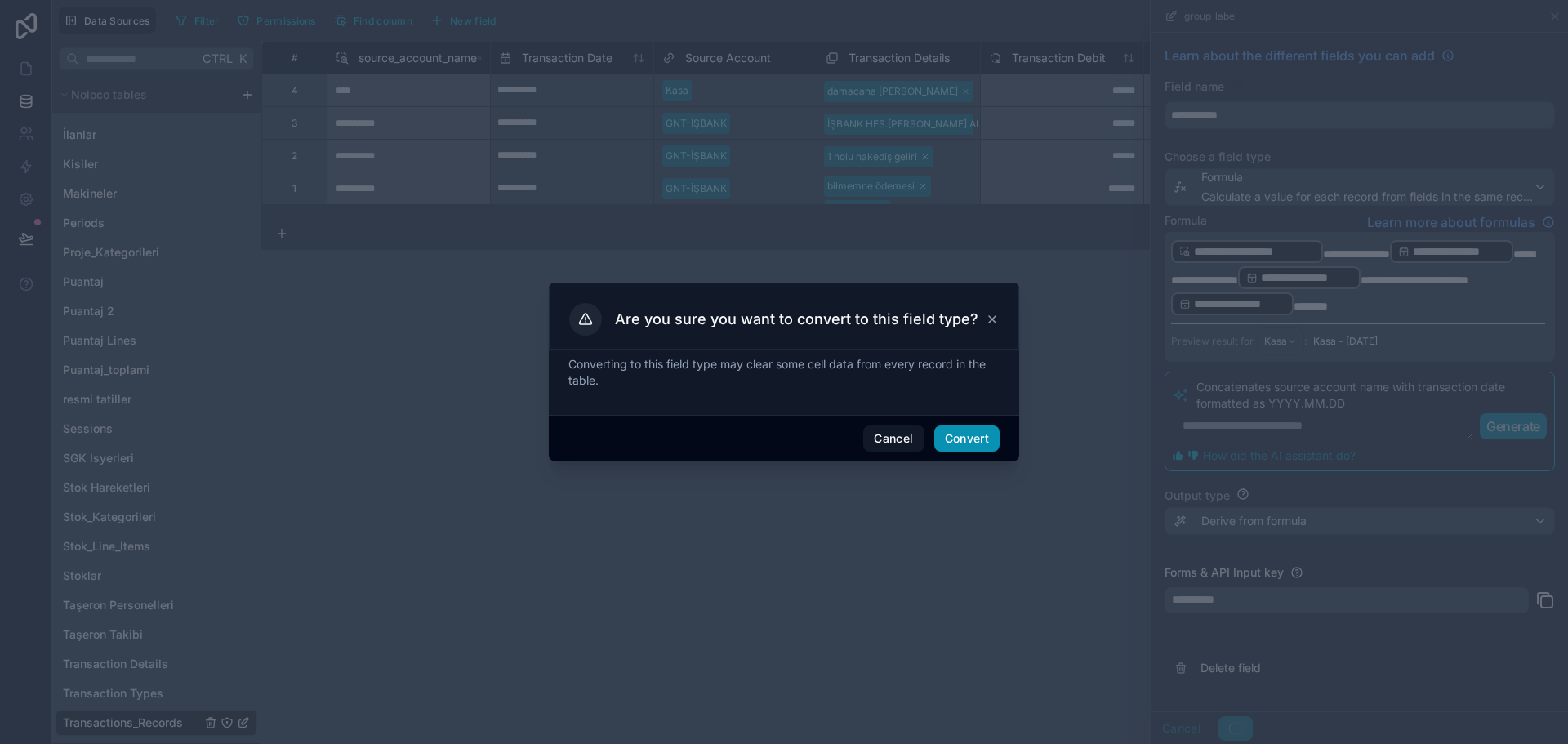
click at [958, 437] on button "Convert" at bounding box center [967, 438] width 66 height 26
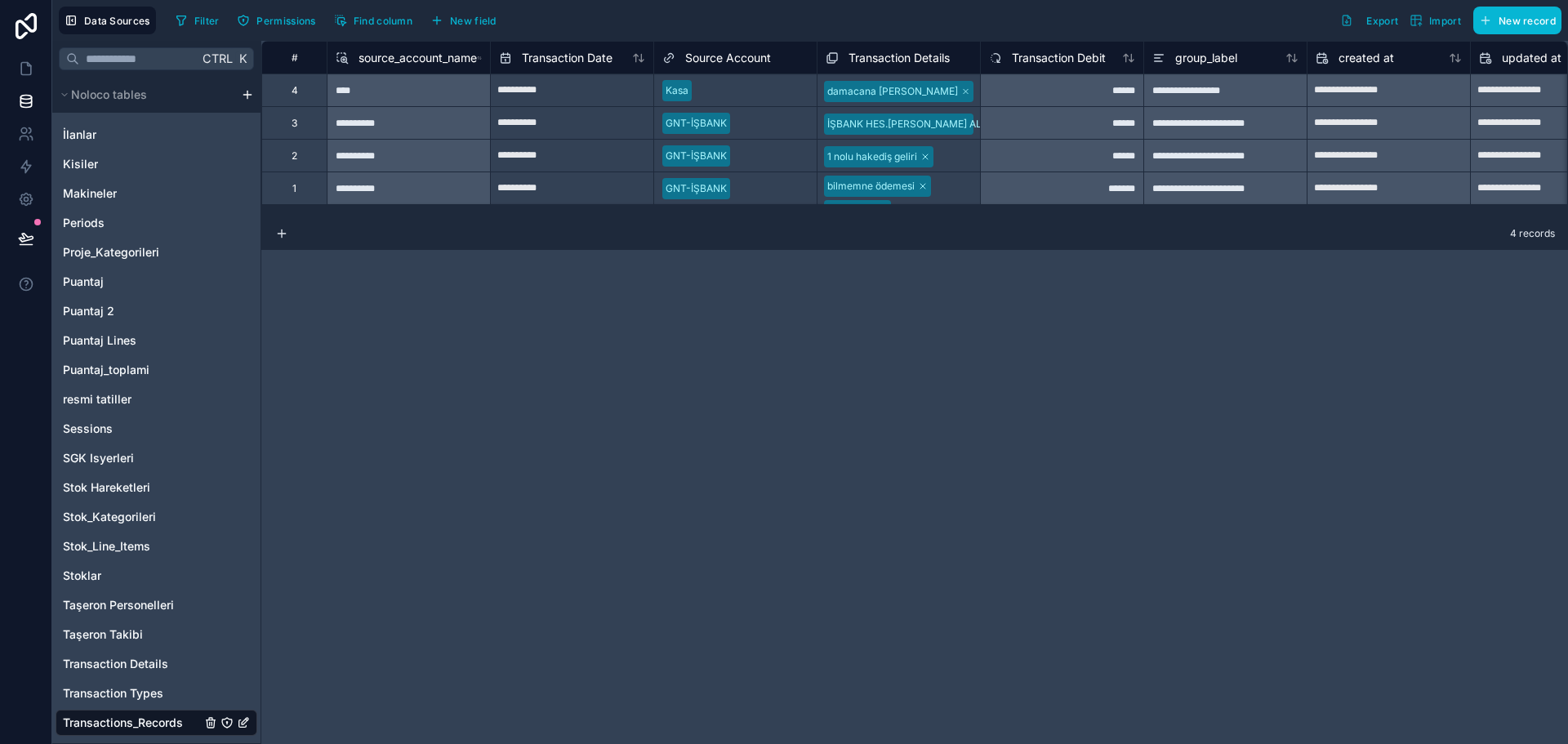
click at [1232, 61] on span "group_label" at bounding box center [1206, 58] width 62 height 16
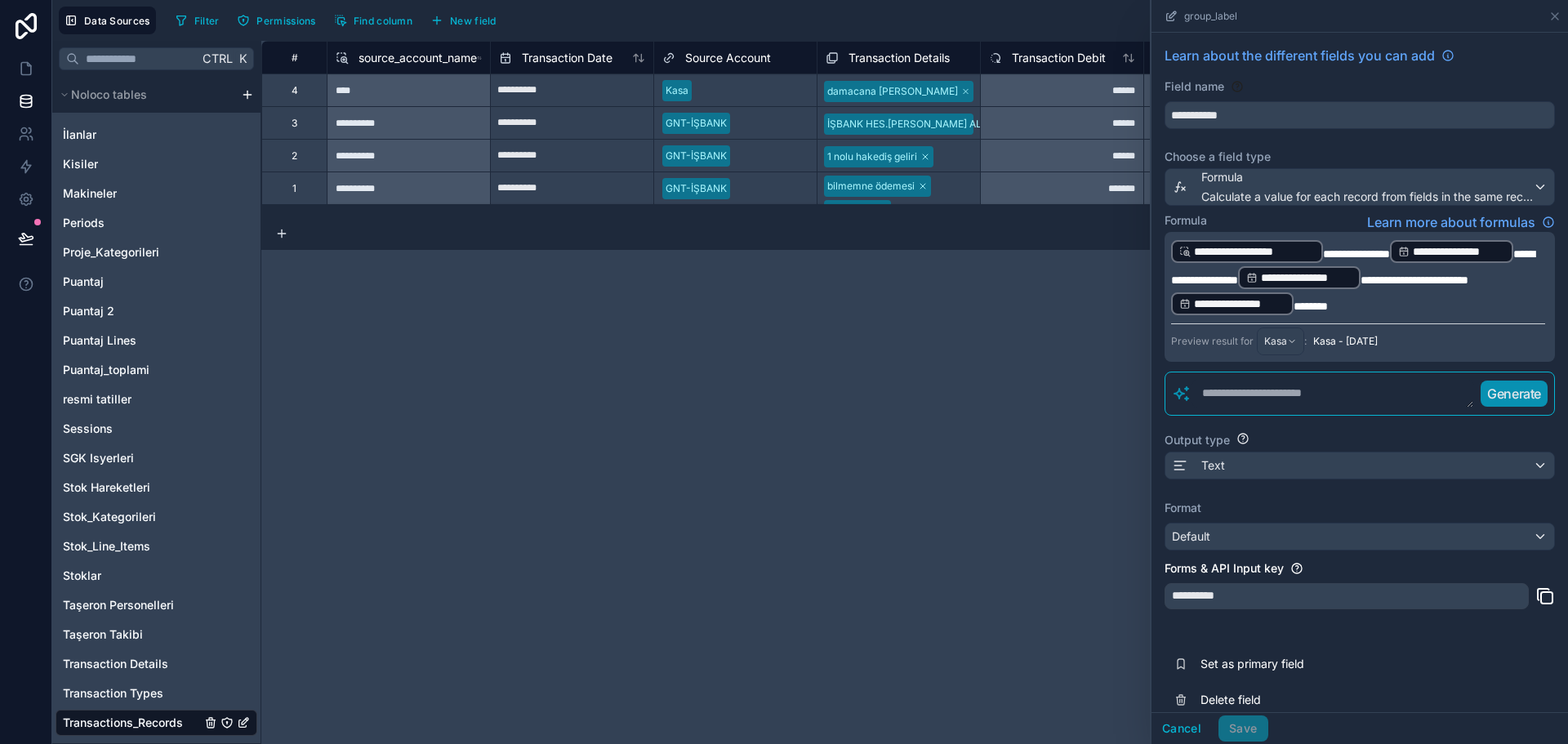
click at [1292, 670] on span "Set as primary field" at bounding box center [1319, 664] width 236 height 16
click at [928, 387] on div "**********" at bounding box center [915, 392] width 1307 height 704
click at [1558, 11] on icon at bounding box center [1555, 16] width 13 height 13
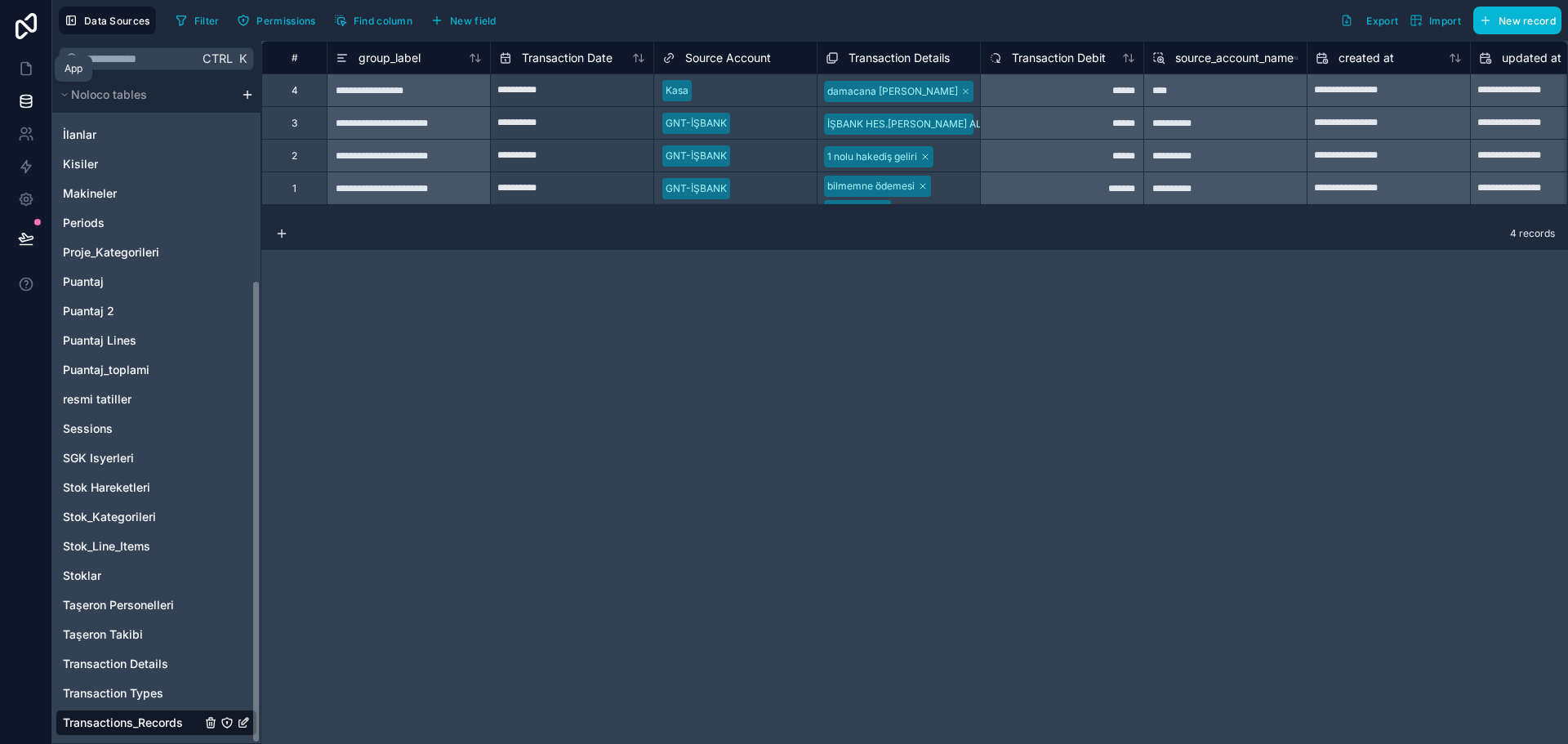
click at [31, 70] on icon at bounding box center [26, 68] width 16 height 16
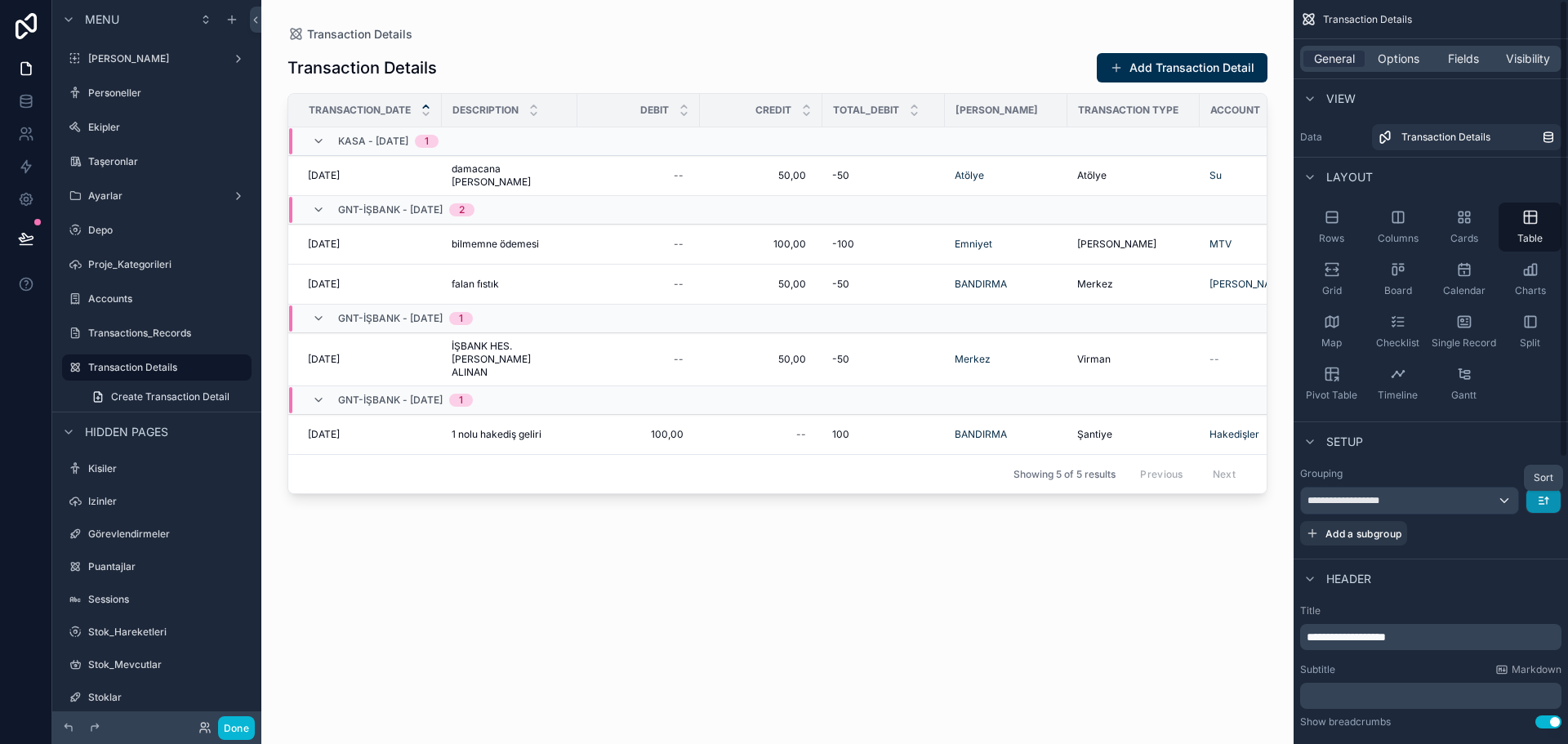
click at [1542, 502] on icon "scrollable content" at bounding box center [1544, 500] width 13 height 13
click at [1534, 563] on span "Z -> A" at bounding box center [1531, 569] width 32 height 20
click at [26, 103] on icon at bounding box center [26, 102] width 16 height 16
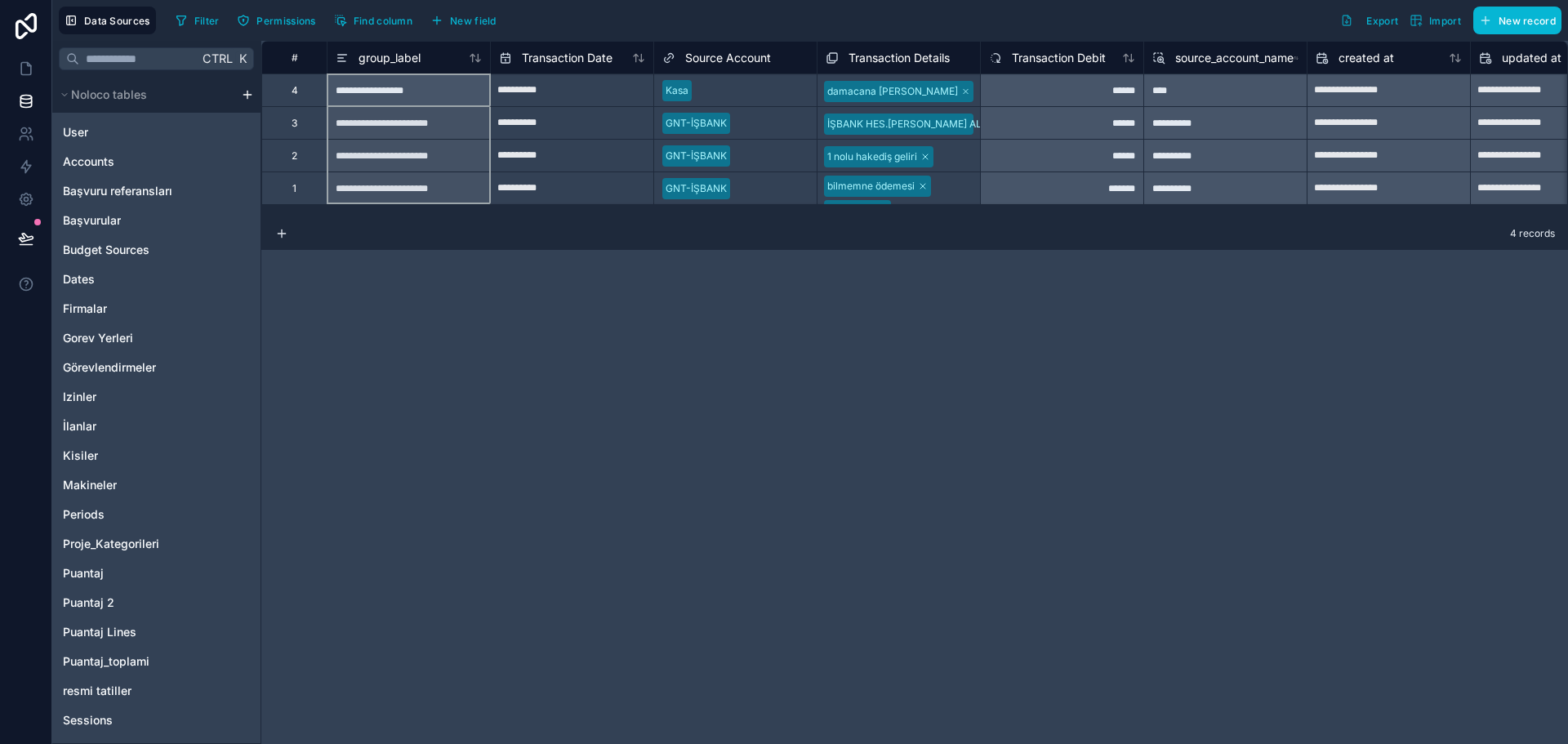
click at [412, 61] on span "group_label" at bounding box center [390, 58] width 62 height 16
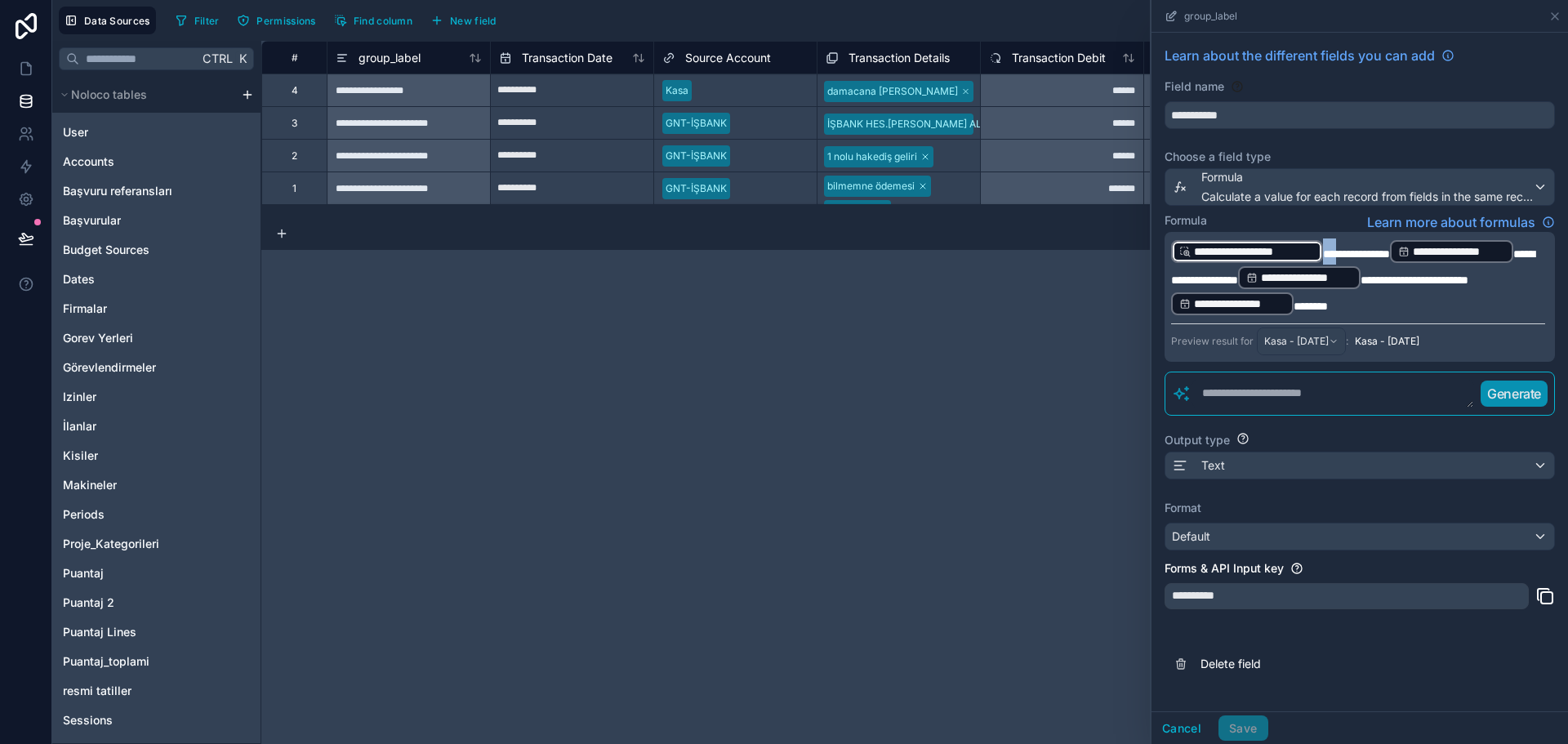
drag, startPoint x: 1340, startPoint y: 252, endPoint x: 1264, endPoint y: 251, distance: 76.0
click at [1264, 251] on p "**********" at bounding box center [1358, 277] width 374 height 78
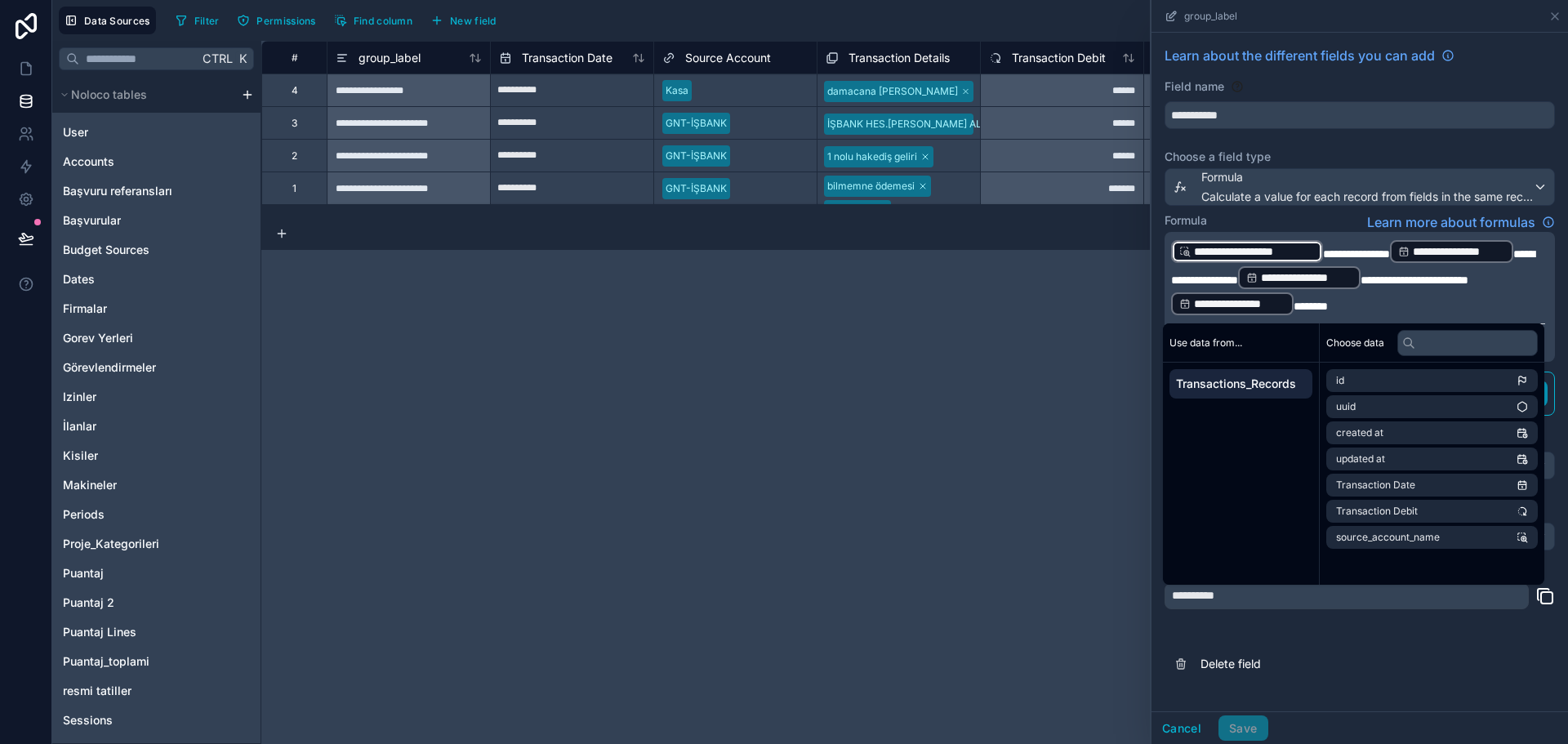
click at [1363, 254] on span "**********" at bounding box center [1357, 254] width 67 height 12
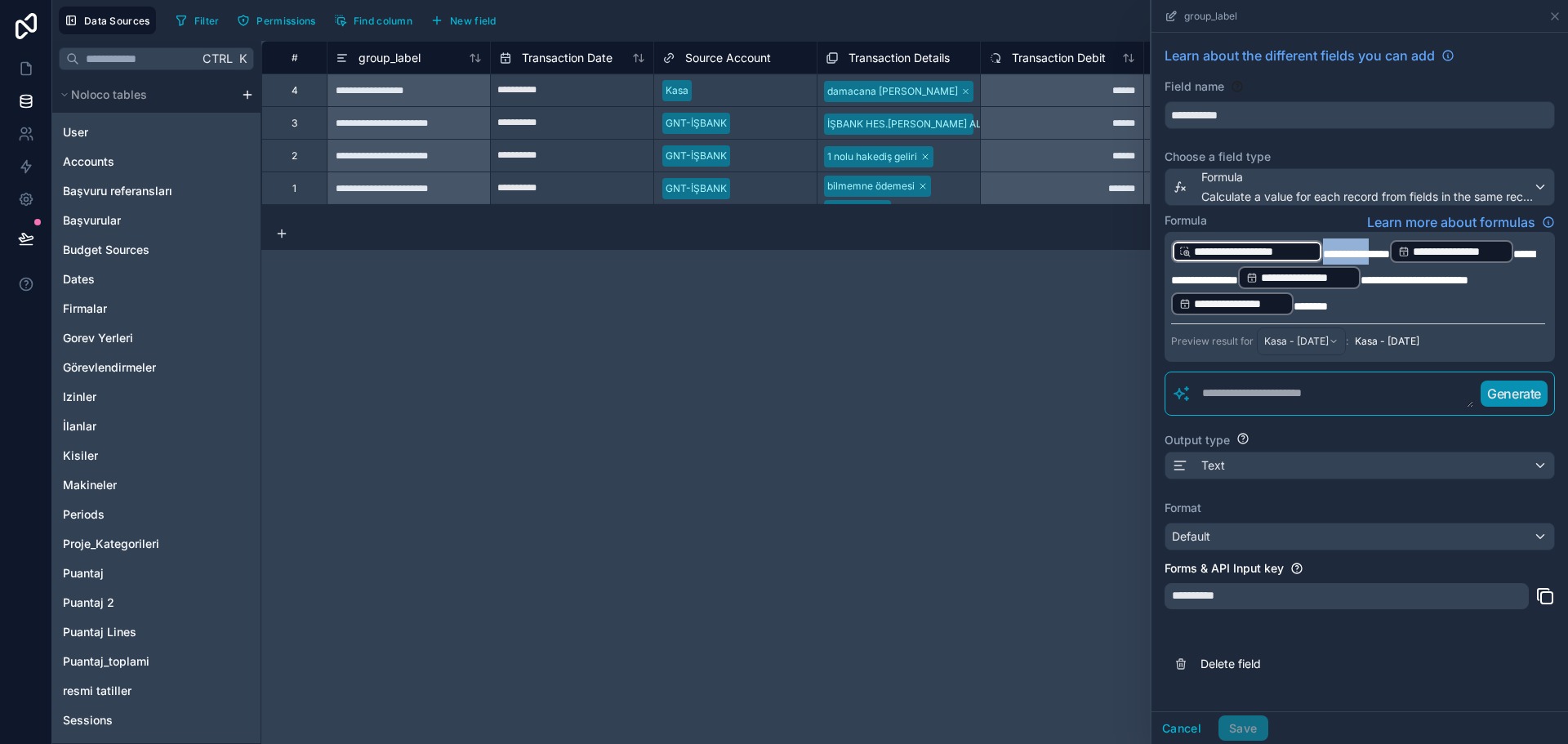
drag, startPoint x: 1375, startPoint y: 254, endPoint x: 1148, endPoint y: 246, distance: 227.1
click at [1148, 246] on div "**********" at bounding box center [915, 392] width 1307 height 704
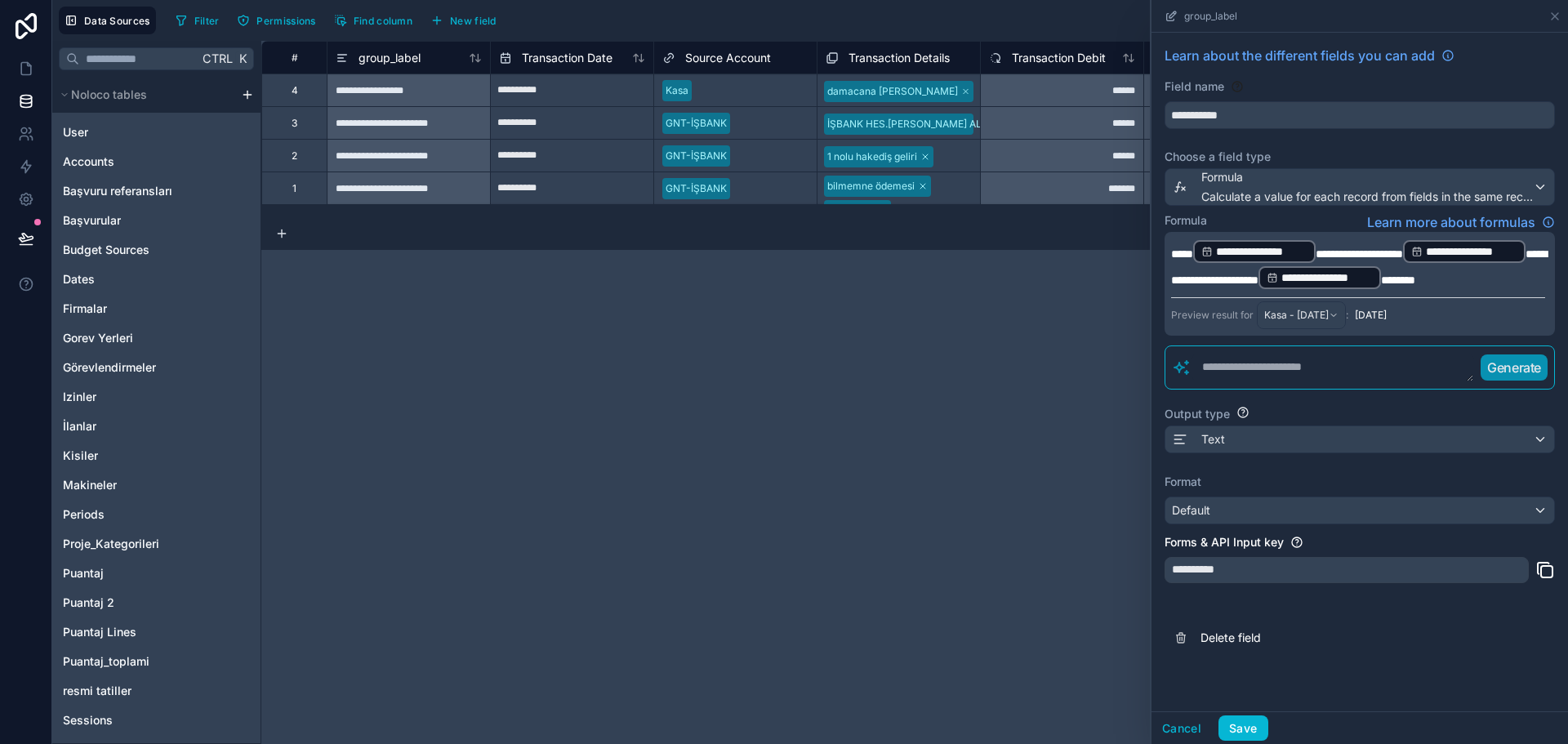
click at [1356, 291] on p "**********" at bounding box center [1358, 264] width 374 height 52
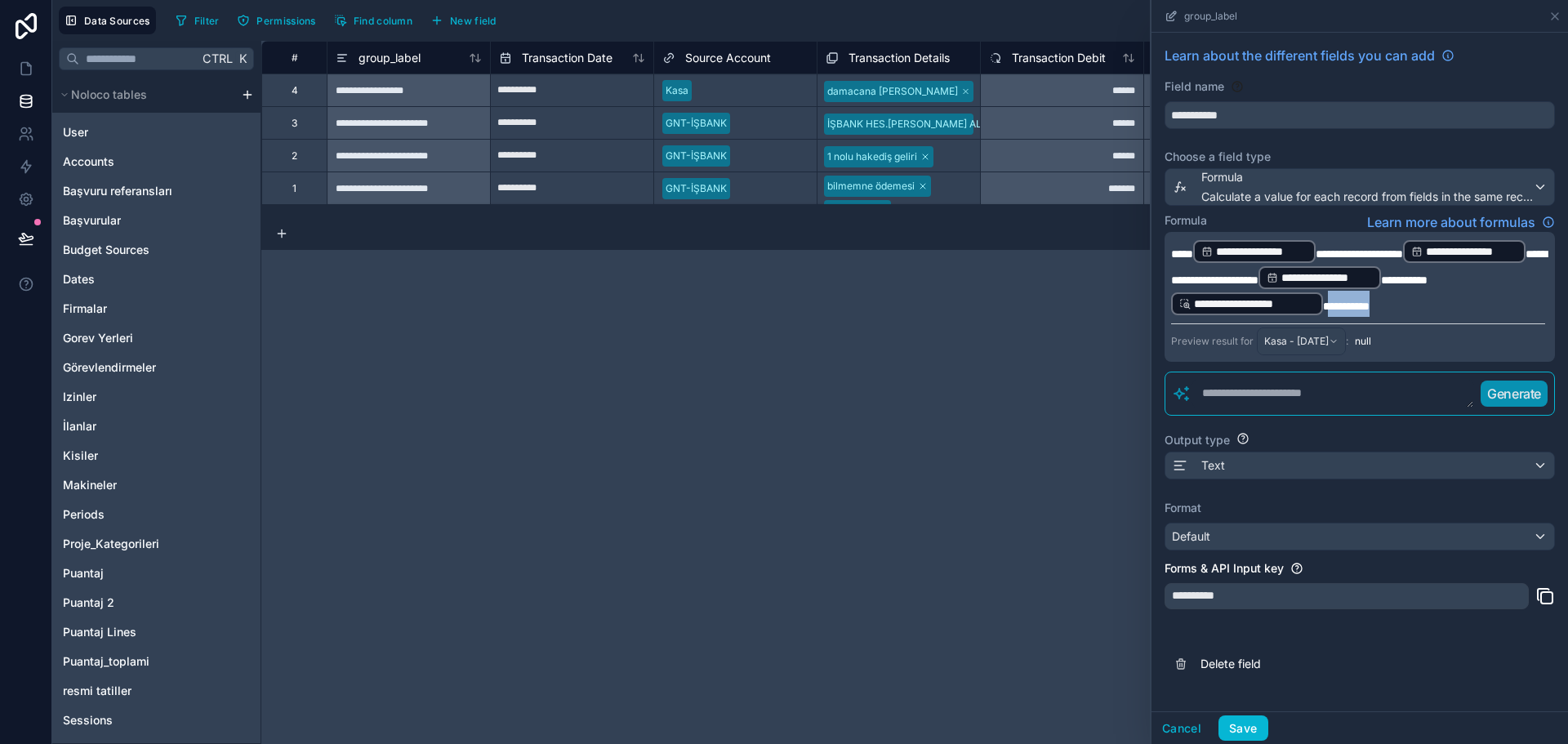
click at [1370, 300] on span "*********" at bounding box center [1347, 306] width 47 height 12
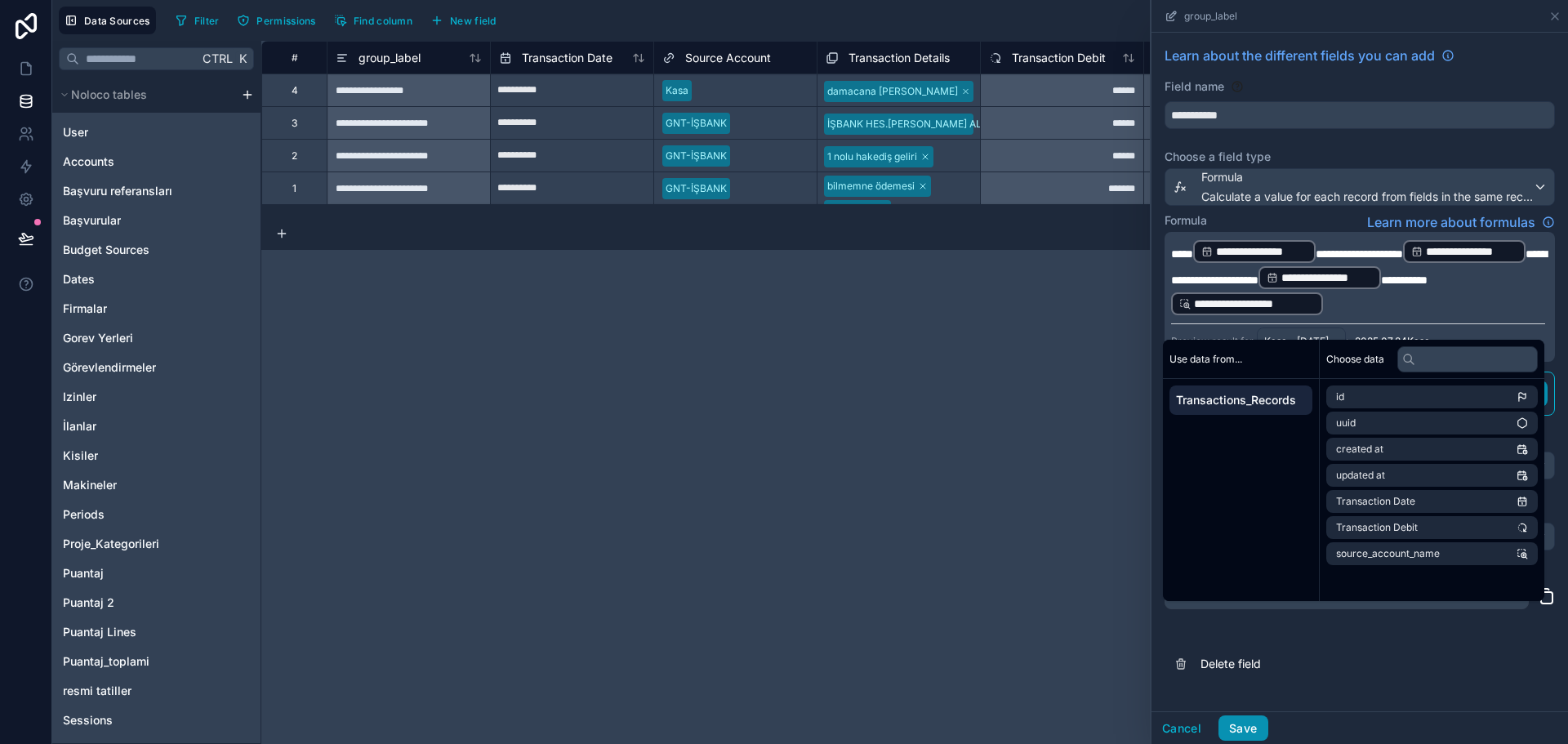
click at [1250, 730] on button "Save" at bounding box center [1243, 728] width 49 height 26
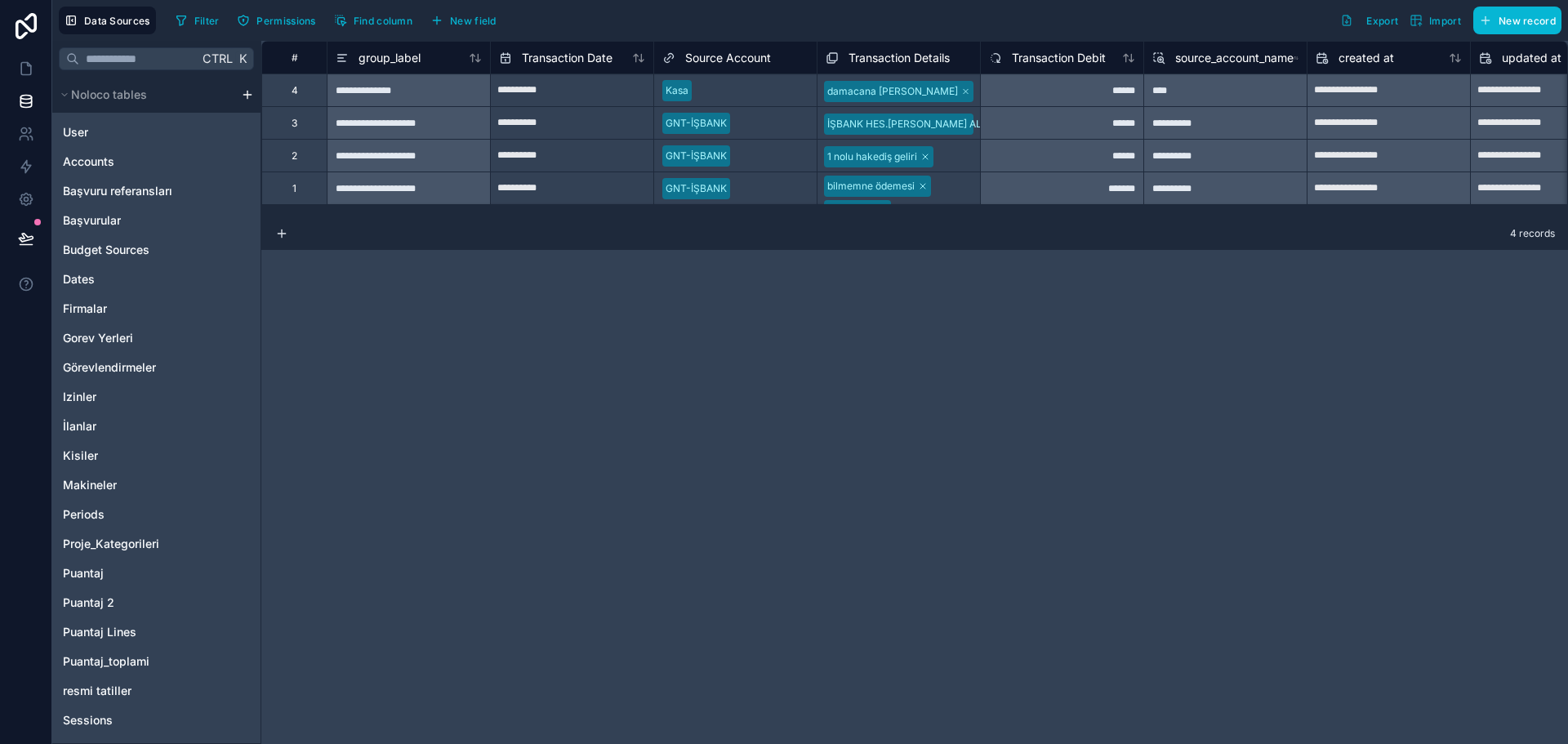
click at [404, 60] on span "group_label" at bounding box center [390, 58] width 62 height 16
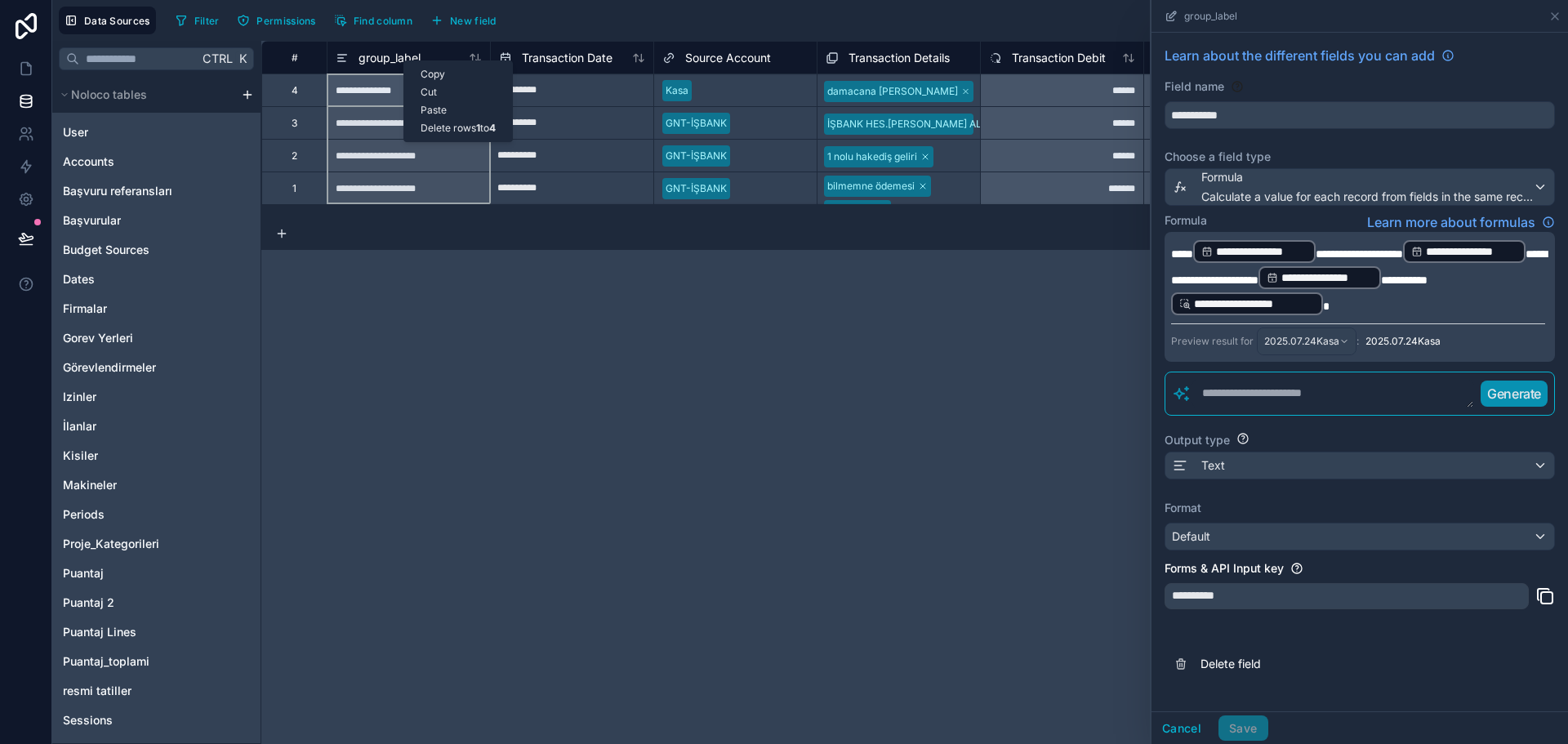
click at [733, 343] on div "**********" at bounding box center [915, 392] width 1307 height 704
click at [1528, 292] on p "**********" at bounding box center [1358, 277] width 374 height 78
click at [1382, 286] on span "**********" at bounding box center [1405, 280] width 47 height 12
click at [1477, 660] on button "Delete field" at bounding box center [1360, 664] width 390 height 36
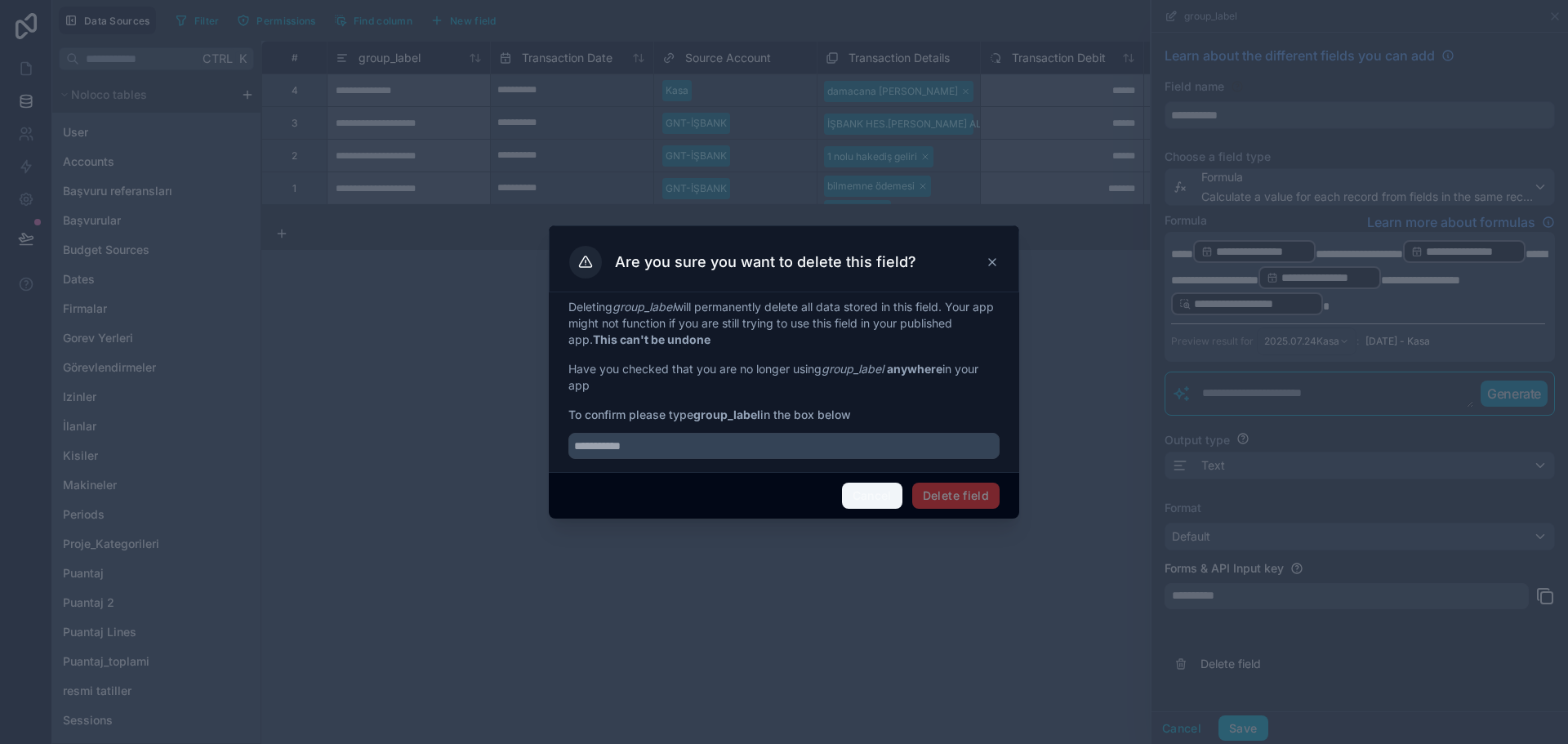
click at [859, 496] on button "Cancel" at bounding box center [872, 496] width 60 height 26
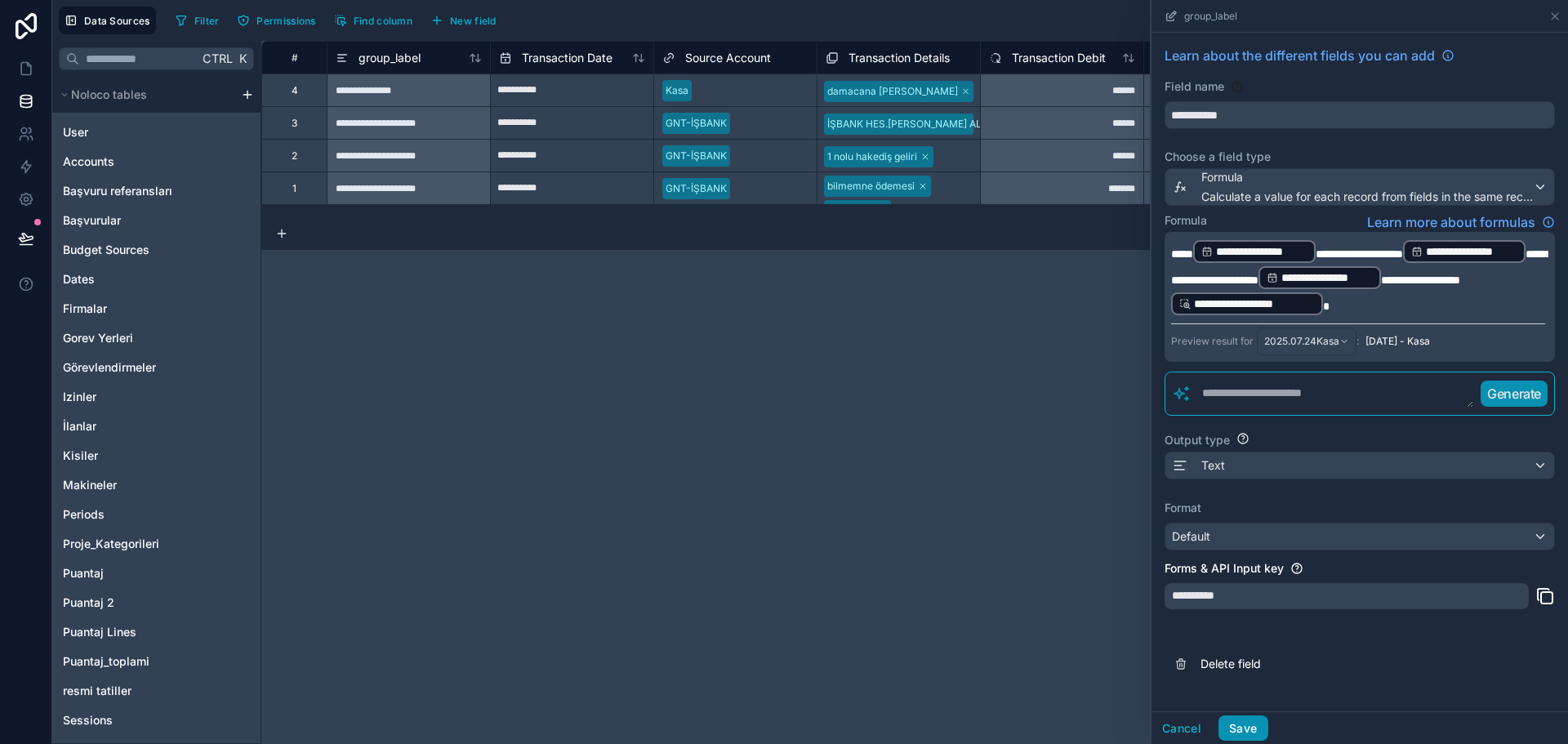
click at [1246, 732] on button "Save" at bounding box center [1243, 728] width 49 height 26
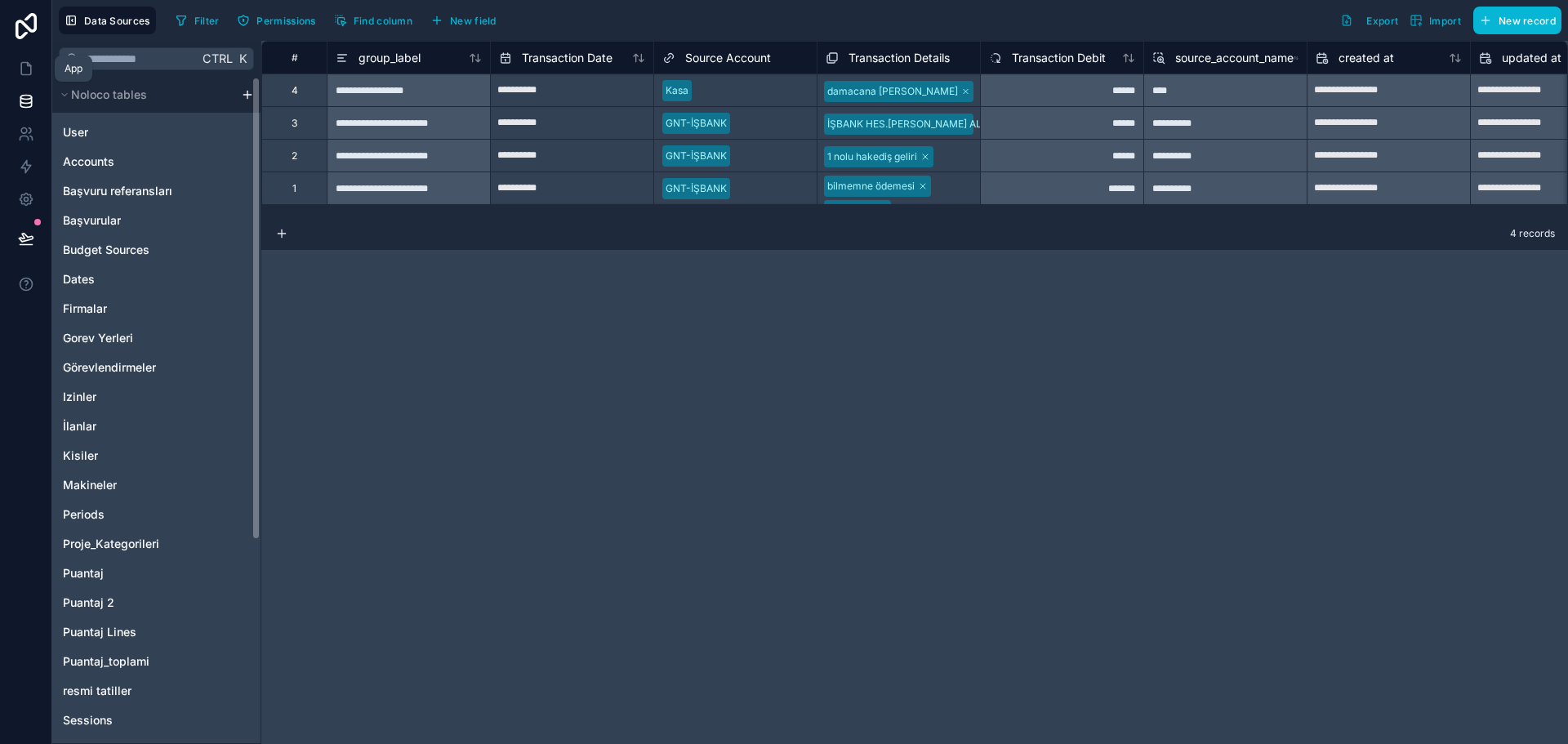
click at [27, 66] on icon at bounding box center [29, 65] width 4 height 4
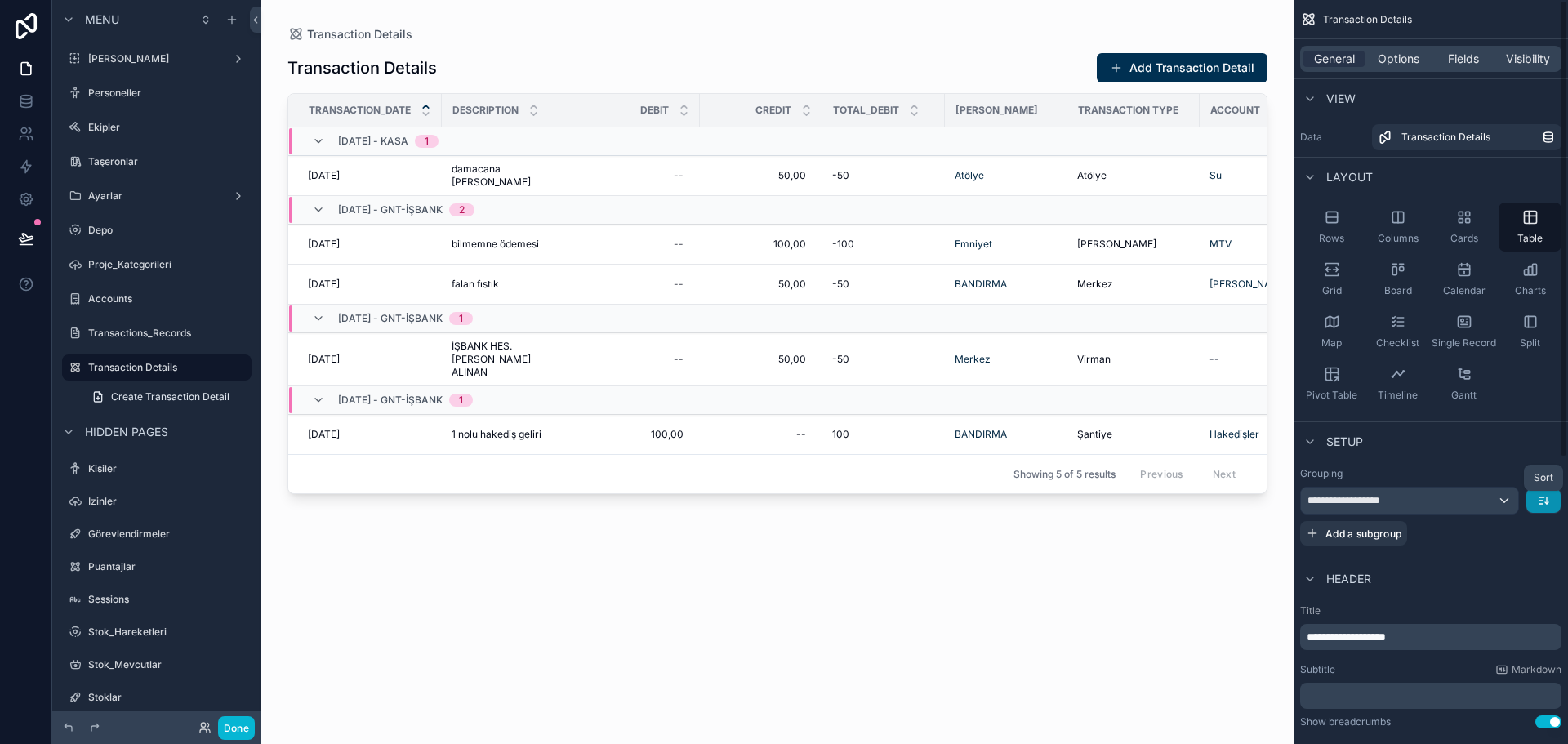
click at [1546, 501] on icon "scrollable content" at bounding box center [1544, 500] width 13 height 13
click at [1542, 543] on span "A -> Z" at bounding box center [1531, 538] width 32 height 20
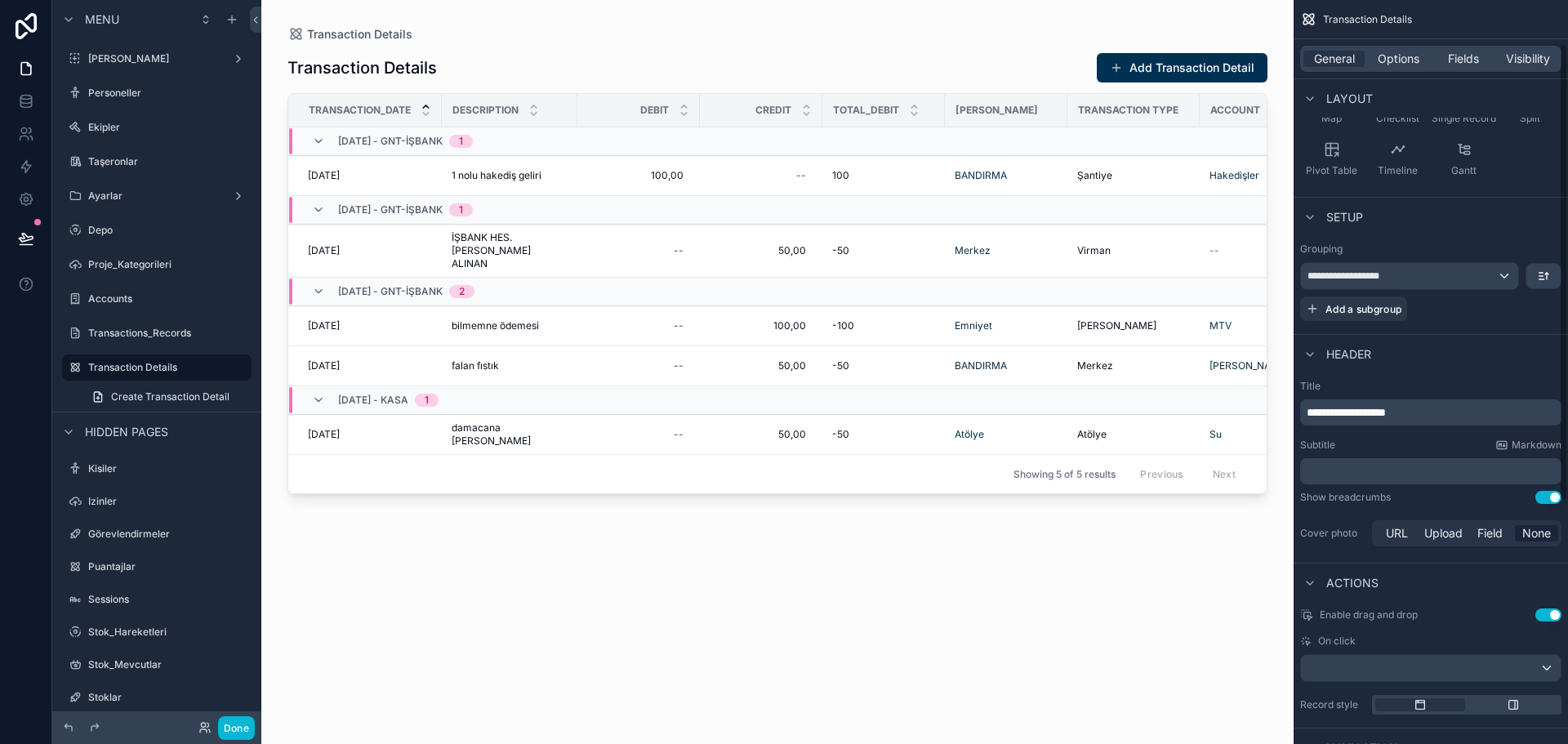
scroll to position [245, 0]
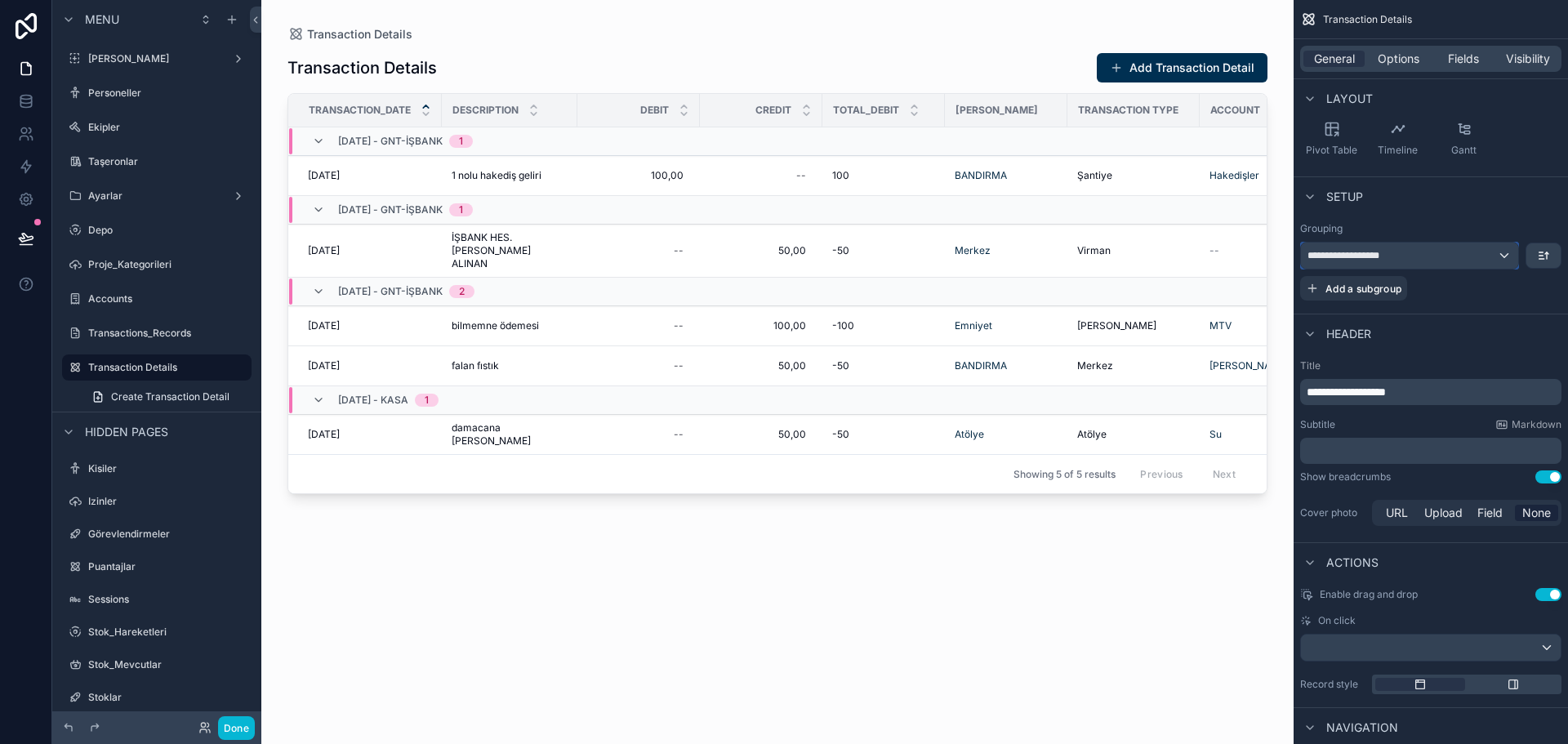
click at [1483, 247] on div "**********" at bounding box center [1411, 255] width 218 height 26
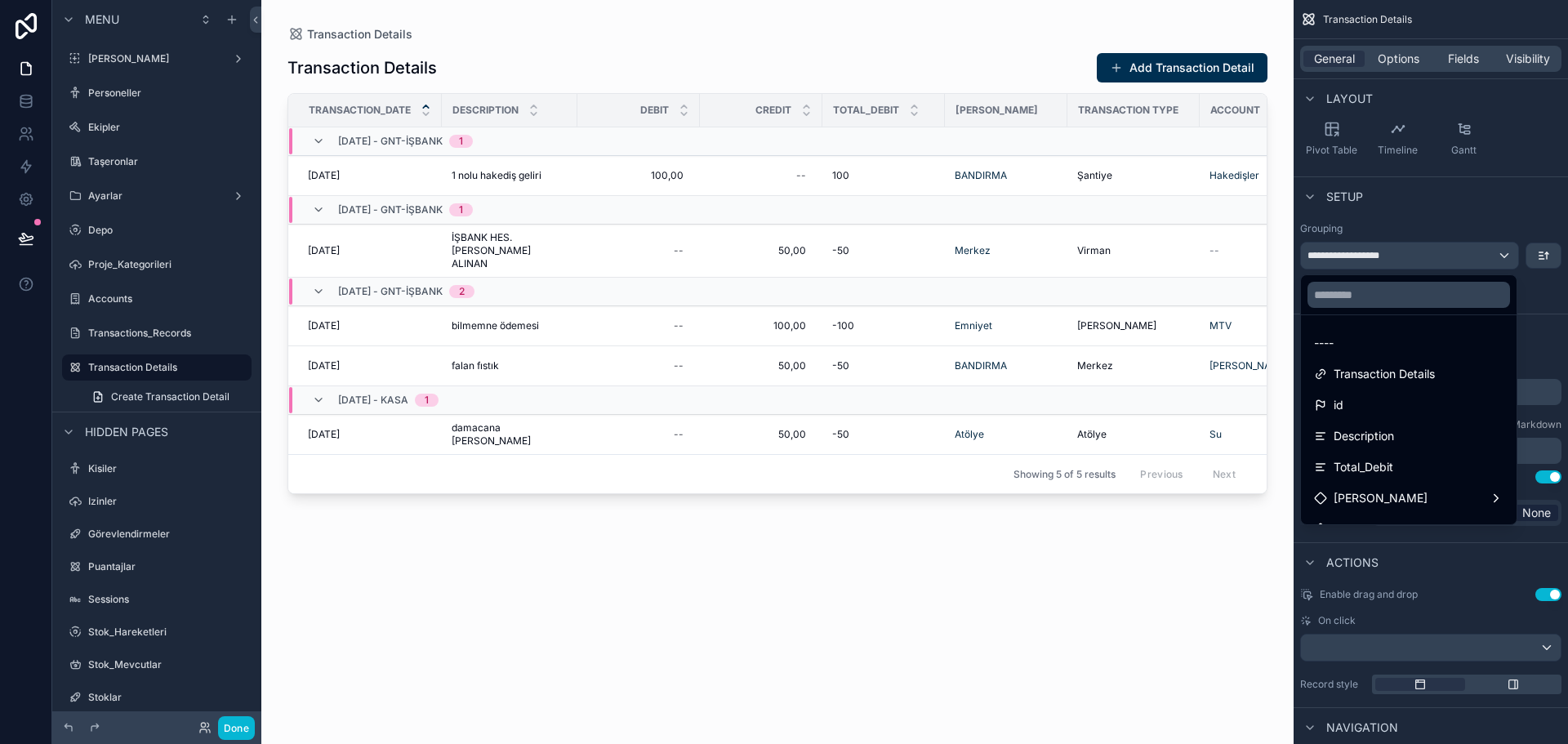
click at [1482, 250] on div "scrollable content" at bounding box center [784, 372] width 1568 height 744
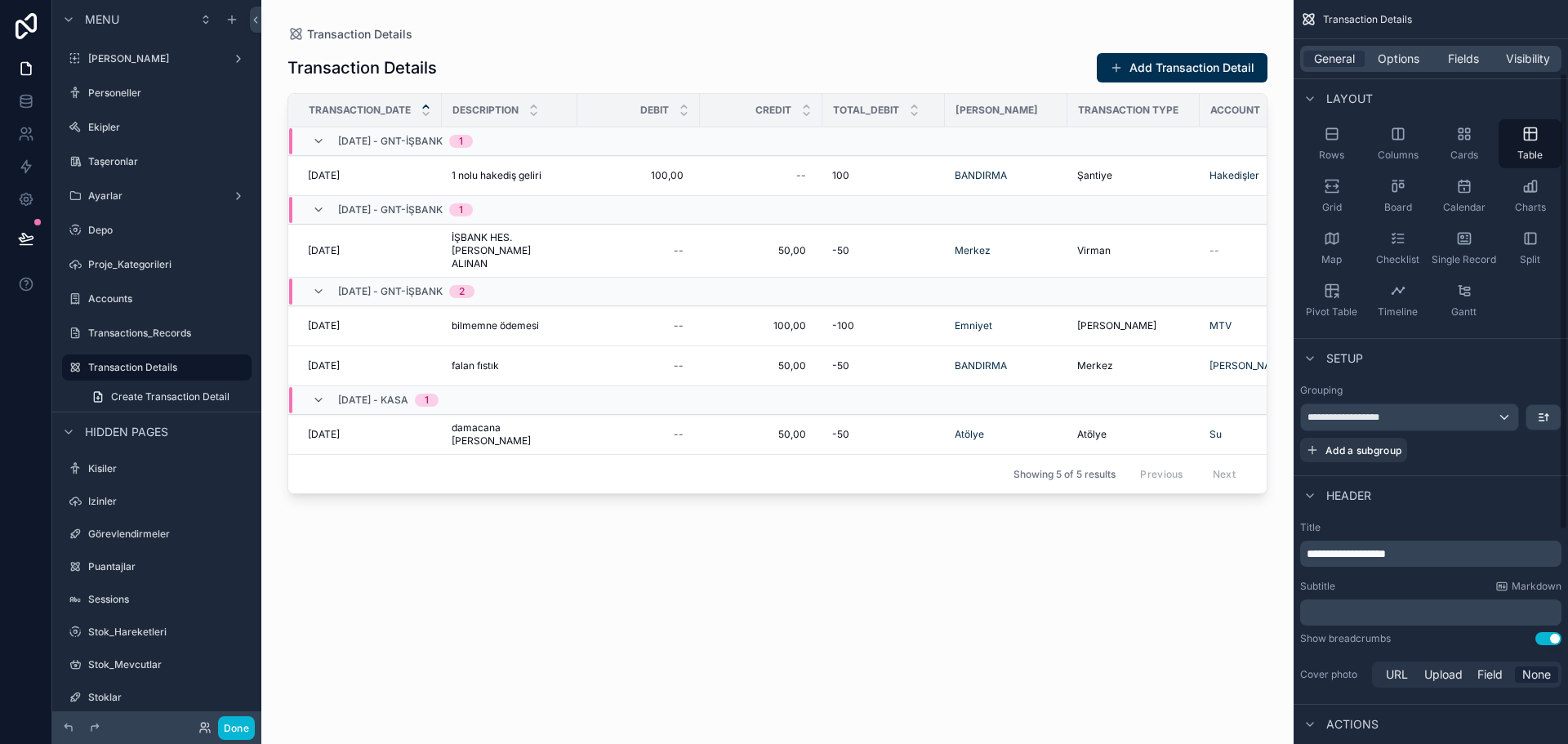
scroll to position [82, 0]
click at [31, 101] on icon at bounding box center [26, 102] width 16 height 16
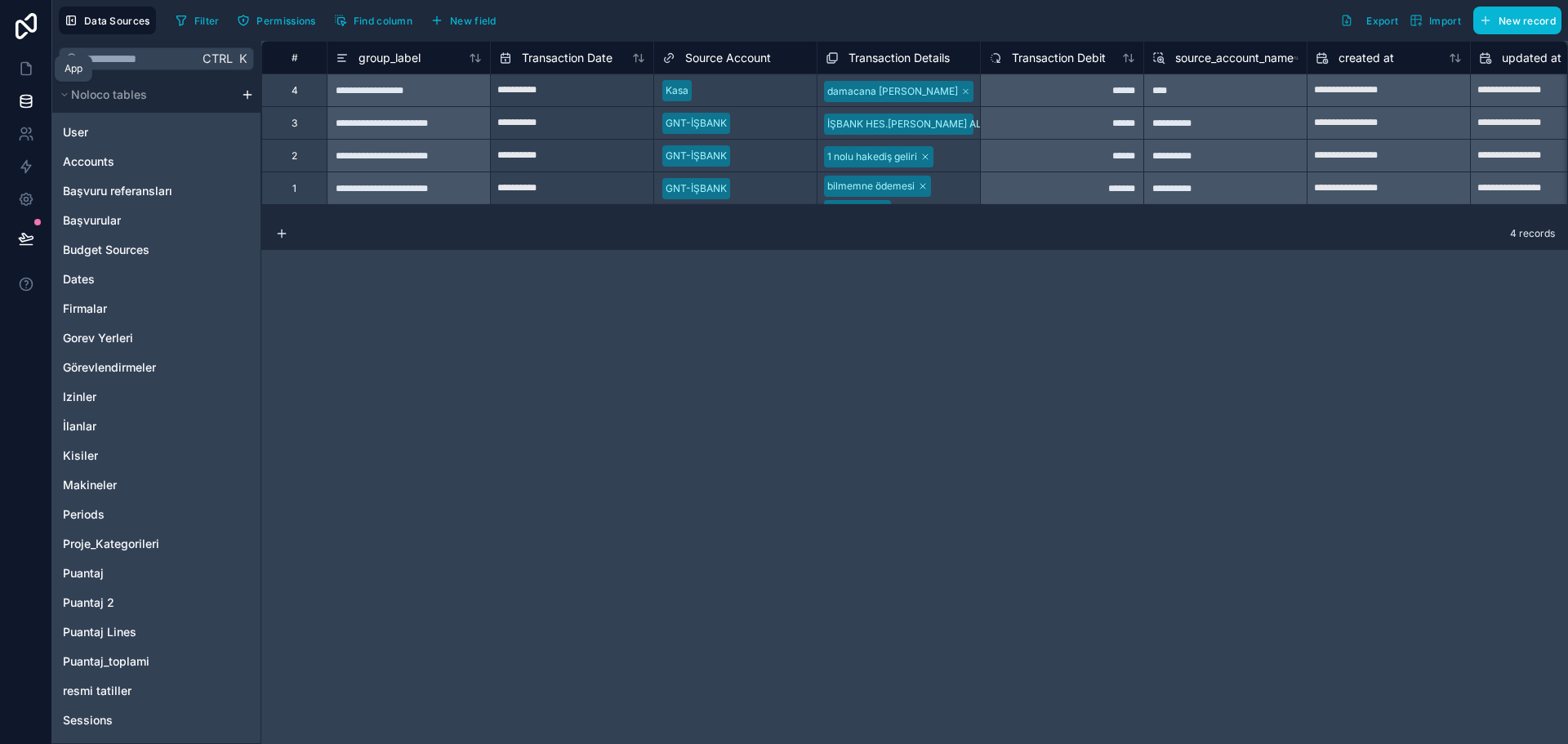
click at [26, 59] on link at bounding box center [25, 68] width 51 height 32
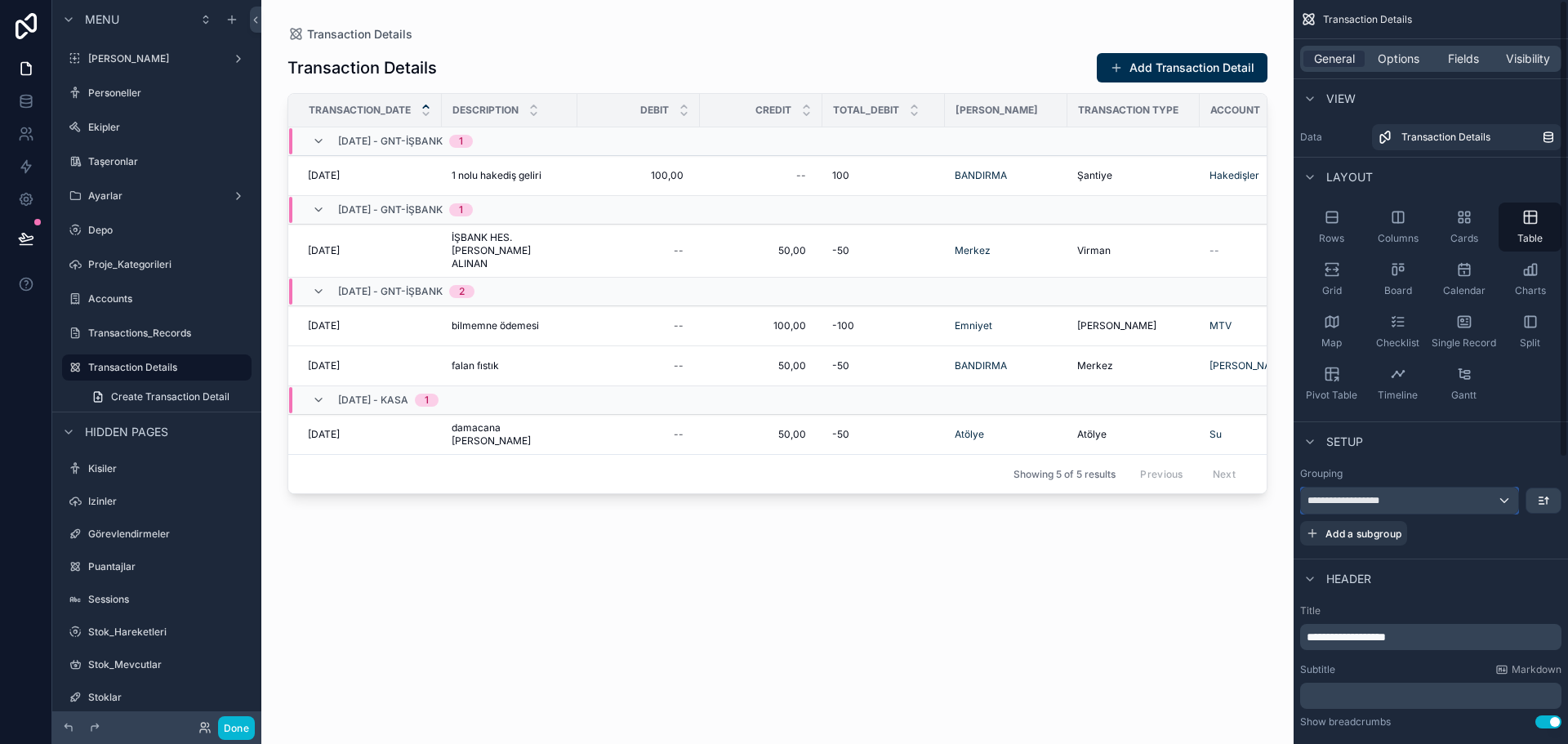
click at [1491, 499] on div "**********" at bounding box center [1411, 500] width 218 height 26
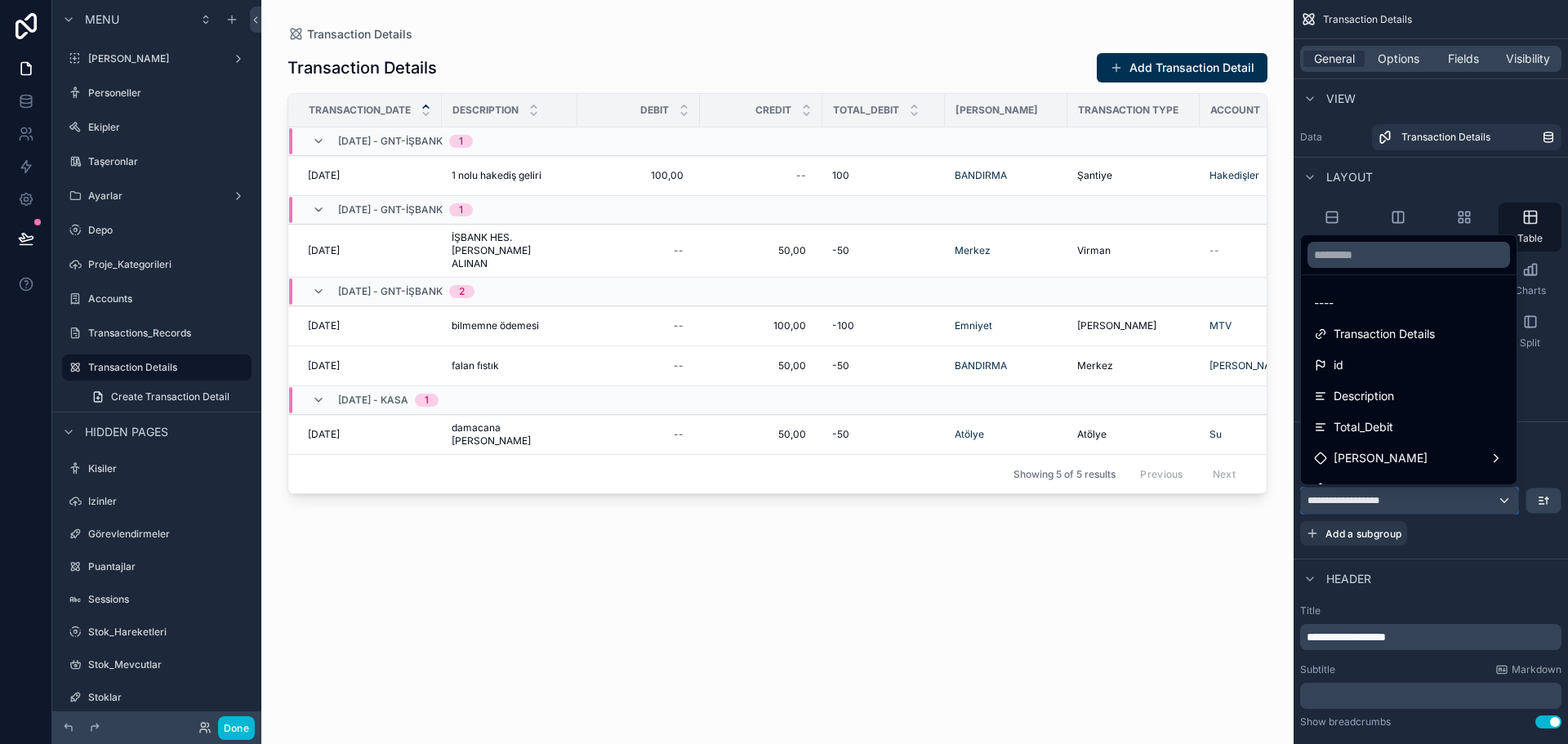
scroll to position [302, 0]
click at [1411, 440] on span "transaction record" at bounding box center [1383, 435] width 98 height 20
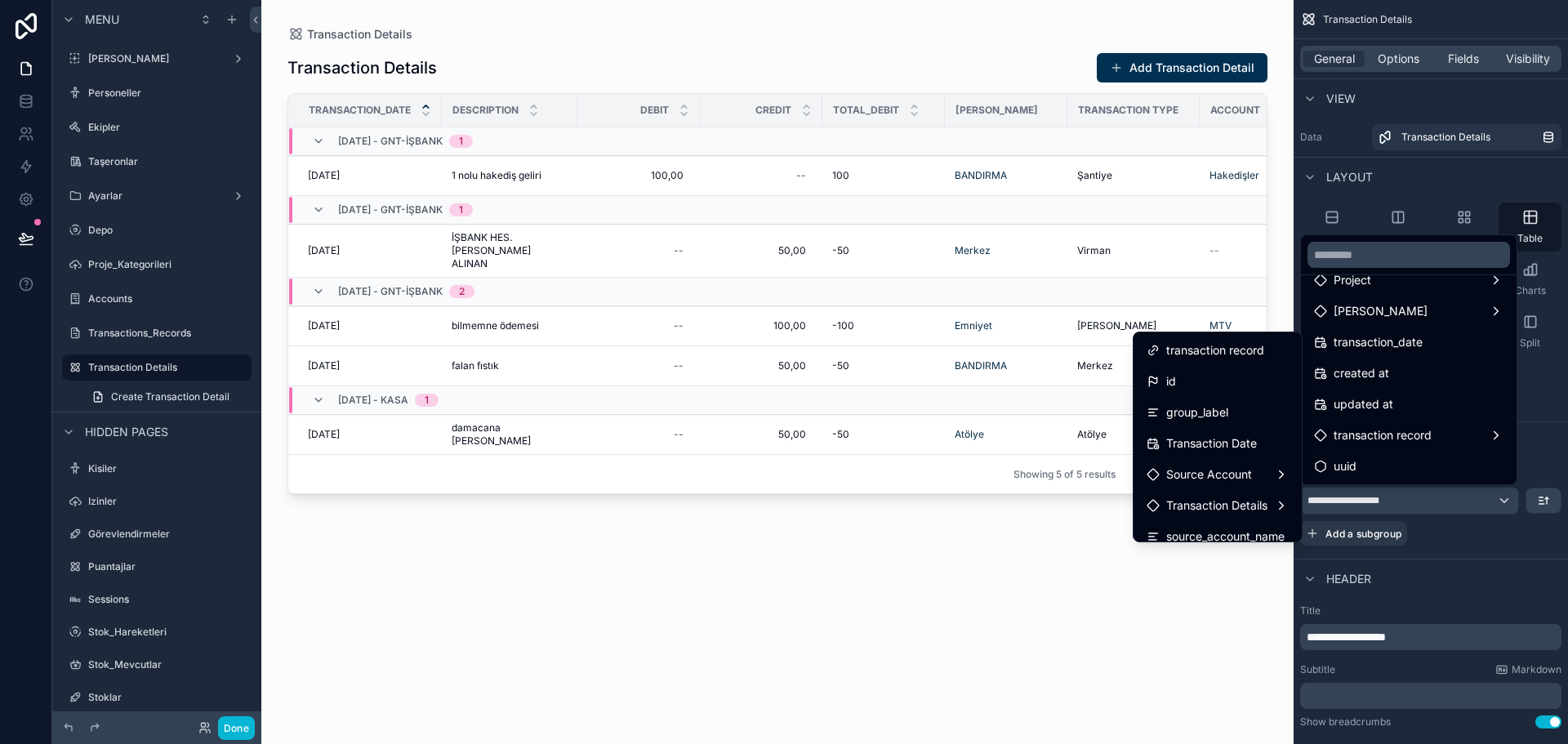
click at [1184, 381] on div "id" at bounding box center [1218, 381] width 142 height 20
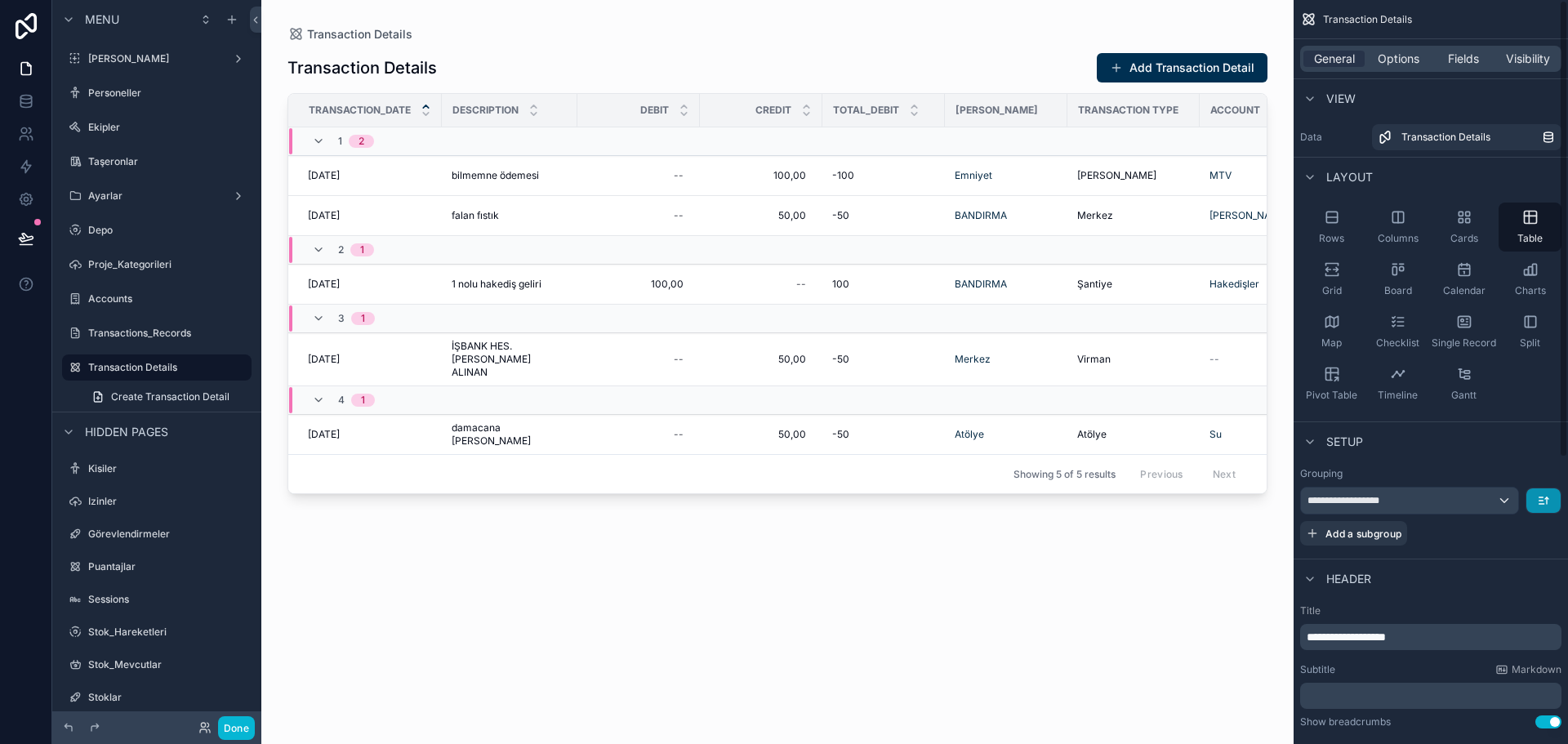
click at [1546, 498] on icon "scrollable content" at bounding box center [1544, 500] width 13 height 13
click at [989, 582] on div "Transaction Details Add Transaction Detail Transaction_date Description Debit C…" at bounding box center [778, 383] width 981 height 682
click at [931, 554] on div "Transaction Details Add Transaction Detail Transaction_date Description Debit C…" at bounding box center [778, 383] width 981 height 682
drag, startPoint x: 30, startPoint y: 105, endPoint x: 26, endPoint y: 97, distance: 8.9
click at [26, 97] on div "scrollable content" at bounding box center [784, 372] width 1568 height 744
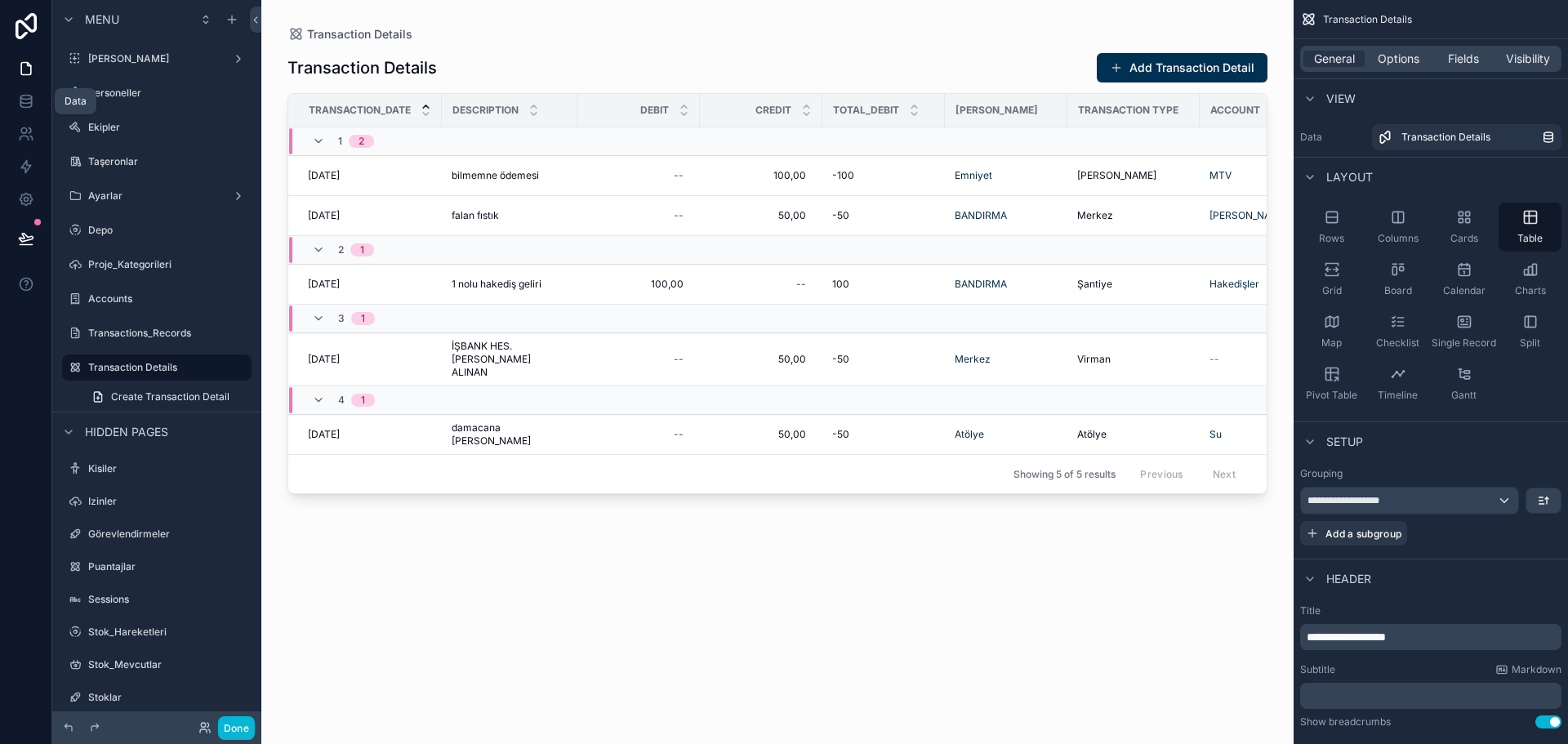
click at [26, 103] on icon at bounding box center [26, 100] width 11 height 6
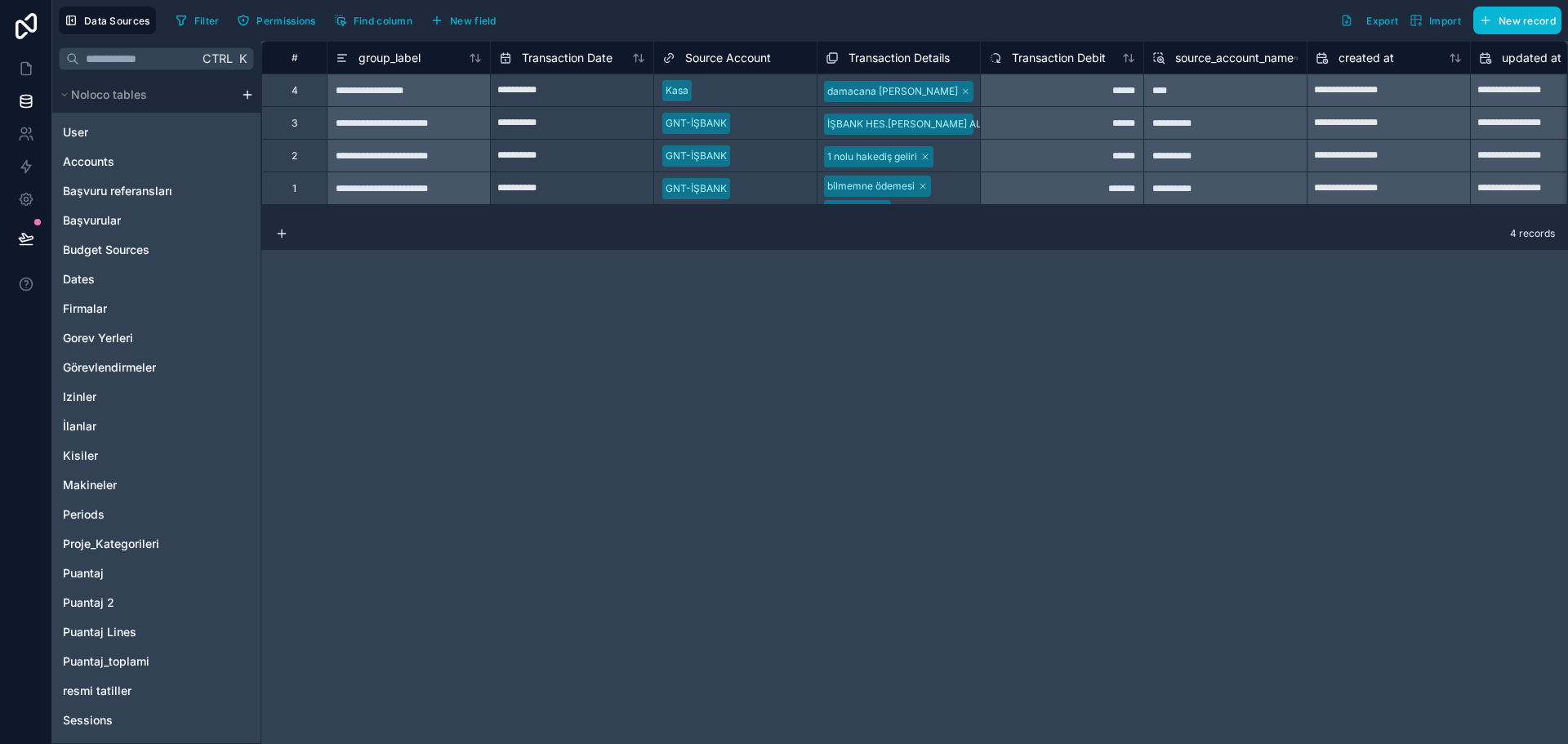
click at [393, 58] on span "group_label" at bounding box center [390, 58] width 62 height 16
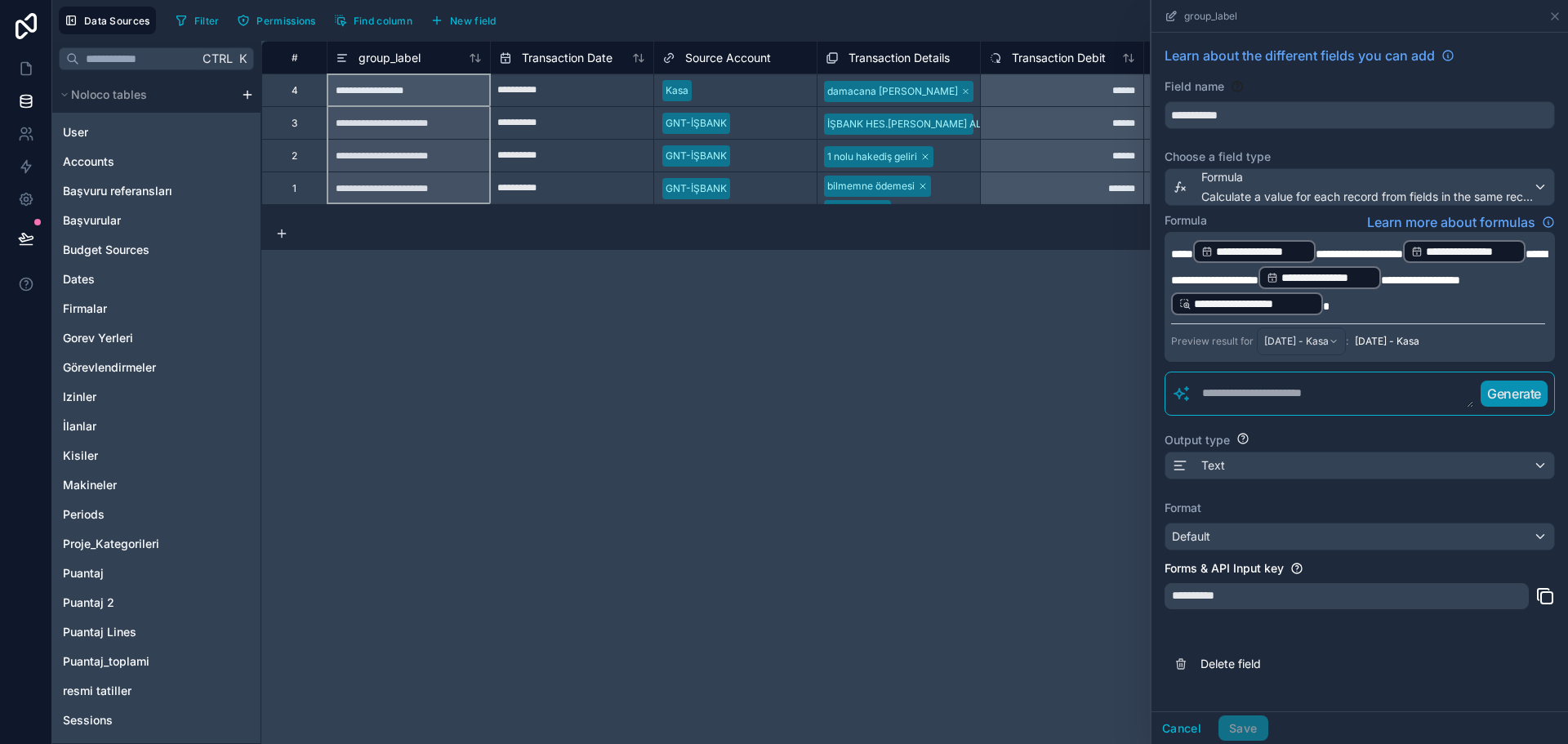
click at [1279, 398] on textarea at bounding box center [1333, 393] width 282 height 30
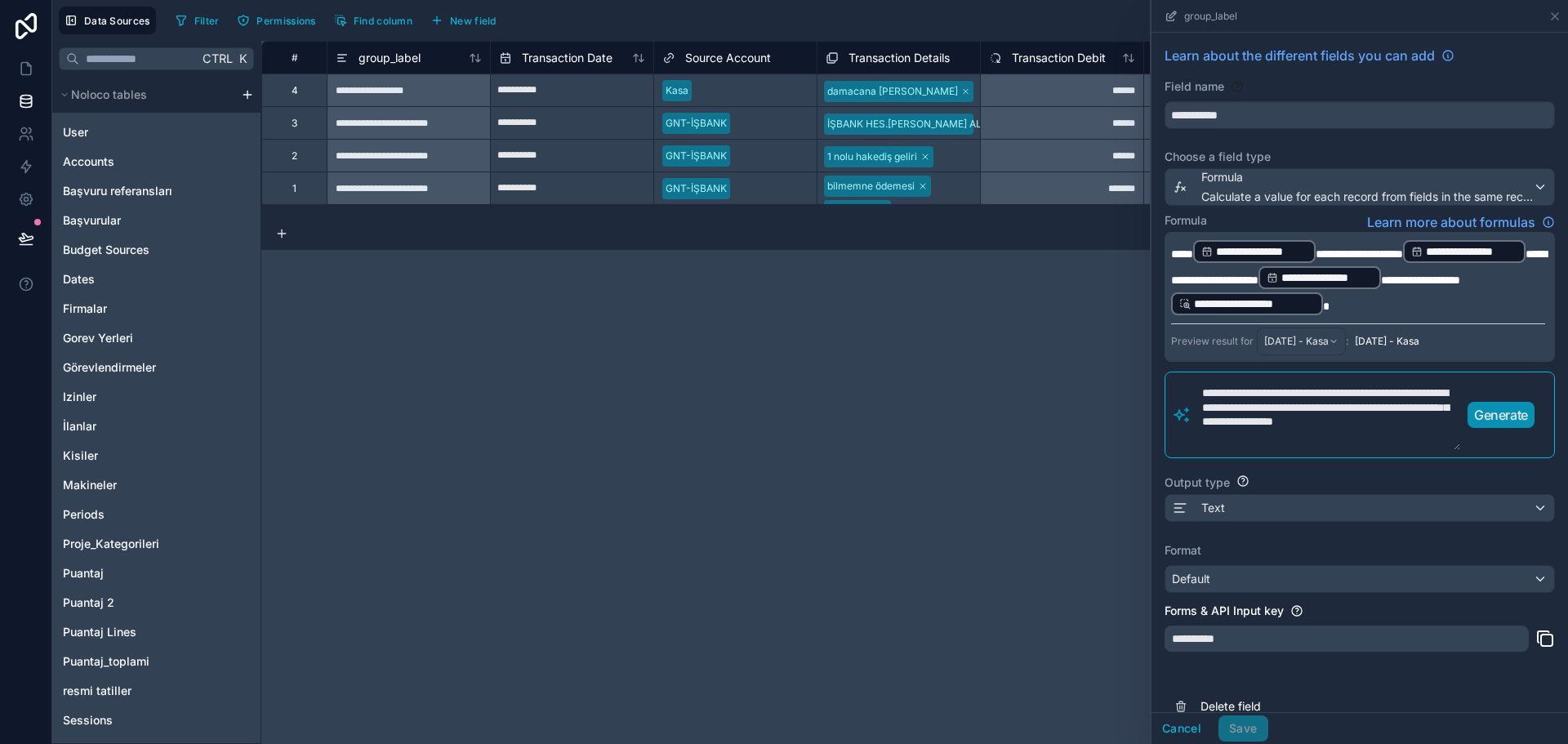
click at [1204, 451] on textarea "**********" at bounding box center [1327, 415] width 270 height 72
click at [1319, 451] on textarea "**********" at bounding box center [1327, 415] width 270 height 72
type textarea "**********"
click at [1491, 425] on p "Generate" at bounding box center [1501, 415] width 54 height 20
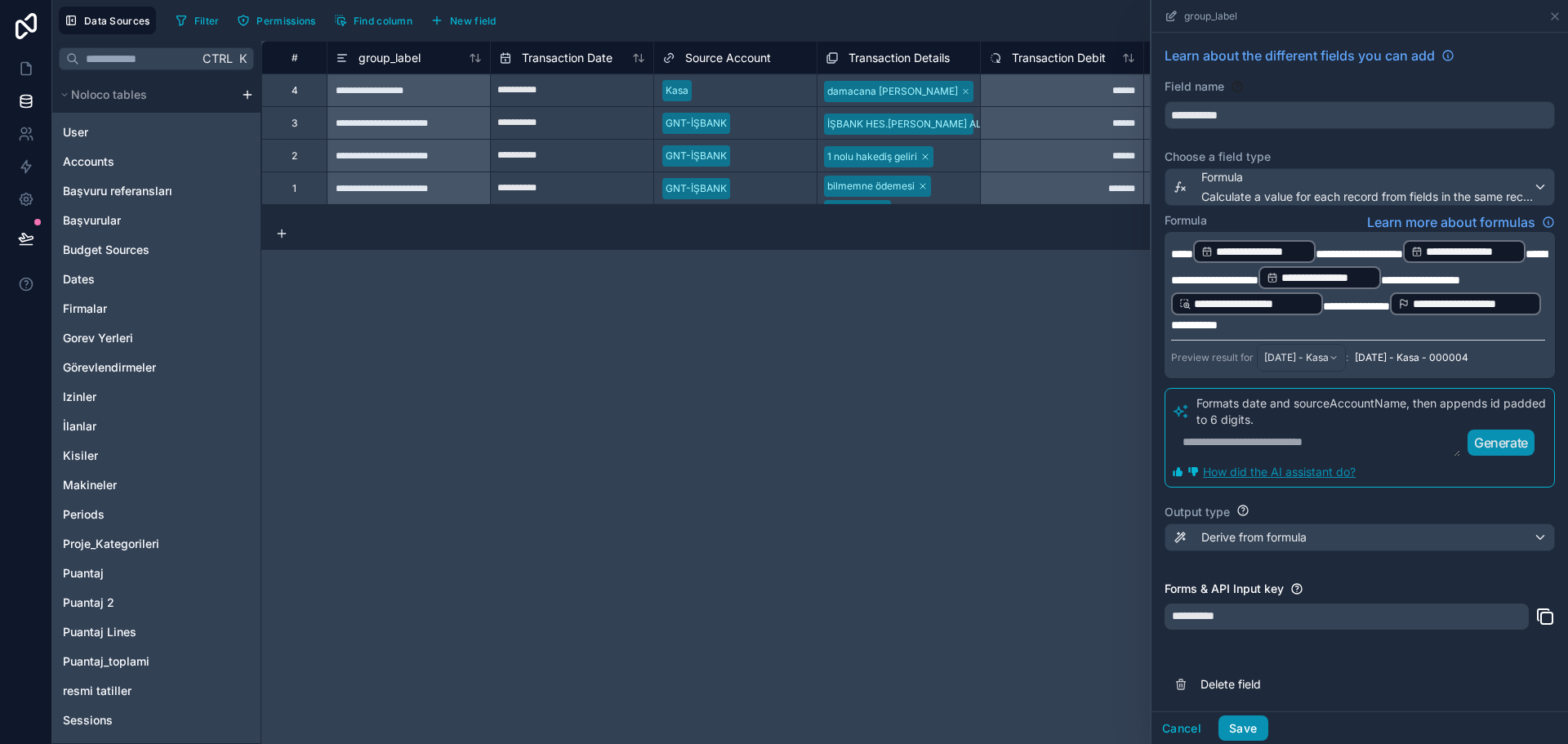
click at [1240, 725] on button "Save" at bounding box center [1243, 728] width 49 height 26
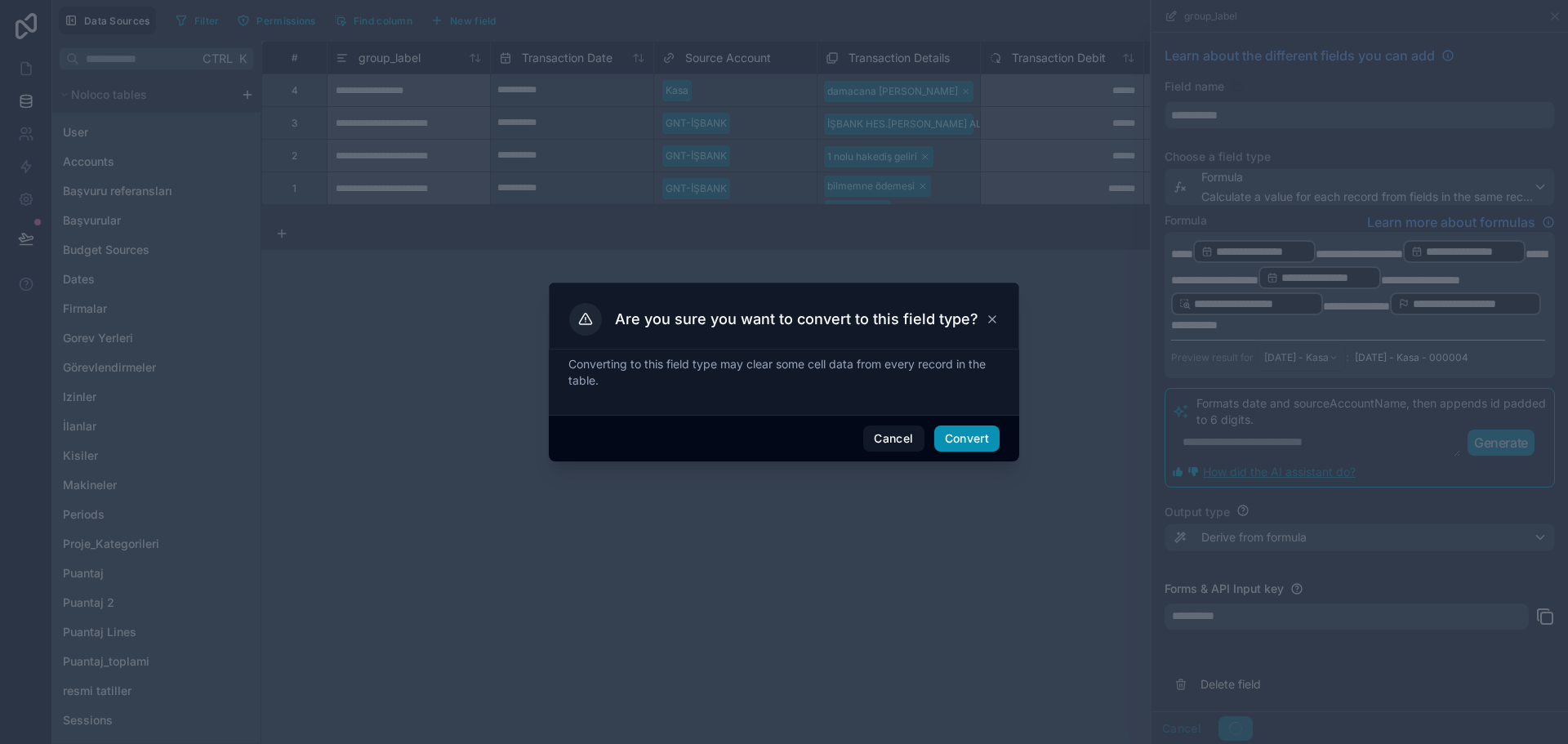
click at [970, 435] on button "Convert" at bounding box center [967, 438] width 66 height 26
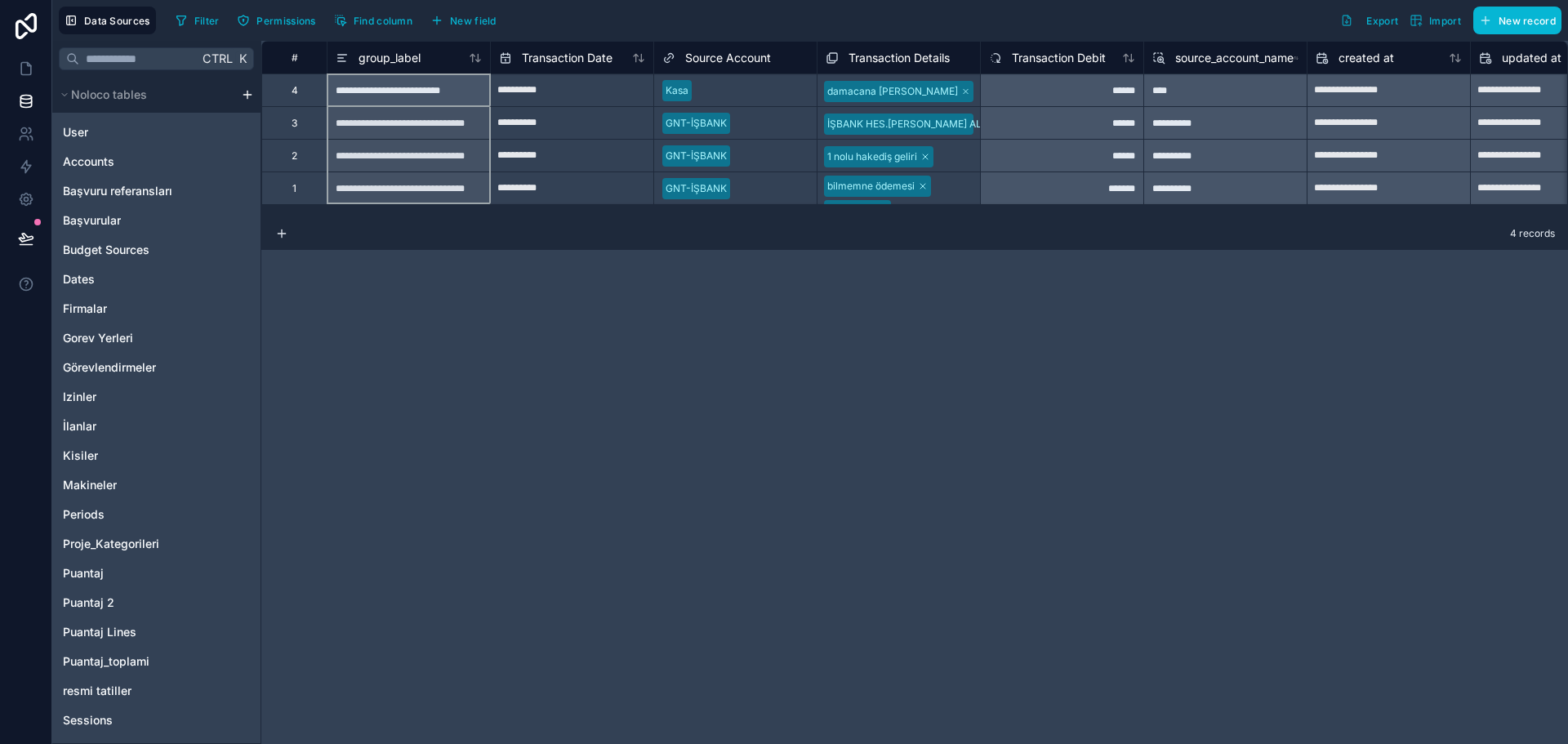
click at [404, 56] on span "group_label" at bounding box center [390, 58] width 62 height 16
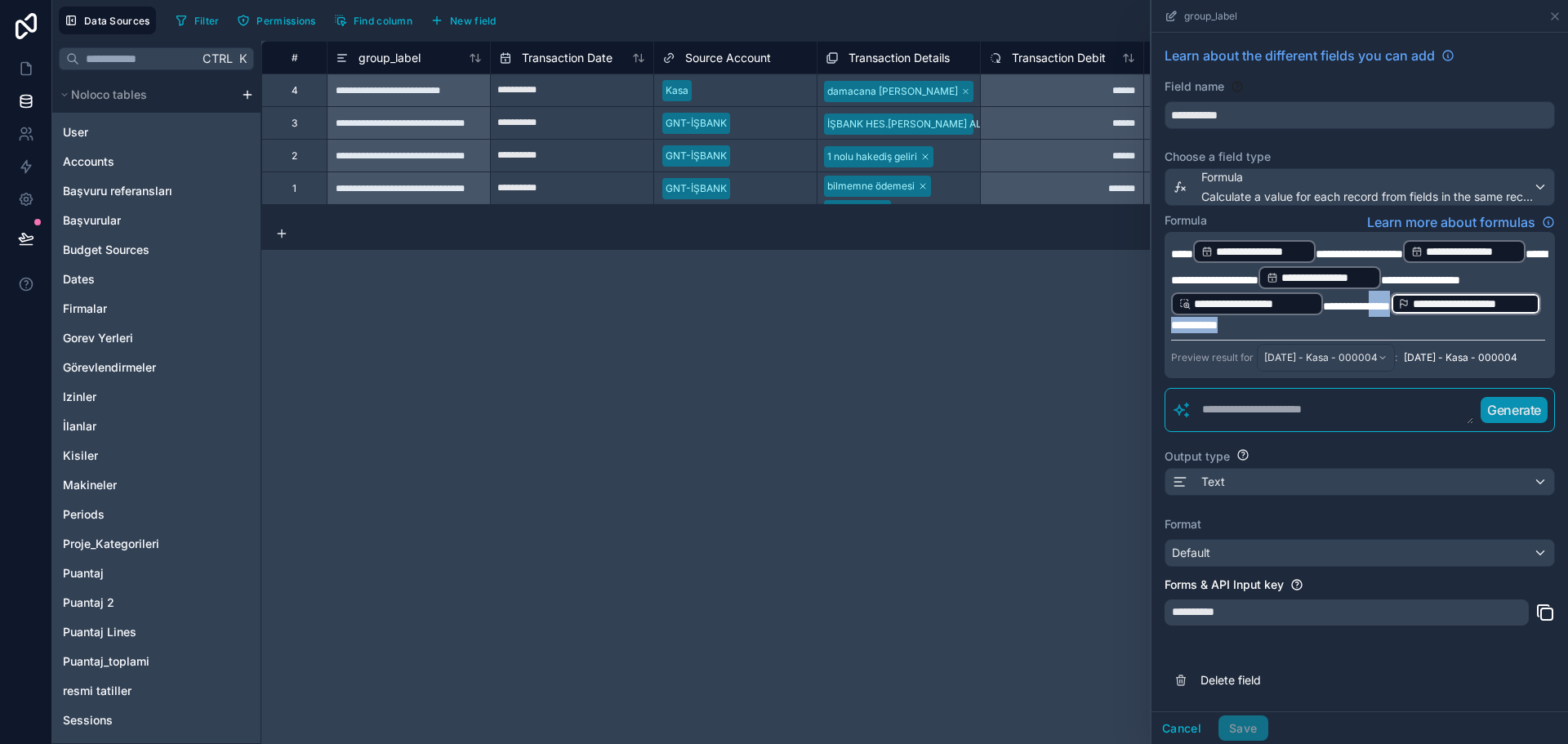
drag, startPoint x: 1391, startPoint y: 359, endPoint x: 1375, endPoint y: 328, distance: 34.9
click at [1375, 328] on p "**********" at bounding box center [1358, 285] width 374 height 94
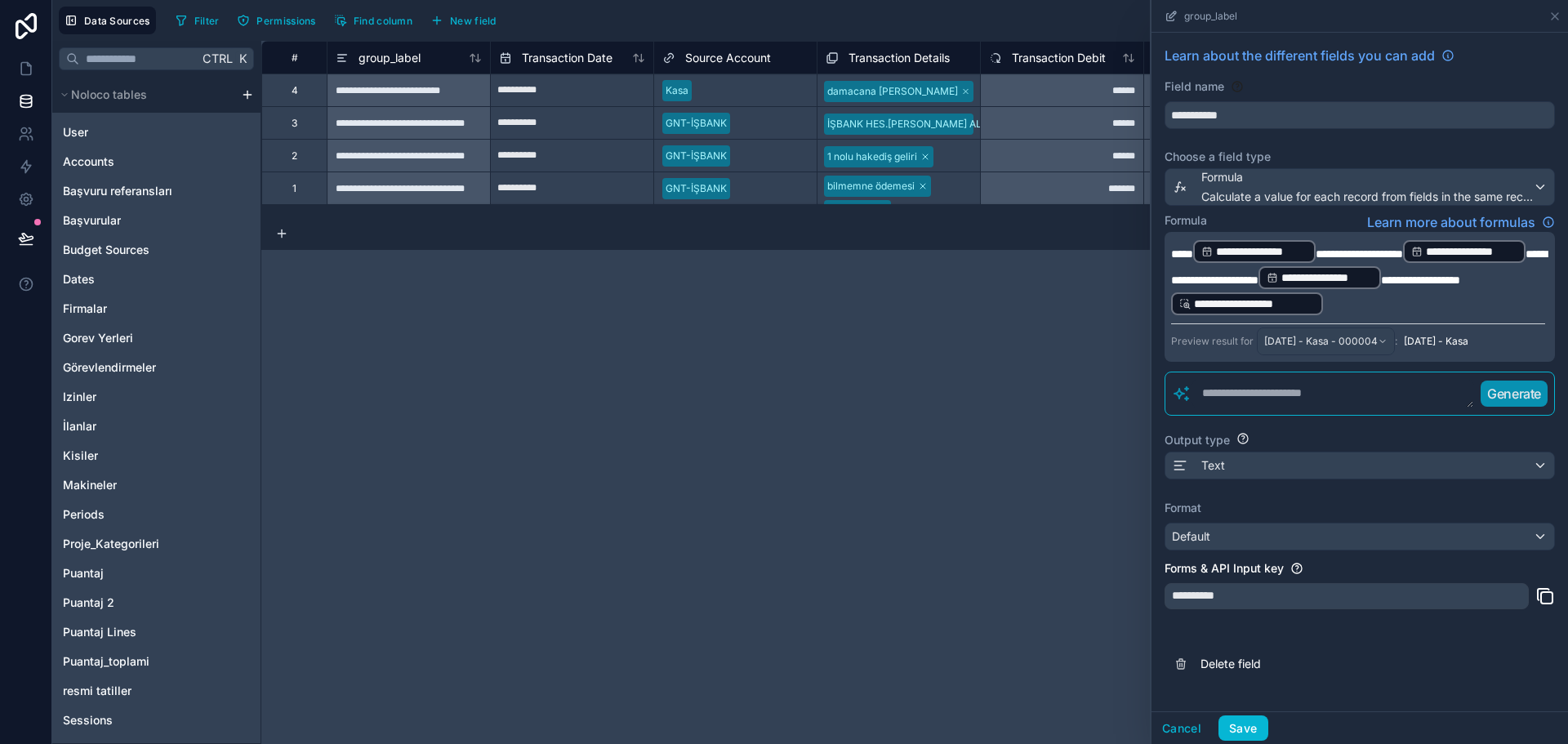
click at [1382, 286] on span "**********" at bounding box center [1421, 280] width 79 height 12
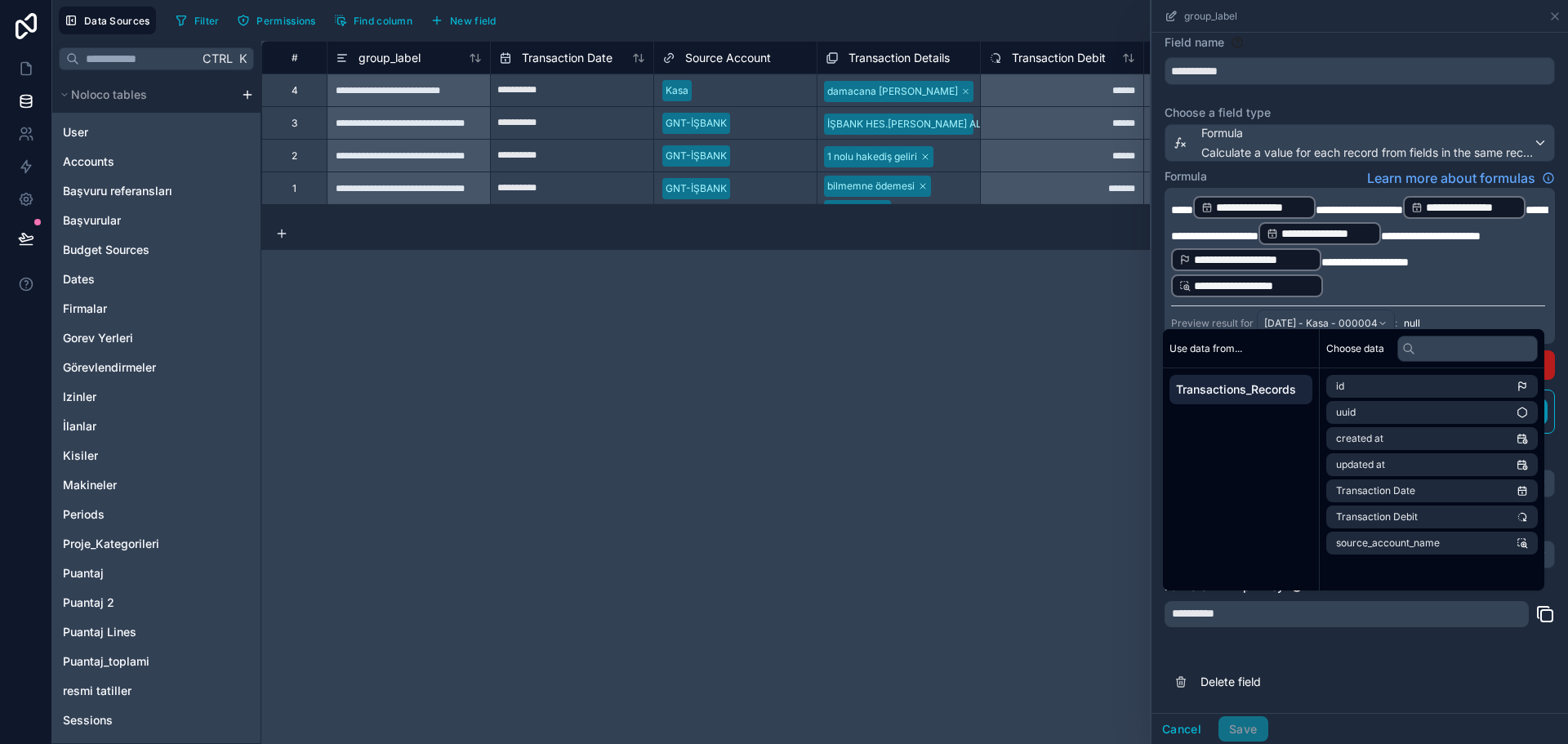
scroll to position [47, 0]
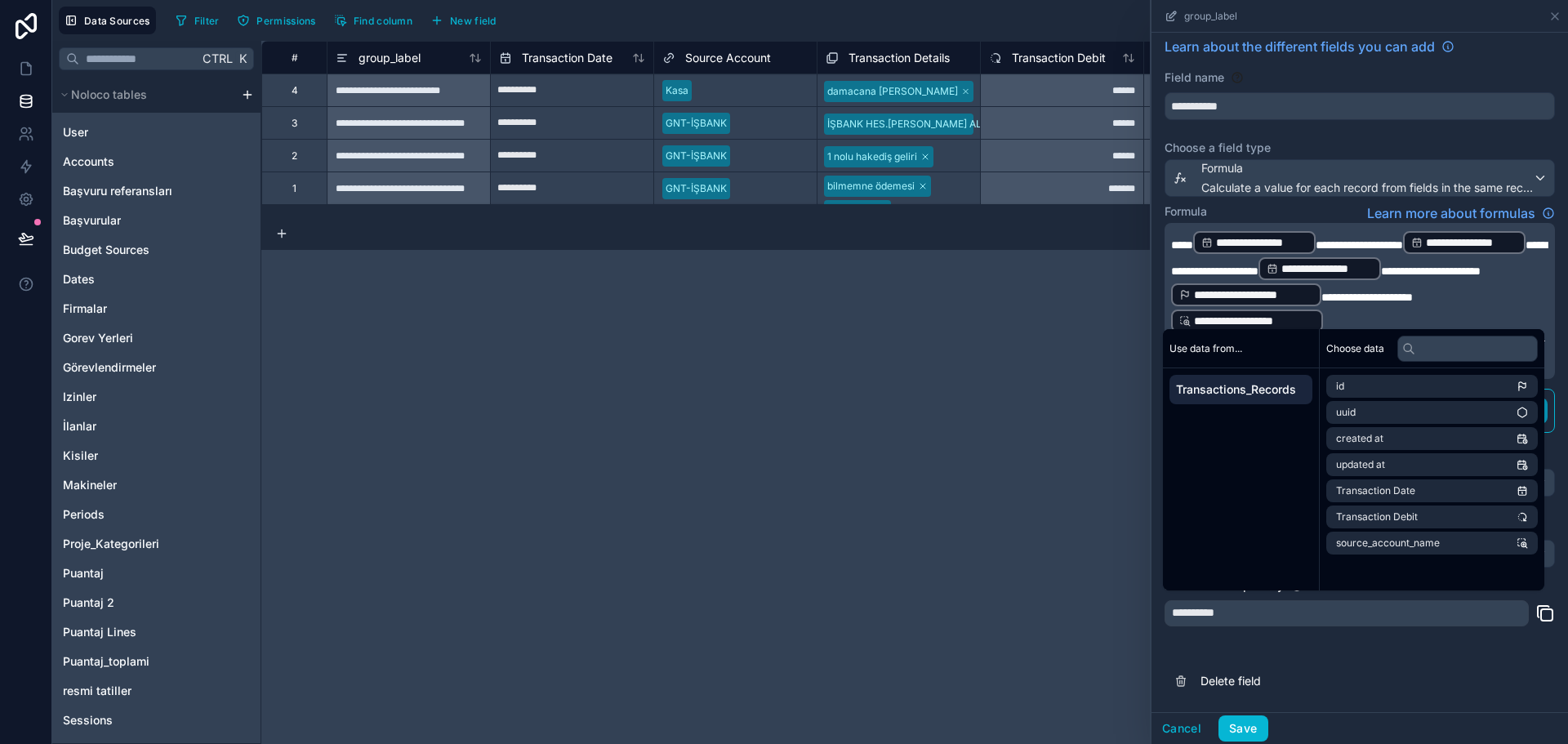
click at [1382, 265] on span "**********" at bounding box center [1431, 271] width 100 height 12
click at [1432, 649] on div "**********" at bounding box center [1359, 368] width 417 height 689
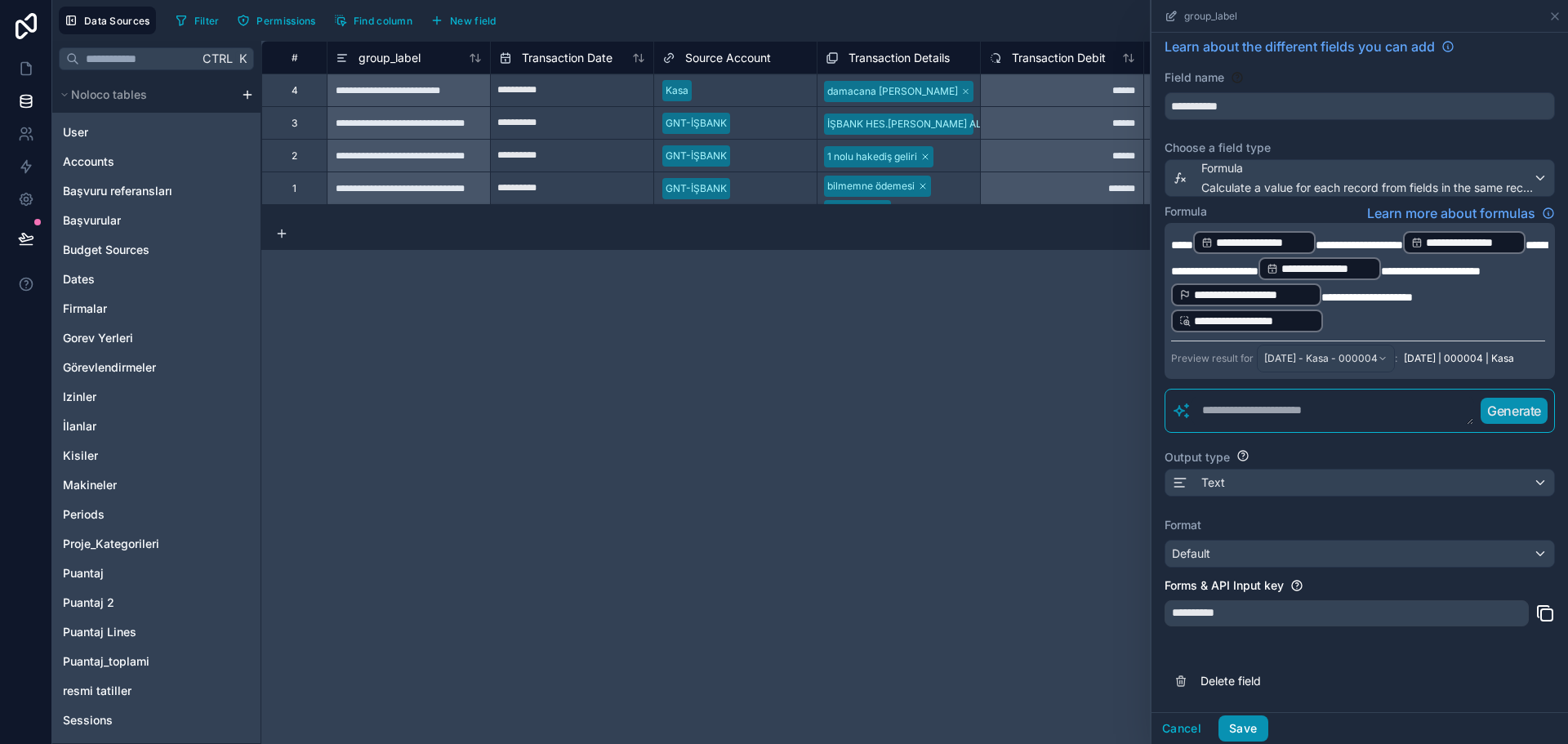
click at [1261, 722] on button "Save" at bounding box center [1243, 728] width 49 height 26
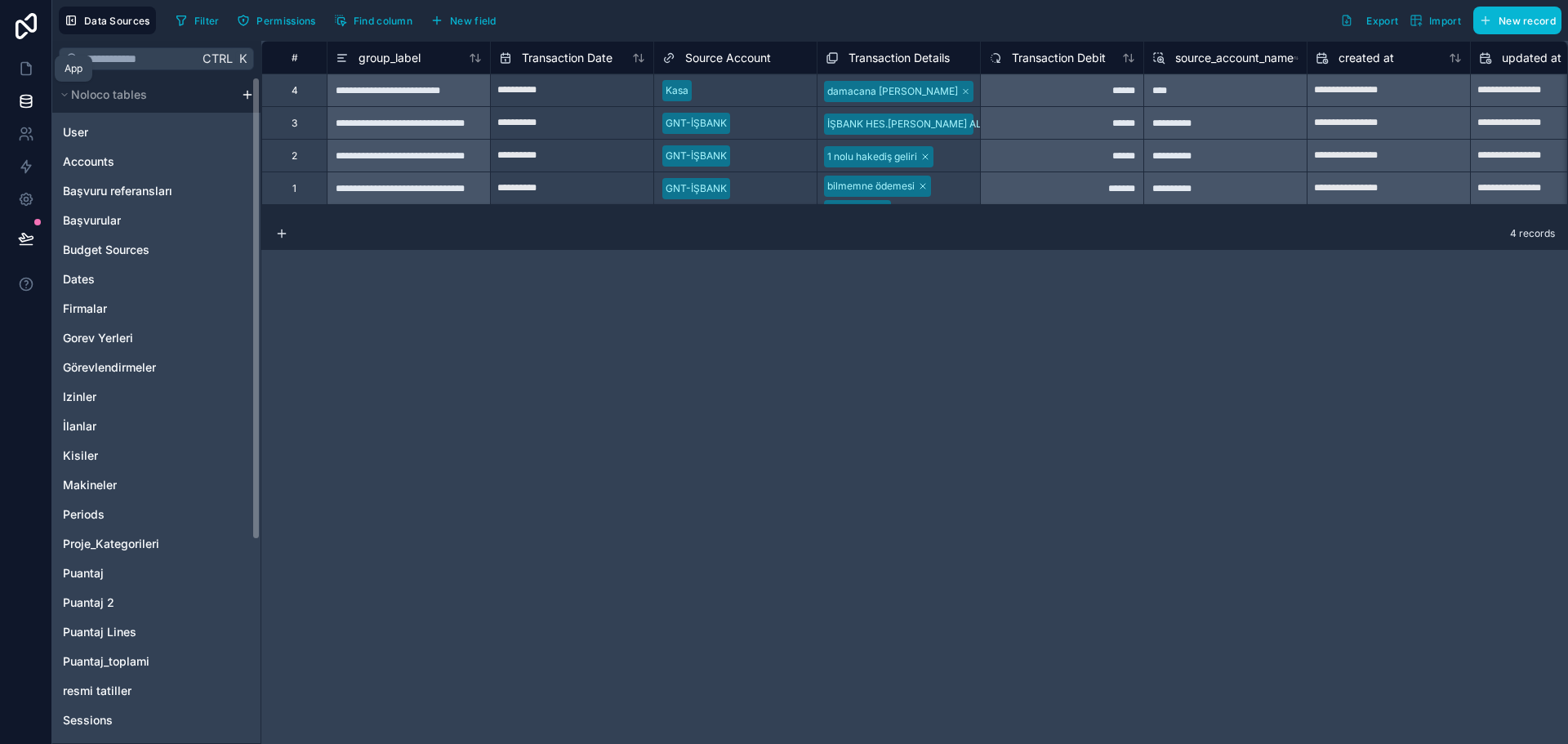
click at [30, 76] on icon at bounding box center [26, 68] width 16 height 16
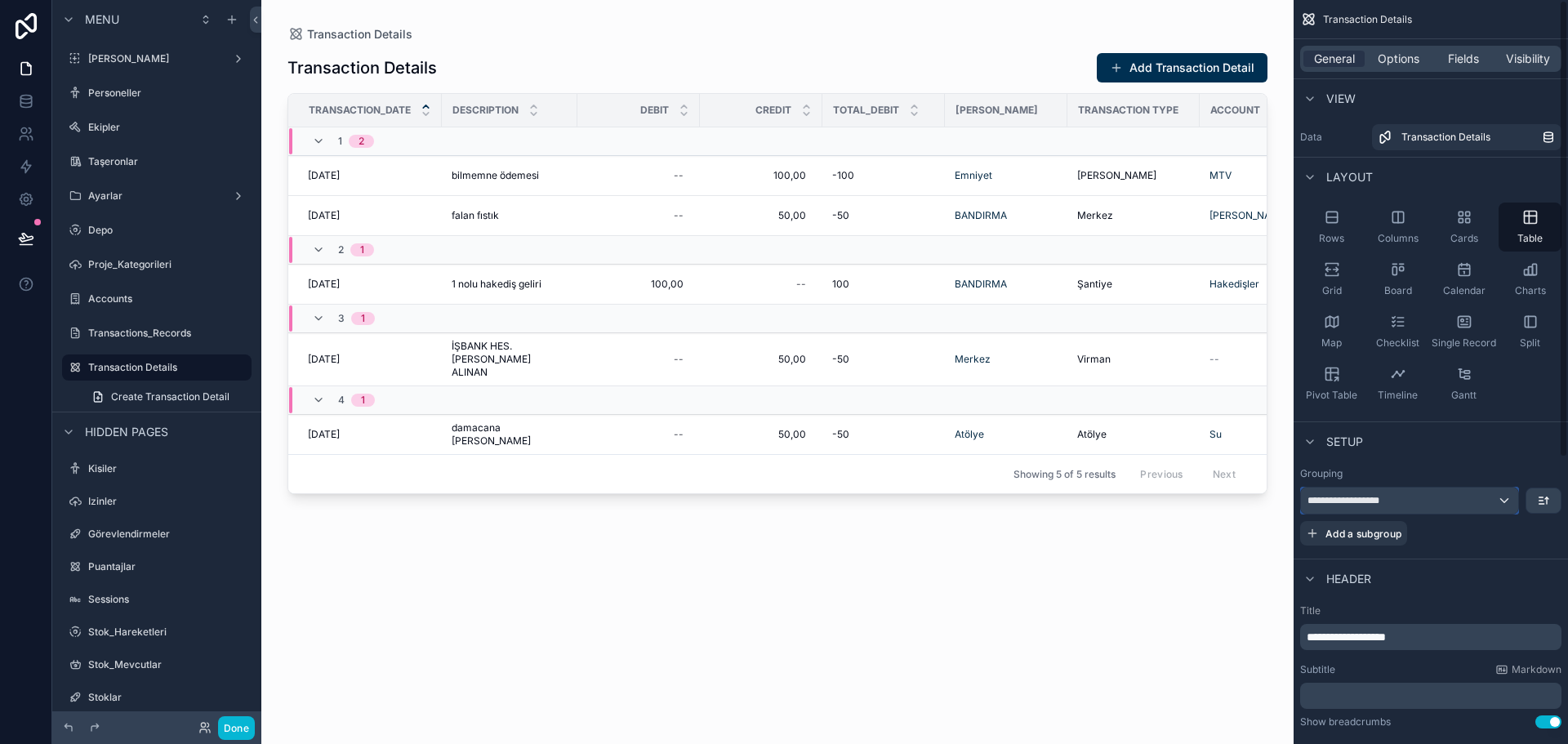
click at [1445, 497] on div "**********" at bounding box center [1411, 500] width 218 height 26
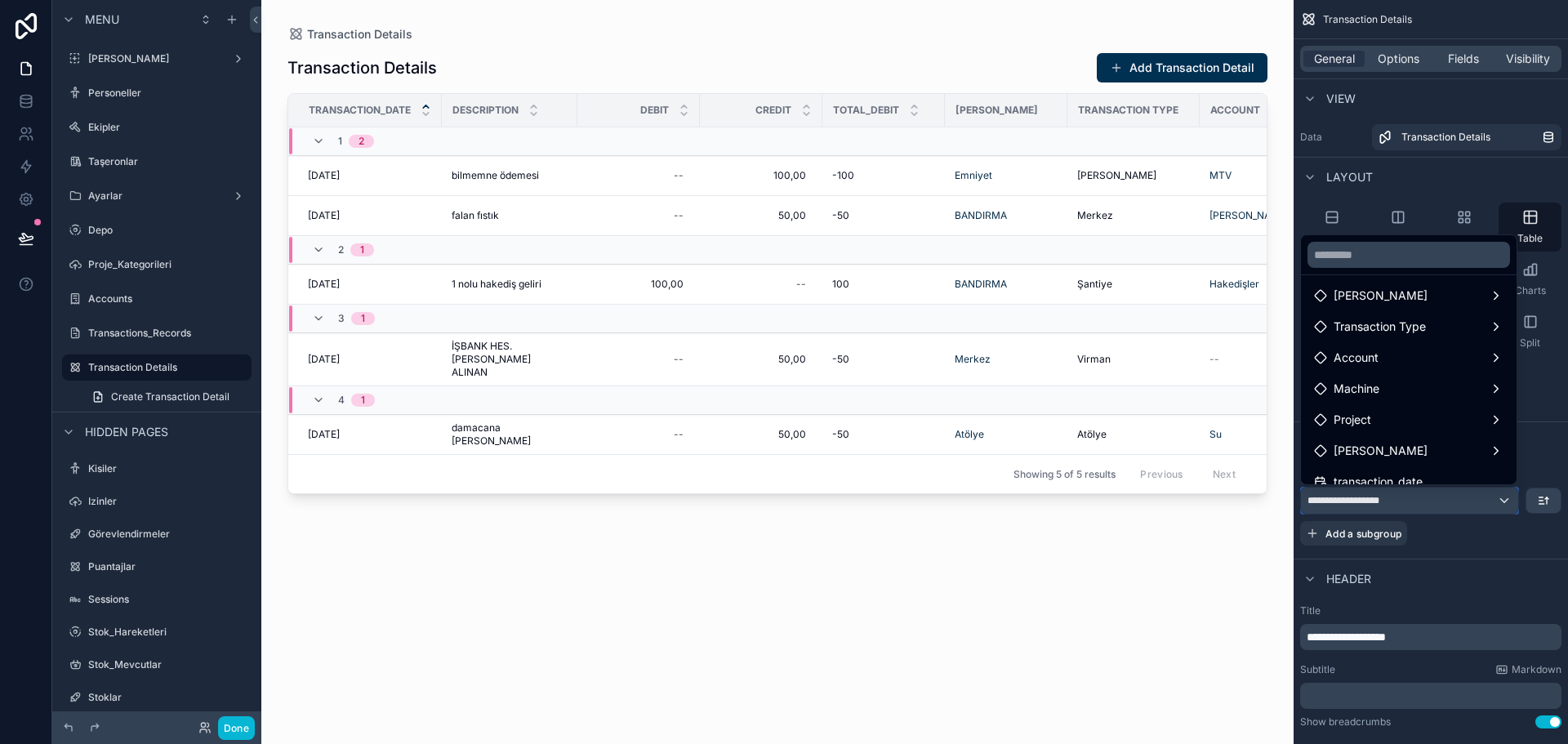
scroll to position [302, 0]
click at [1420, 435] on span "transaction record" at bounding box center [1383, 435] width 98 height 20
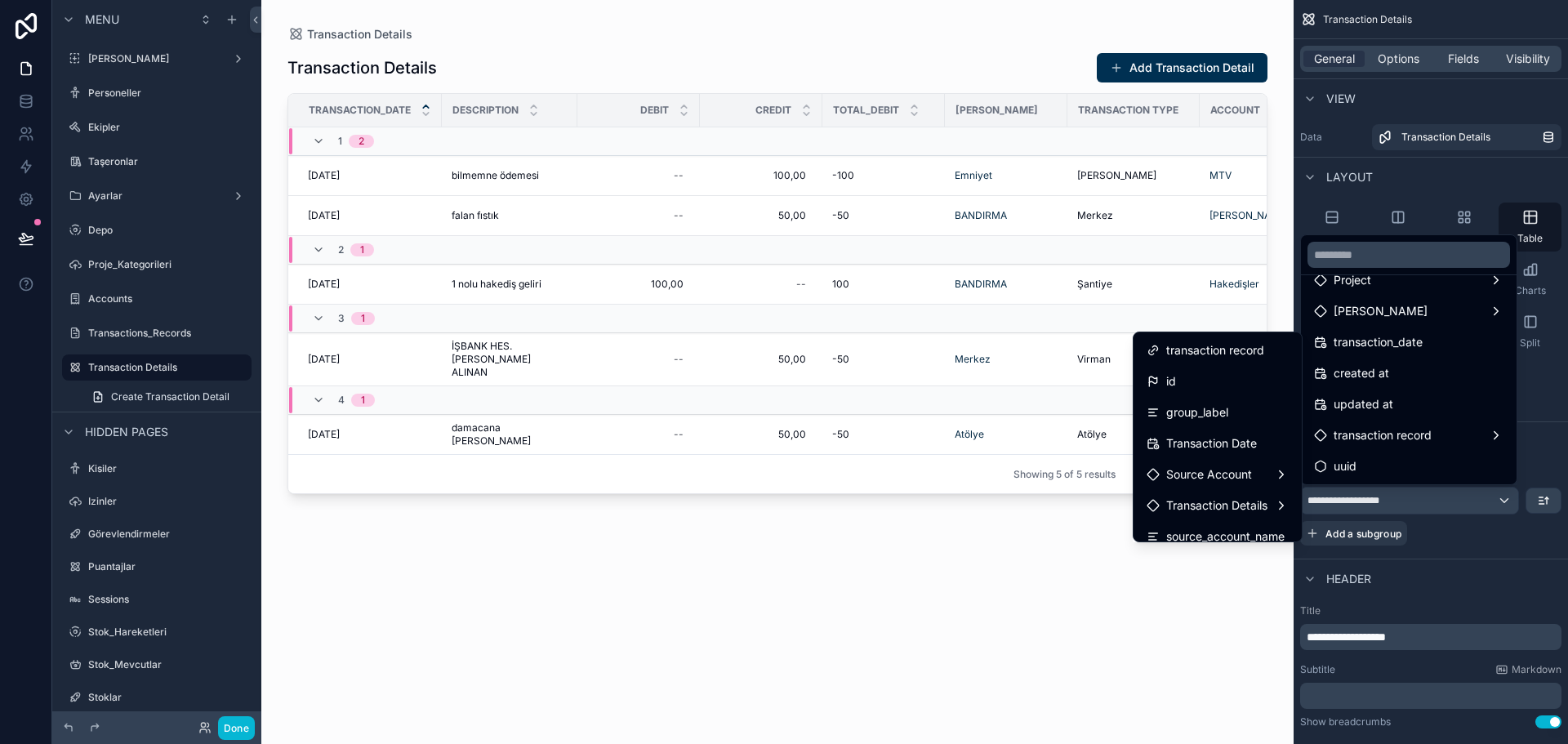
click at [1196, 404] on span "group_label" at bounding box center [1197, 413] width 62 height 20
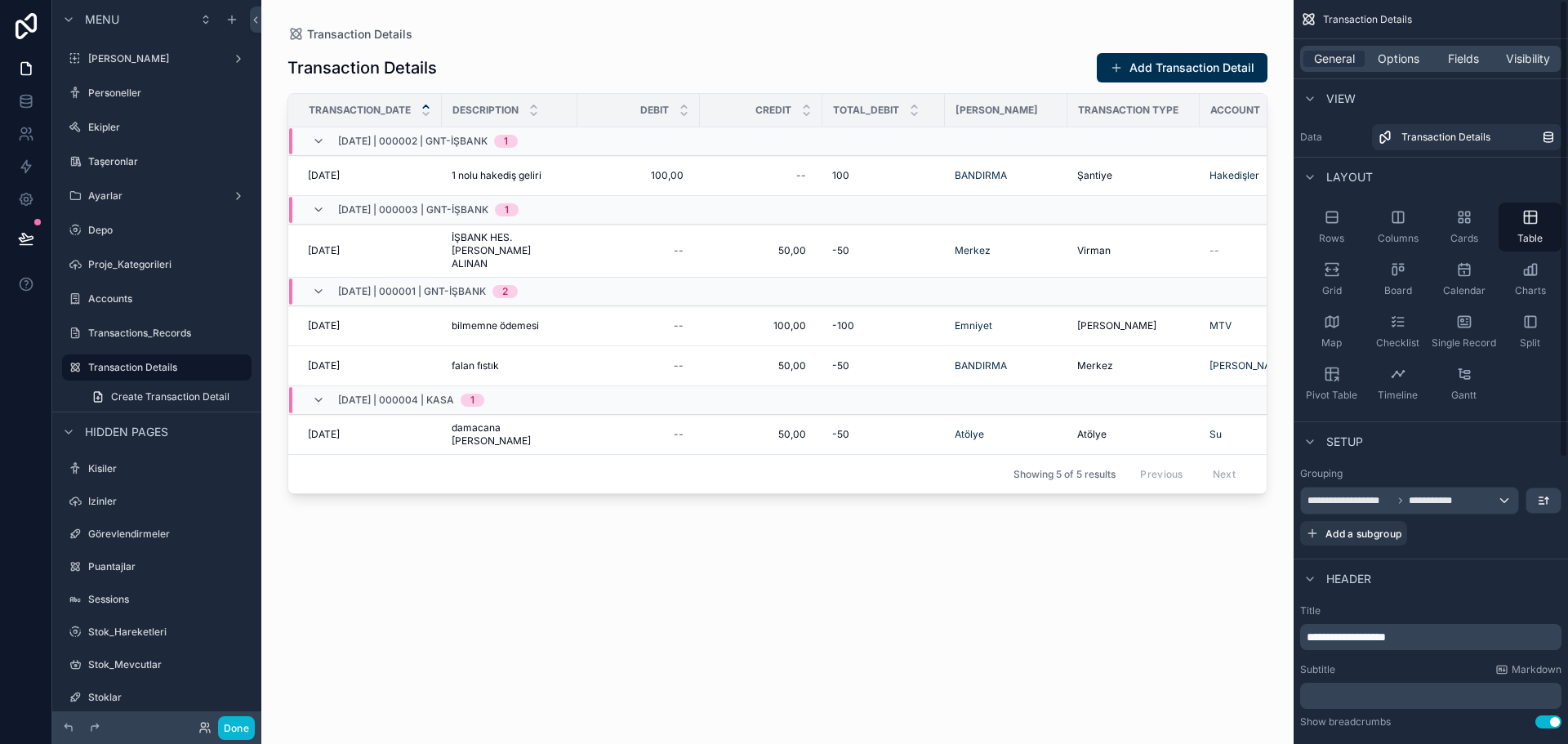
click at [1454, 64] on span "Fields" at bounding box center [1464, 58] width 31 height 16
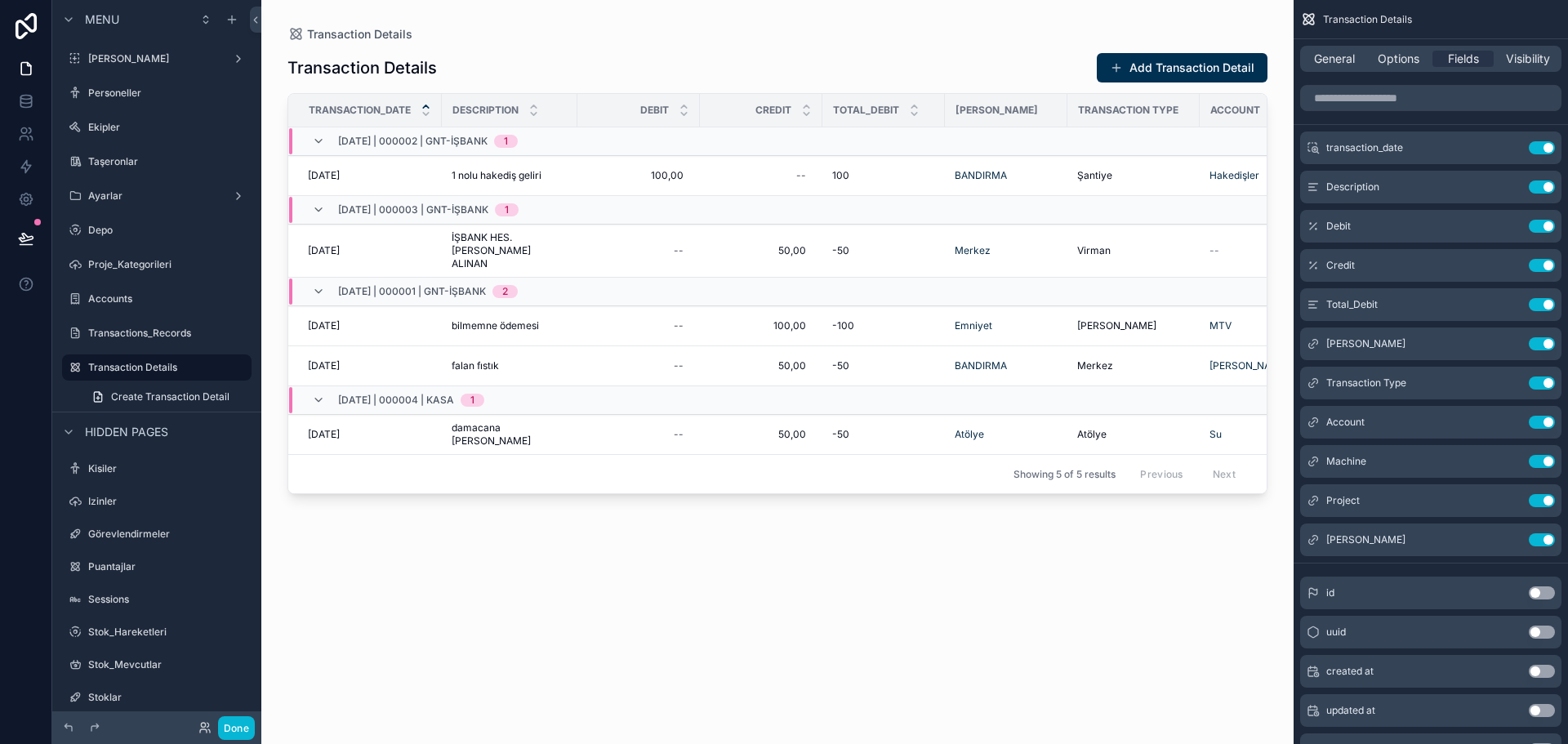
click at [0, 0] on icon "scrollable content" at bounding box center [0, 0] width 0 height 0
click at [651, 618] on div "Transaction Details Add Transaction Detail Transaction_date Description Debit C…" at bounding box center [778, 383] width 981 height 682
click at [340, 174] on span "[DATE]" at bounding box center [323, 175] width 31 height 13
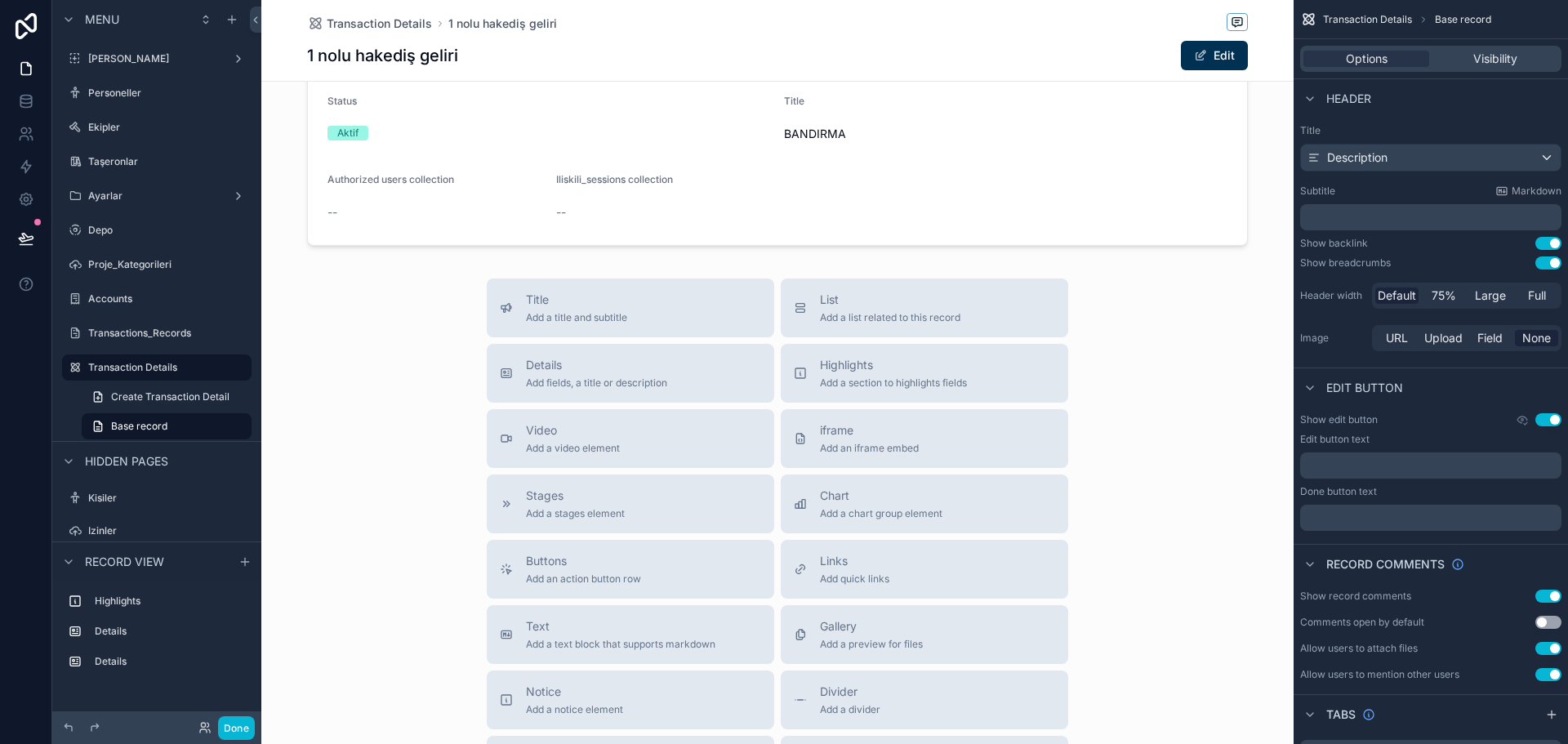
scroll to position [240, 0]
